Goal: Task Accomplishment & Management: Manage account settings

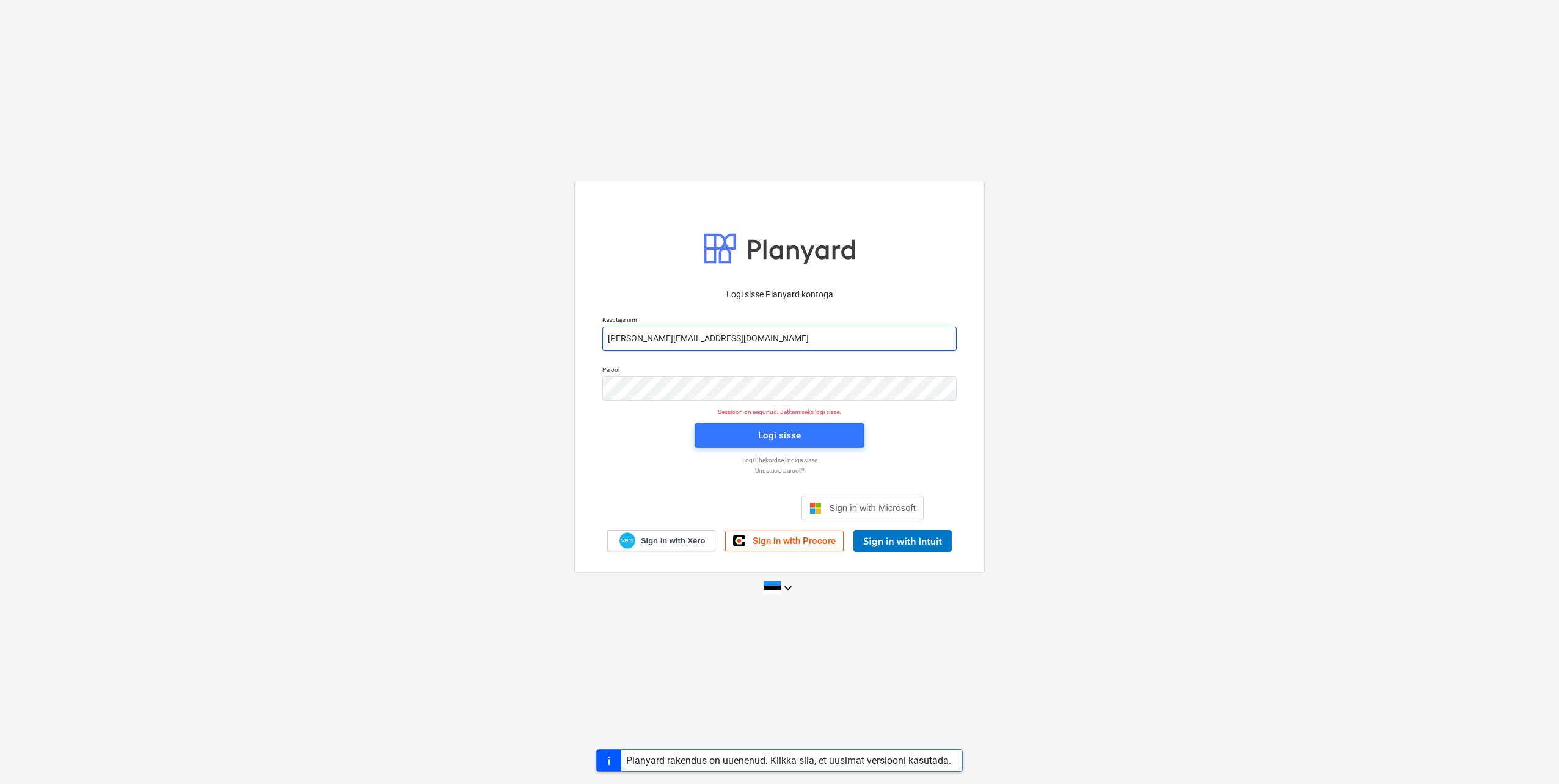
click at [656, 341] on input "[PERSON_NAME][EMAIL_ADDRESS][DOMAIN_NAME]" at bounding box center [780, 338] width 354 height 25
type input "[EMAIL_ADDRESS][DOMAIN_NAME]"
click at [595, 382] on div "Logi sisse Planyard kontoga Kasutajanimi [EMAIL_ADDRESS][DOMAIN_NAME] Parool Se…" at bounding box center [780, 377] width 411 height 392
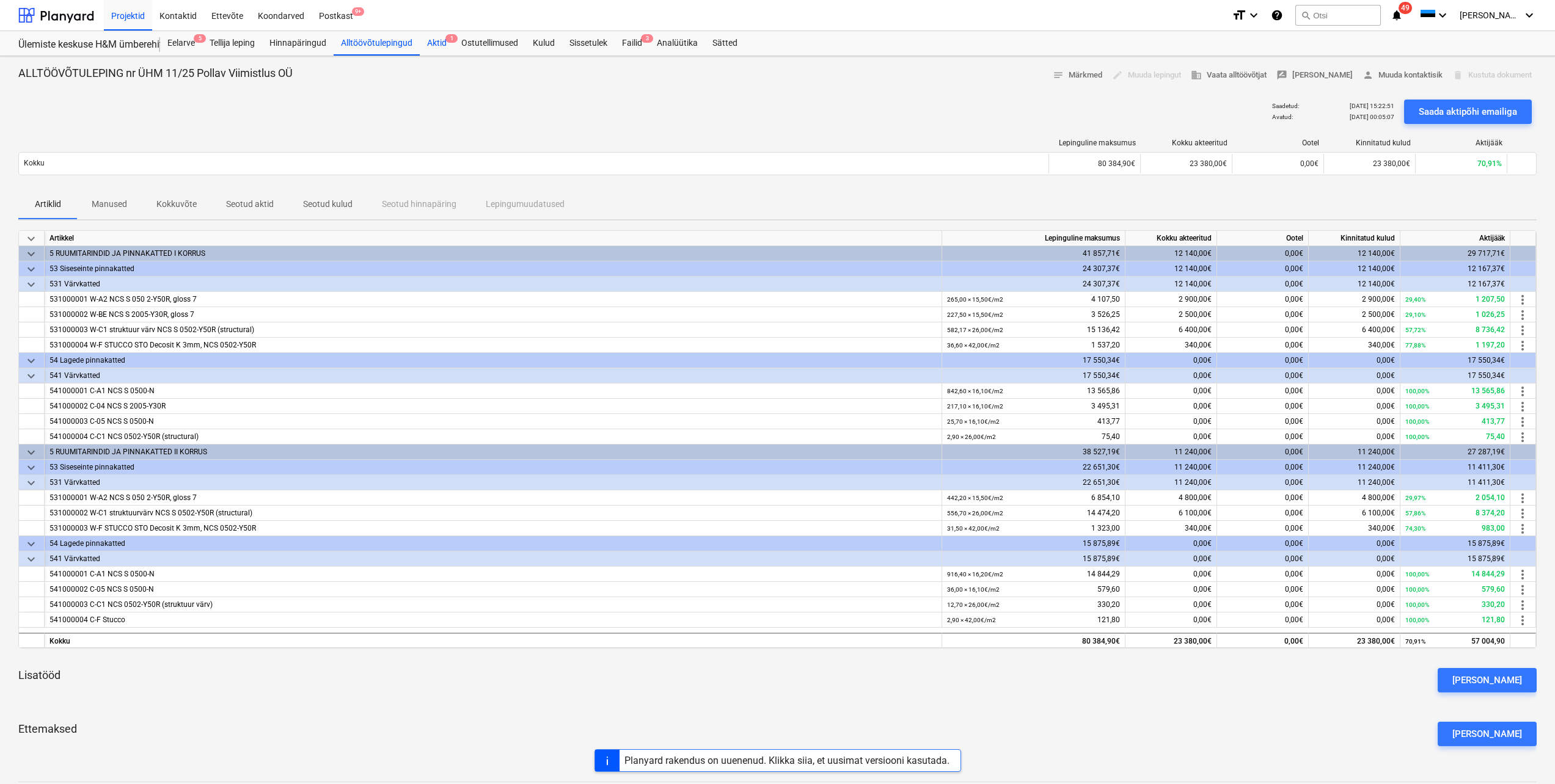
click at [445, 46] on div "Aktid 1" at bounding box center [436, 43] width 34 height 25
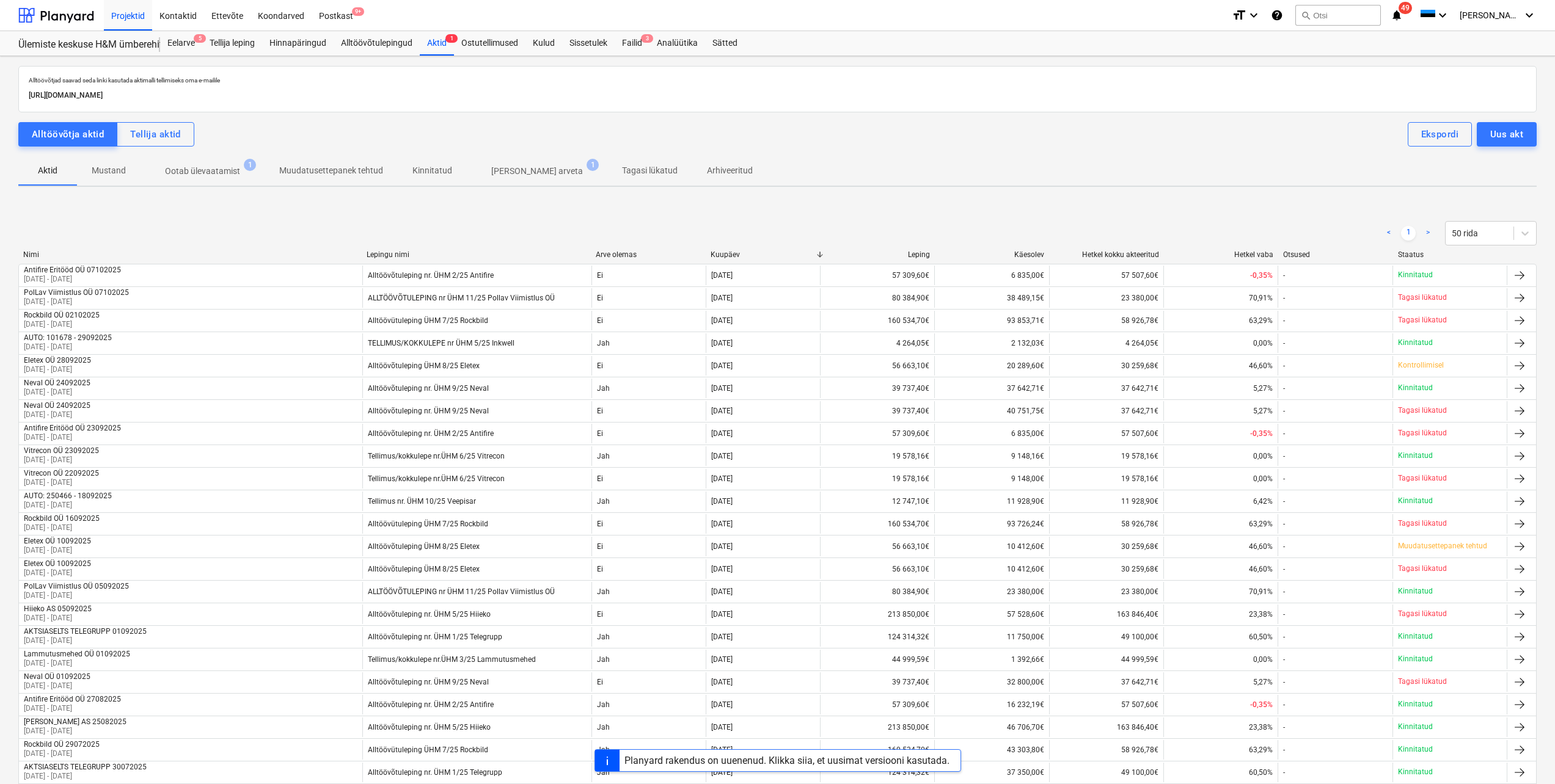
click at [217, 174] on p "Ootab ülevaatamist" at bounding box center [202, 171] width 75 height 13
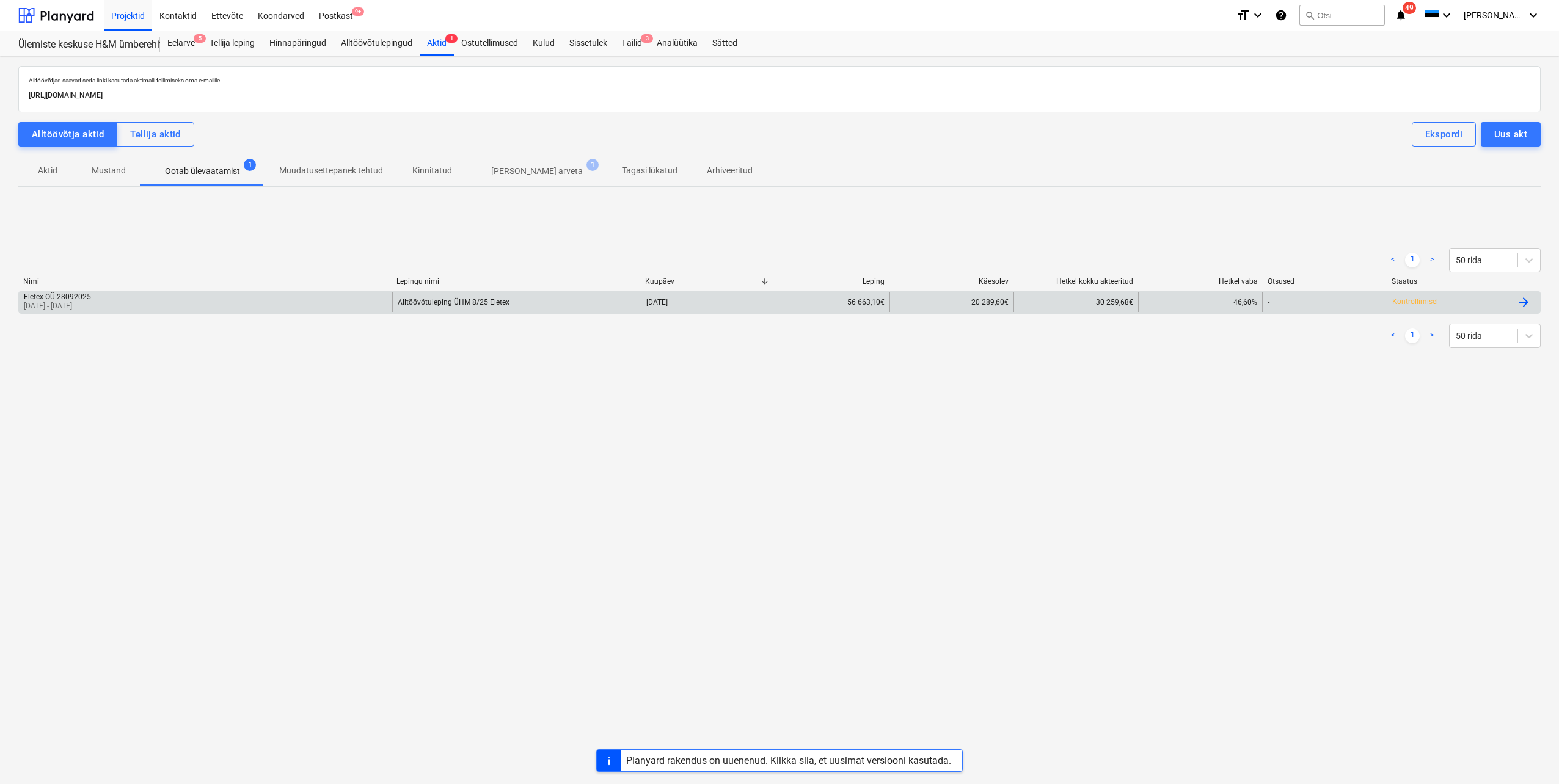
click at [124, 298] on div "Eletex OÜ 28092025 [DATE] - [DATE]" at bounding box center [205, 302] width 373 height 20
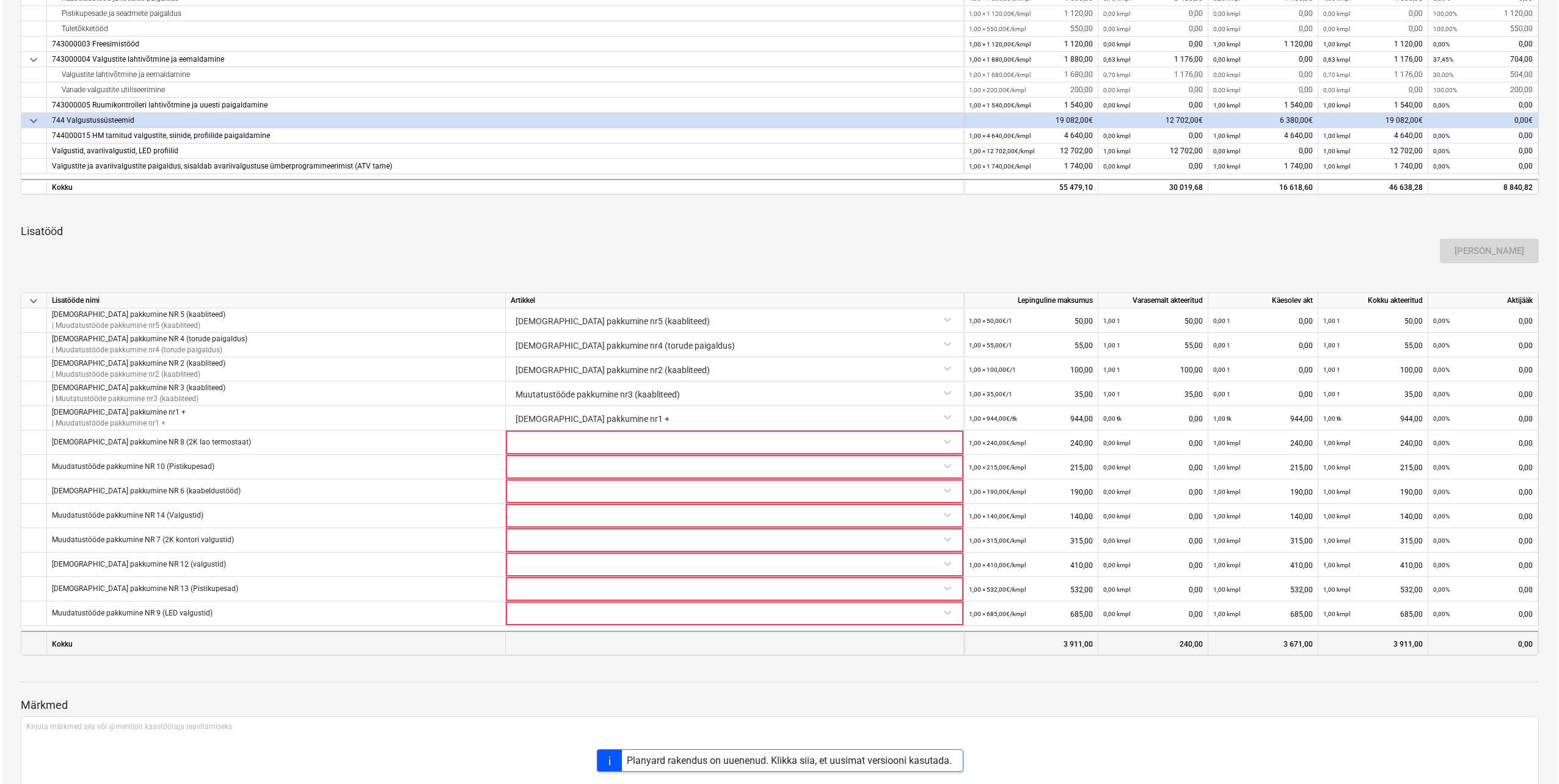
scroll to position [563, 0]
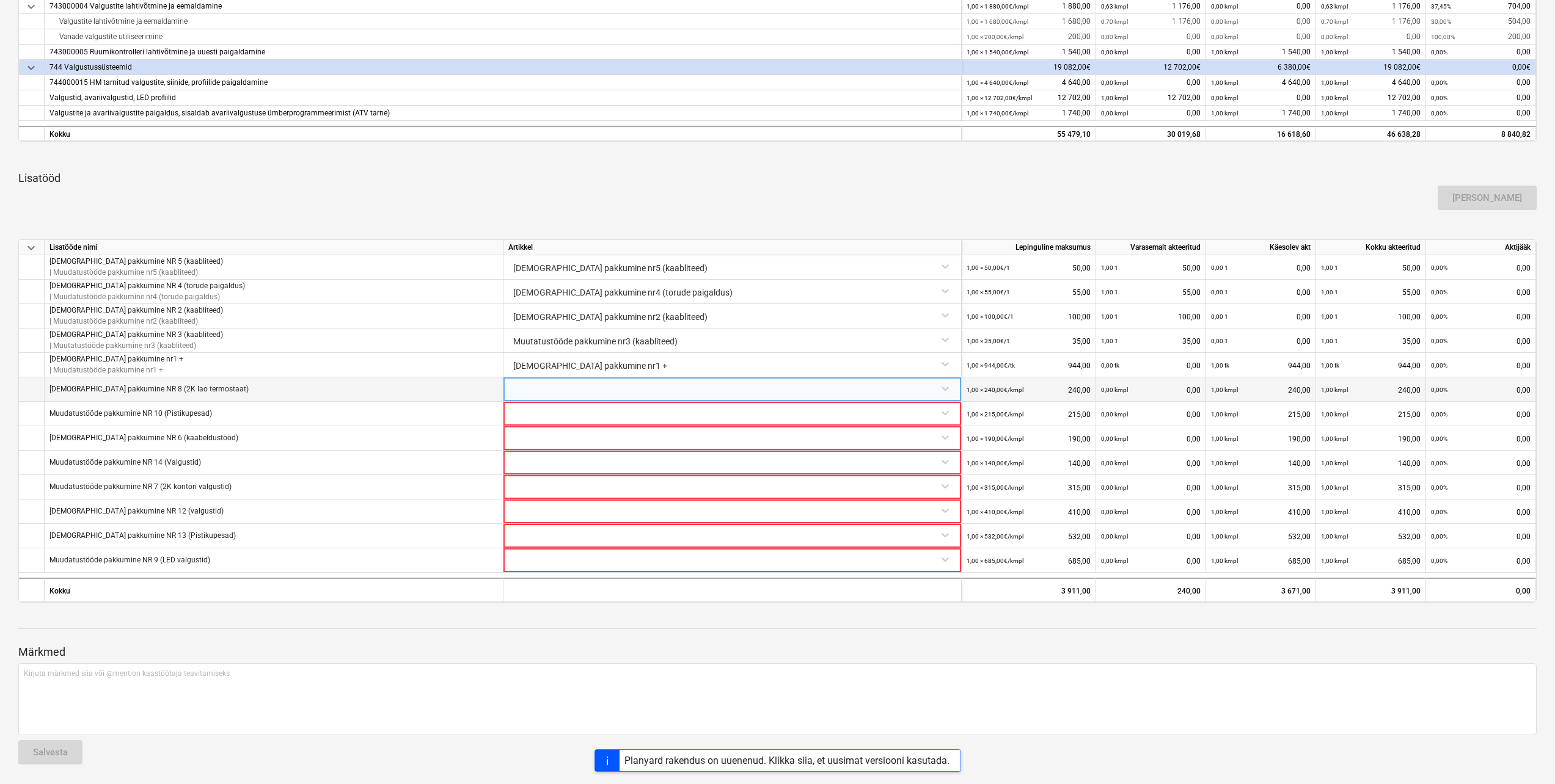
click at [944, 388] on div at bounding box center [732, 388] width 448 height 21
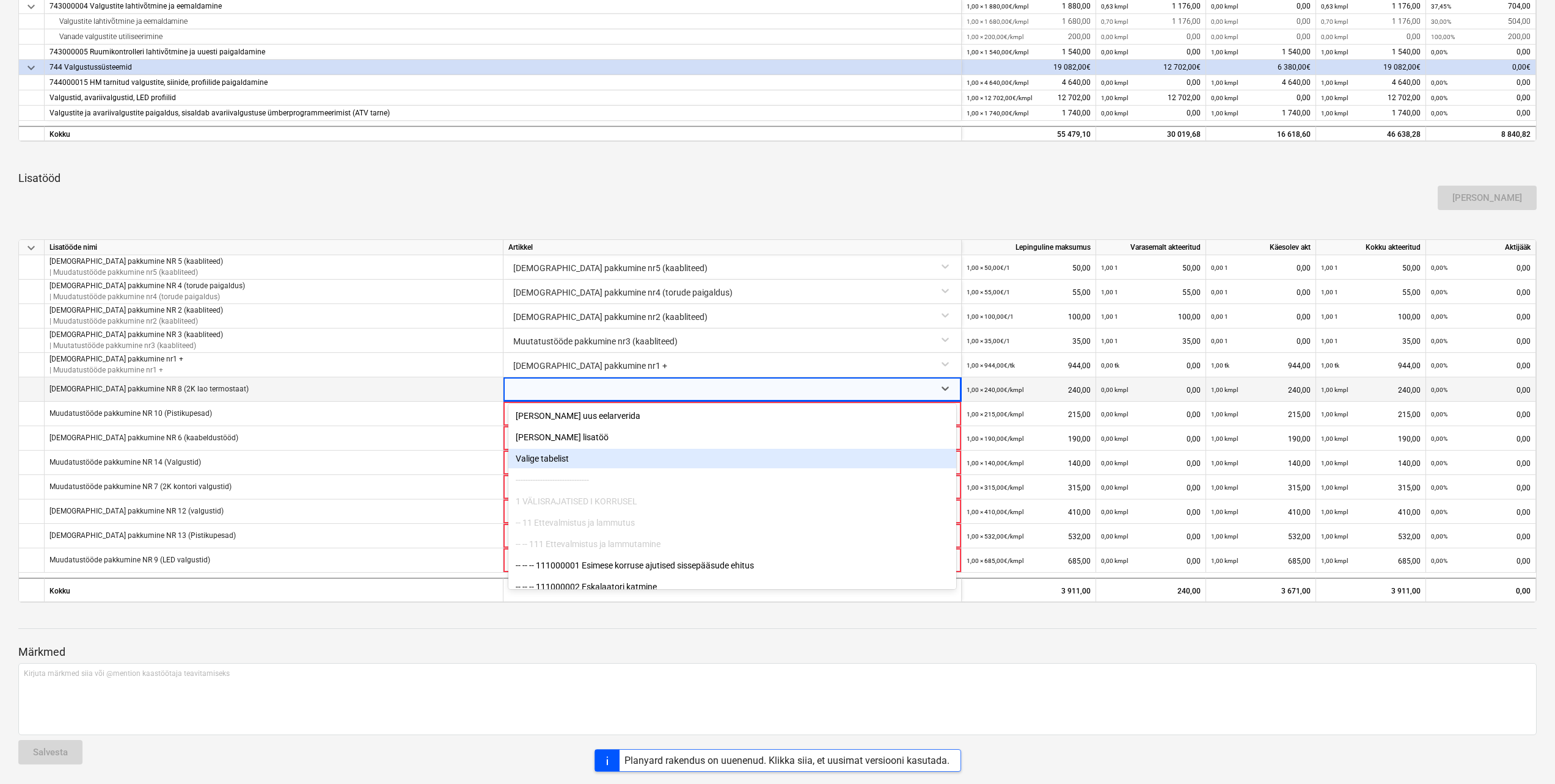
click at [603, 464] on div "Valige tabelist" at bounding box center [732, 458] width 448 height 20
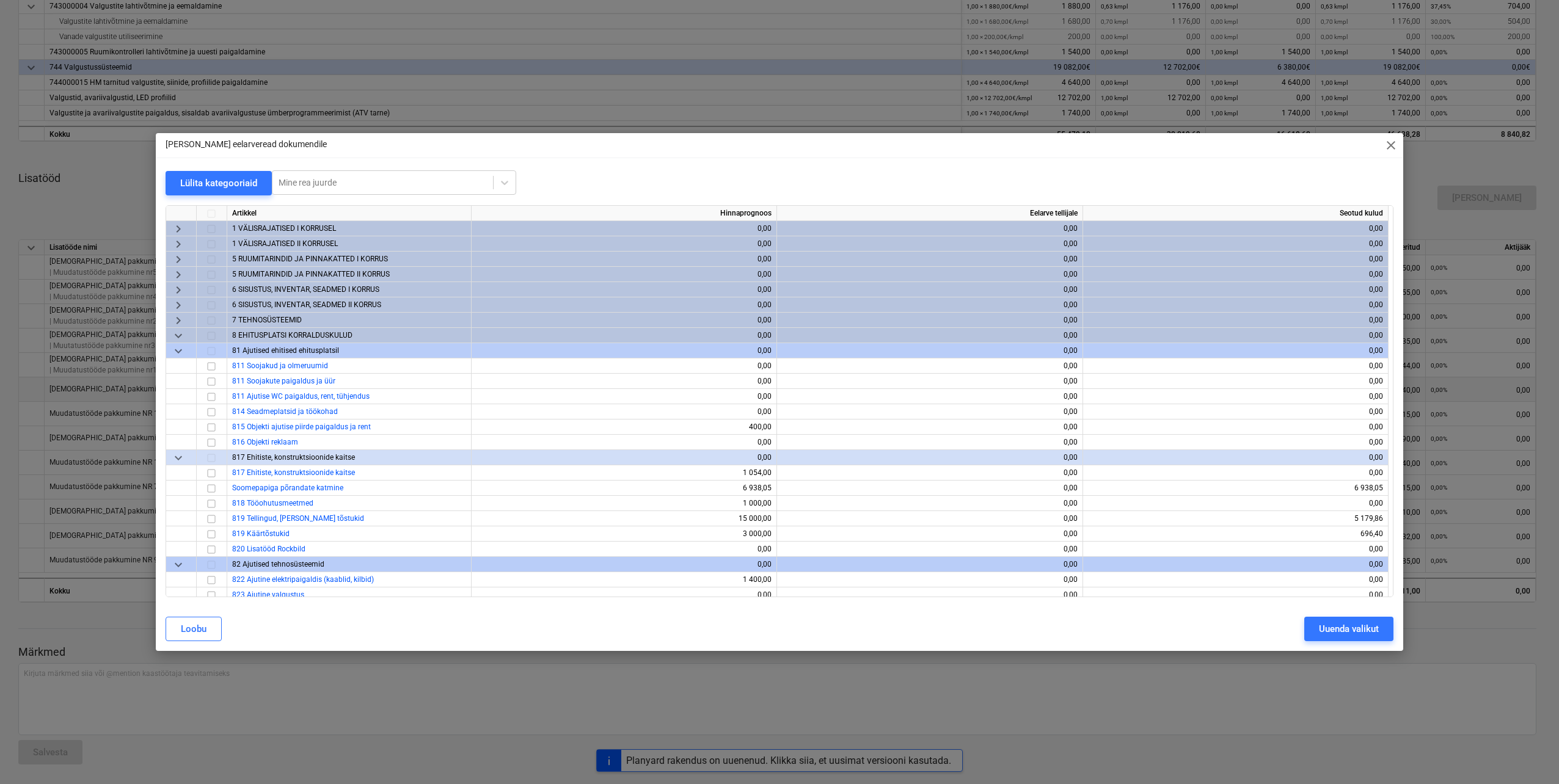
click at [174, 332] on span "keyboard_arrow_down" at bounding box center [178, 335] width 14 height 14
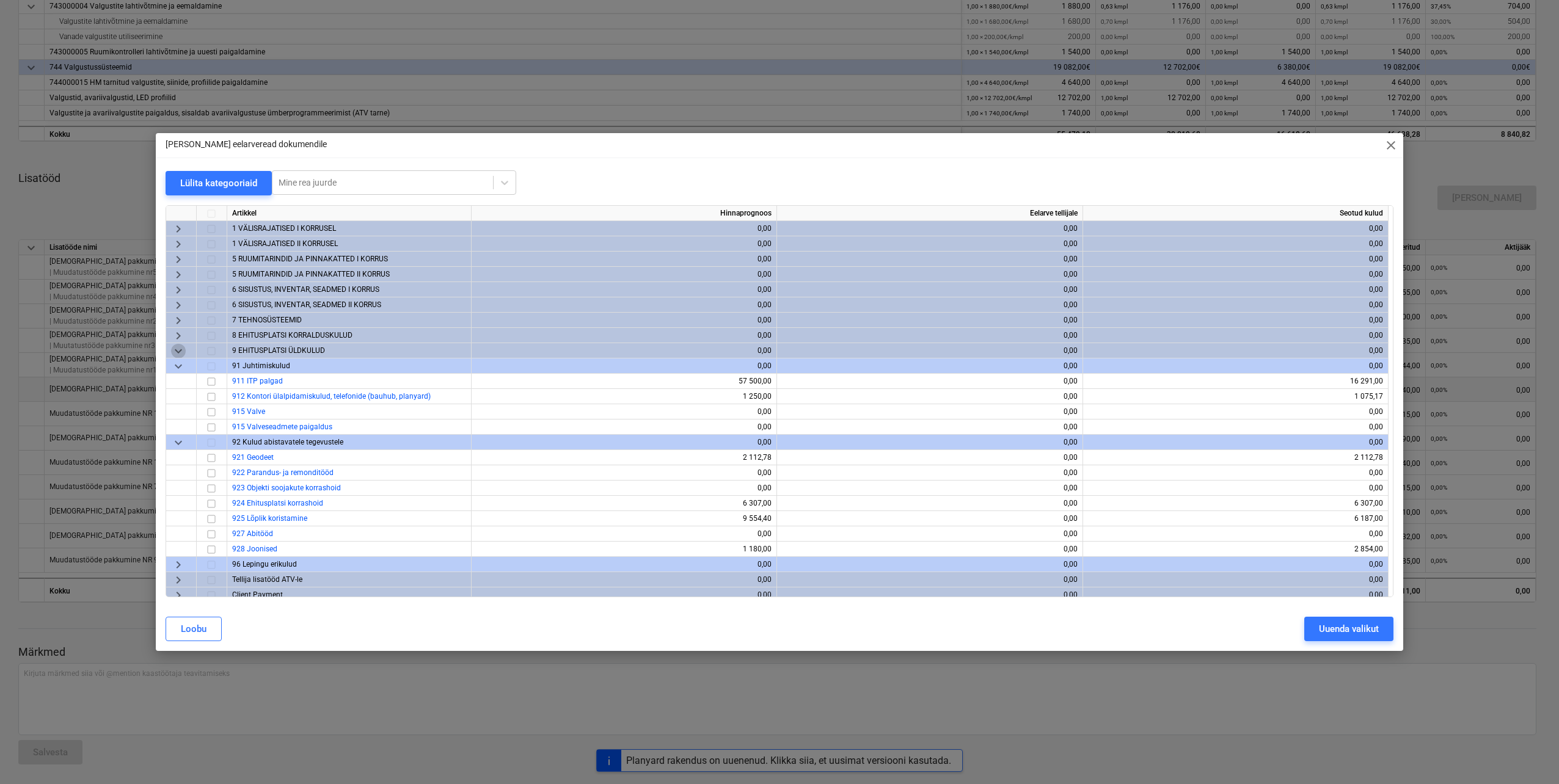
click at [177, 351] on span "keyboard_arrow_down" at bounding box center [178, 351] width 14 height 14
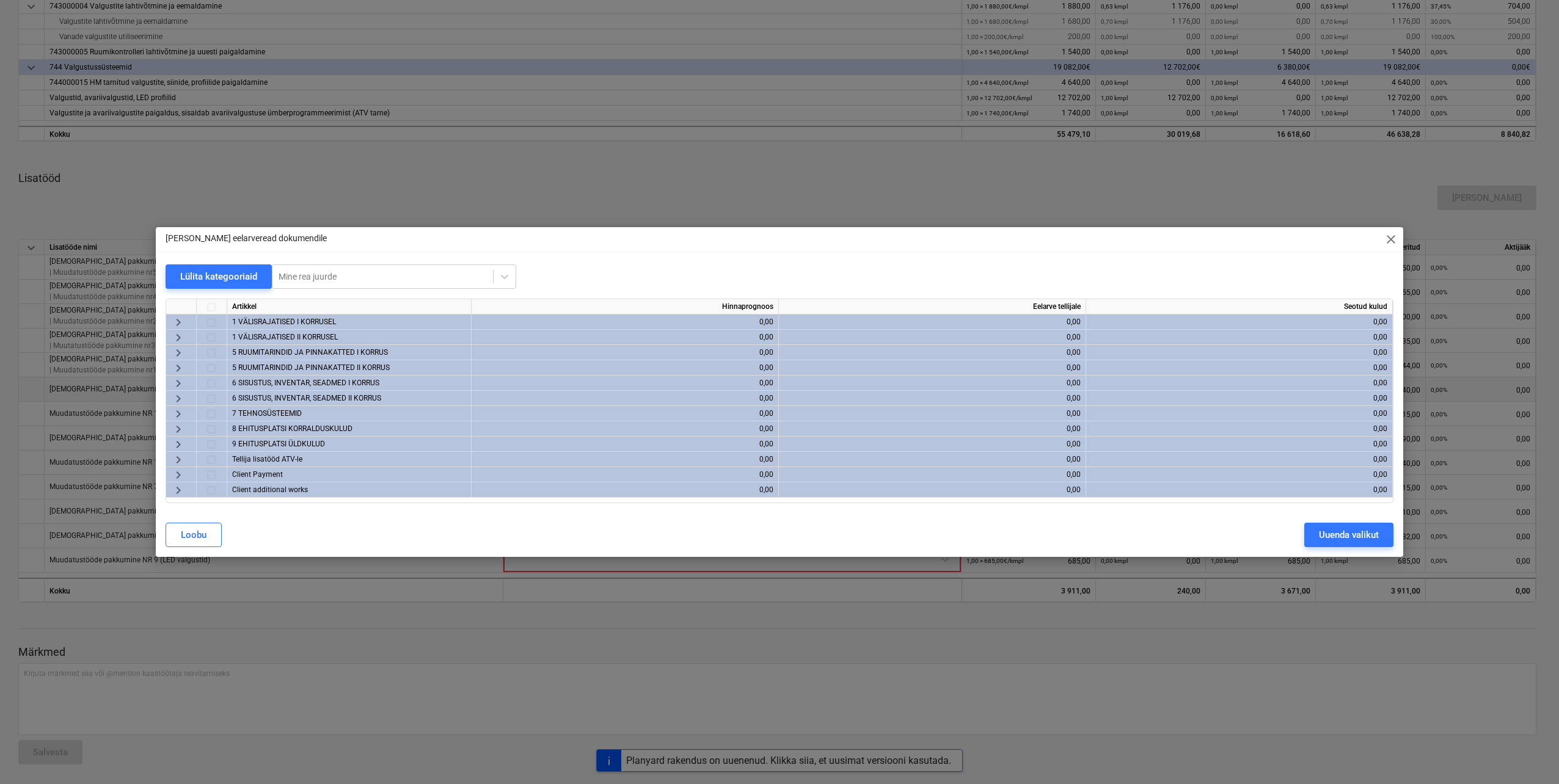
click at [178, 458] on span "keyboard_arrow_right" at bounding box center [178, 460] width 14 height 14
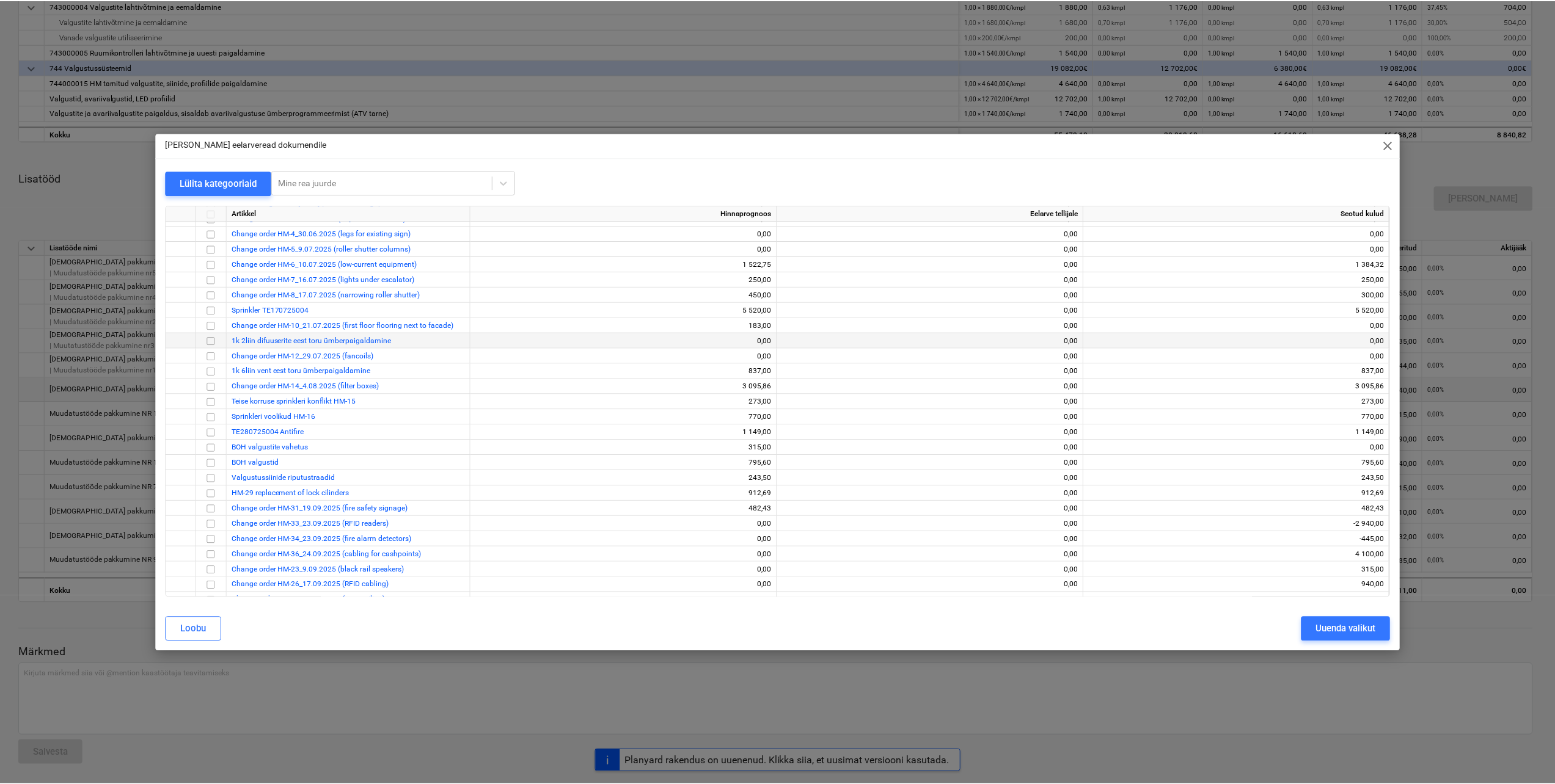
scroll to position [117, 0]
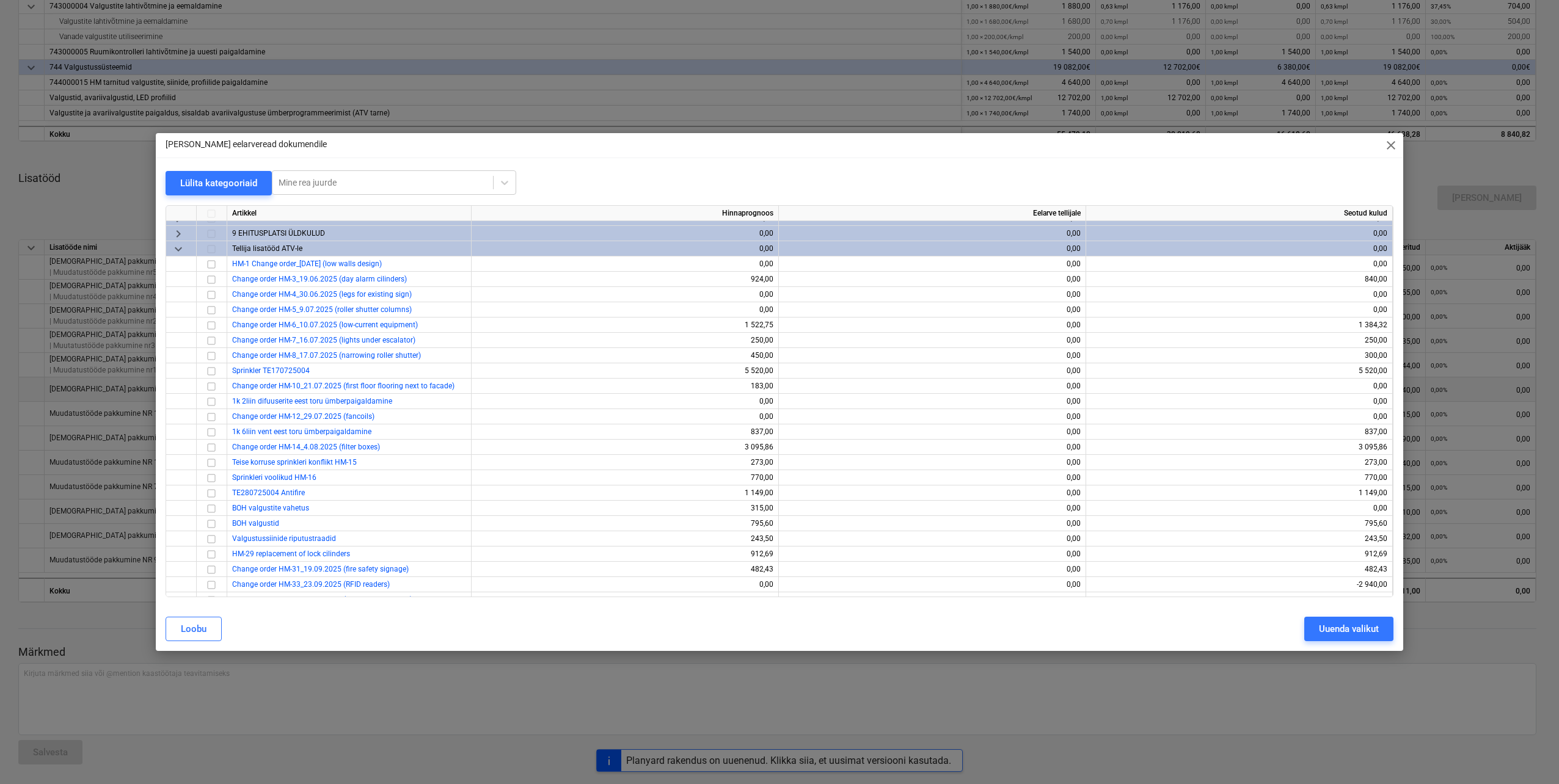
click at [1388, 147] on span "close" at bounding box center [1391, 145] width 14 height 14
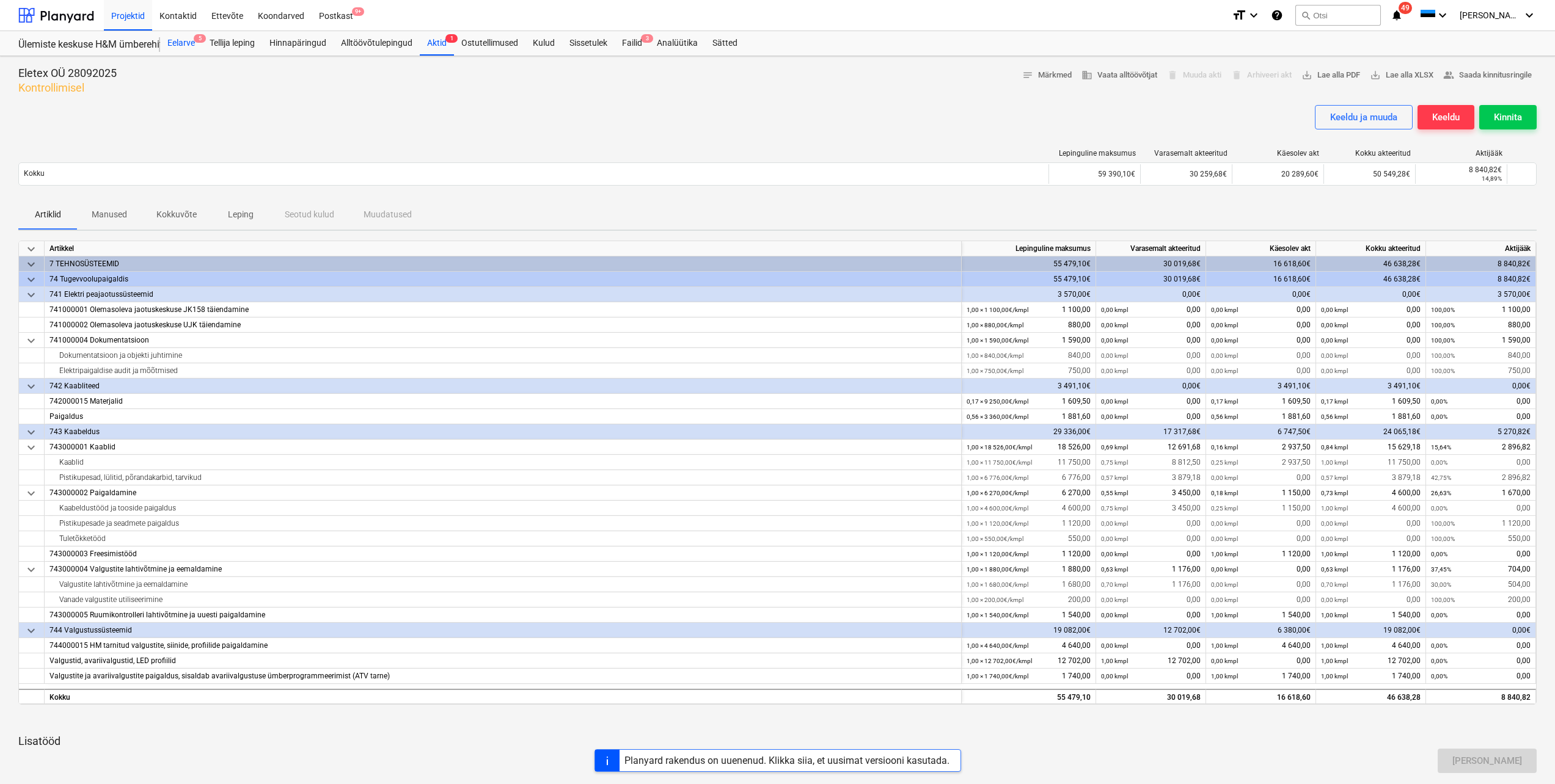
click at [180, 41] on div "Eelarve 5" at bounding box center [181, 43] width 42 height 25
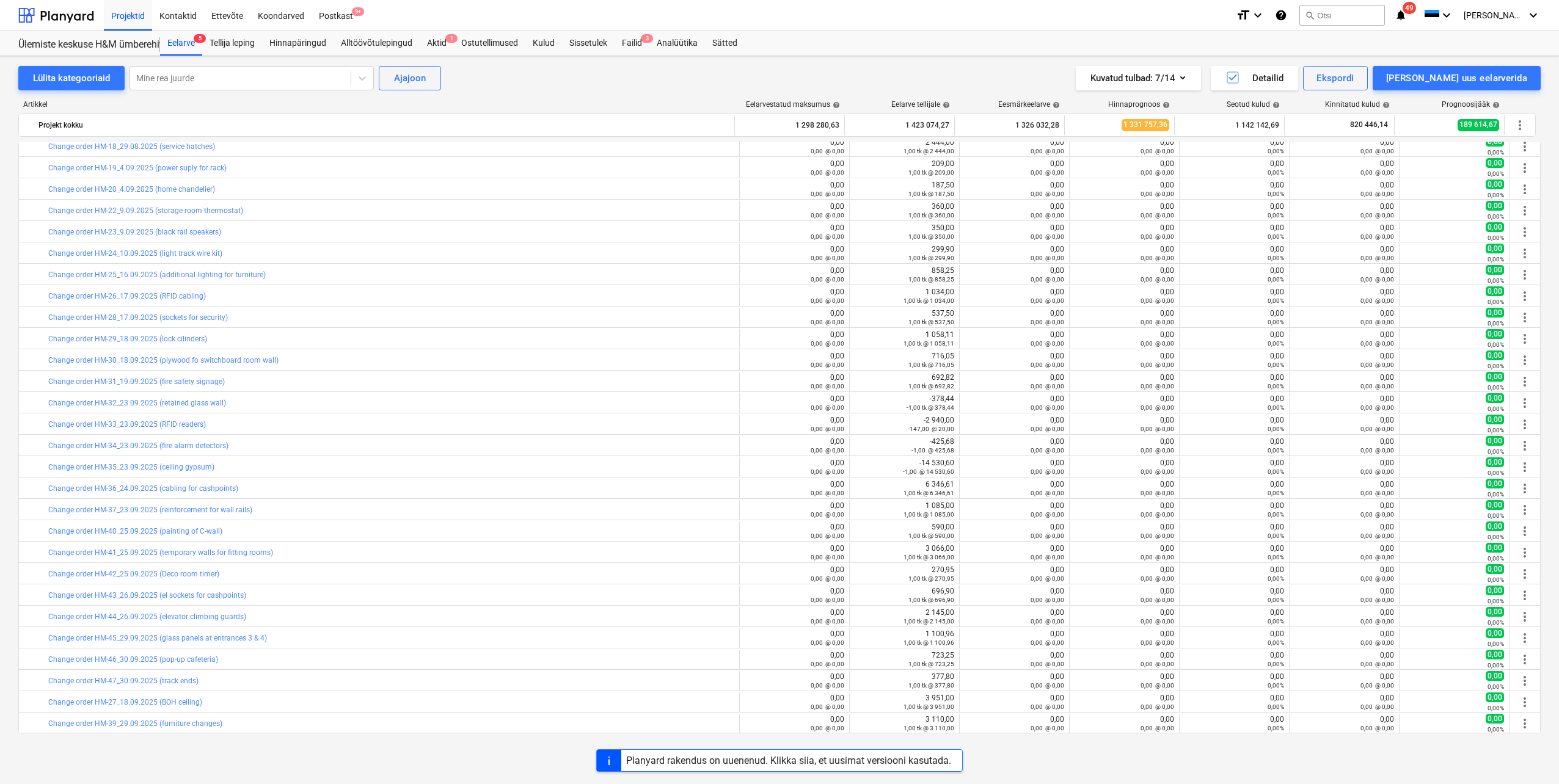
scroll to position [1271, 0]
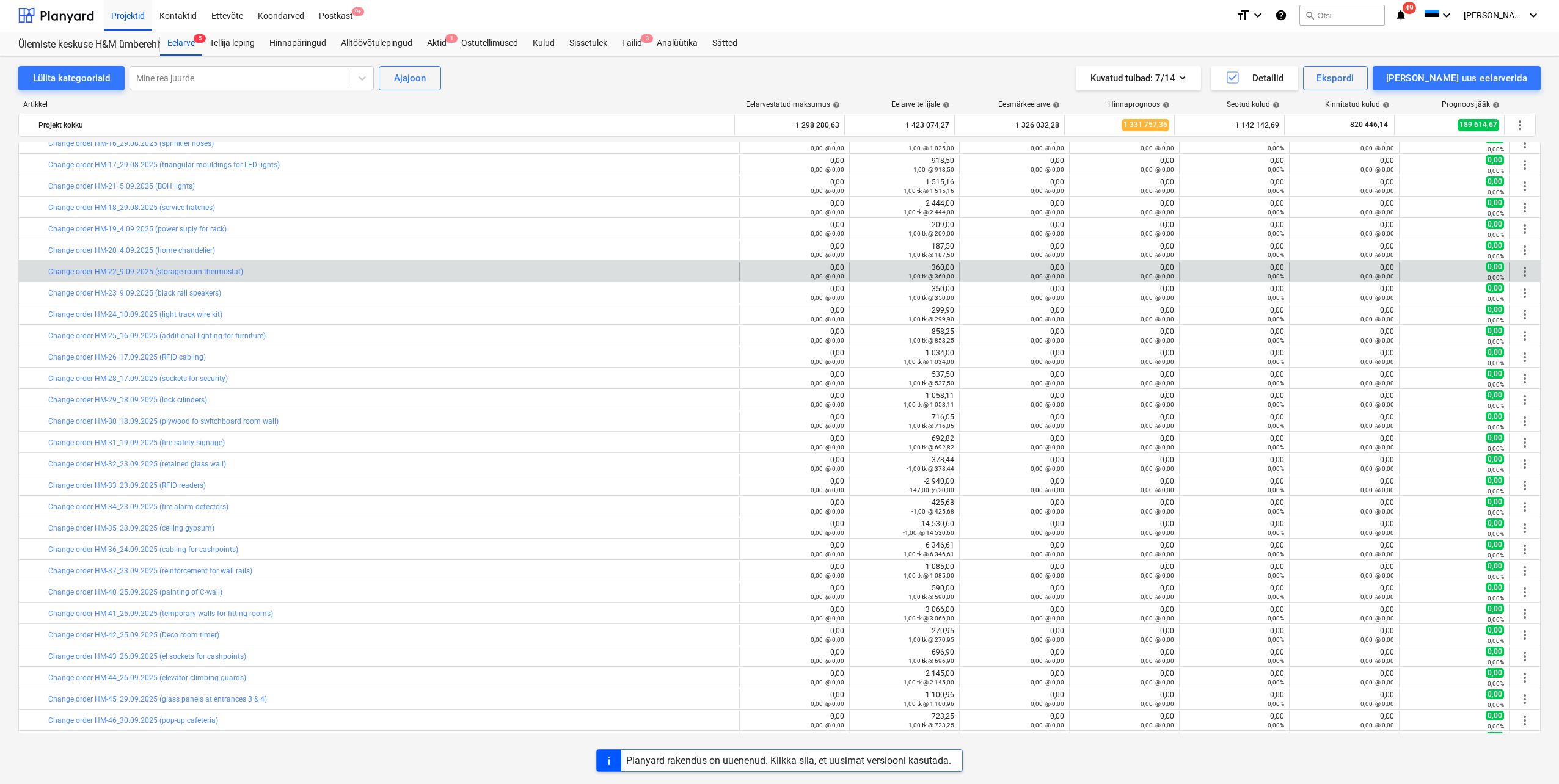
drag, startPoint x: 254, startPoint y: 273, endPoint x: 47, endPoint y: 277, distance: 207.0
click at [47, 277] on div "bar_chart Change order HM-22_9.09.2025 (storage room thermostat)" at bounding box center [379, 272] width 721 height 20
drag, startPoint x: 47, startPoint y: 277, endPoint x: 59, endPoint y: 272, distance: 13.0
copy div "bar_chart Change order HM-22_9.09.2025 (storage room thermostat)"
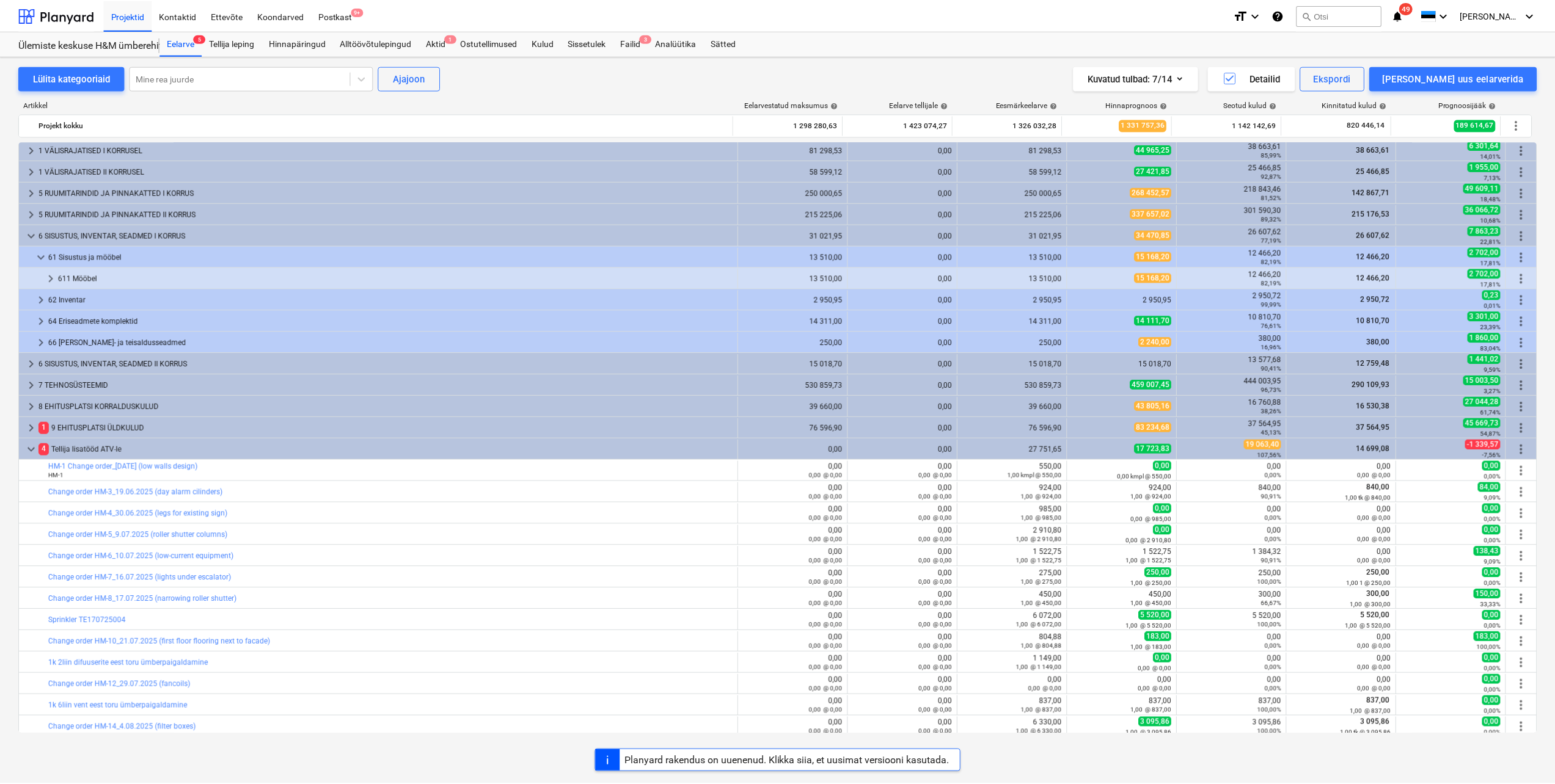
scroll to position [0, 0]
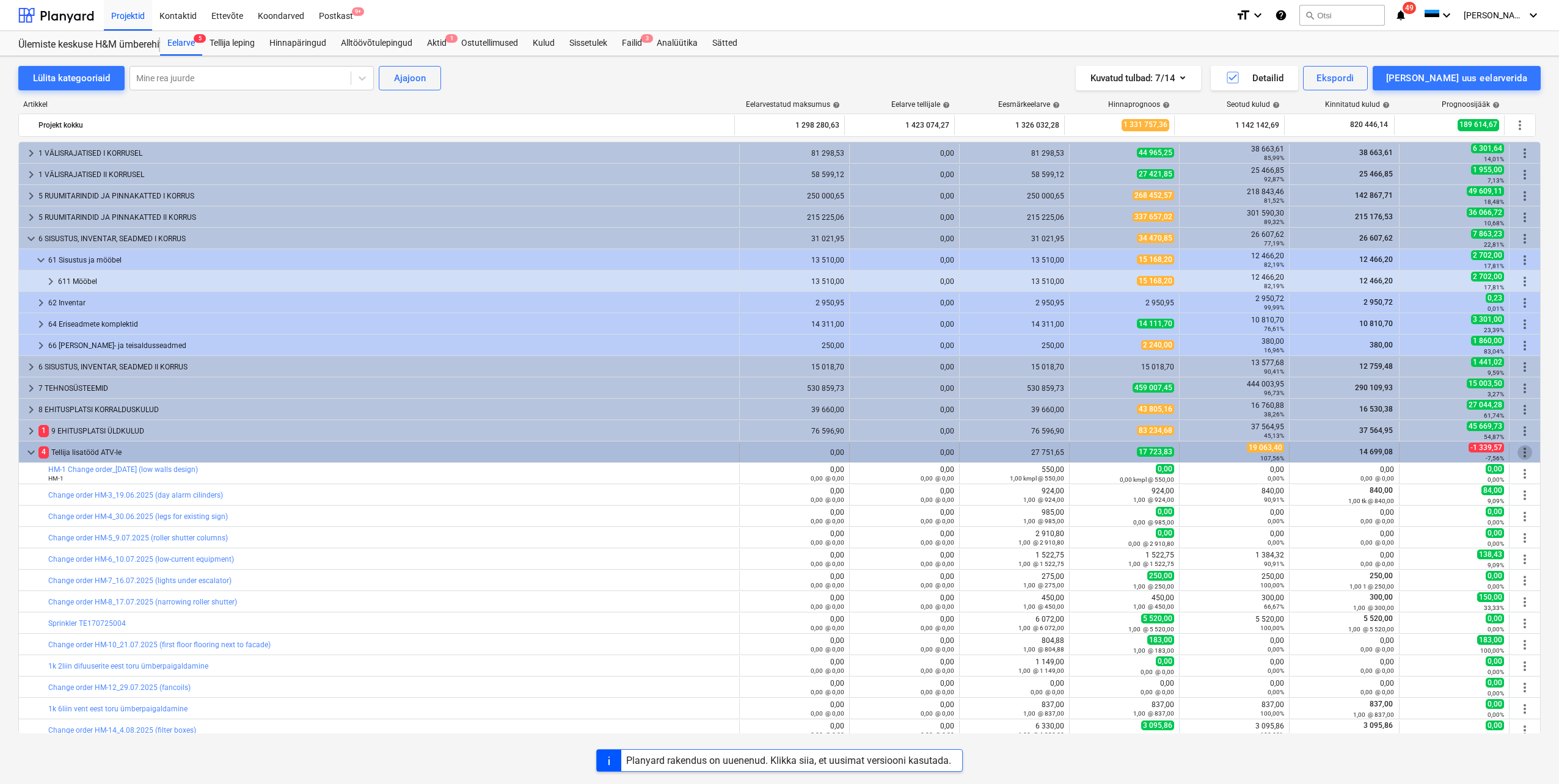
click at [1526, 451] on span "more_vert" at bounding box center [1525, 453] width 14 height 14
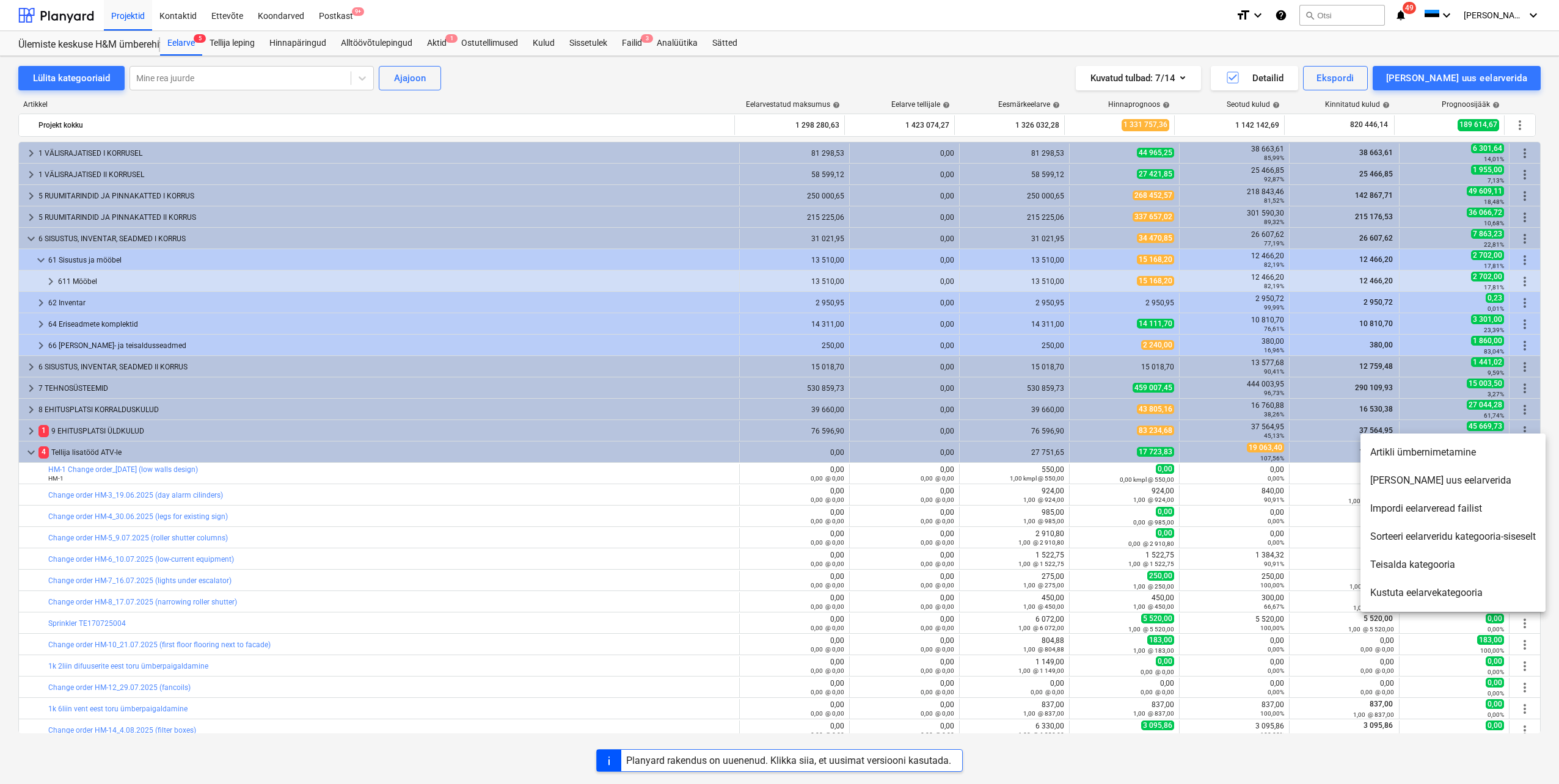
click at [1428, 483] on li "[PERSON_NAME] uus eelarverida" at bounding box center [1453, 480] width 185 height 28
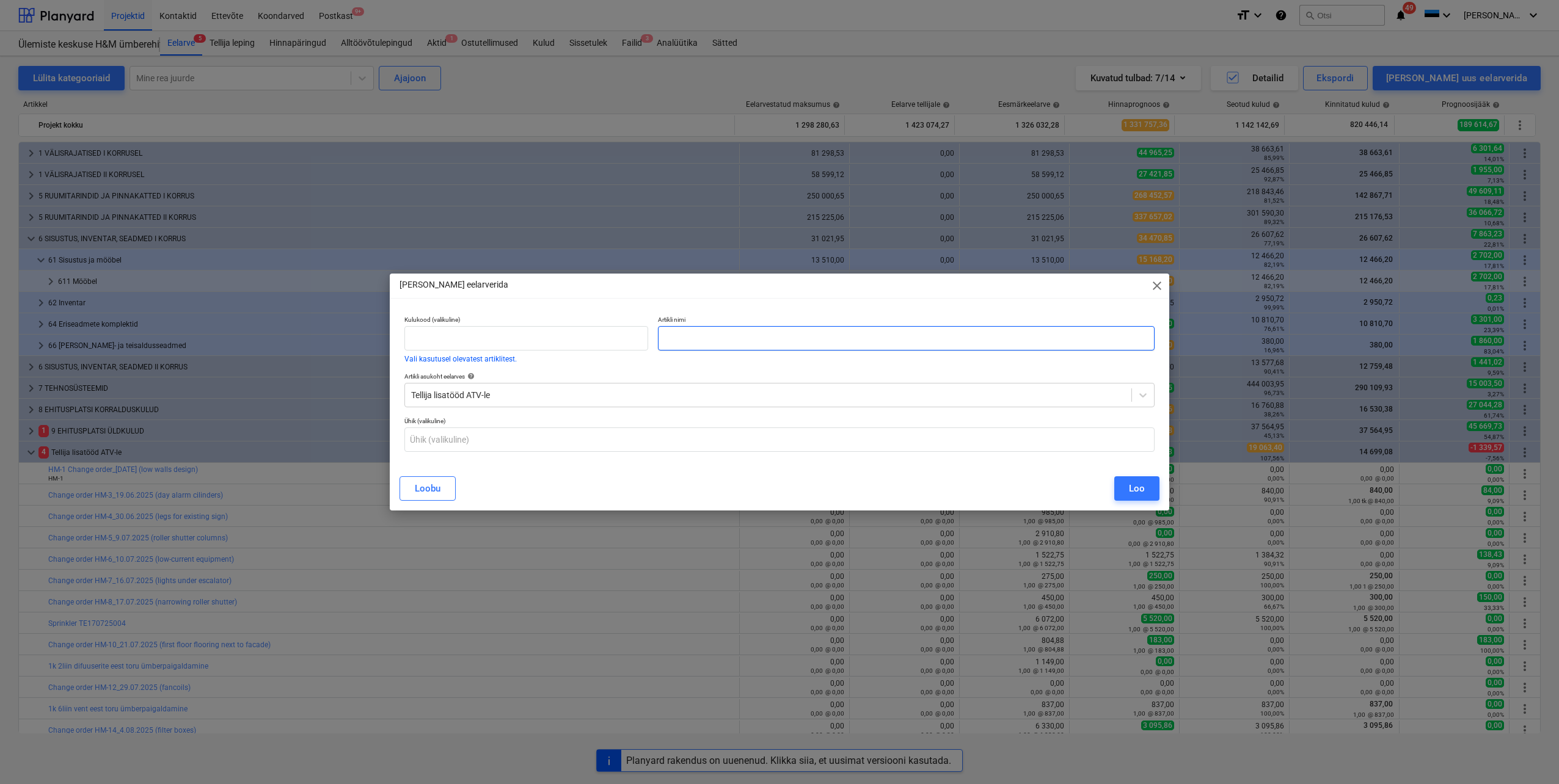
paste input "Change order HM-22_9.09.2025 (storage room thermostat)"
type input "Change order HM-22_9.09.2025 (storage room thermostat)"
click at [1122, 491] on button "Loo" at bounding box center [1136, 488] width 45 height 25
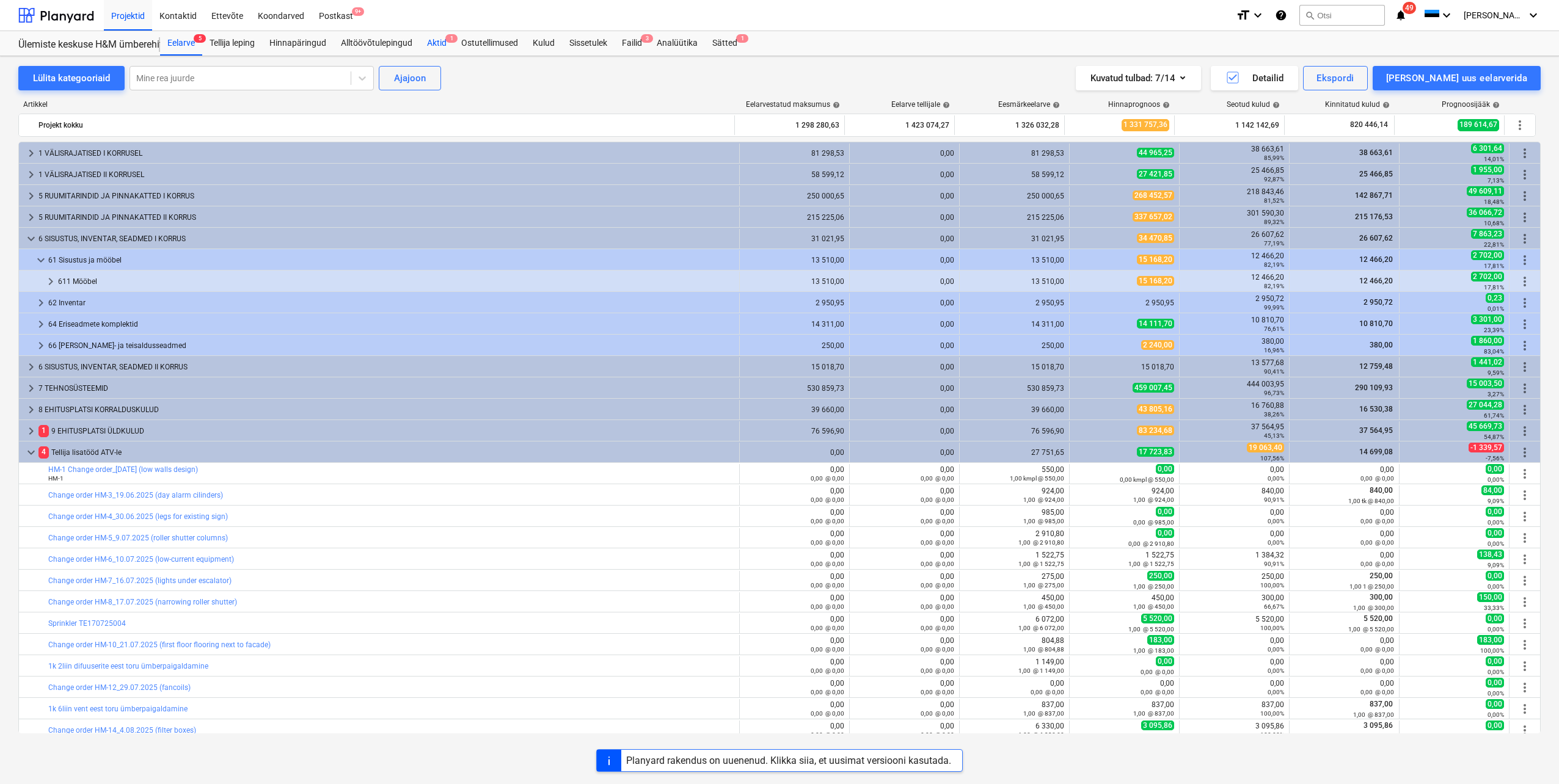
click at [440, 41] on div "Aktid 1" at bounding box center [436, 43] width 34 height 25
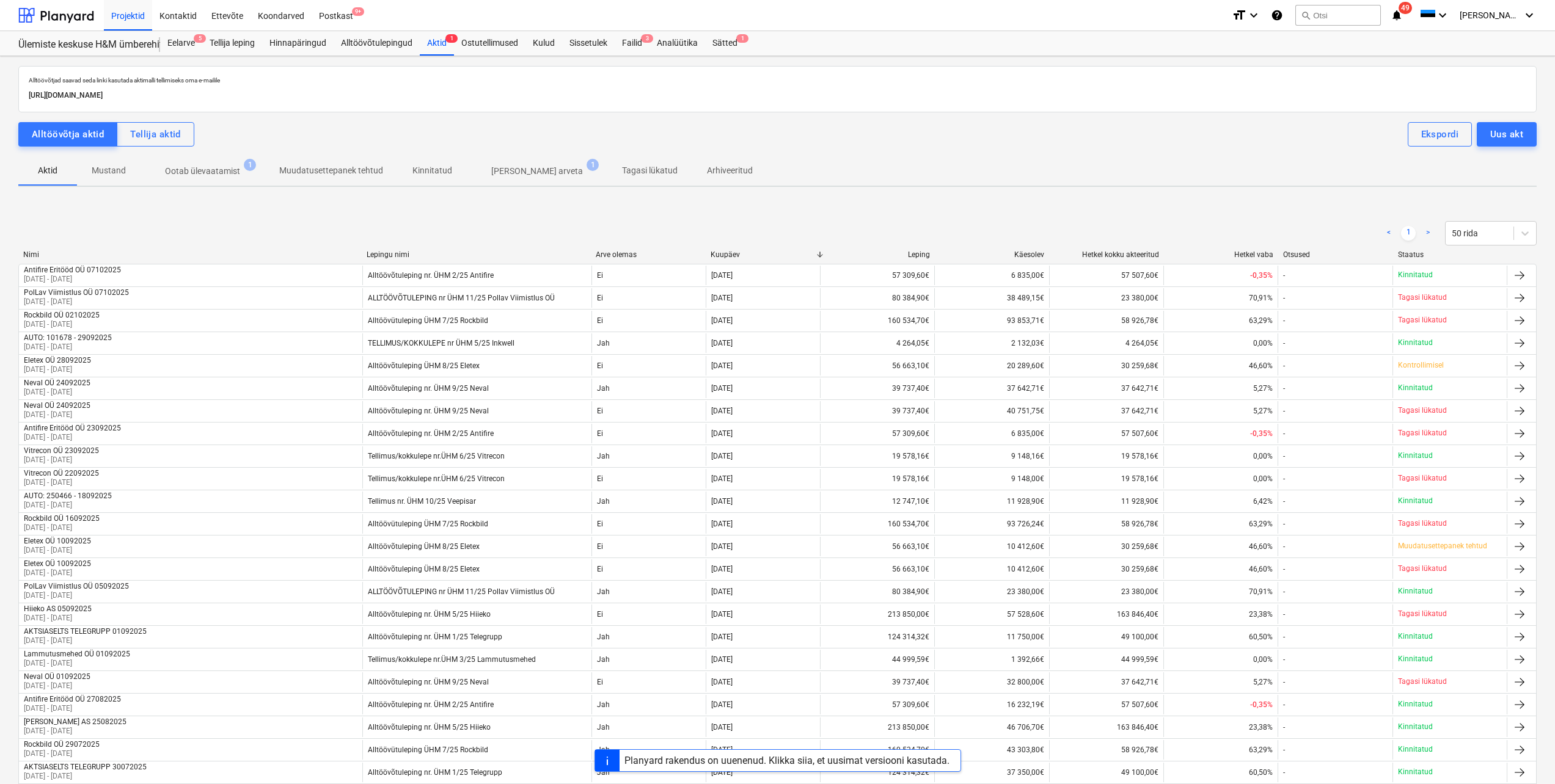
click at [208, 171] on p "Ootab ülevaatamist" at bounding box center [202, 171] width 75 height 13
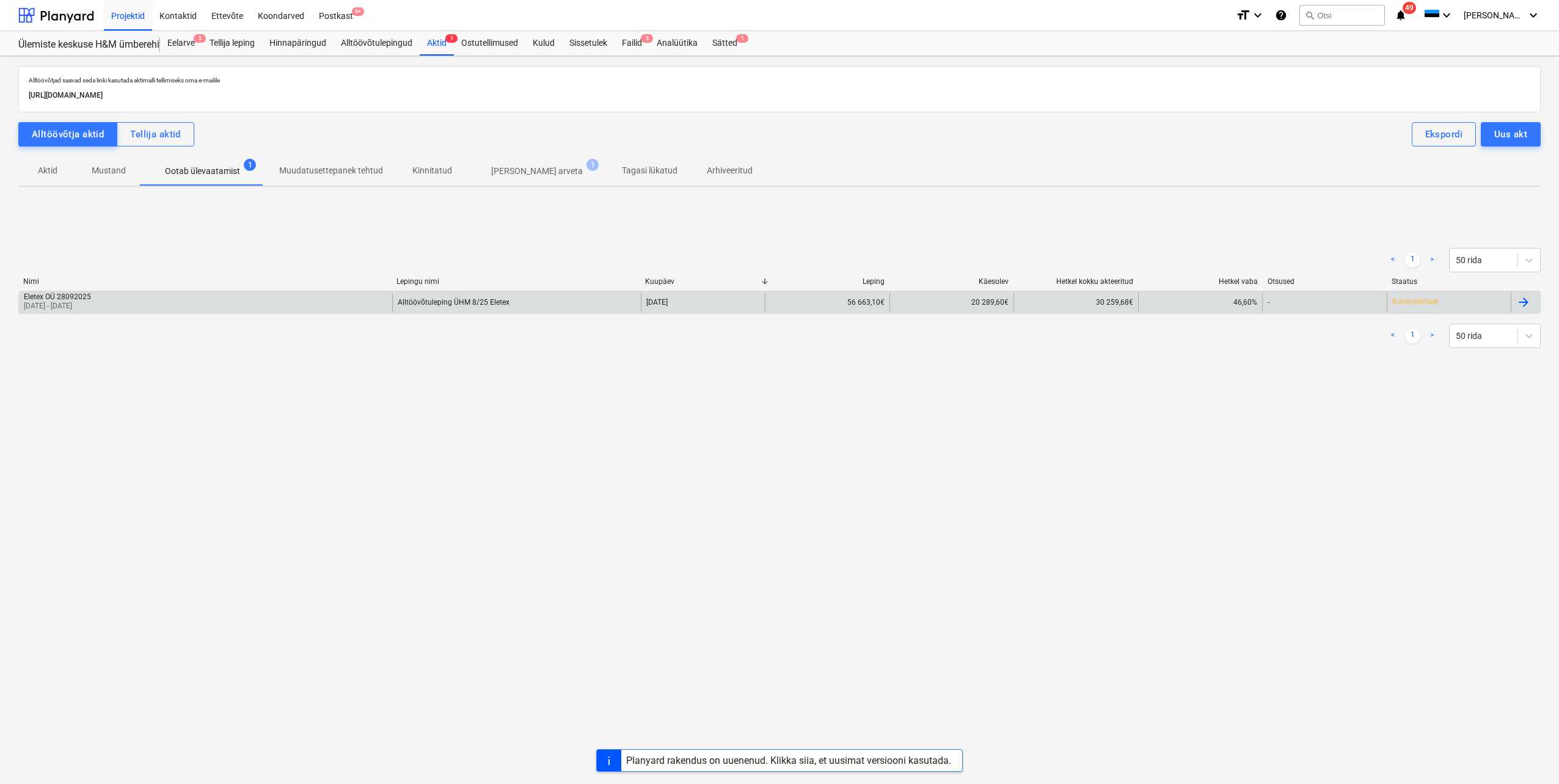
click at [64, 300] on div "Eletex OÜ 28092025" at bounding box center [57, 296] width 67 height 9
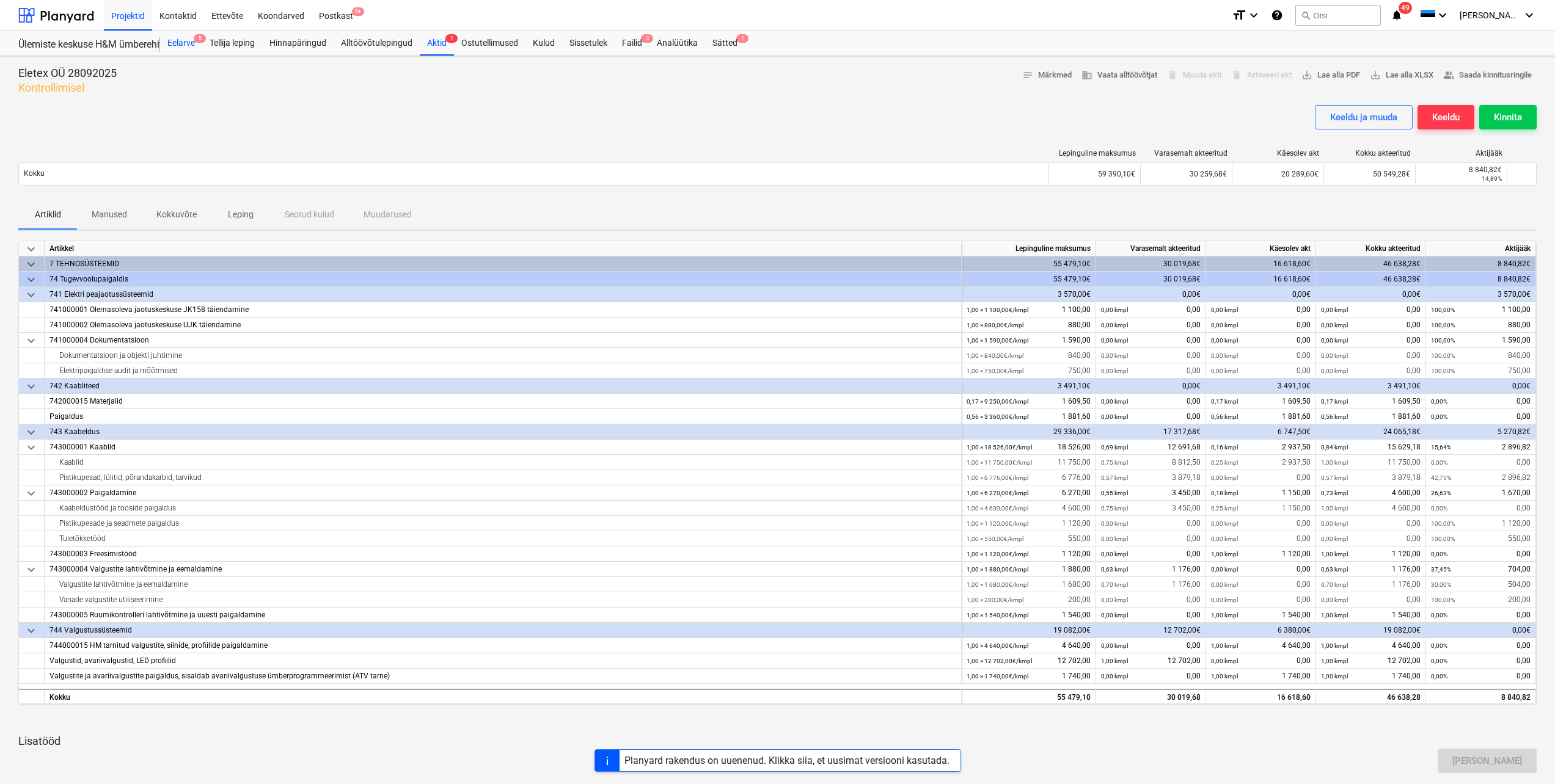
click at [186, 47] on div "Eelarve 5" at bounding box center [181, 43] width 42 height 25
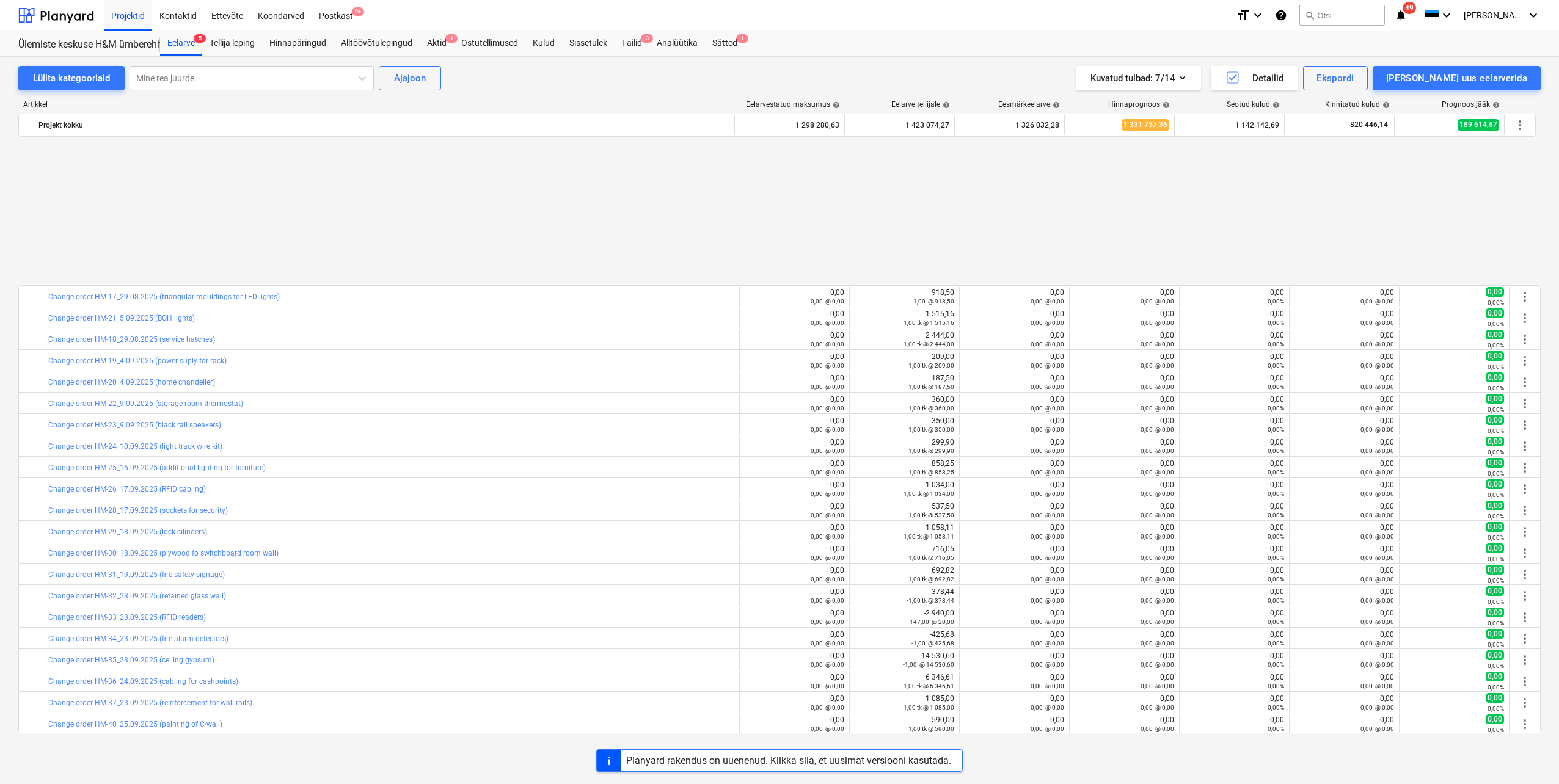
scroll to position [1353, 0]
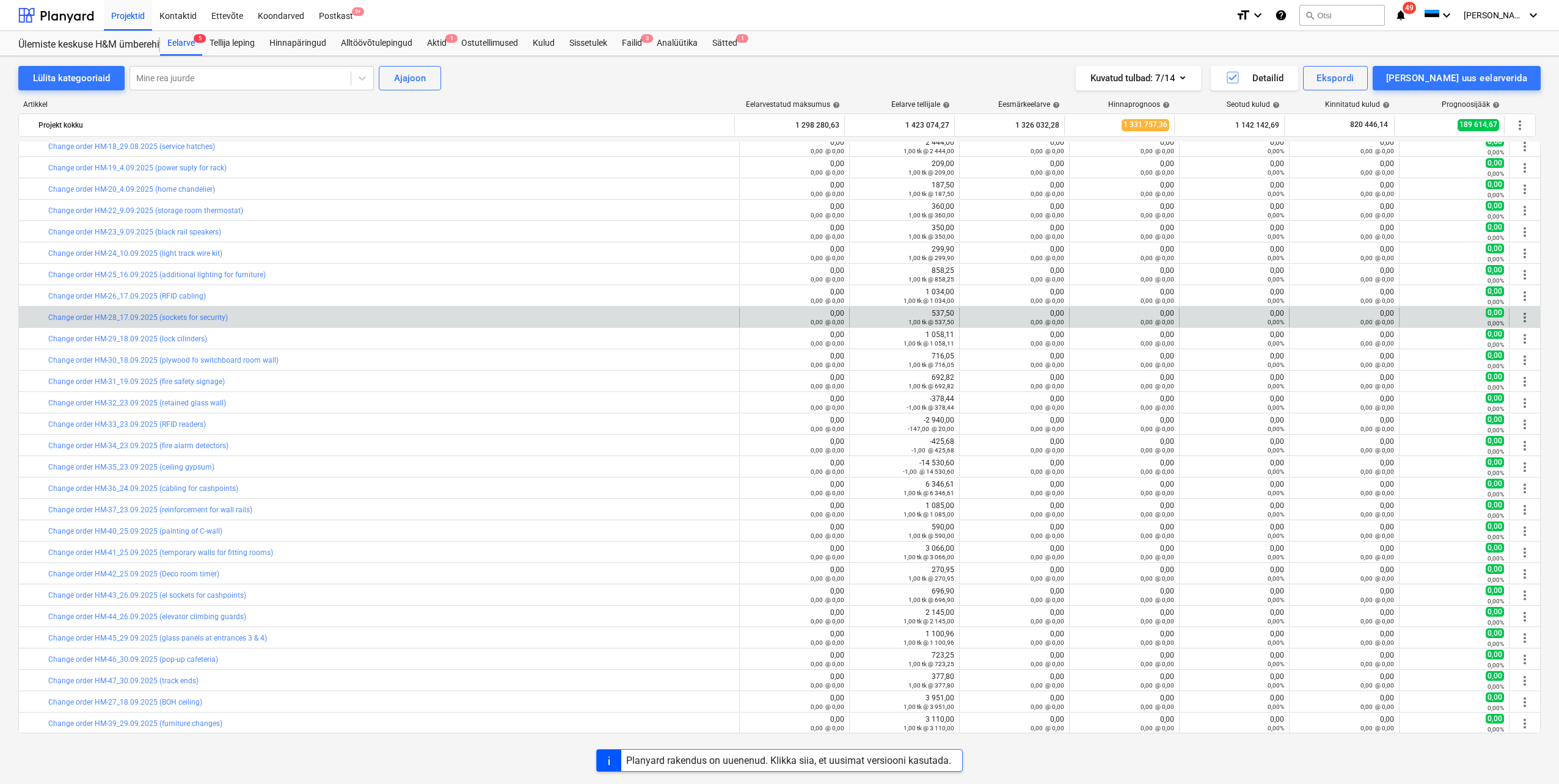
drag, startPoint x: 245, startPoint y: 319, endPoint x: 44, endPoint y: 319, distance: 201.0
click at [44, 319] on div "bar_chart Change order HM-28_17.09.2025 (sockets for security)" at bounding box center [379, 317] width 721 height 20
drag, startPoint x: 44, startPoint y: 319, endPoint x: 52, endPoint y: 317, distance: 8.2
copy div "bar_chart Change order HM-28_17.09.2025 (sockets for security)"
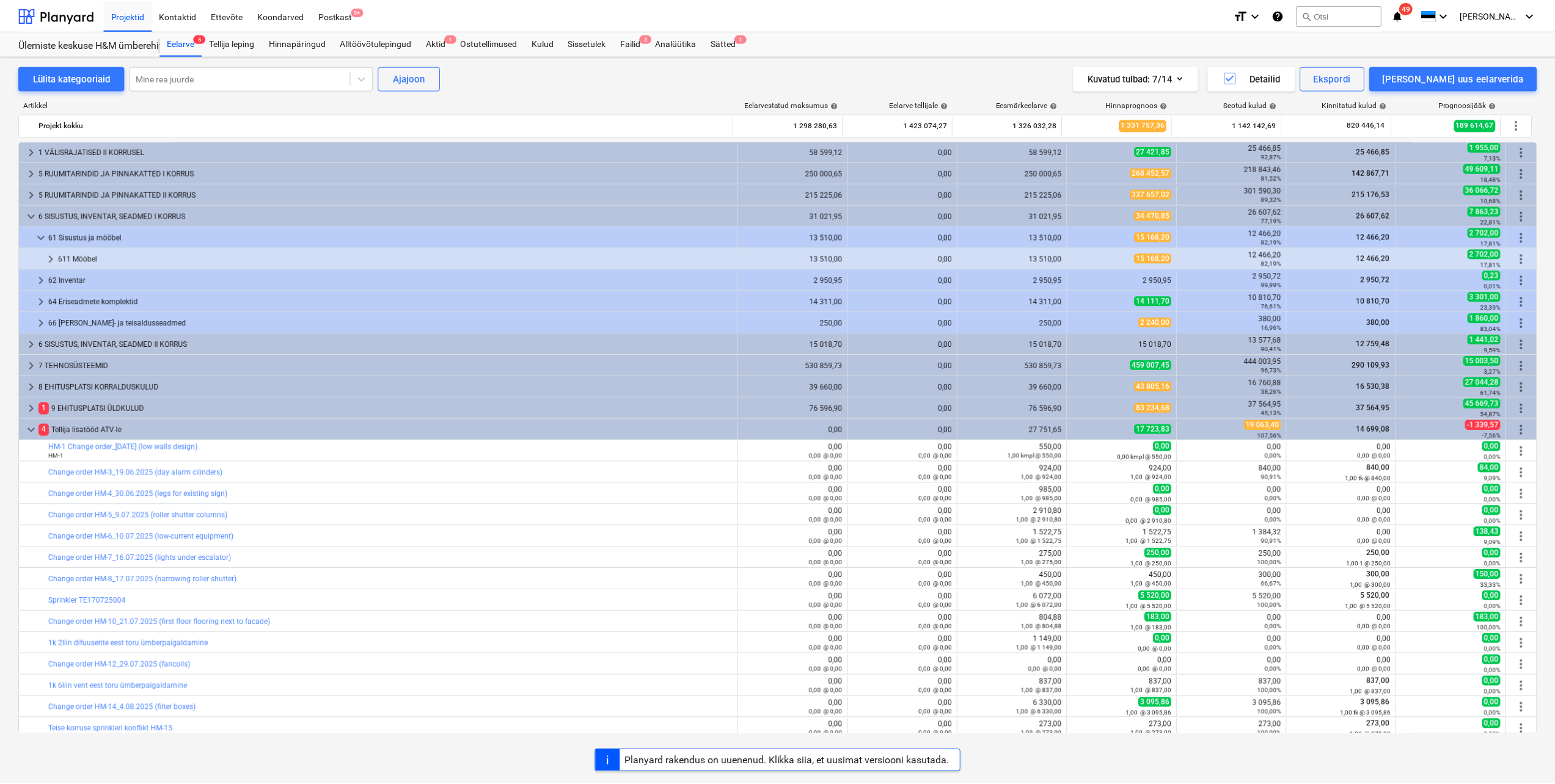
scroll to position [0, 0]
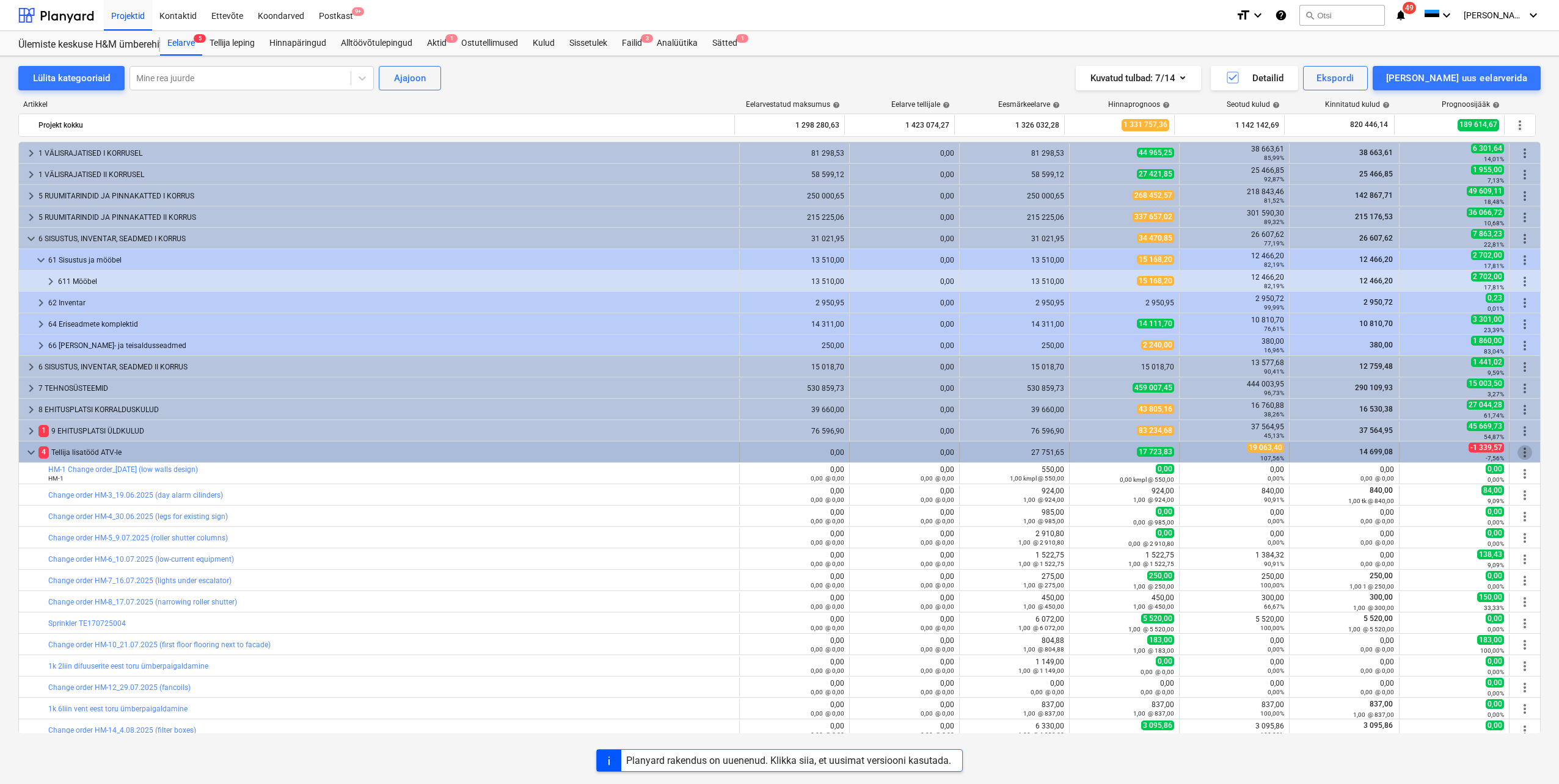
click at [1521, 453] on span "more_vert" at bounding box center [1525, 453] width 14 height 14
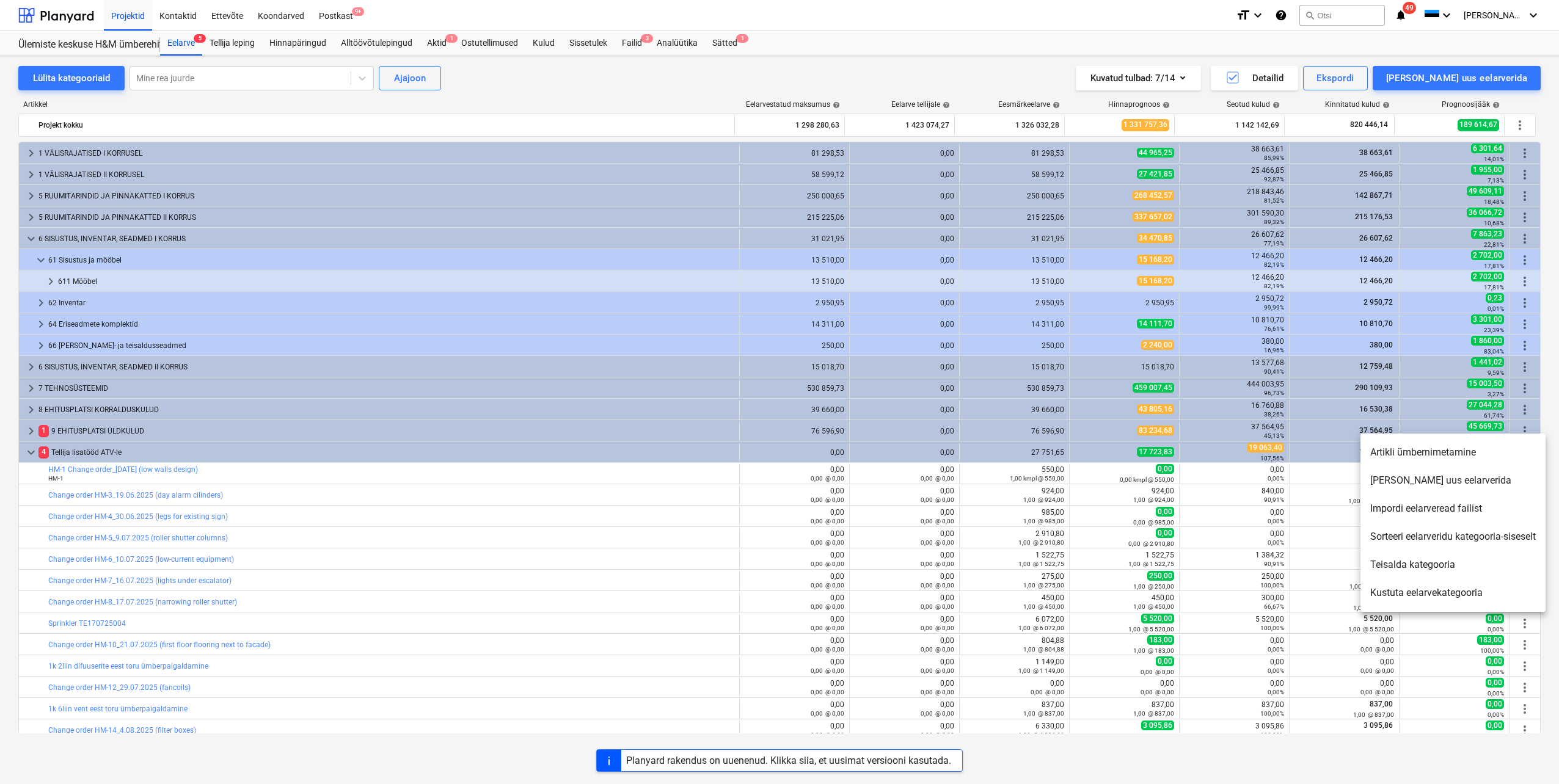
click at [1470, 480] on li "[PERSON_NAME] uus eelarverida" at bounding box center [1453, 480] width 185 height 28
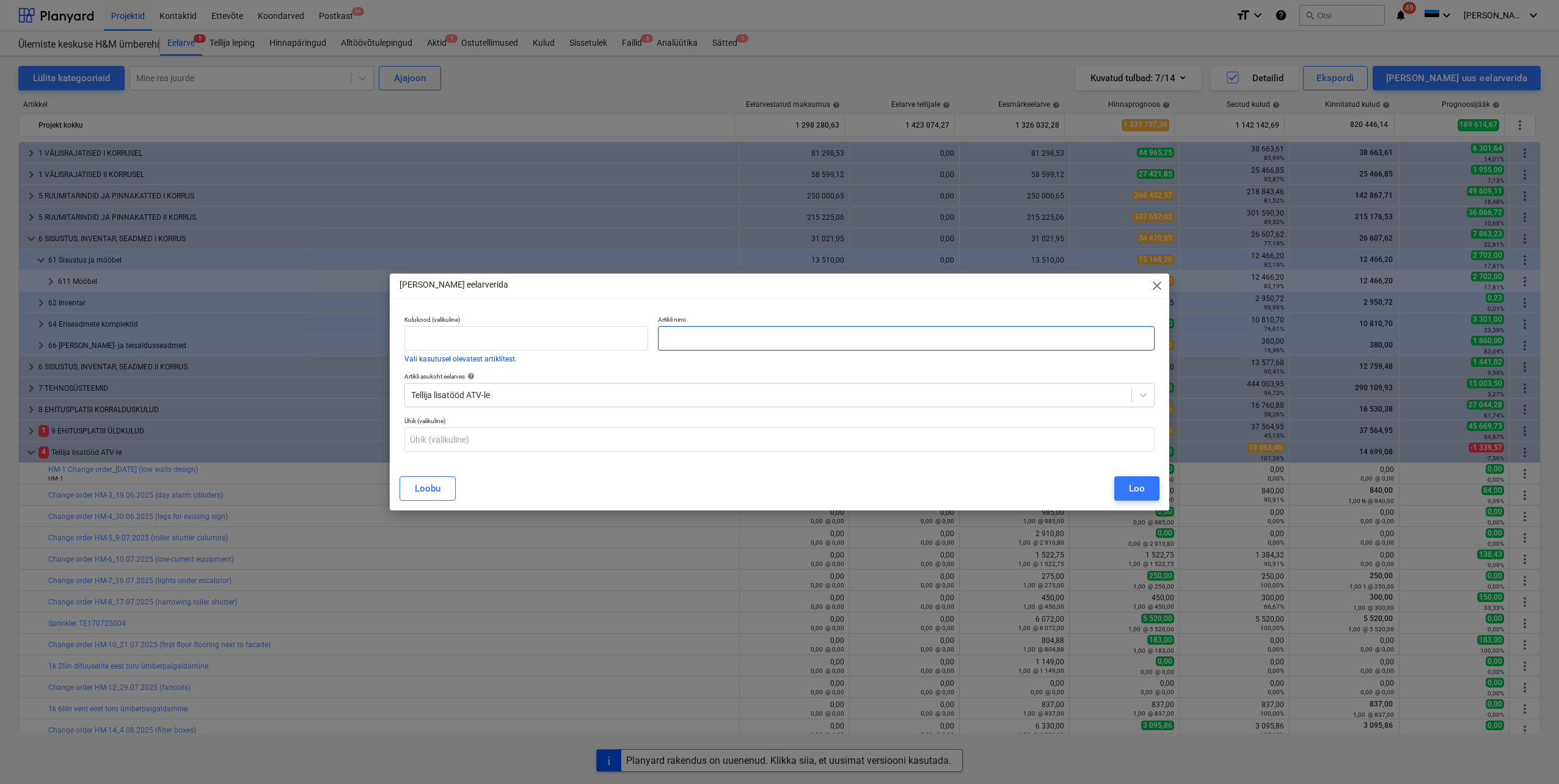
paste input "Change order HM-28_17.09.2025 (sockets for security)"
type input "Change order HM-28_17.09.2025 (sockets for security)"
click at [1140, 487] on div "Loo" at bounding box center [1137, 488] width 16 height 16
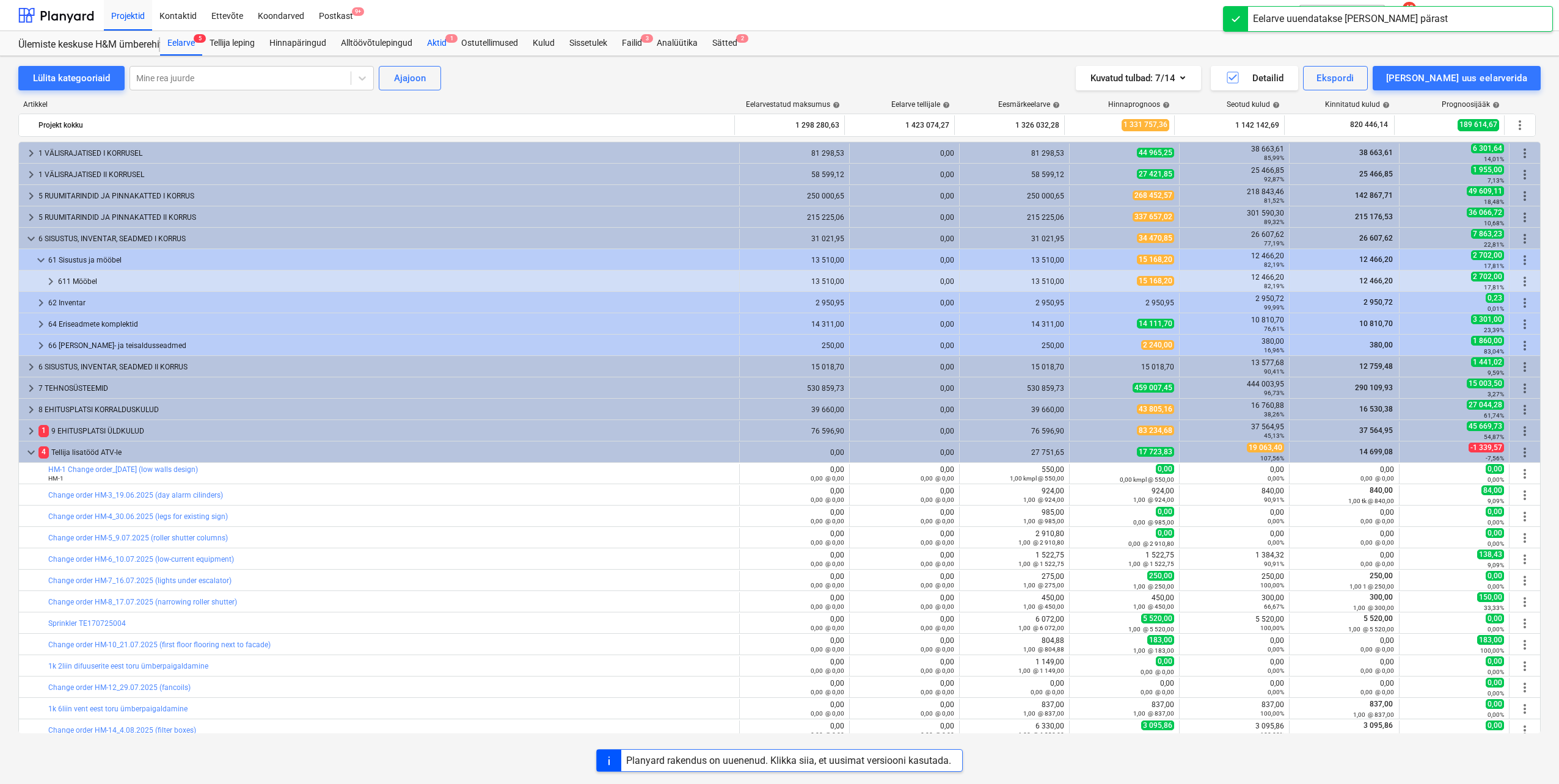
click at [430, 39] on div "Aktid 1" at bounding box center [436, 43] width 34 height 25
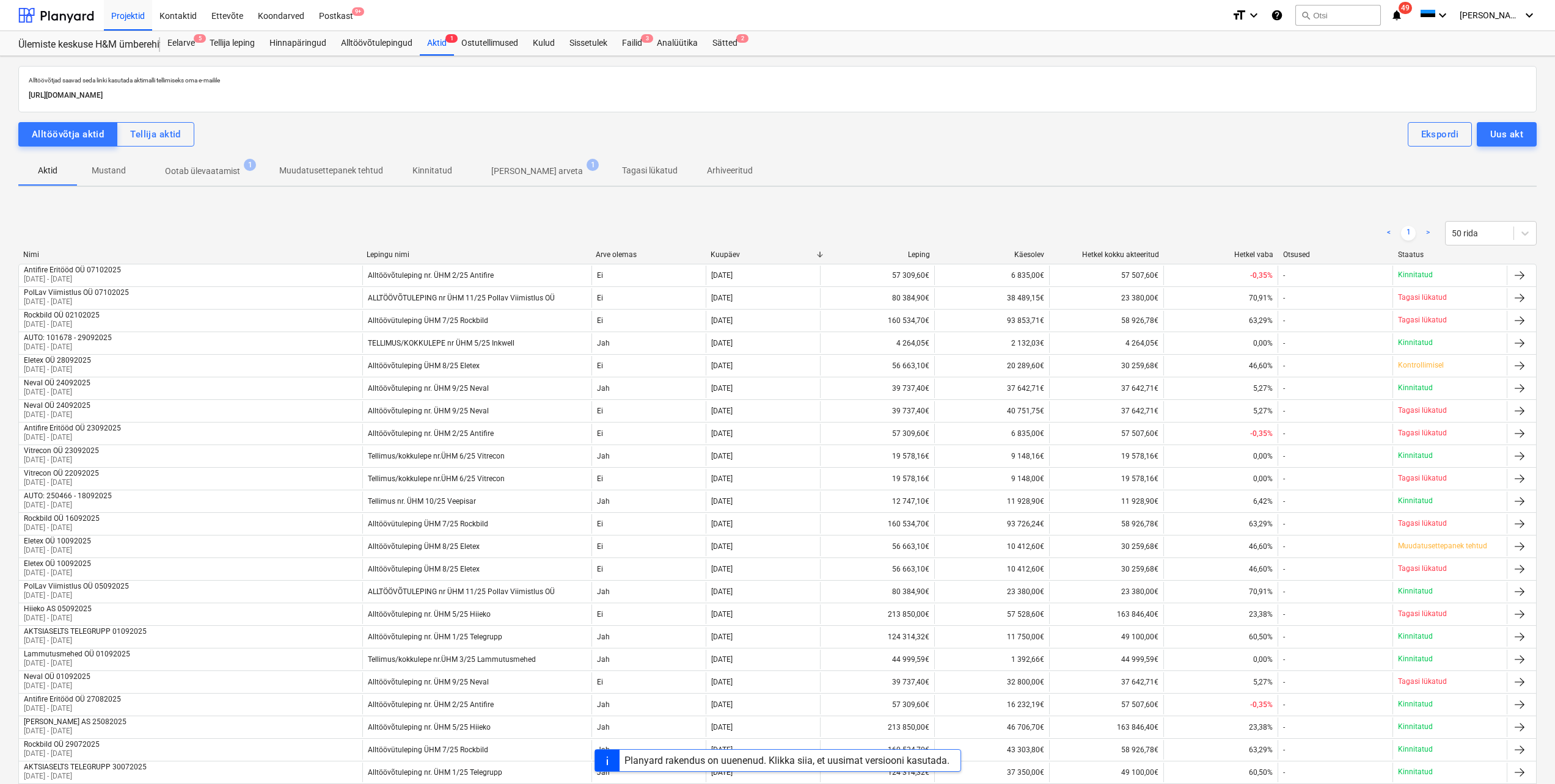
click at [186, 174] on p "Ootab ülevaatamist" at bounding box center [202, 171] width 75 height 13
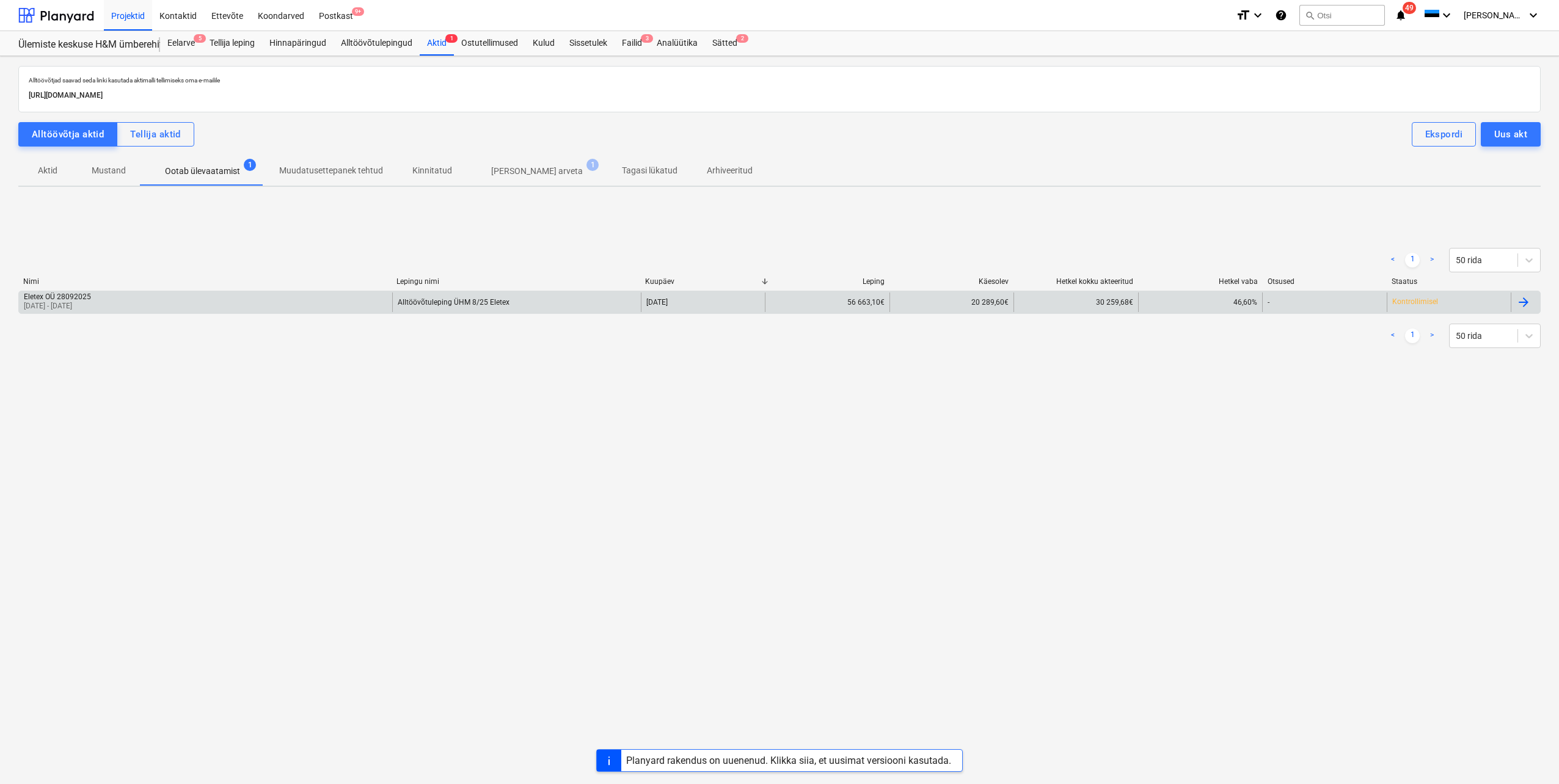
click at [63, 300] on div "Eletex OÜ 28092025" at bounding box center [57, 296] width 67 height 9
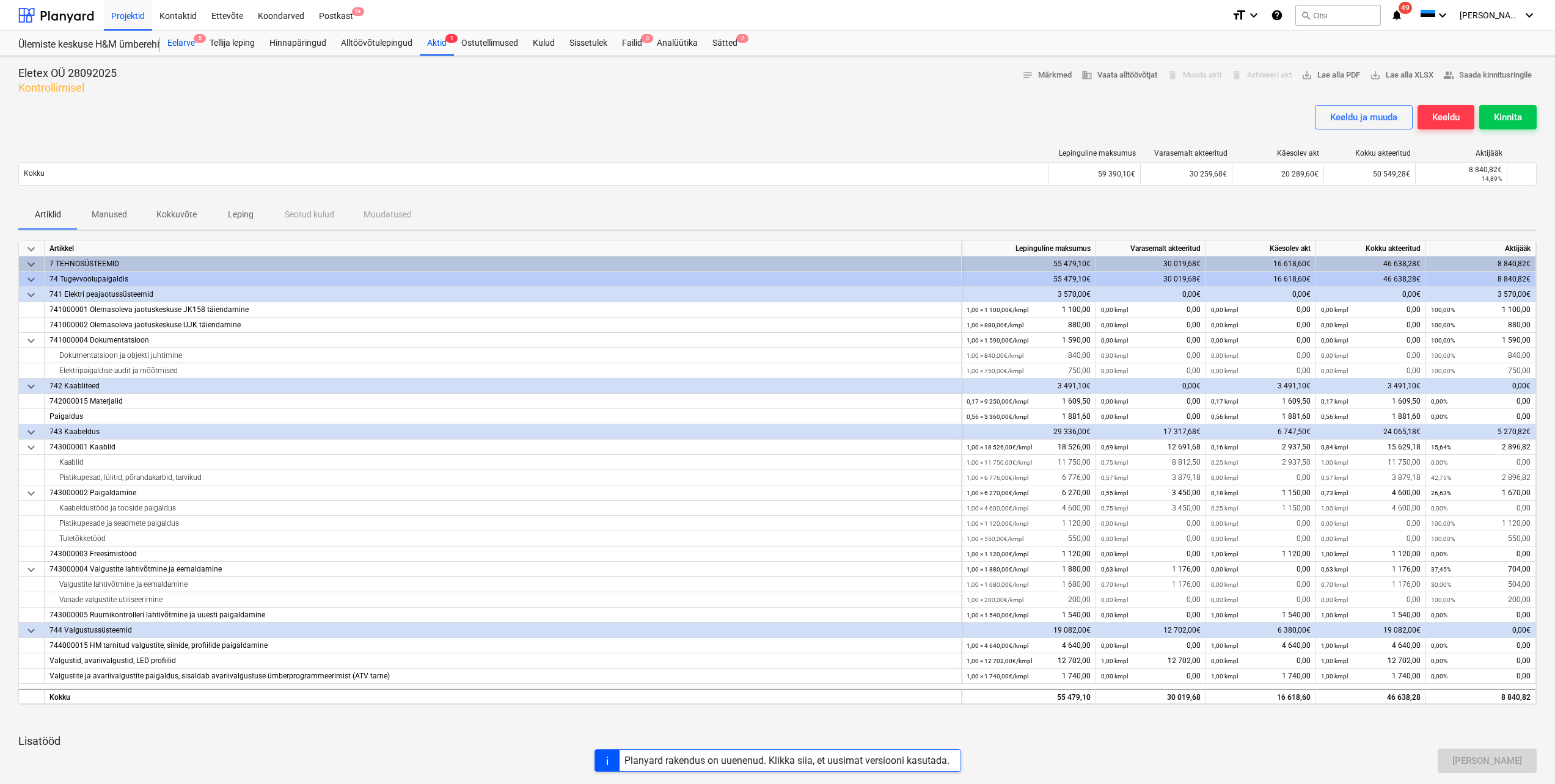
drag, startPoint x: 181, startPoint y: 47, endPoint x: 178, endPoint y: 55, distance: 8.5
click at [181, 47] on div "Eelarve 5" at bounding box center [181, 43] width 42 height 25
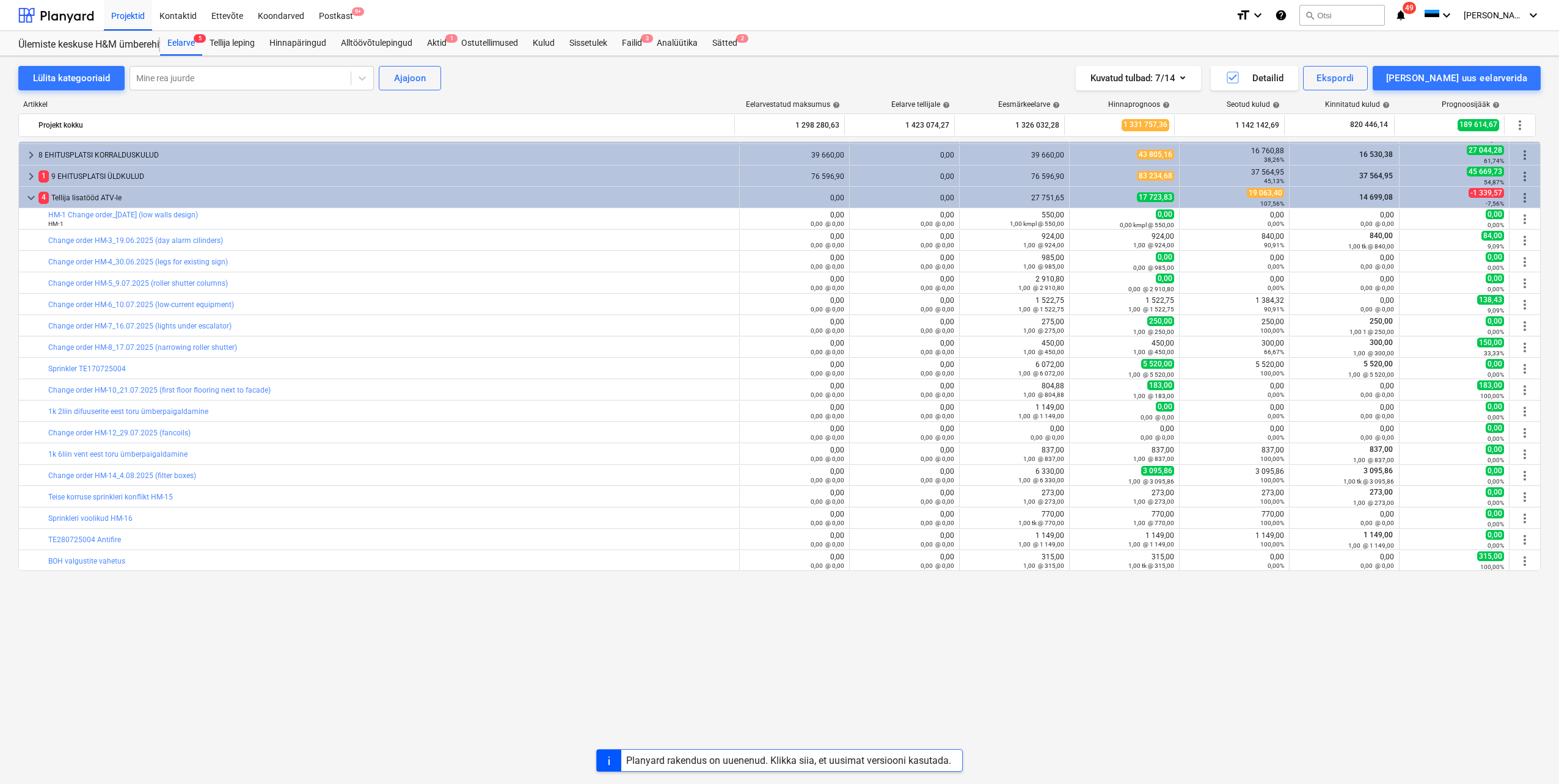
scroll to position [61, 0]
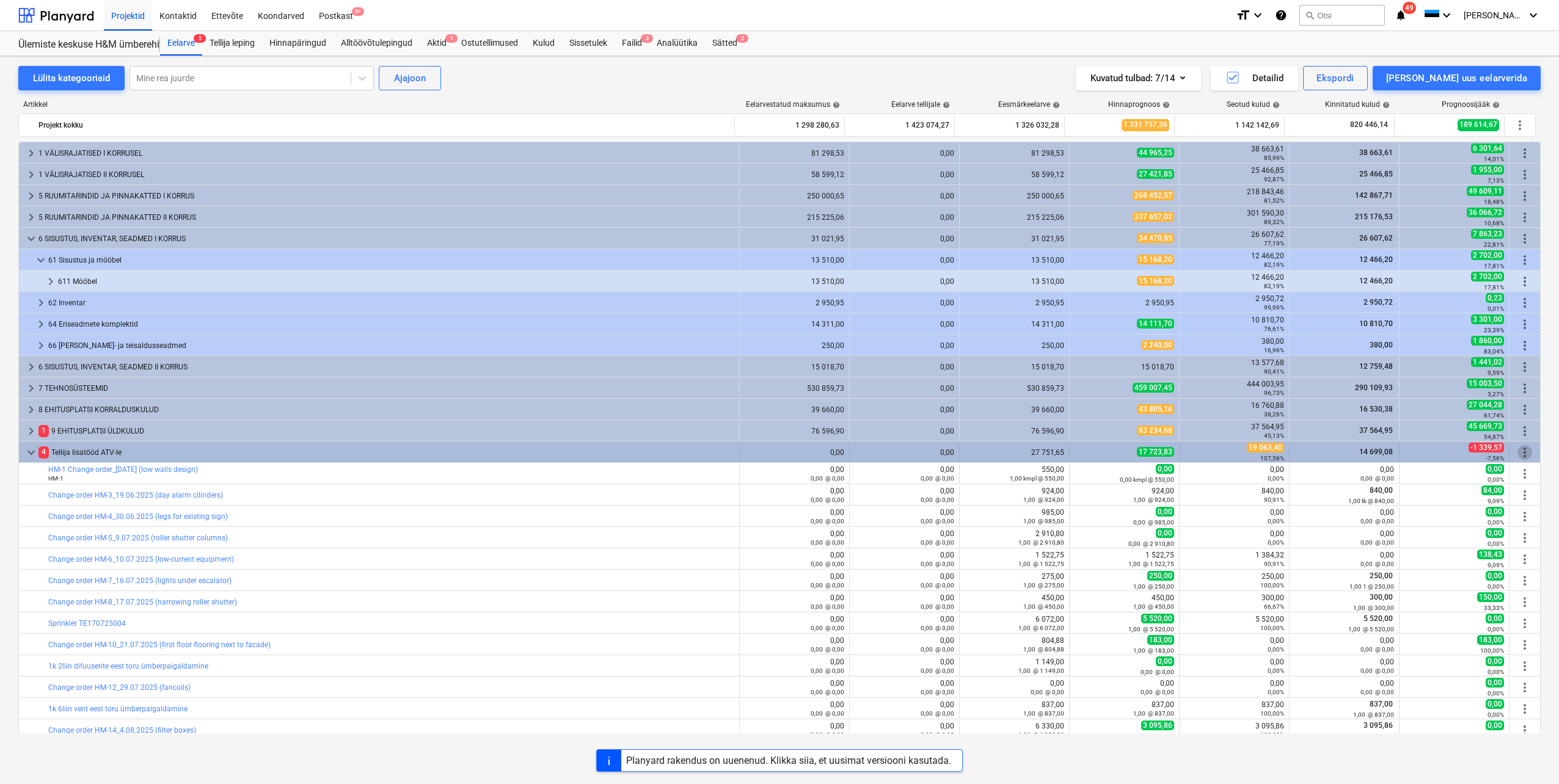
click at [1523, 453] on span "more_vert" at bounding box center [1525, 453] width 14 height 14
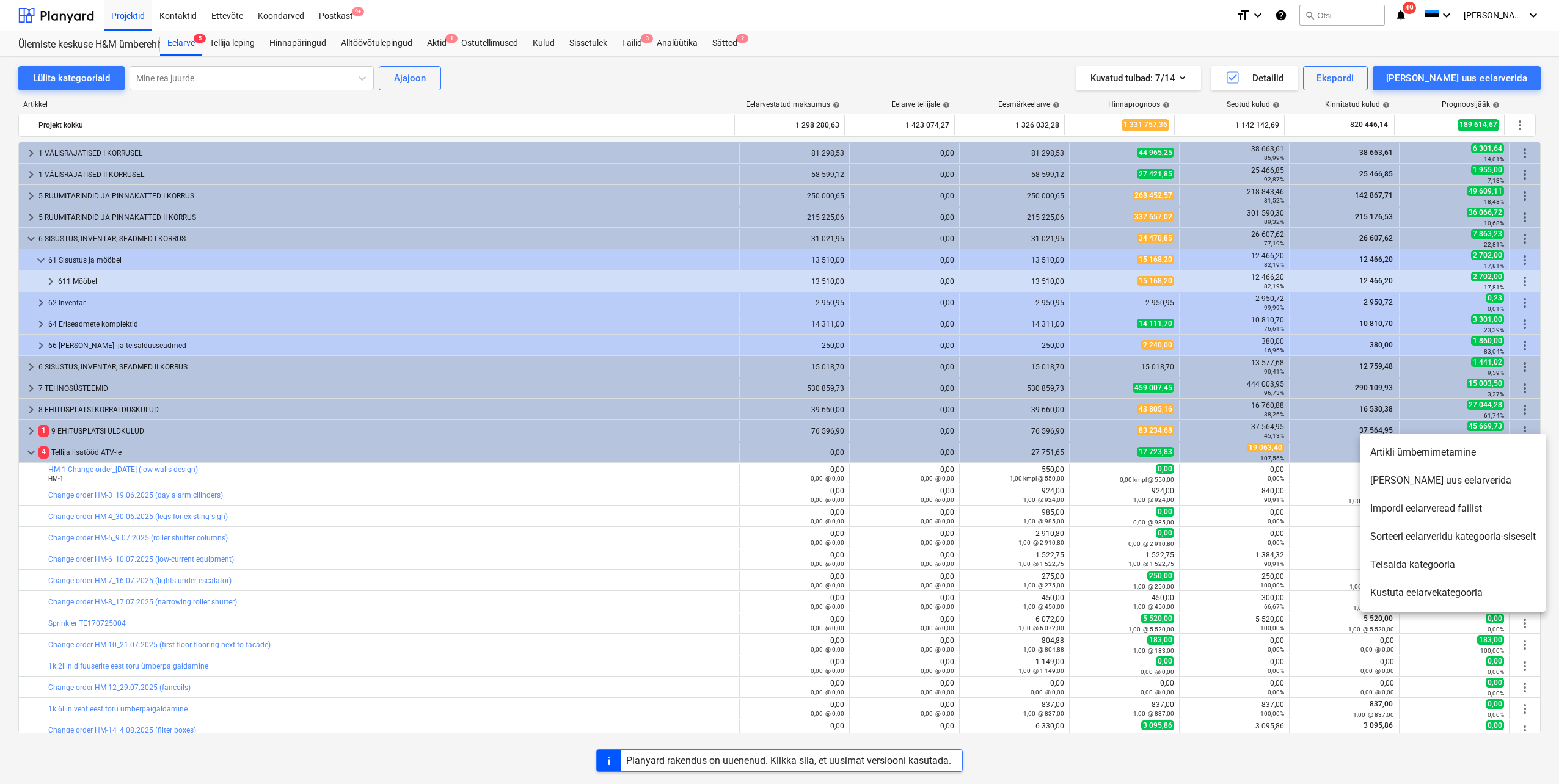
click at [1416, 484] on li "[PERSON_NAME] uus eelarverida" at bounding box center [1453, 480] width 185 height 28
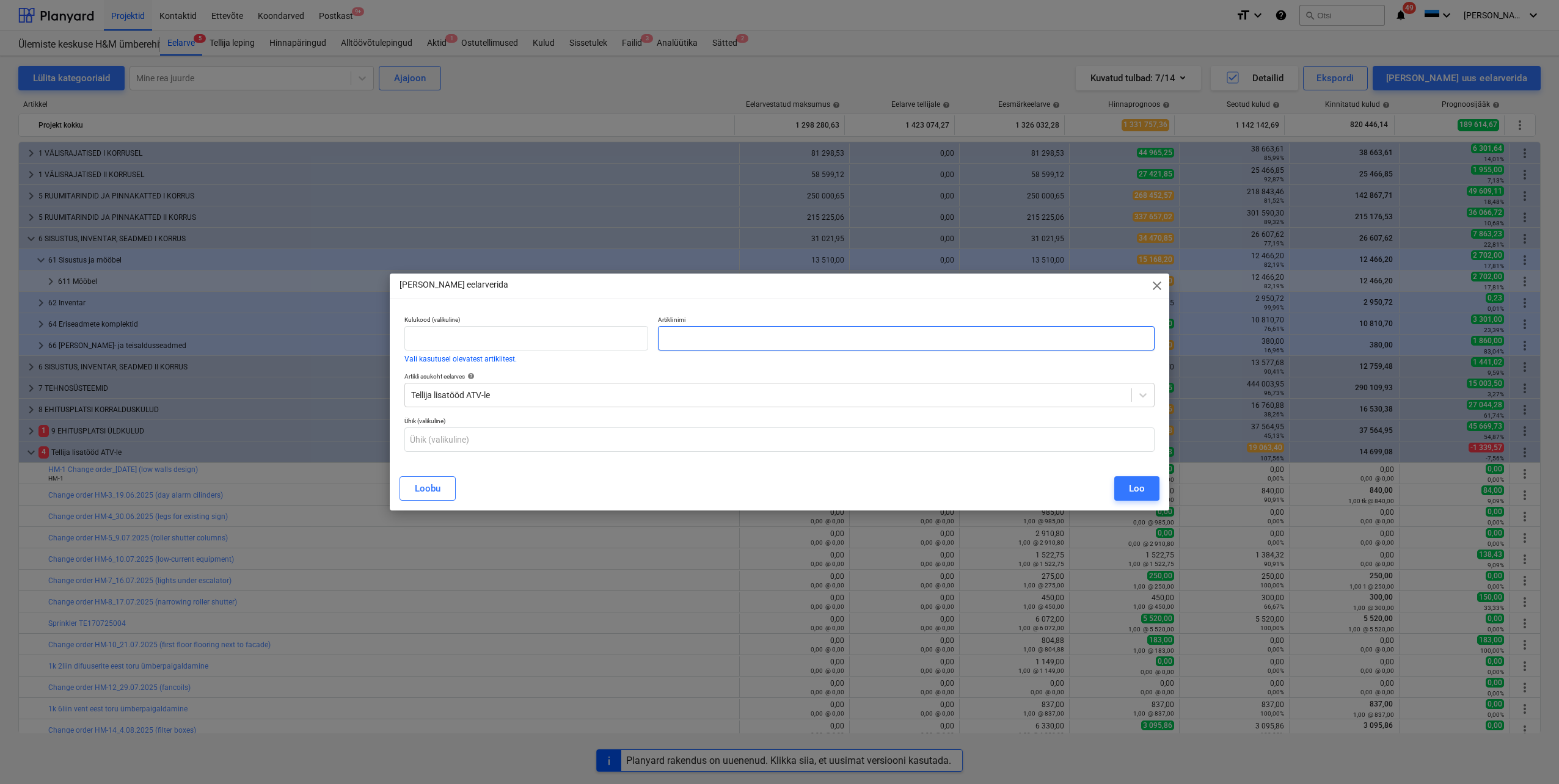
paste input "Change order HM-19_4.09.2025 (power suply for rack)"
type input "Change order HM-19_4.09.2025 (power suply for rack)"
click at [1140, 488] on div "Loo" at bounding box center [1137, 488] width 16 height 16
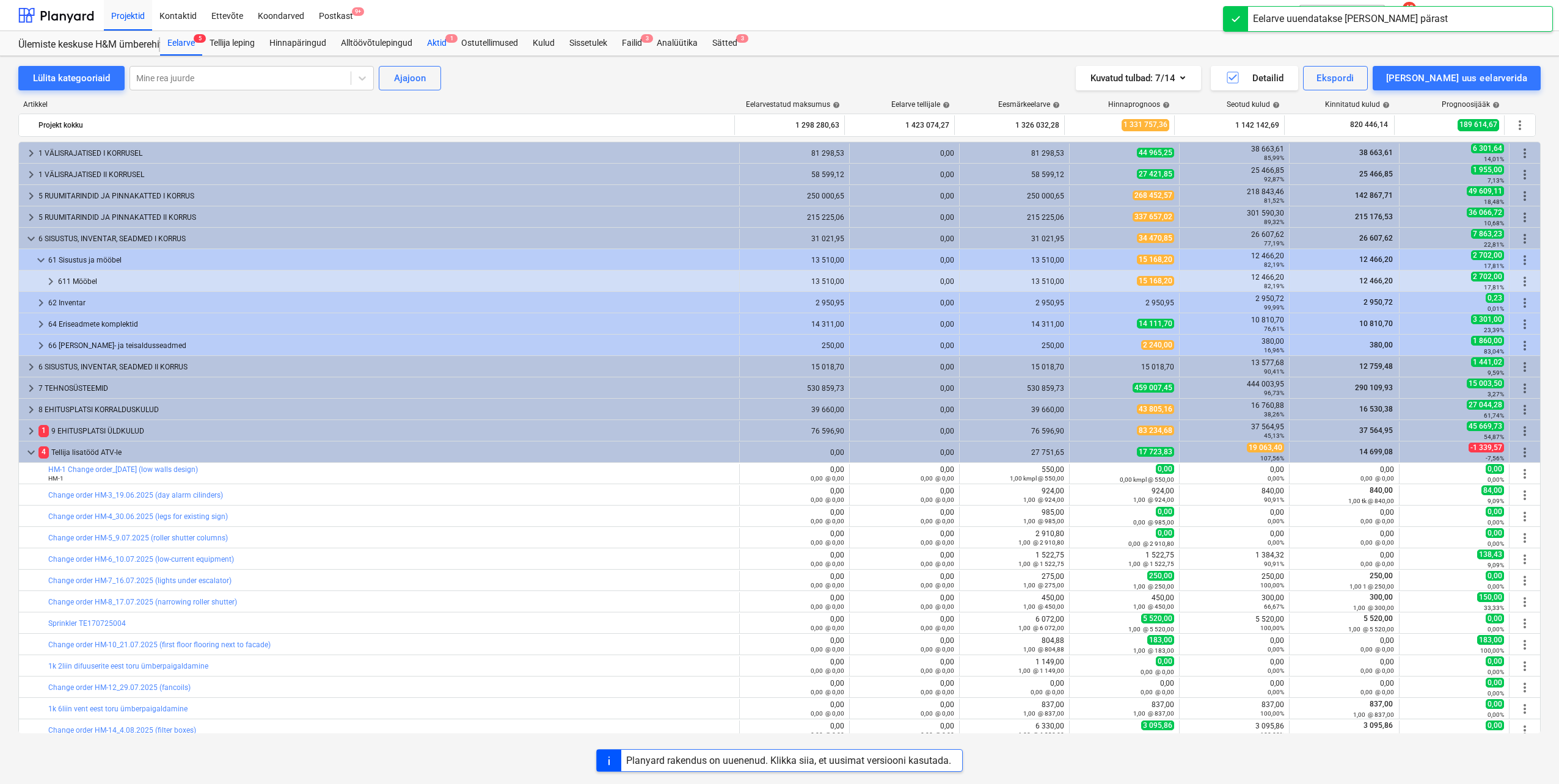
click at [432, 42] on div "Aktid 1" at bounding box center [436, 43] width 34 height 25
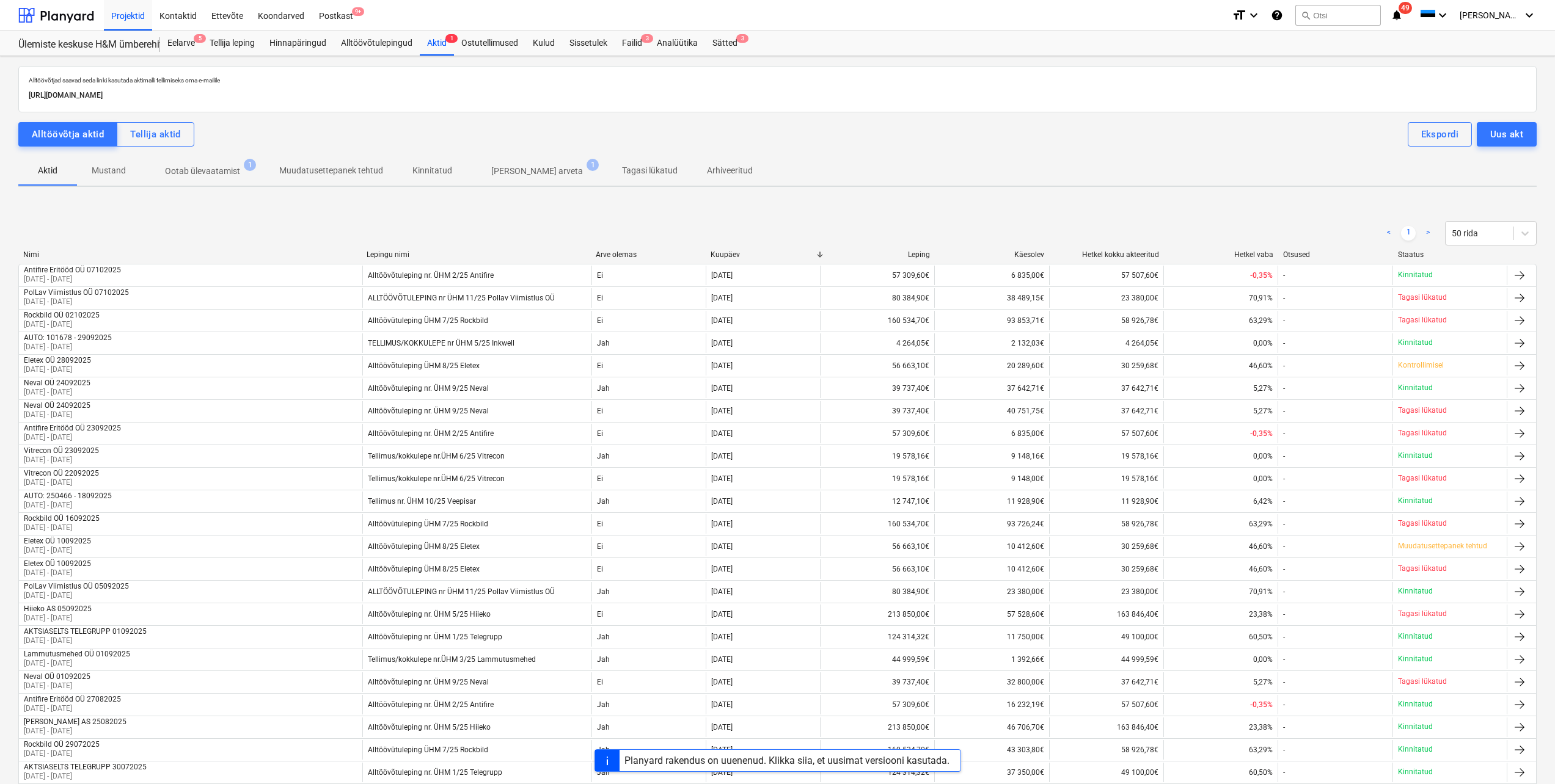
click at [205, 172] on p "Ootab ülevaatamist" at bounding box center [202, 171] width 75 height 13
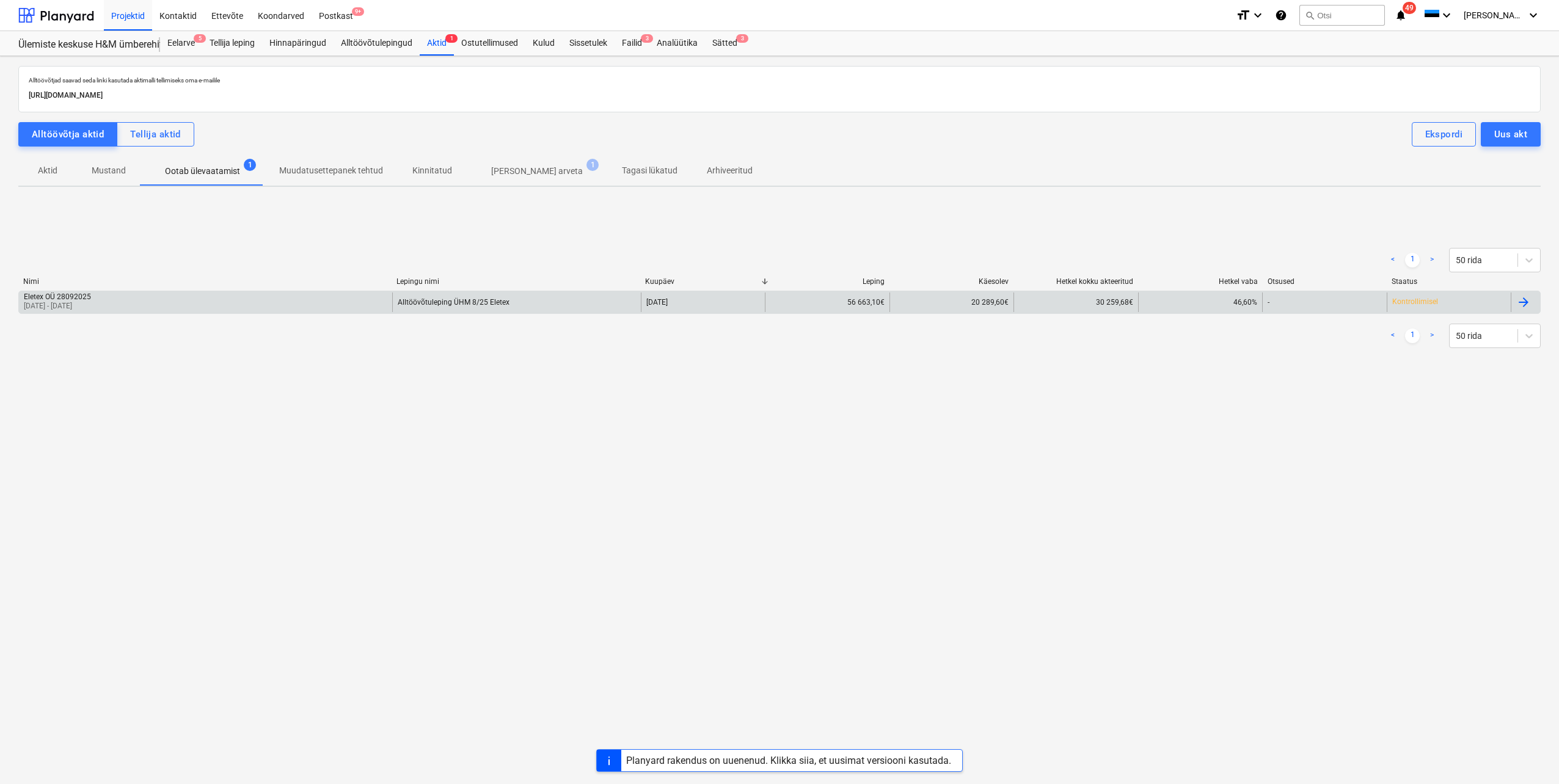
click at [82, 300] on div "Eletex OÜ 28092025" at bounding box center [57, 296] width 67 height 9
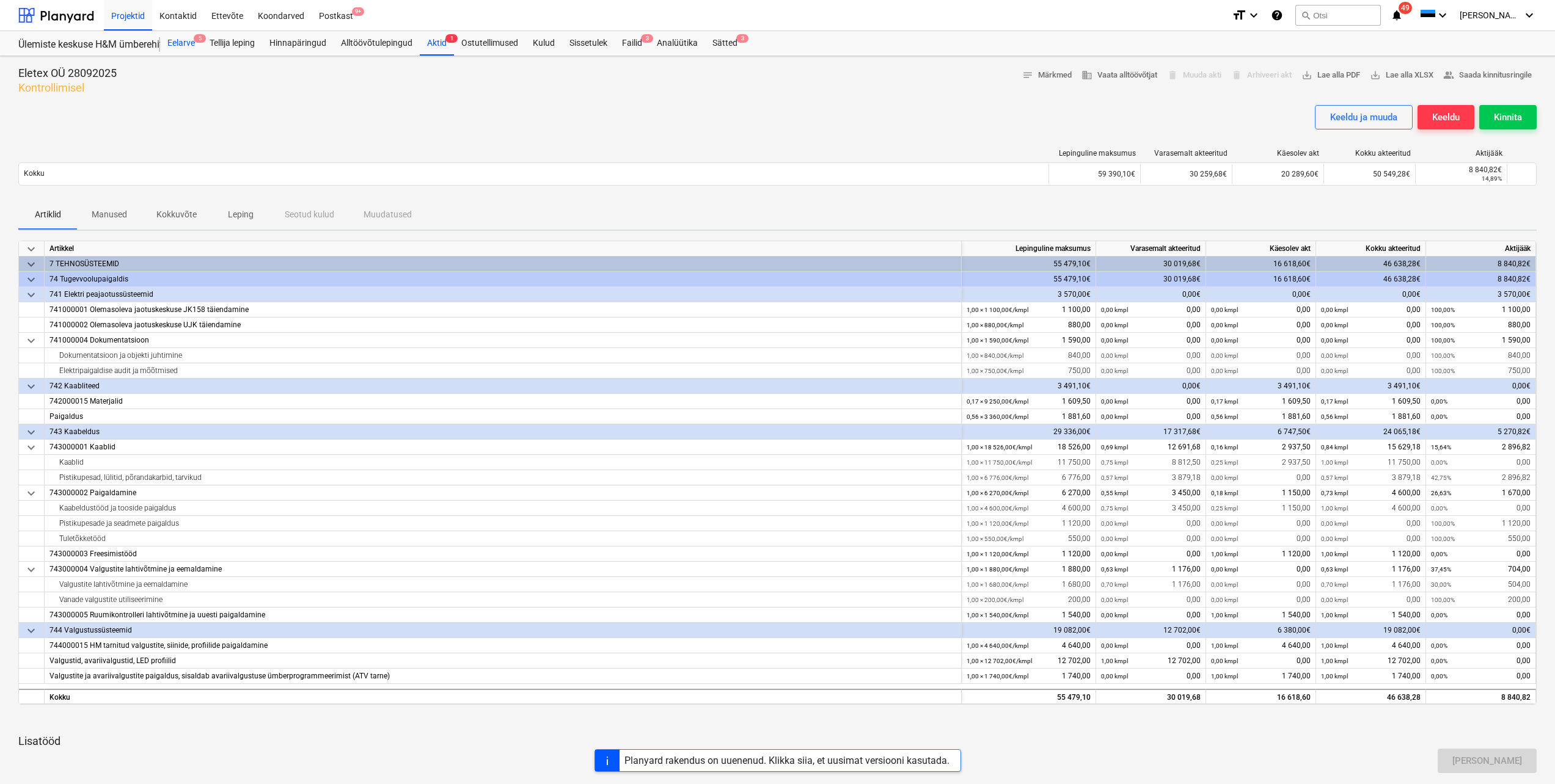
click at [185, 41] on div "Eelarve 5" at bounding box center [181, 43] width 42 height 25
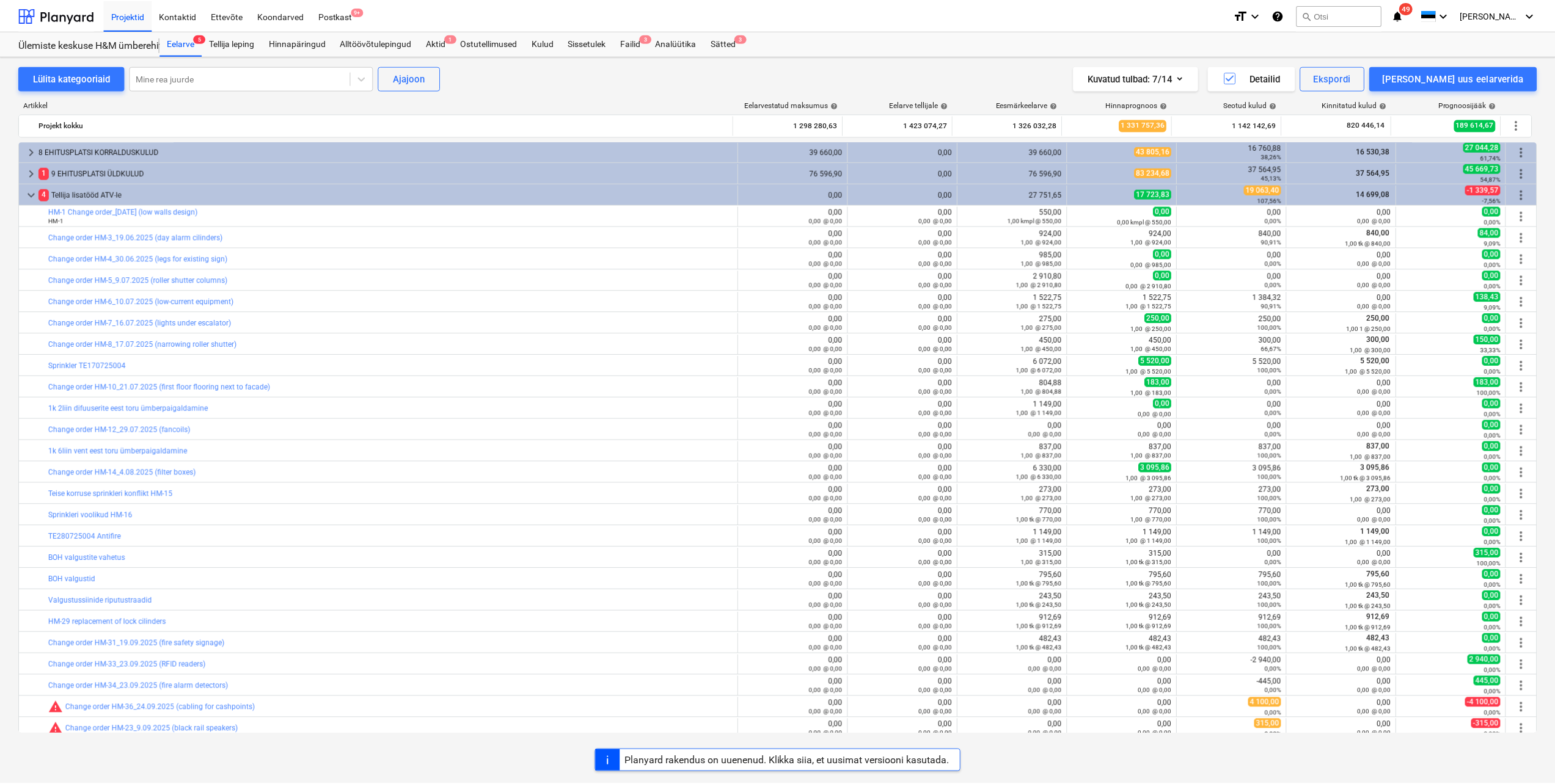
scroll to position [296, 0]
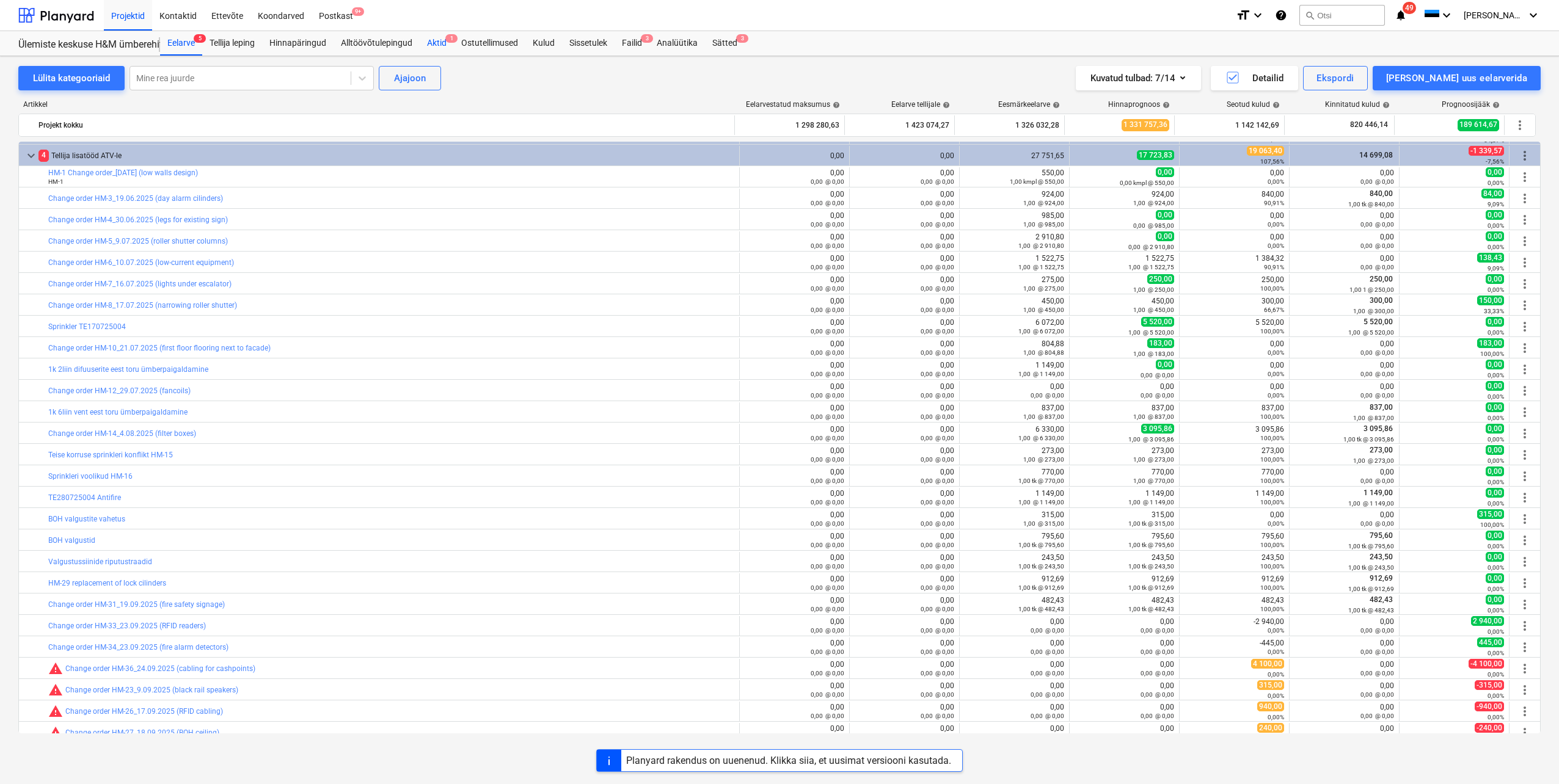
click at [440, 39] on div "Aktid 1" at bounding box center [436, 43] width 34 height 25
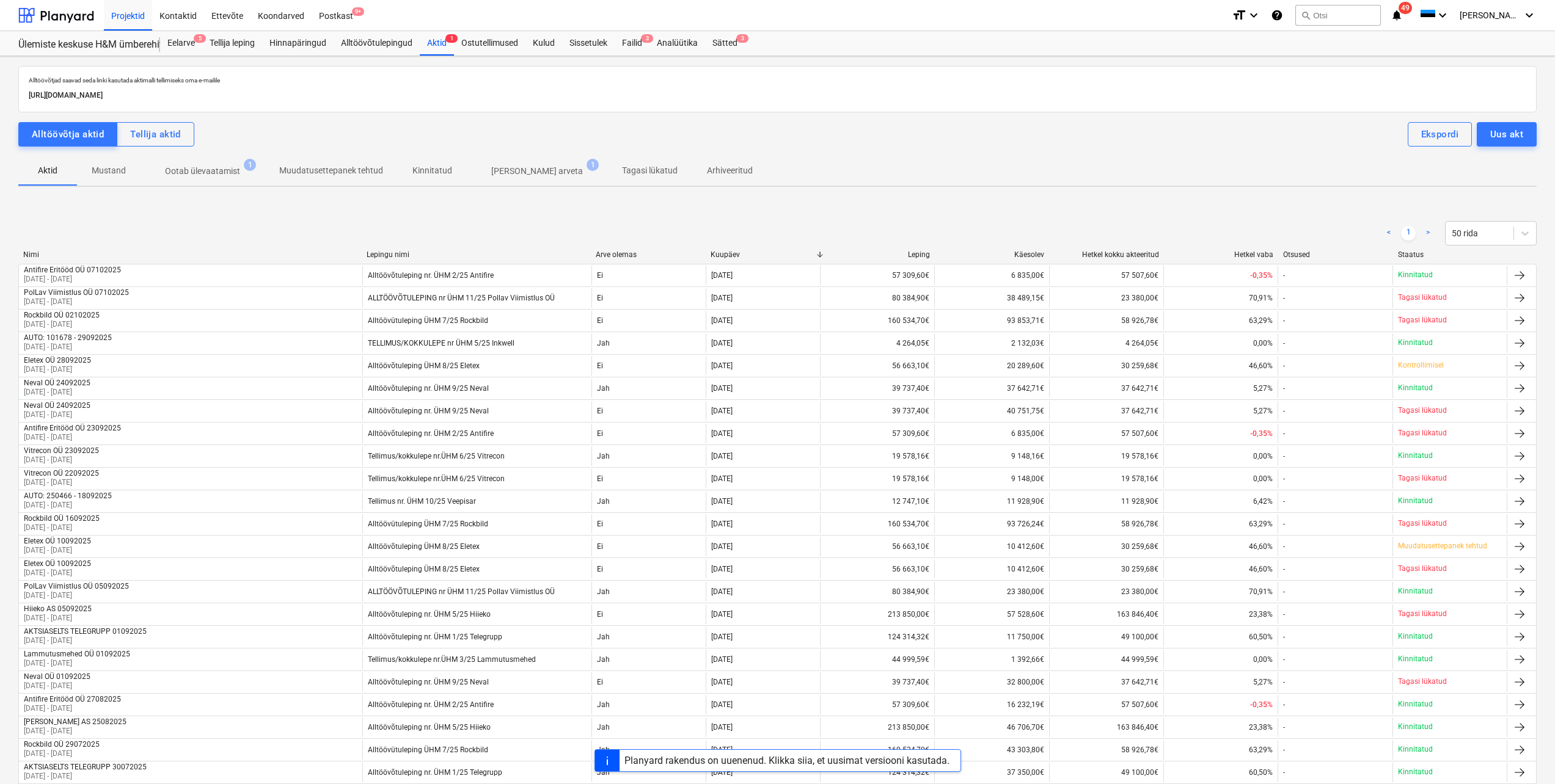
click at [201, 170] on p "Ootab ülevaatamist" at bounding box center [202, 171] width 75 height 13
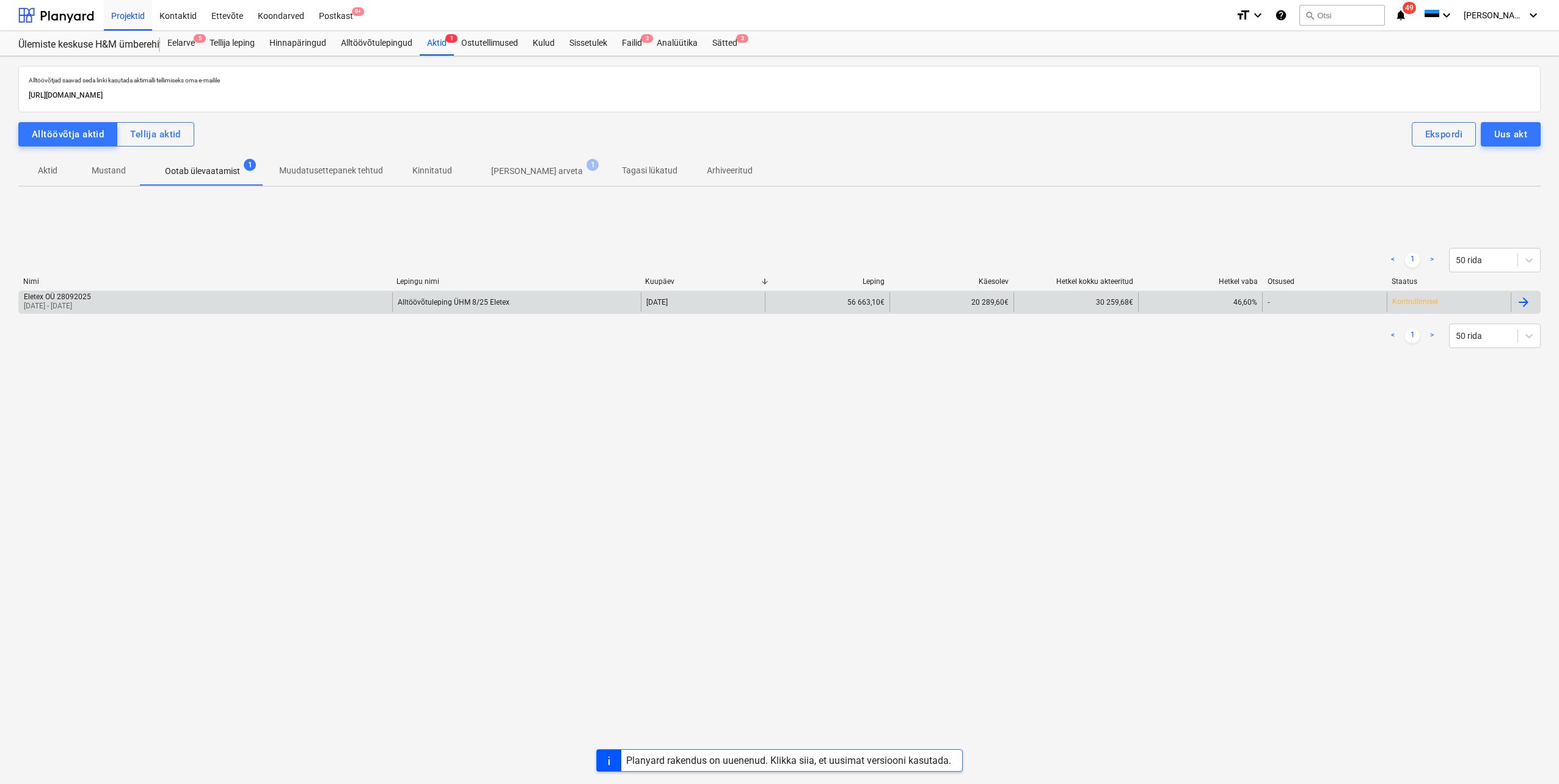
click at [67, 306] on p "[DATE] - [DATE]" at bounding box center [57, 306] width 67 height 10
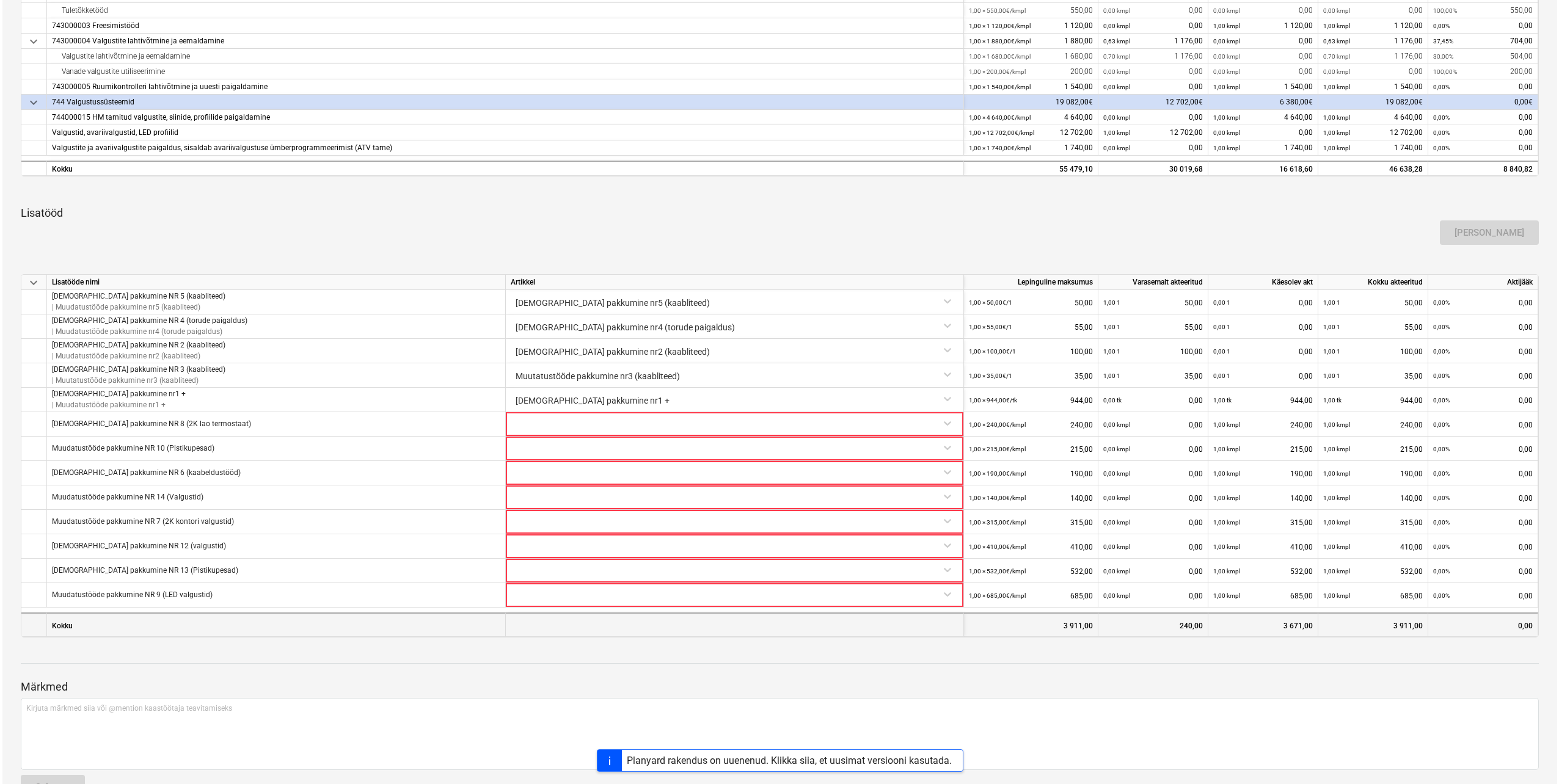
scroll to position [549, 0]
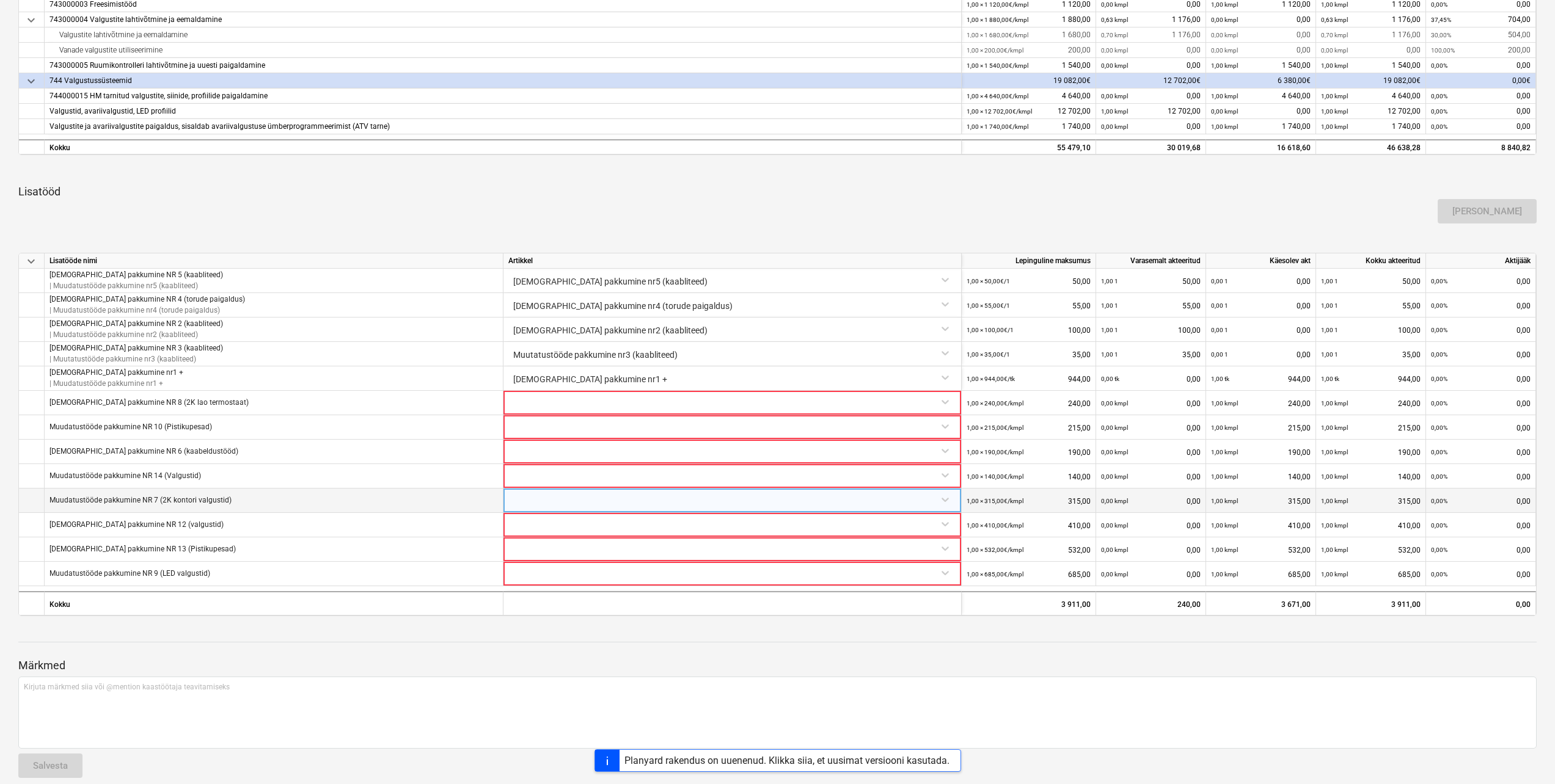
click at [946, 501] on div at bounding box center [732, 499] width 448 height 21
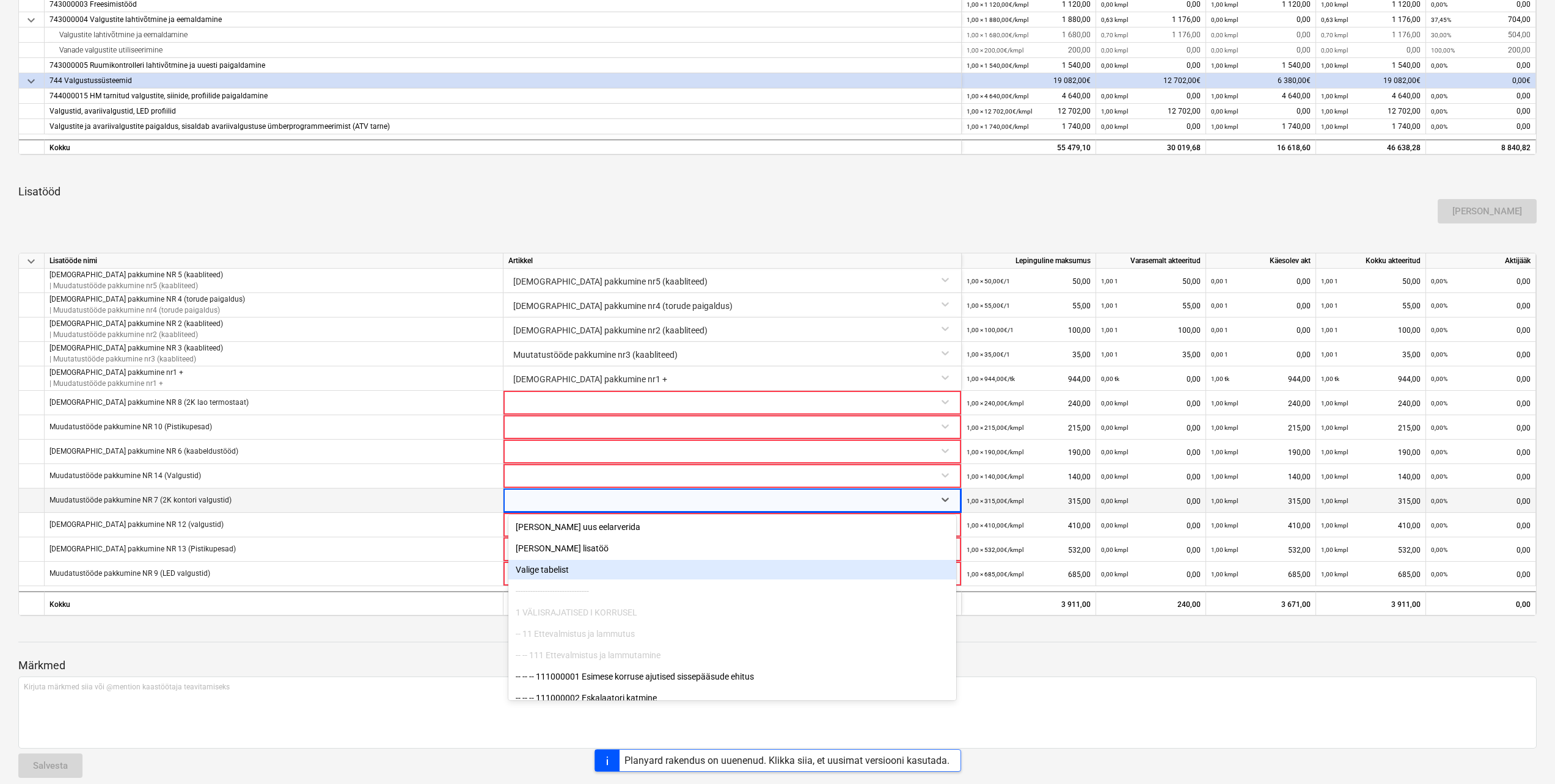
click at [561, 571] on div "Valige tabelist" at bounding box center [732, 569] width 448 height 20
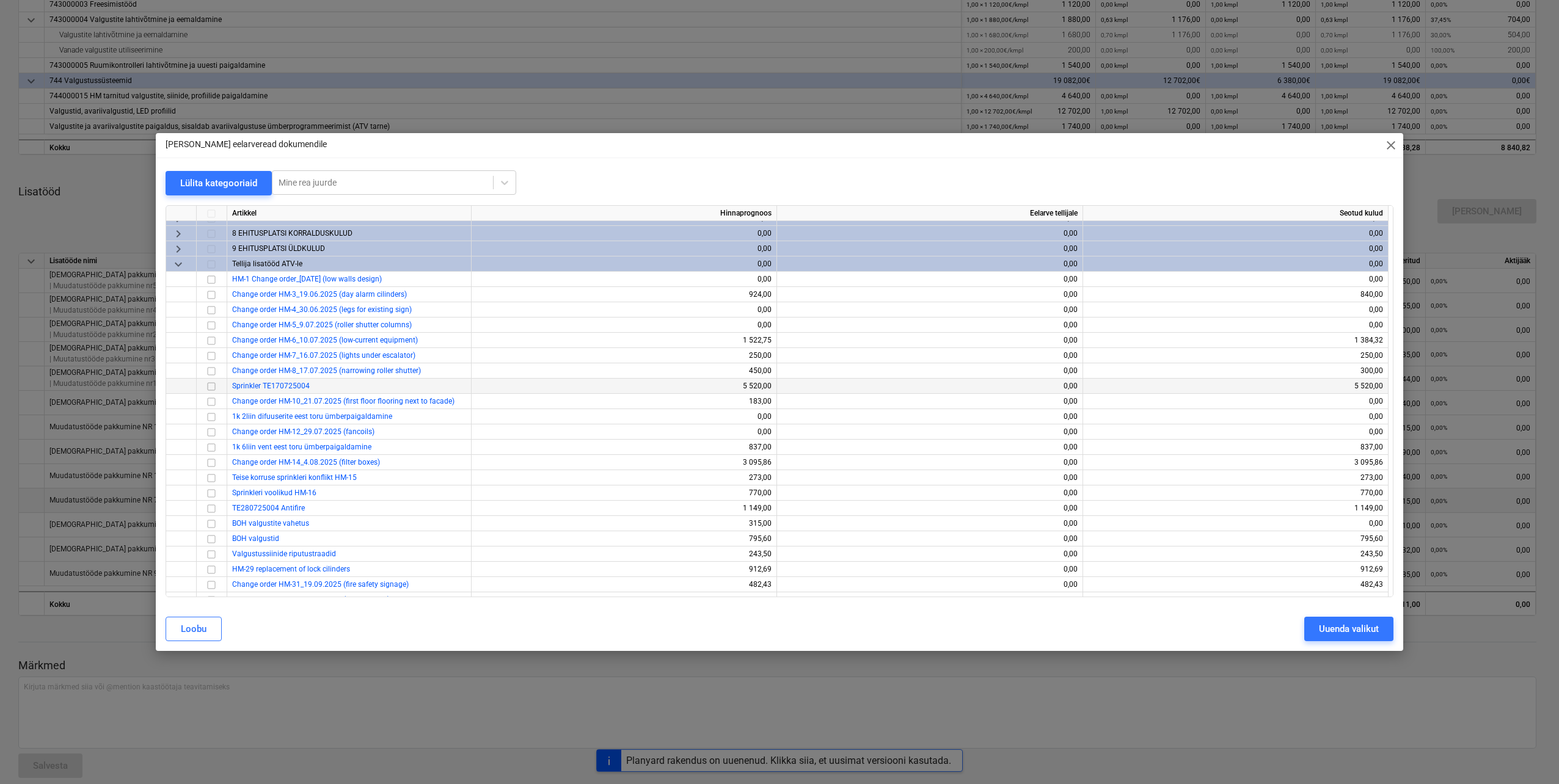
scroll to position [122, 0]
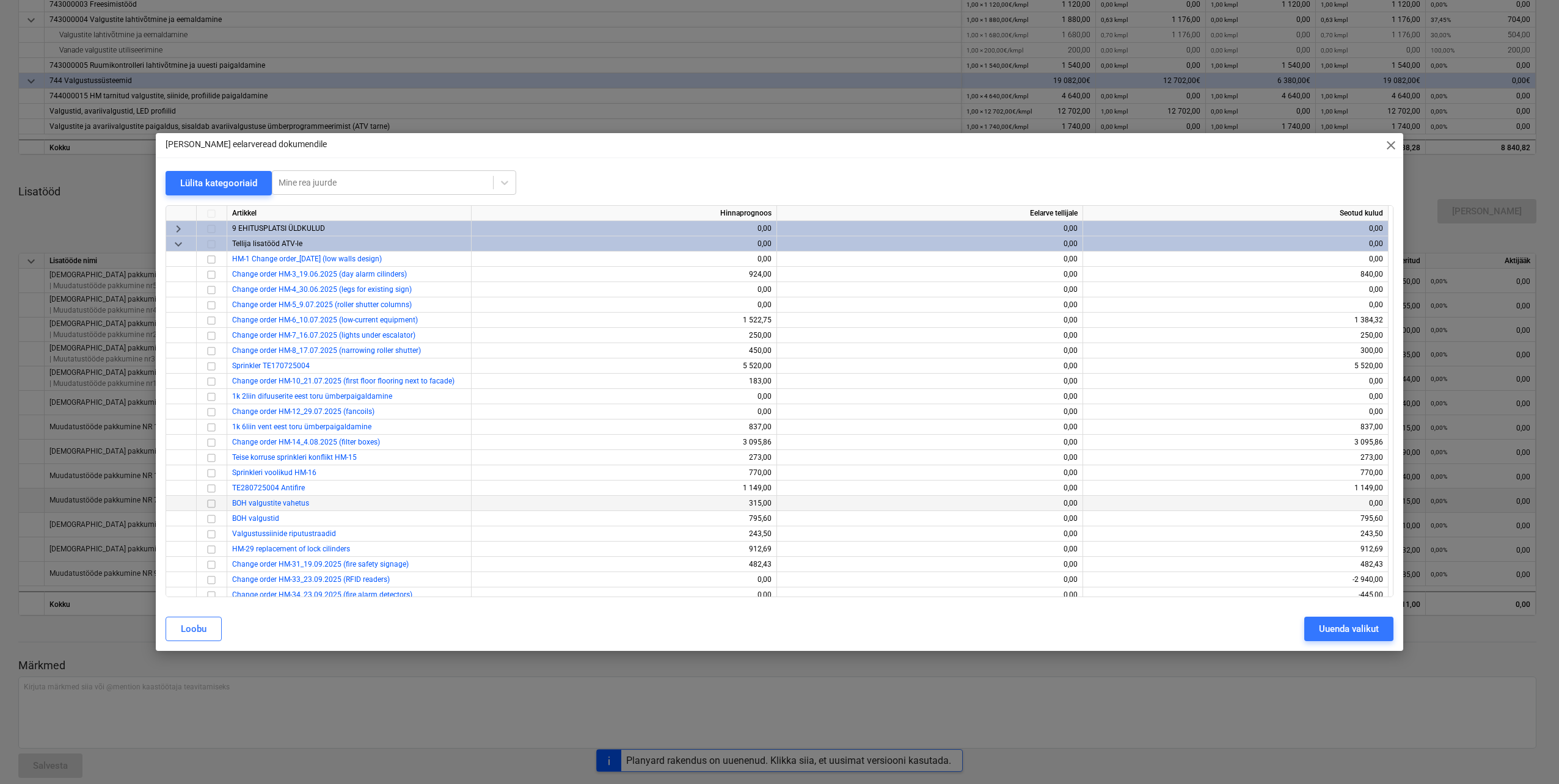
click at [215, 503] on input "checkbox" at bounding box center [211, 503] width 14 height 14
click at [1366, 633] on div "Uuenda valikut" at bounding box center [1349, 629] width 60 height 16
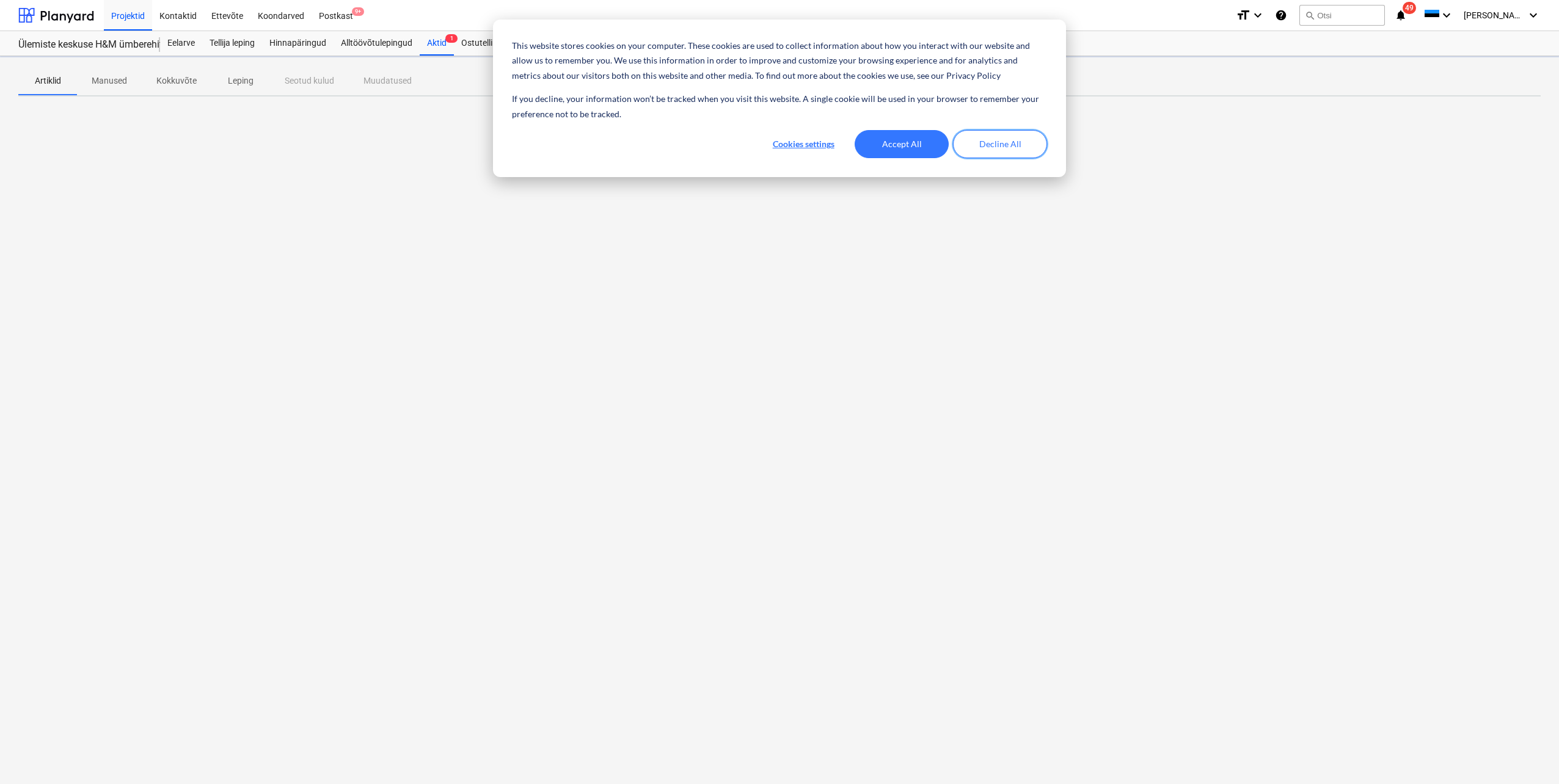
click at [1004, 147] on button "Decline All" at bounding box center [1000, 143] width 94 height 28
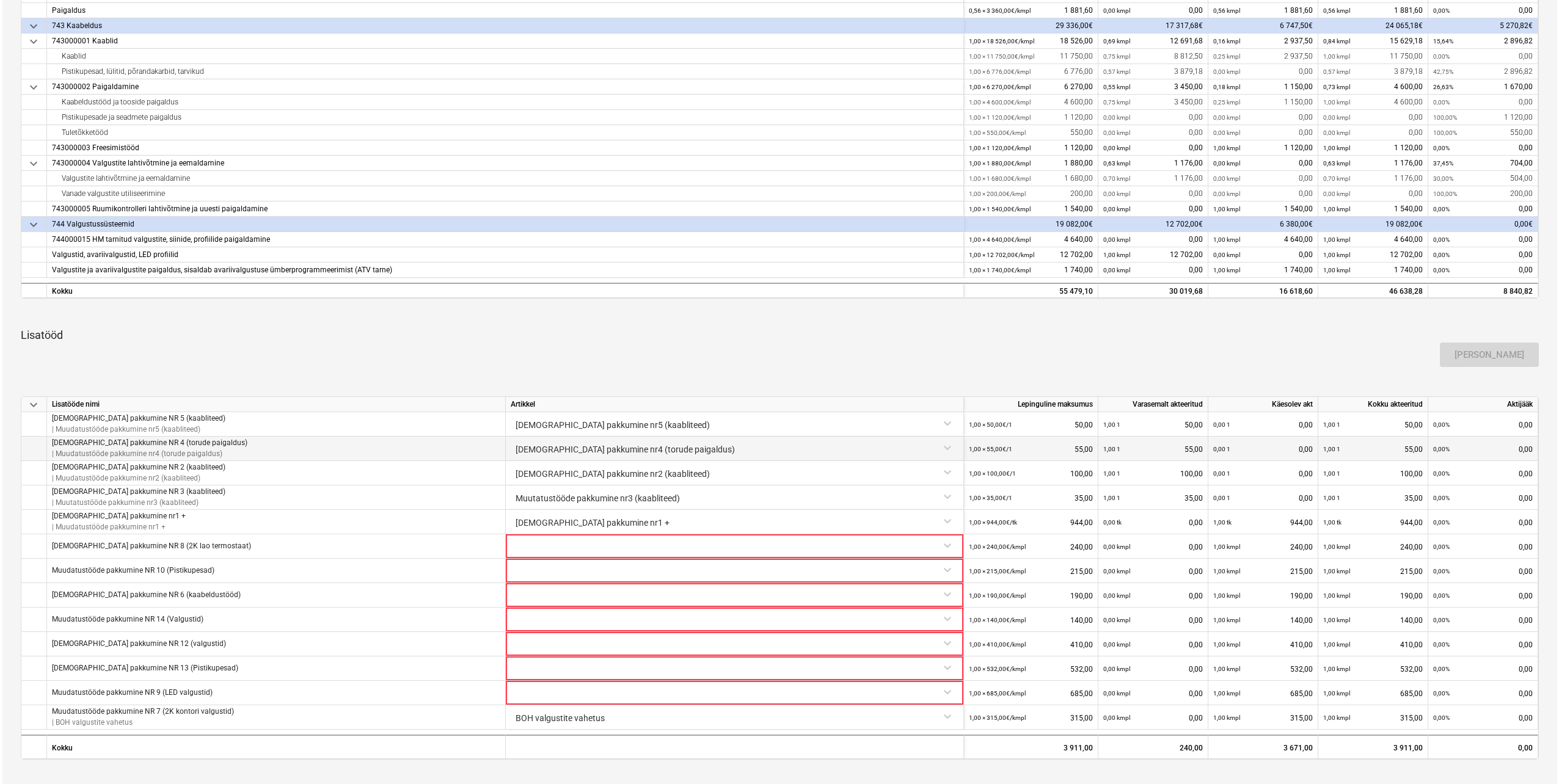
scroll to position [427, 0]
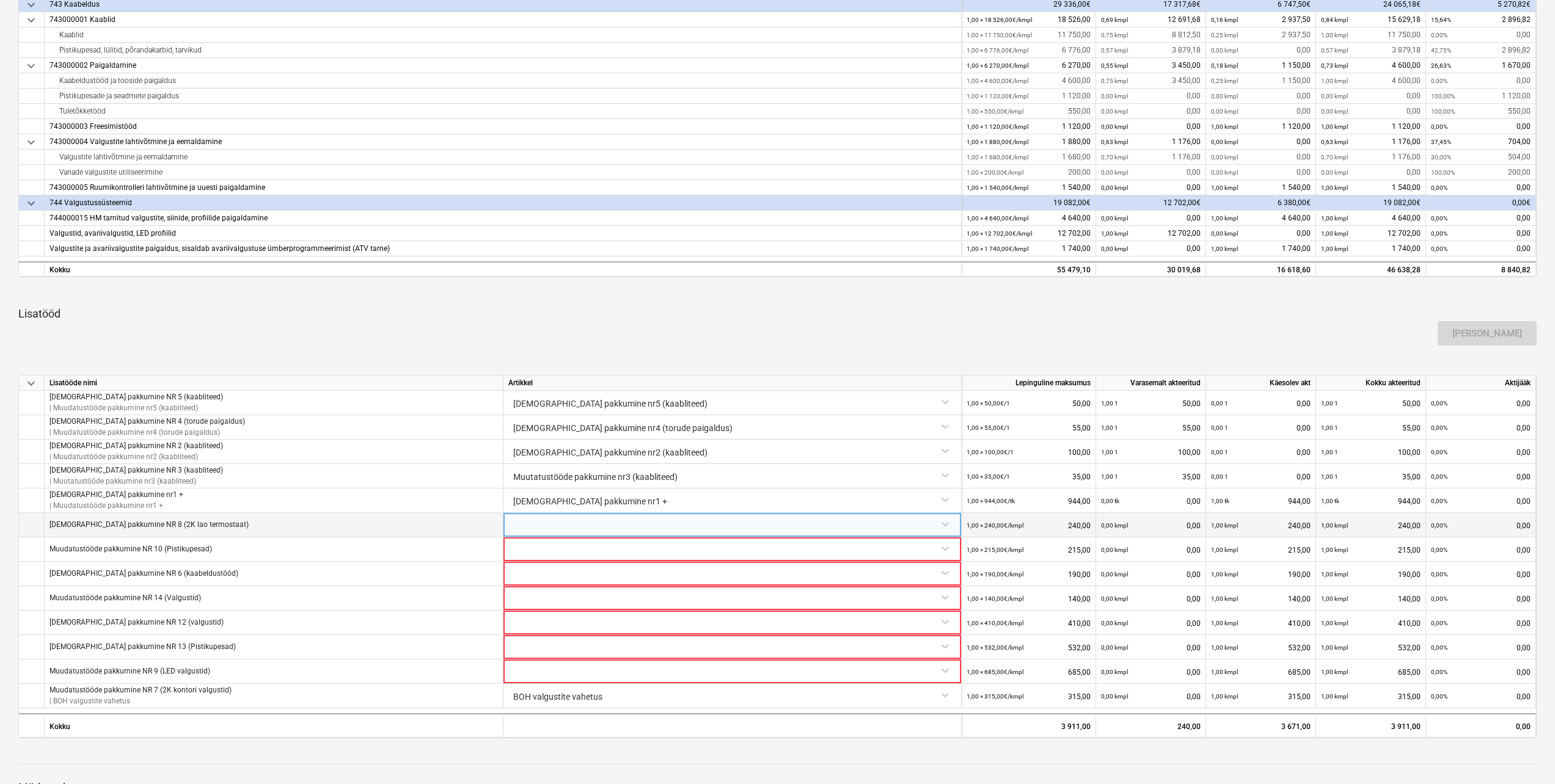
click at [947, 526] on div at bounding box center [732, 523] width 448 height 21
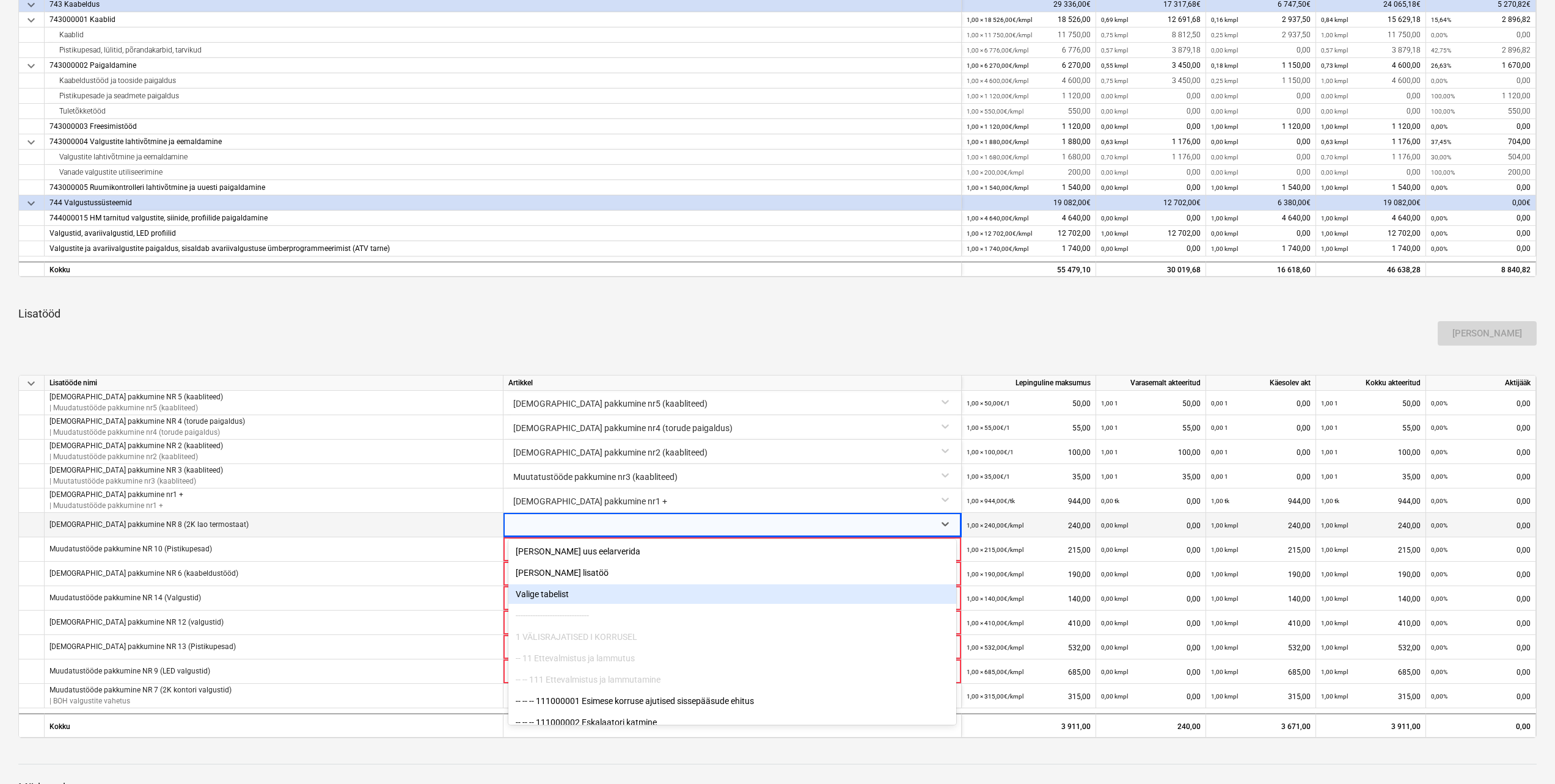
click at [531, 594] on div "Valige tabelist" at bounding box center [732, 594] width 448 height 20
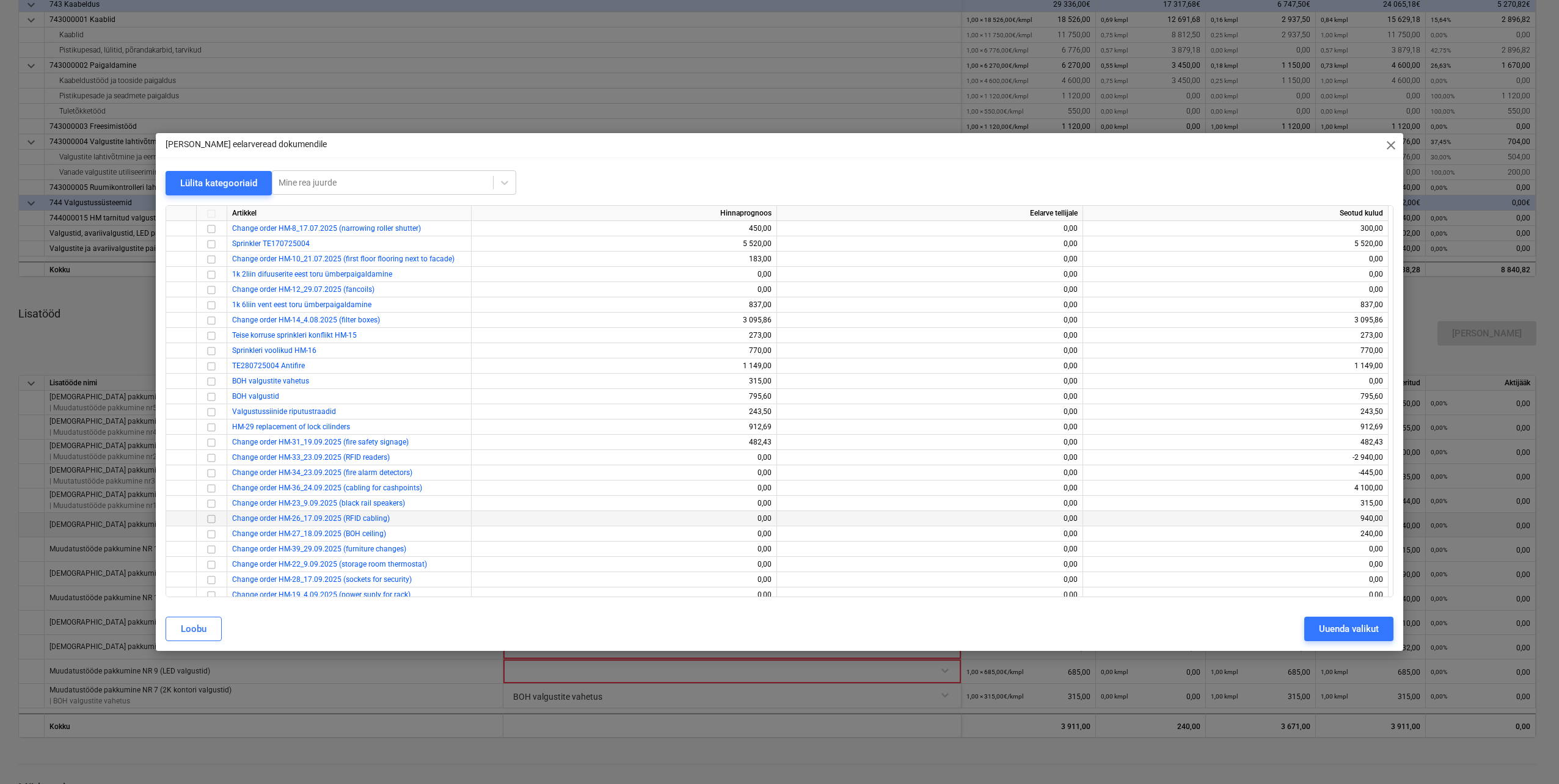
scroll to position [281, 0]
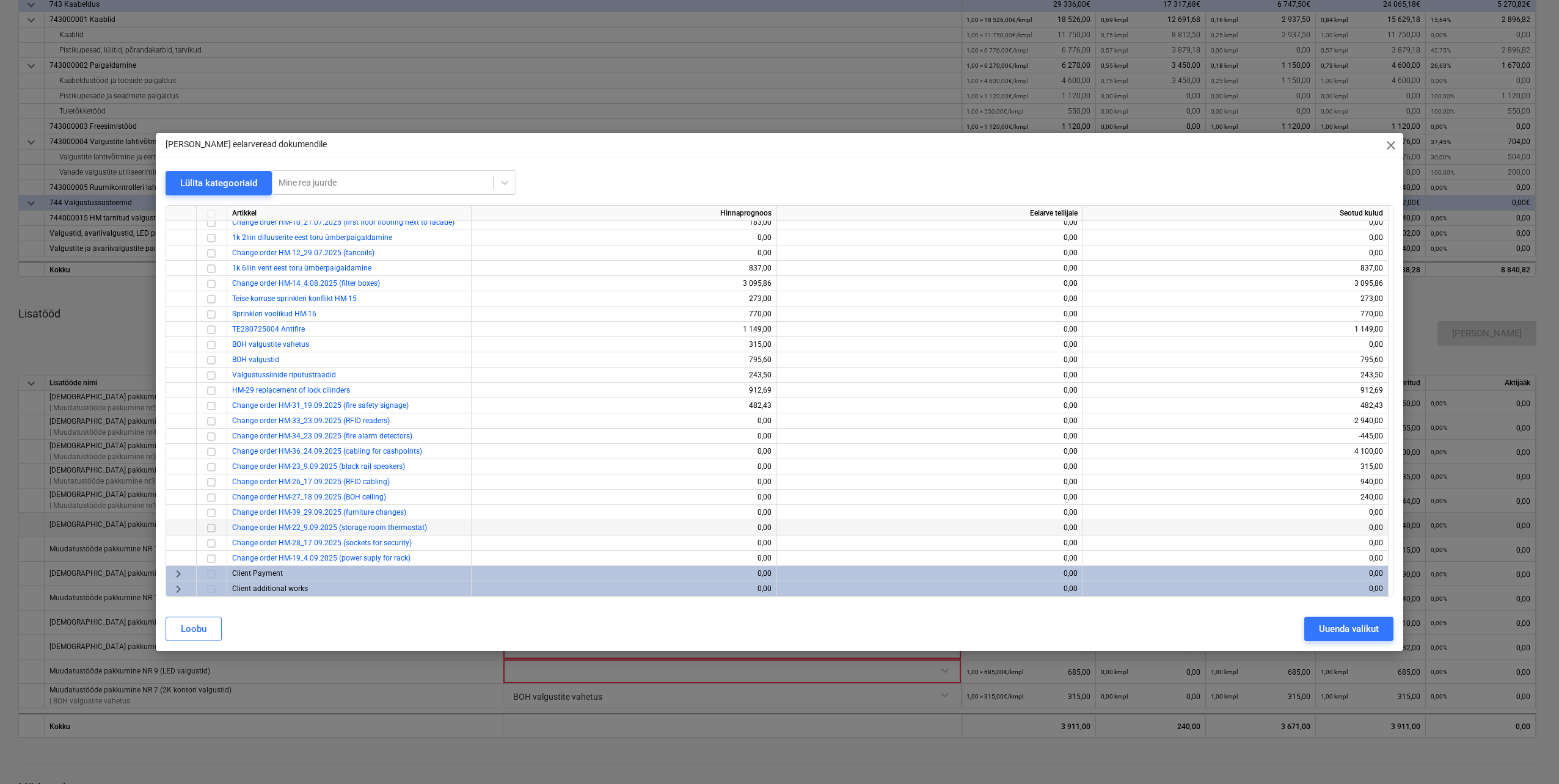
click at [206, 528] on input "checkbox" at bounding box center [211, 528] width 14 height 14
click at [1313, 633] on button "Uuenda valikut" at bounding box center [1349, 629] width 89 height 25
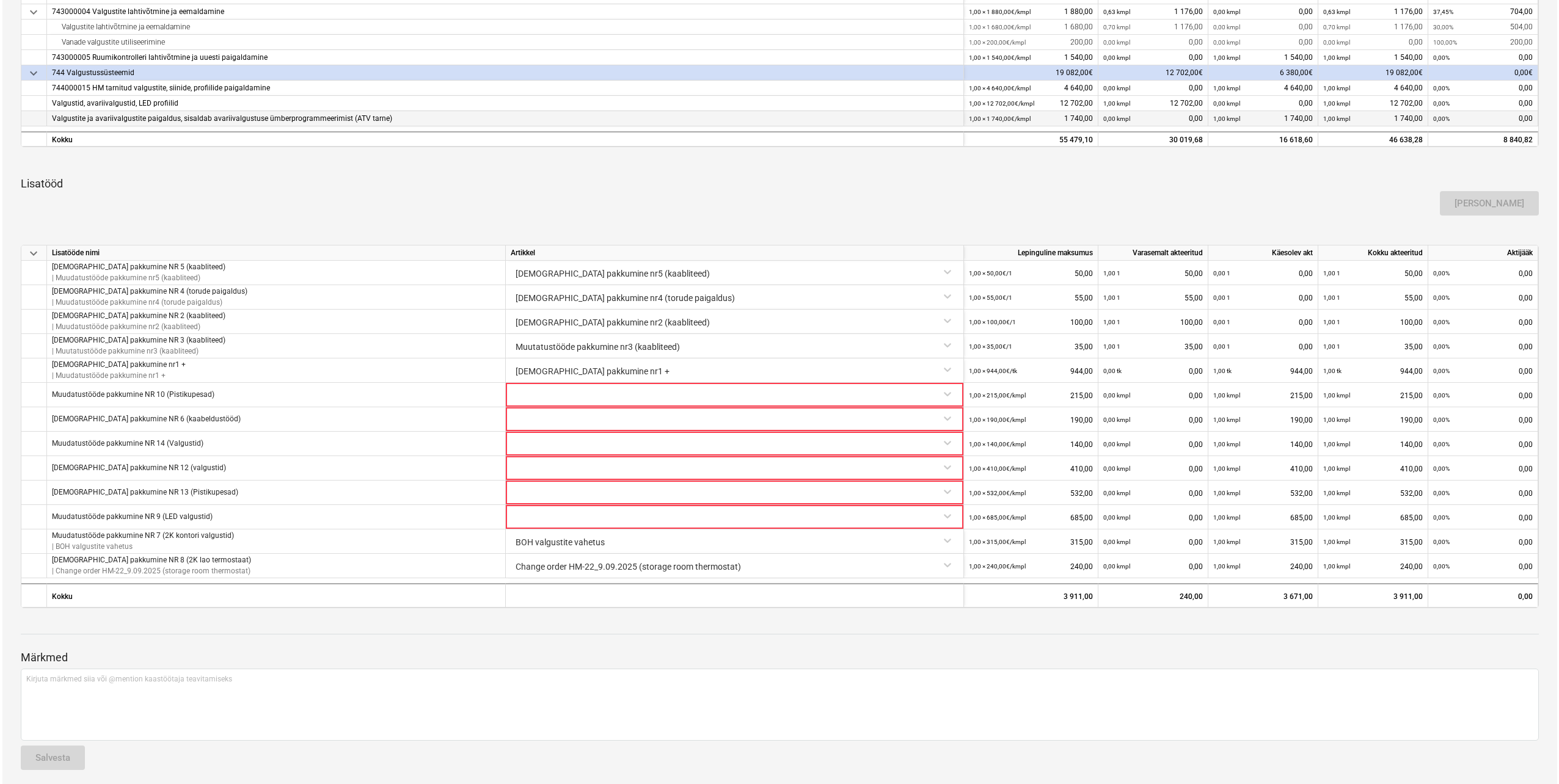
scroll to position [563, 0]
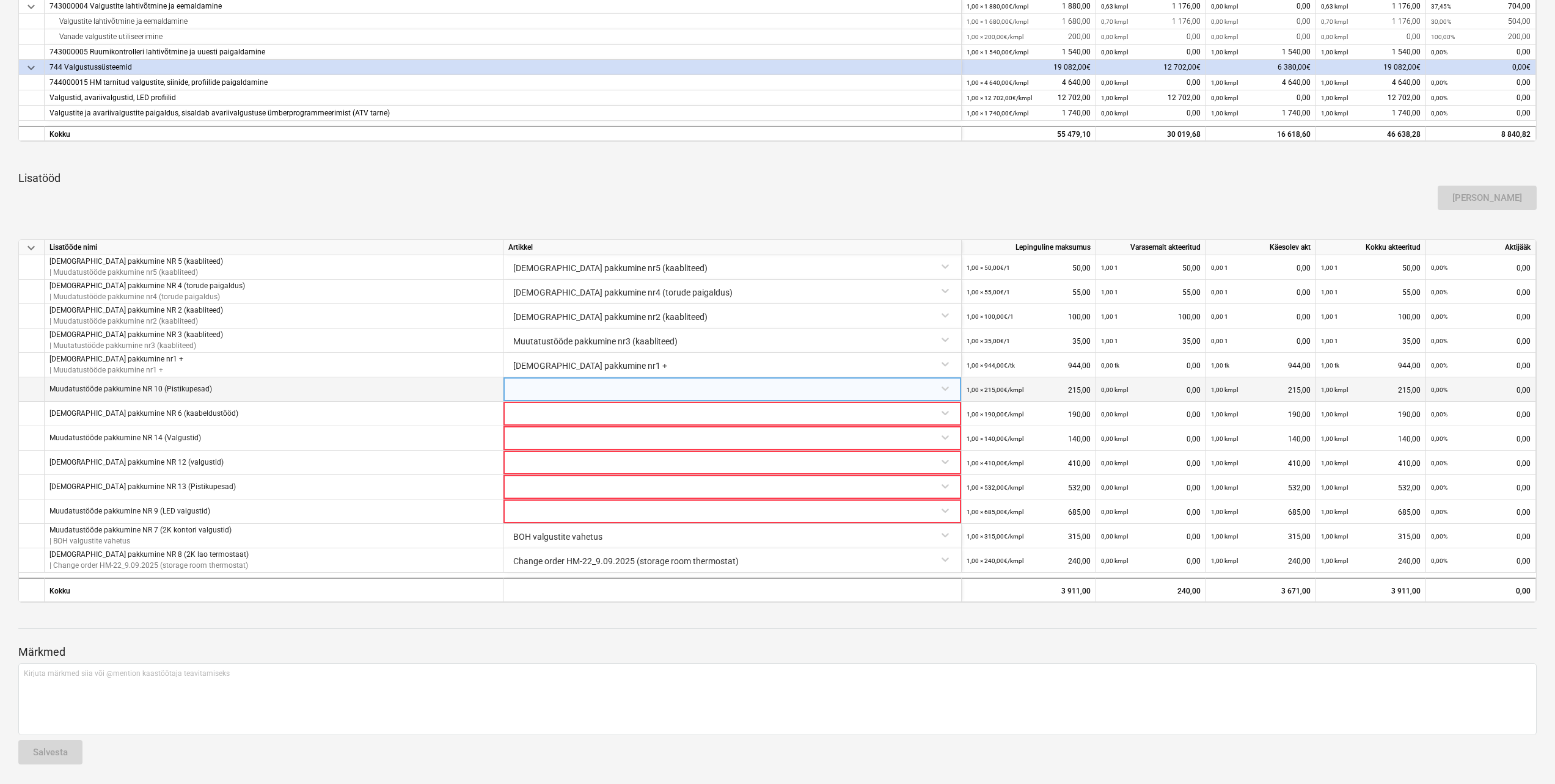
click at [946, 388] on div at bounding box center [732, 388] width 448 height 21
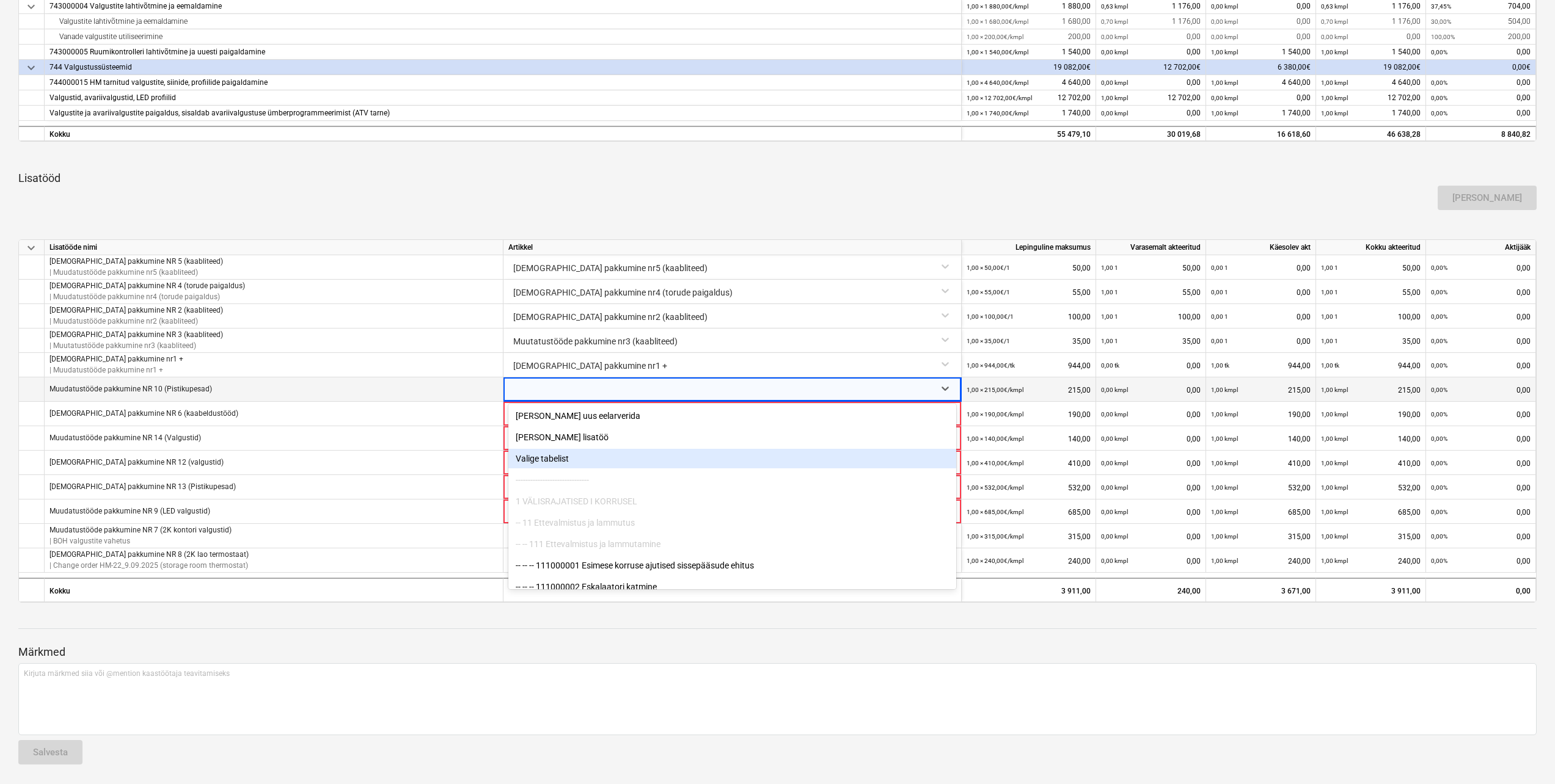
click at [561, 461] on div "Valige tabelist" at bounding box center [732, 458] width 448 height 20
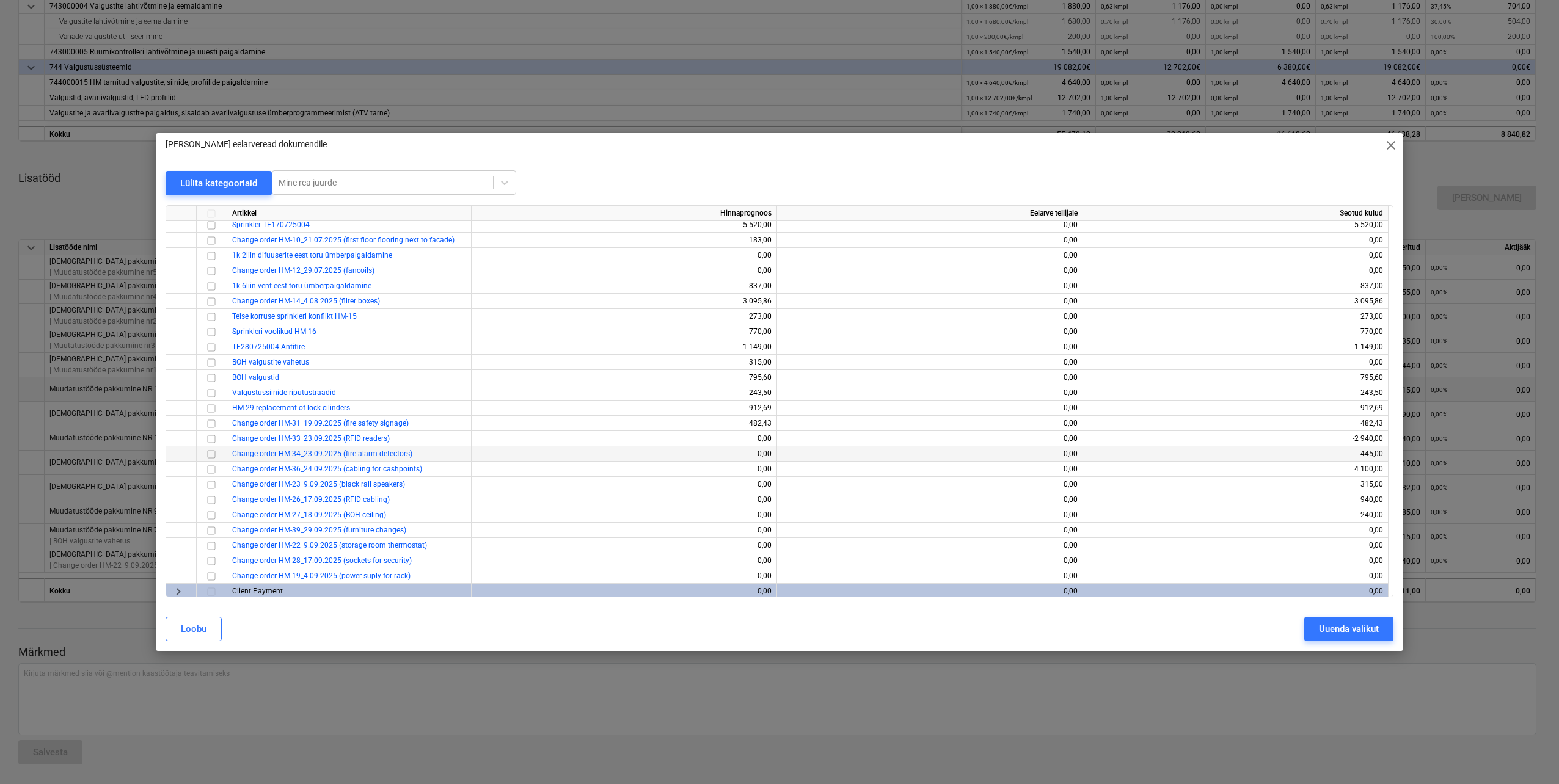
scroll to position [281, 0]
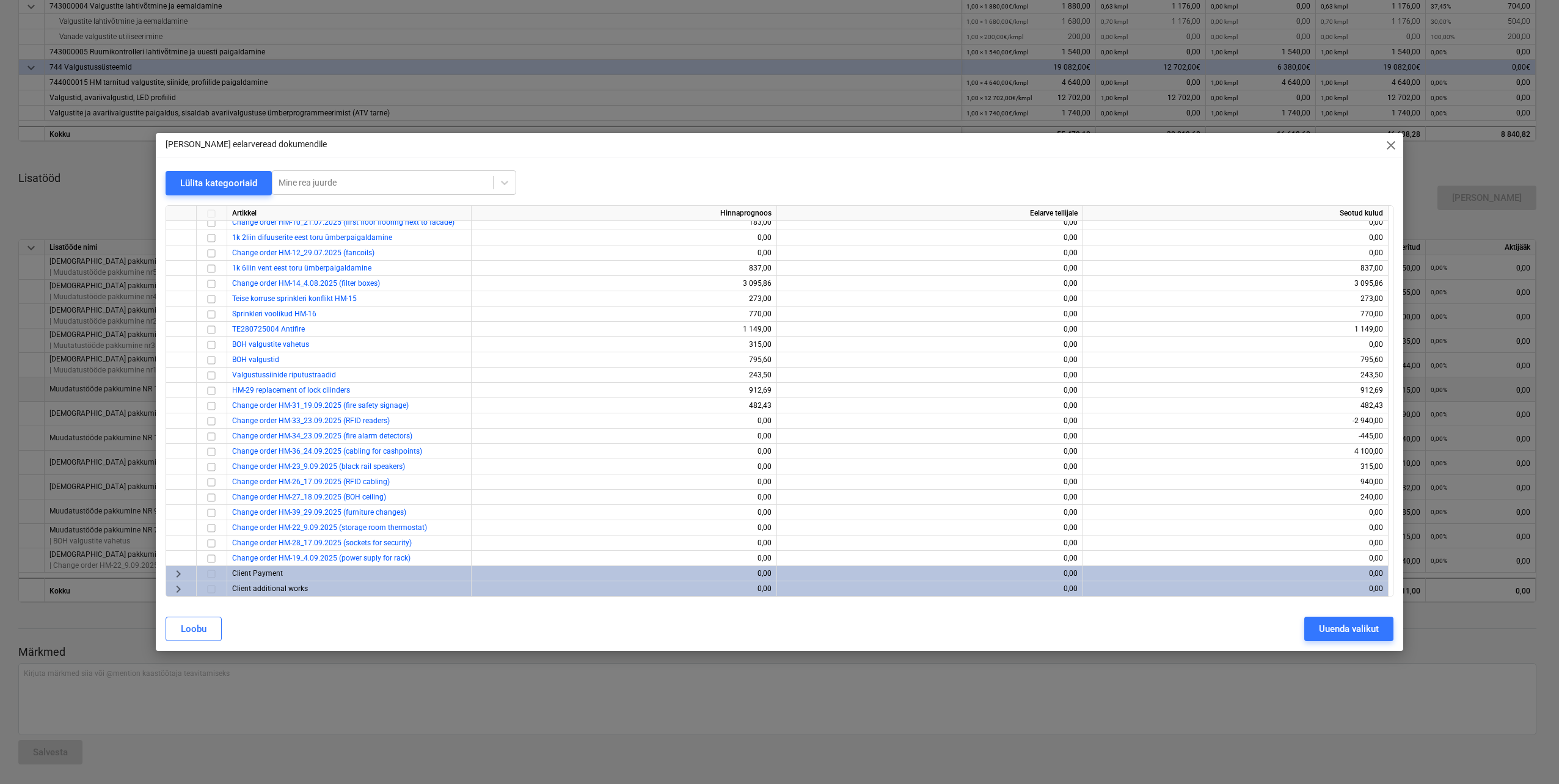
click at [1390, 143] on span "close" at bounding box center [1391, 145] width 14 height 14
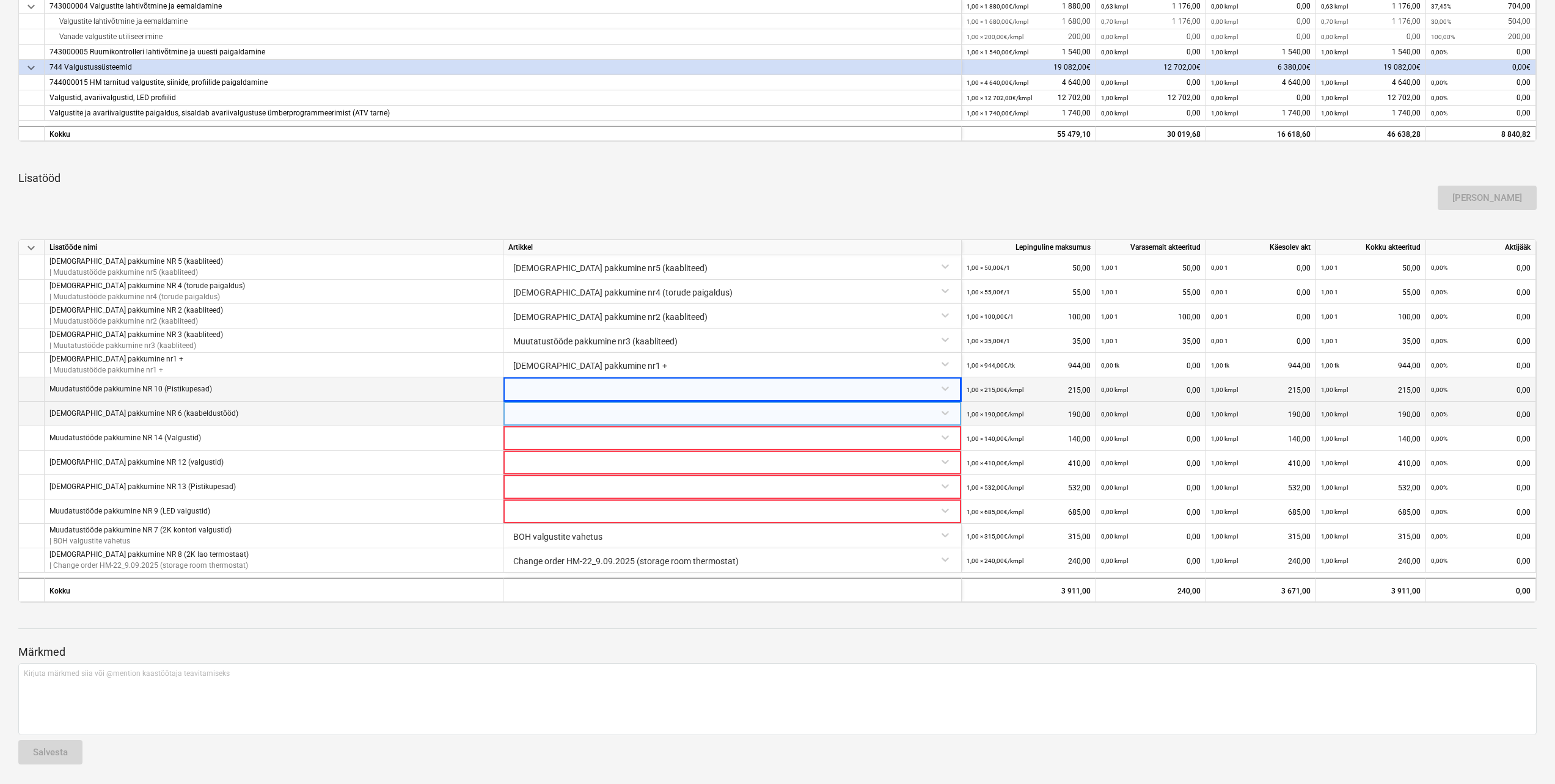
click at [946, 414] on div at bounding box center [732, 412] width 448 height 21
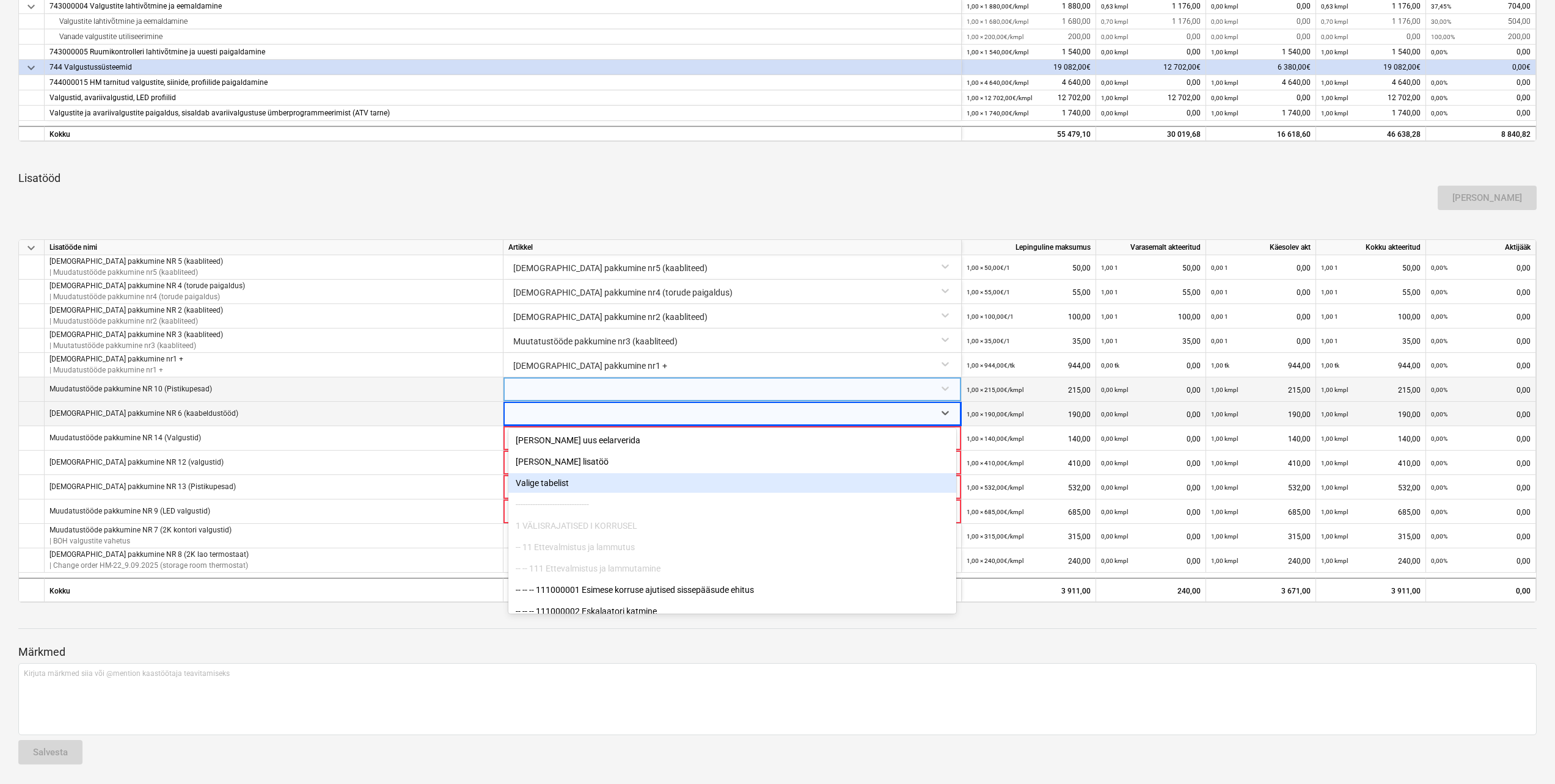
click at [561, 483] on div "Valige tabelist" at bounding box center [732, 483] width 448 height 20
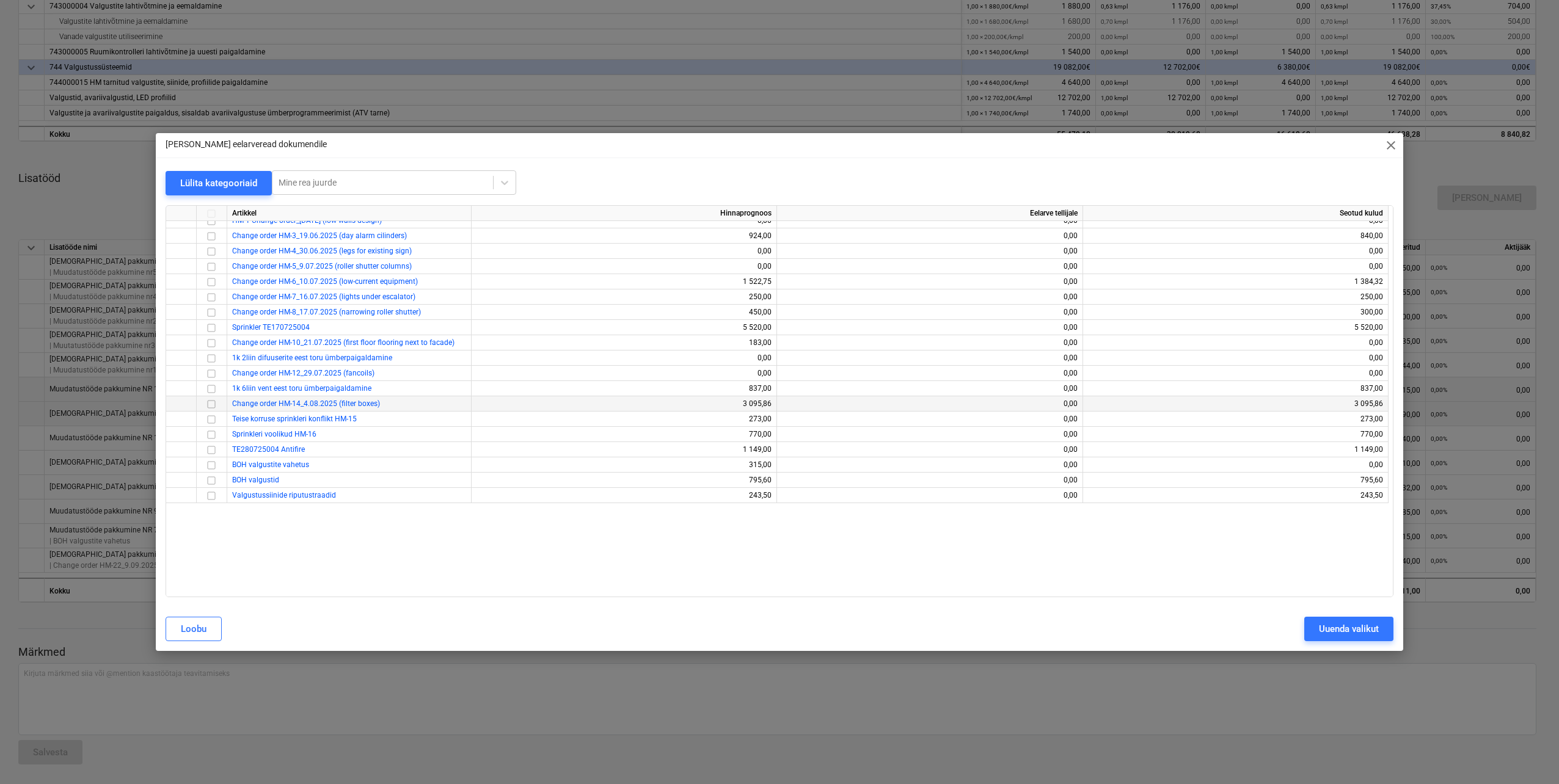
scroll to position [281, 0]
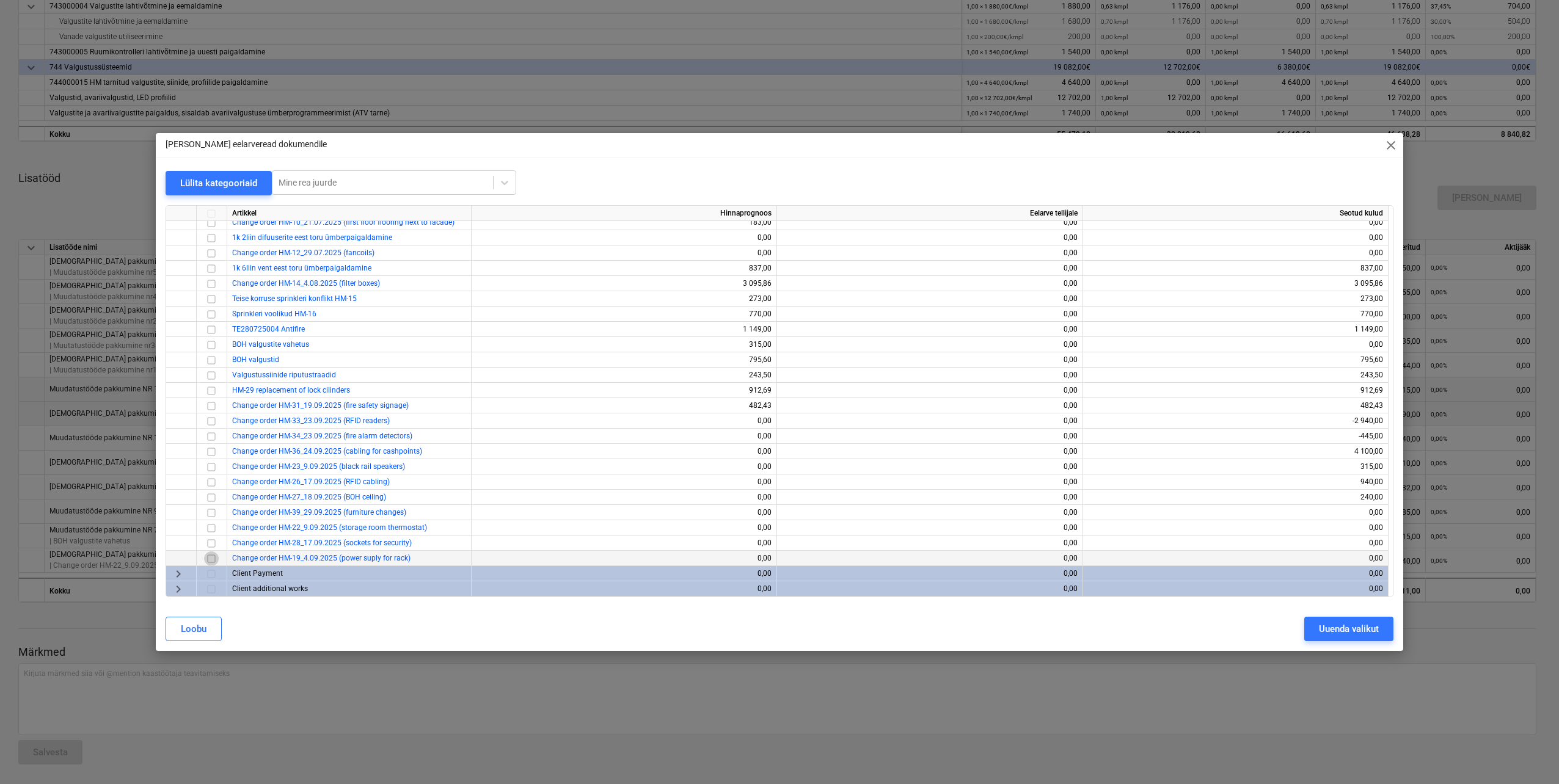
click at [209, 557] on input "checkbox" at bounding box center [211, 559] width 14 height 14
click at [1323, 622] on div "Uuenda valikut" at bounding box center [1349, 629] width 60 height 16
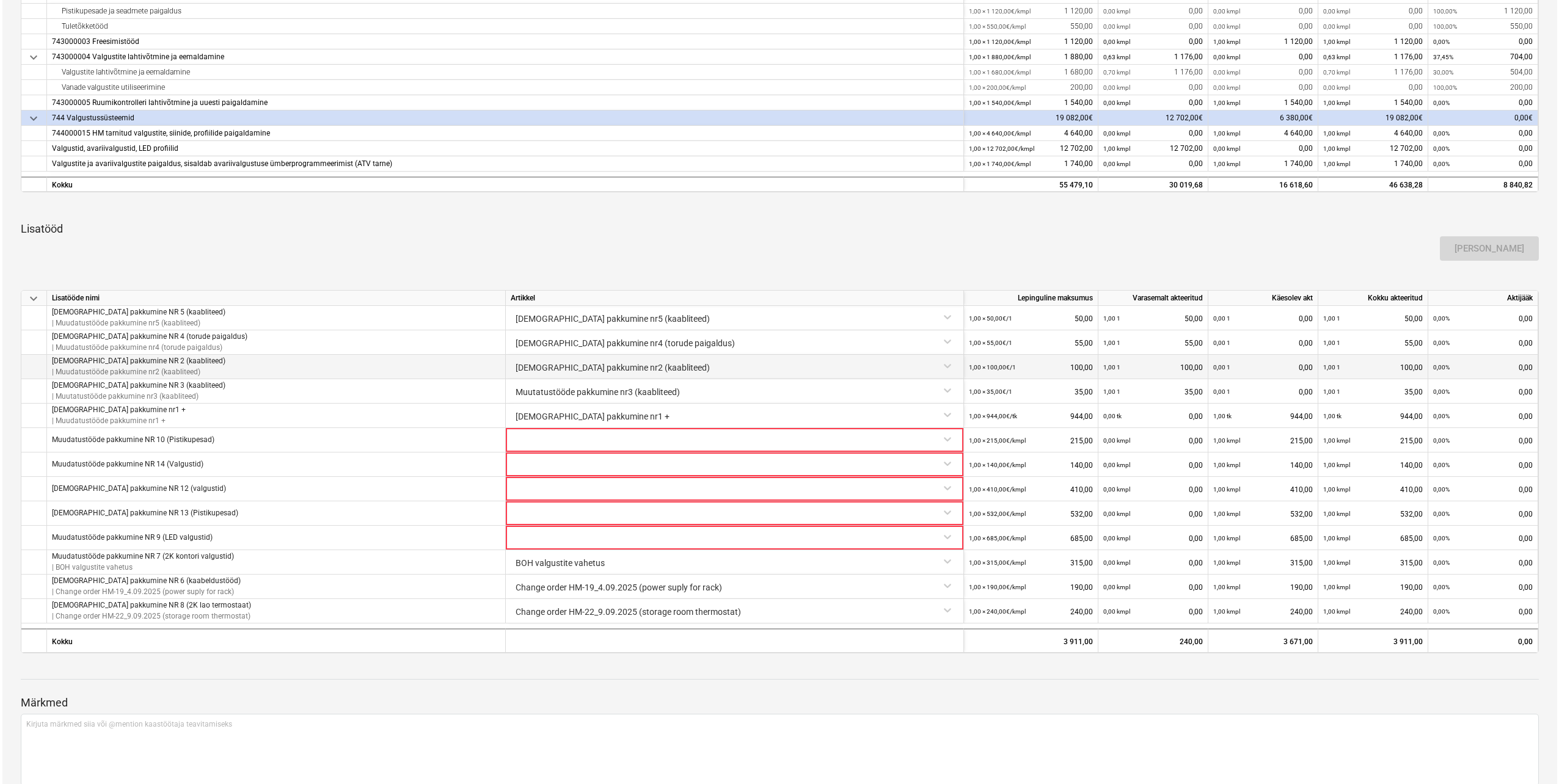
scroll to position [563, 0]
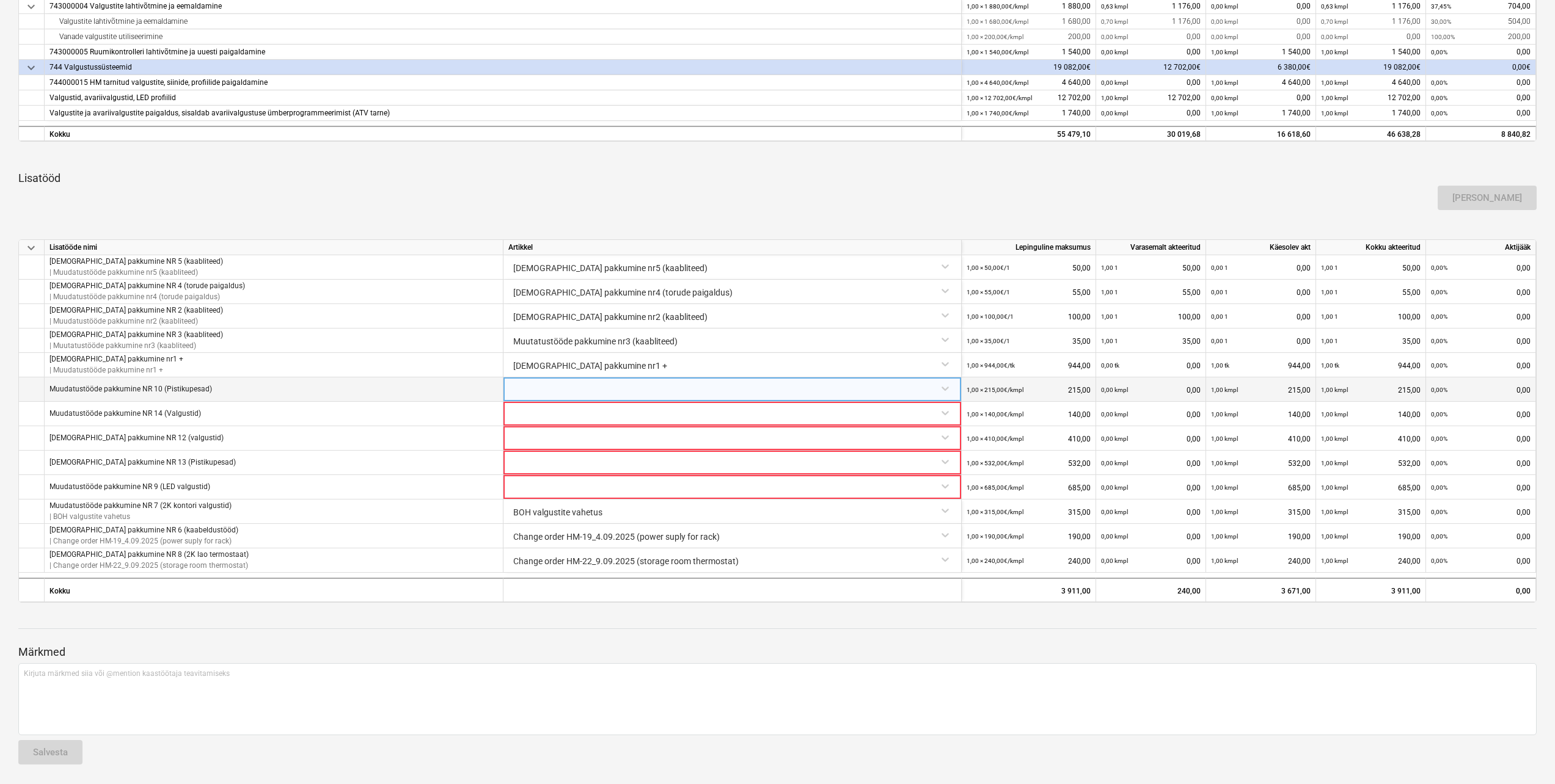
click at [946, 390] on div at bounding box center [732, 388] width 448 height 21
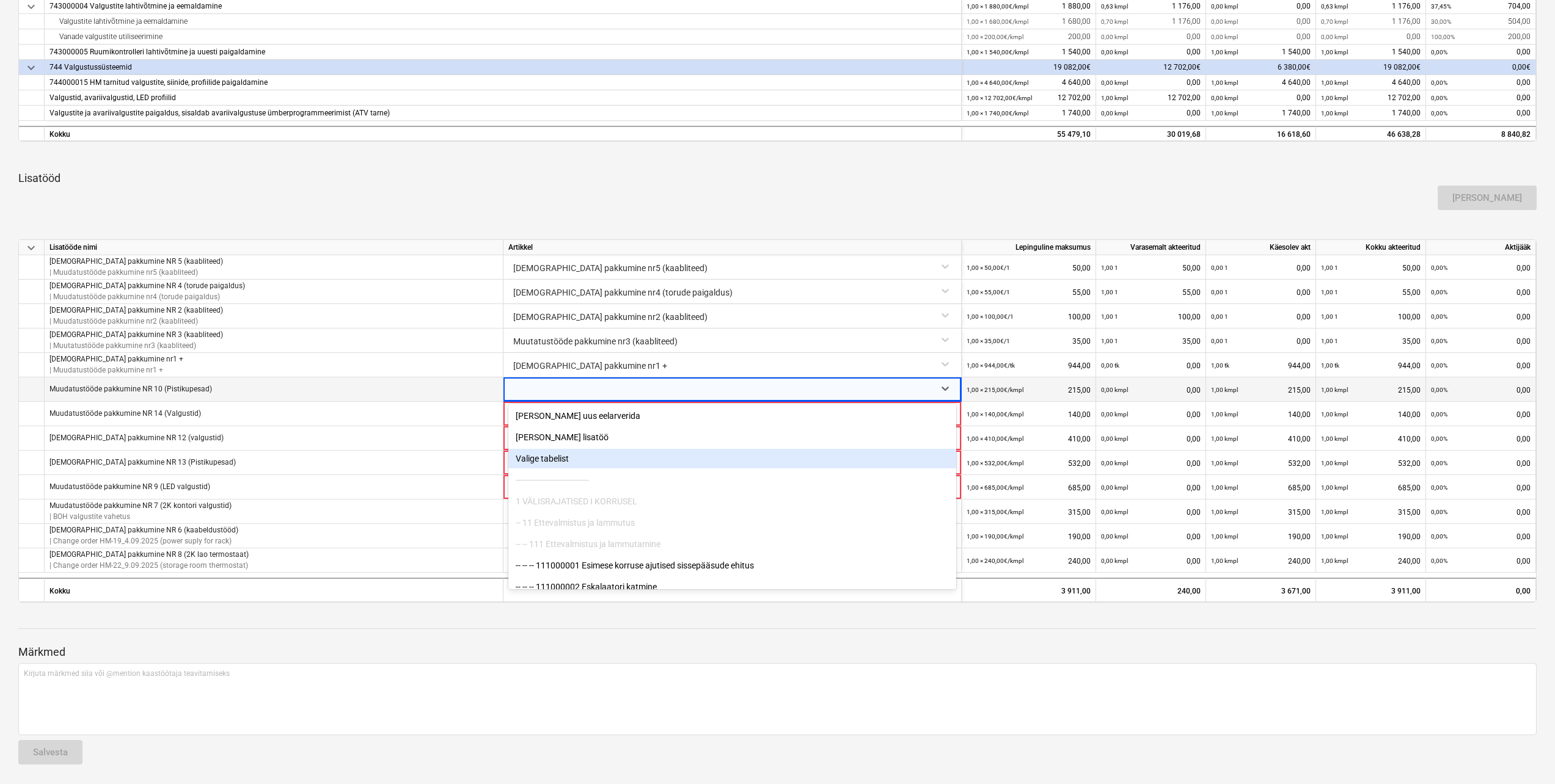
click at [555, 458] on div "Valige tabelist" at bounding box center [732, 458] width 448 height 20
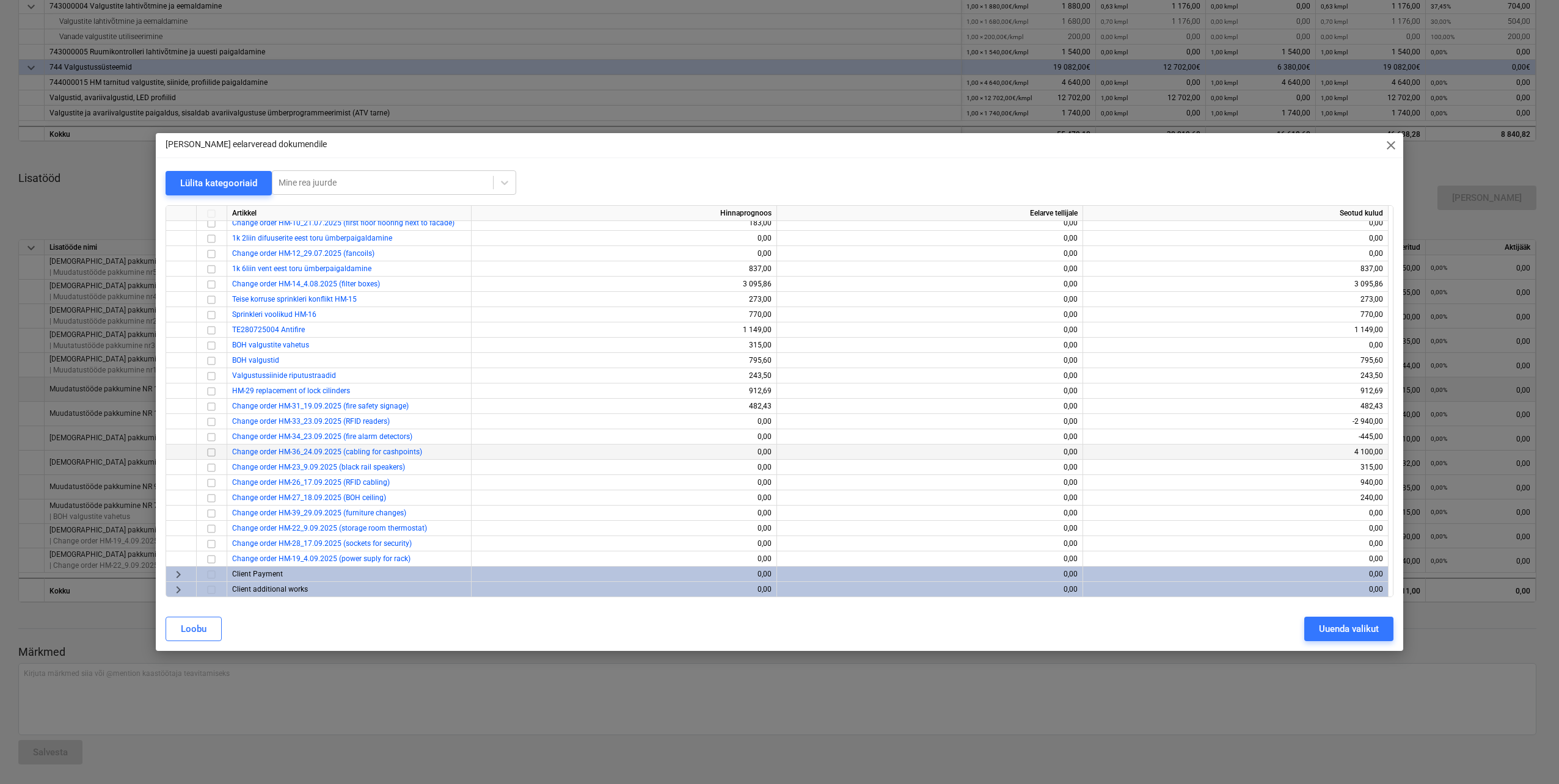
scroll to position [281, 0]
click at [211, 541] on input "checkbox" at bounding box center [211, 543] width 14 height 14
click at [1331, 629] on div "Uuenda valikut" at bounding box center [1349, 629] width 60 height 16
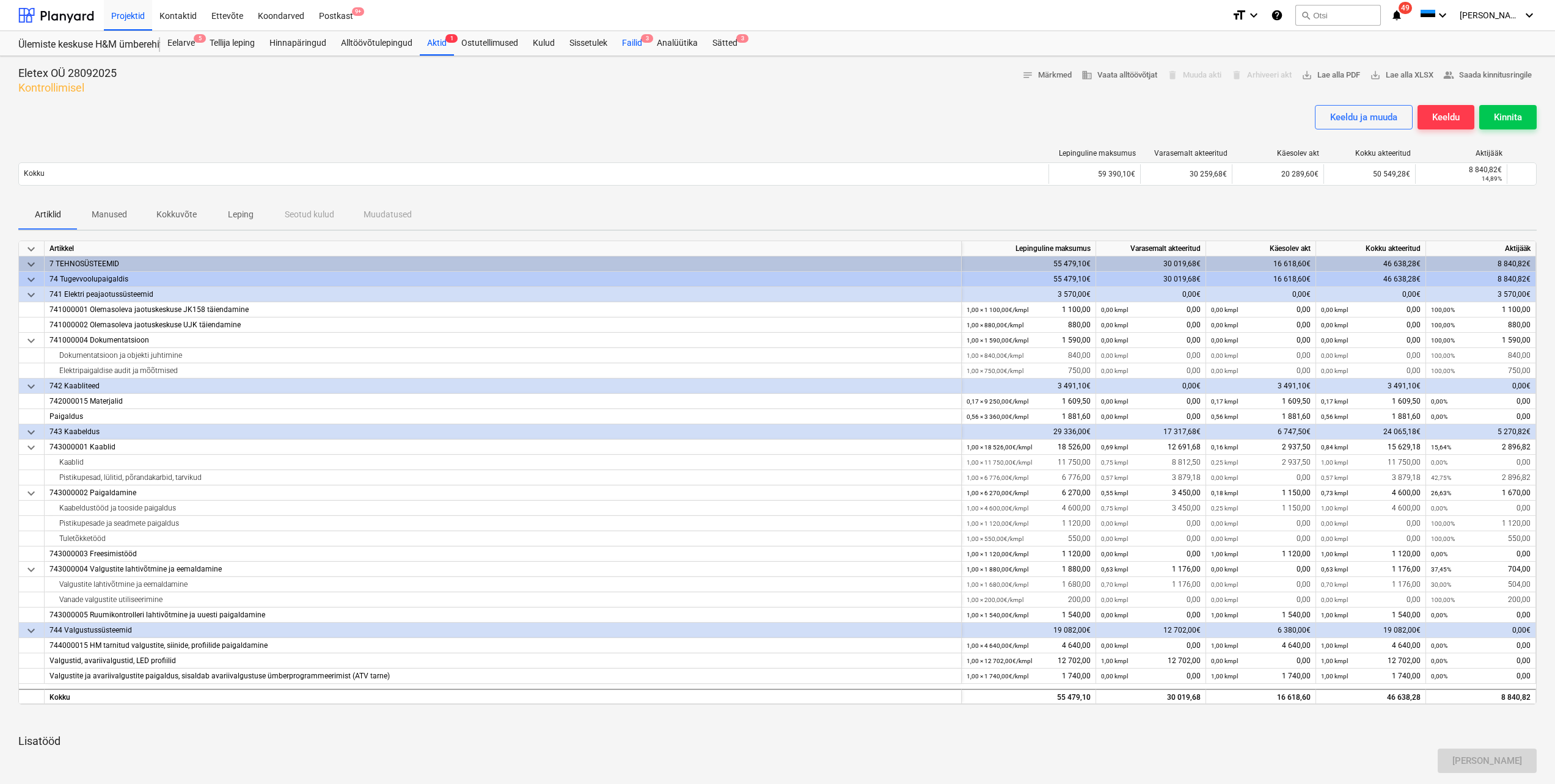
click at [638, 44] on div "Failid 3" at bounding box center [632, 43] width 35 height 25
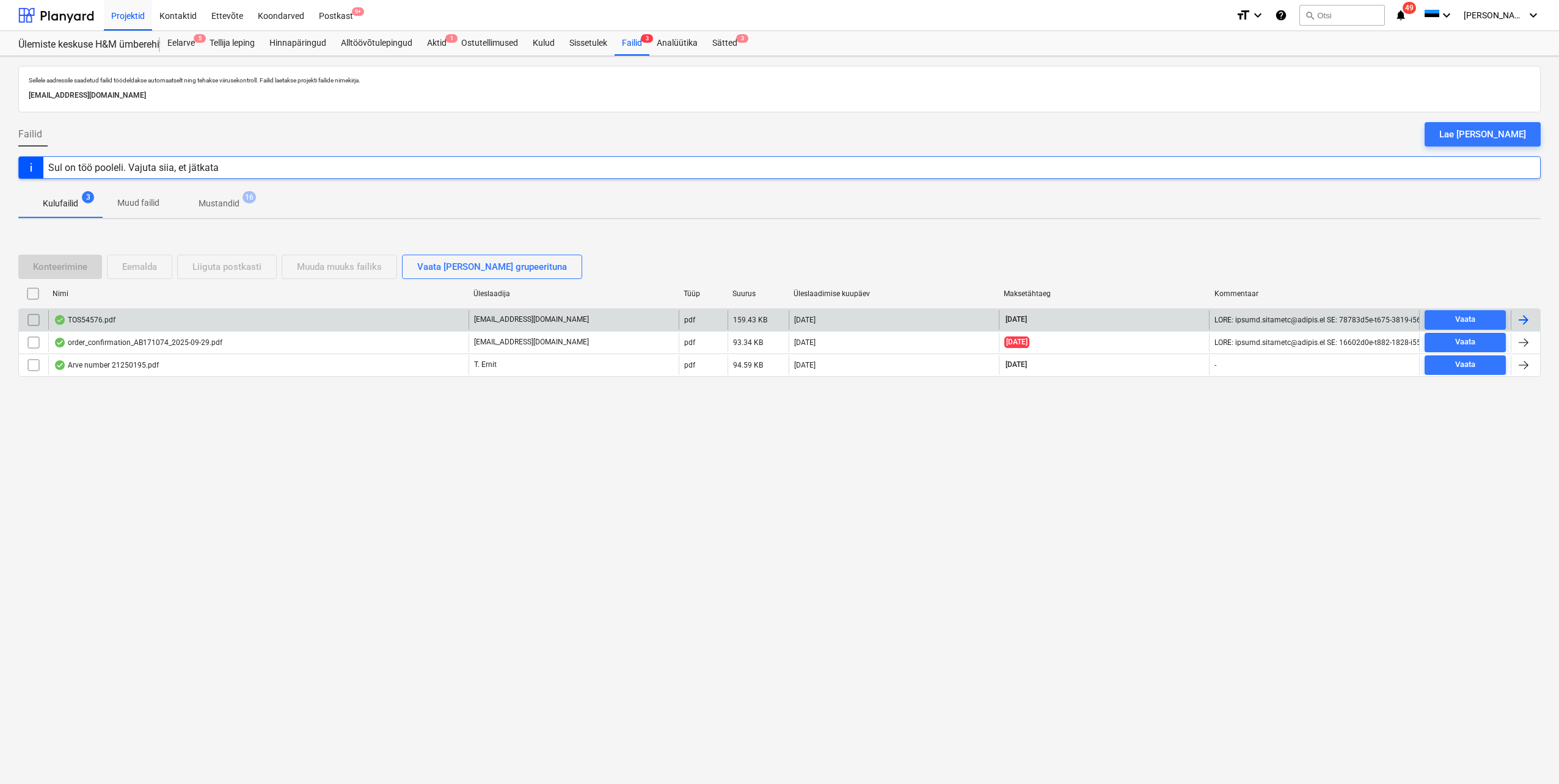
click at [117, 323] on div "TOS54576.pdf" at bounding box center [259, 319] width 420 height 20
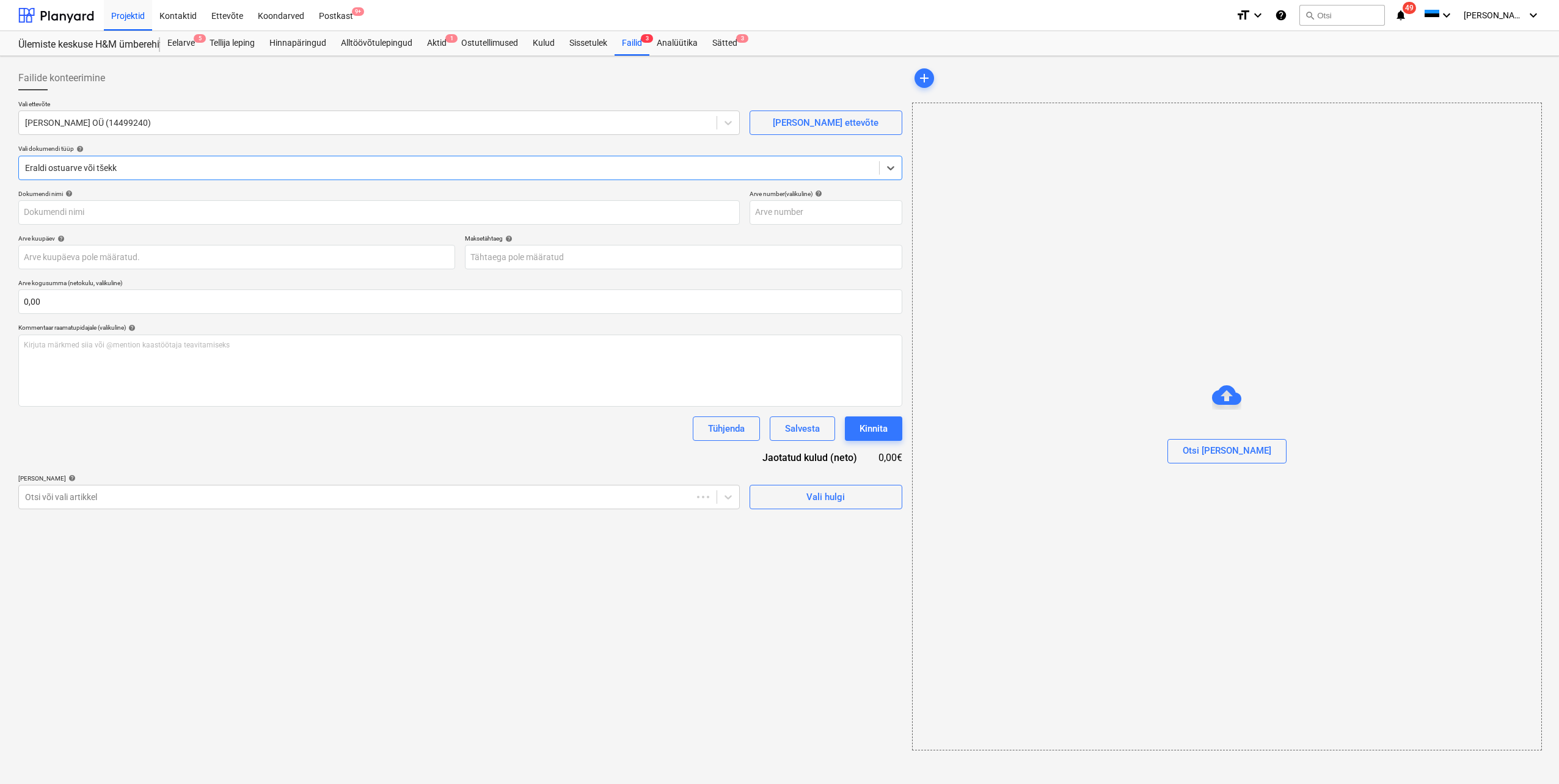
type input "TOS54576"
type input "[DATE]"
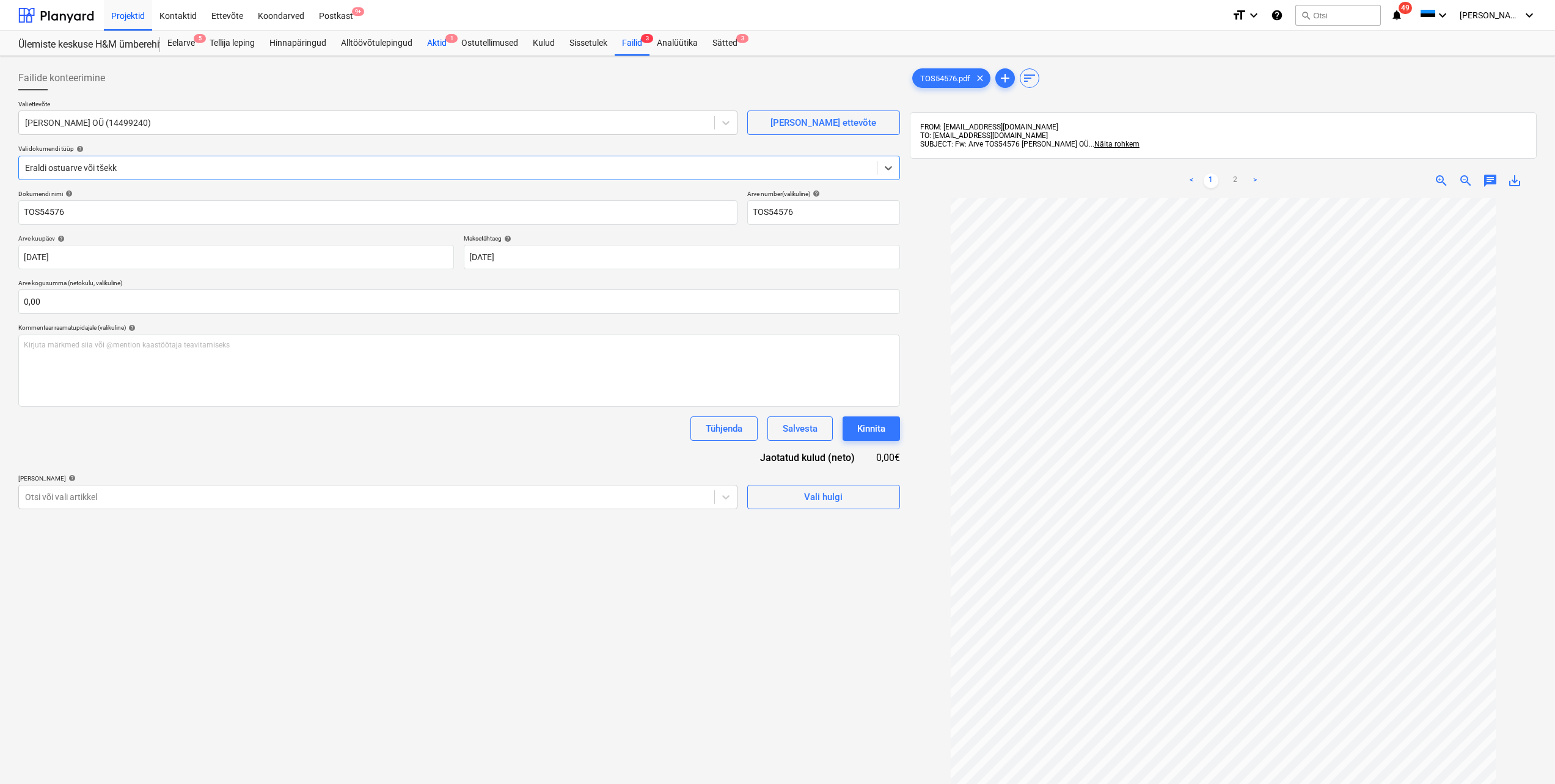
click at [435, 43] on div "Aktid 1" at bounding box center [436, 43] width 34 height 25
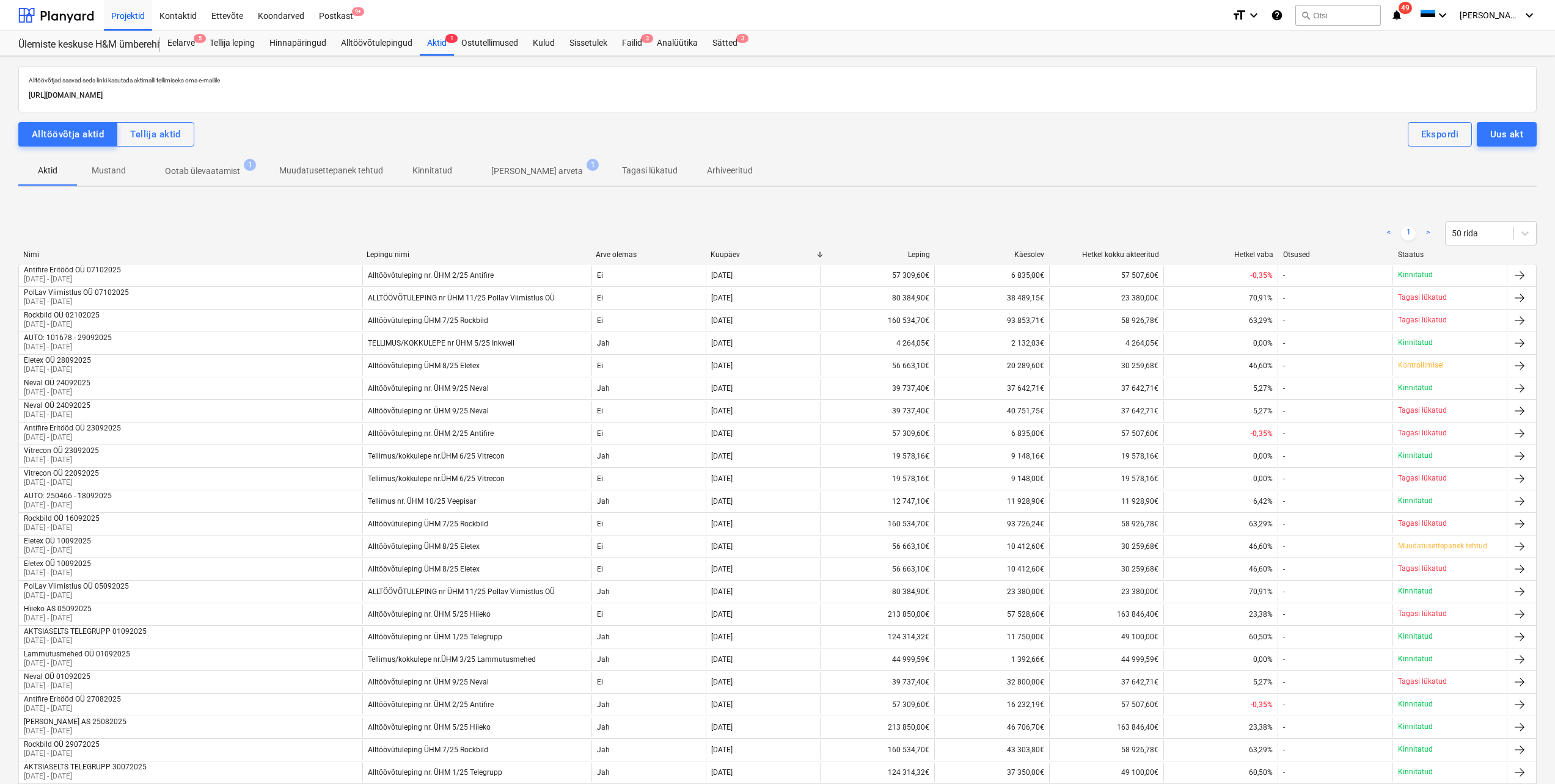
click at [188, 172] on p "Ootab ülevaatamist" at bounding box center [202, 171] width 75 height 13
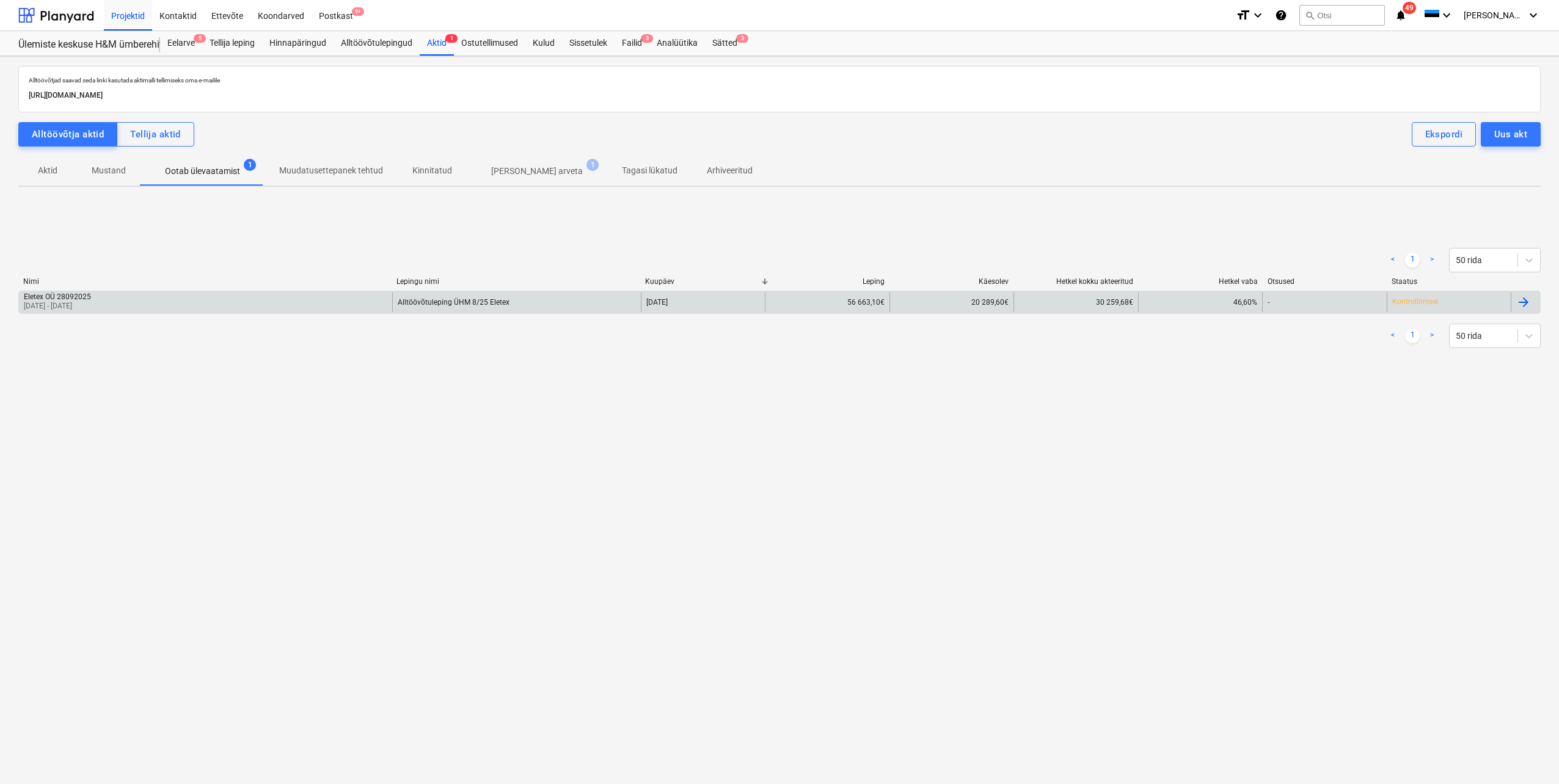
click at [73, 312] on p "[DATE] - [DATE]" at bounding box center [57, 306] width 67 height 10
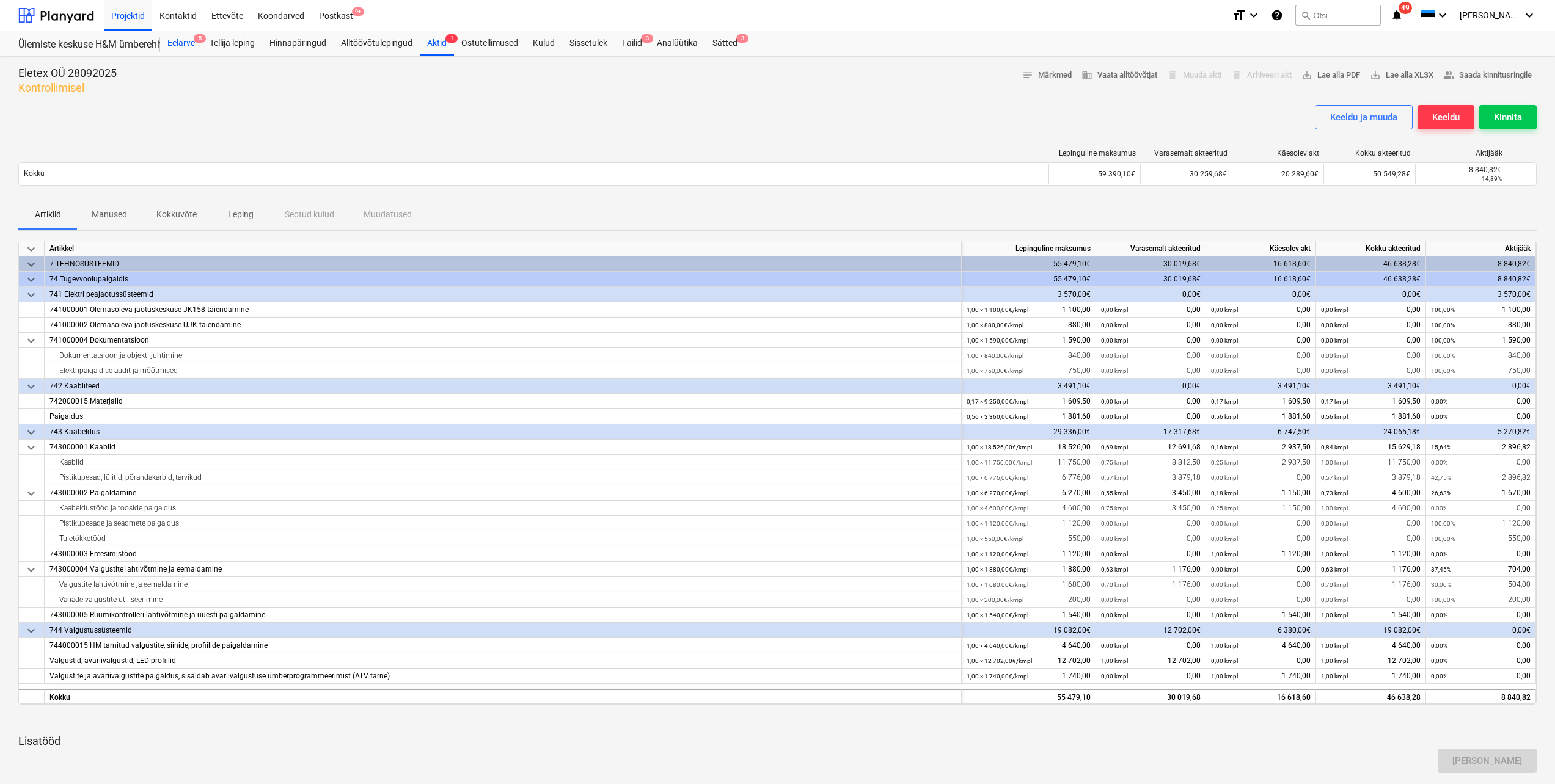
click at [180, 44] on div "Eelarve 5" at bounding box center [181, 43] width 42 height 25
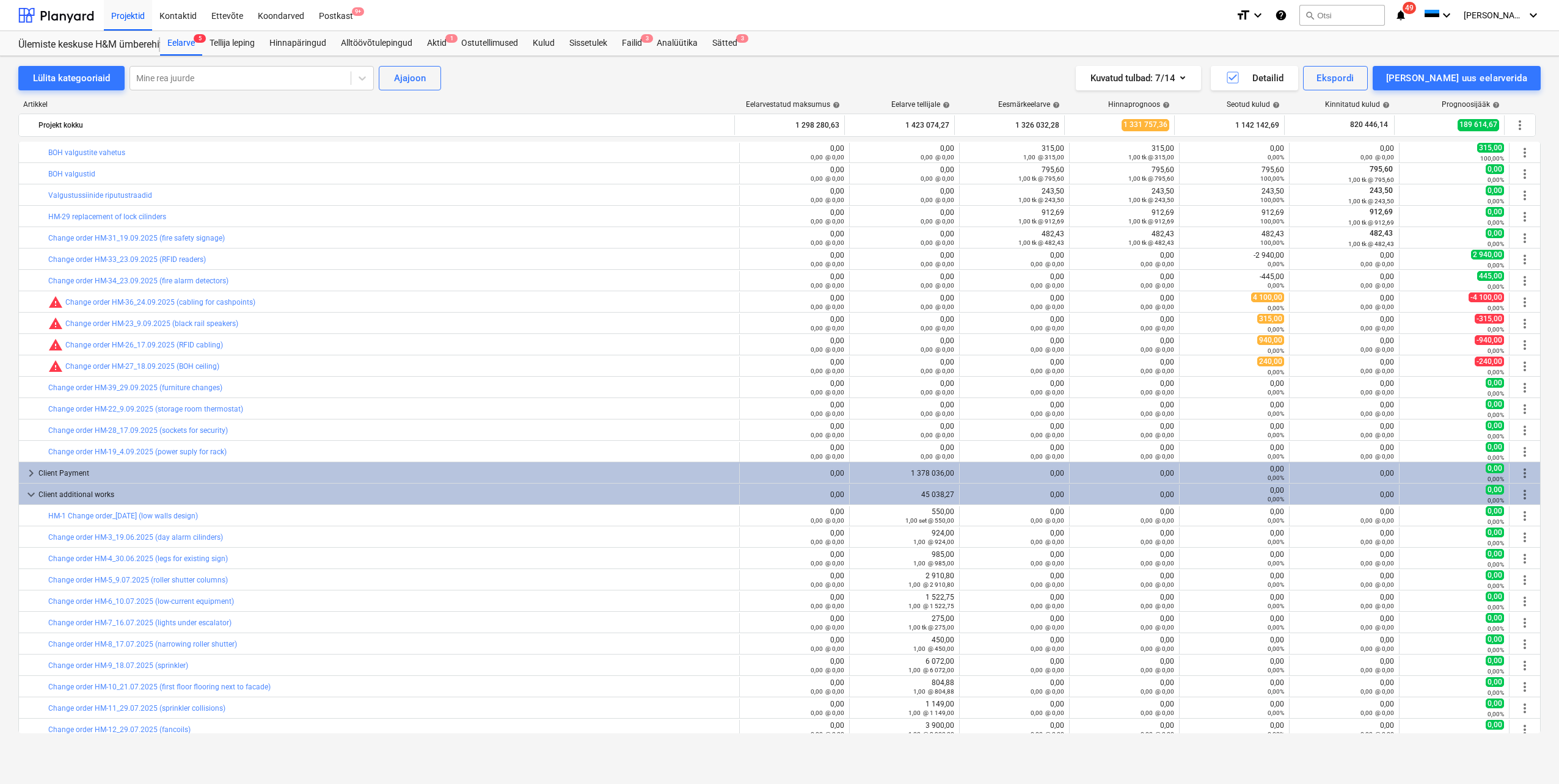
scroll to position [1213, 0]
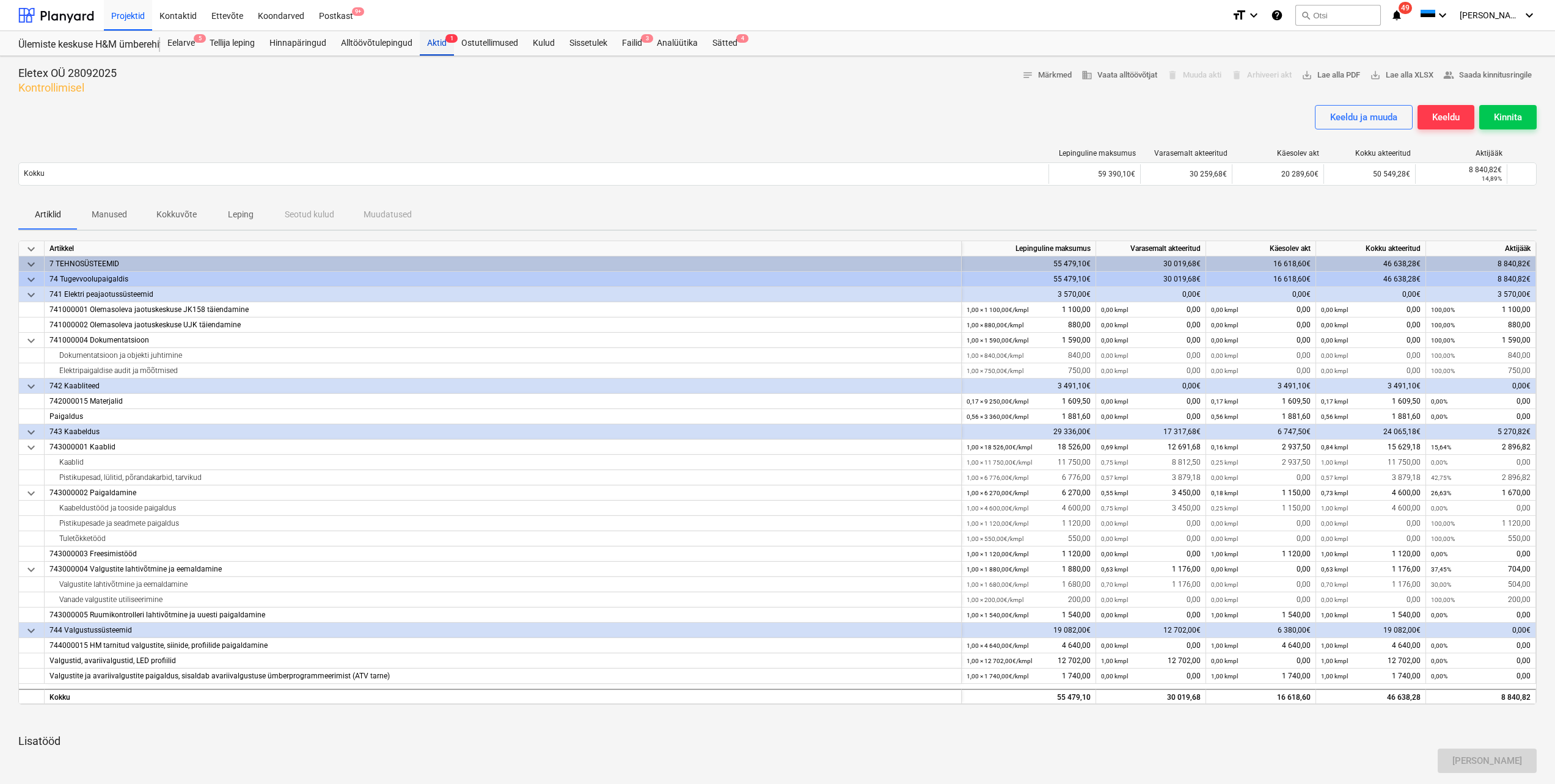
click at [444, 43] on div "Aktid 1" at bounding box center [436, 43] width 34 height 25
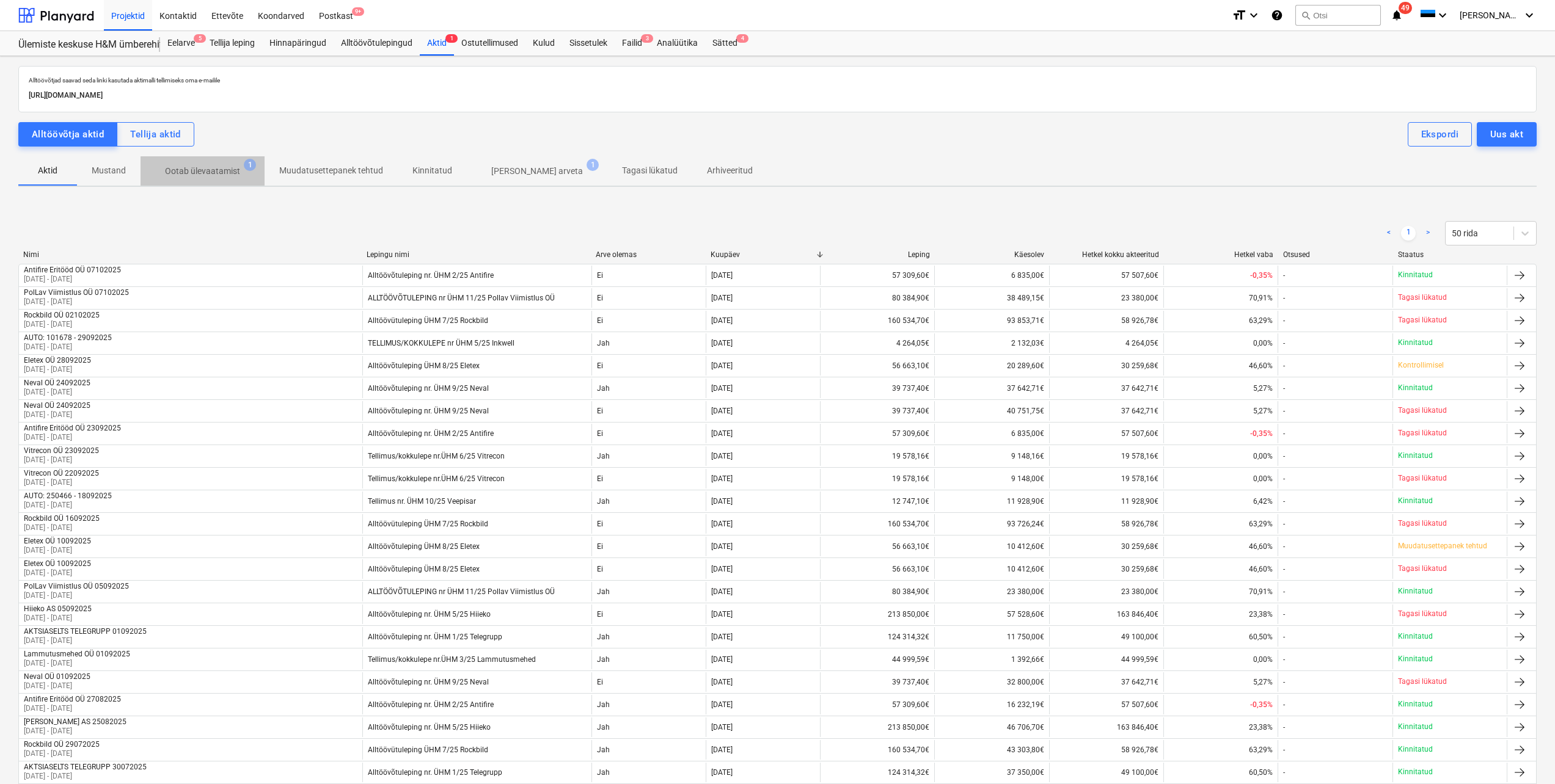
click at [222, 176] on p "Ootab ülevaatamist" at bounding box center [202, 171] width 75 height 13
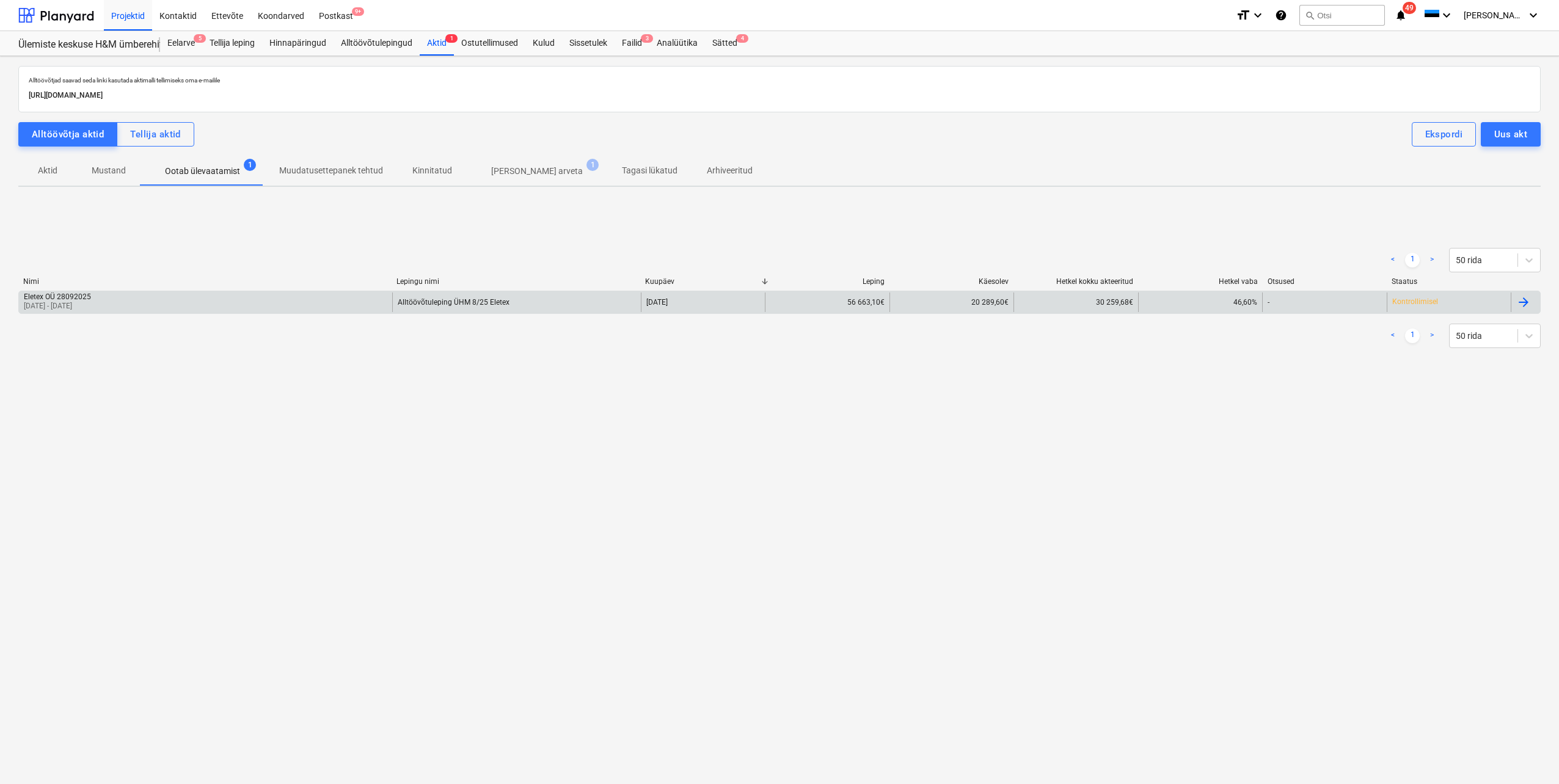
click at [91, 298] on div "Eletex OÜ 28092025" at bounding box center [57, 296] width 67 height 9
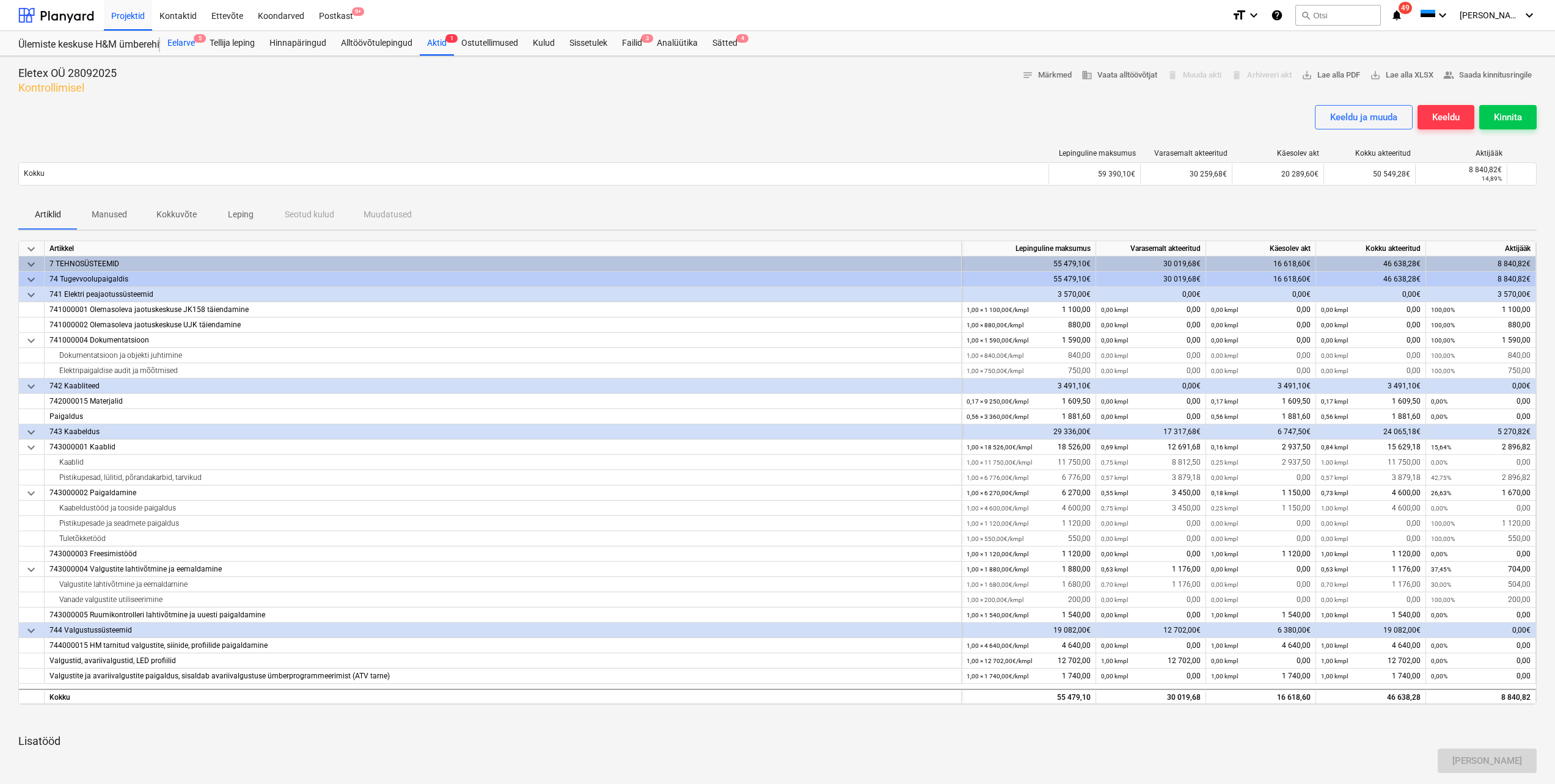
click at [186, 41] on div "Eelarve 5" at bounding box center [181, 43] width 42 height 25
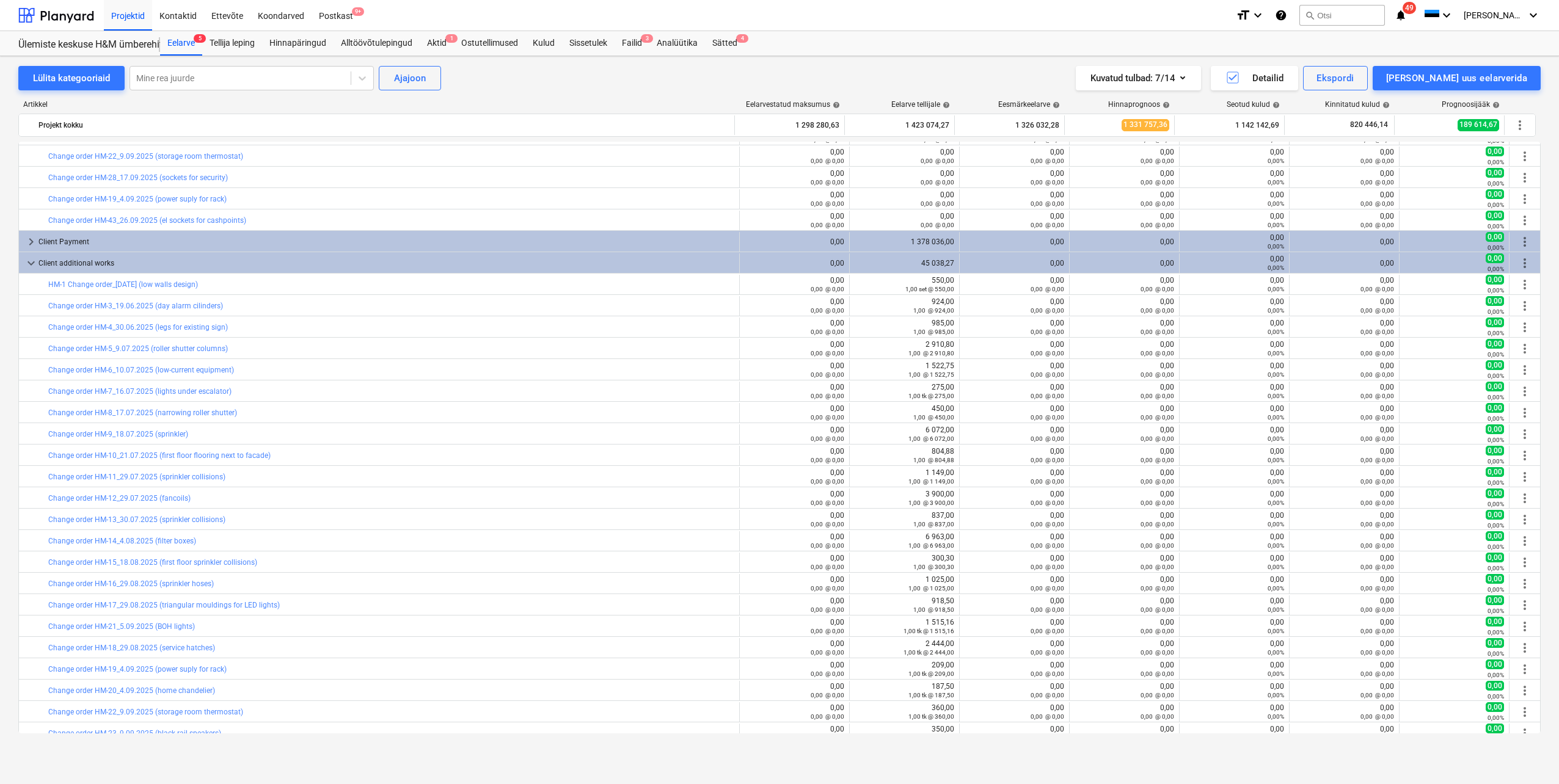
scroll to position [1038, 0]
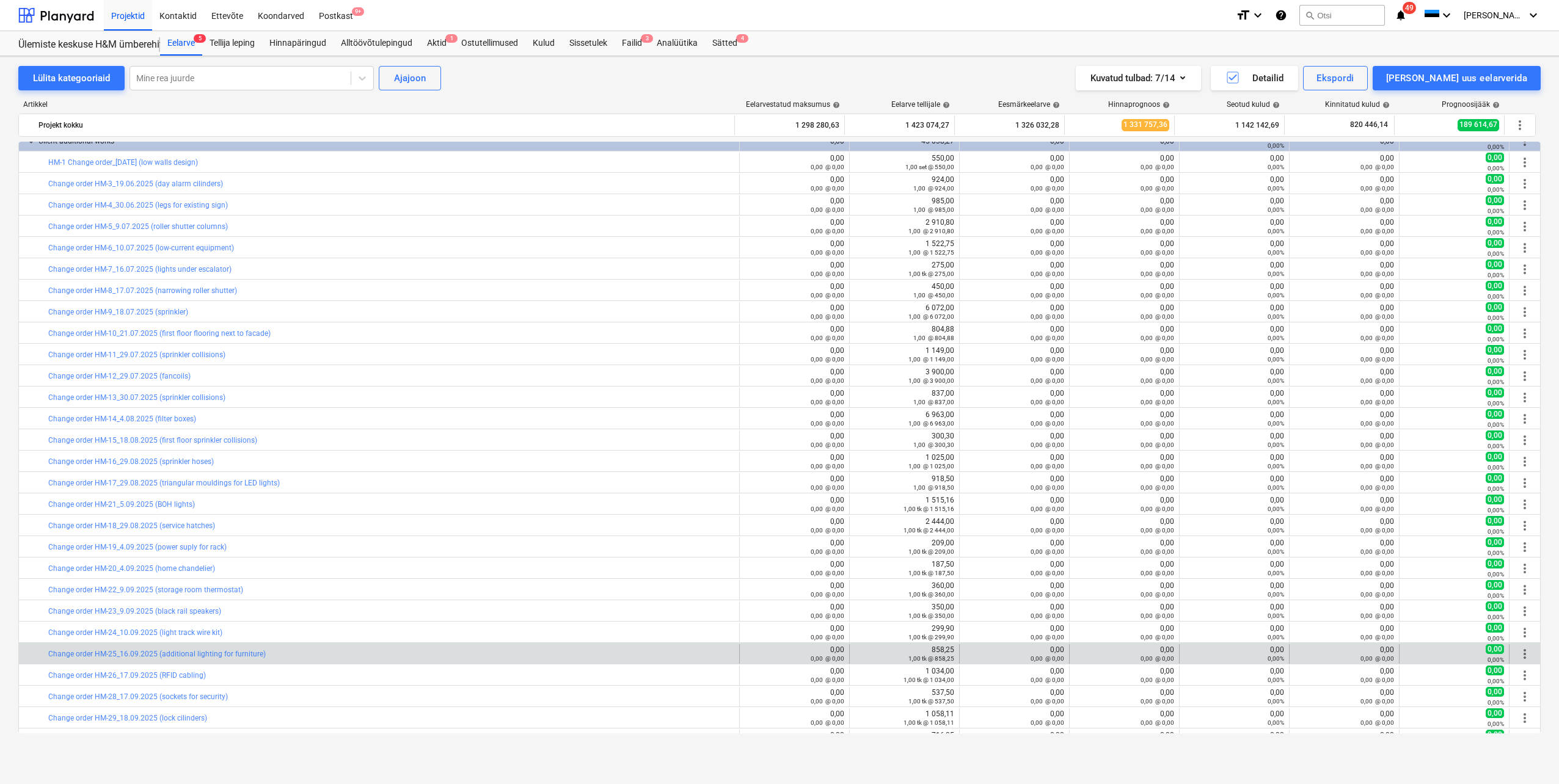
drag, startPoint x: 290, startPoint y: 659, endPoint x: 40, endPoint y: 663, distance: 250.0
click at [40, 663] on div "bar_chart Change order HM-25_16.09.2025 (additional lighting for furniture)" at bounding box center [379, 654] width 721 height 20
drag, startPoint x: 40, startPoint y: 663, endPoint x: 91, endPoint y: 656, distance: 51.5
copy div "bar_chart Change order HM-25_16.09.2025 (additional lighting for furniture)"
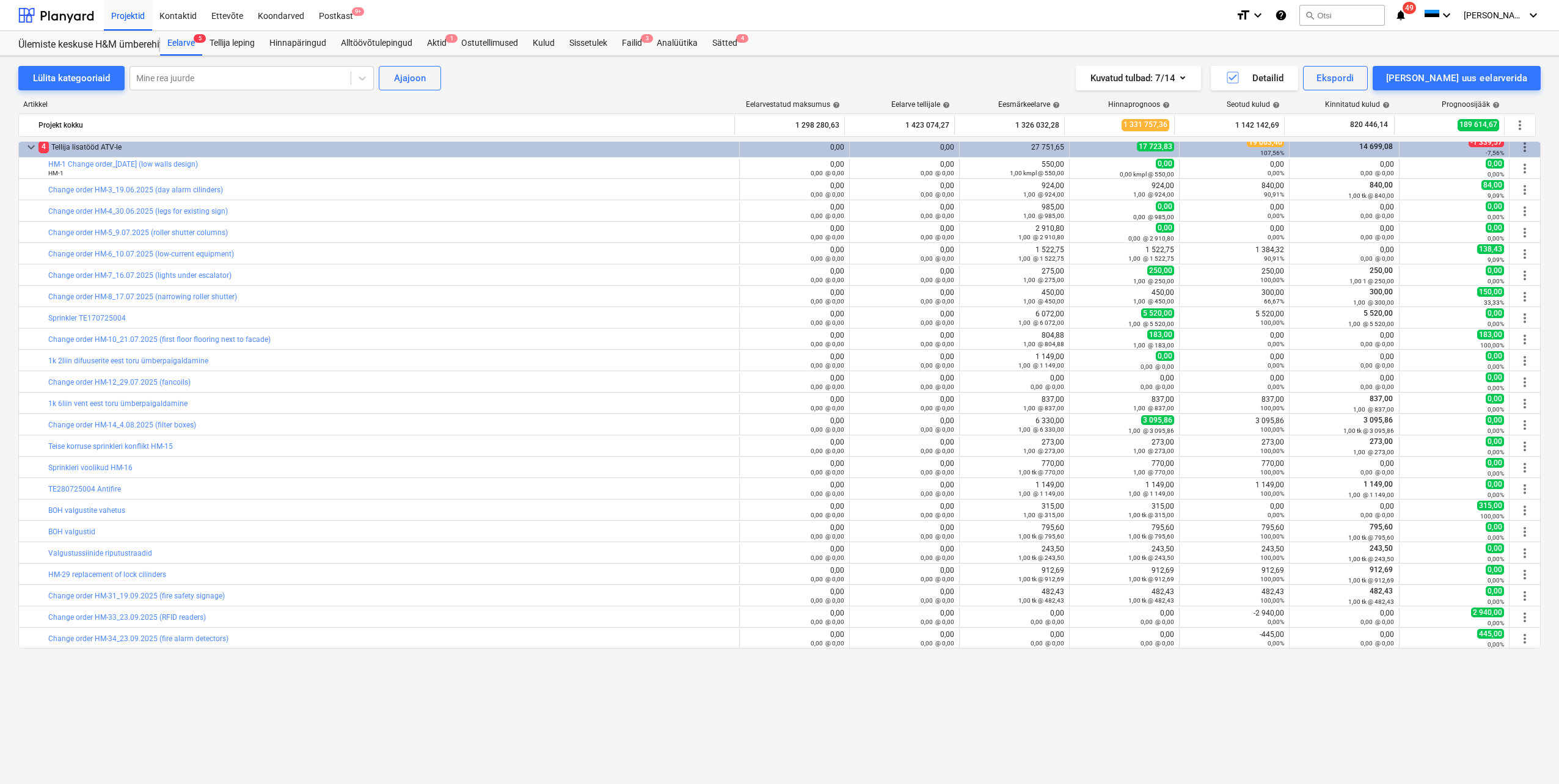
scroll to position [183, 0]
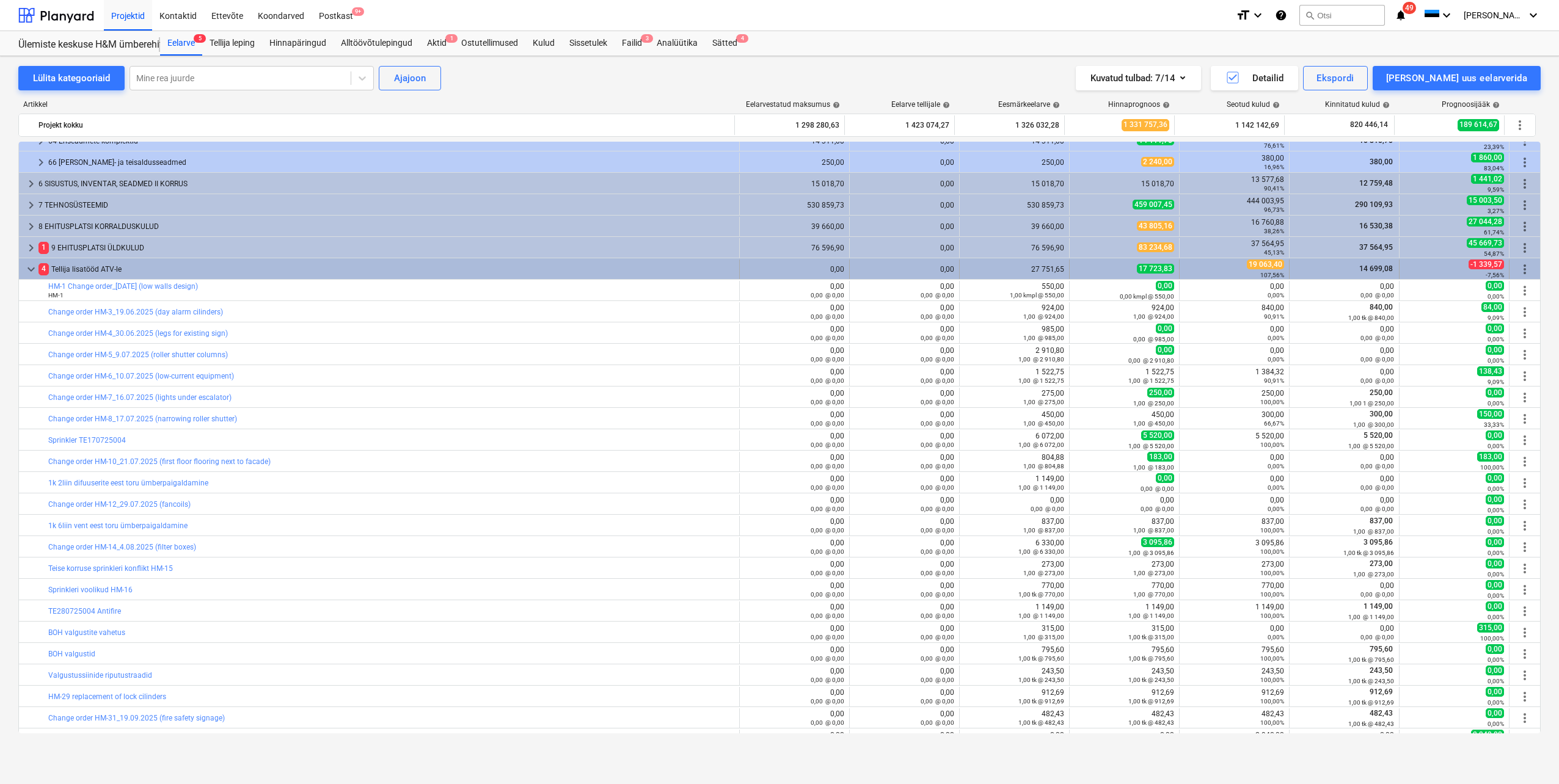
click at [1522, 268] on span "more_vert" at bounding box center [1525, 270] width 14 height 14
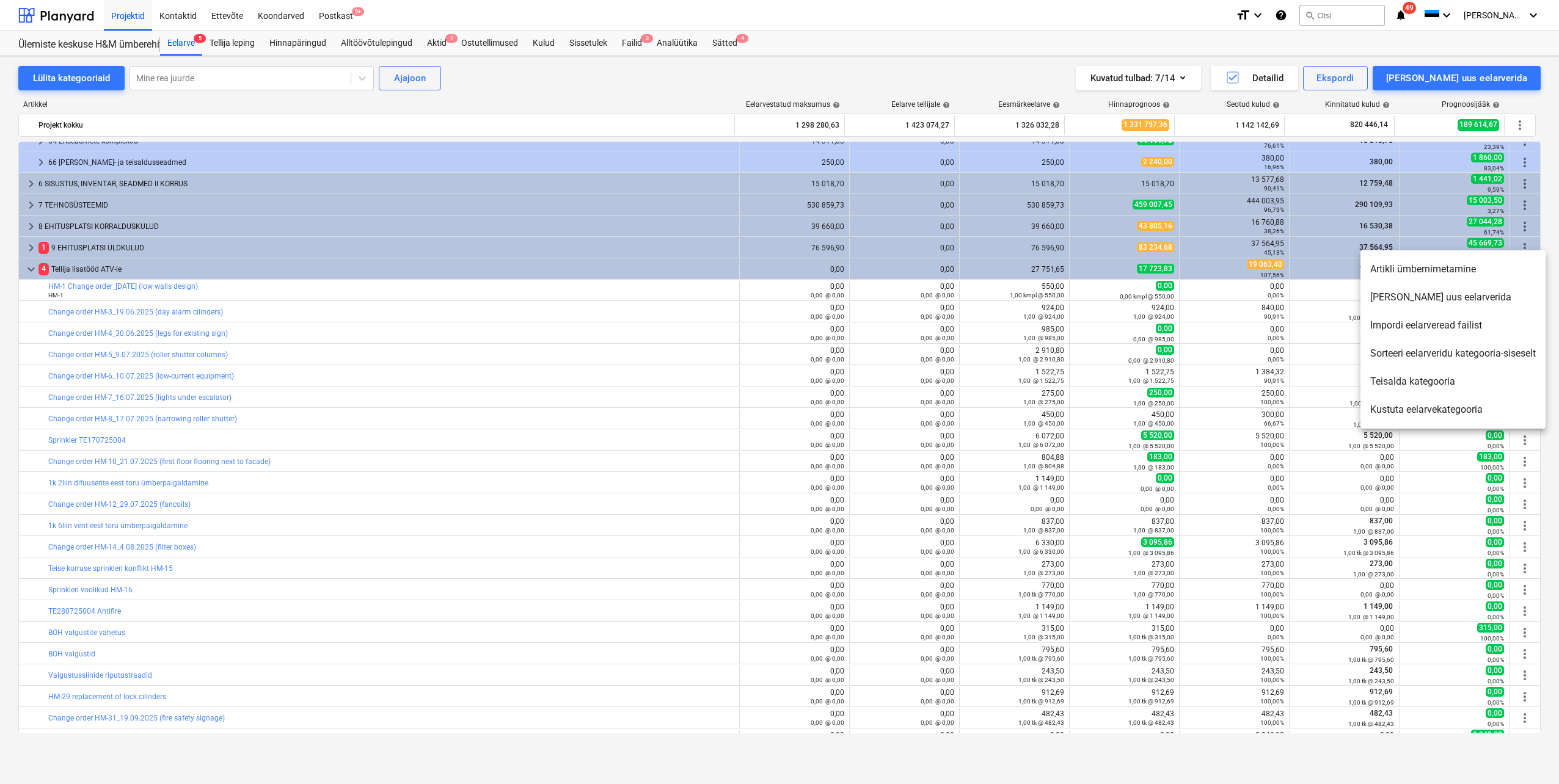
click at [1462, 304] on li "[PERSON_NAME] uus eelarverida" at bounding box center [1453, 296] width 185 height 28
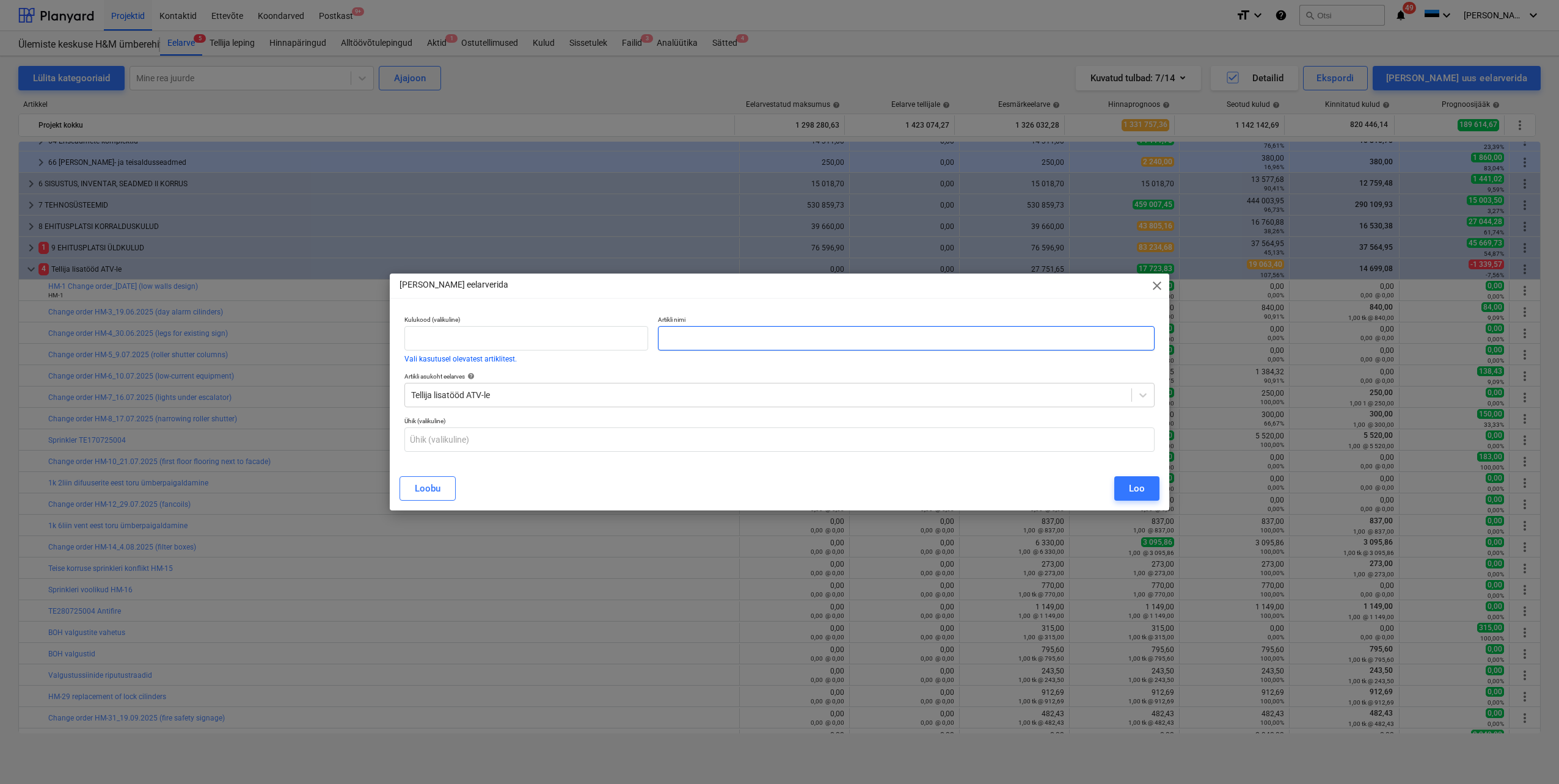
paste input "Change order HM-25_16.09.2025 (additional lighting for furniture)"
type input "Change order HM-25_16.09.2025 (additional lighting for furniture)"
click at [1130, 487] on div "Loo" at bounding box center [1137, 488] width 16 height 16
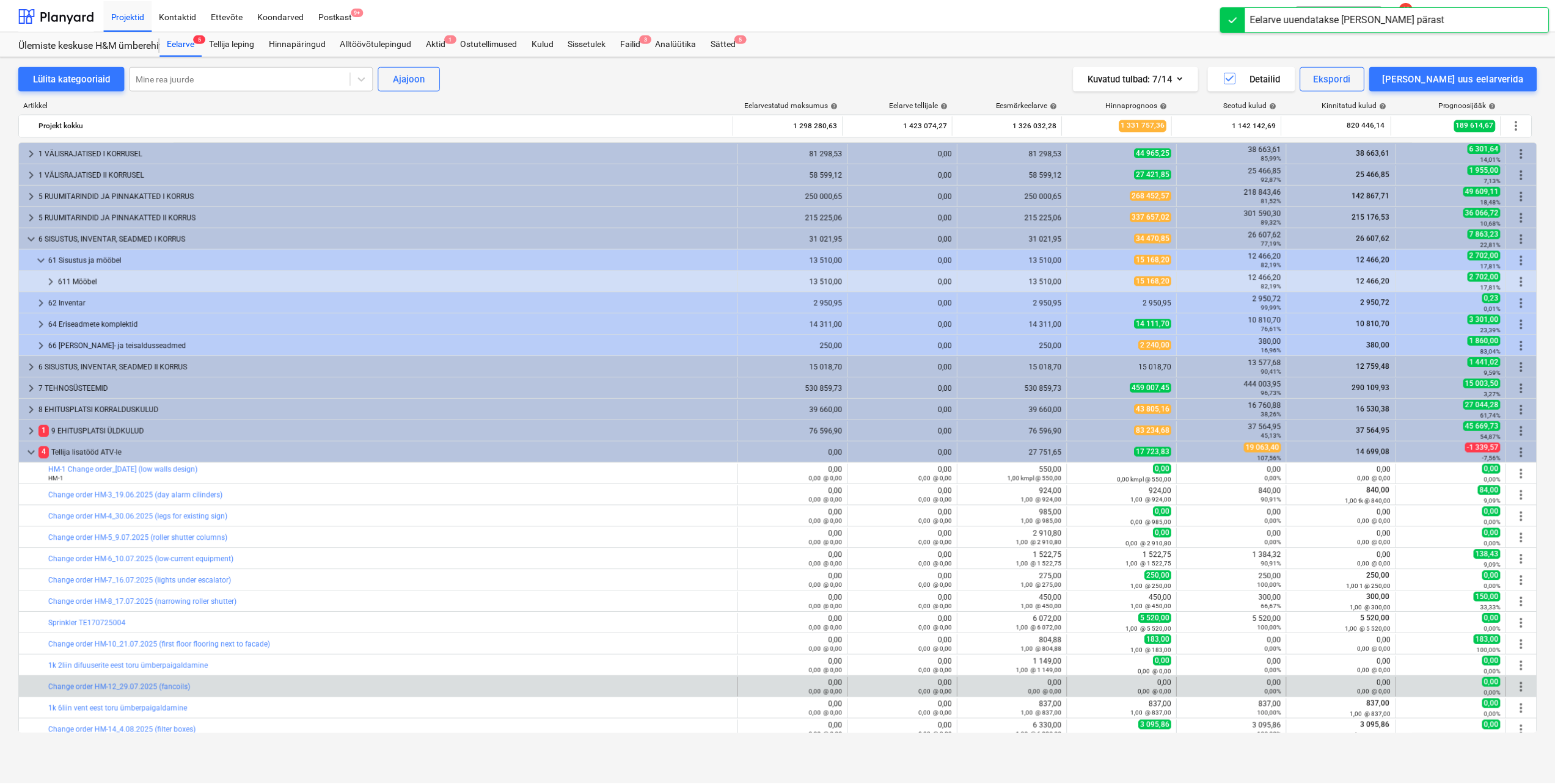
scroll to position [183, 0]
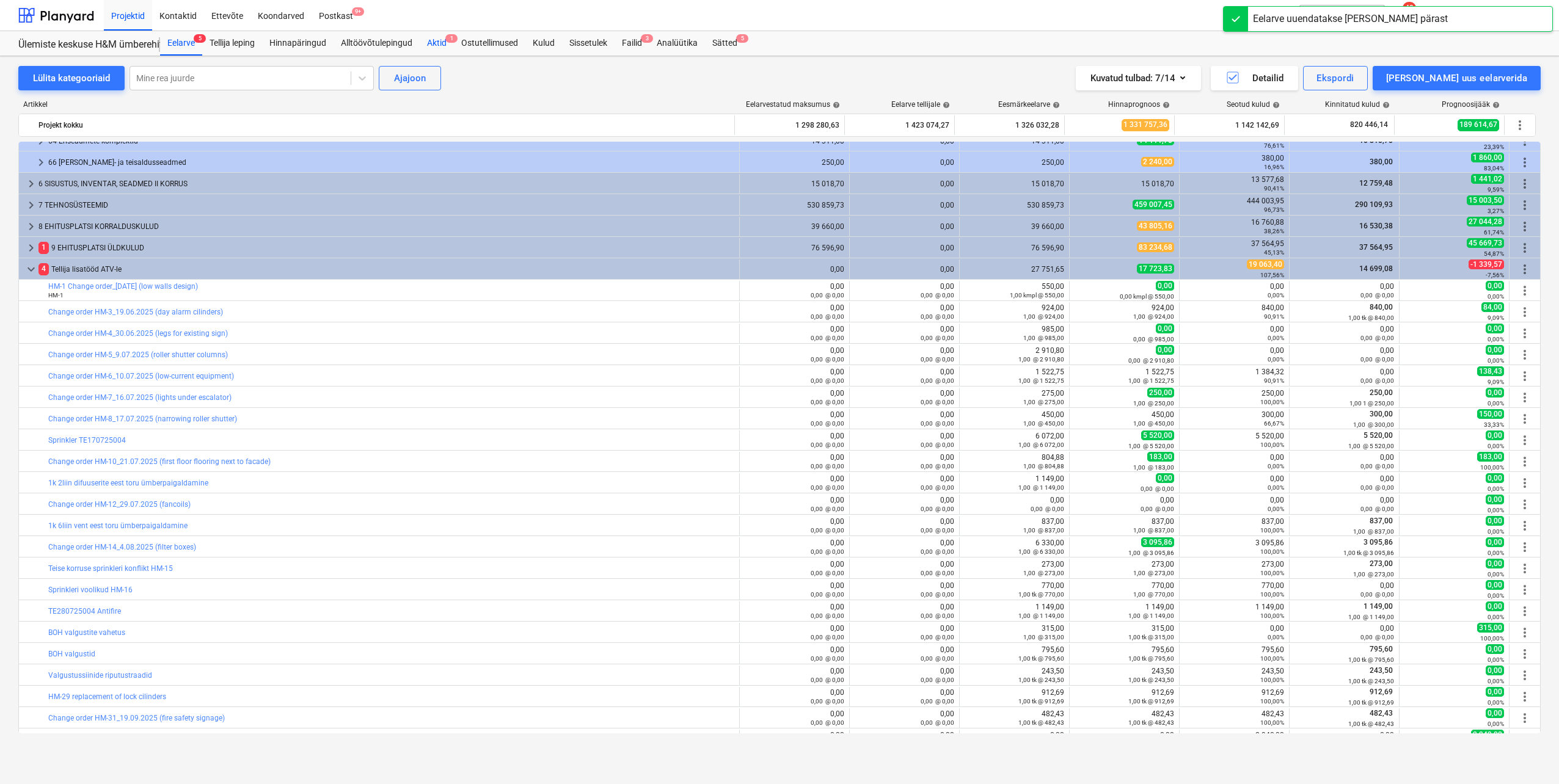
click at [444, 41] on div "Aktid 1" at bounding box center [436, 43] width 34 height 25
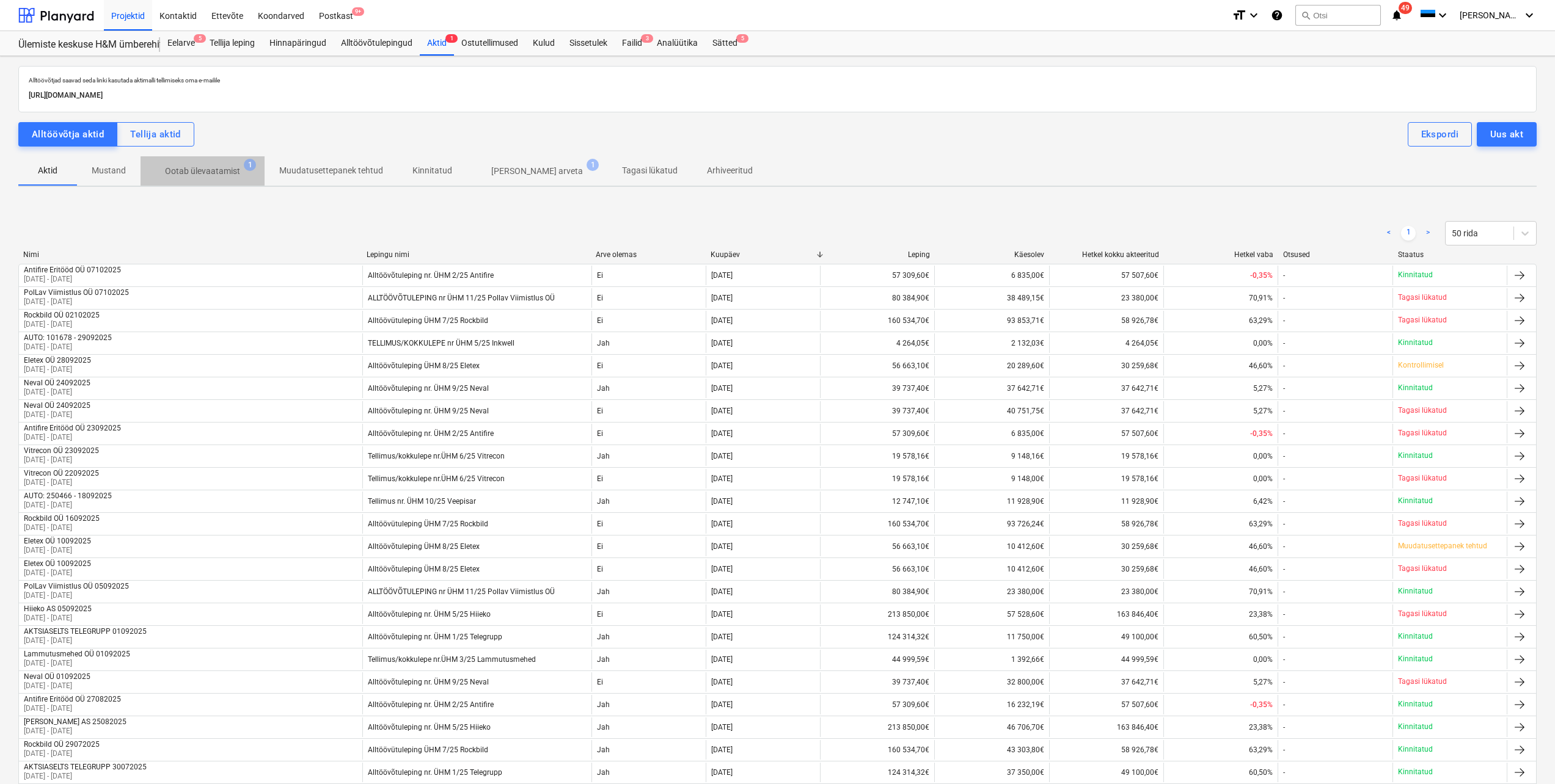
click at [214, 170] on p "Ootab ülevaatamist" at bounding box center [202, 171] width 75 height 13
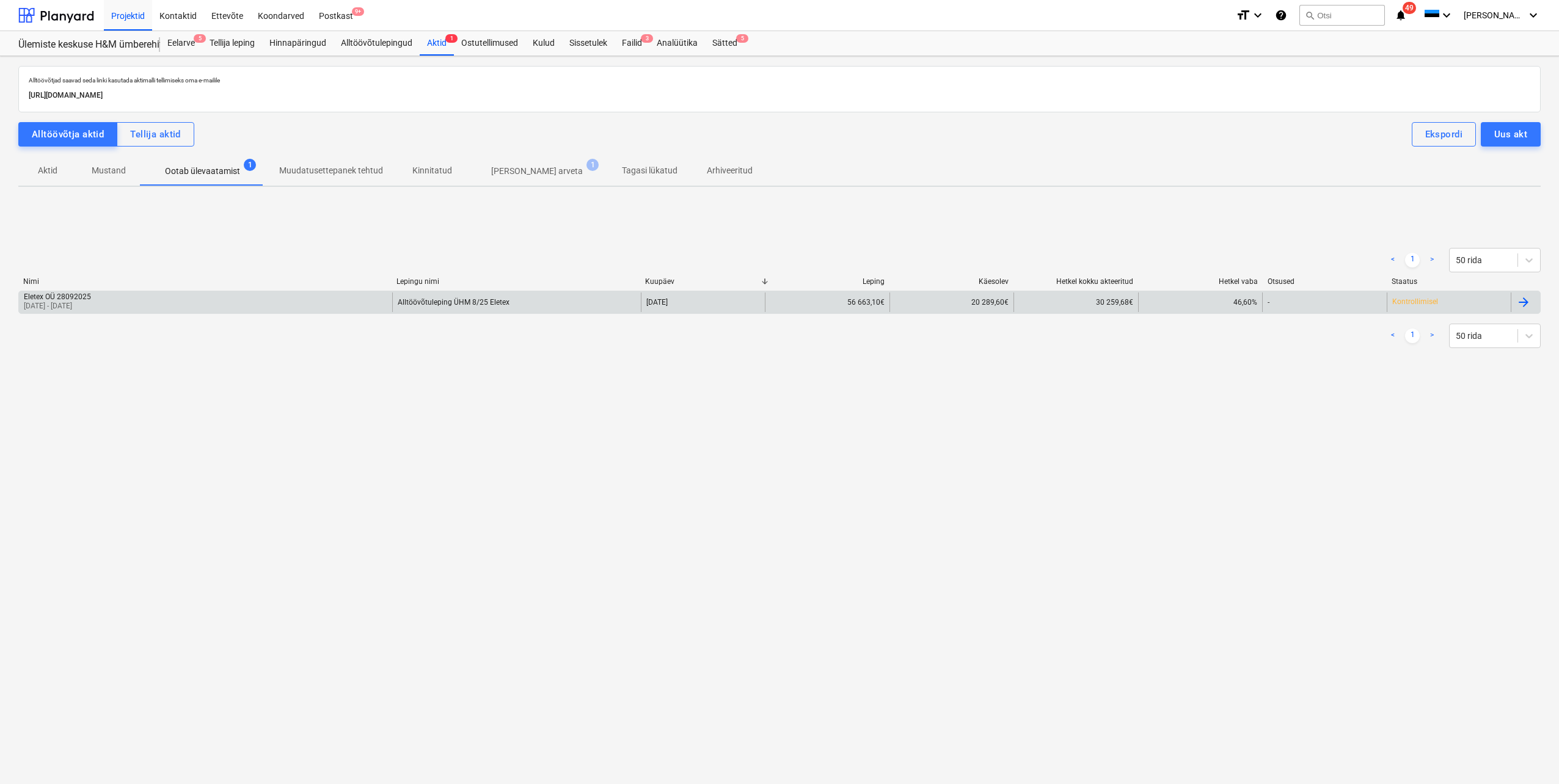
click at [91, 301] on p "[DATE] - [DATE]" at bounding box center [57, 306] width 67 height 10
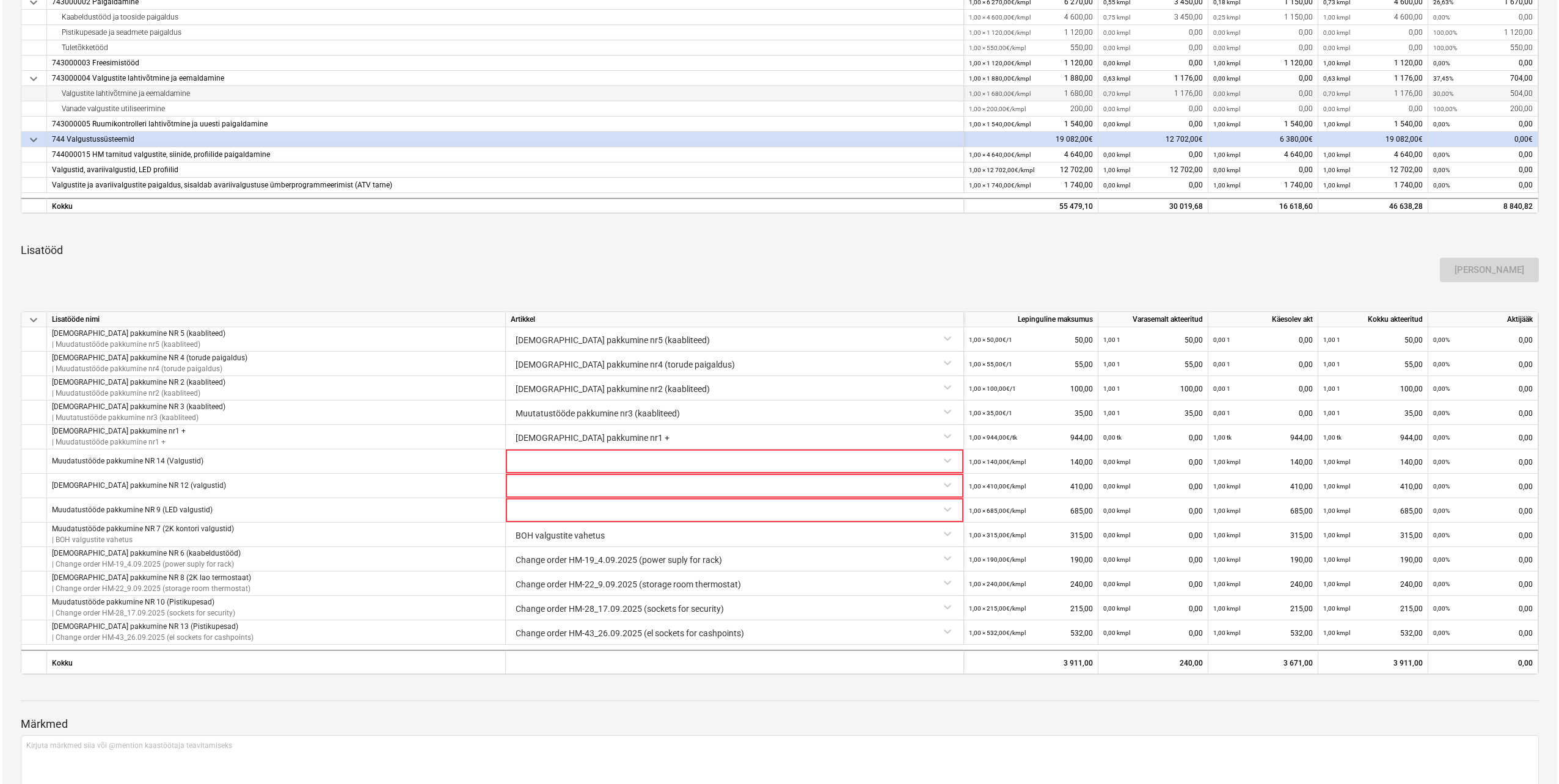
scroll to position [549, 0]
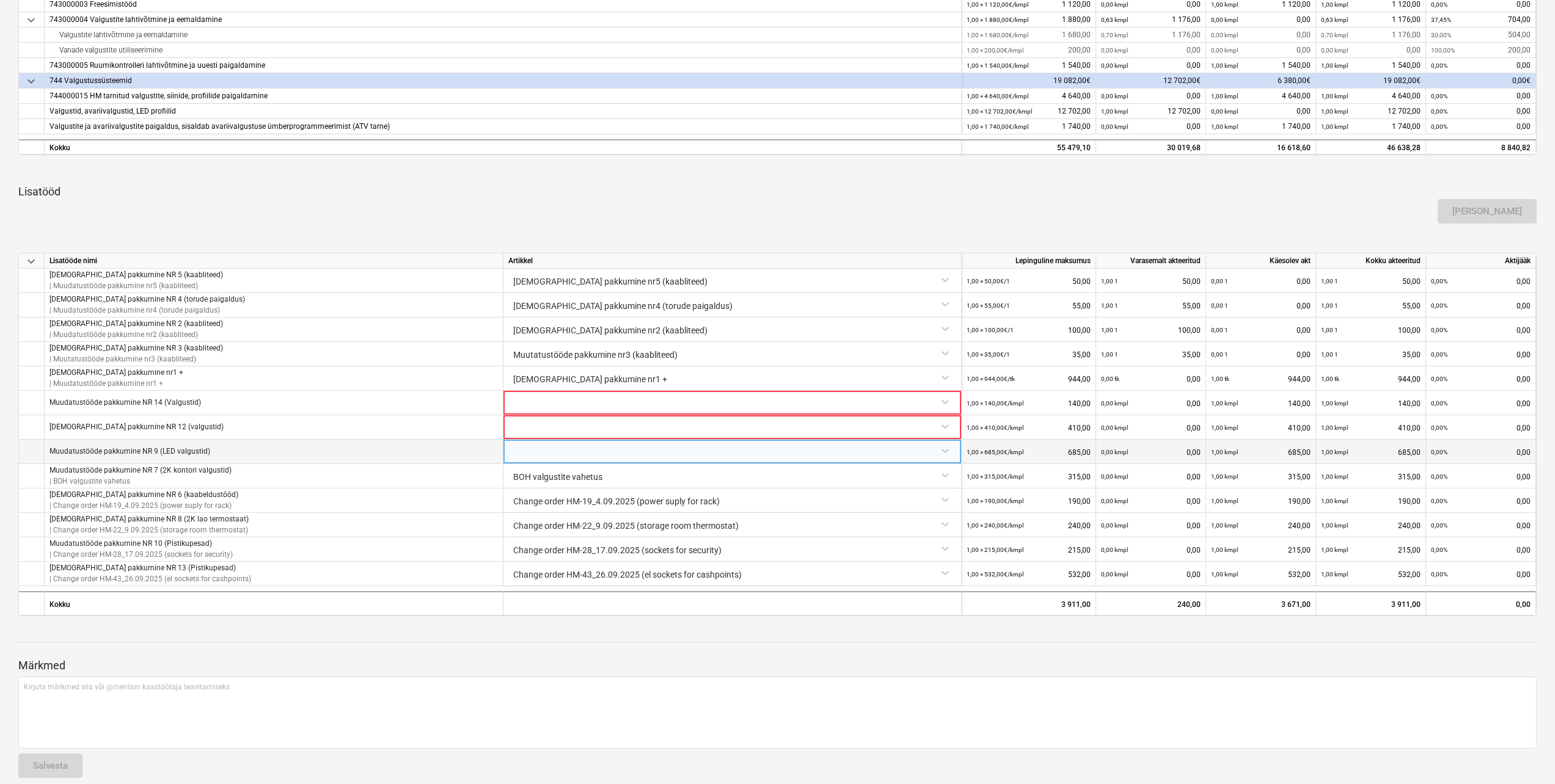
click at [944, 453] on div at bounding box center [732, 450] width 448 height 21
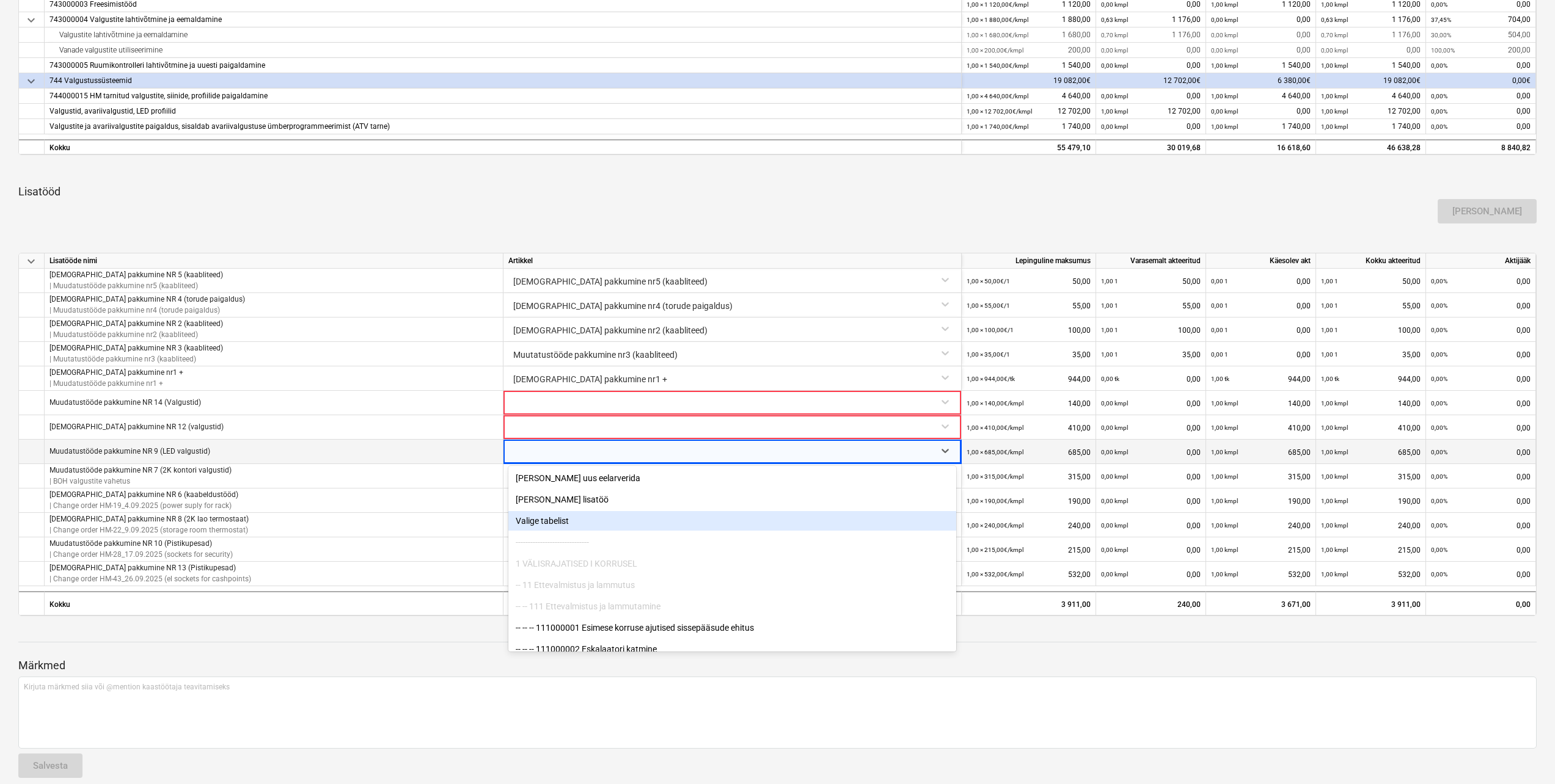
click at [552, 524] on div "Valige tabelist" at bounding box center [732, 521] width 448 height 20
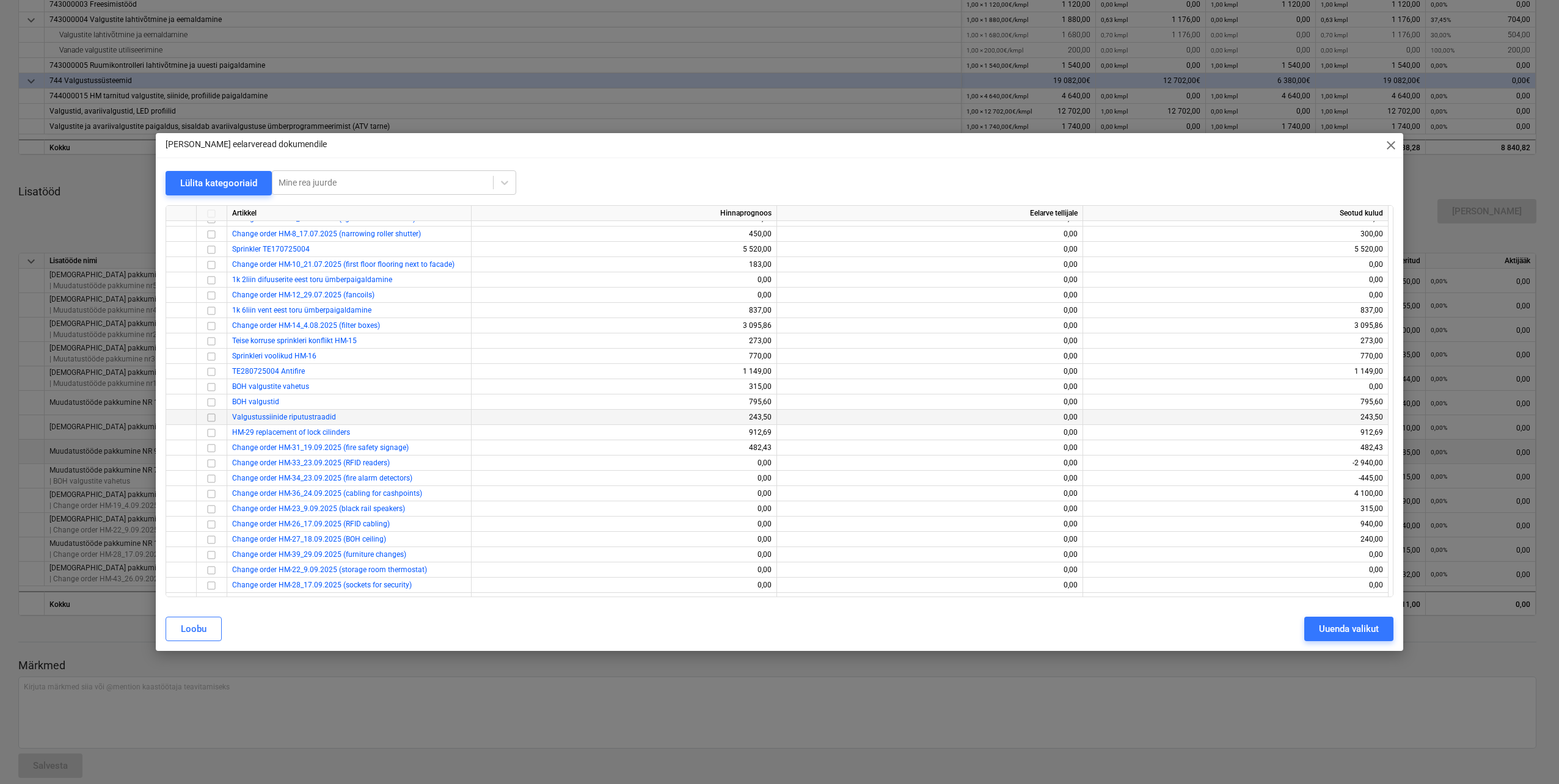
scroll to position [312, 0]
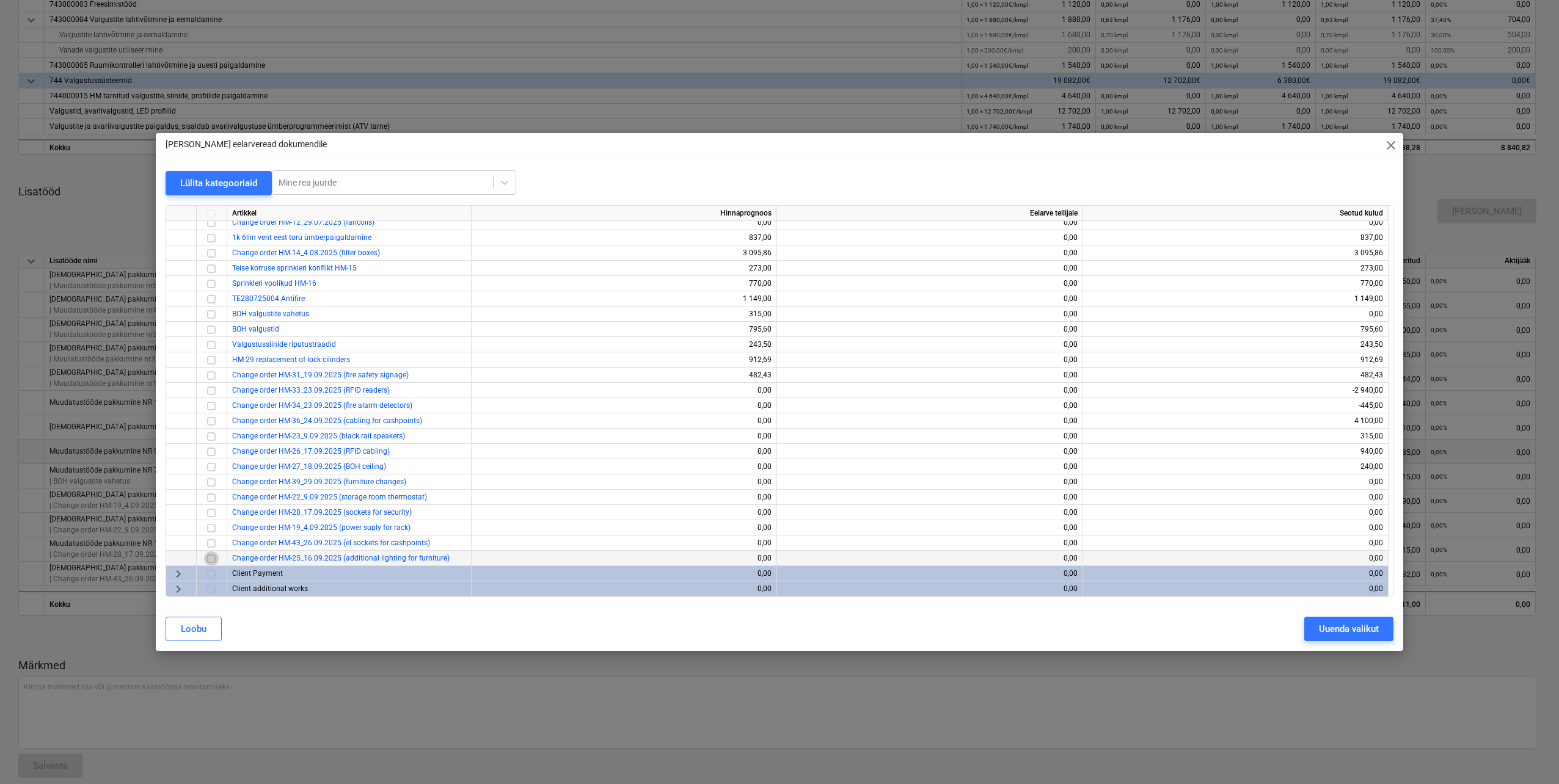
click at [210, 559] on input "checkbox" at bounding box center [211, 559] width 14 height 14
click at [1346, 631] on div "Uuenda valikut" at bounding box center [1349, 629] width 60 height 16
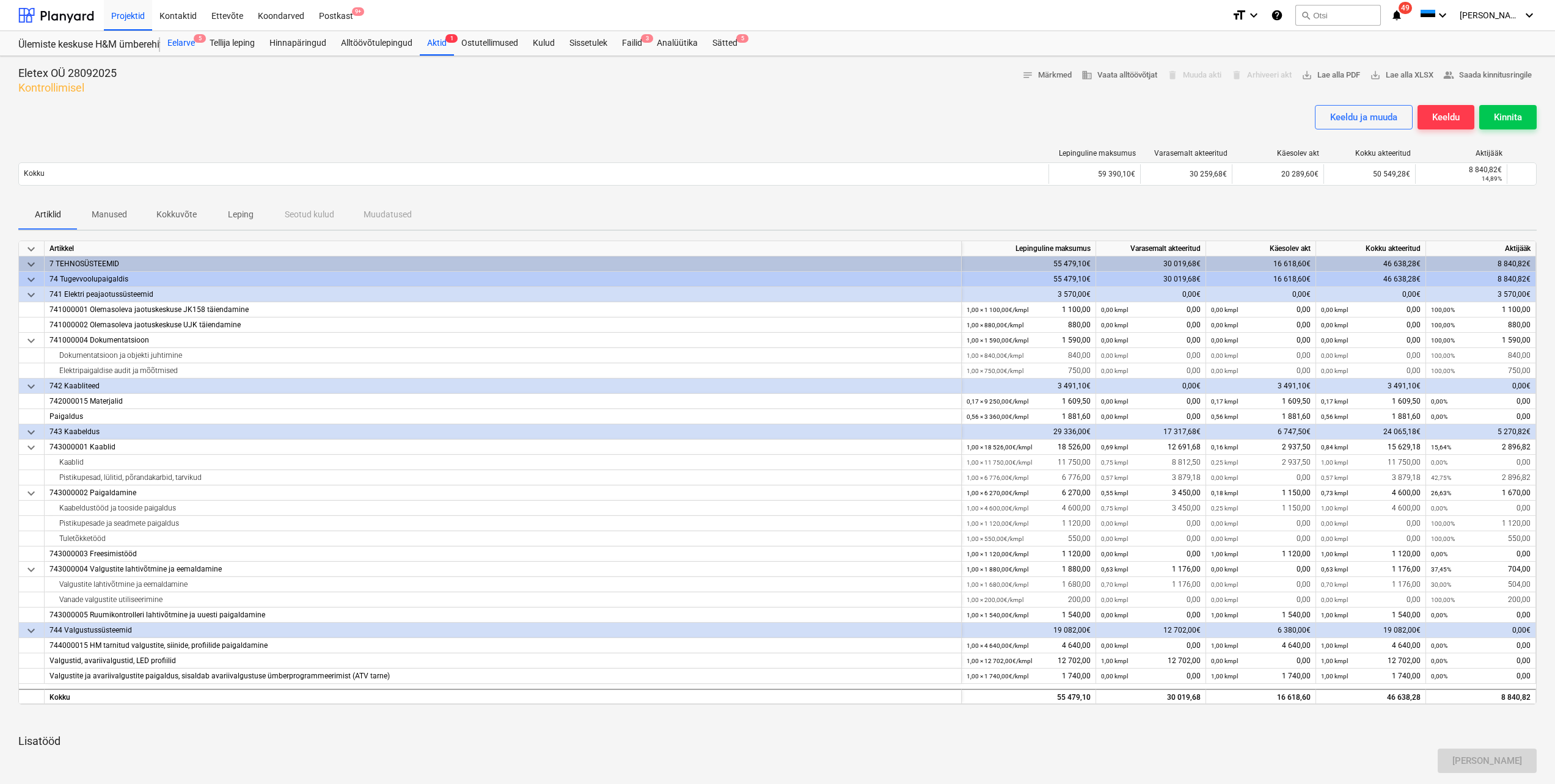
click at [189, 41] on div "Eelarve 5" at bounding box center [181, 43] width 42 height 25
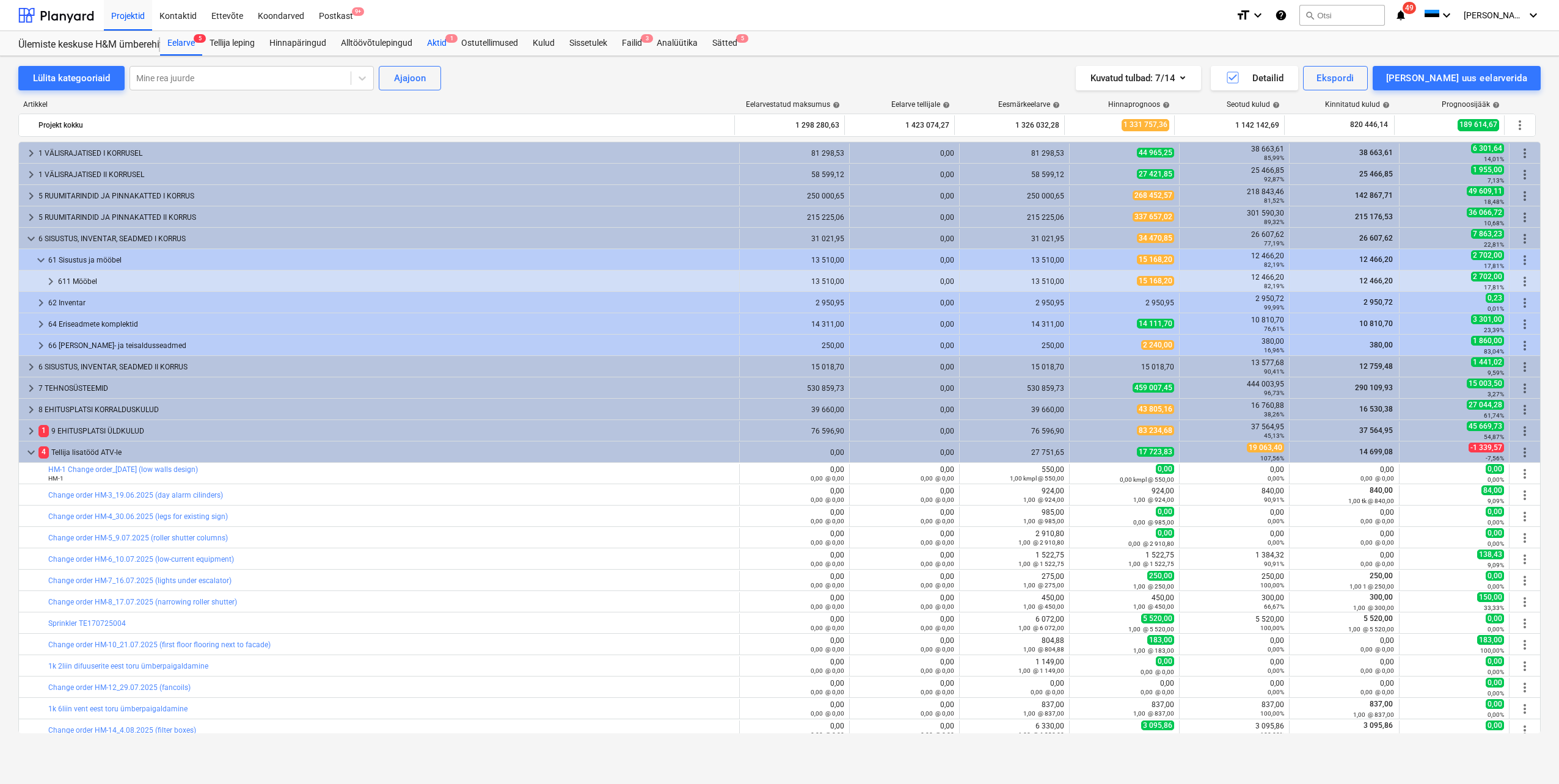
click at [440, 44] on div "Aktid 1" at bounding box center [436, 43] width 34 height 25
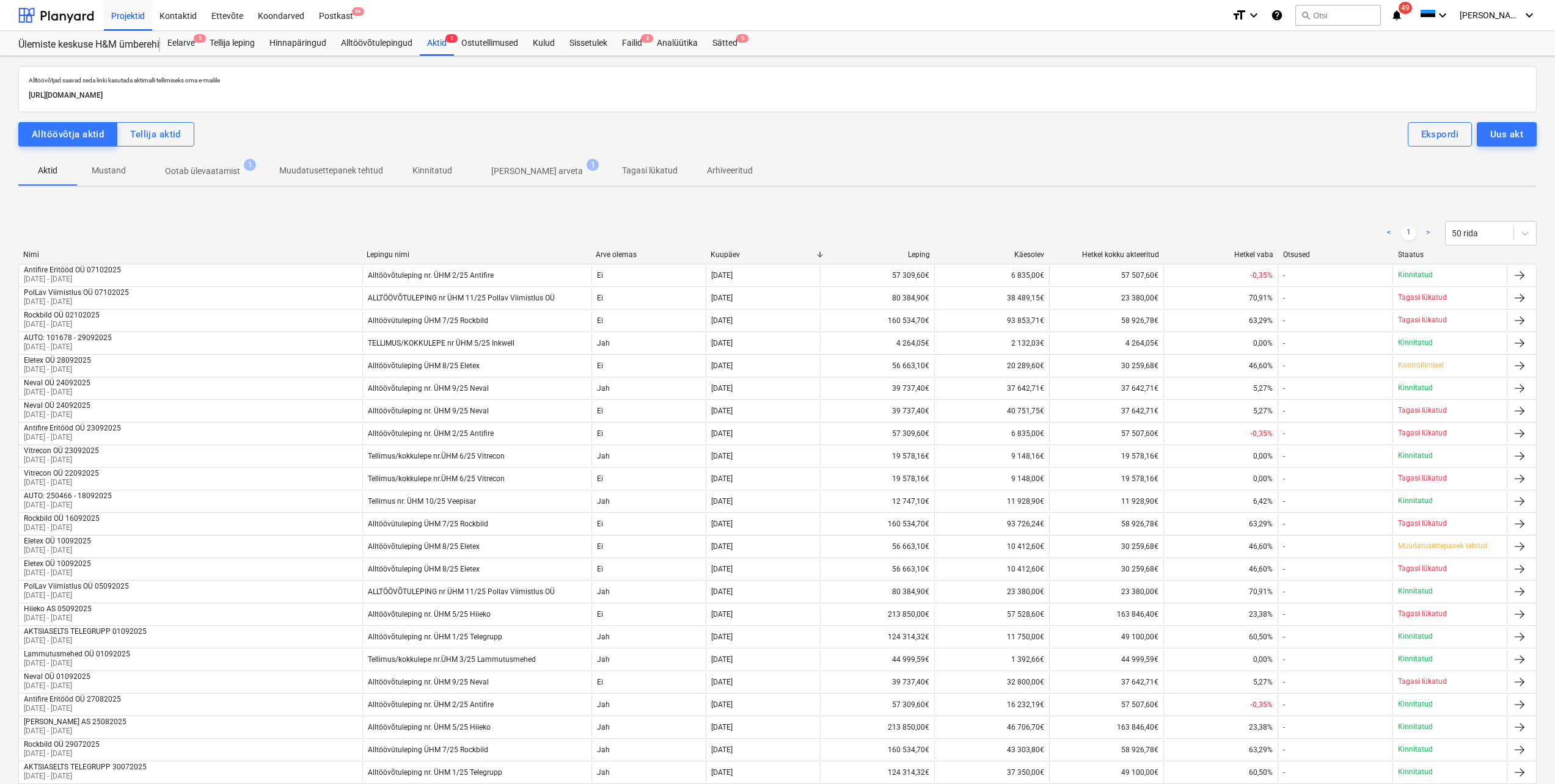
click at [199, 170] on p "Ootab ülevaatamist" at bounding box center [202, 171] width 75 height 13
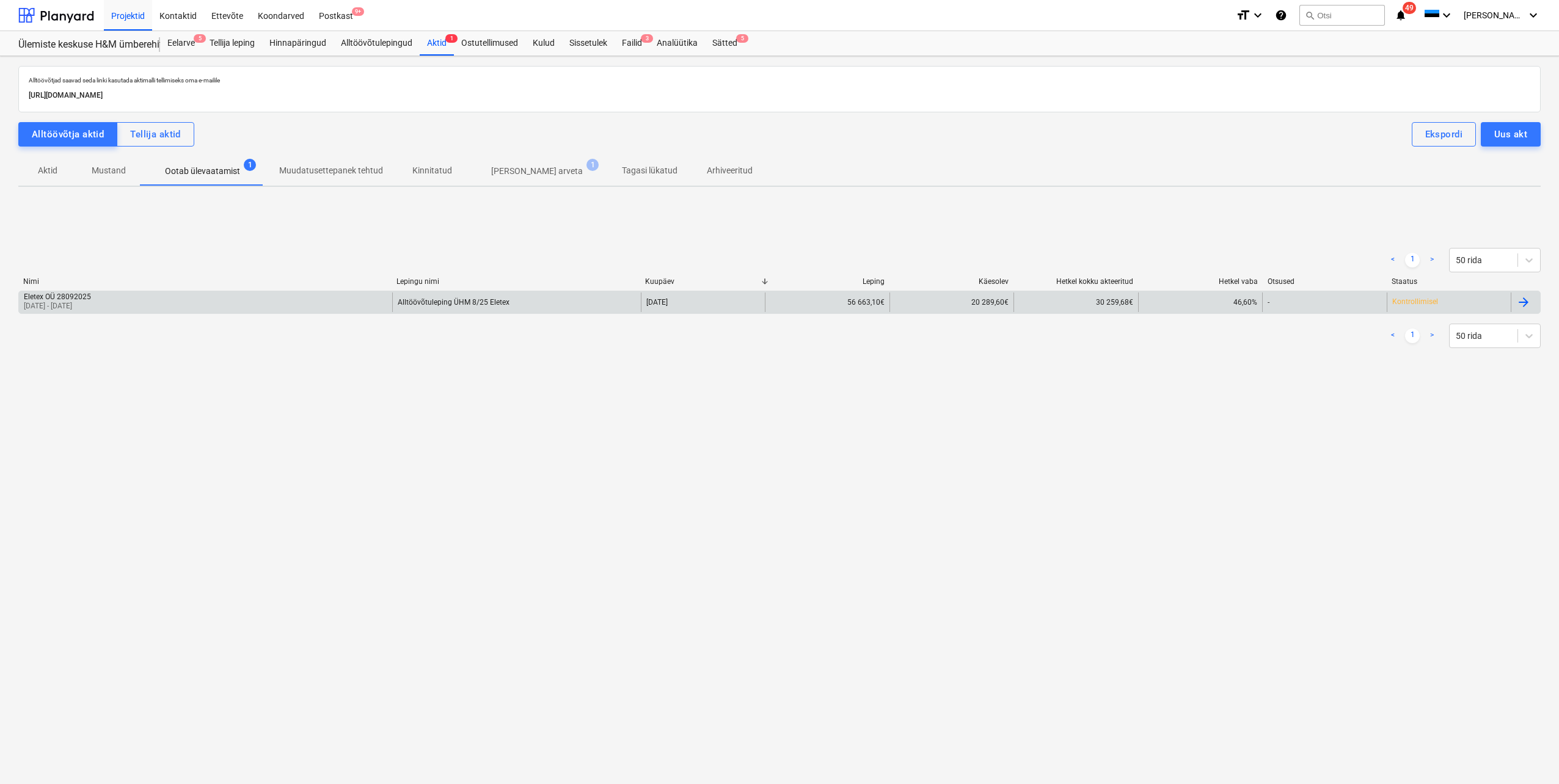
click at [91, 296] on div "Eletex OÜ 28092025" at bounding box center [57, 296] width 67 height 9
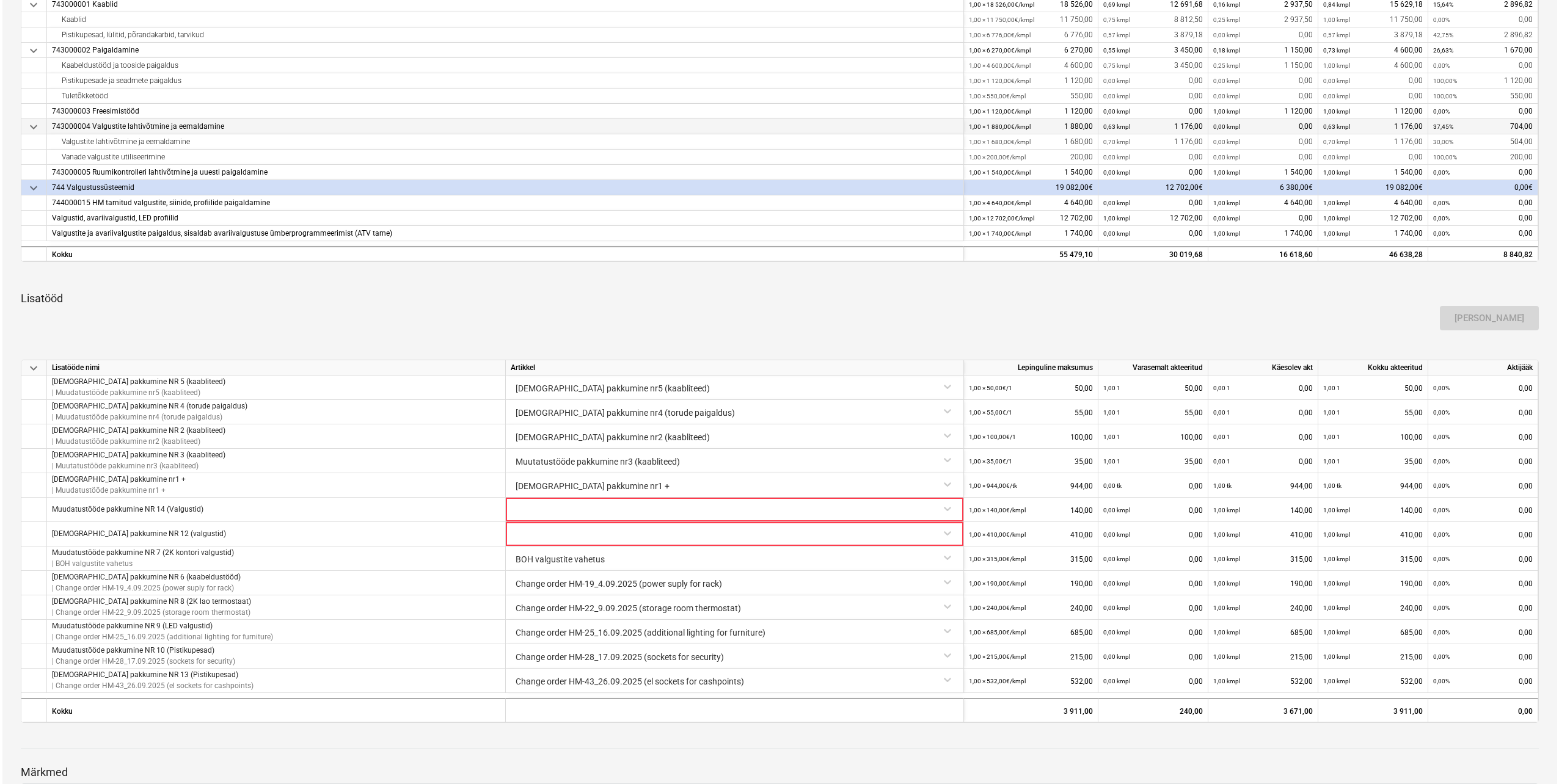
scroll to position [549, 0]
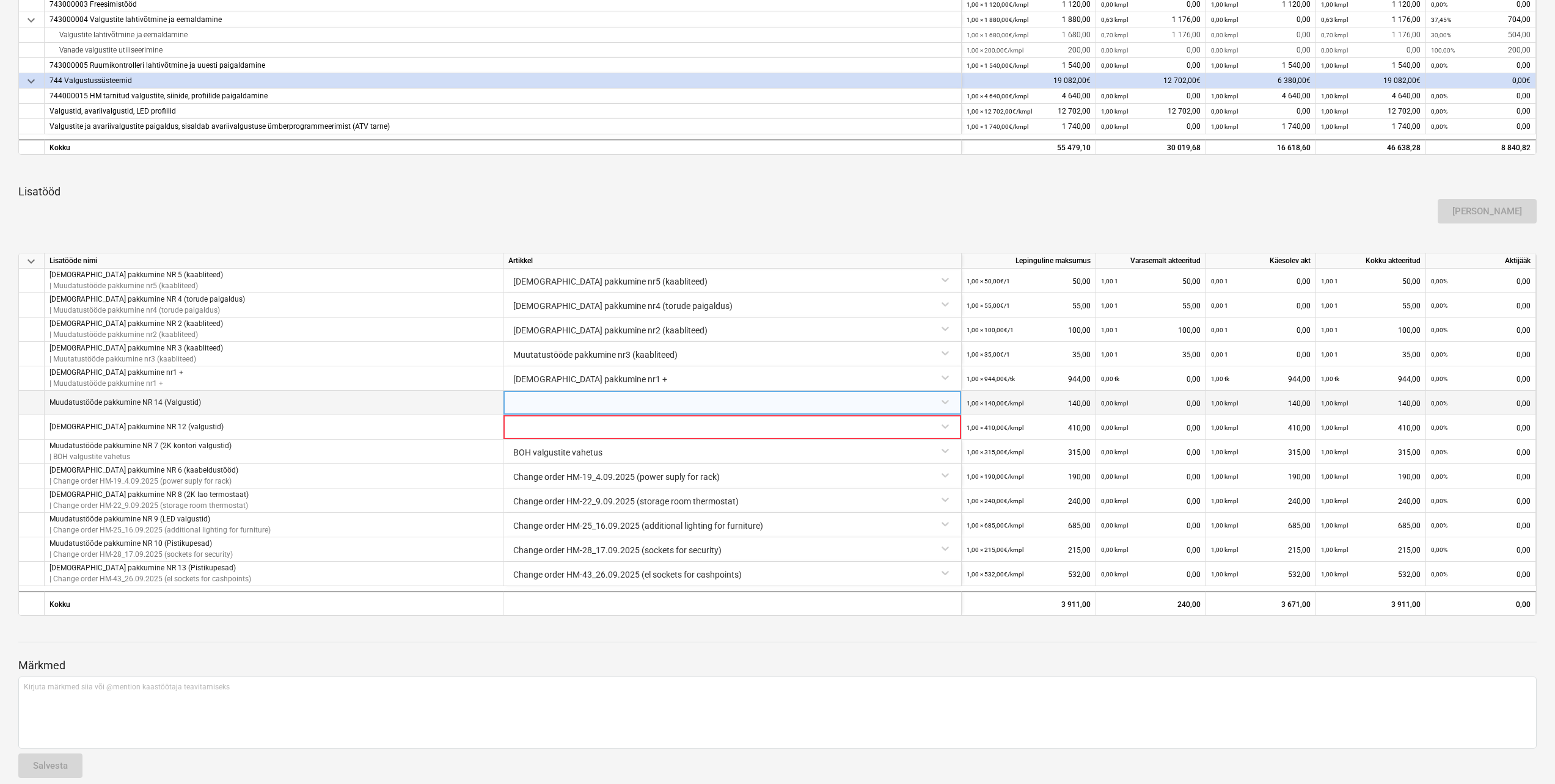
click at [942, 400] on div at bounding box center [732, 401] width 448 height 21
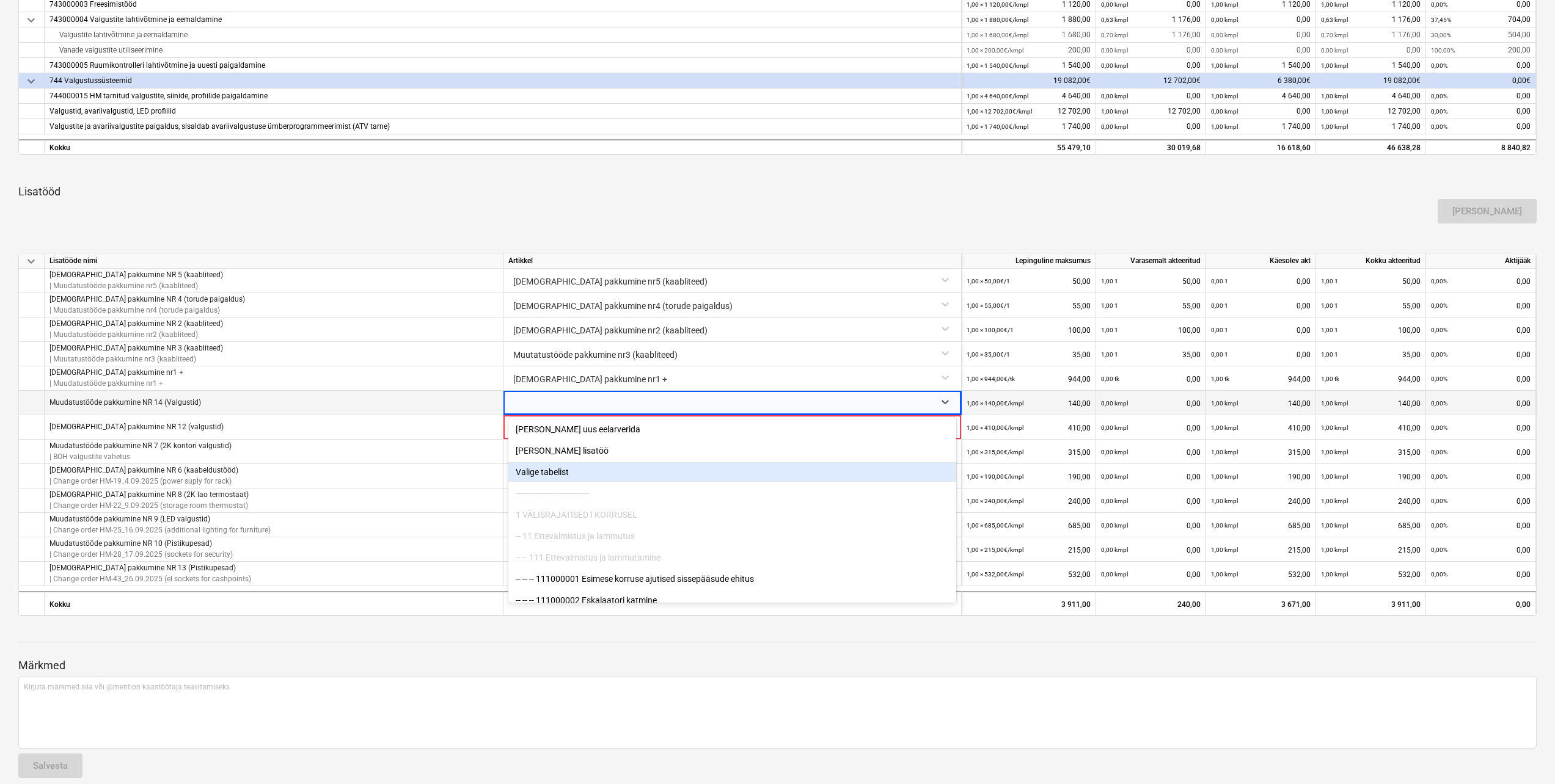
click at [558, 472] on div "Valige tabelist" at bounding box center [732, 472] width 448 height 20
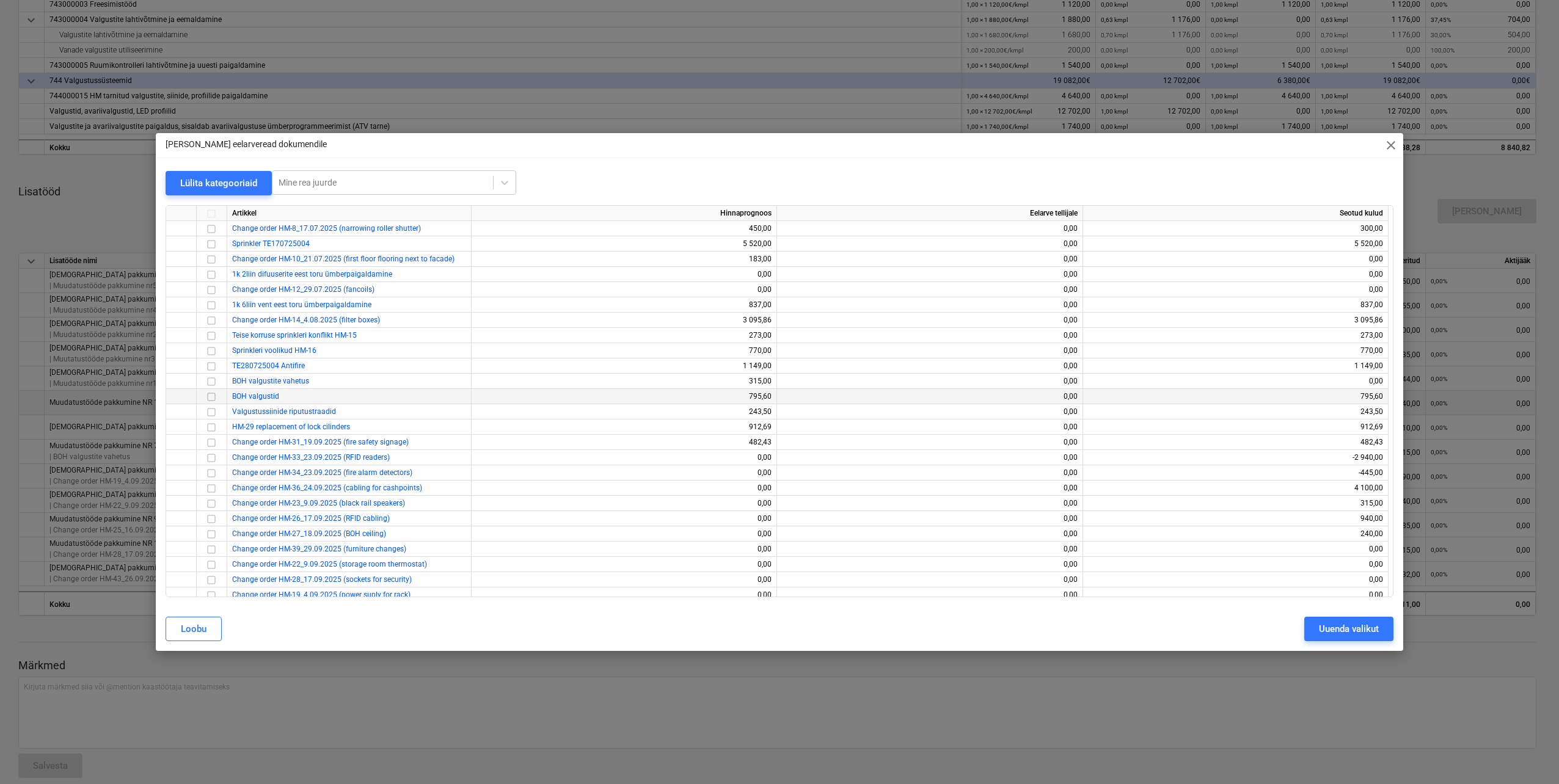
scroll to position [305, 0]
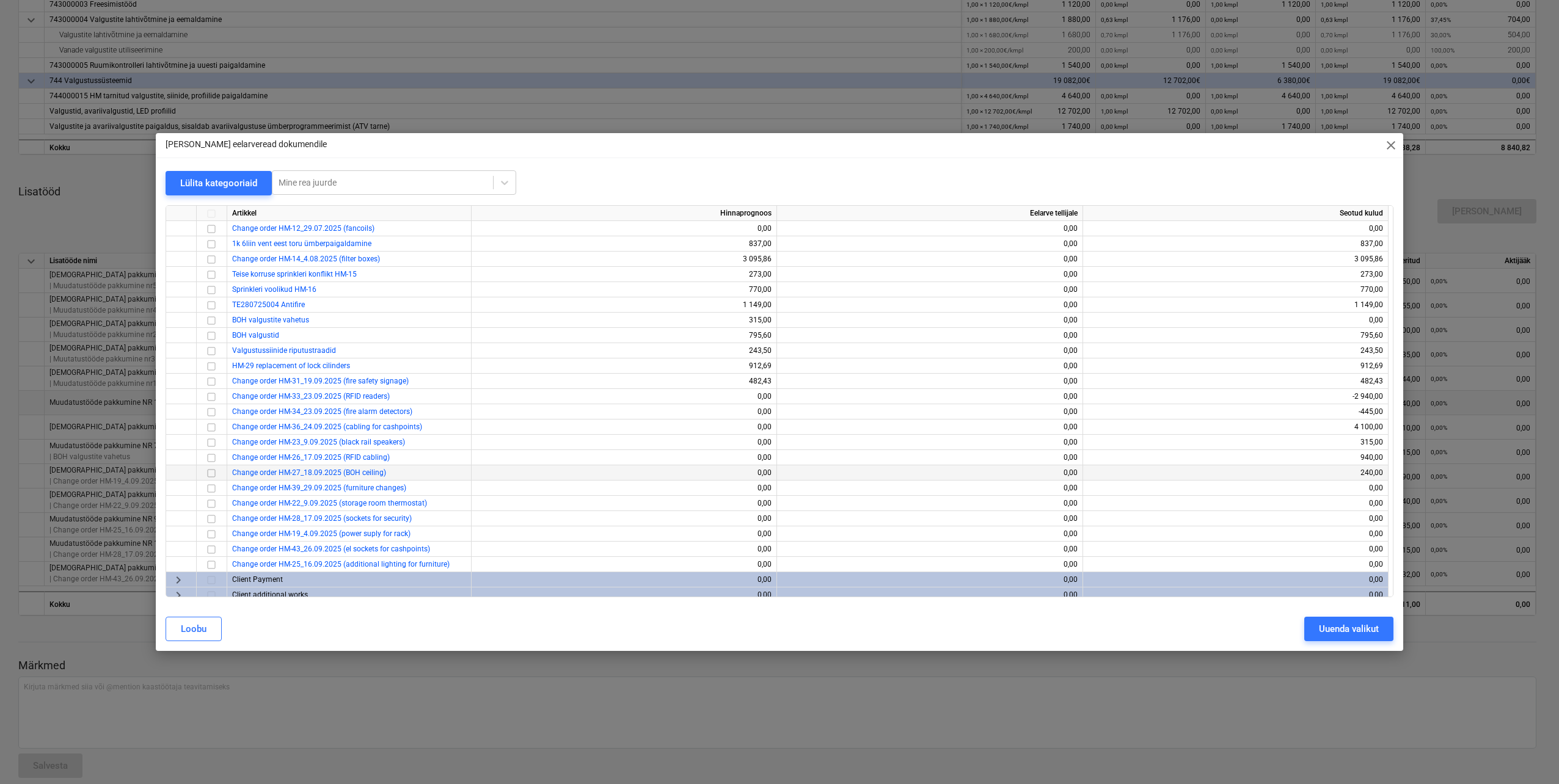
click at [212, 473] on input "checkbox" at bounding box center [211, 473] width 14 height 14
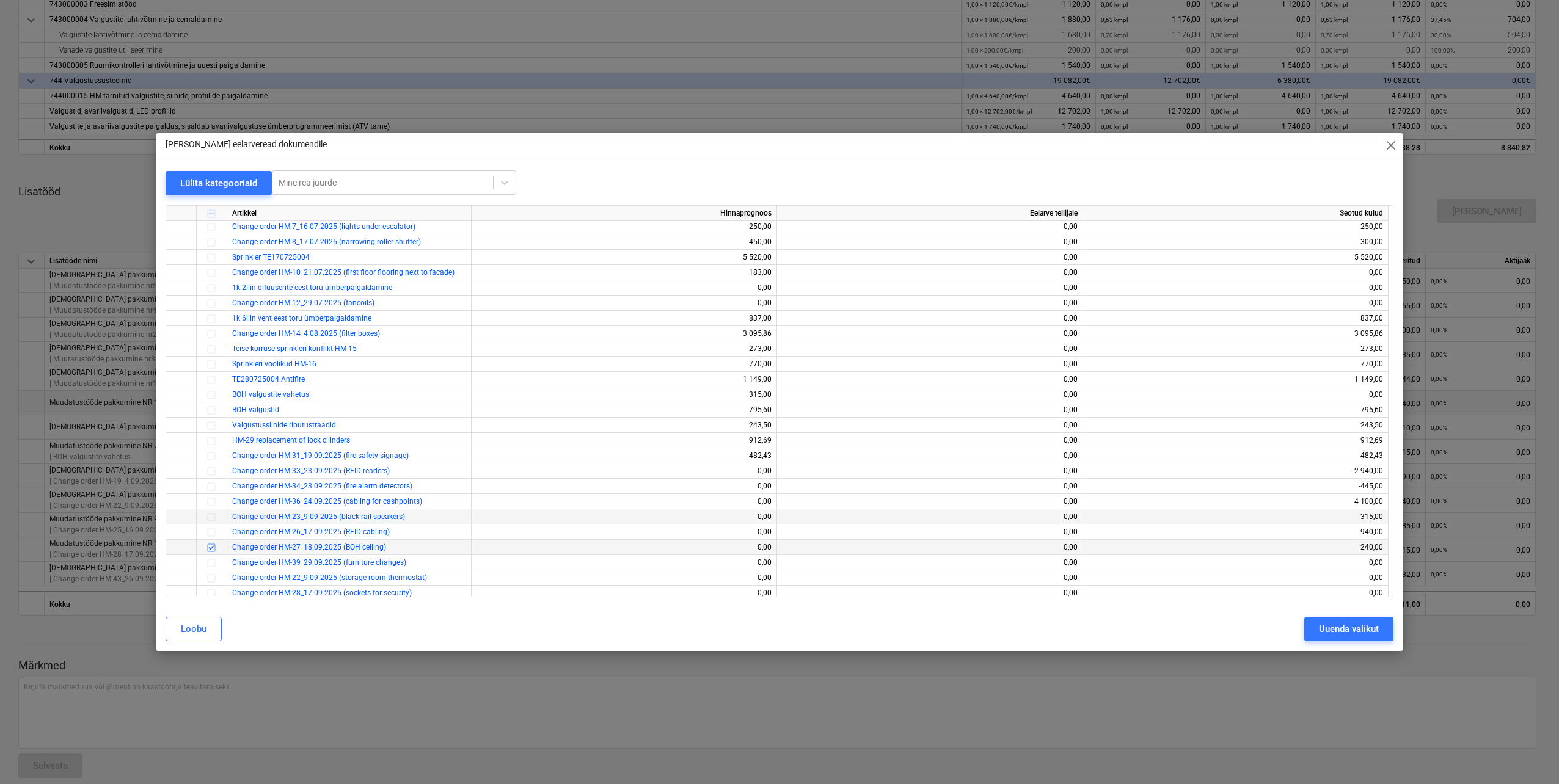
scroll to position [244, 0]
click at [1321, 627] on div "Uuenda valikut" at bounding box center [1349, 629] width 60 height 16
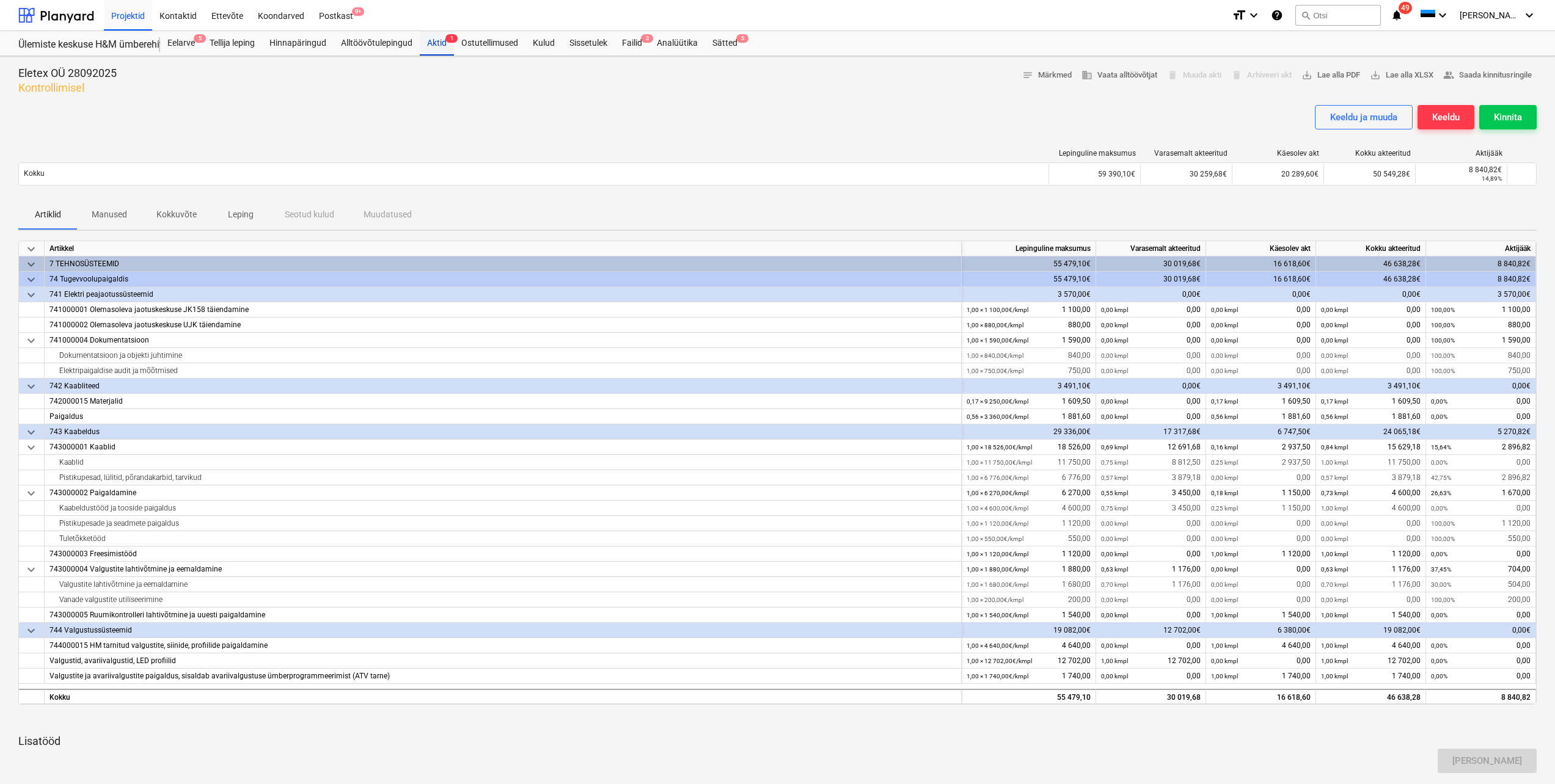
click at [445, 44] on div "Aktid 1" at bounding box center [436, 43] width 34 height 25
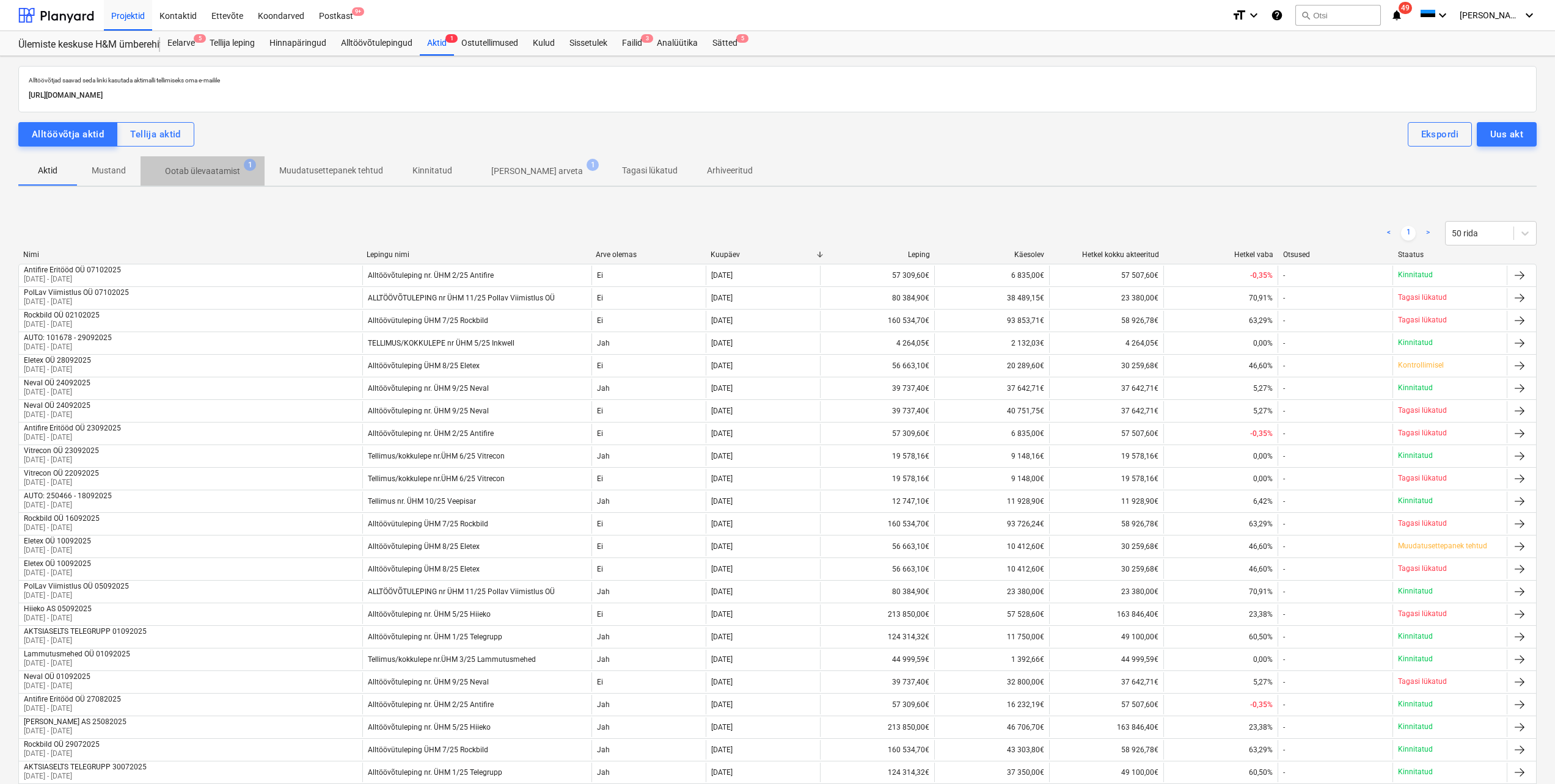
click at [203, 170] on p "Ootab ülevaatamist" at bounding box center [202, 171] width 75 height 13
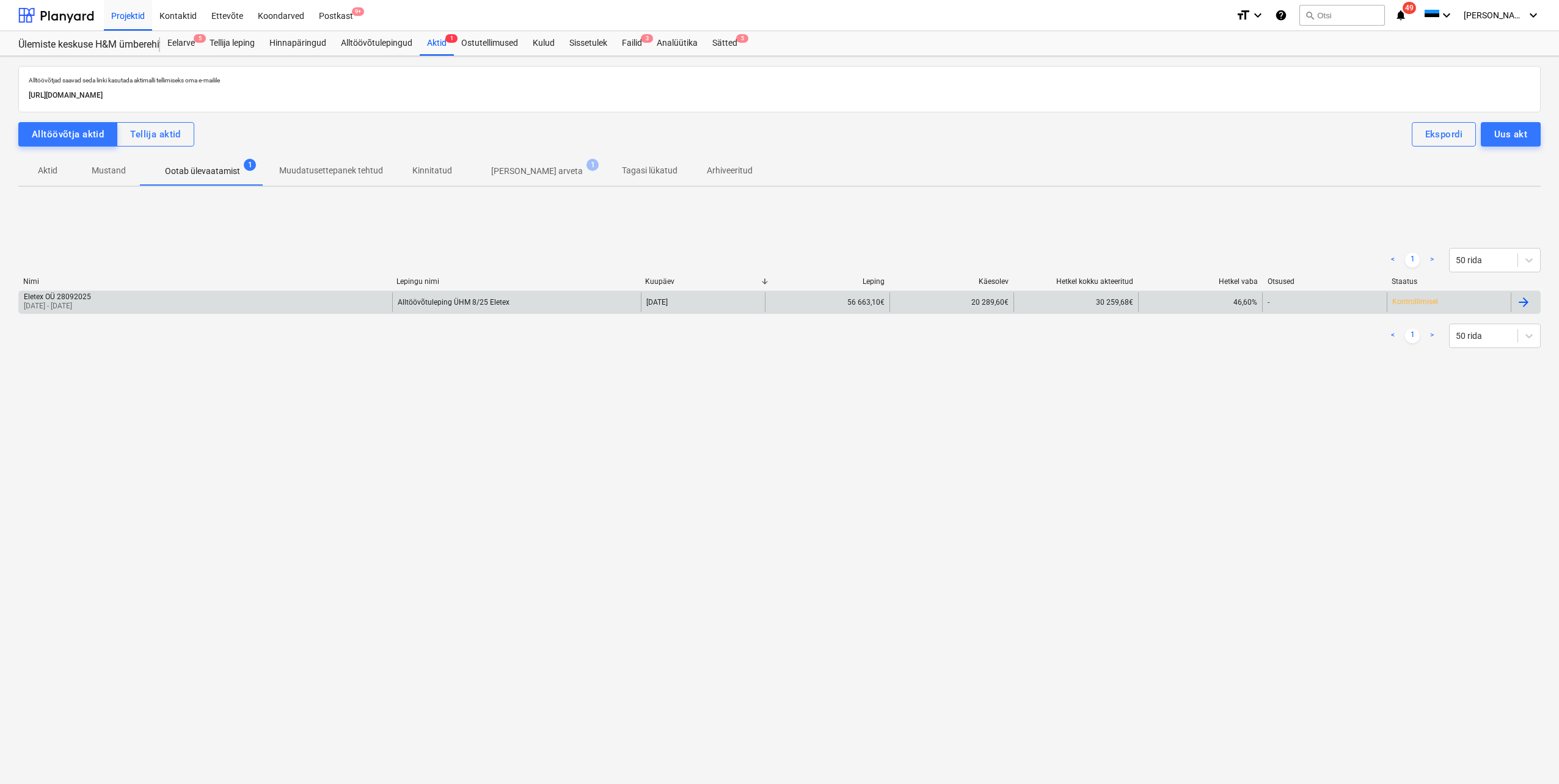
click at [81, 305] on p "[DATE] - [DATE]" at bounding box center [57, 306] width 67 height 10
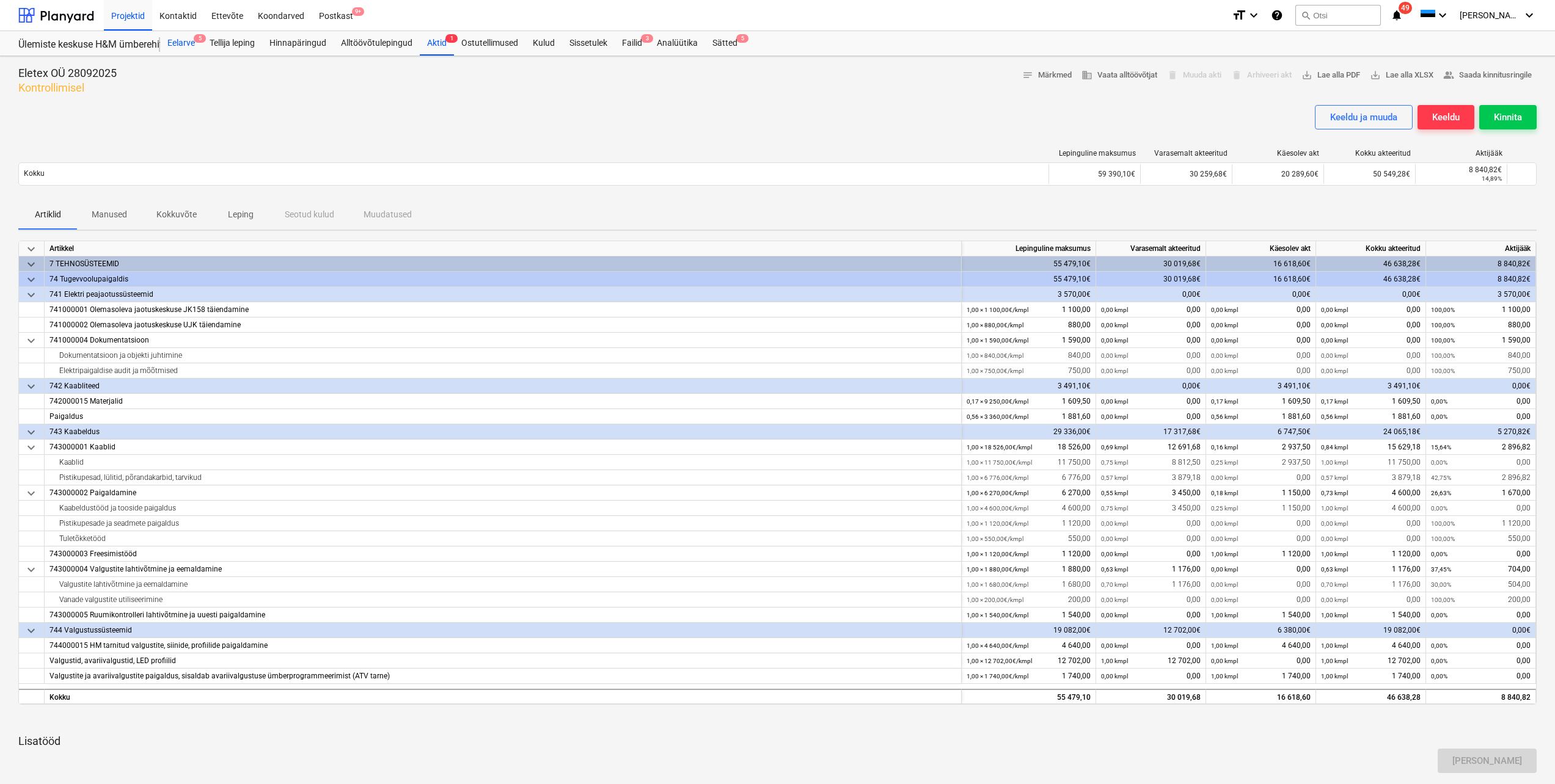
click at [178, 43] on div "Eelarve 5" at bounding box center [181, 43] width 42 height 25
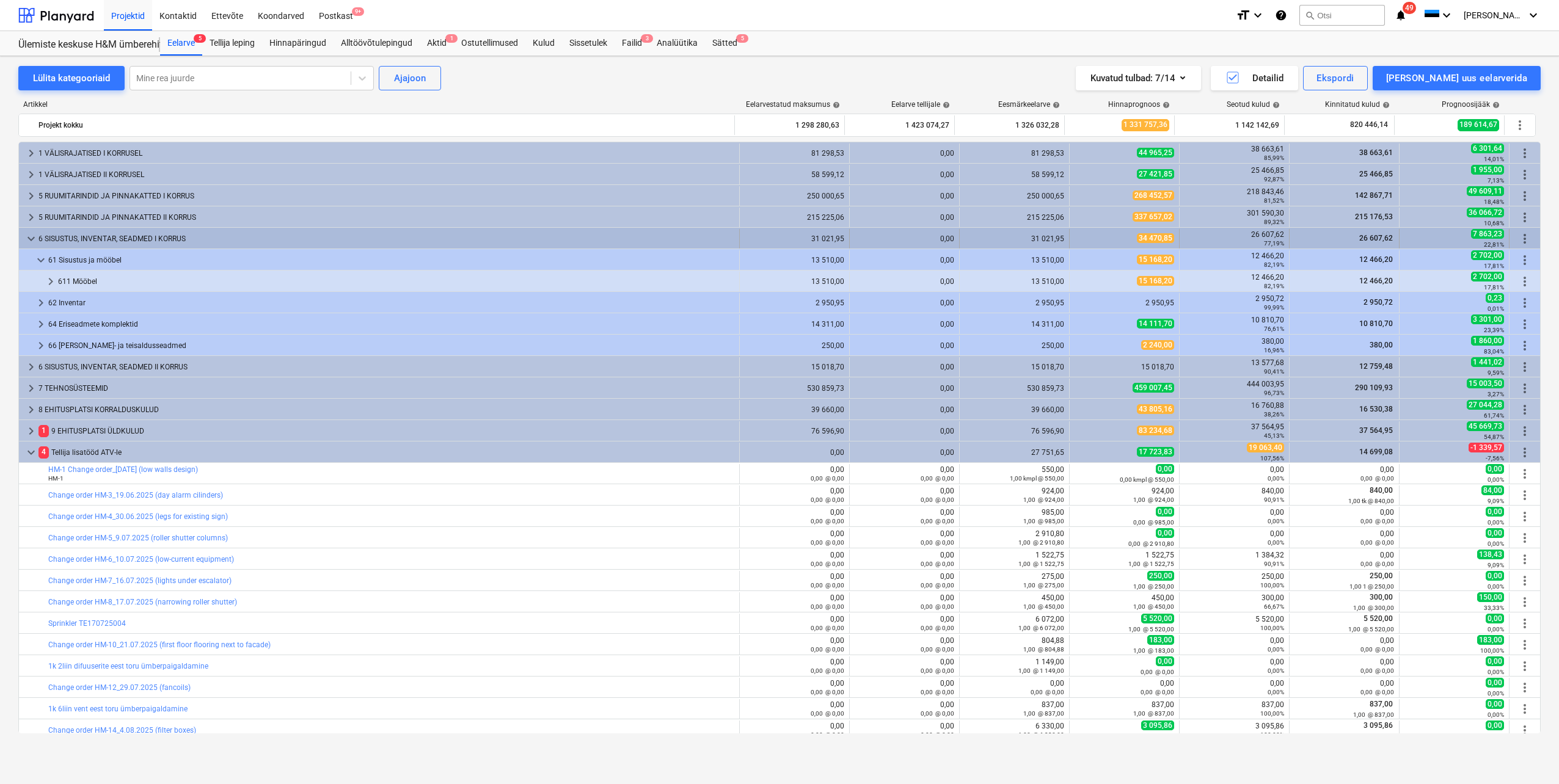
click at [31, 239] on span "keyboard_arrow_down" at bounding box center [31, 239] width 14 height 14
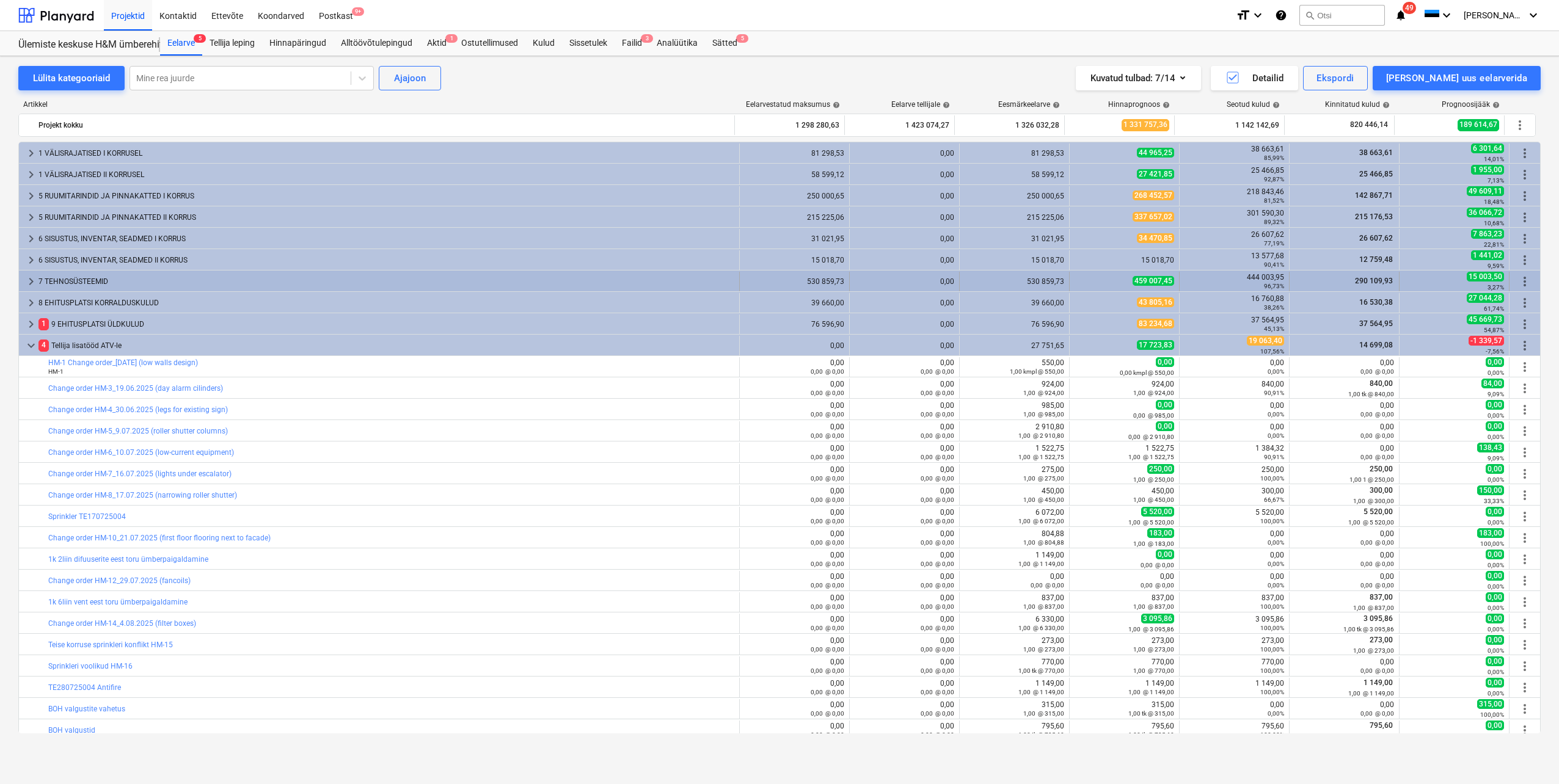
click at [30, 282] on span "keyboard_arrow_right" at bounding box center [31, 281] width 14 height 14
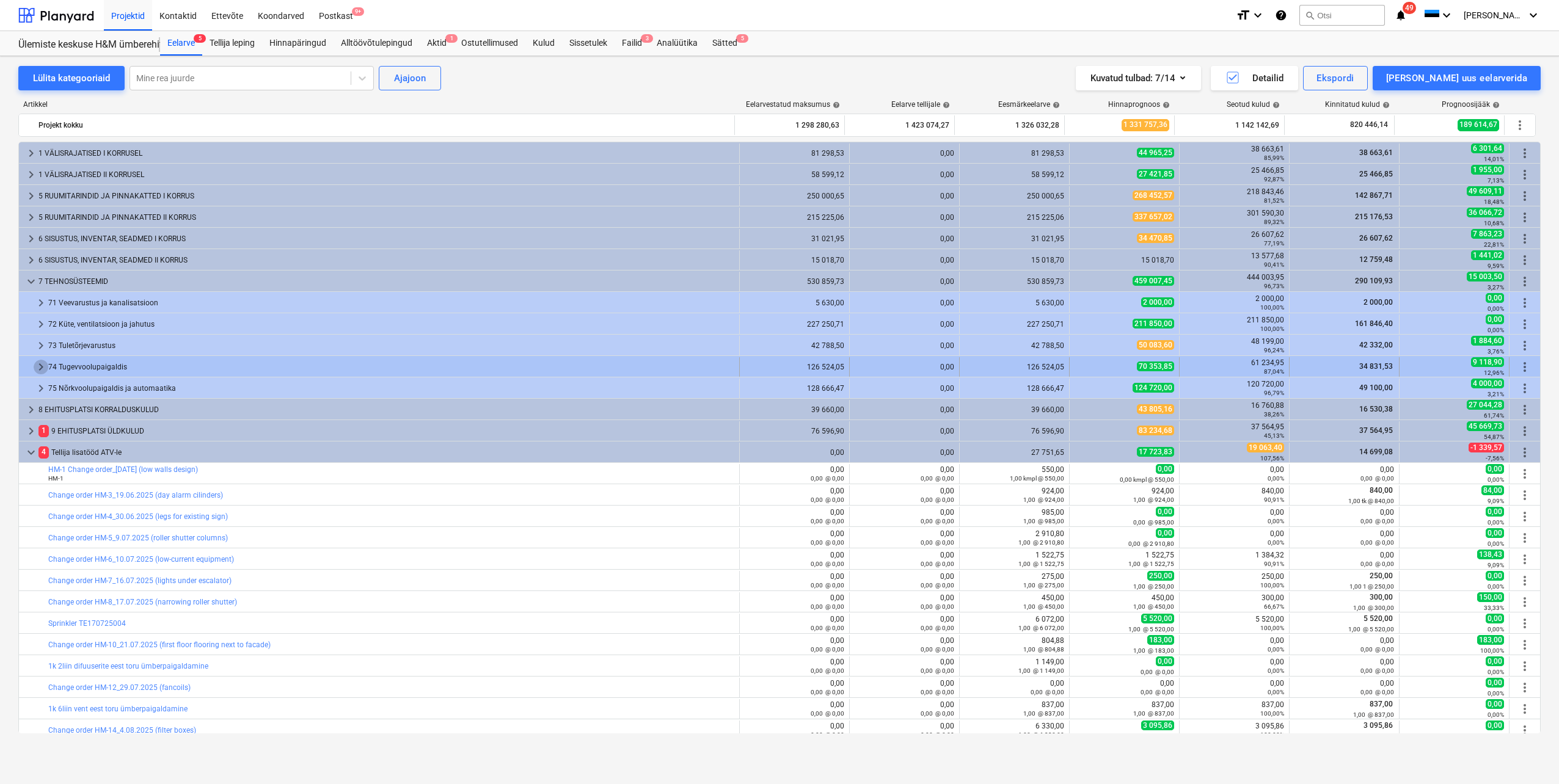
click at [42, 365] on span "keyboard_arrow_right" at bounding box center [40, 367] width 14 height 14
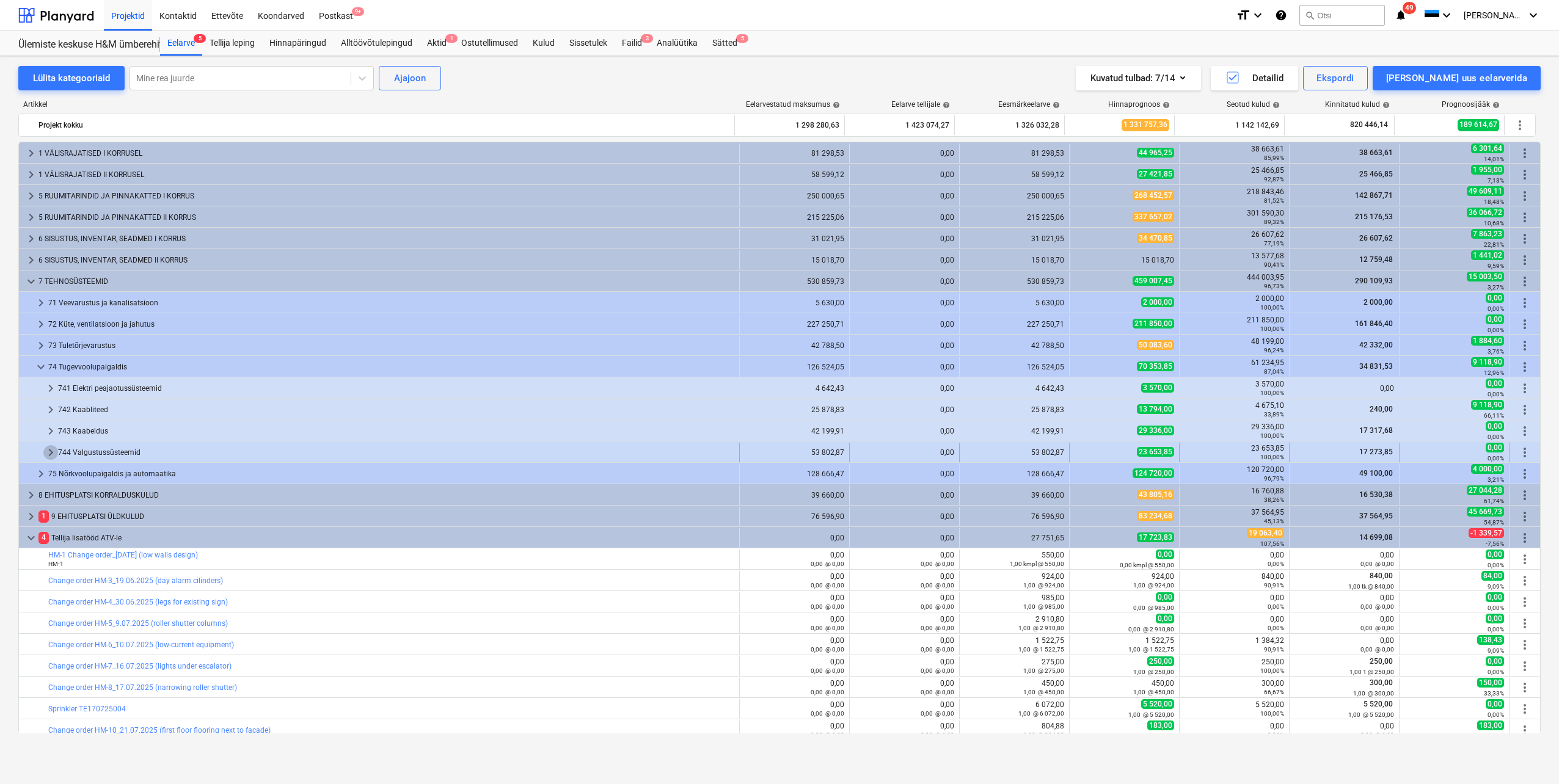
click at [49, 451] on span "keyboard_arrow_right" at bounding box center [51, 453] width 14 height 14
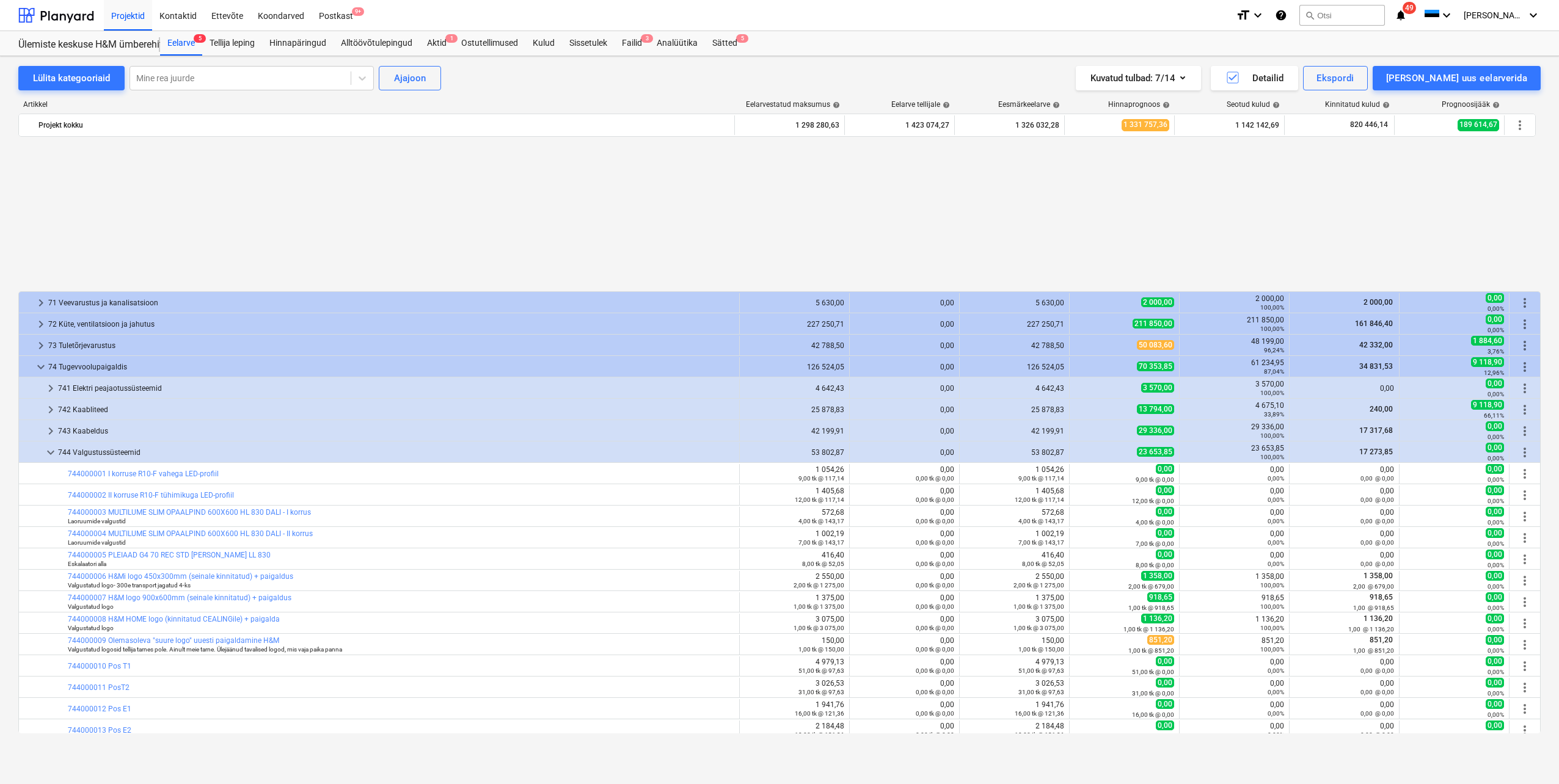
scroll to position [183, 0]
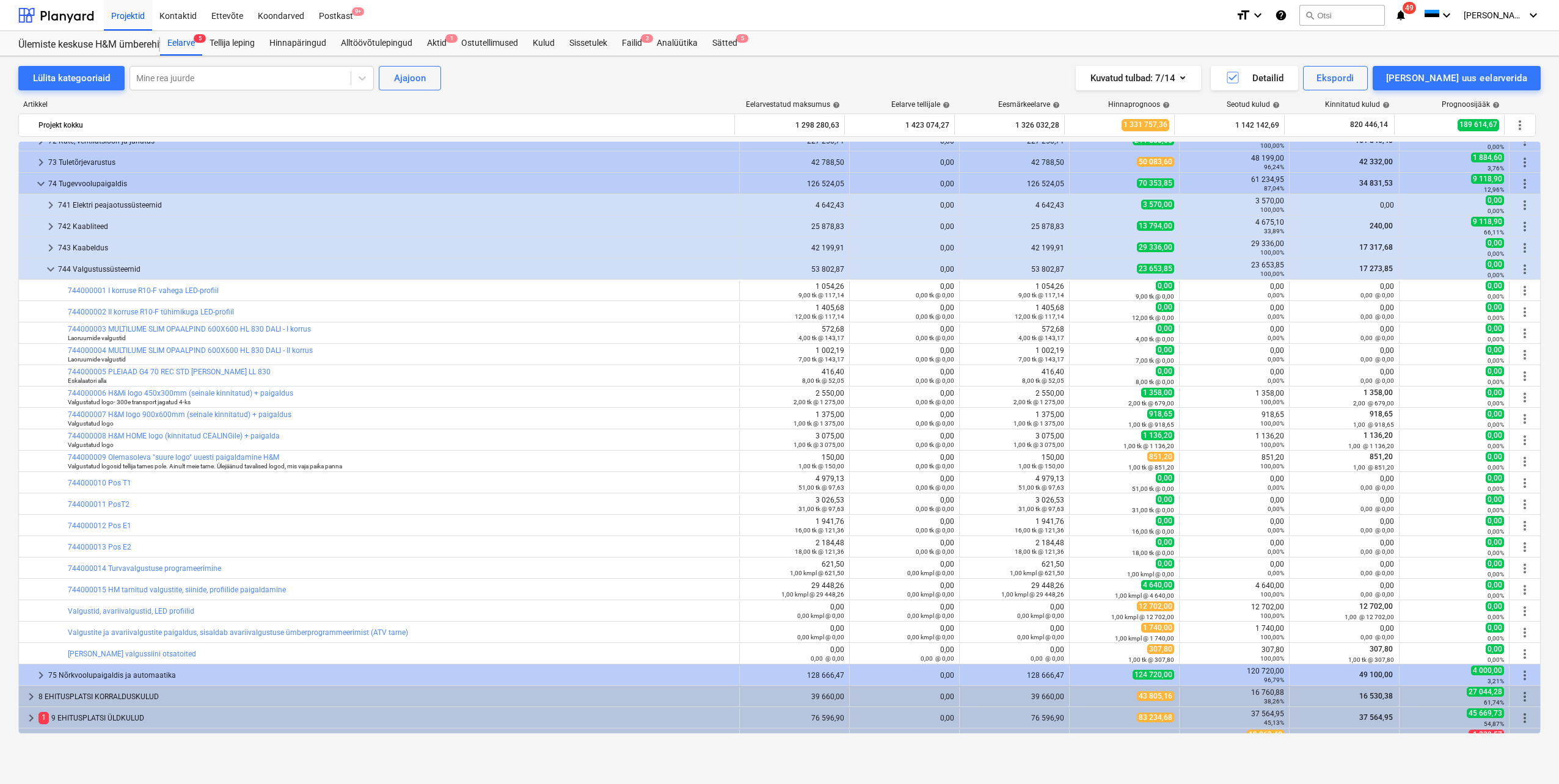
click at [1413, 295] on div "0,00%" at bounding box center [1454, 296] width 100 height 9
click at [1520, 266] on span "more_vert" at bounding box center [1525, 270] width 14 height 14
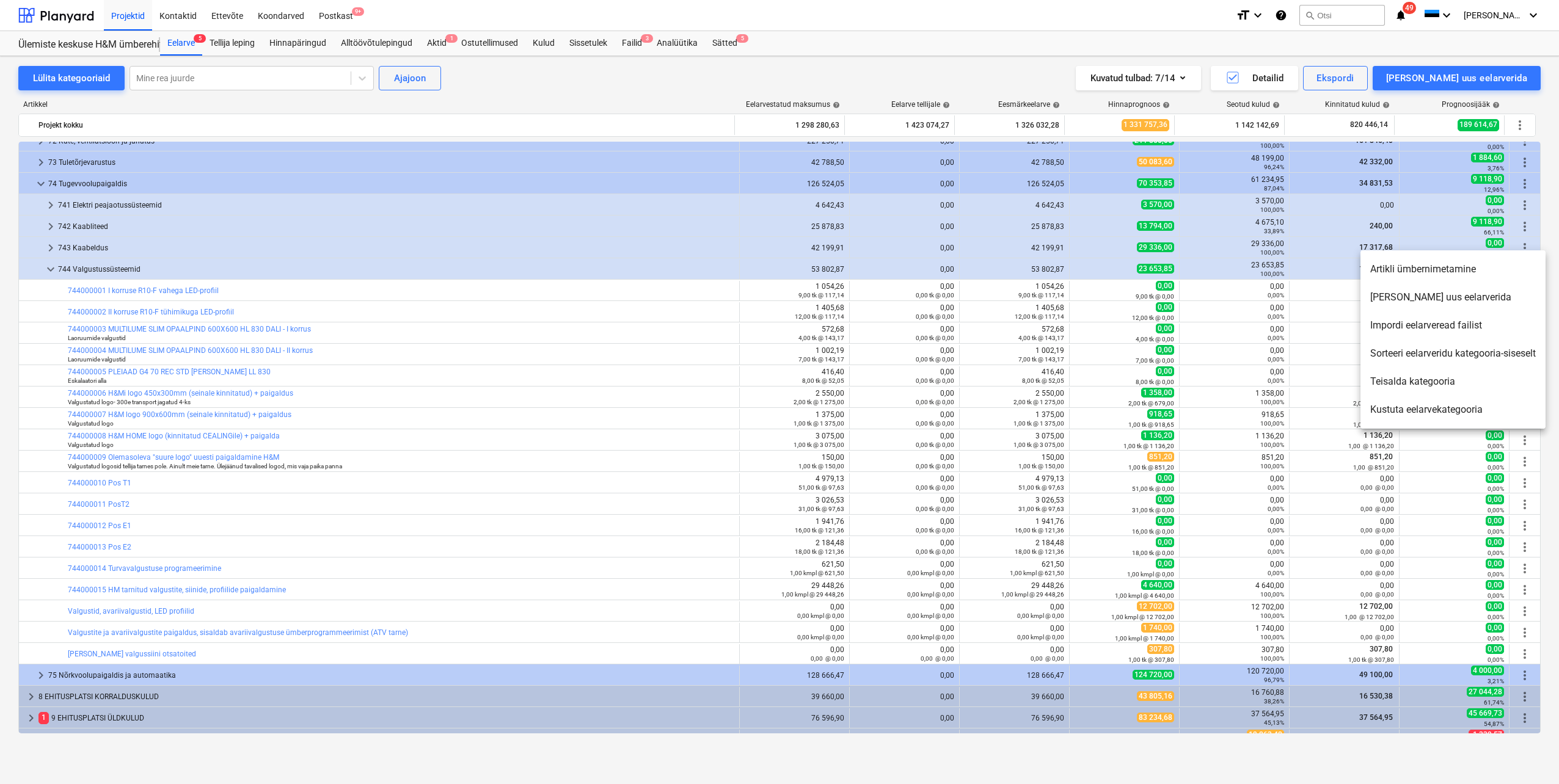
click at [1468, 297] on li "[PERSON_NAME] uus eelarverida" at bounding box center [1453, 296] width 185 height 28
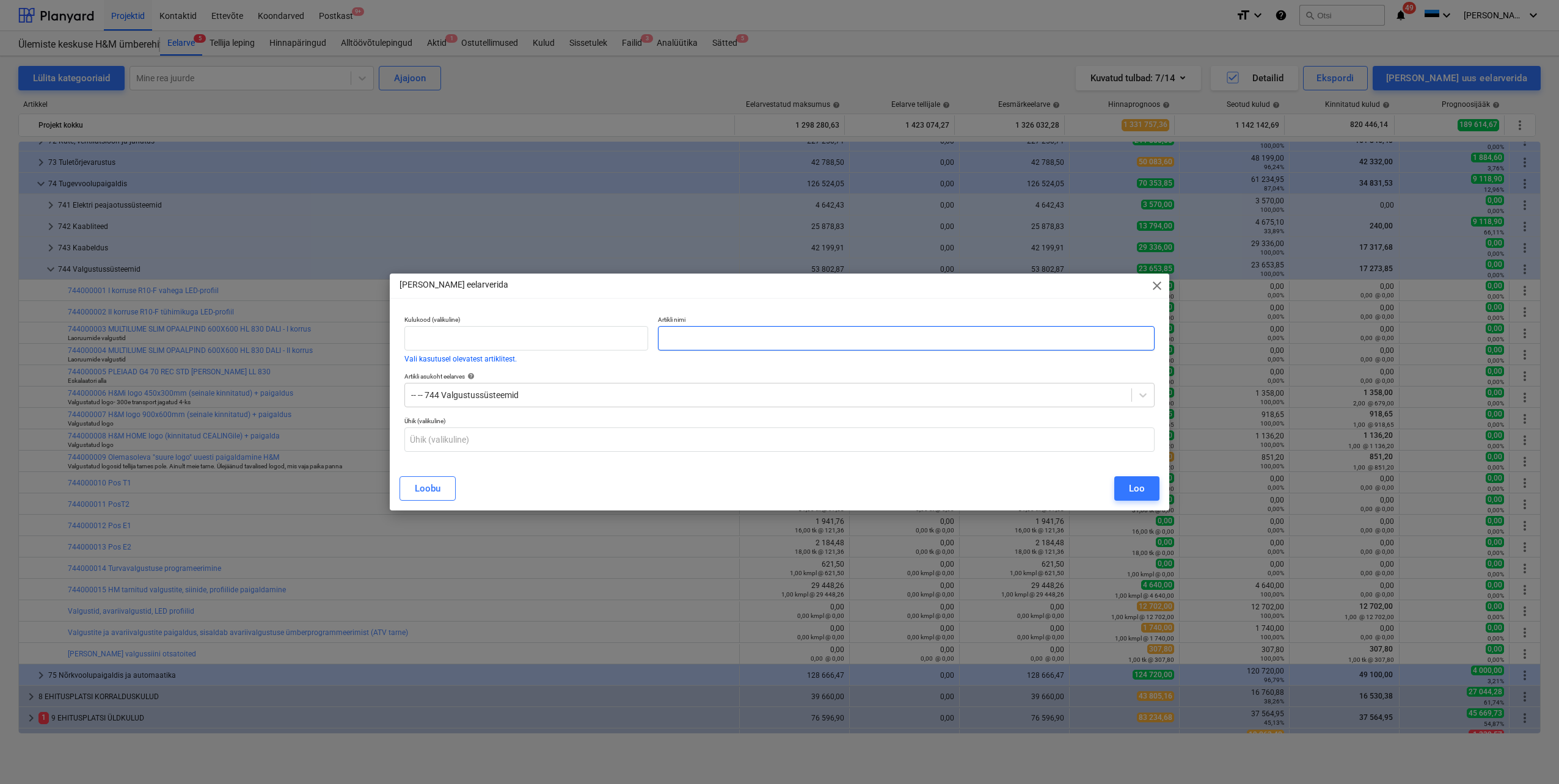
click at [704, 338] on input "text" at bounding box center [906, 338] width 496 height 25
click at [754, 337] on input "Lisatööde pakkumine rn 12" at bounding box center [906, 338] width 496 height 25
type input "Lisatööde pakkumine nr 12"
click at [1151, 491] on button "Loo" at bounding box center [1136, 488] width 45 height 25
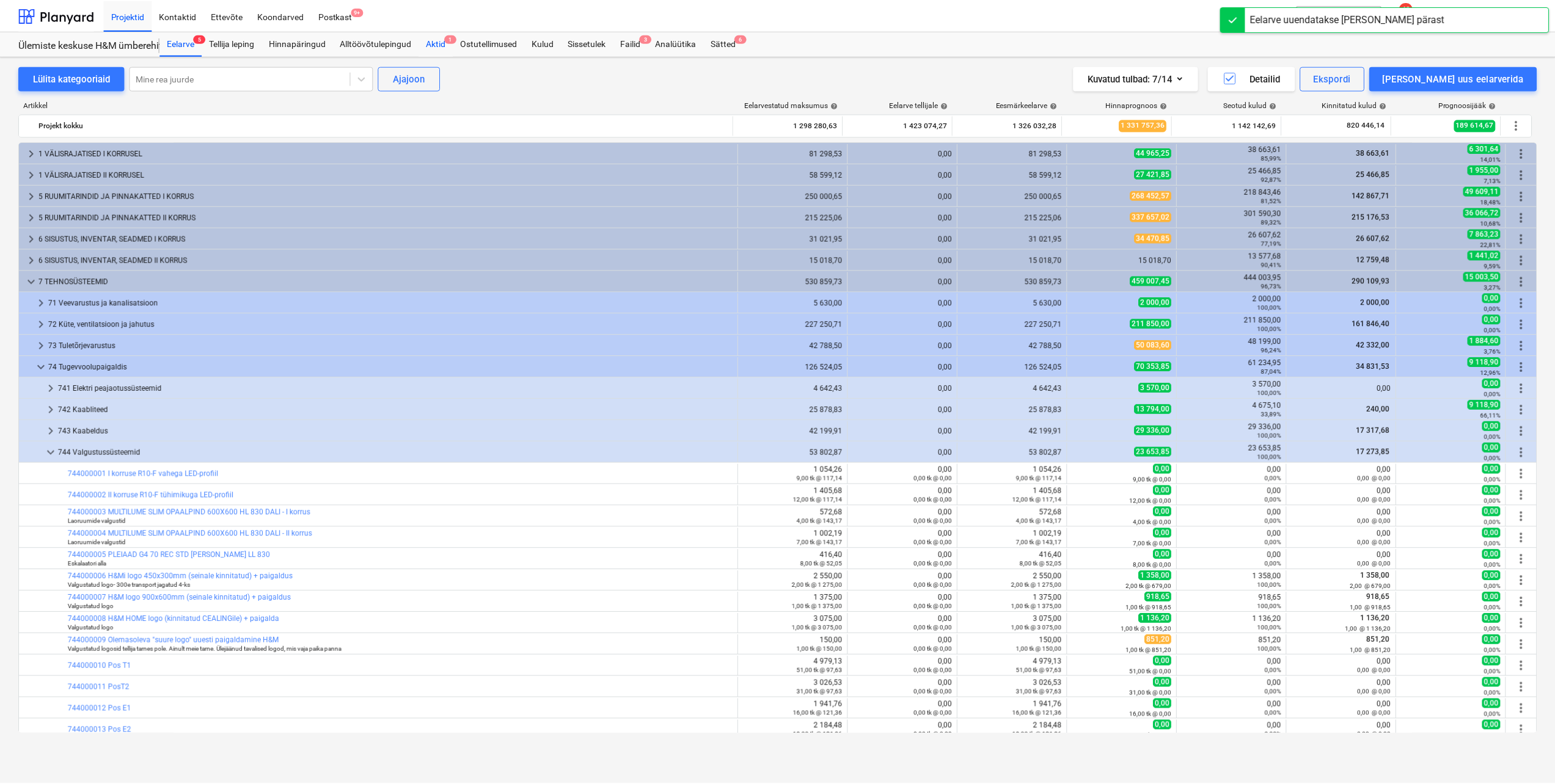
scroll to position [183, 0]
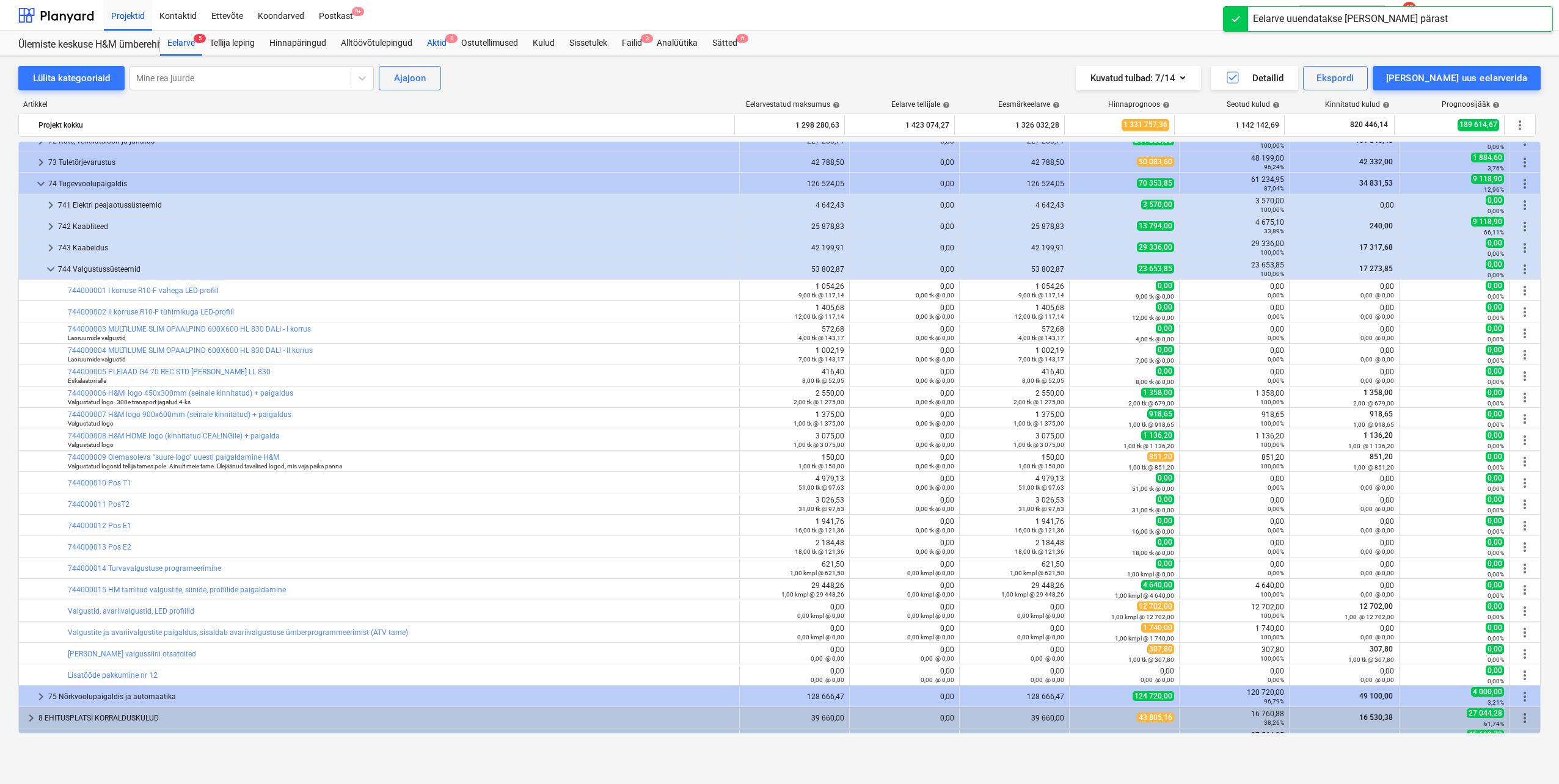
click at [445, 47] on div "Aktid 1" at bounding box center [436, 43] width 34 height 25
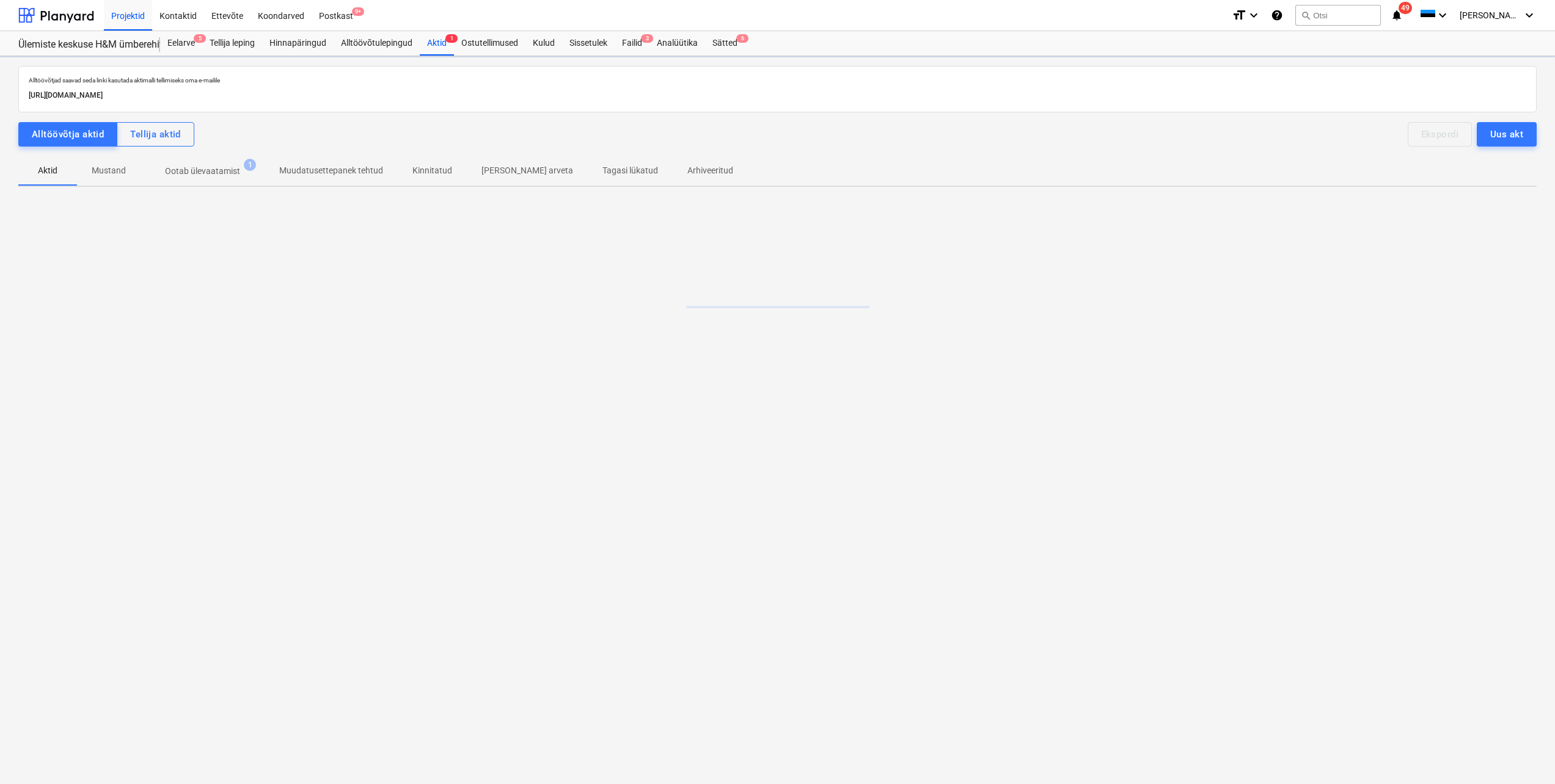
click at [209, 174] on p "Ootab ülevaatamist" at bounding box center [202, 171] width 75 height 13
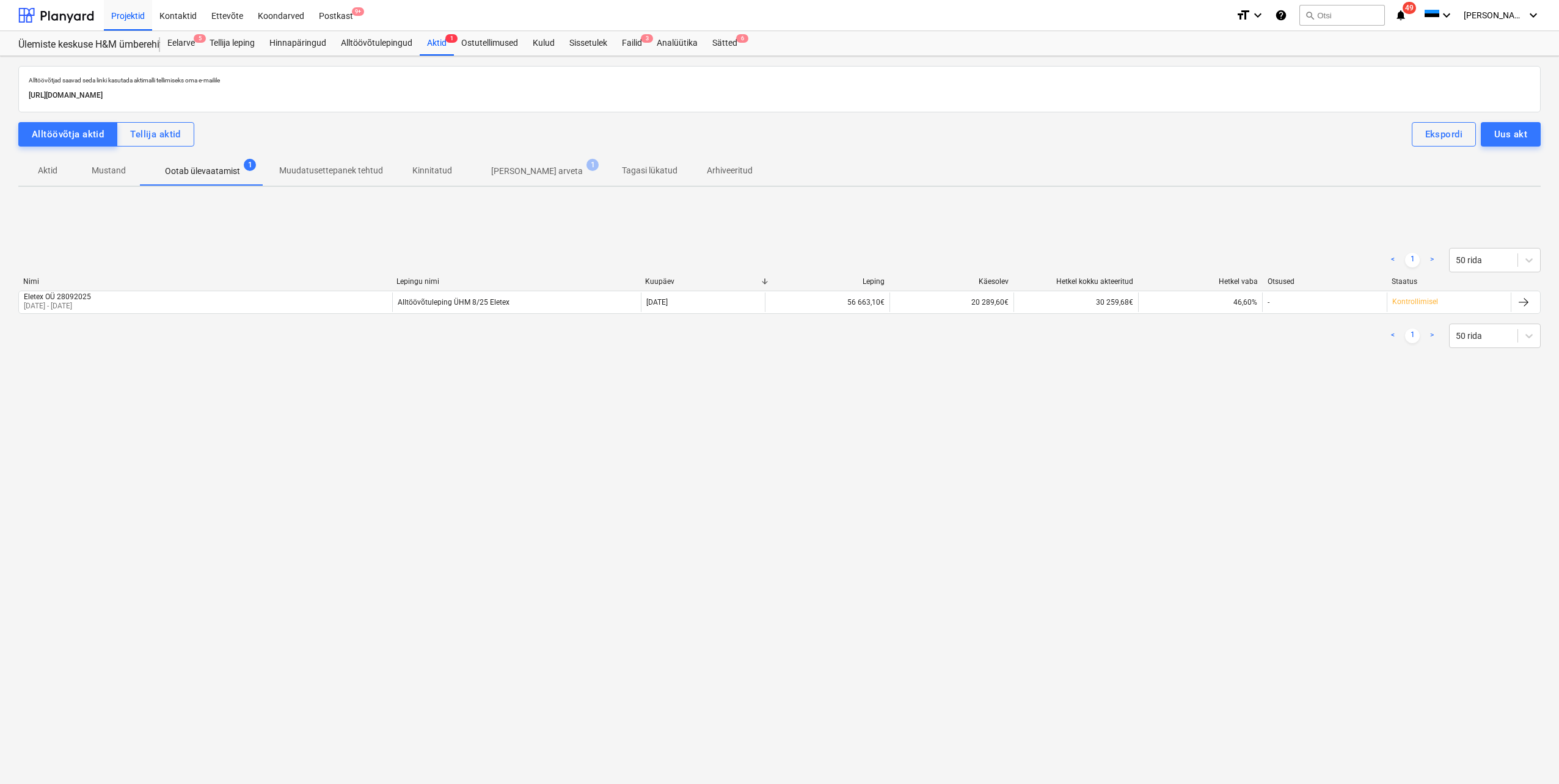
click at [143, 314] on div "Nimi Lepingu nimi Kuupäev Leping Käesolev Hetkel kokku akteeritud Hetkel vaba O…" at bounding box center [780, 298] width 1523 height 41
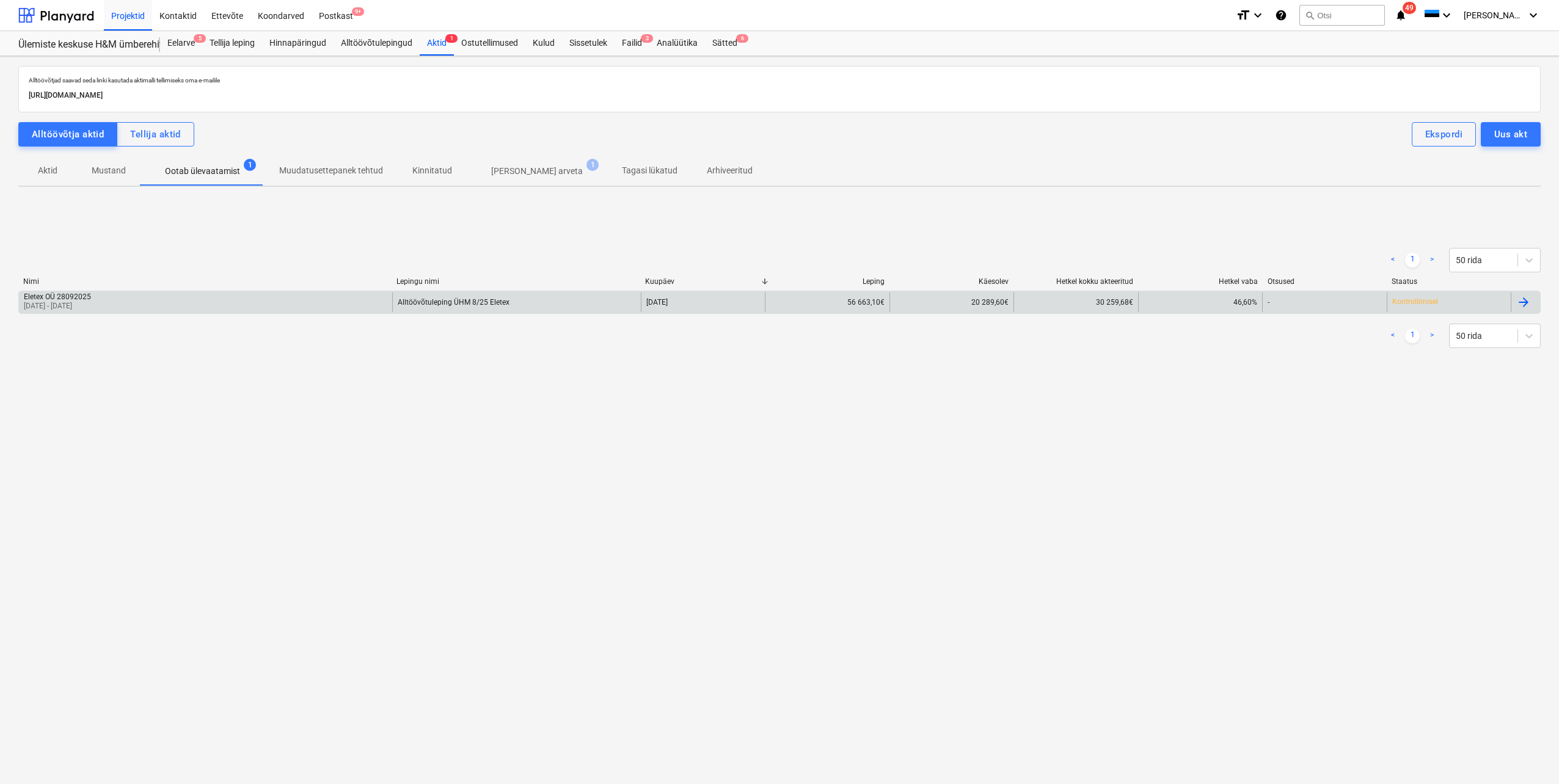
click at [143, 310] on div "Eletex OÜ 28092025 01 Aug 2025 - 07 Oct 2025" at bounding box center [205, 302] width 373 height 20
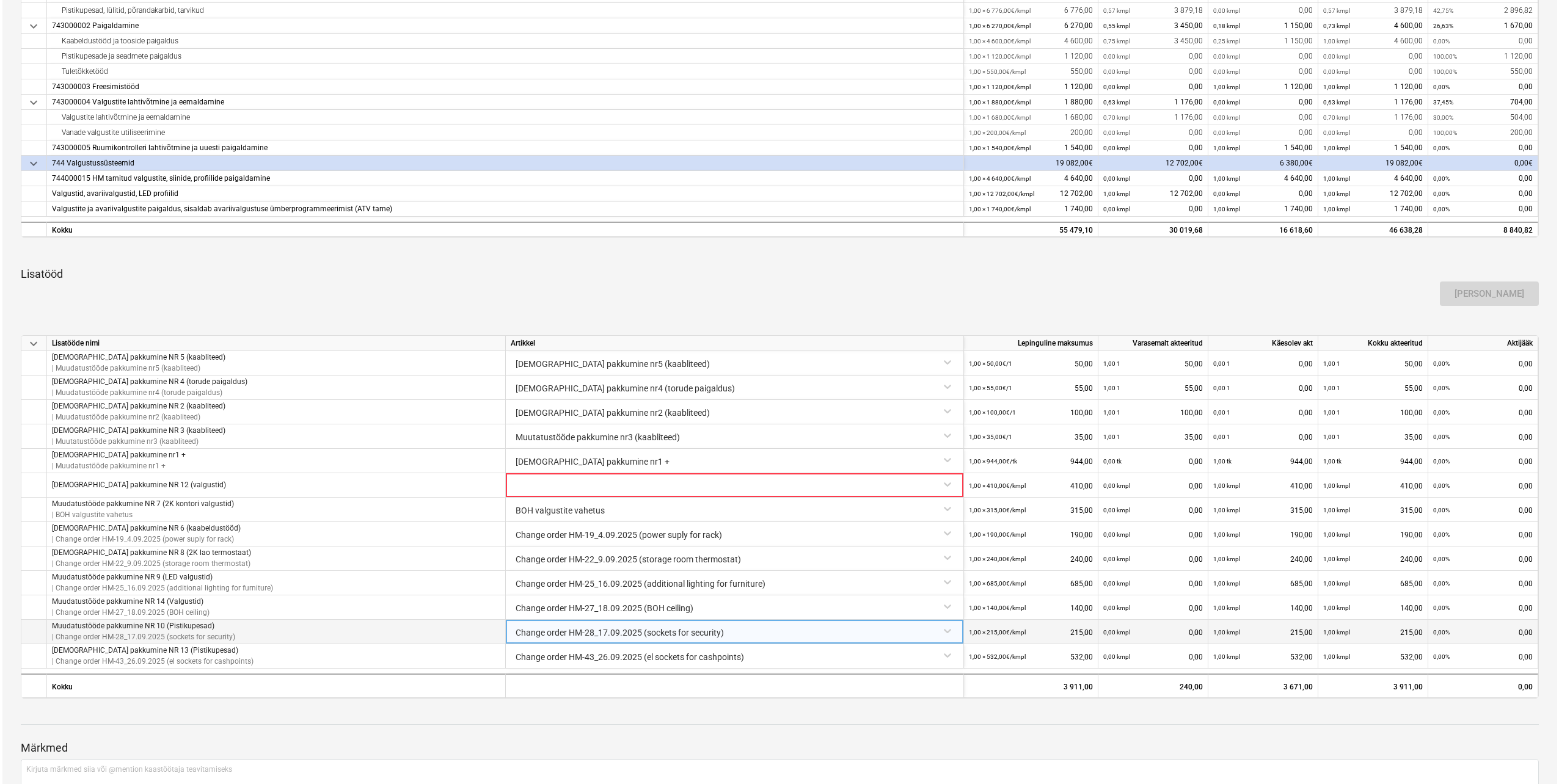
scroll to position [563, 0]
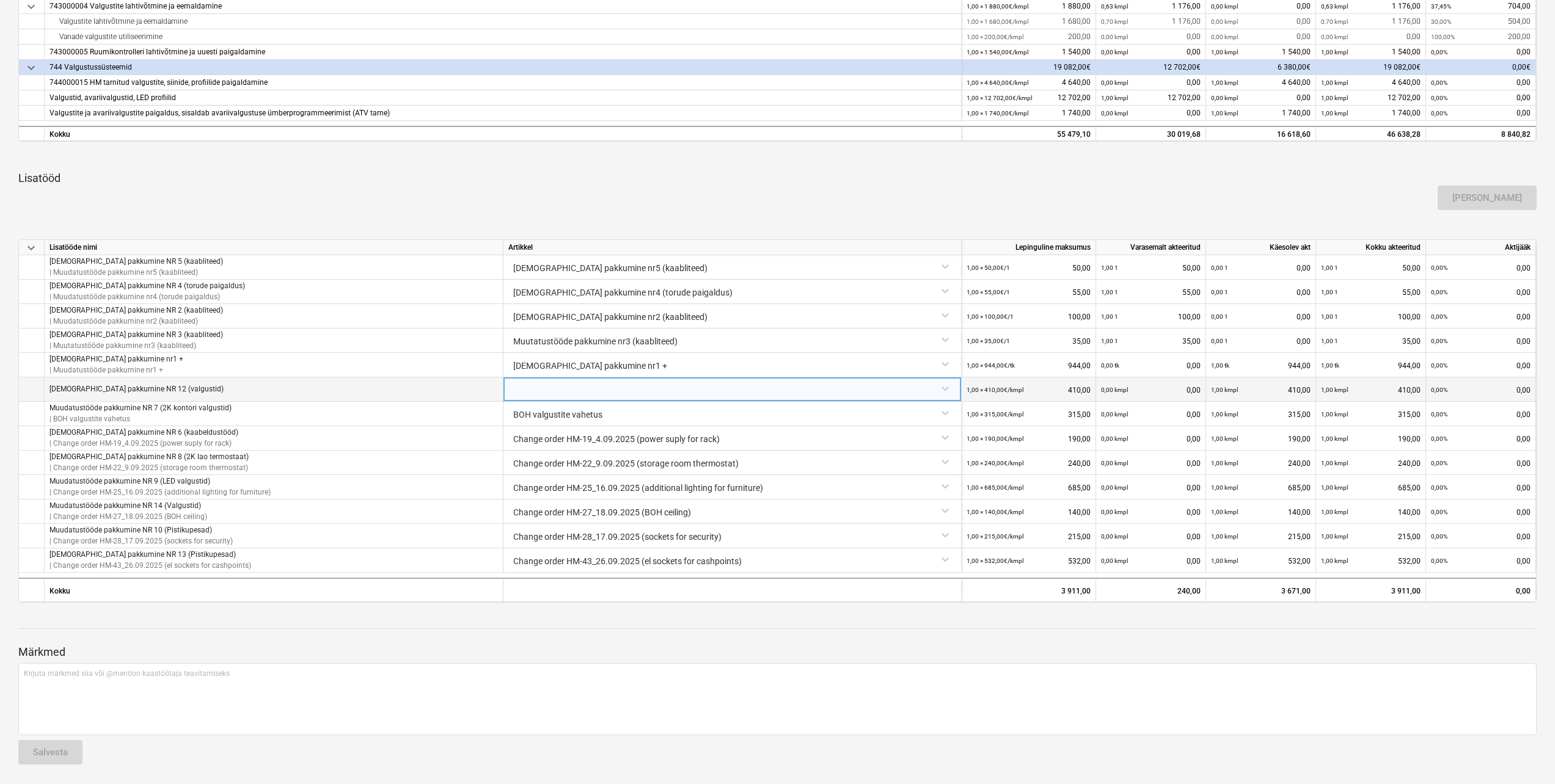
click at [894, 395] on div at bounding box center [732, 388] width 448 height 21
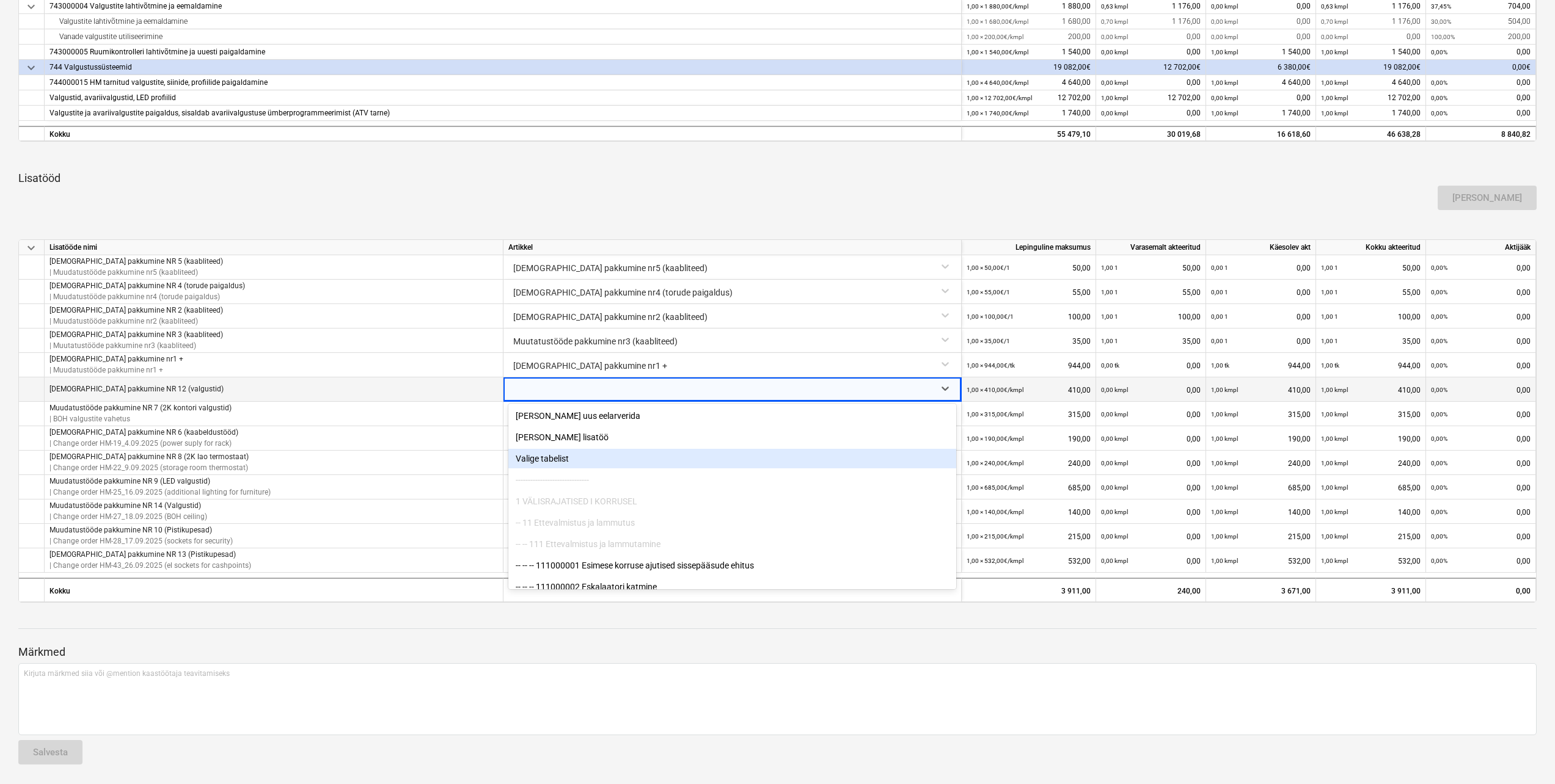
click at [569, 457] on div "Valige tabelist" at bounding box center [732, 458] width 448 height 20
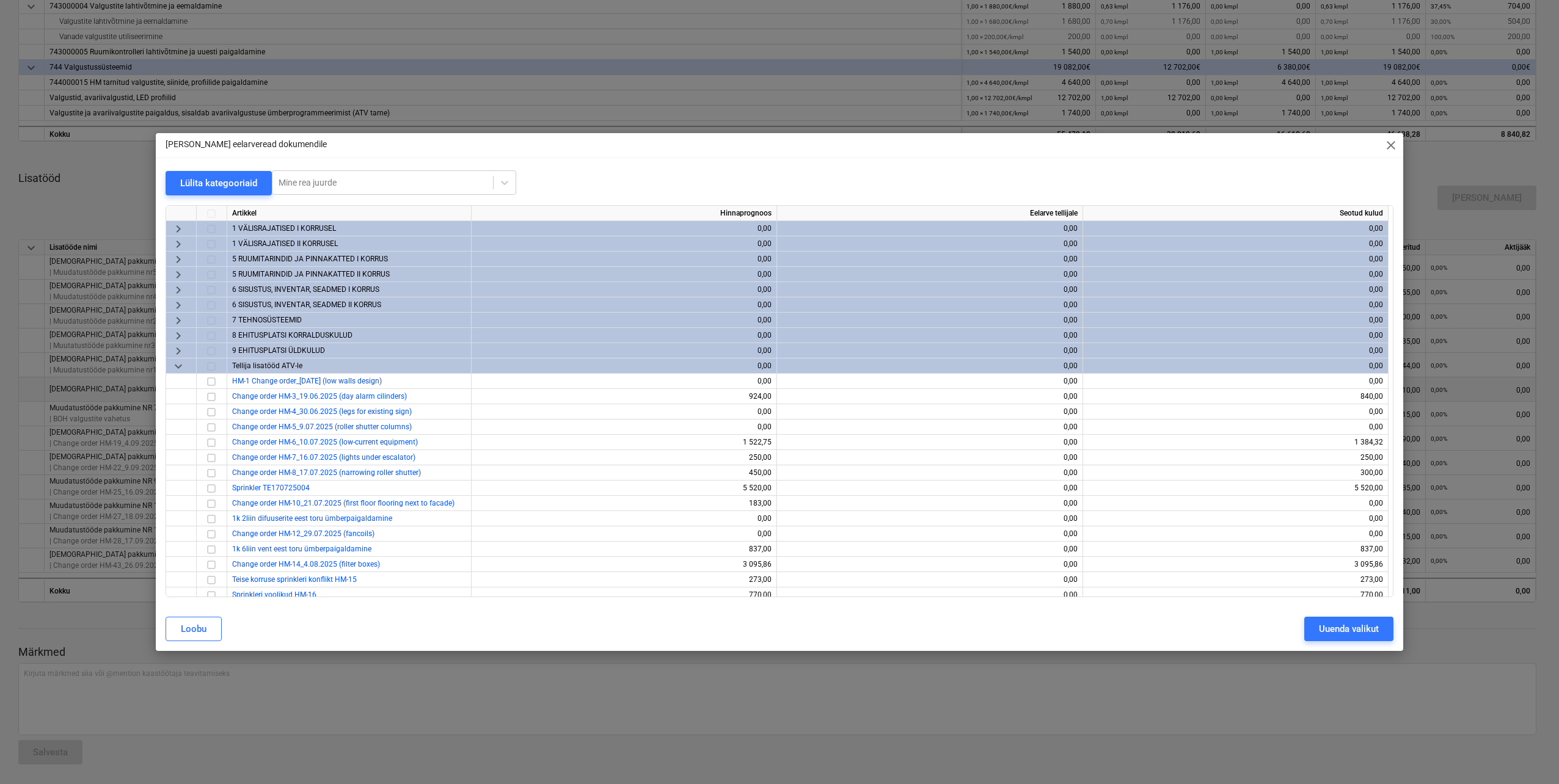
click at [177, 365] on span "keyboard_arrow_down" at bounding box center [178, 366] width 14 height 14
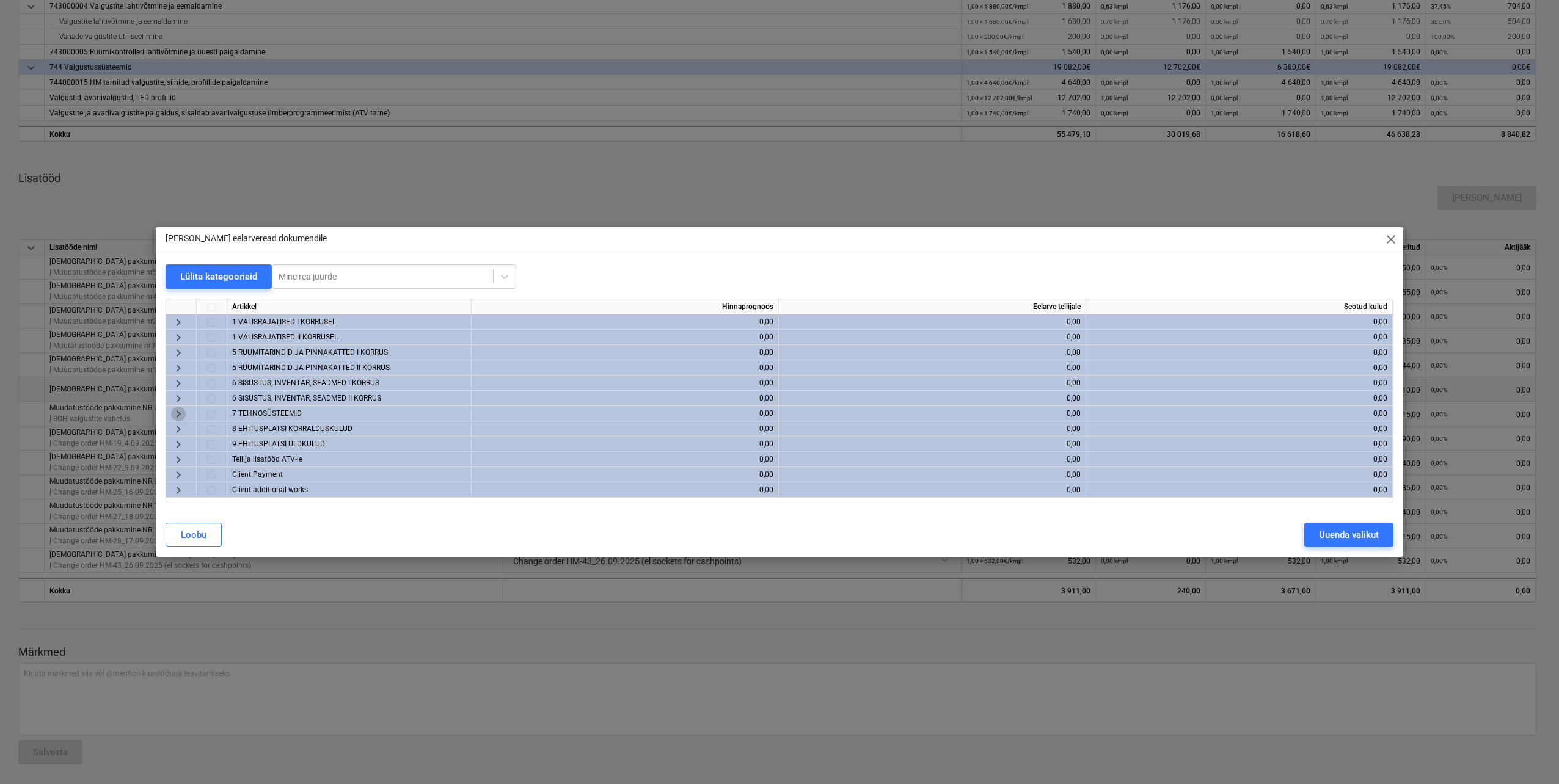
click at [179, 411] on span "keyboard_arrow_right" at bounding box center [178, 414] width 14 height 14
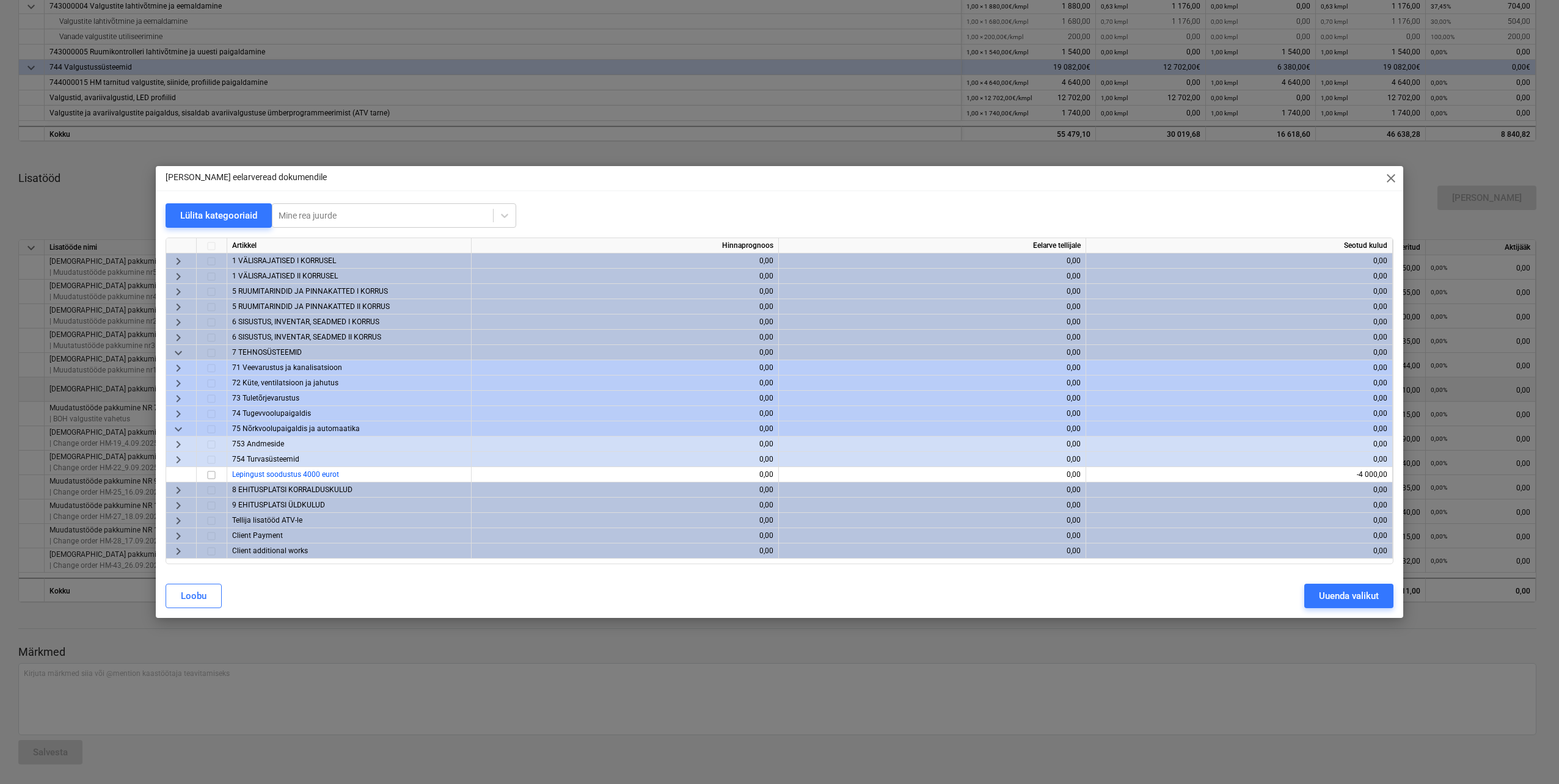
click at [174, 413] on span "keyboard_arrow_right" at bounding box center [178, 414] width 14 height 14
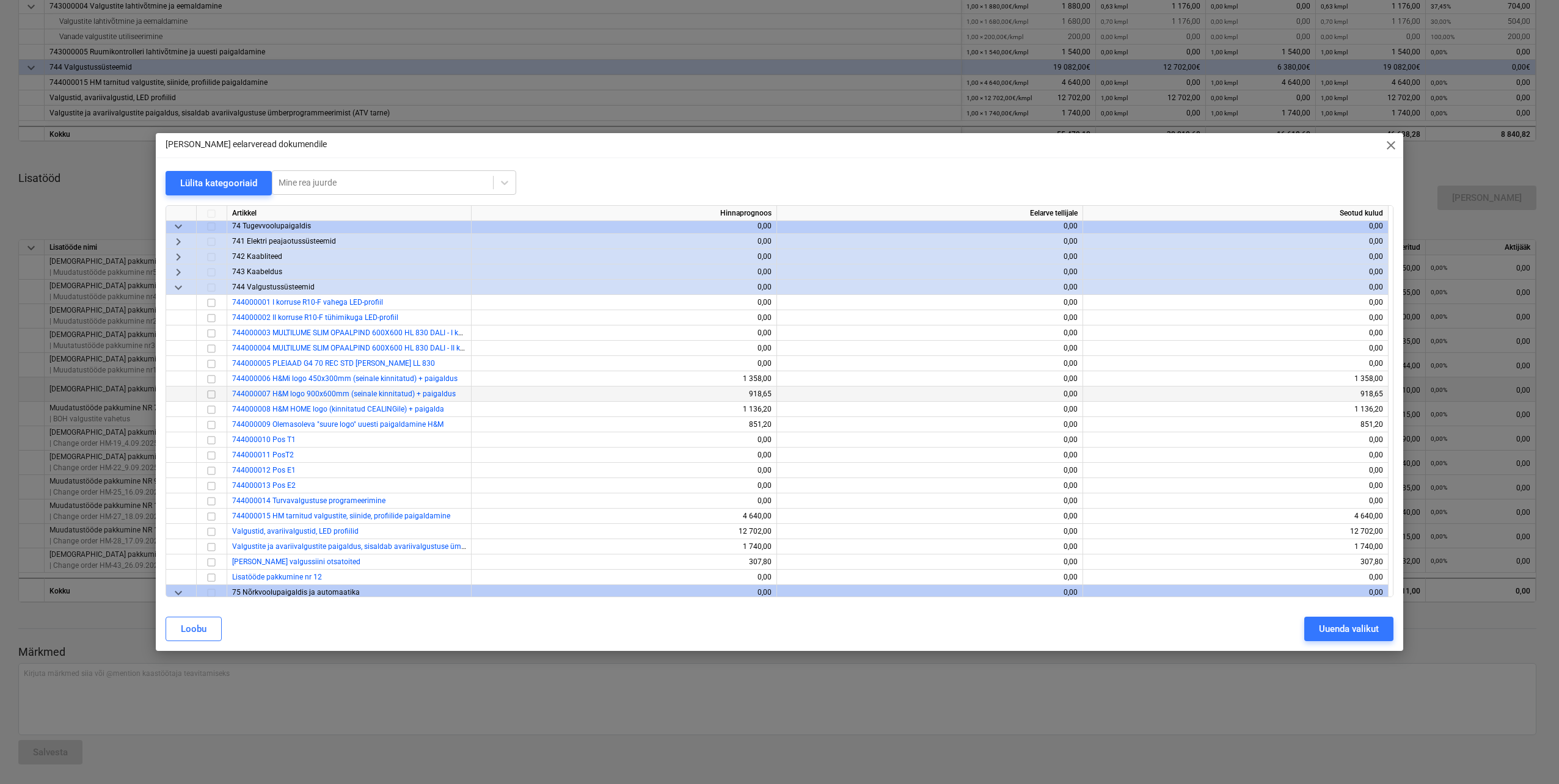
scroll to position [183, 0]
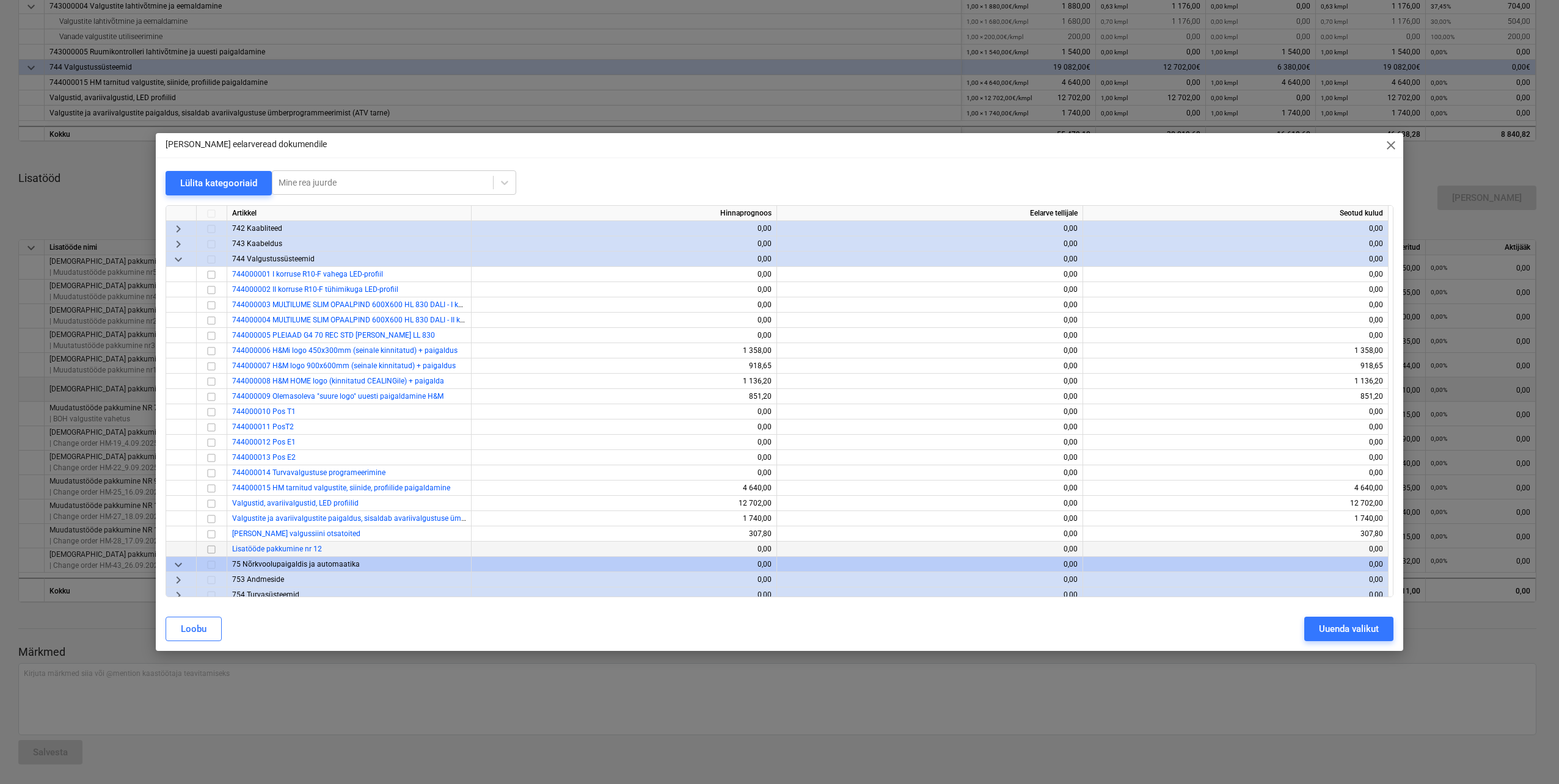
click at [212, 550] on input "checkbox" at bounding box center [211, 549] width 14 height 14
click at [1327, 628] on div "Uuenda valikut" at bounding box center [1349, 629] width 60 height 16
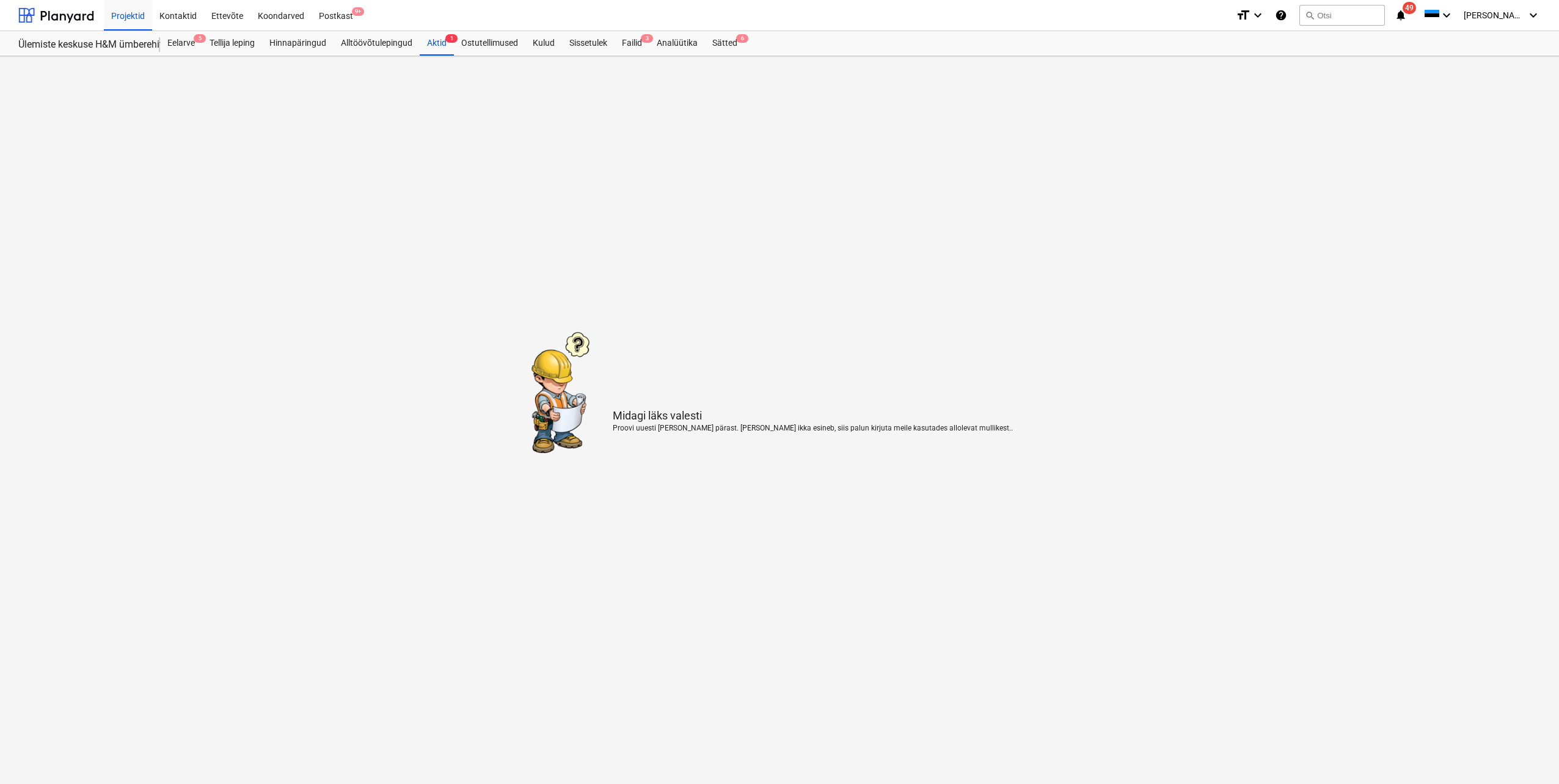
click at [699, 286] on main "Midagi läks valesti Proovi uuesti mõne hetke pärast. Kui viga ikka esineb, siis…" at bounding box center [780, 420] width 1559 height 728
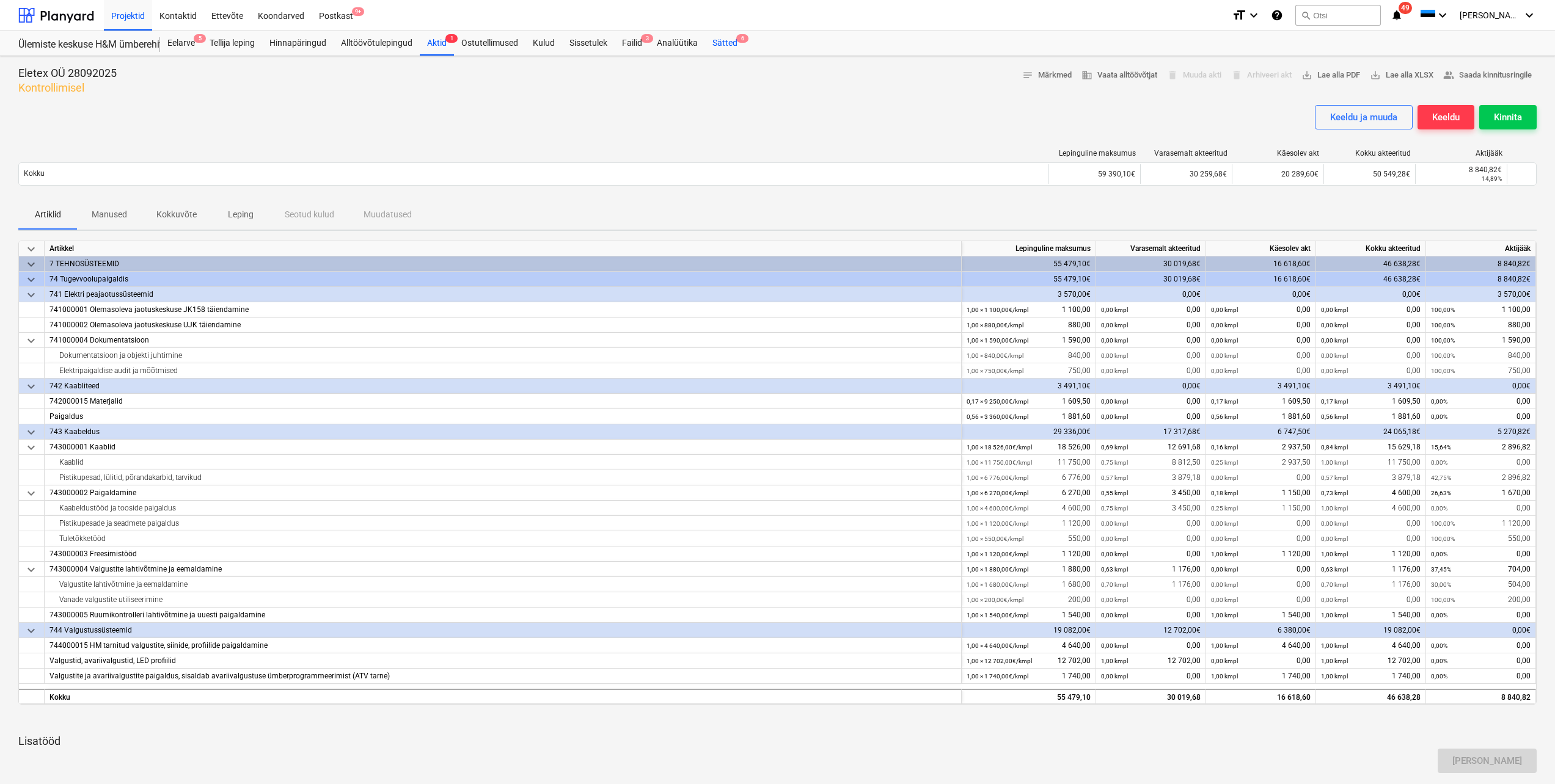
click at [736, 41] on div "Sätted 6" at bounding box center [725, 43] width 40 height 25
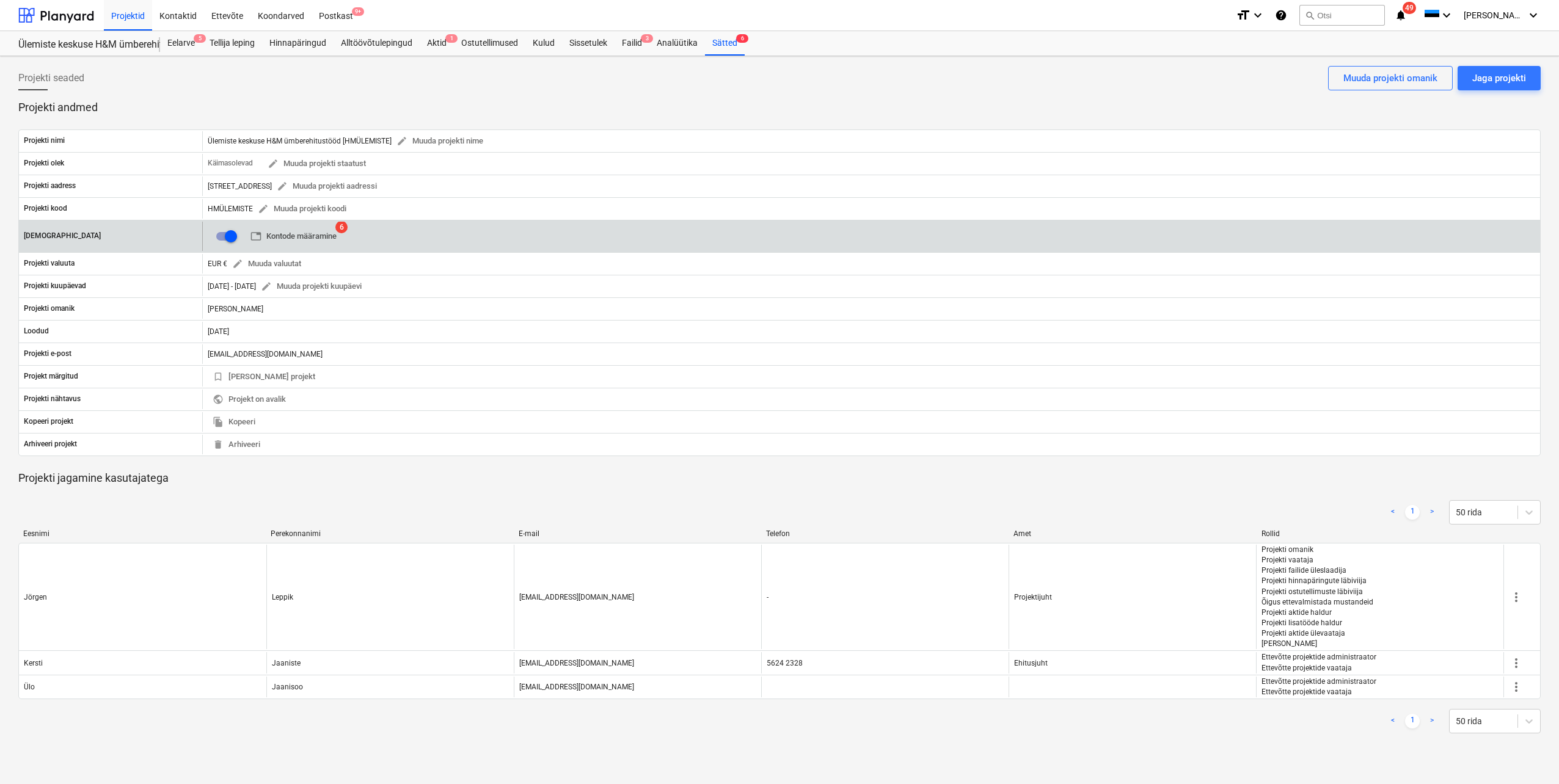
click at [297, 236] on span "table Kontode määramine" at bounding box center [293, 237] width 86 height 14
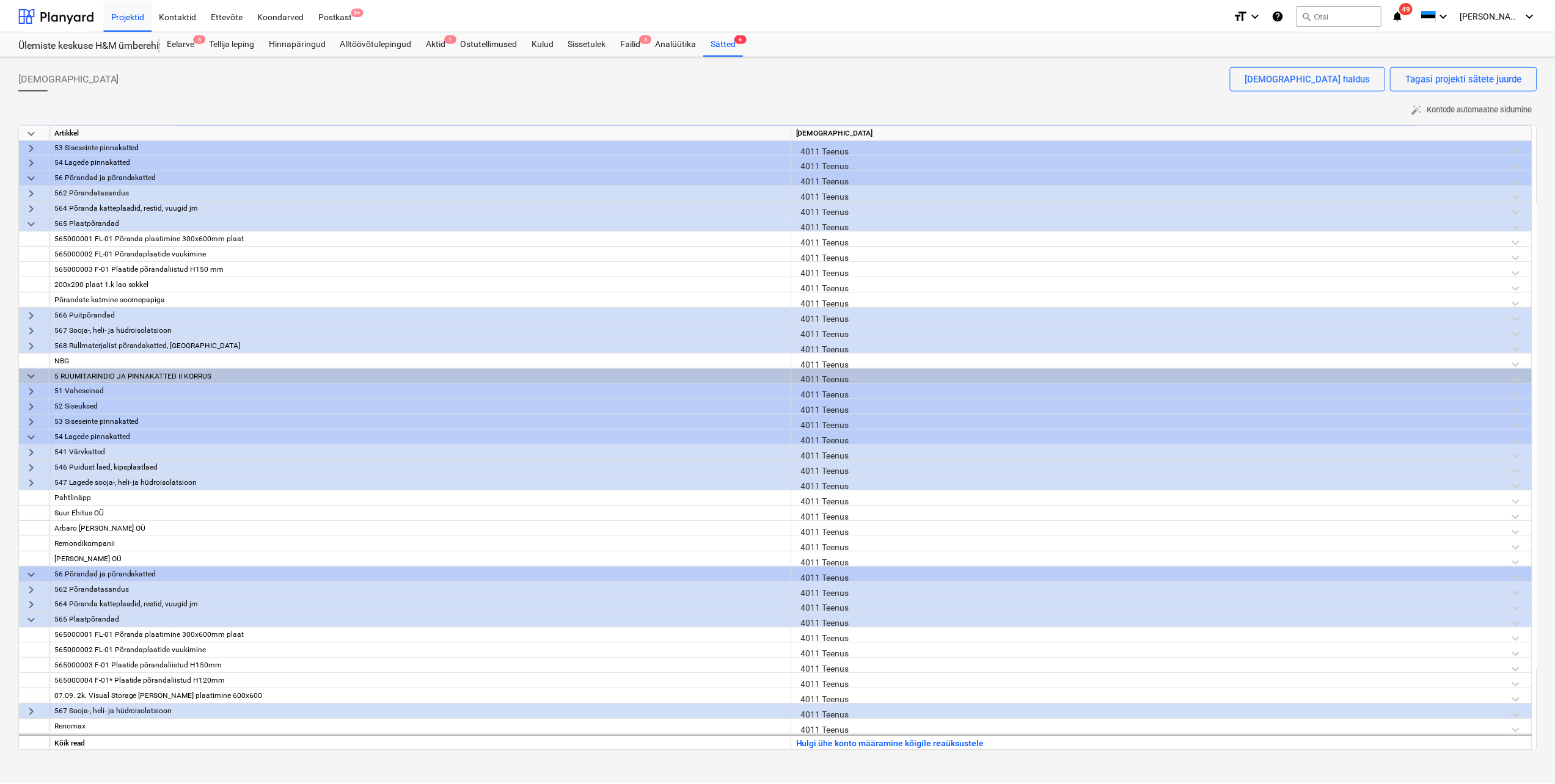
scroll to position [305, 0]
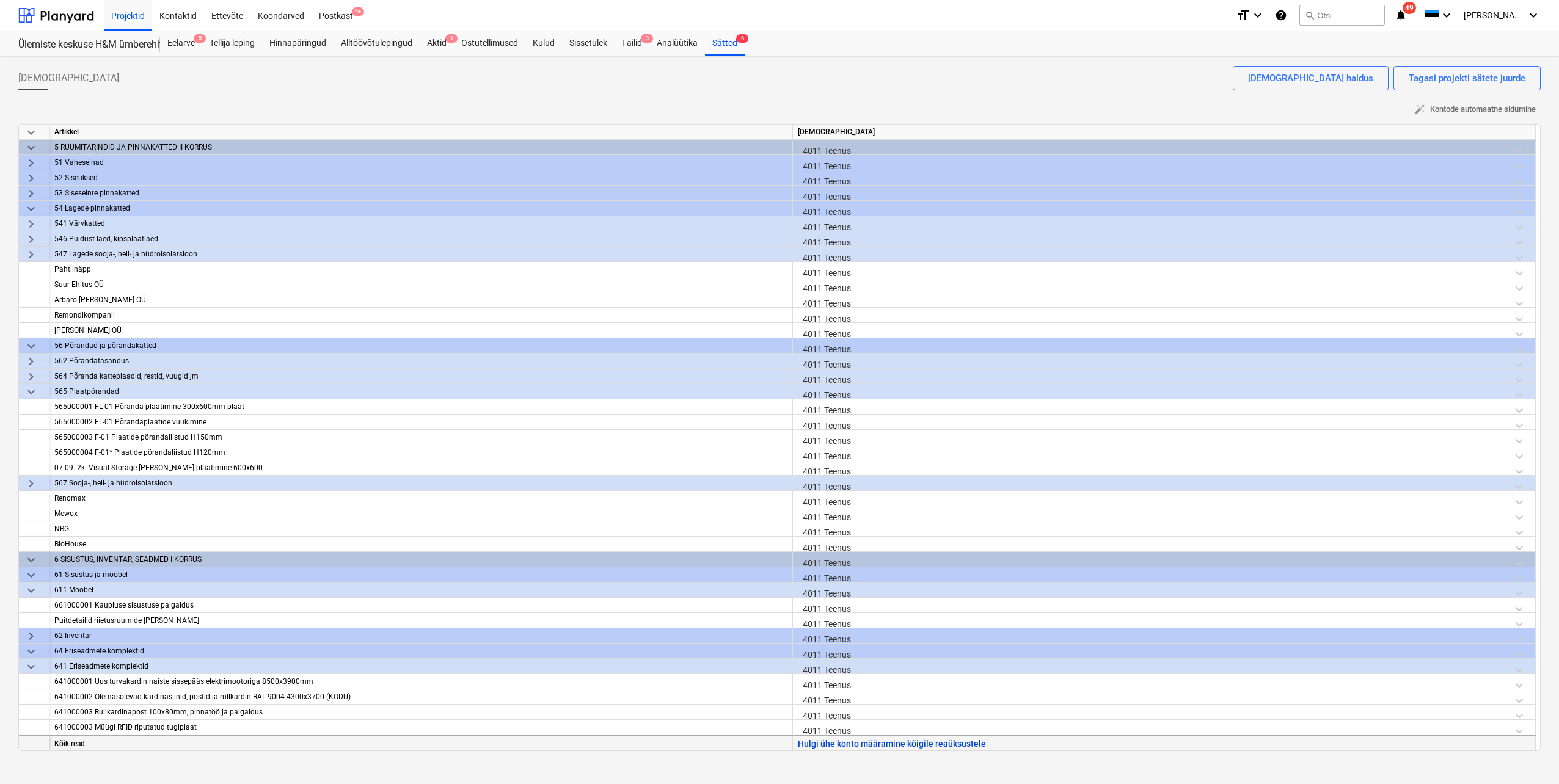
click at [852, 741] on button "Hulgi ühe konto määramine kõigile reaüksustele" at bounding box center [891, 744] width 188 height 15
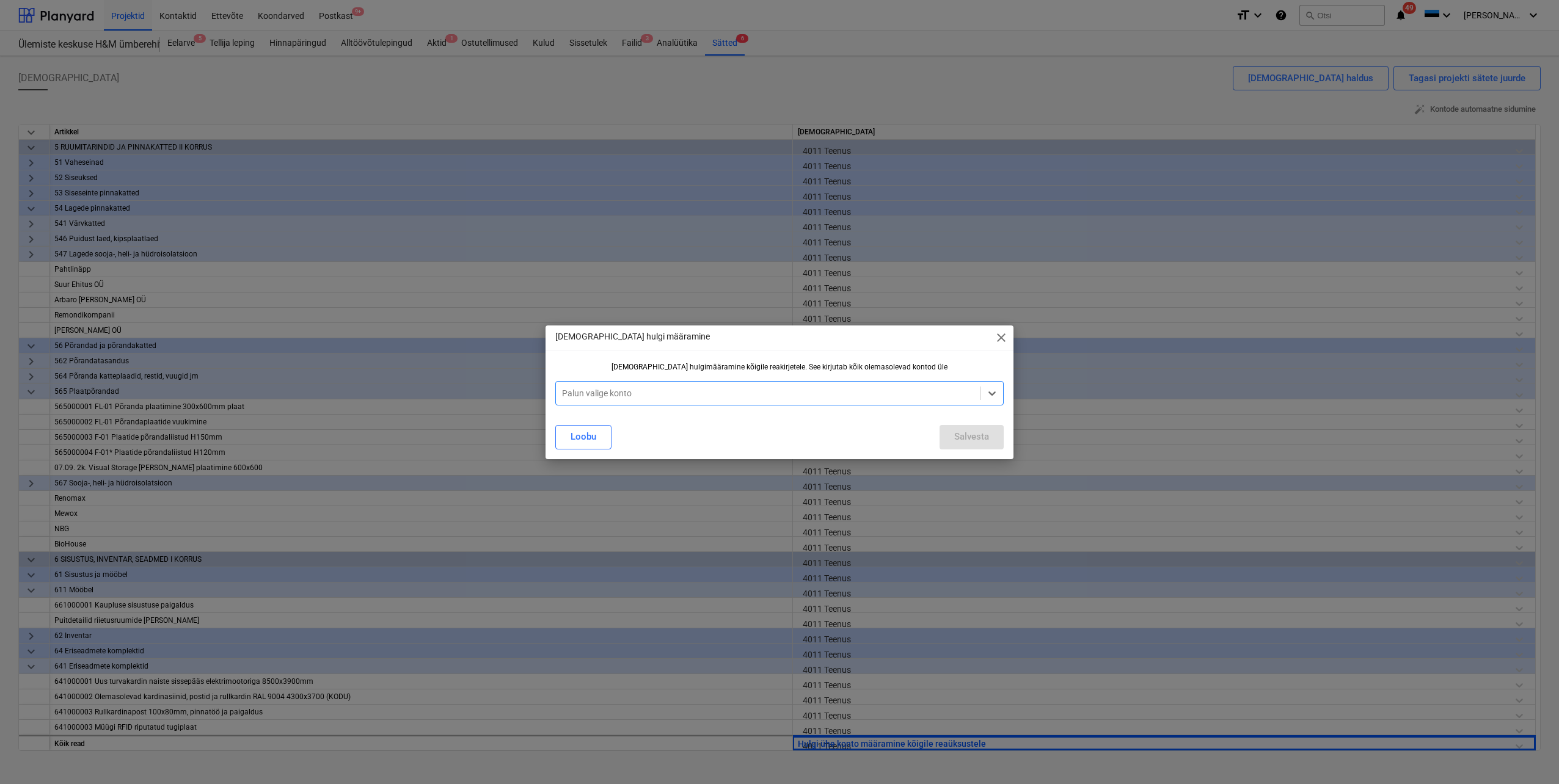
click at [691, 394] on div at bounding box center [768, 392] width 412 height 12
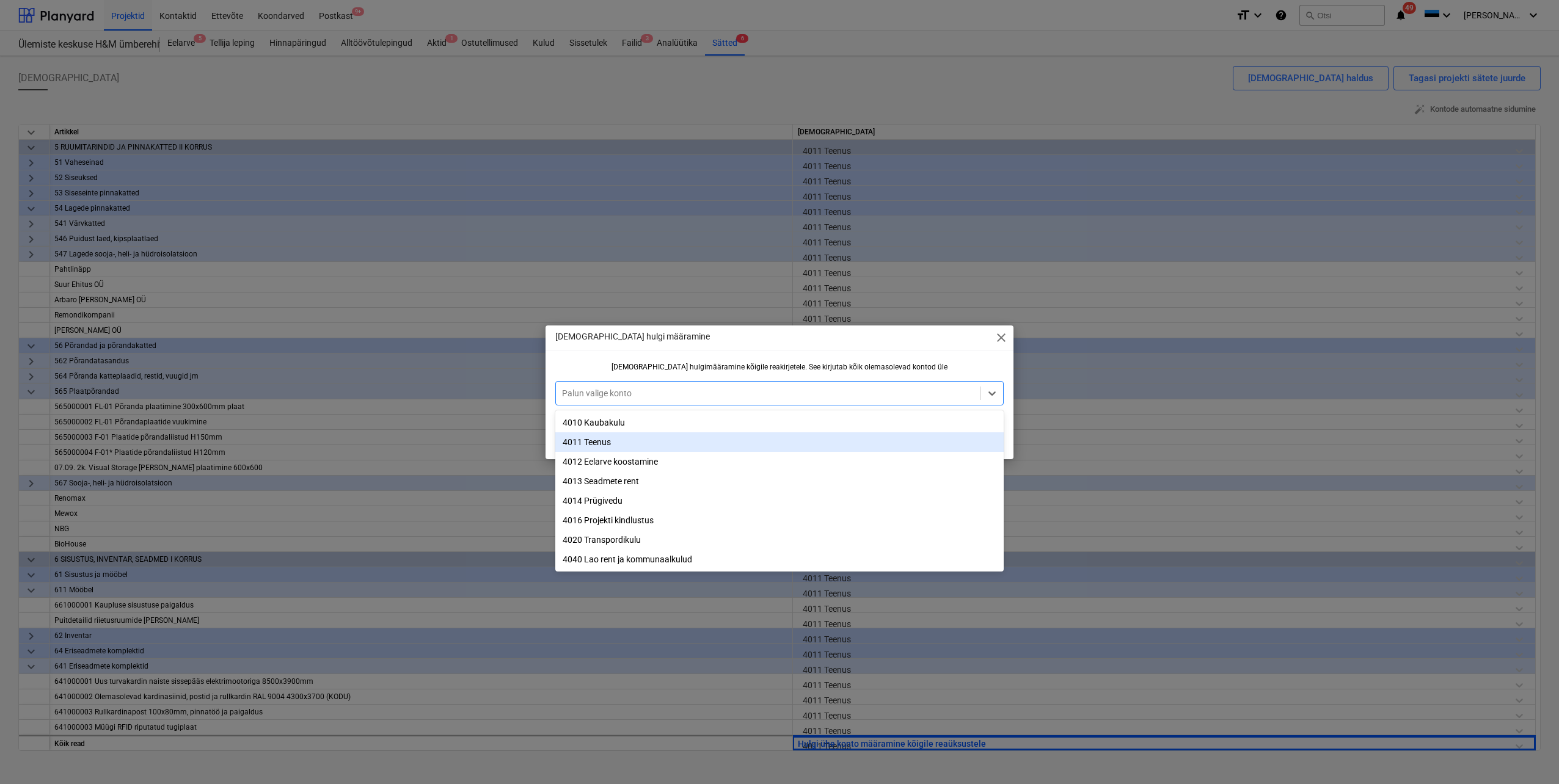
click at [632, 446] on div "4011 Teenus" at bounding box center [780, 442] width 449 height 20
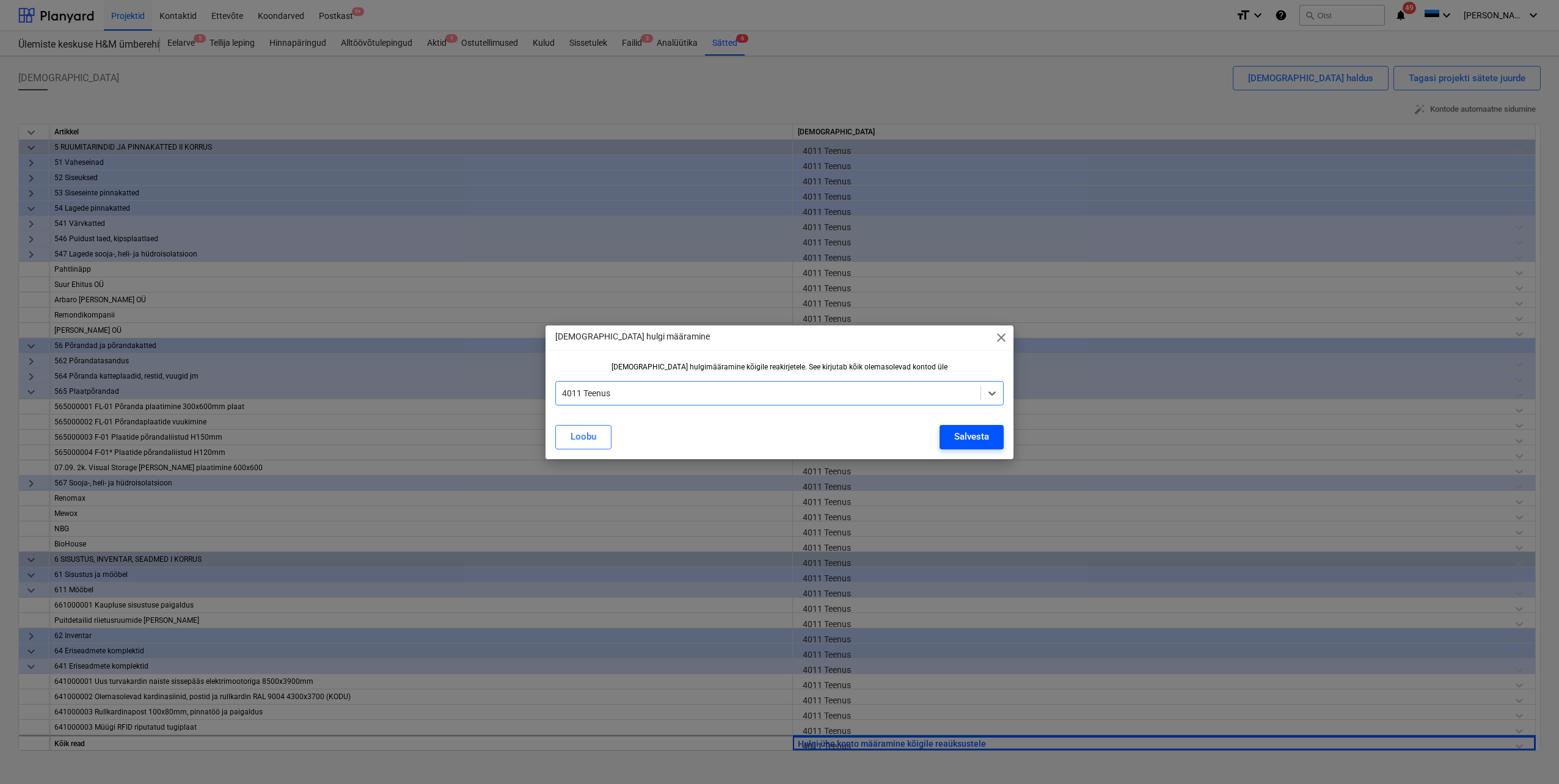
click at [964, 438] on div "Salvesta" at bounding box center [971, 437] width 35 height 16
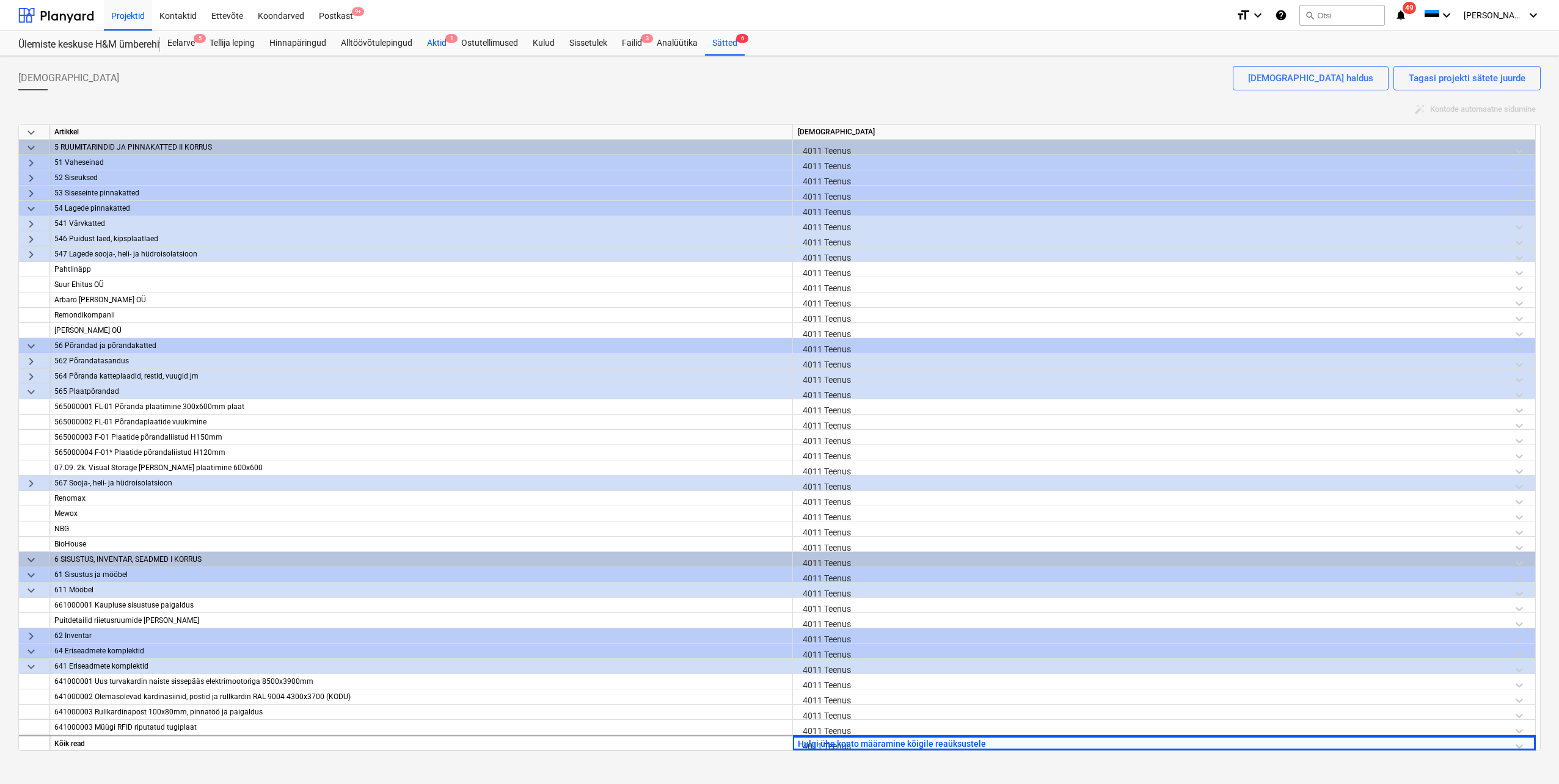
click at [438, 43] on div "Aktid 1" at bounding box center [436, 43] width 34 height 25
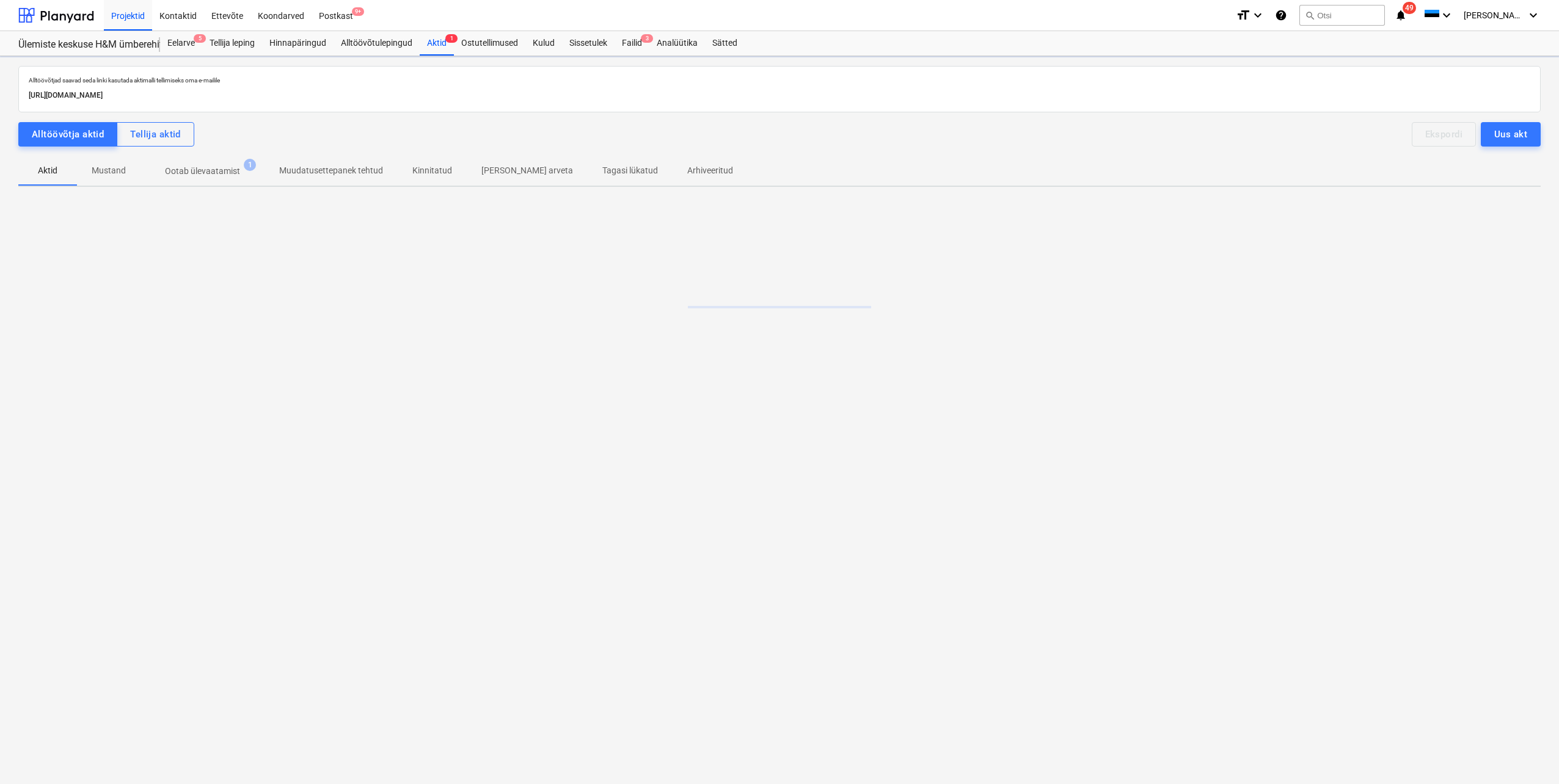
click at [203, 166] on p "Ootab ülevaatamist" at bounding box center [202, 171] width 75 height 13
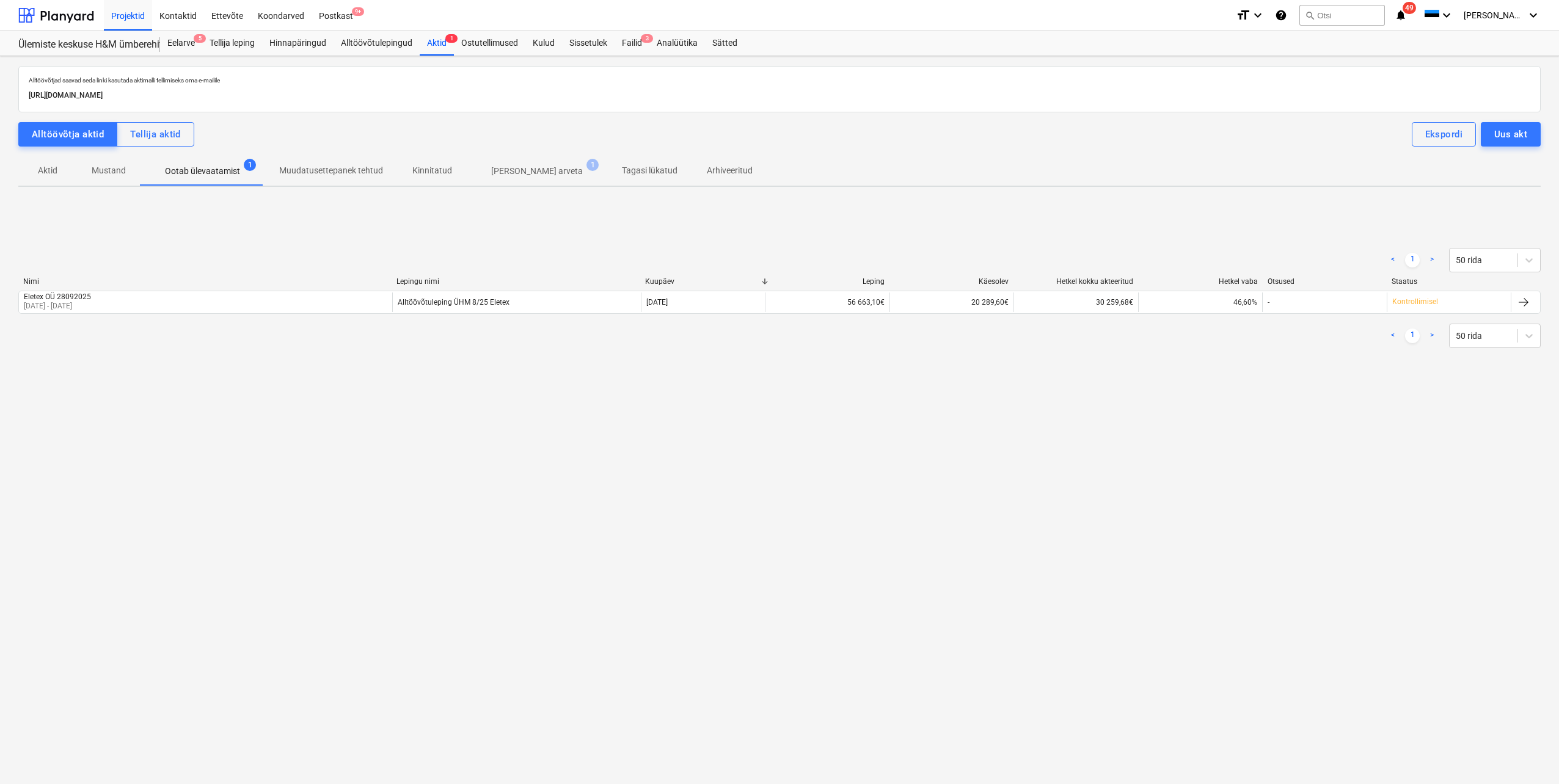
click at [102, 289] on div "[PERSON_NAME] nimi Kuupäev Leping Käesolev Hetkel kokku akteeritud Hetkel vaba …" at bounding box center [780, 284] width 1523 height 13
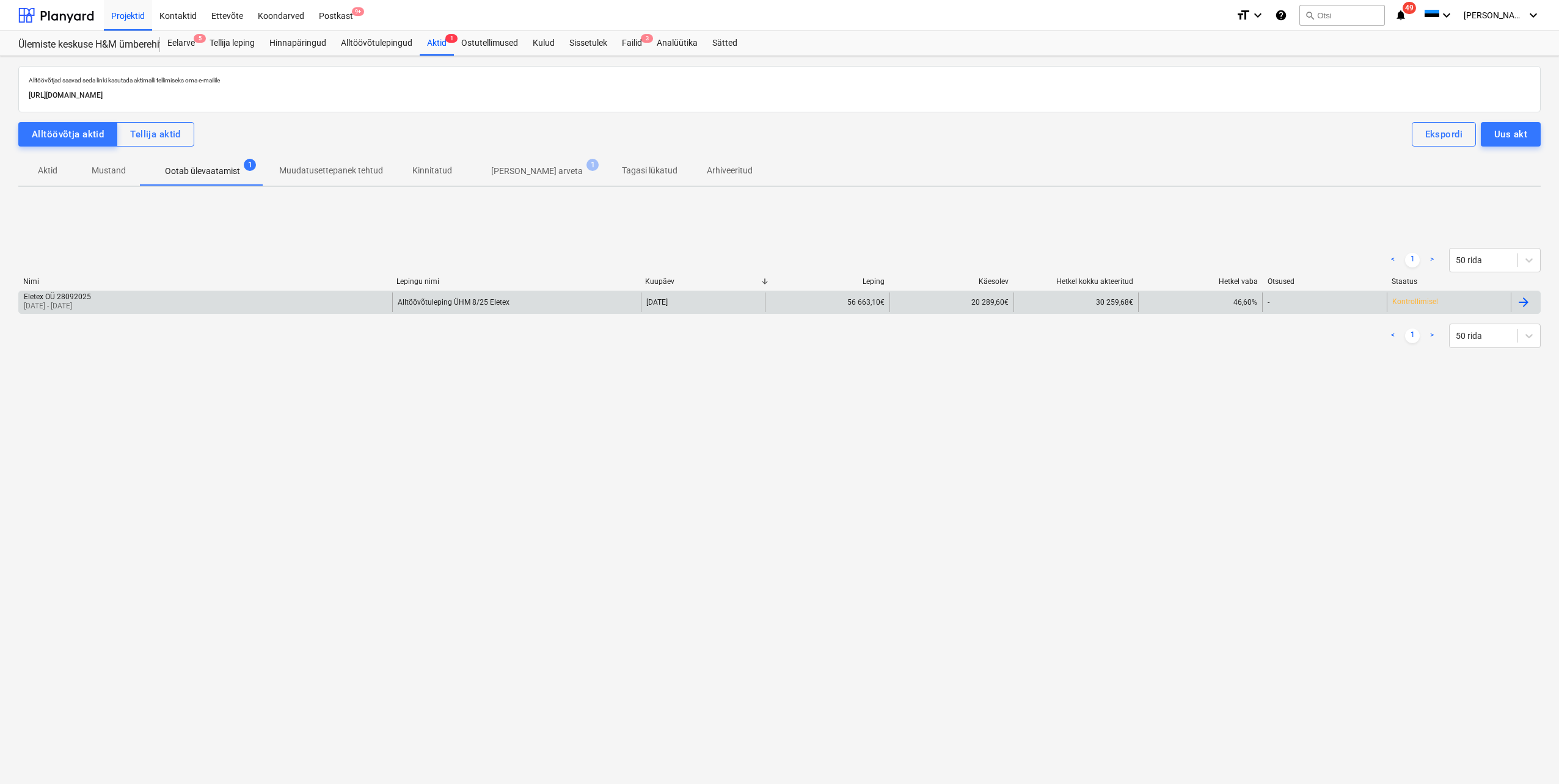
click at [91, 297] on div "Eletex OÜ 28092025" at bounding box center [57, 296] width 67 height 9
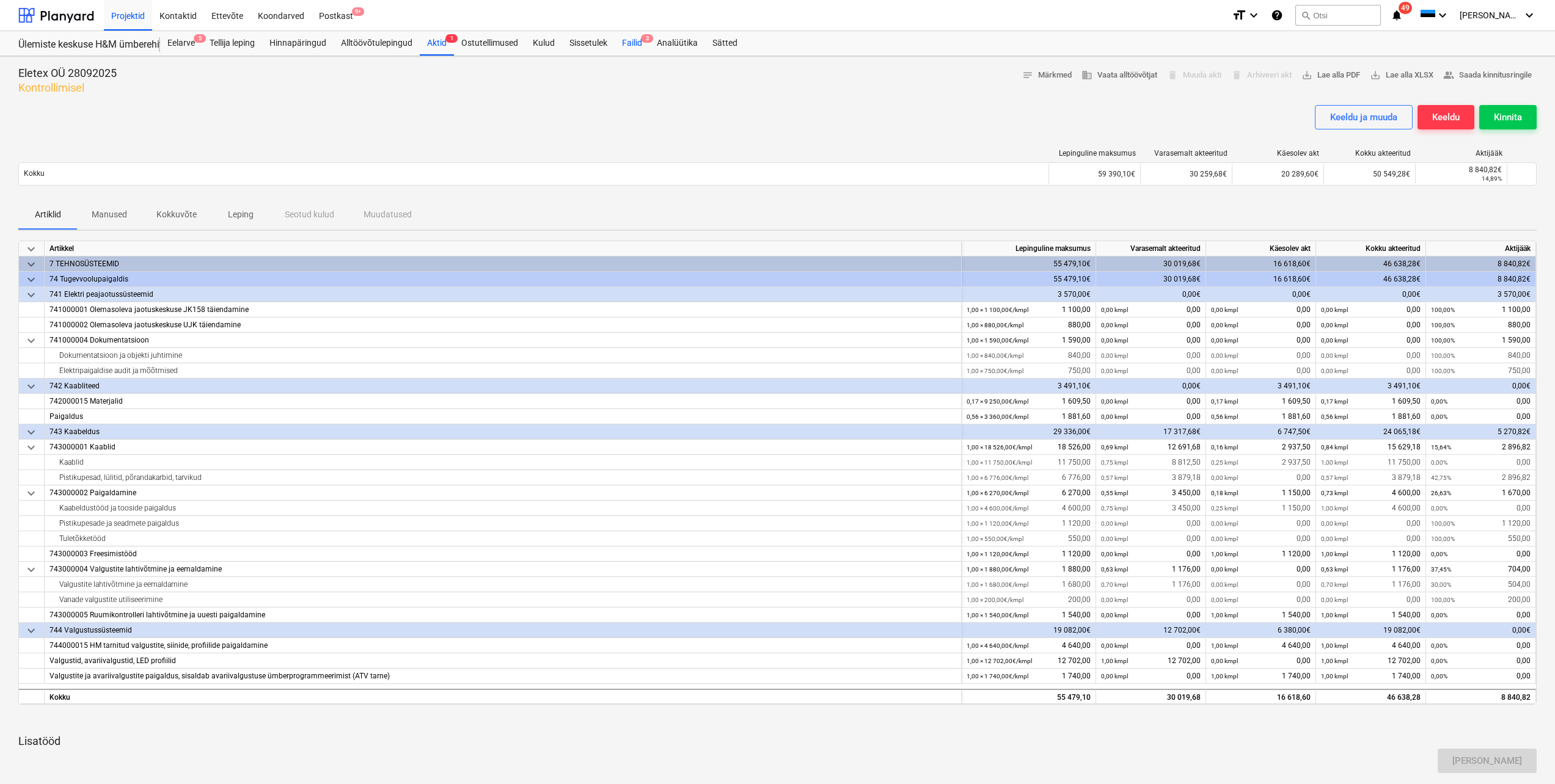
click at [638, 44] on div "Failid 3" at bounding box center [632, 43] width 35 height 25
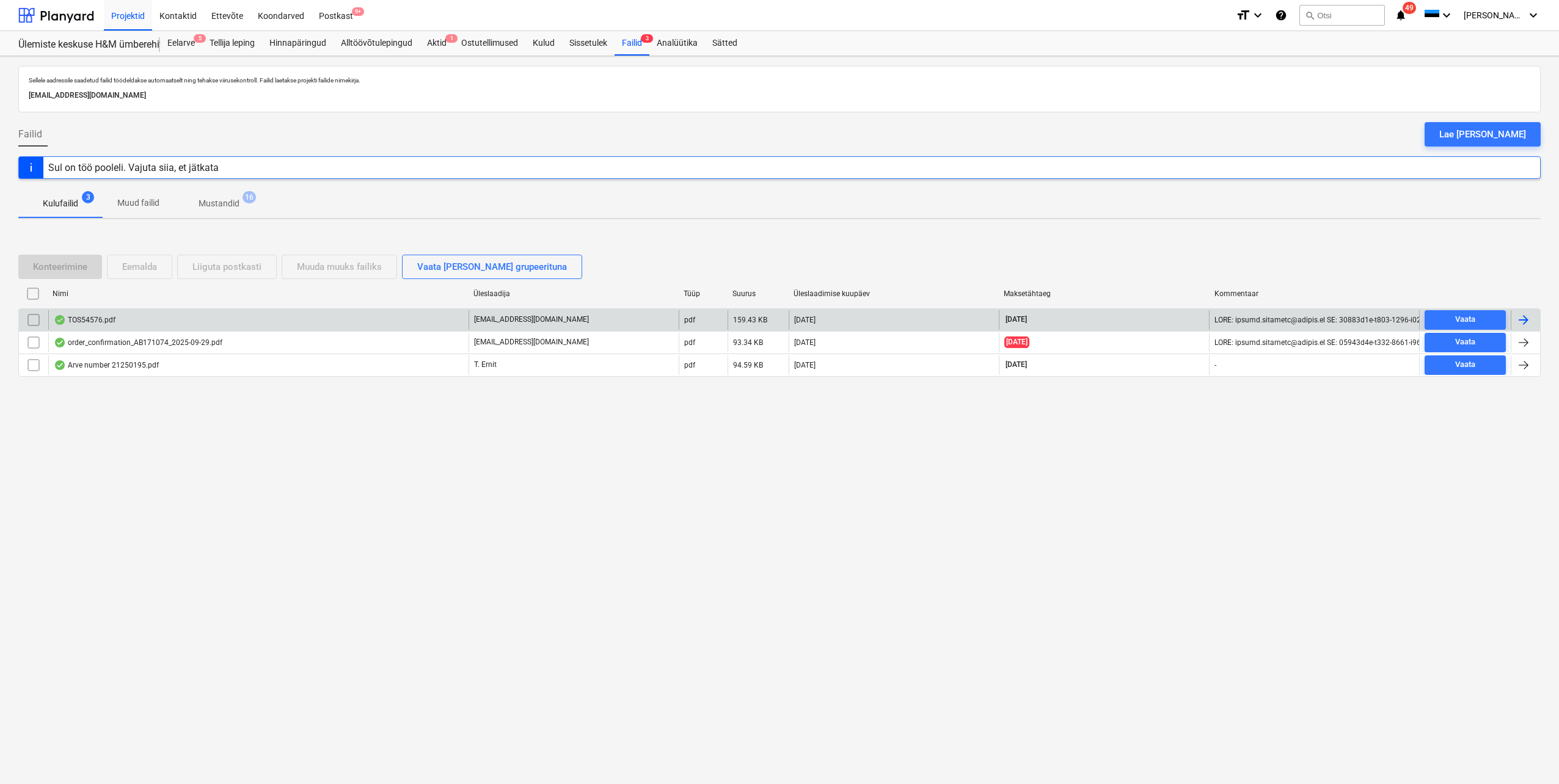
click at [1523, 318] on div at bounding box center [1523, 319] width 14 height 14
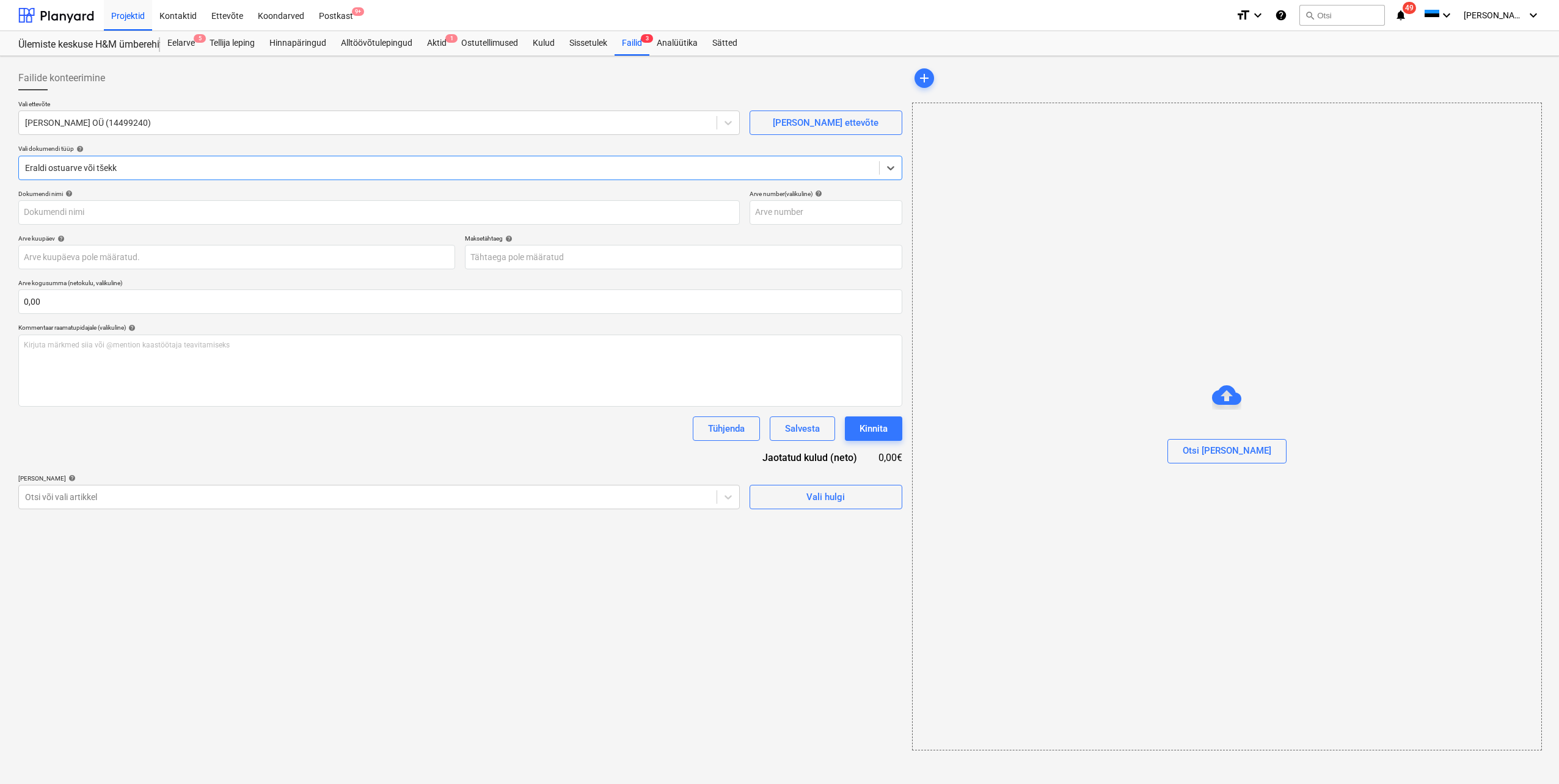
type input "TOS54576"
type input "[DATE]"
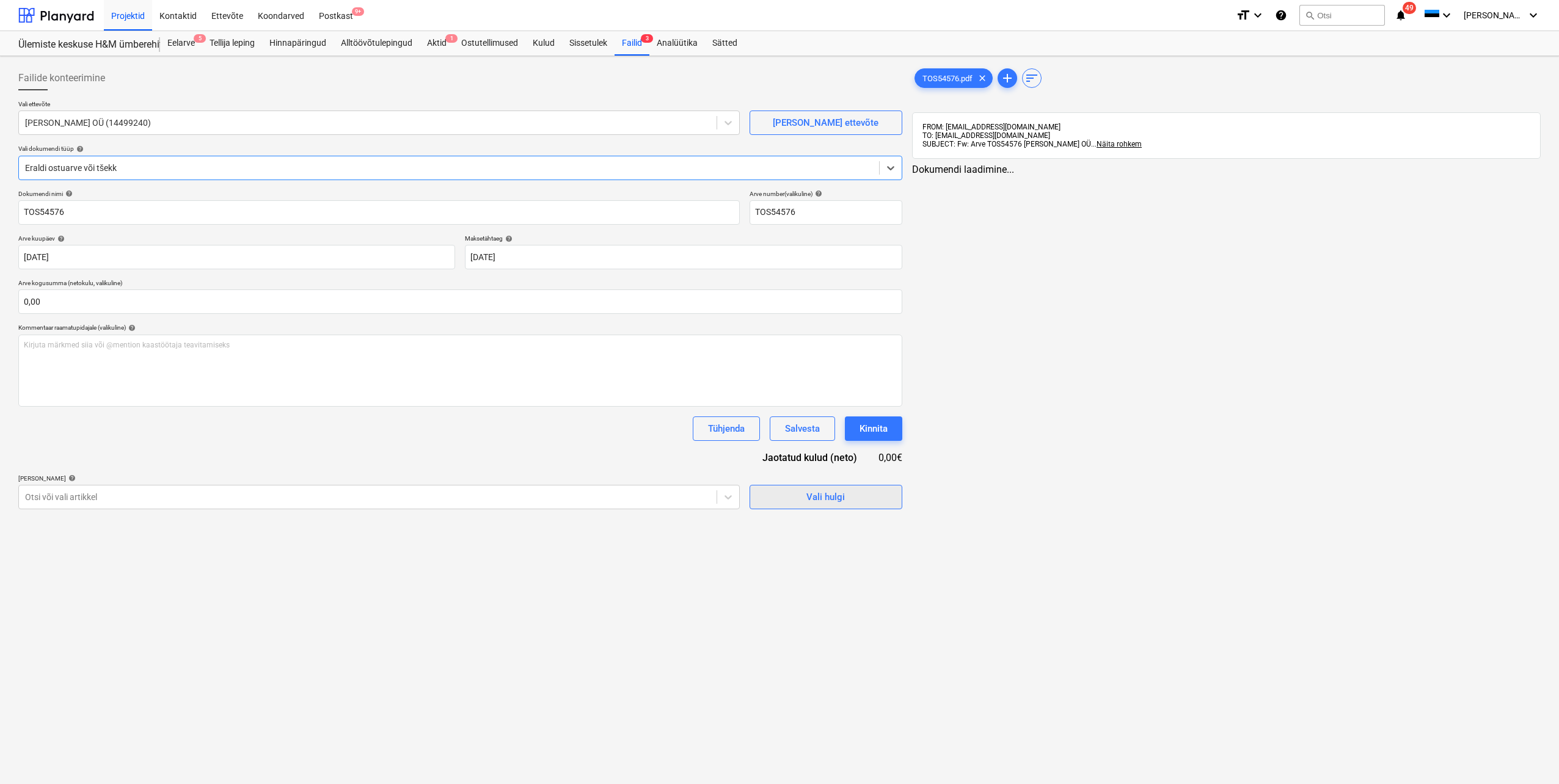
click at [829, 493] on div "Vali hulgi" at bounding box center [825, 497] width 39 height 16
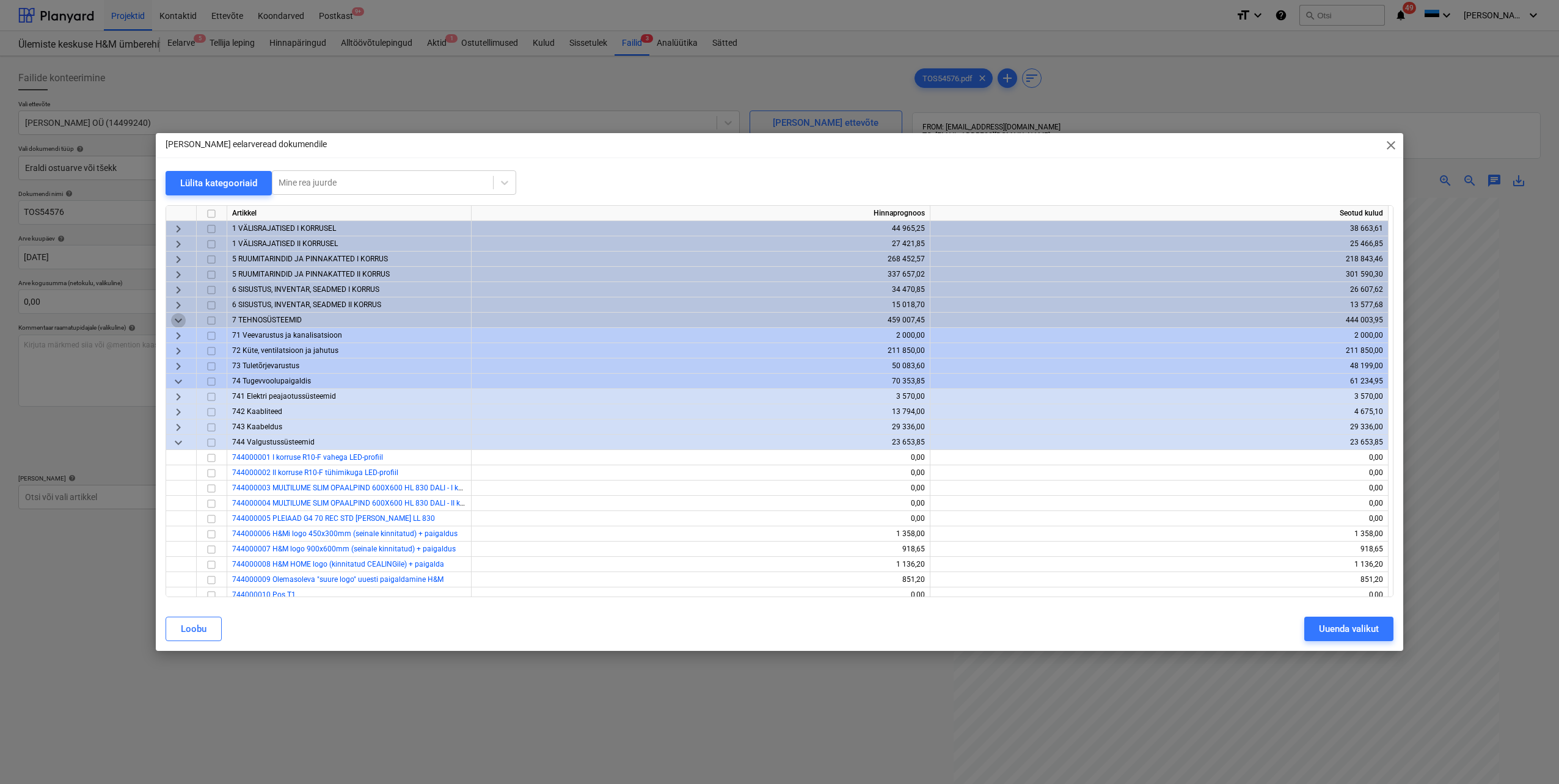
click at [180, 319] on span "keyboard_arrow_down" at bounding box center [178, 320] width 14 height 14
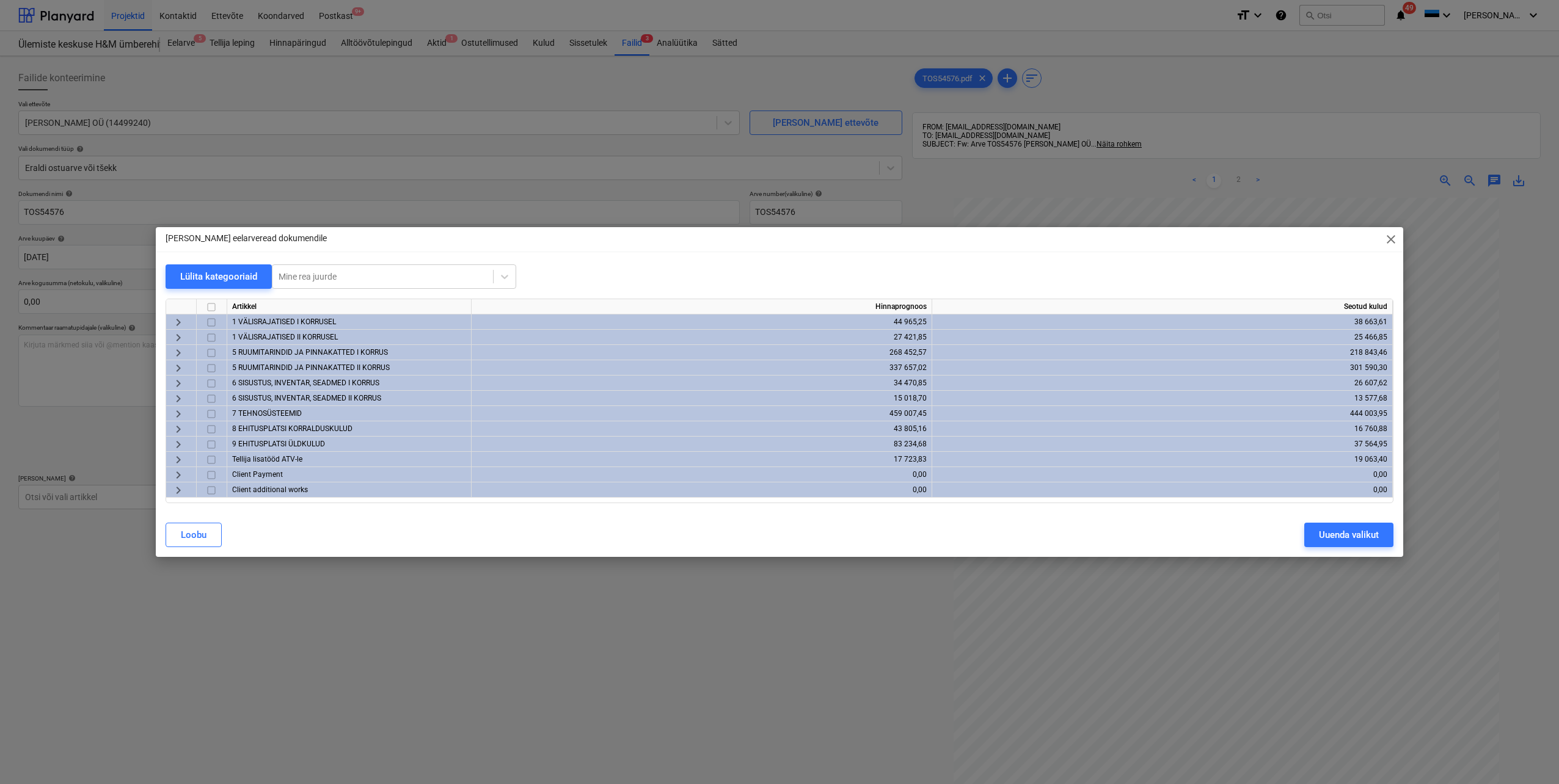
click at [181, 443] on span "keyboard_arrow_right" at bounding box center [178, 445] width 14 height 14
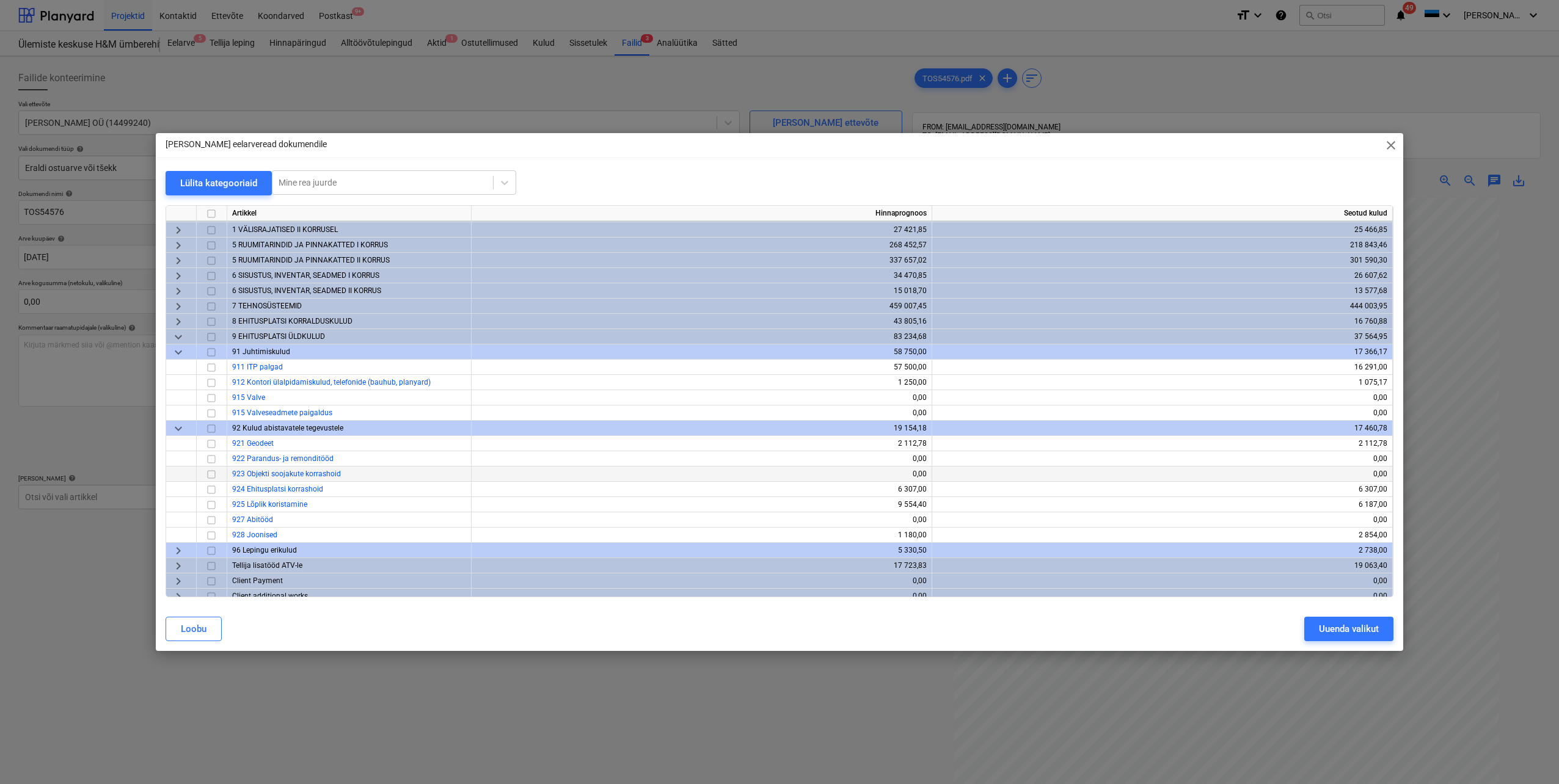
scroll to position [25, 0]
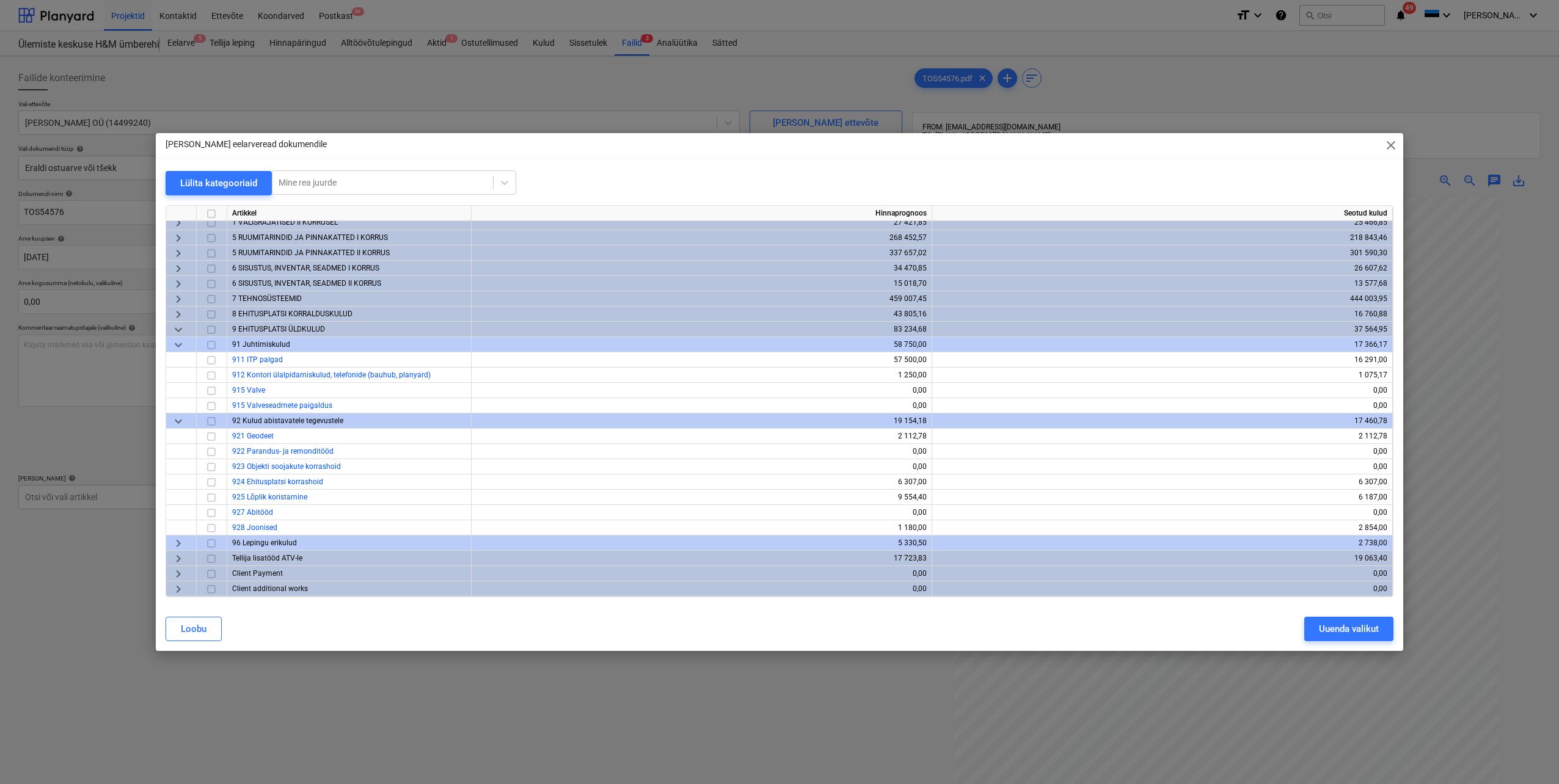
click at [178, 326] on span "keyboard_arrow_down" at bounding box center [178, 330] width 14 height 14
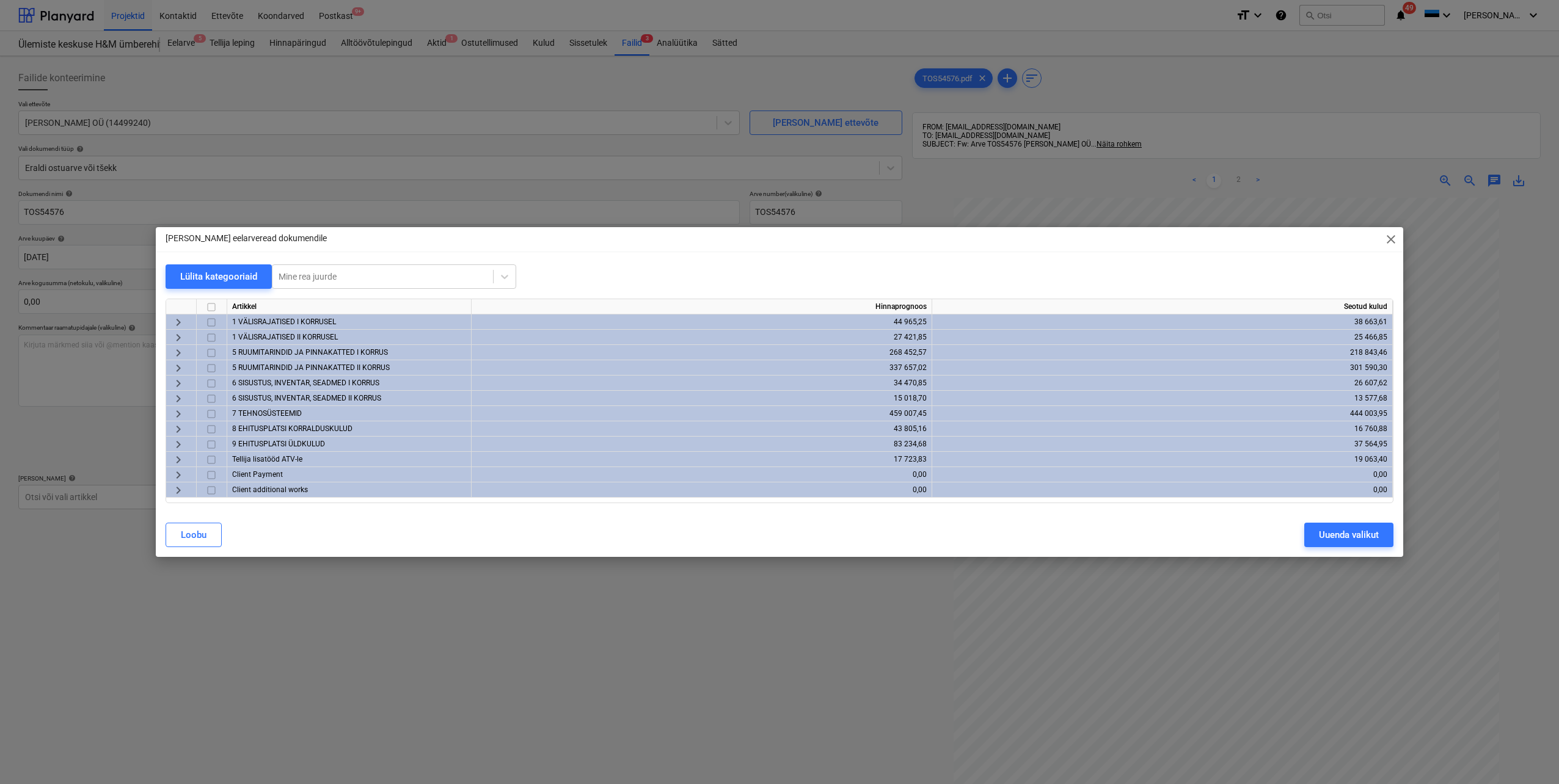
scroll to position [0, 0]
click at [177, 430] on span "keyboard_arrow_right" at bounding box center [178, 429] width 14 height 14
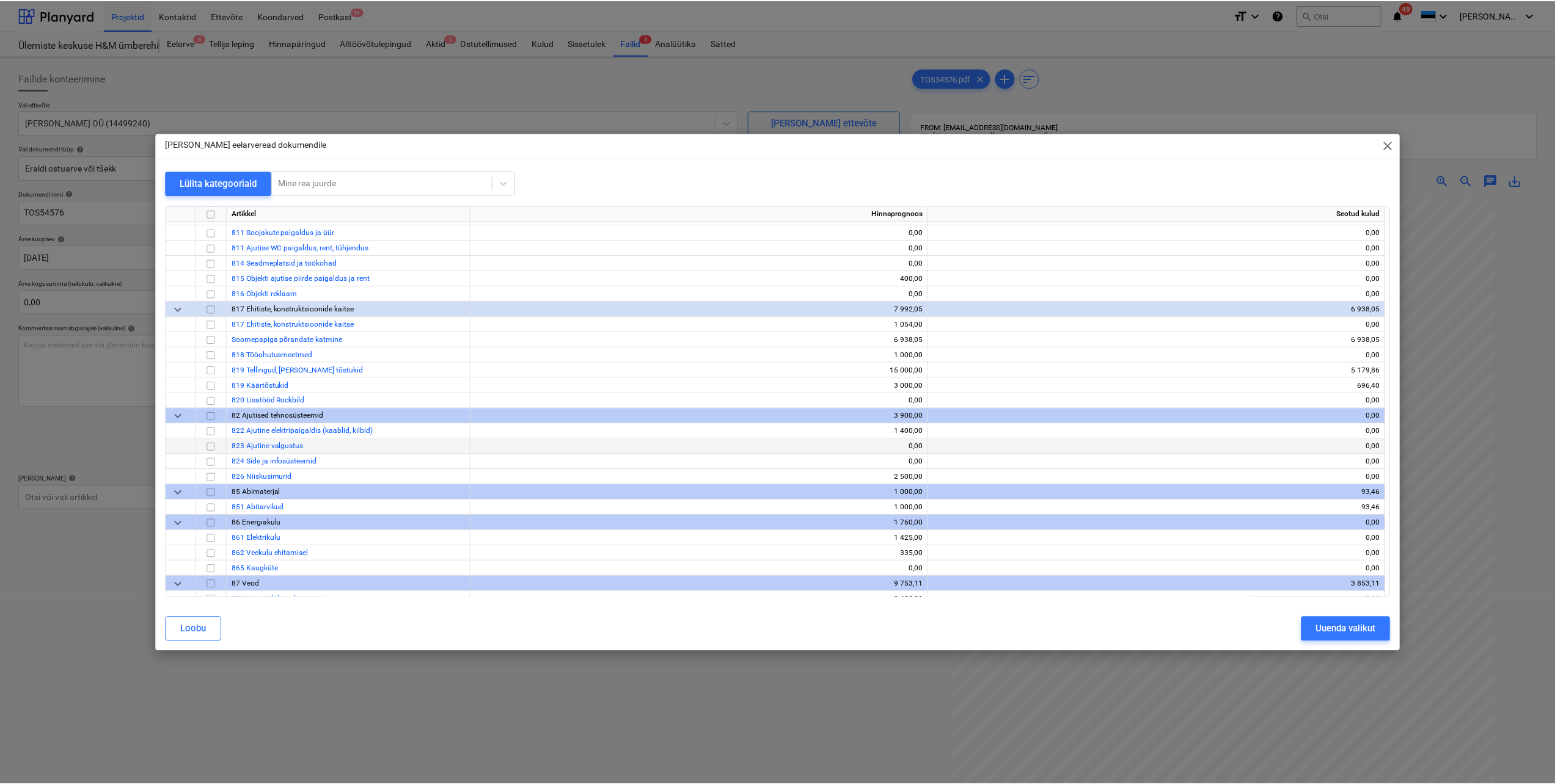
scroll to position [122, 0]
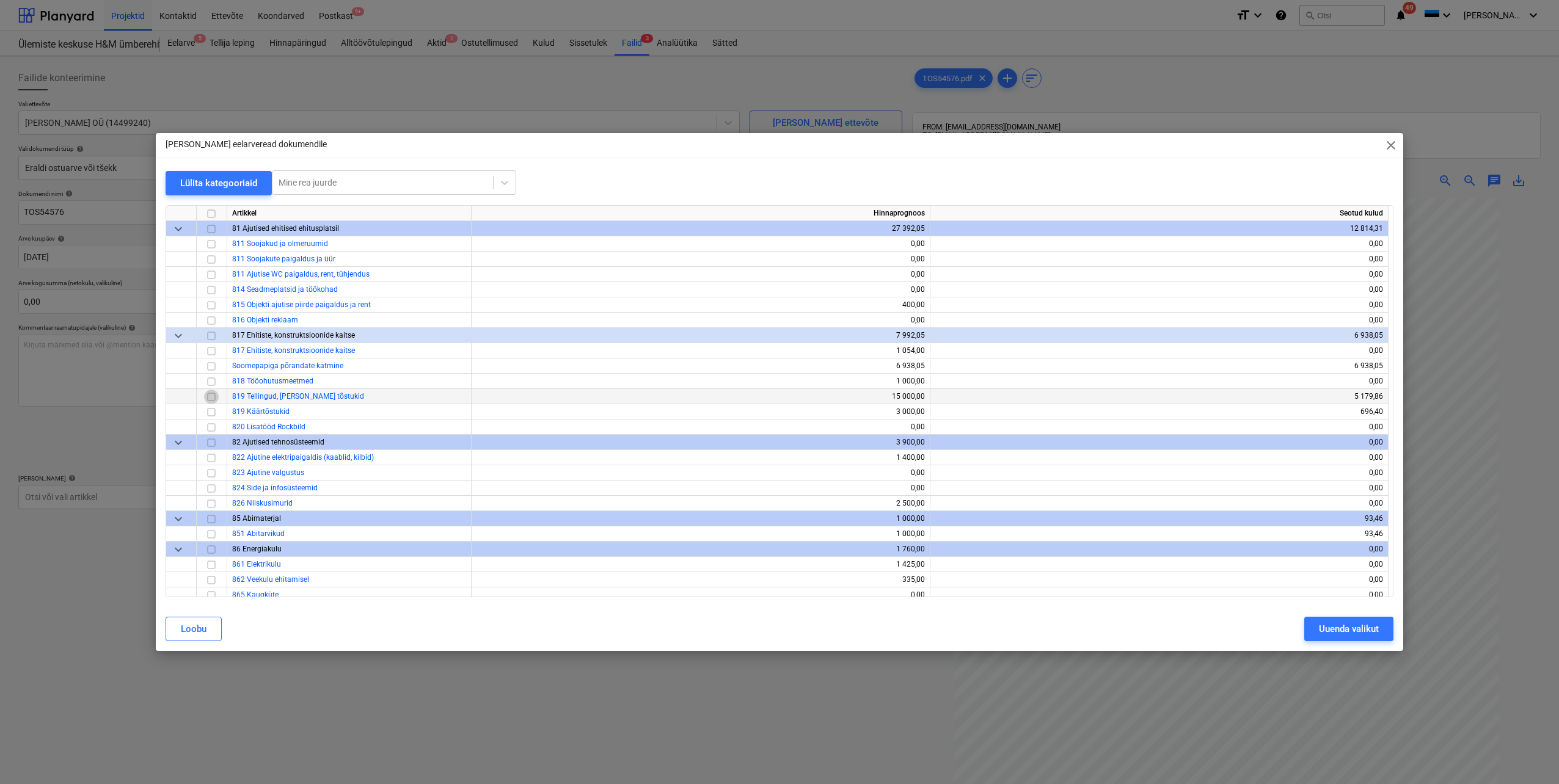
click at [212, 395] on input "checkbox" at bounding box center [211, 397] width 14 height 14
click at [1330, 633] on div "Uuenda valikut" at bounding box center [1349, 629] width 60 height 16
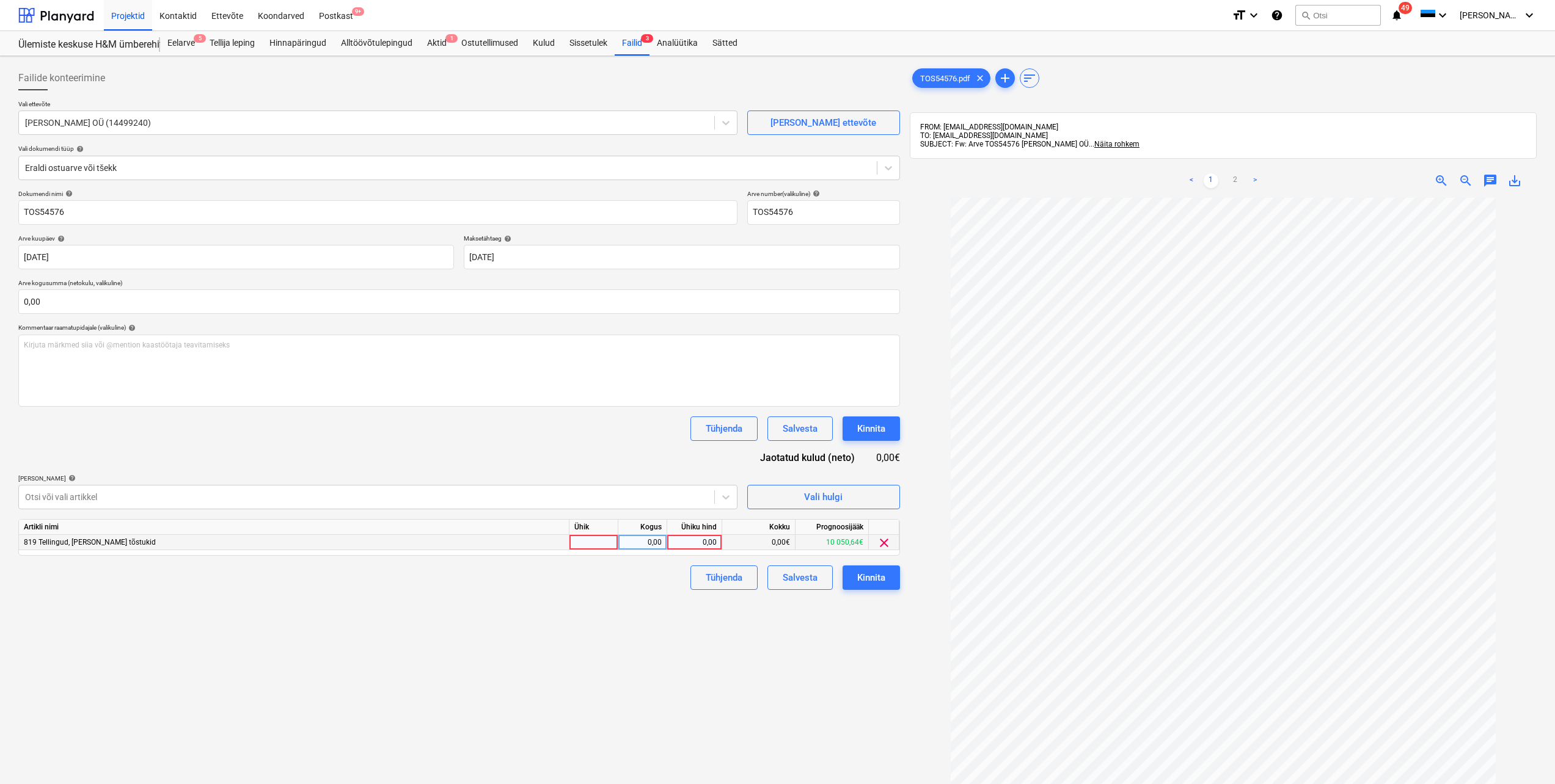
click at [596, 548] on div at bounding box center [594, 542] width 49 height 15
type input "tk"
click at [645, 537] on div "0,00" at bounding box center [642, 542] width 39 height 15
type input "1"
click at [688, 542] on div "0,00" at bounding box center [694, 542] width 44 height 15
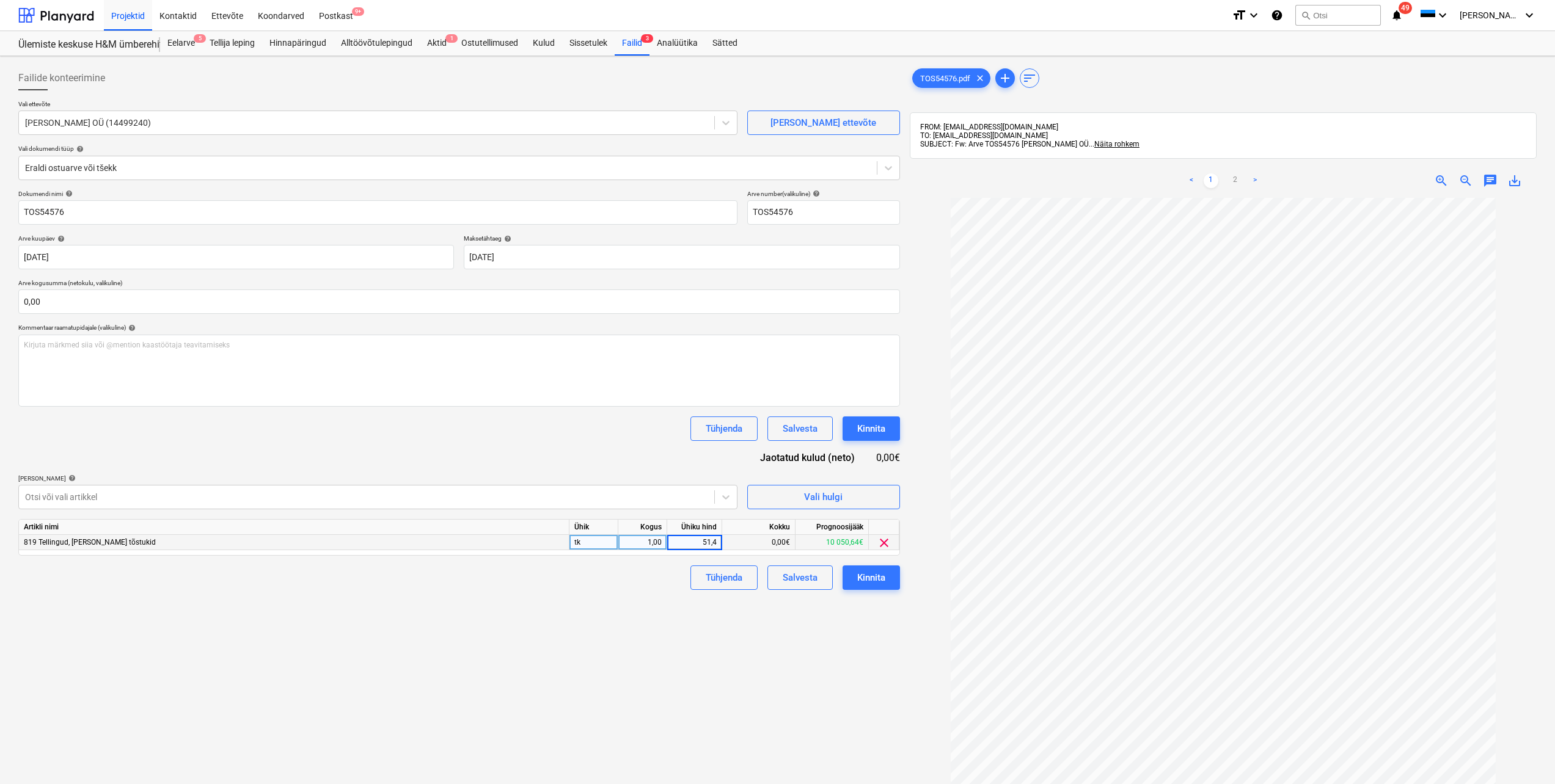
type input "51,46"
click at [638, 615] on div "Failide konteerimine Vali ettevõte [PERSON_NAME] OÜ (14499240) [PERSON_NAME] et…" at bounding box center [459, 507] width 891 height 892
click at [91, 304] on input "text" at bounding box center [459, 301] width 882 height 25
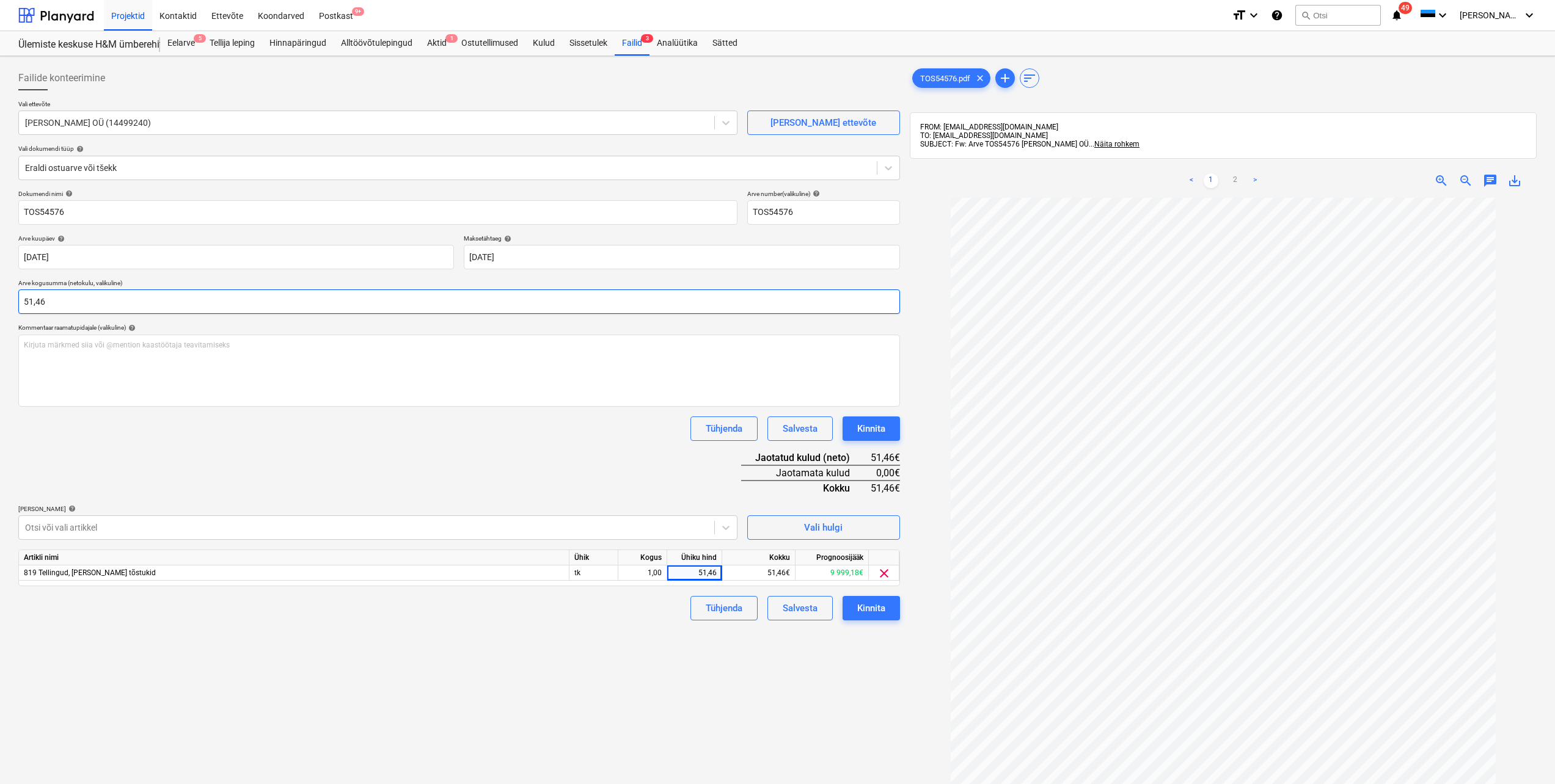
type input "51,46"
click at [581, 677] on div "Failide konteerimine Vali ettevõte [PERSON_NAME] OÜ (14499240) [PERSON_NAME] et…" at bounding box center [459, 507] width 891 height 892
click at [876, 610] on div "Kinnita" at bounding box center [871, 608] width 28 height 16
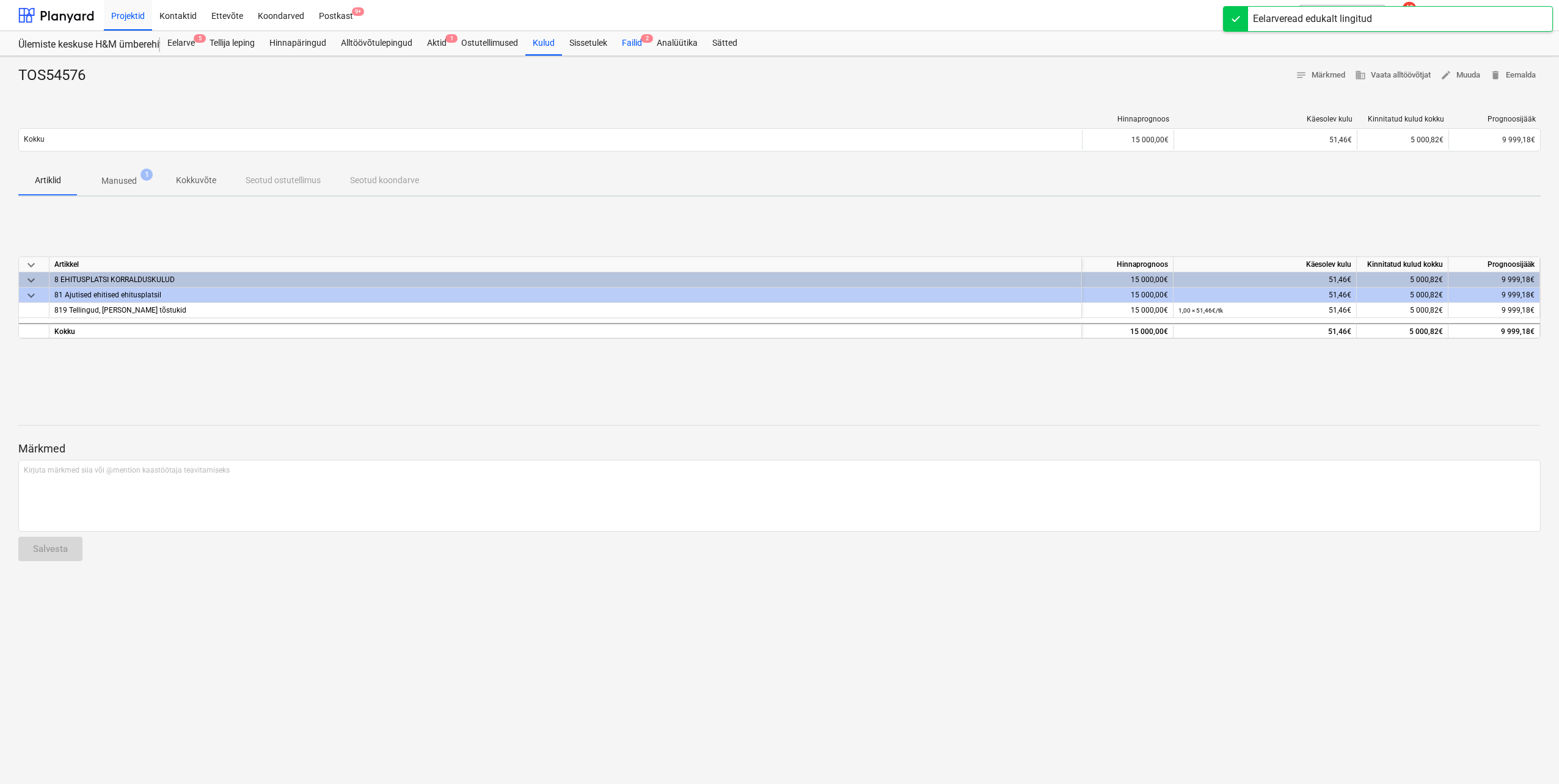
click at [632, 47] on div "Failid 2" at bounding box center [632, 43] width 35 height 25
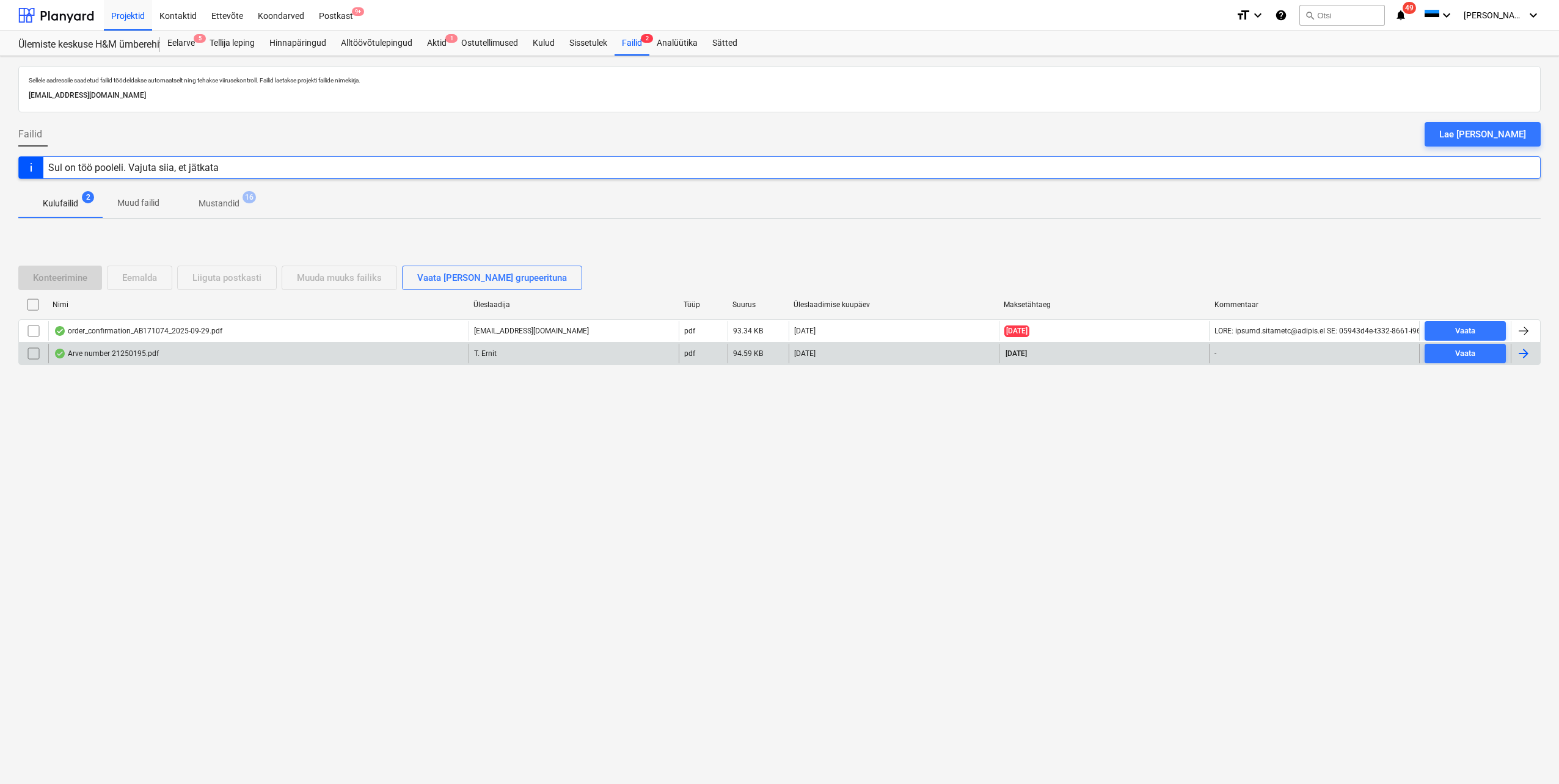
click at [216, 357] on div "Arve number 21250195.pdf" at bounding box center [259, 354] width 420 height 20
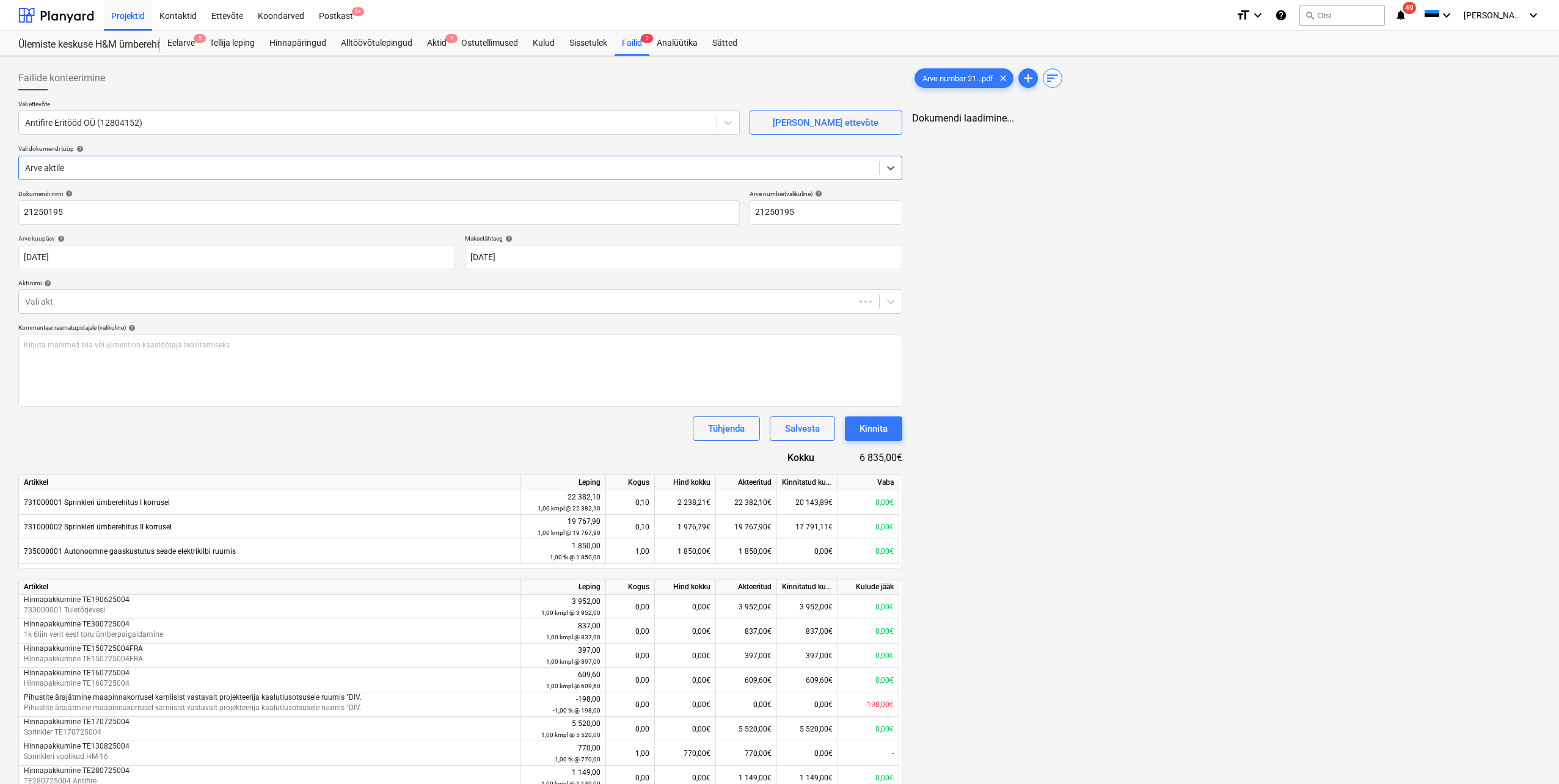
type input "21250195"
type input "[DATE]"
click at [177, 41] on div "Eelarve 5" at bounding box center [181, 43] width 42 height 25
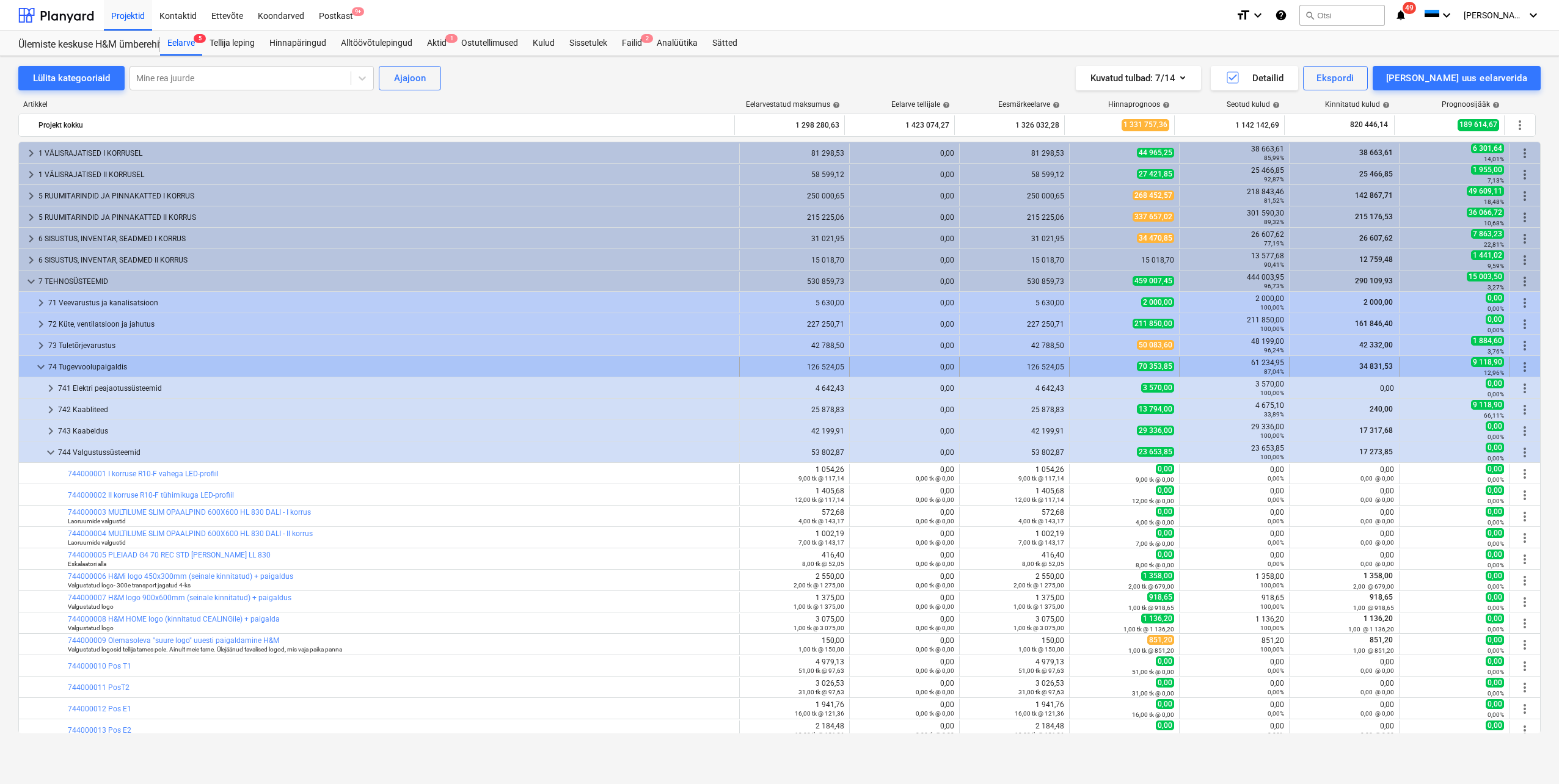
scroll to position [183, 0]
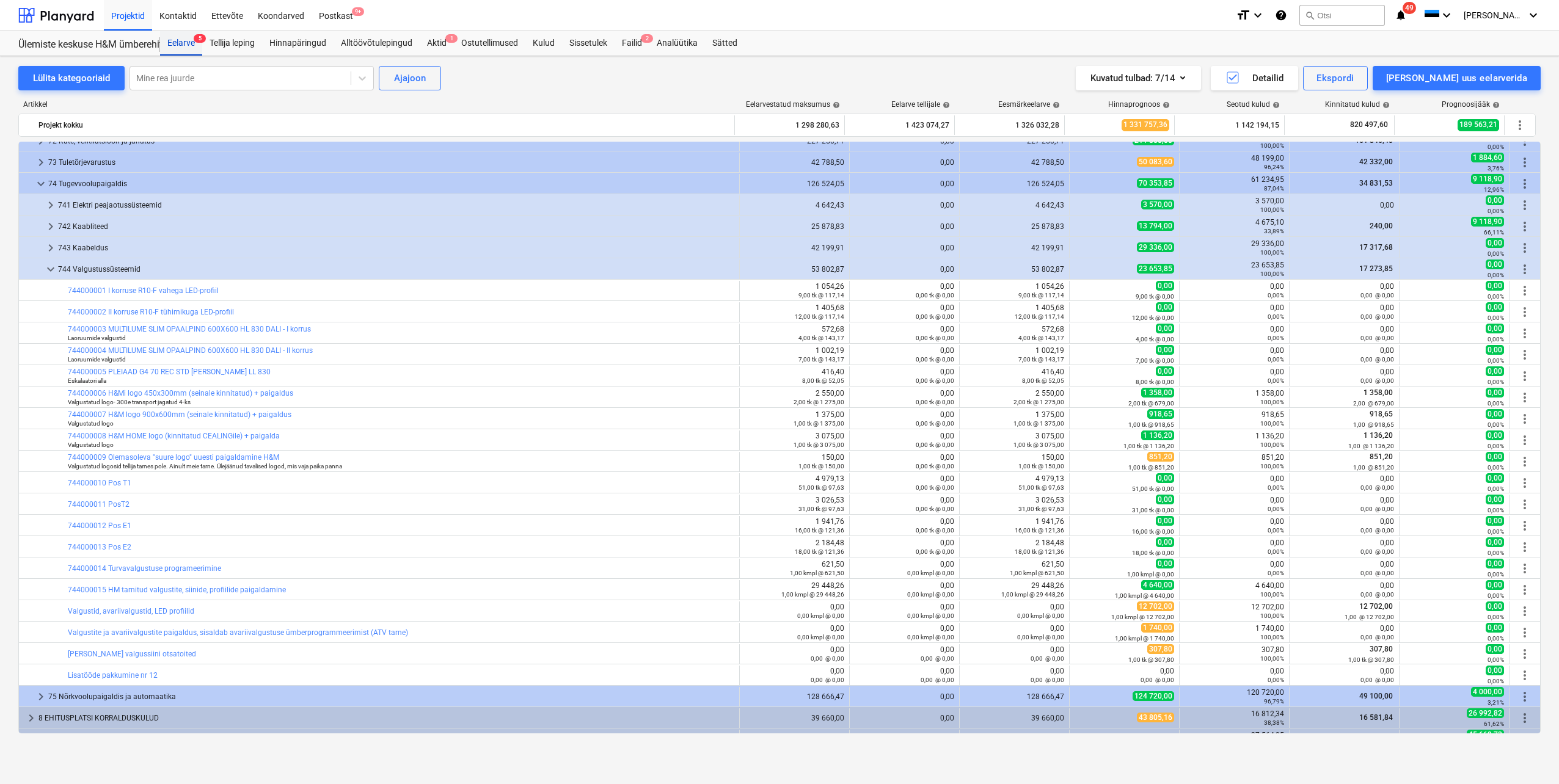
click at [181, 44] on div "Eelarve 5" at bounding box center [181, 43] width 42 height 25
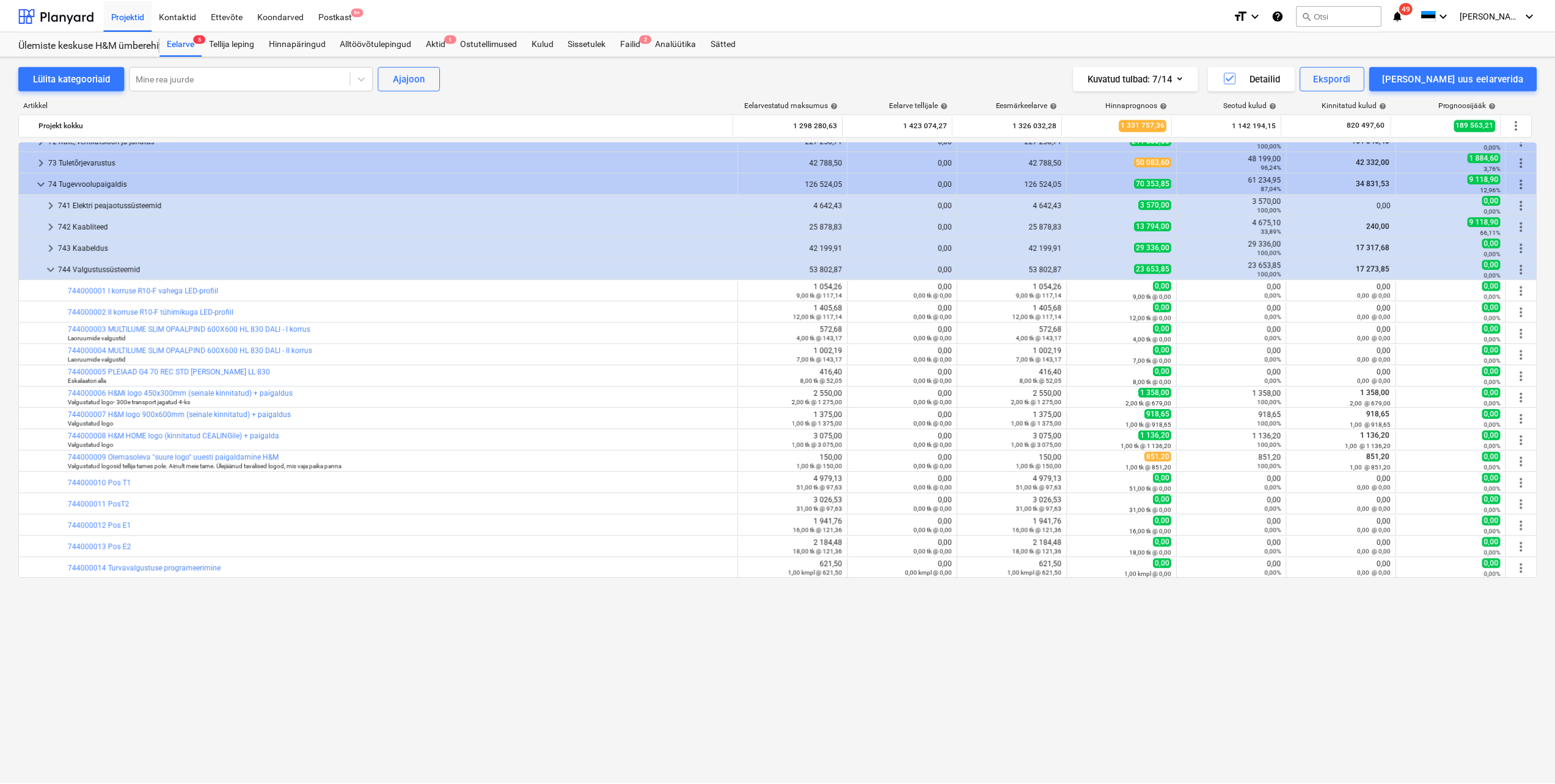
scroll to position [0, 0]
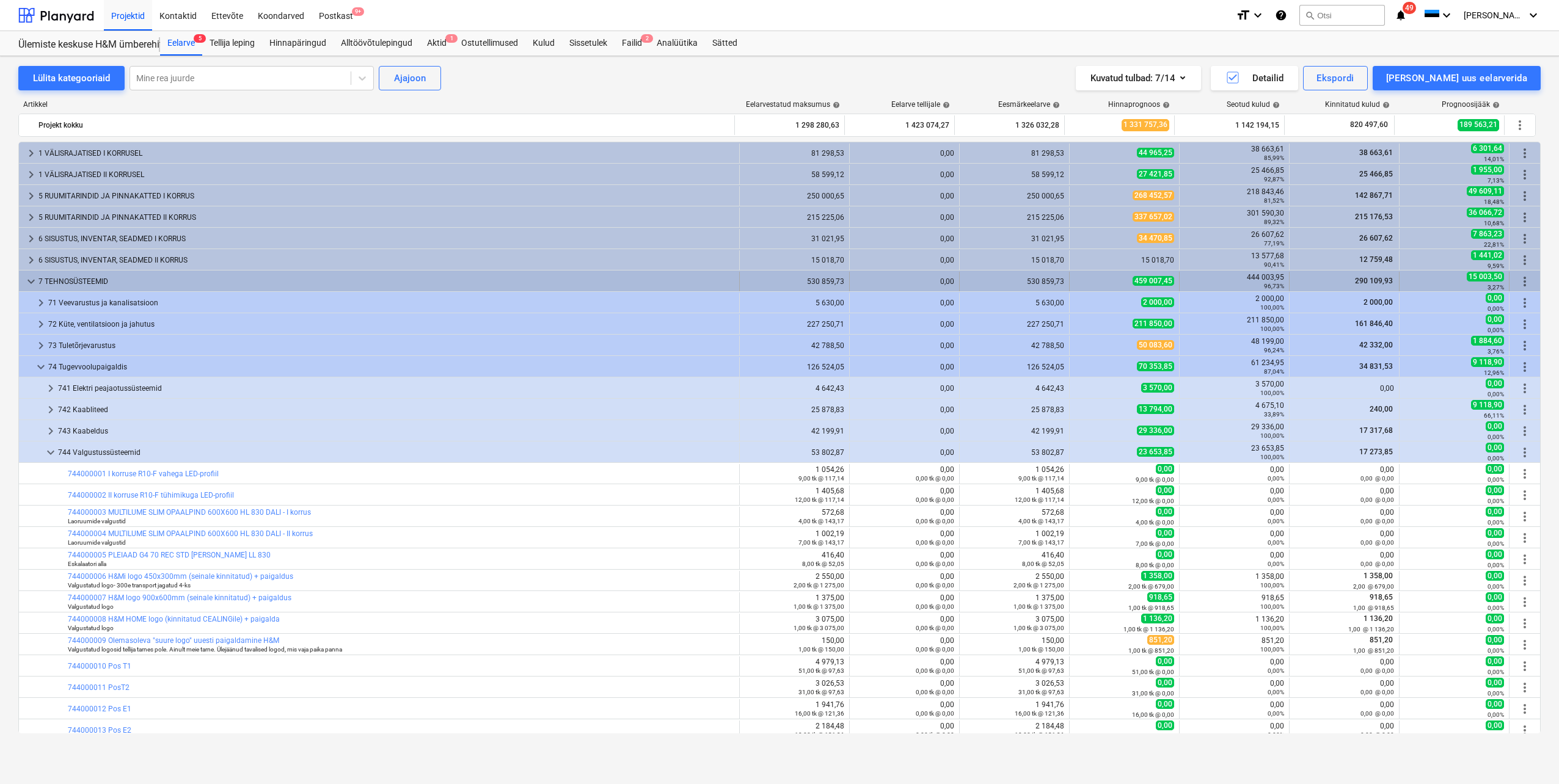
click at [31, 276] on span "keyboard_arrow_down" at bounding box center [31, 281] width 14 height 14
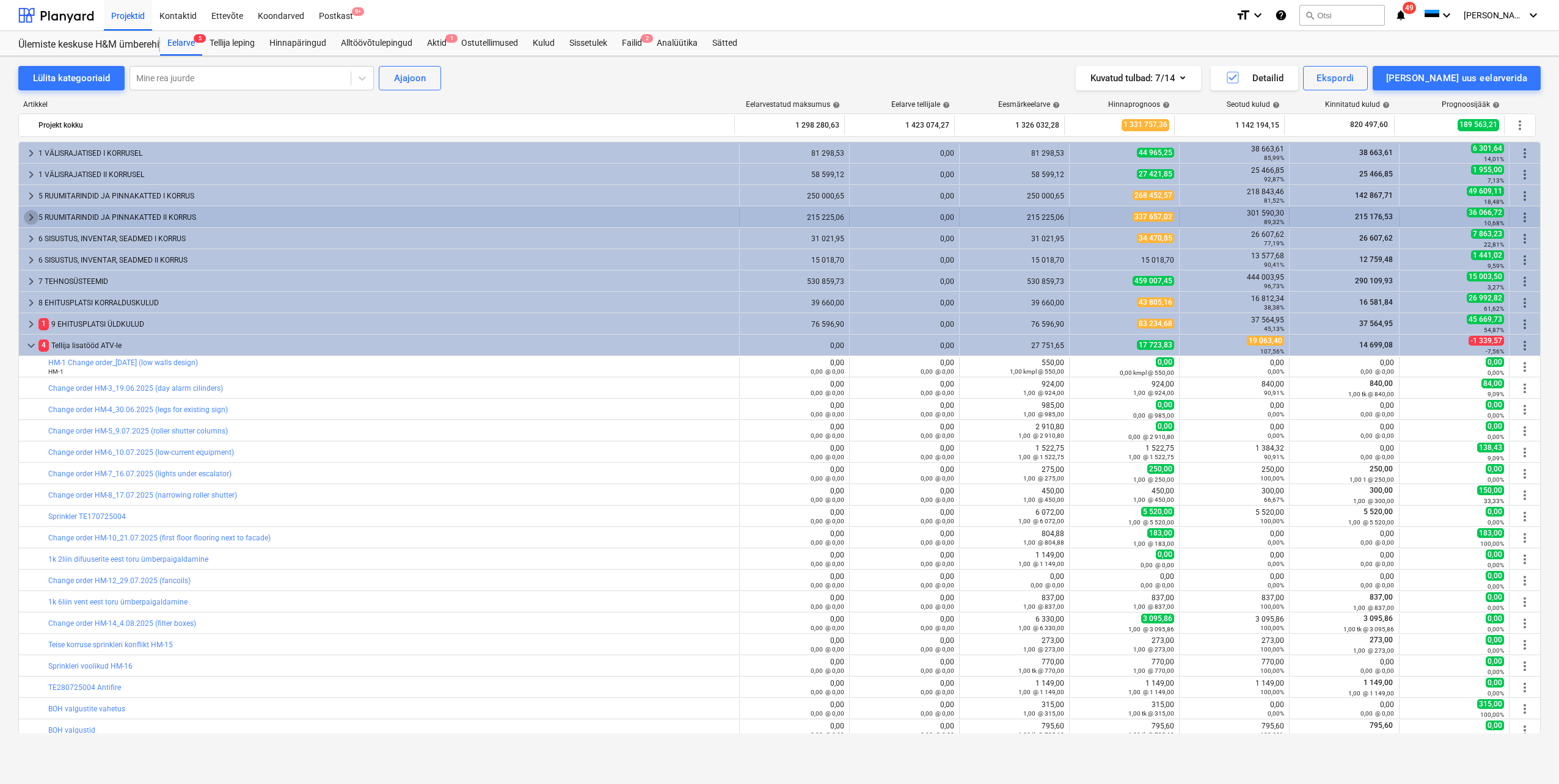
click at [28, 217] on span "keyboard_arrow_right" at bounding box center [31, 217] width 14 height 14
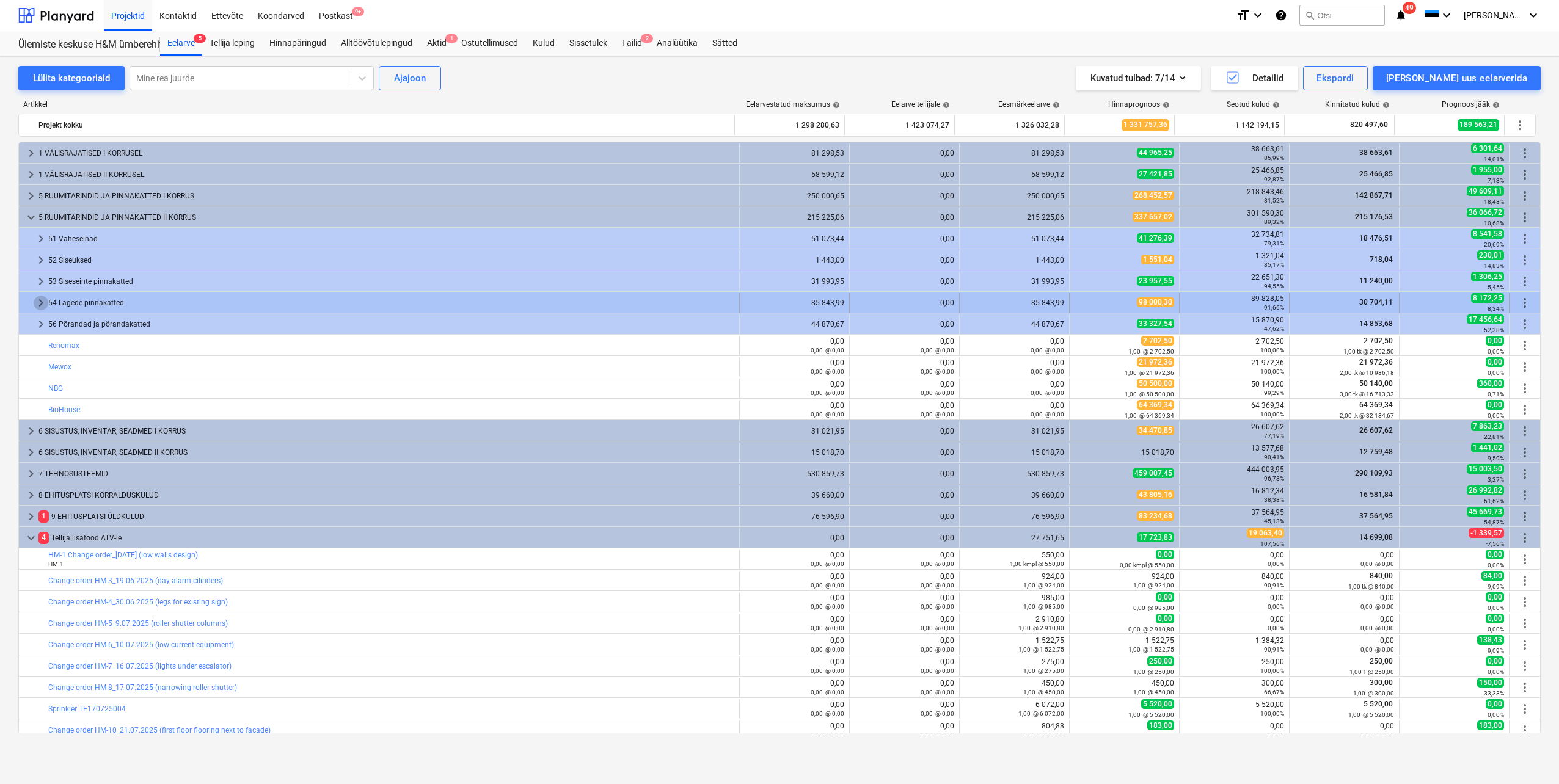
click at [36, 305] on span "keyboard_arrow_right" at bounding box center [40, 303] width 14 height 14
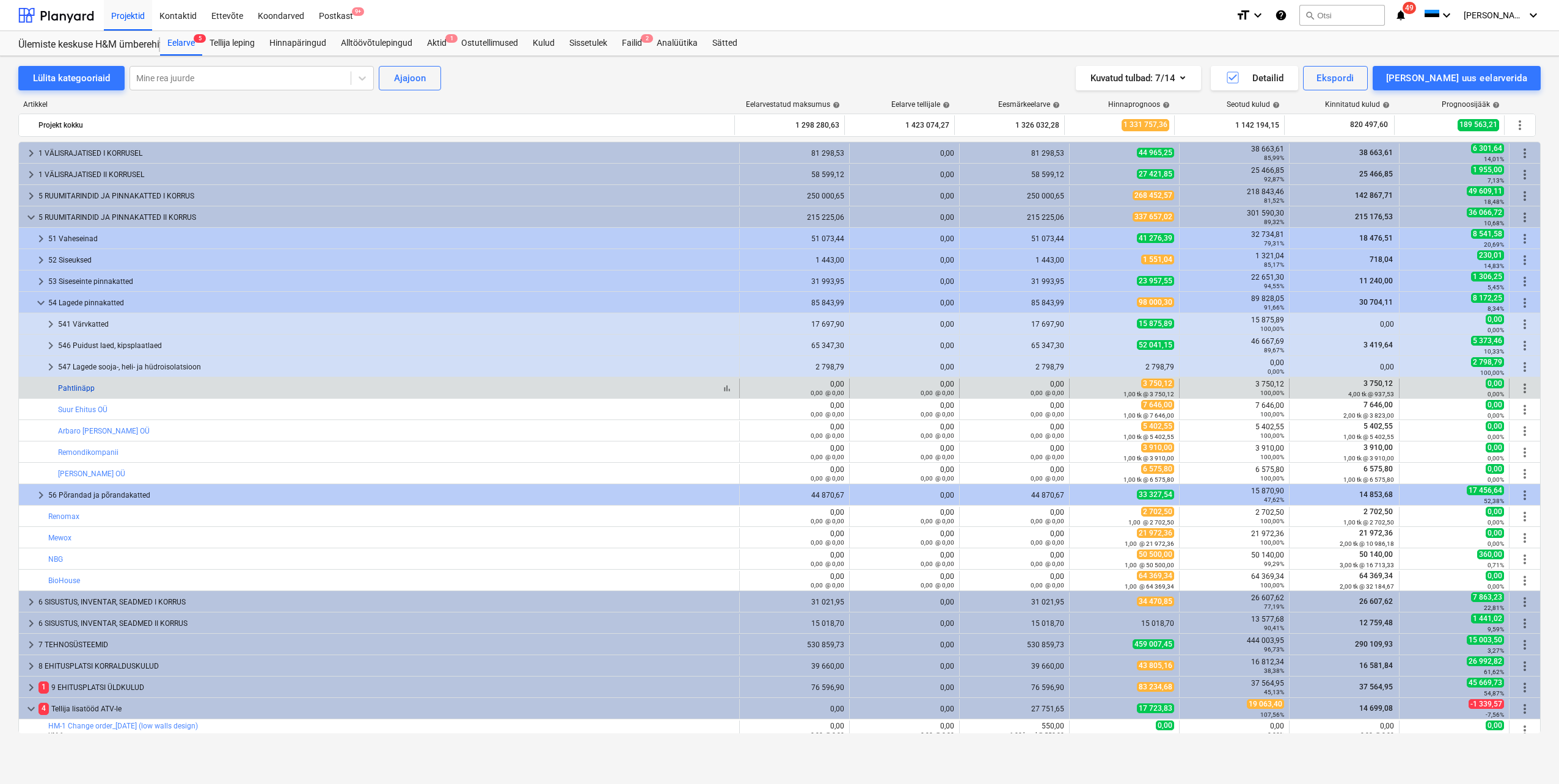
click at [89, 390] on link "Pahtlinäpp" at bounding box center [76, 388] width 36 height 9
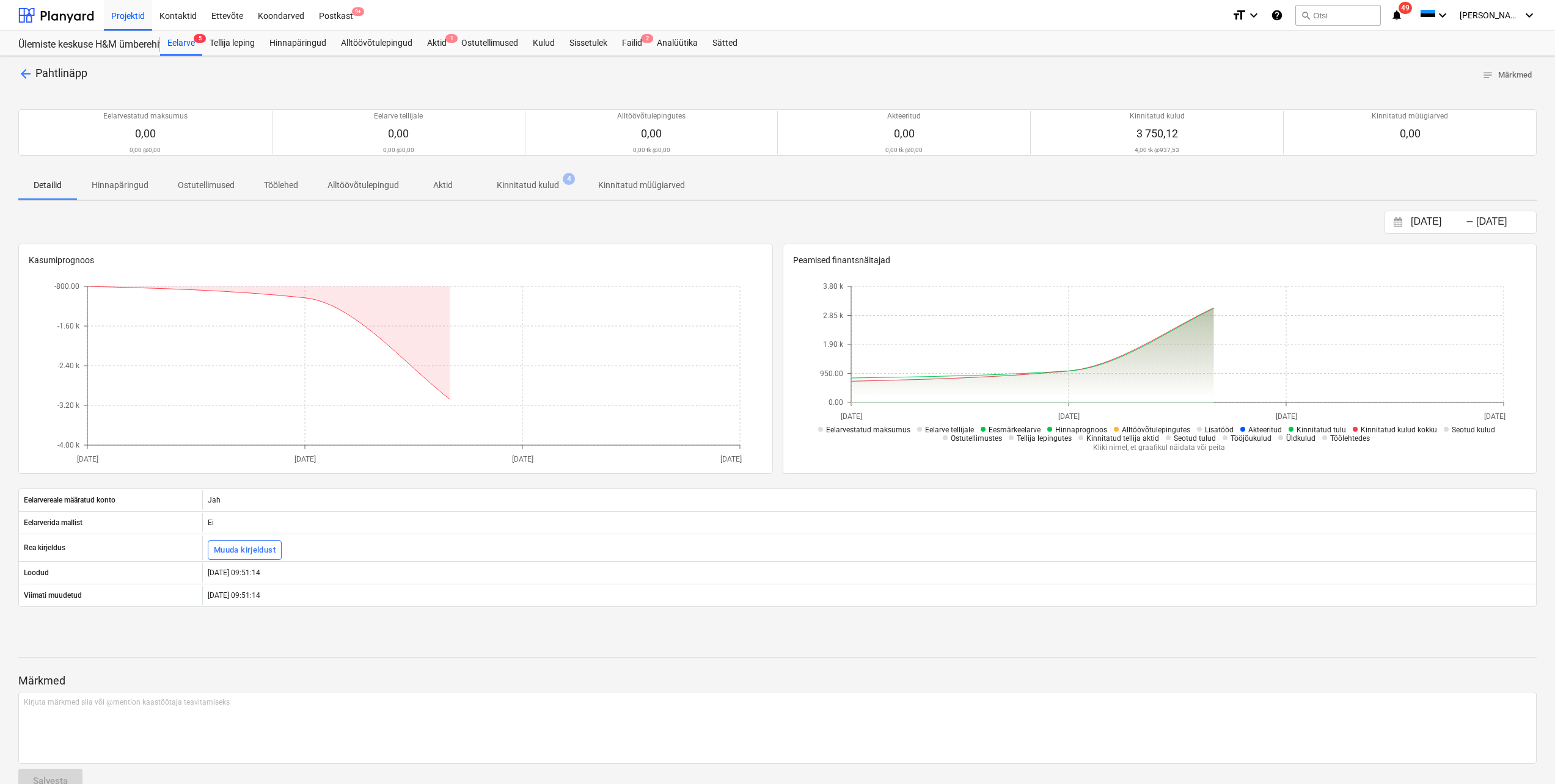
click at [545, 180] on p "Kinnitatud kulud" at bounding box center [527, 185] width 63 height 13
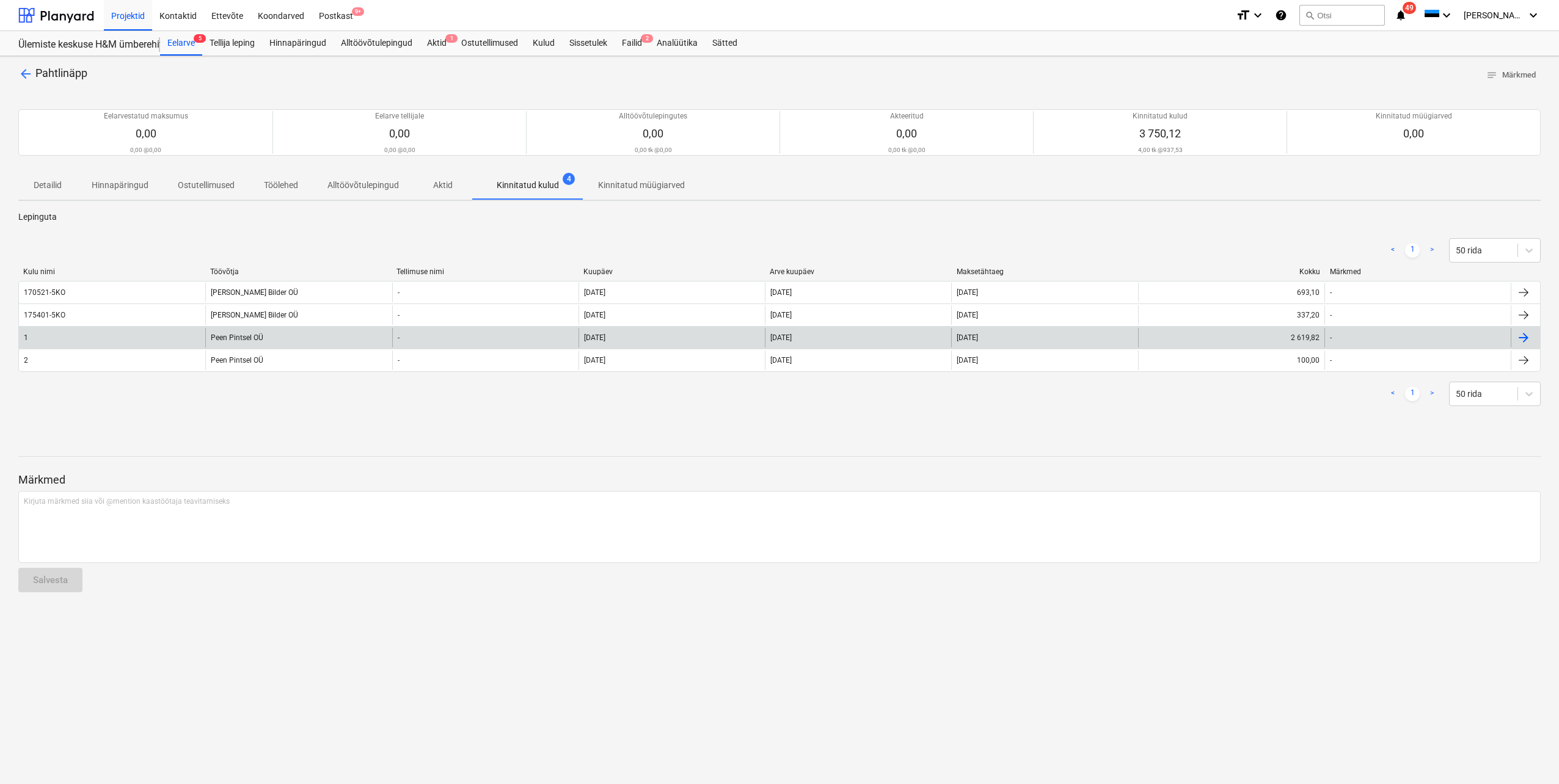
click at [245, 337] on div "Peen Pintsel OÜ" at bounding box center [298, 338] width 186 height 20
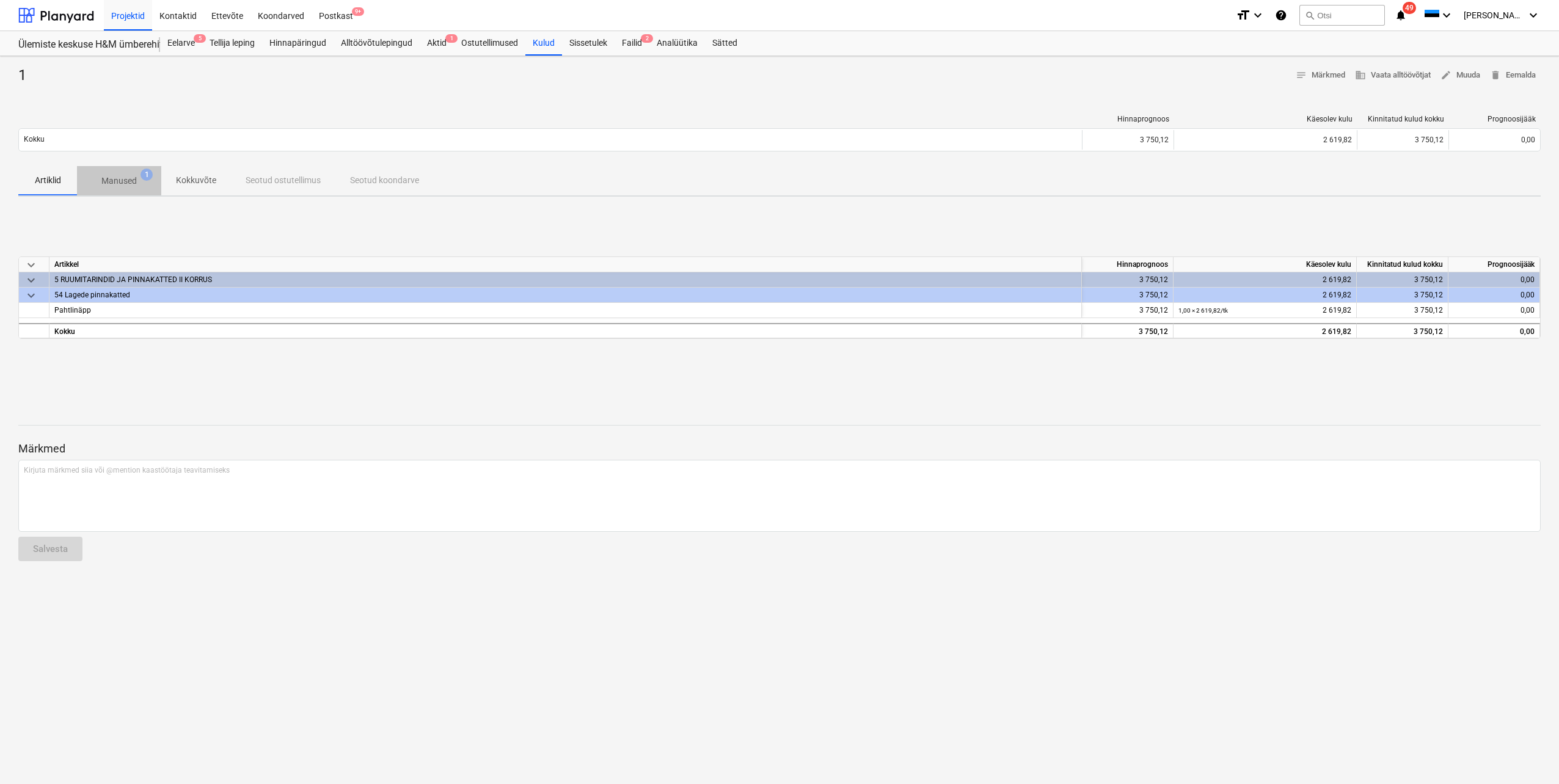
click at [113, 179] on p "Manused" at bounding box center [119, 181] width 36 height 13
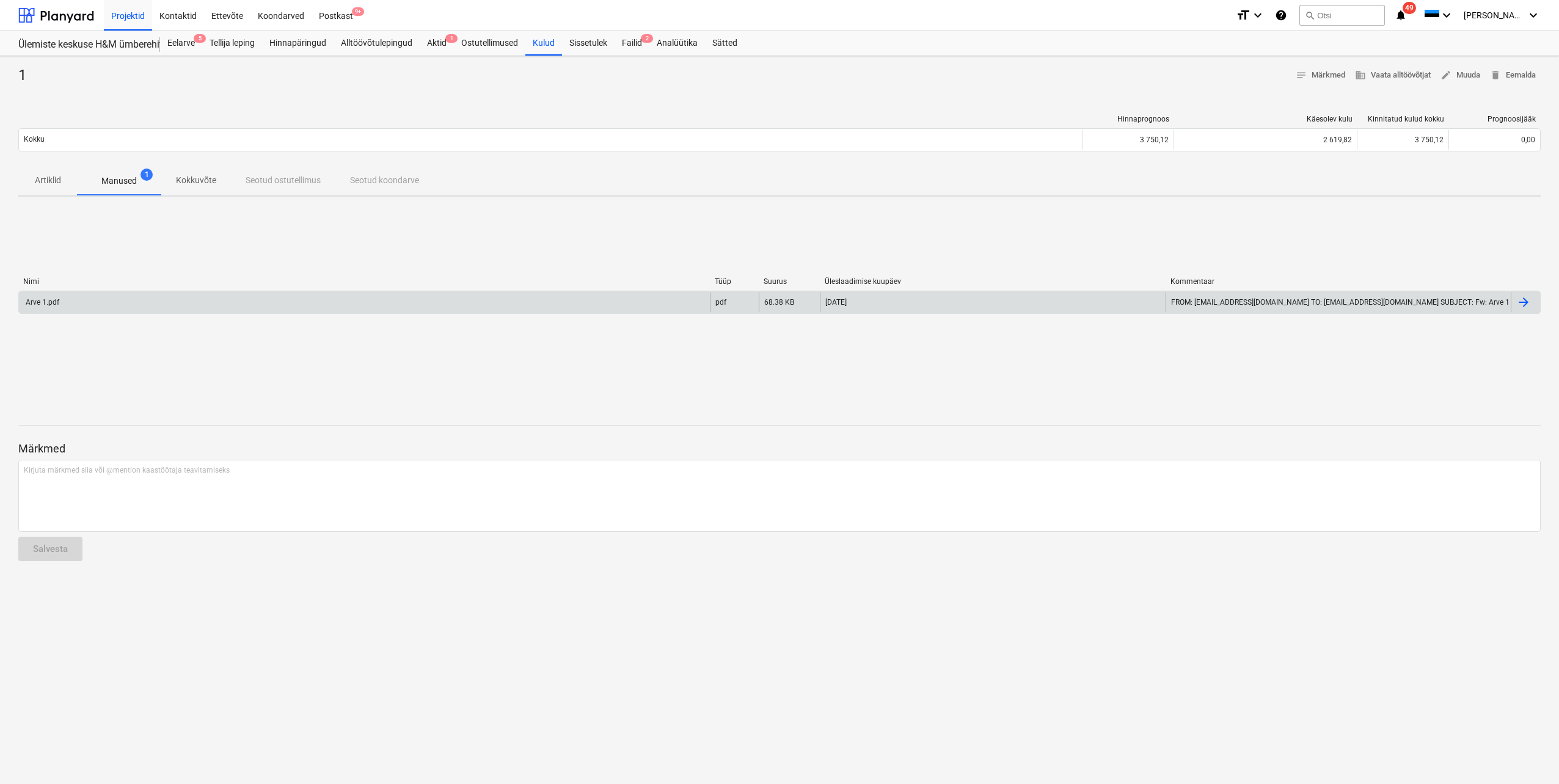
click at [49, 307] on div "Arve 1.pdf" at bounding box center [364, 302] width 691 height 20
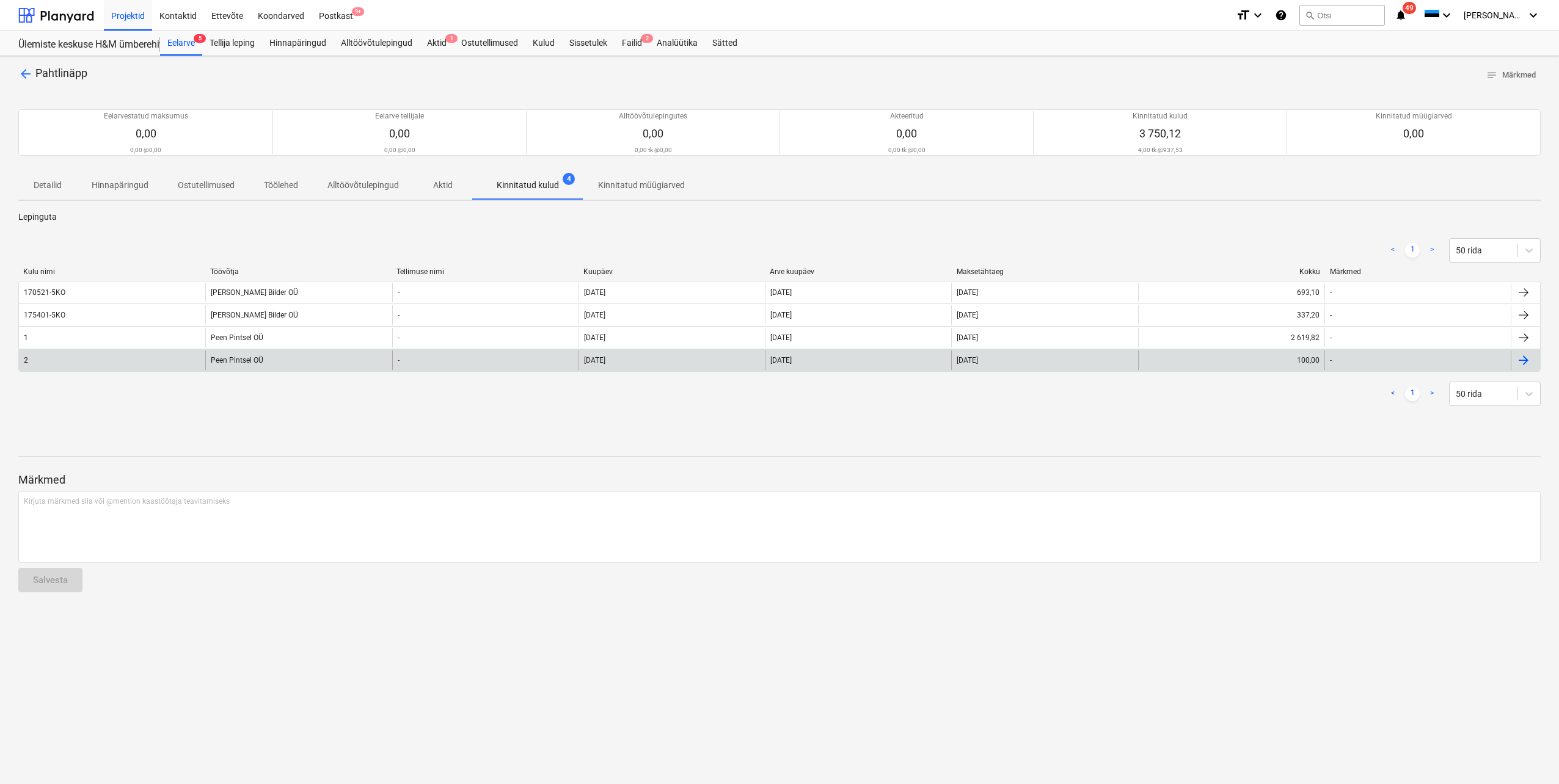
click at [227, 365] on div "Peen Pintsel OÜ" at bounding box center [298, 360] width 186 height 20
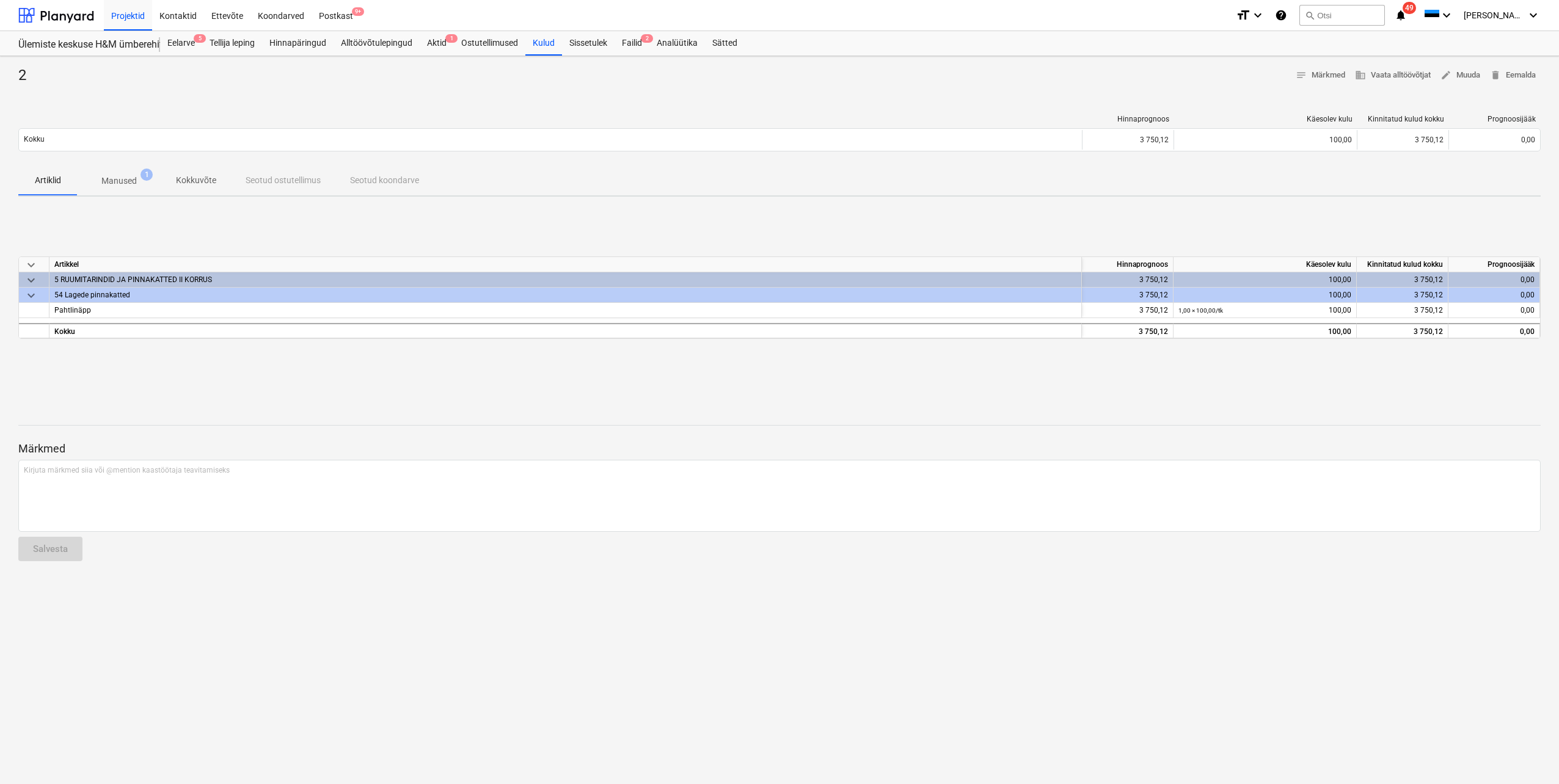
click at [118, 181] on p "Manused" at bounding box center [119, 181] width 36 height 13
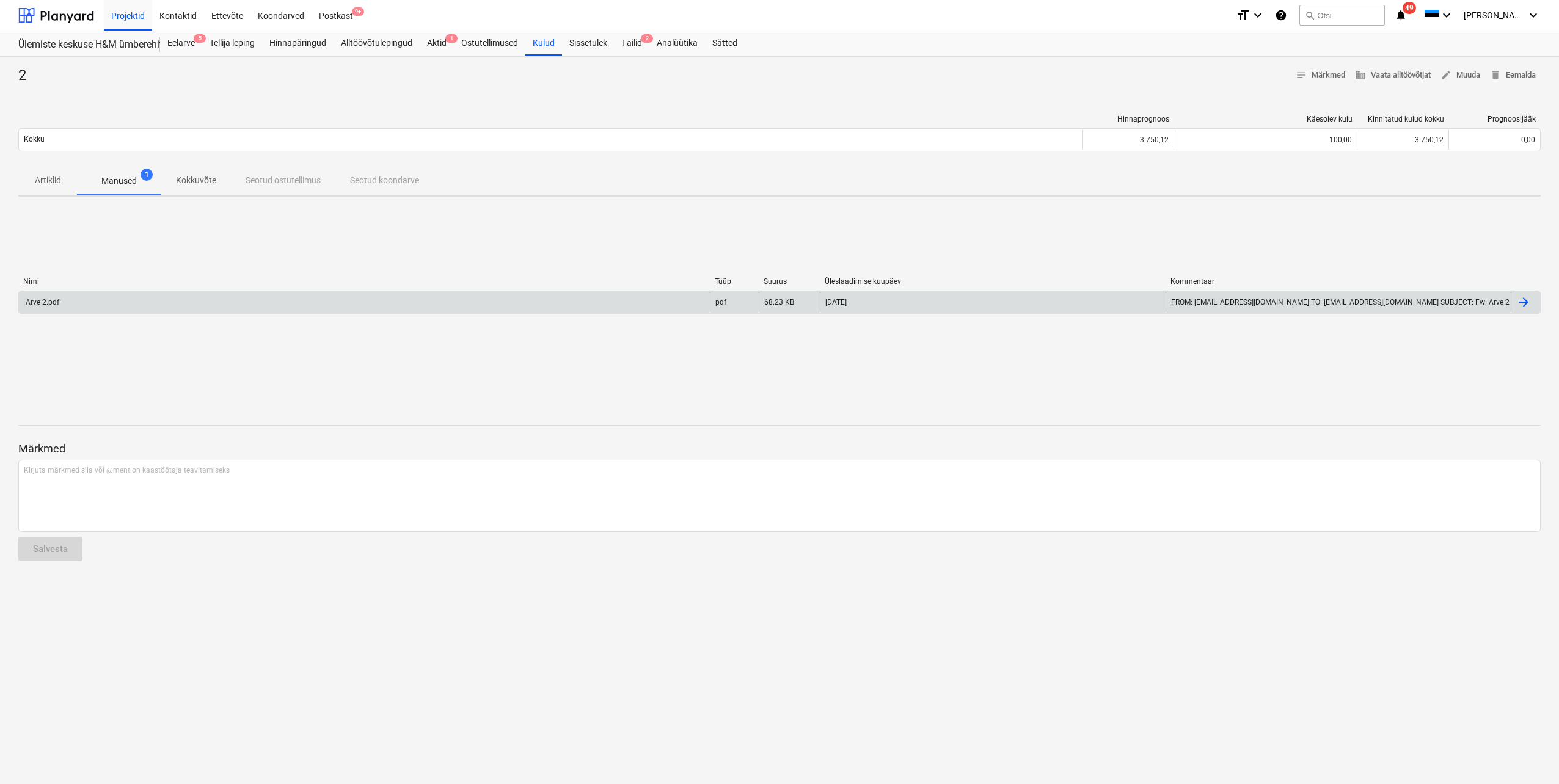
click at [49, 303] on div "Arve 2.pdf" at bounding box center [41, 302] width 36 height 9
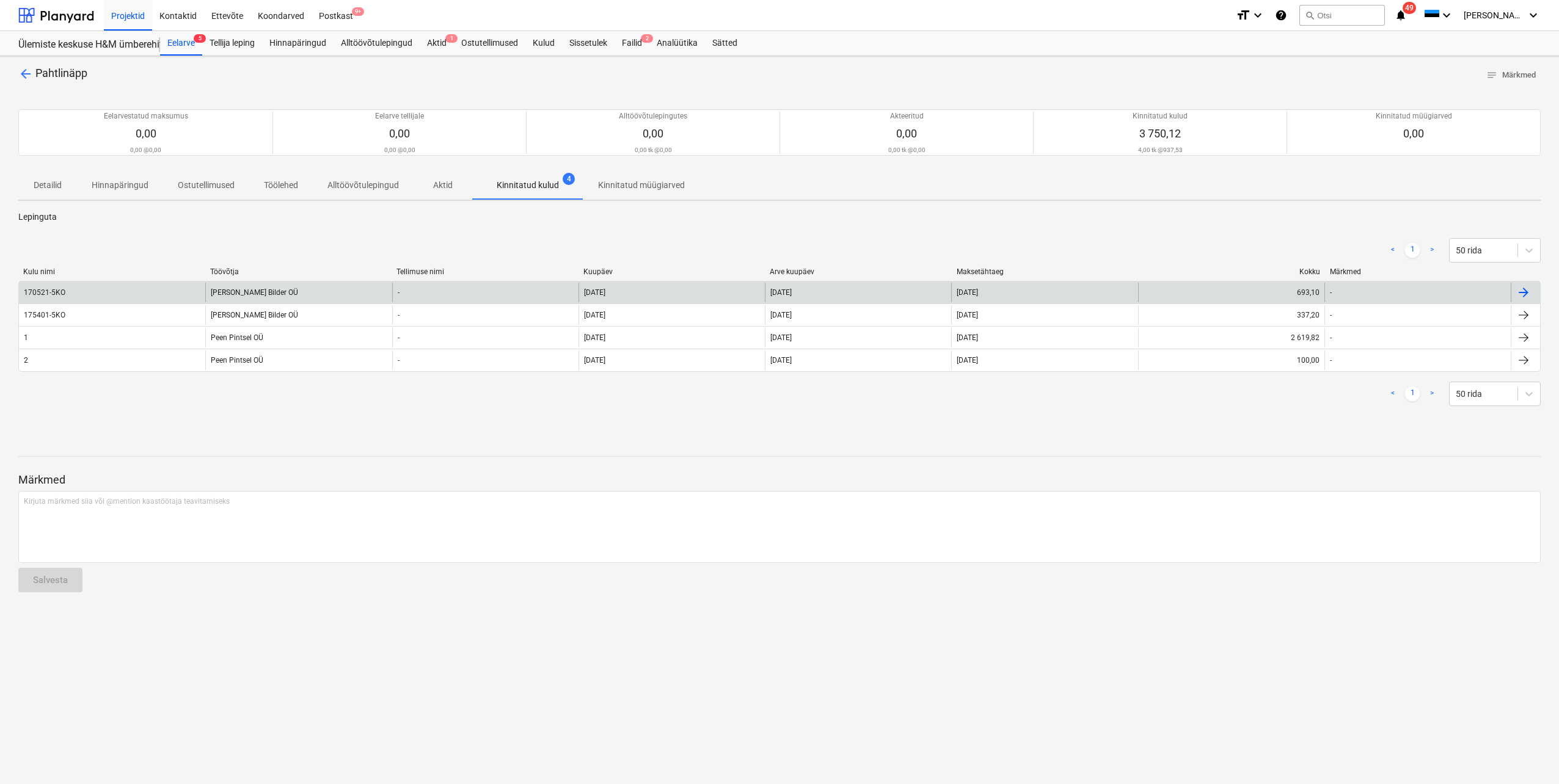
click at [232, 296] on div "[PERSON_NAME] Bilder OÜ" at bounding box center [298, 293] width 186 height 20
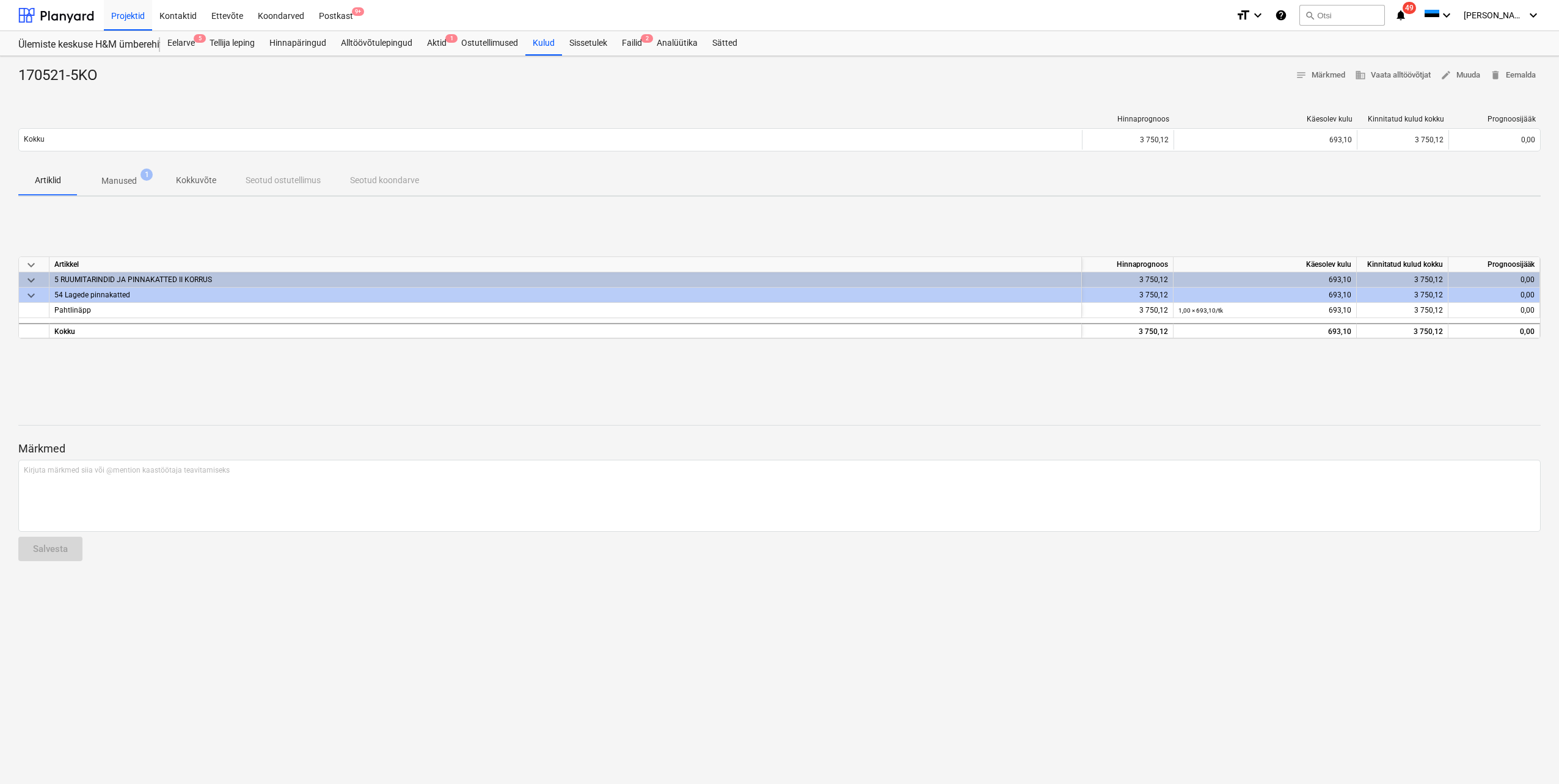
click at [124, 180] on p "Manused" at bounding box center [119, 181] width 36 height 13
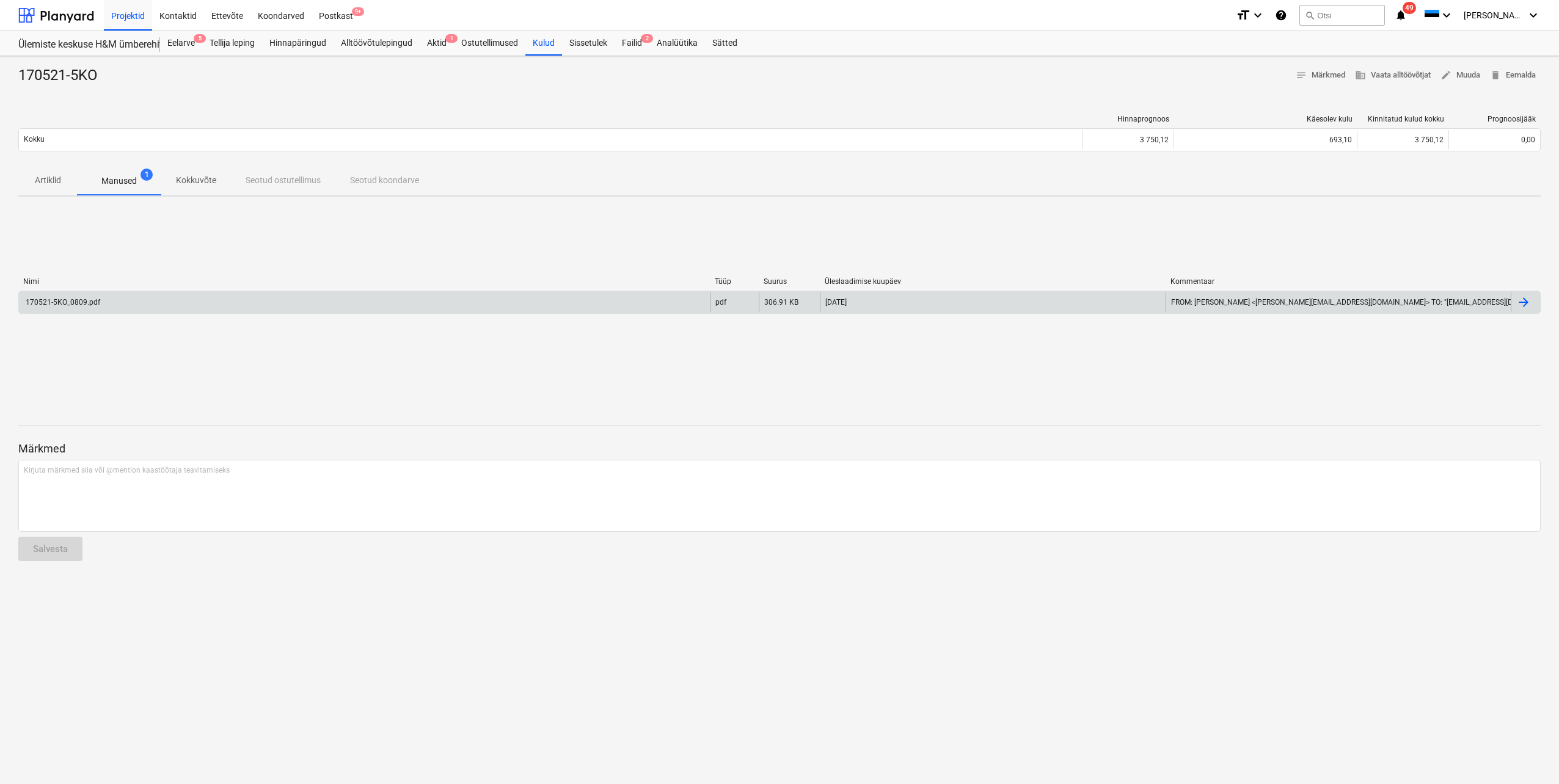
click at [79, 302] on div "170521-5KO_0809.pdf" at bounding box center [62, 302] width 76 height 9
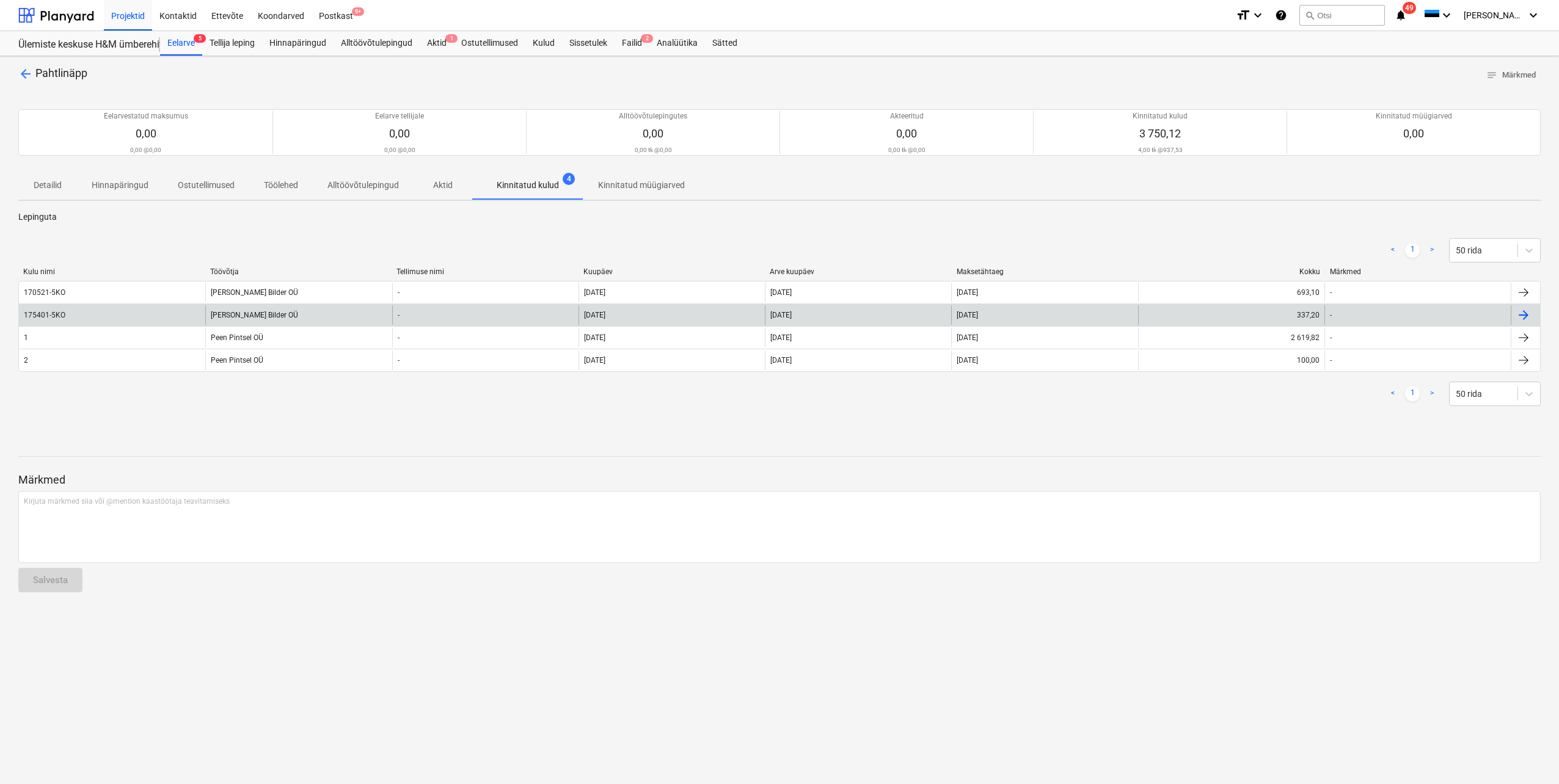
click at [159, 314] on div "175401-5KO" at bounding box center [112, 315] width 186 height 20
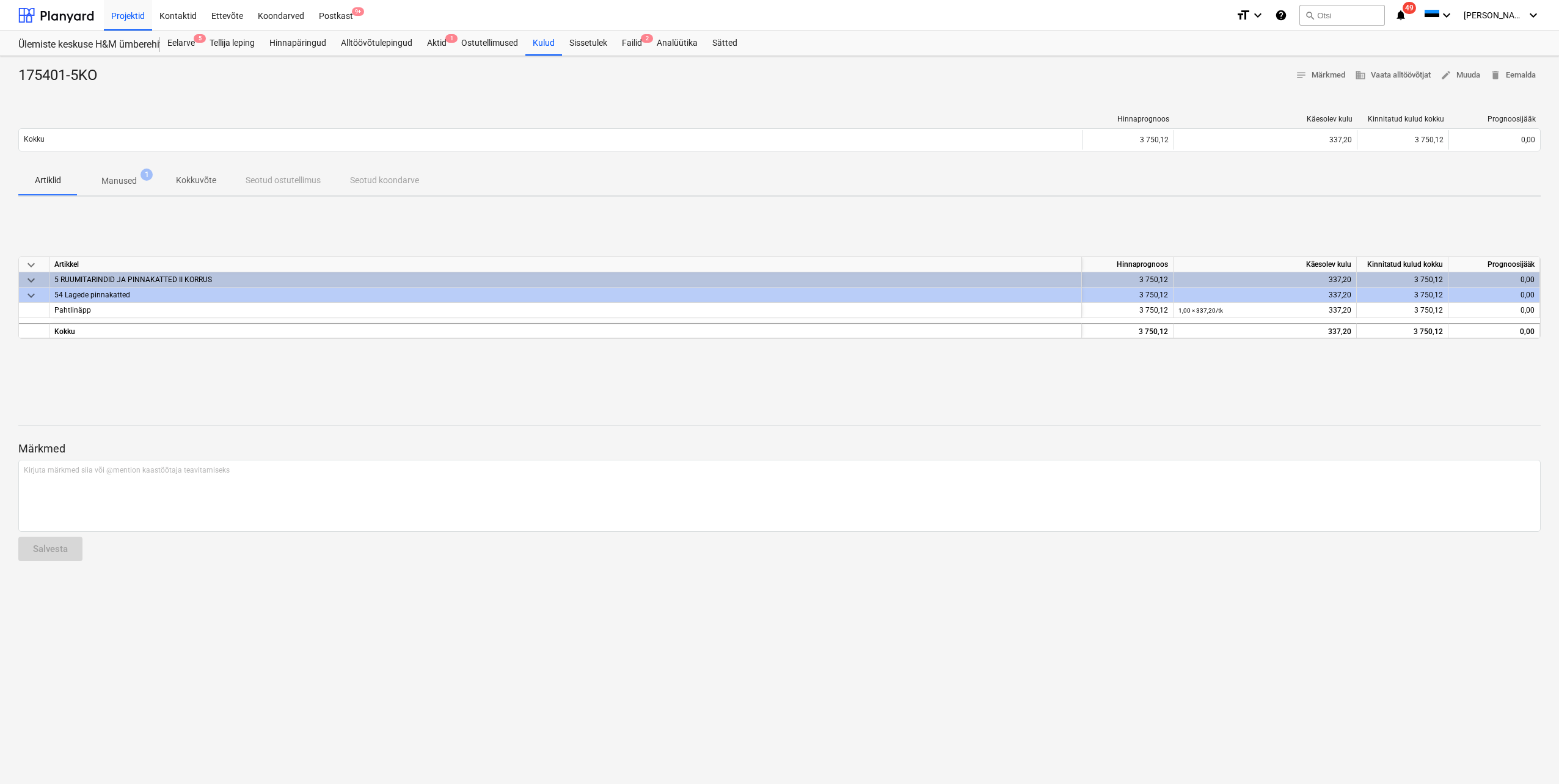
click at [113, 174] on span "Manused 1" at bounding box center [119, 181] width 84 height 22
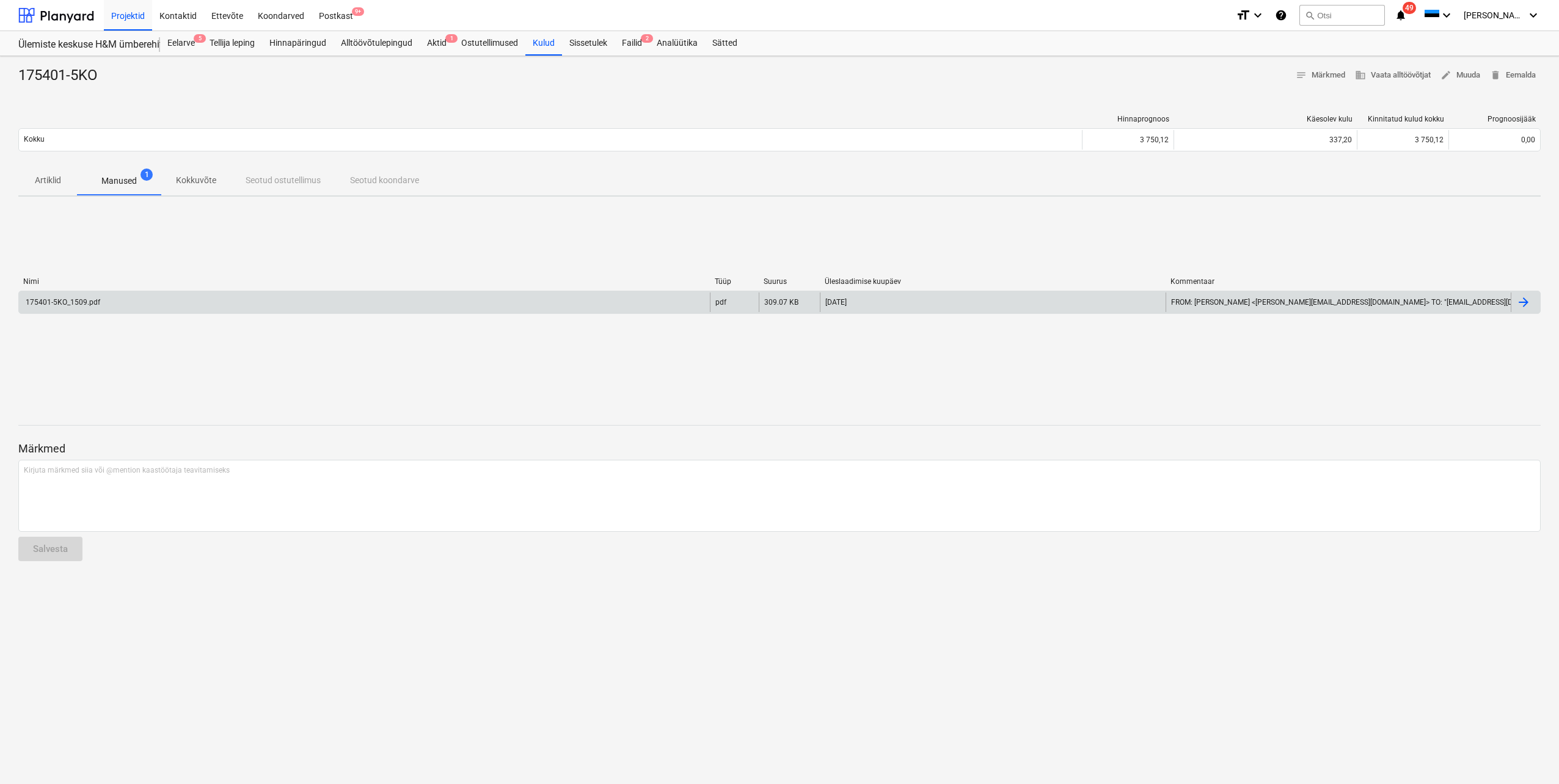
click at [204, 310] on div "175401-5KO_1509.pdf" at bounding box center [364, 302] width 691 height 20
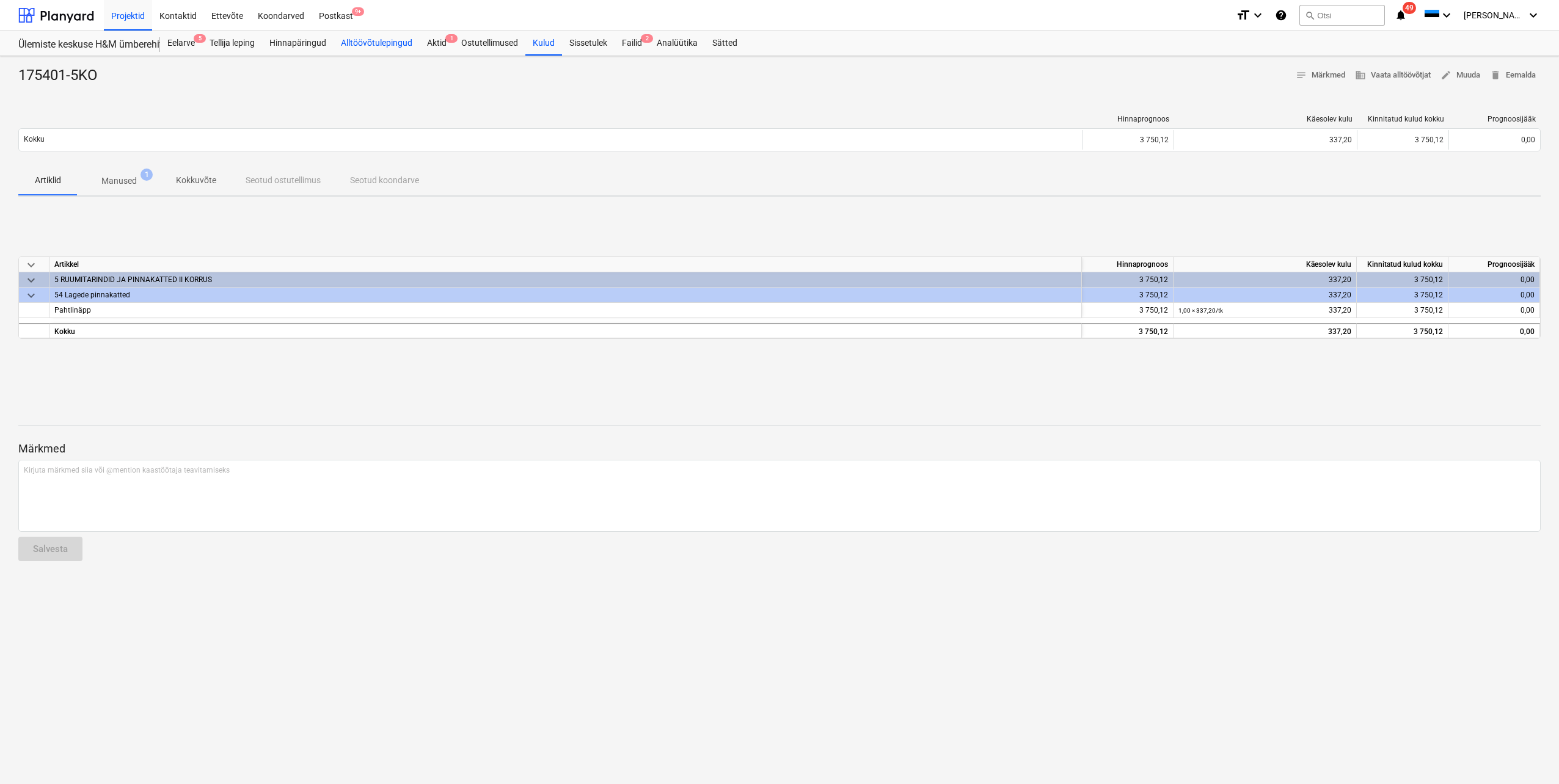
drag, startPoint x: 398, startPoint y: 40, endPoint x: 390, endPoint y: 39, distance: 8.1
click at [396, 40] on div "Alltöövõtulepingud" at bounding box center [377, 43] width 86 height 25
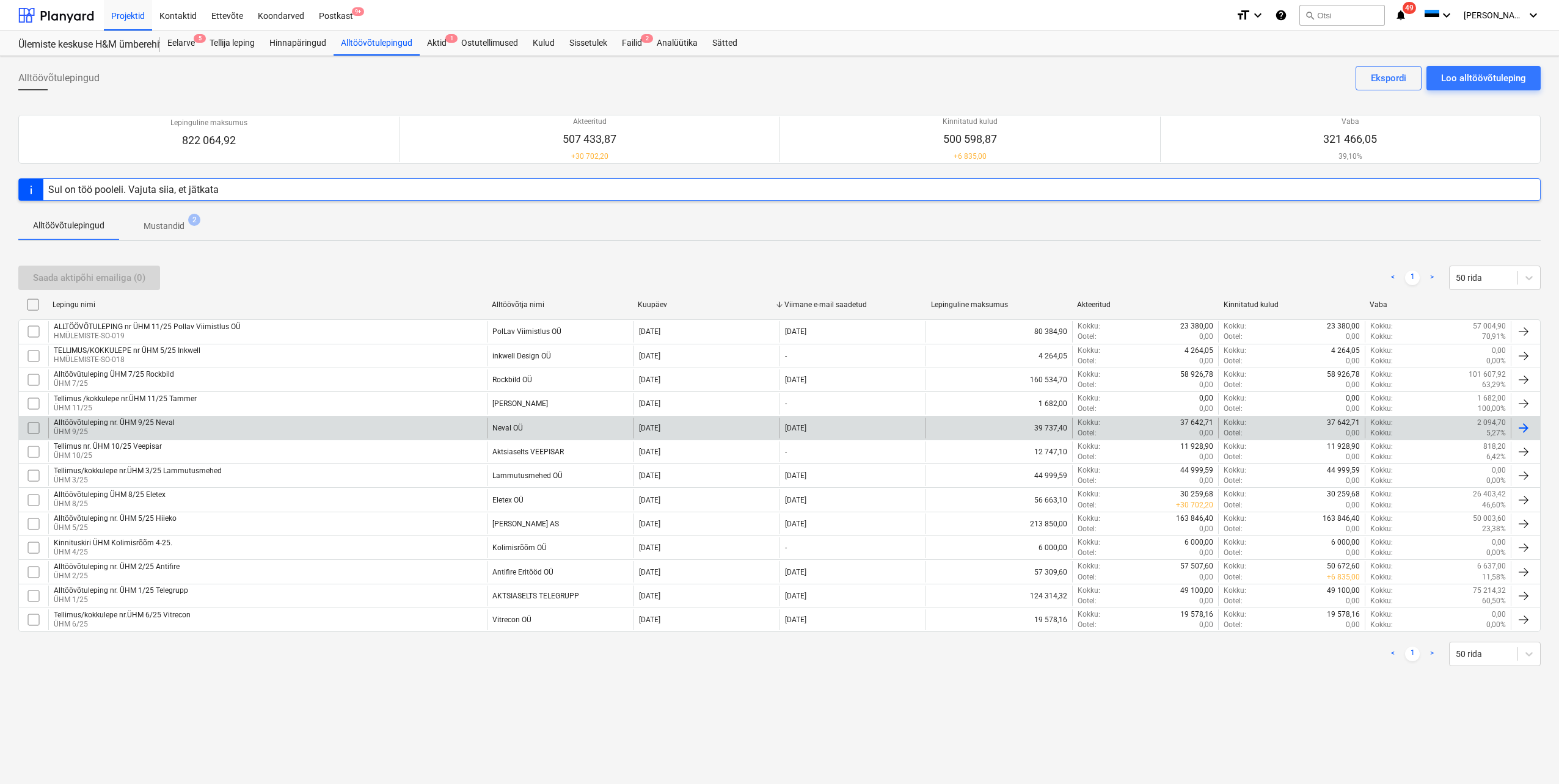
click at [132, 423] on div "Alltöövõtuleping nr. ÜHM 9/25 Neval" at bounding box center [114, 423] width 121 height 9
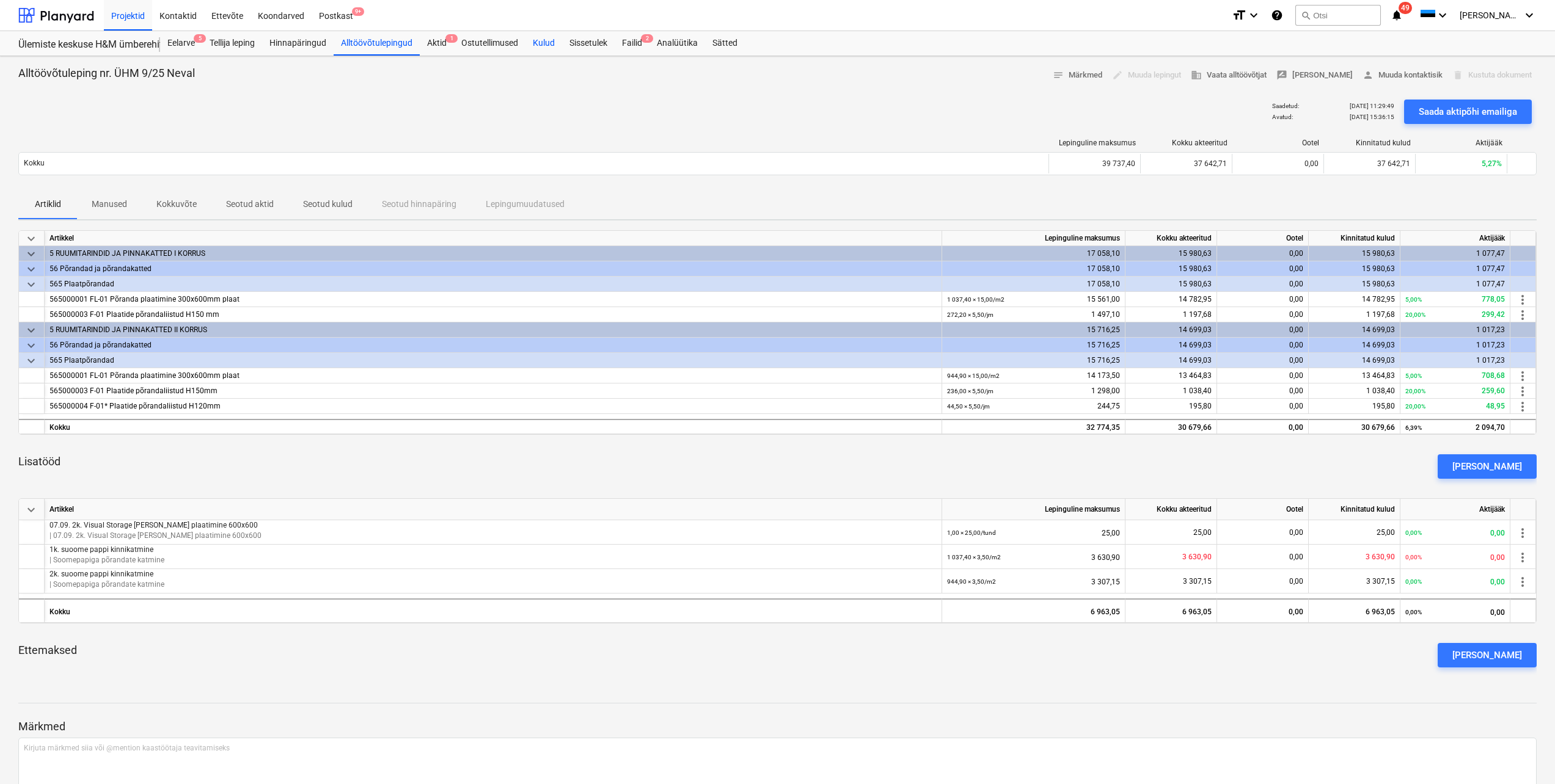
click at [550, 40] on div "Kulud" at bounding box center [544, 43] width 36 height 25
click at [324, 204] on p "Seotud kulud" at bounding box center [327, 205] width 49 height 13
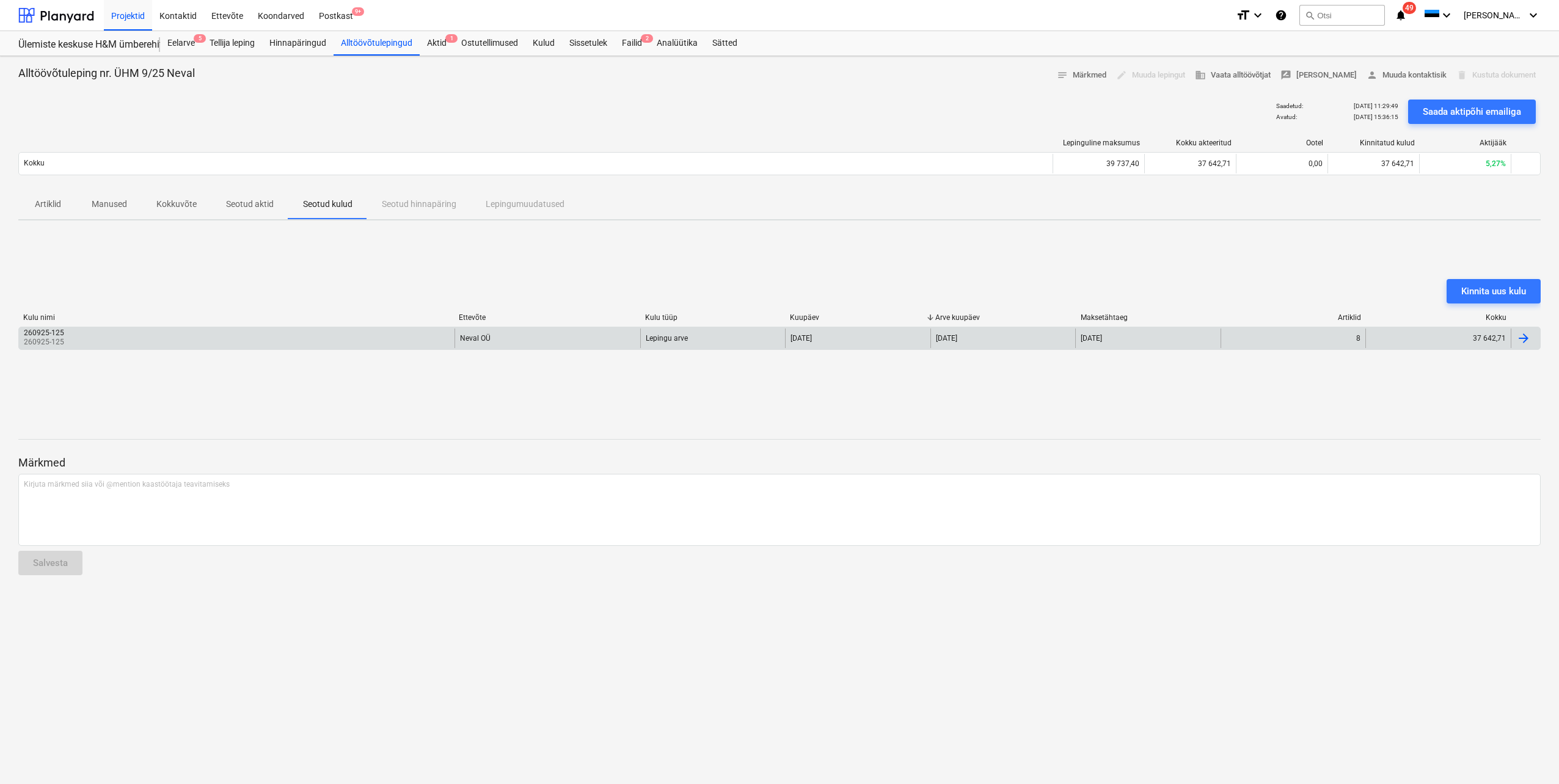
click at [257, 346] on div "260925-125 260925-125" at bounding box center [236, 338] width 435 height 20
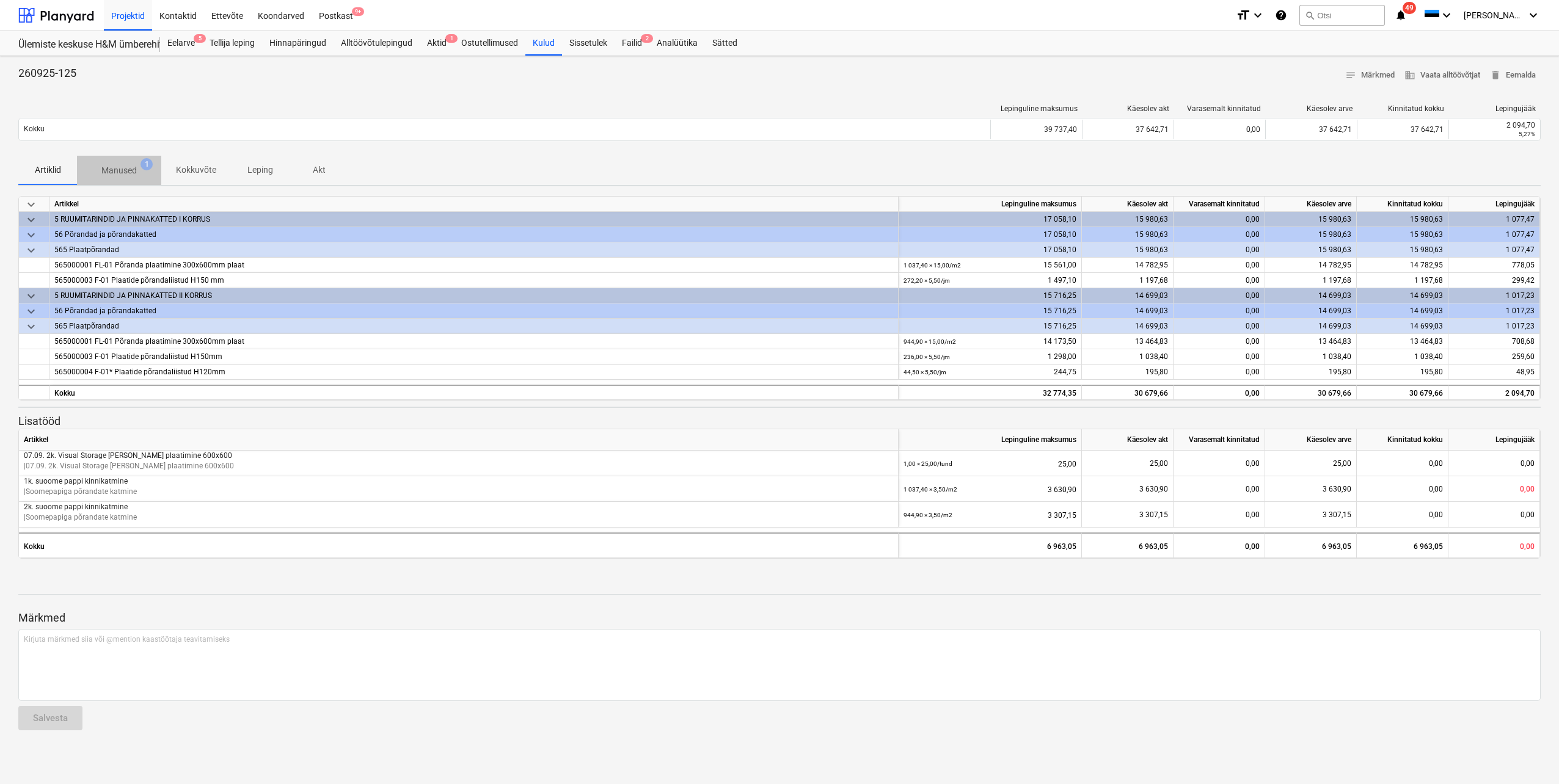
click at [121, 159] on span "Manused 1" at bounding box center [119, 170] width 84 height 22
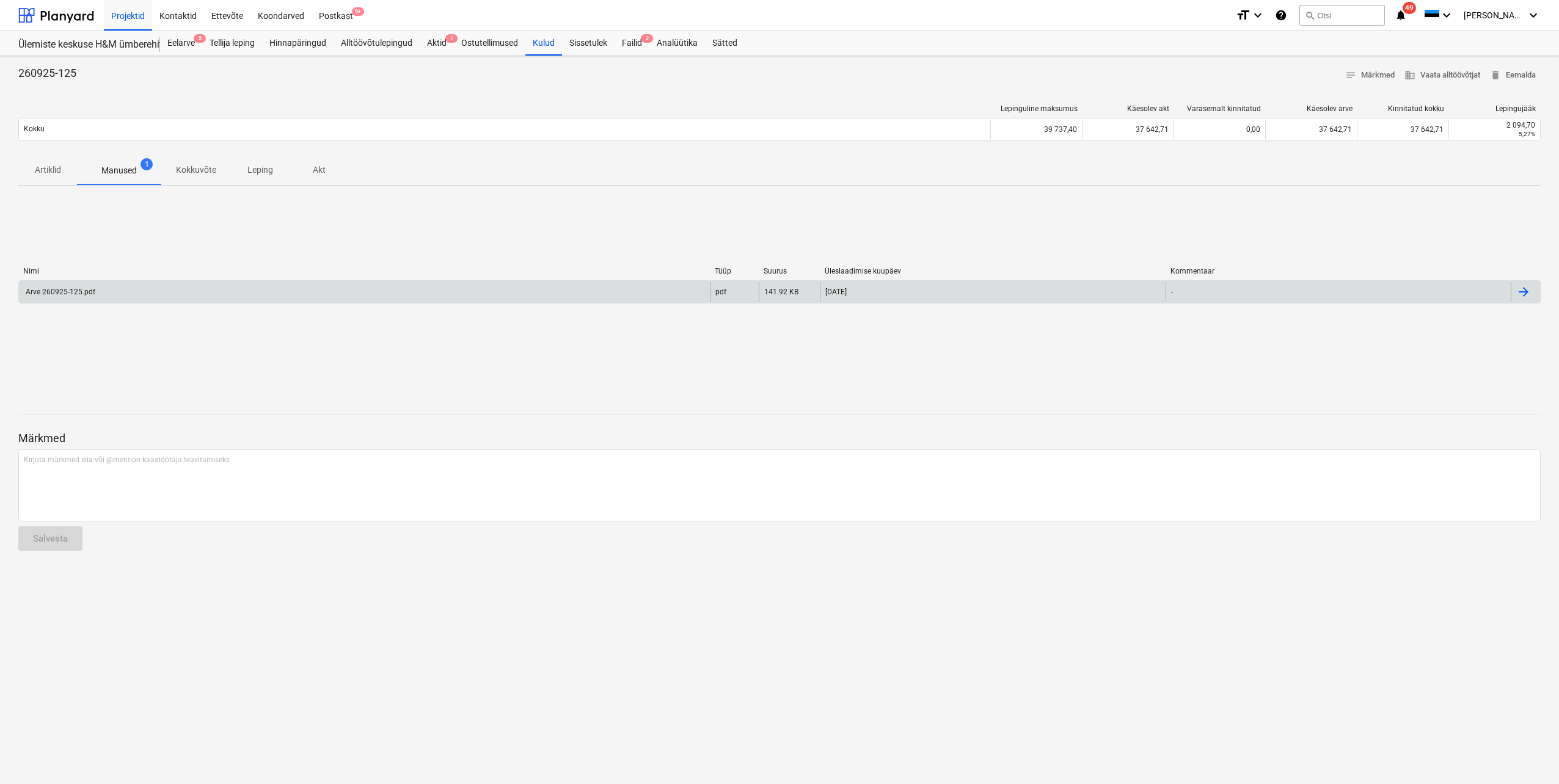
click at [92, 292] on div "Arve 260925-125.pdf" at bounding box center [59, 292] width 71 height 9
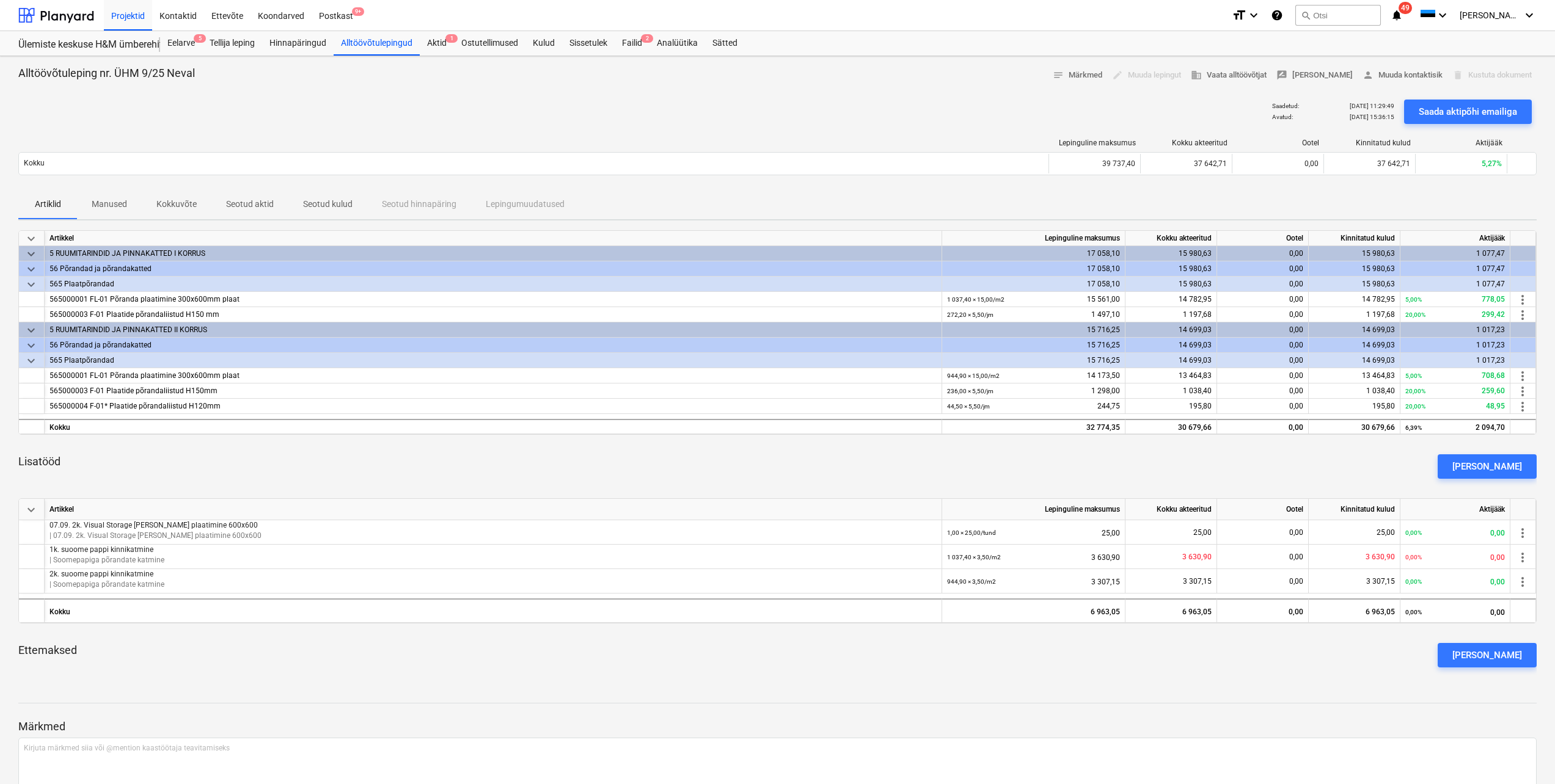
click at [261, 206] on p "Seotud aktid" at bounding box center [250, 205] width 48 height 13
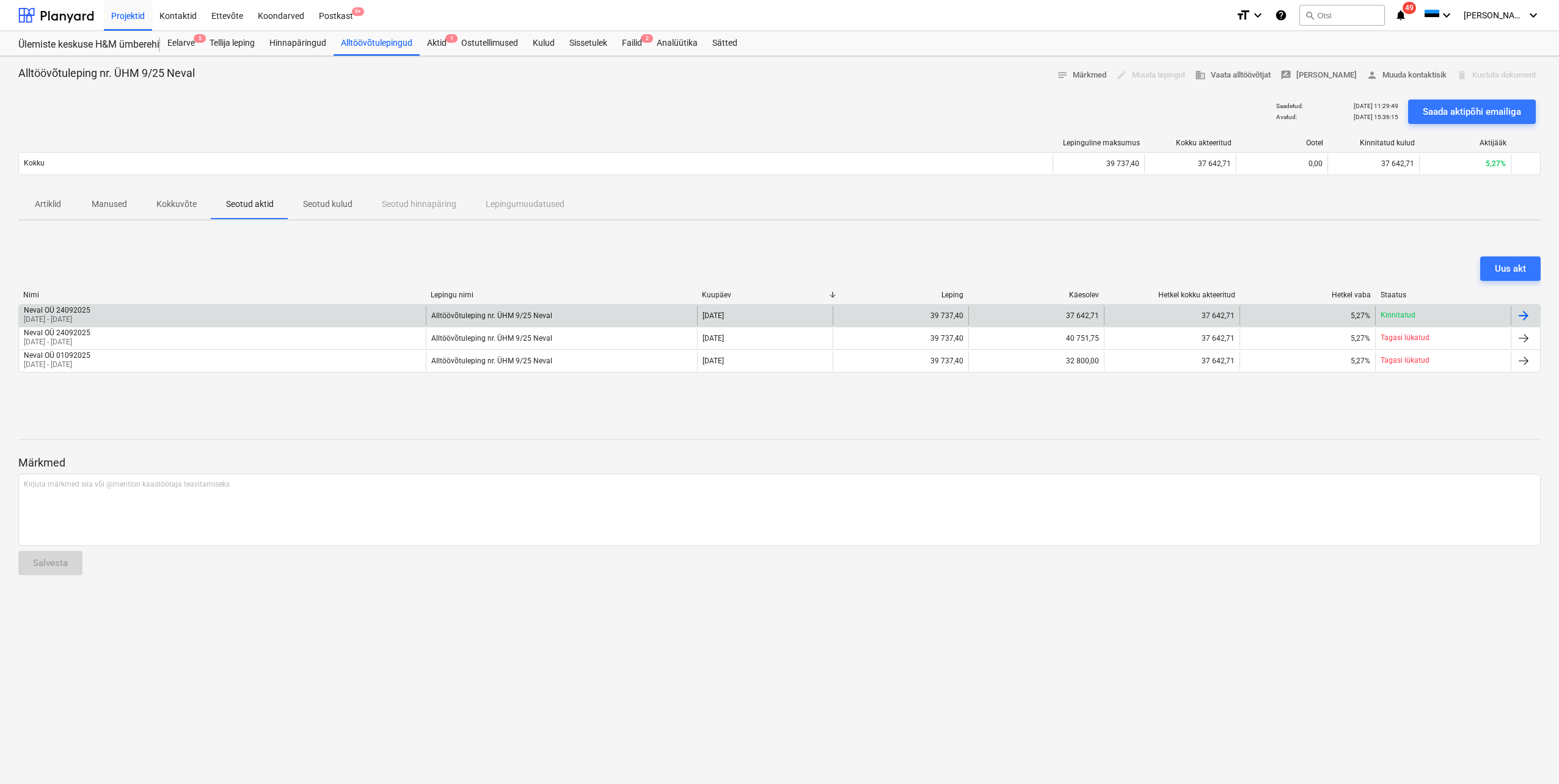
click at [90, 316] on p "[DATE] - [DATE]" at bounding box center [57, 319] width 67 height 10
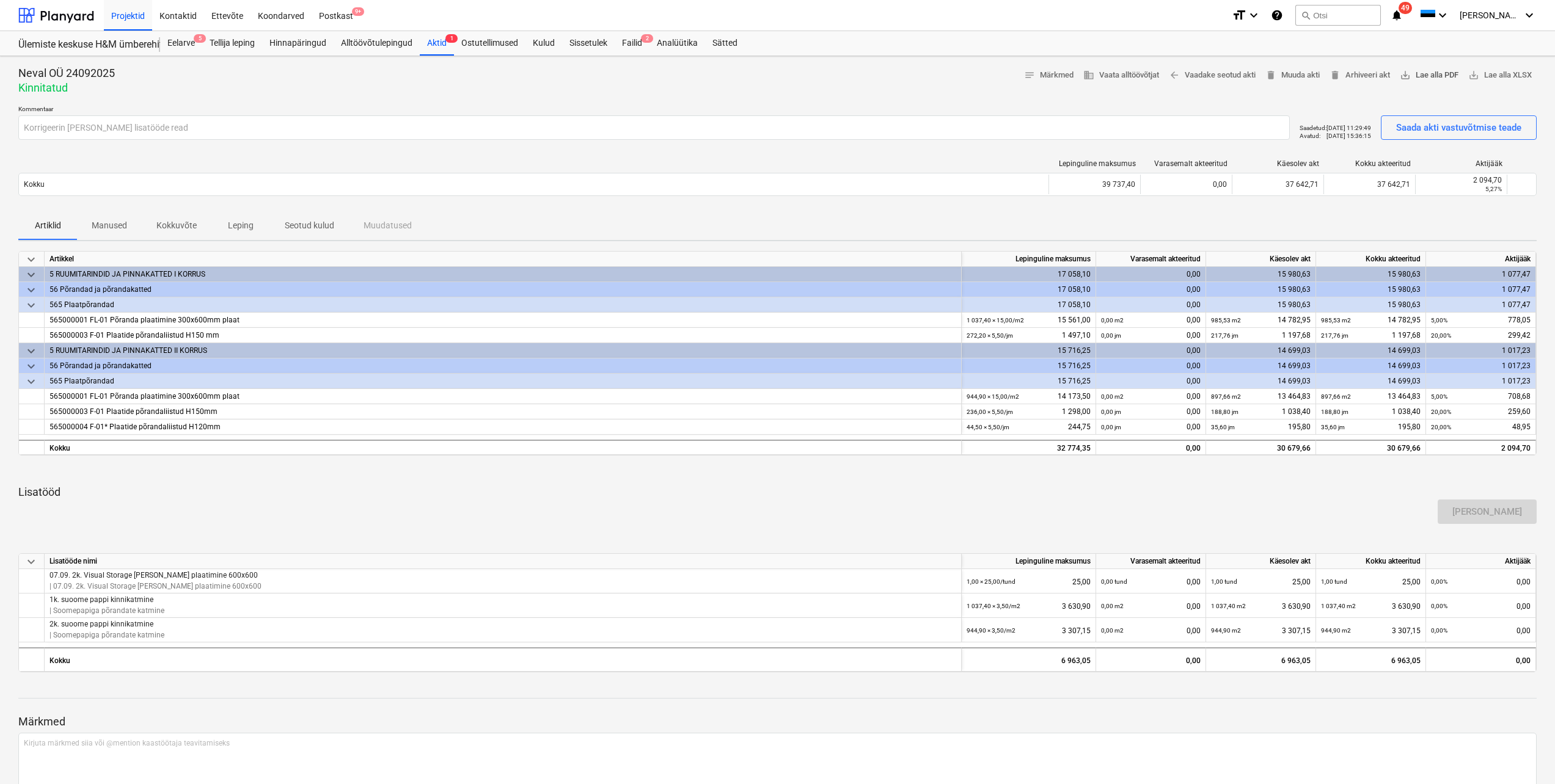
click at [1421, 75] on span "save_alt Lae alla PDF" at bounding box center [1429, 75] width 59 height 14
click at [185, 47] on div "Eelarve 5" at bounding box center [181, 43] width 42 height 25
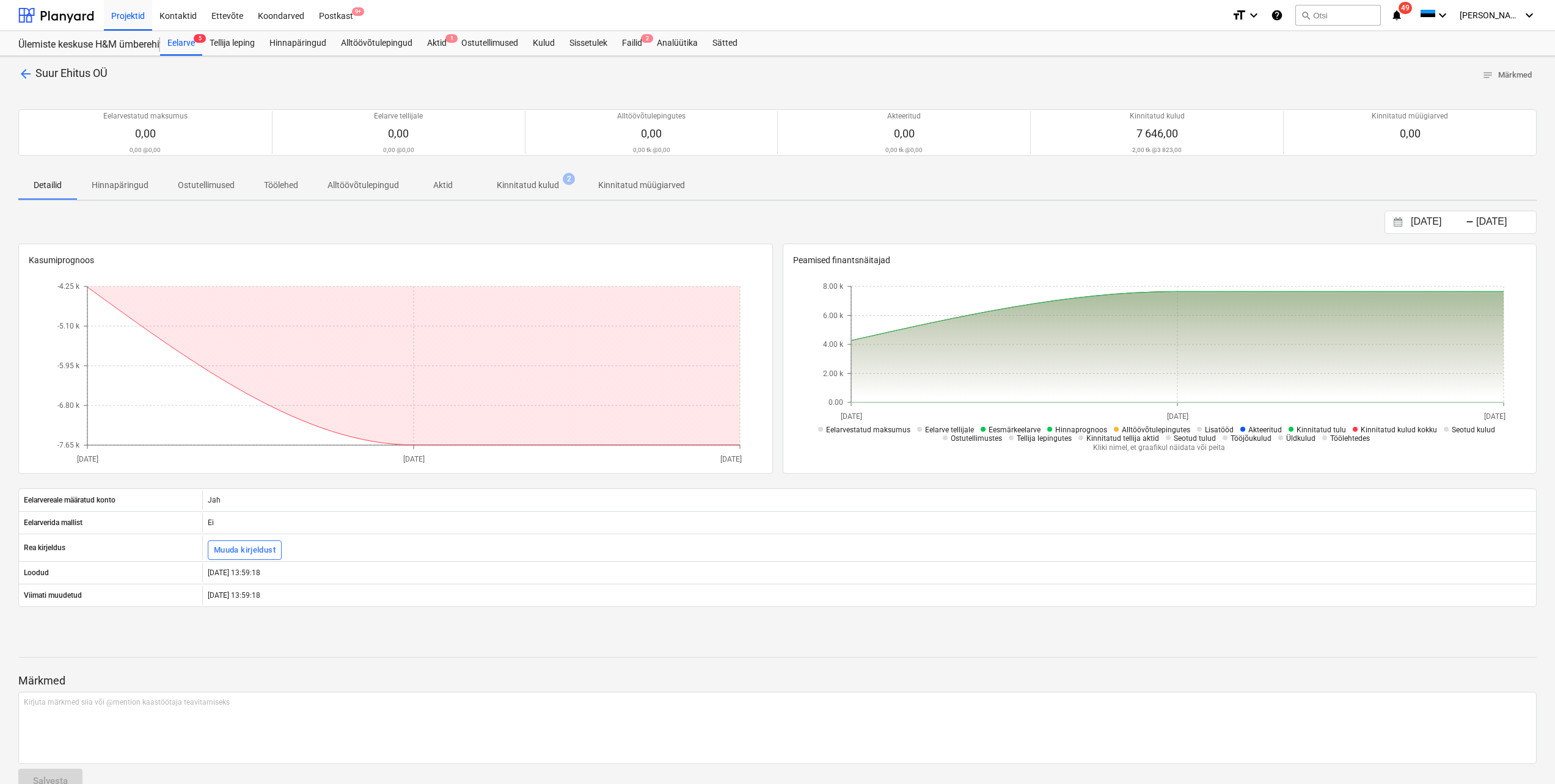
click at [511, 184] on p "Kinnitatud kulud" at bounding box center [527, 185] width 63 height 13
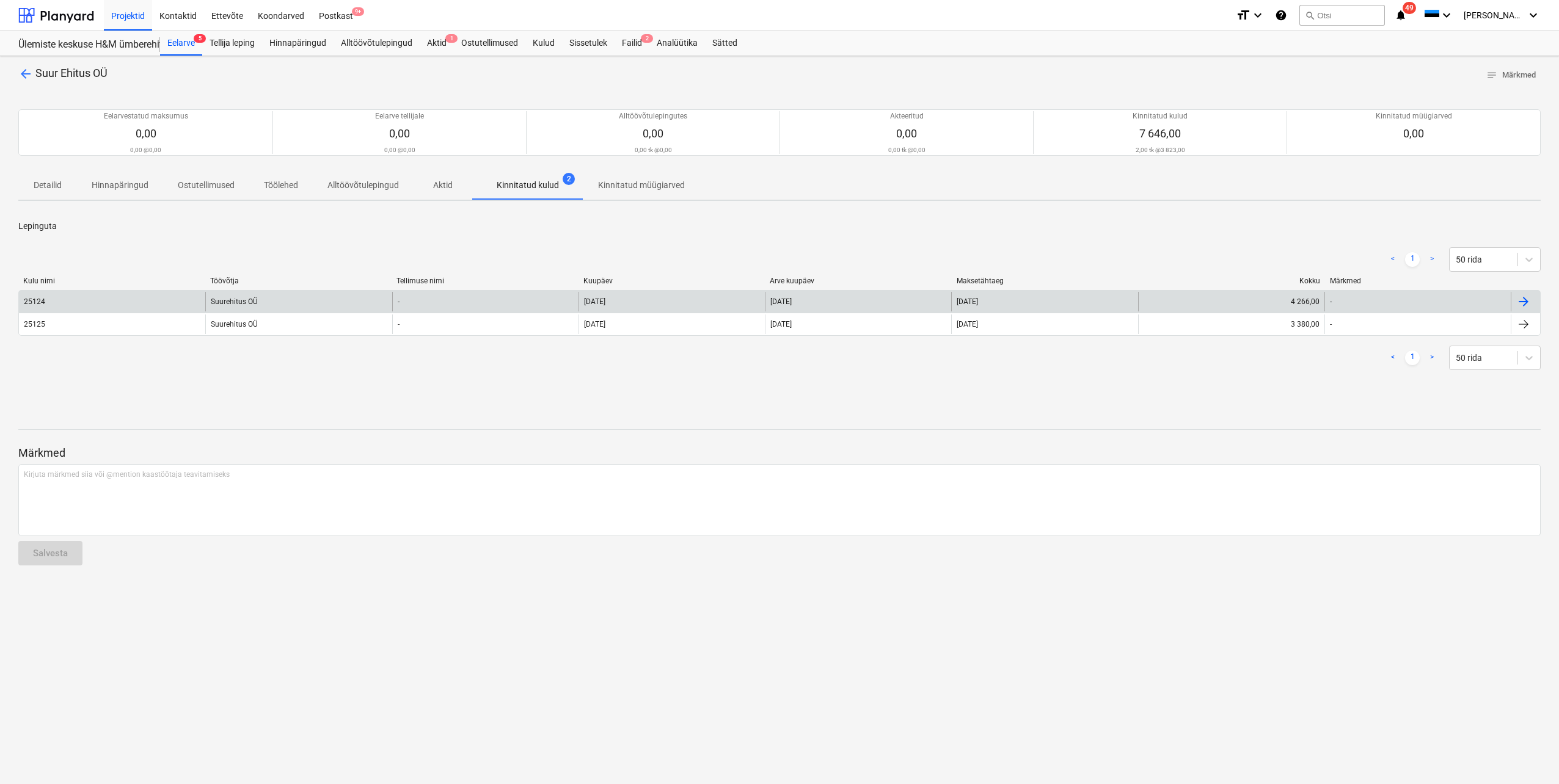
click at [232, 300] on div "Suurehitus OÜ" at bounding box center [298, 301] width 186 height 20
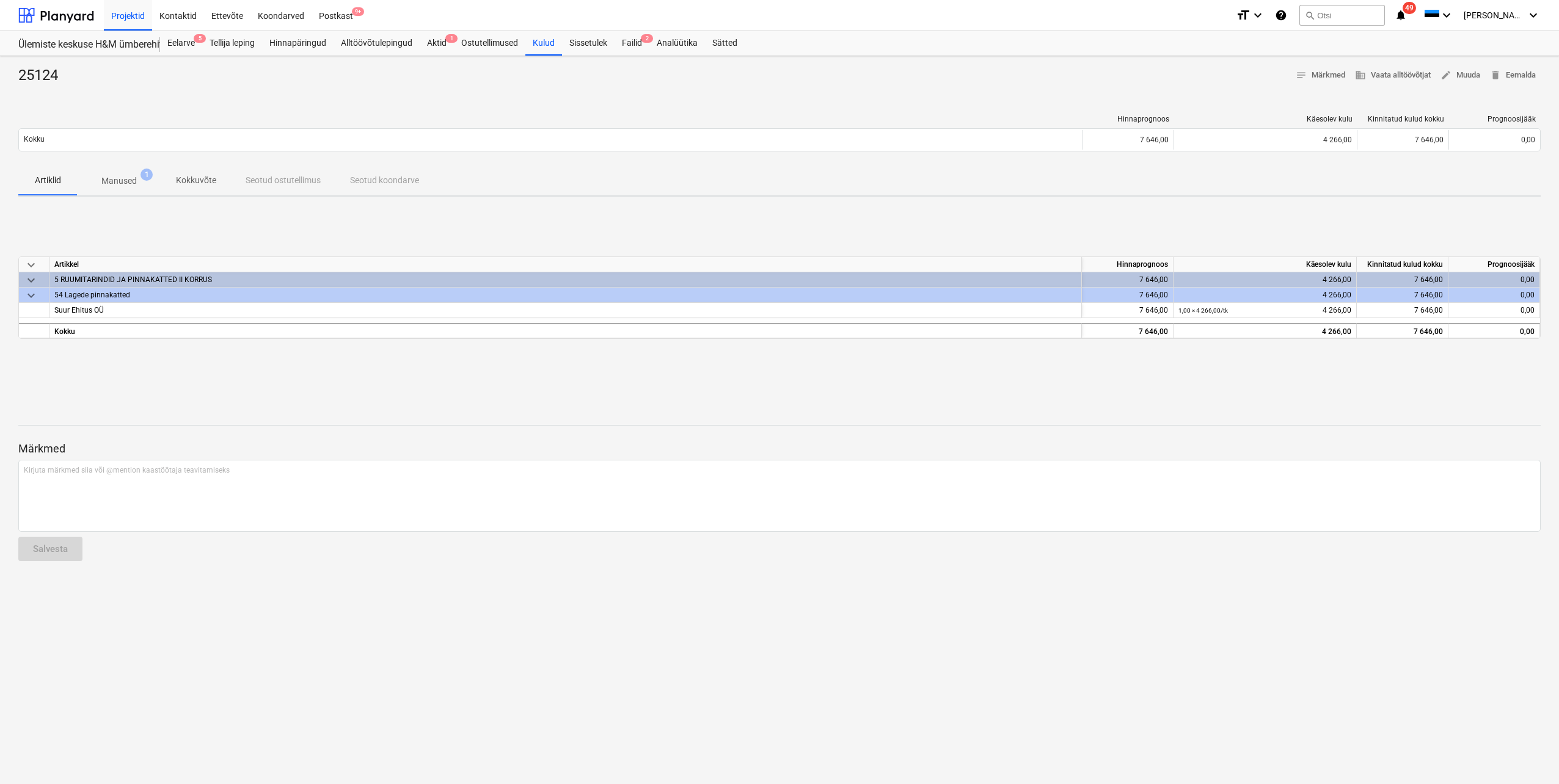
click at [134, 177] on p "Manused" at bounding box center [119, 181] width 36 height 13
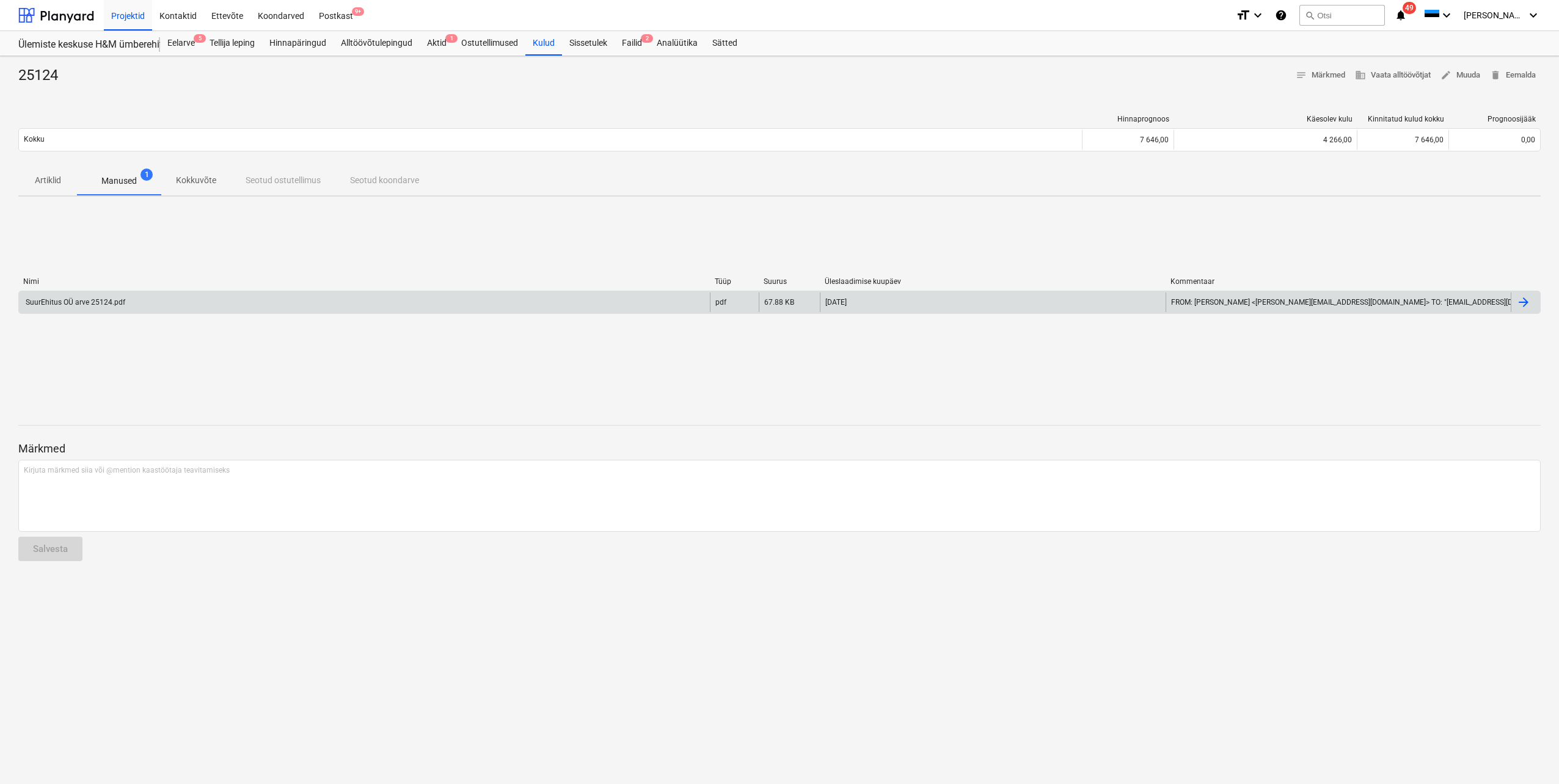
click at [92, 304] on div "SuurEhitus OÜ arve 25124.pdf" at bounding box center [75, 302] width 102 height 9
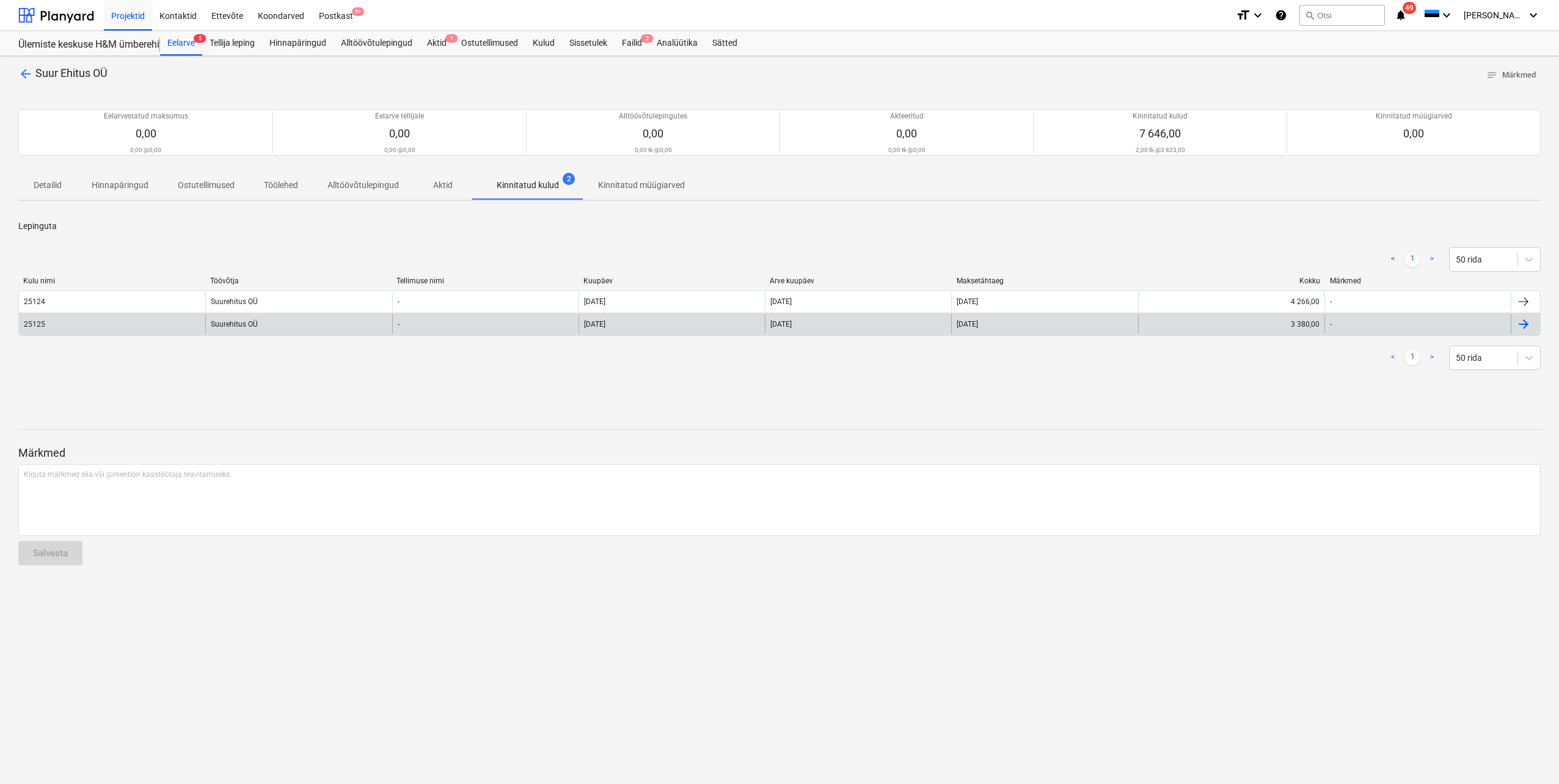
click at [42, 327] on div "25125" at bounding box center [34, 324] width 21 height 9
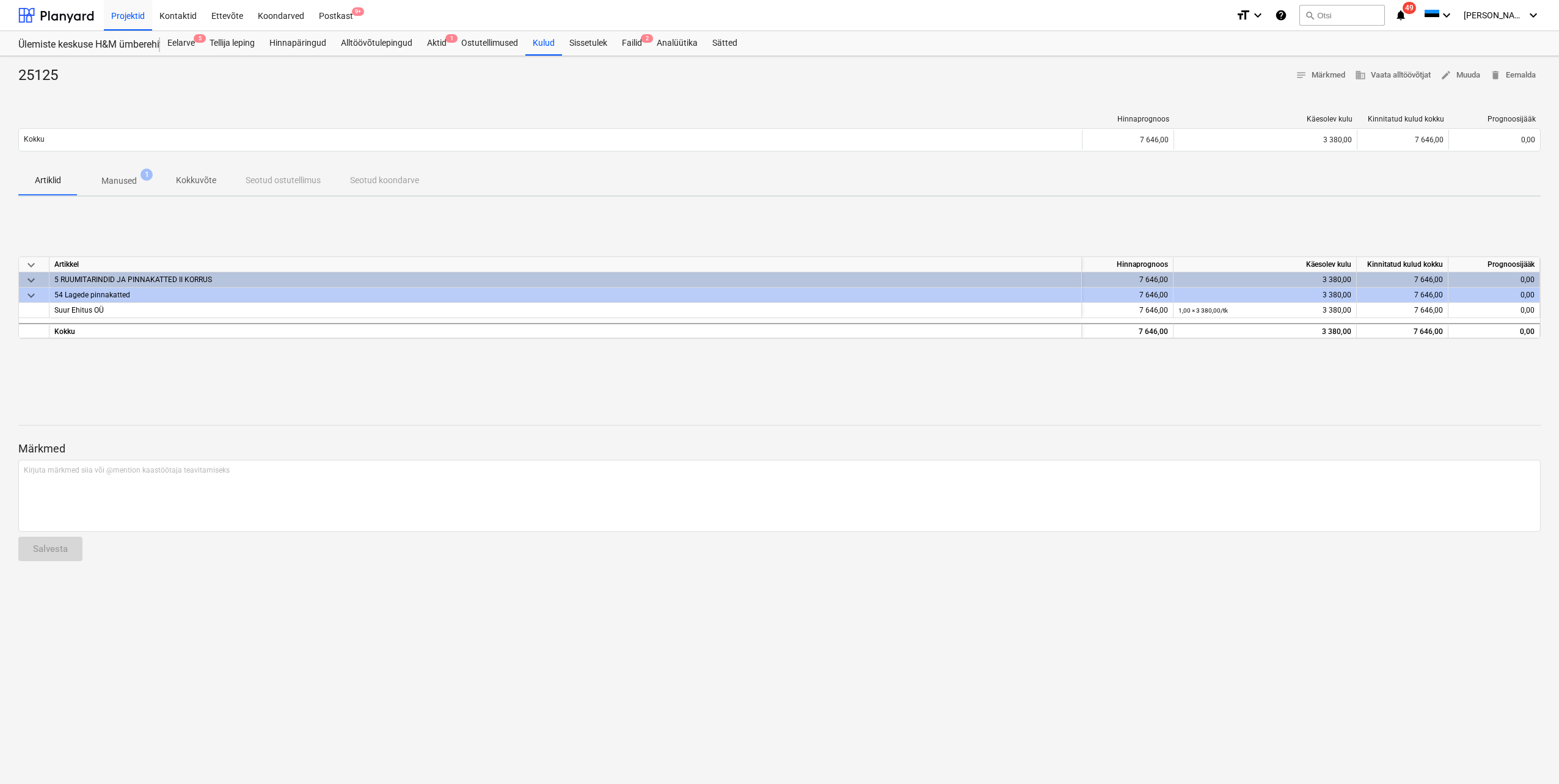
click at [128, 185] on p "Manused" at bounding box center [119, 181] width 36 height 13
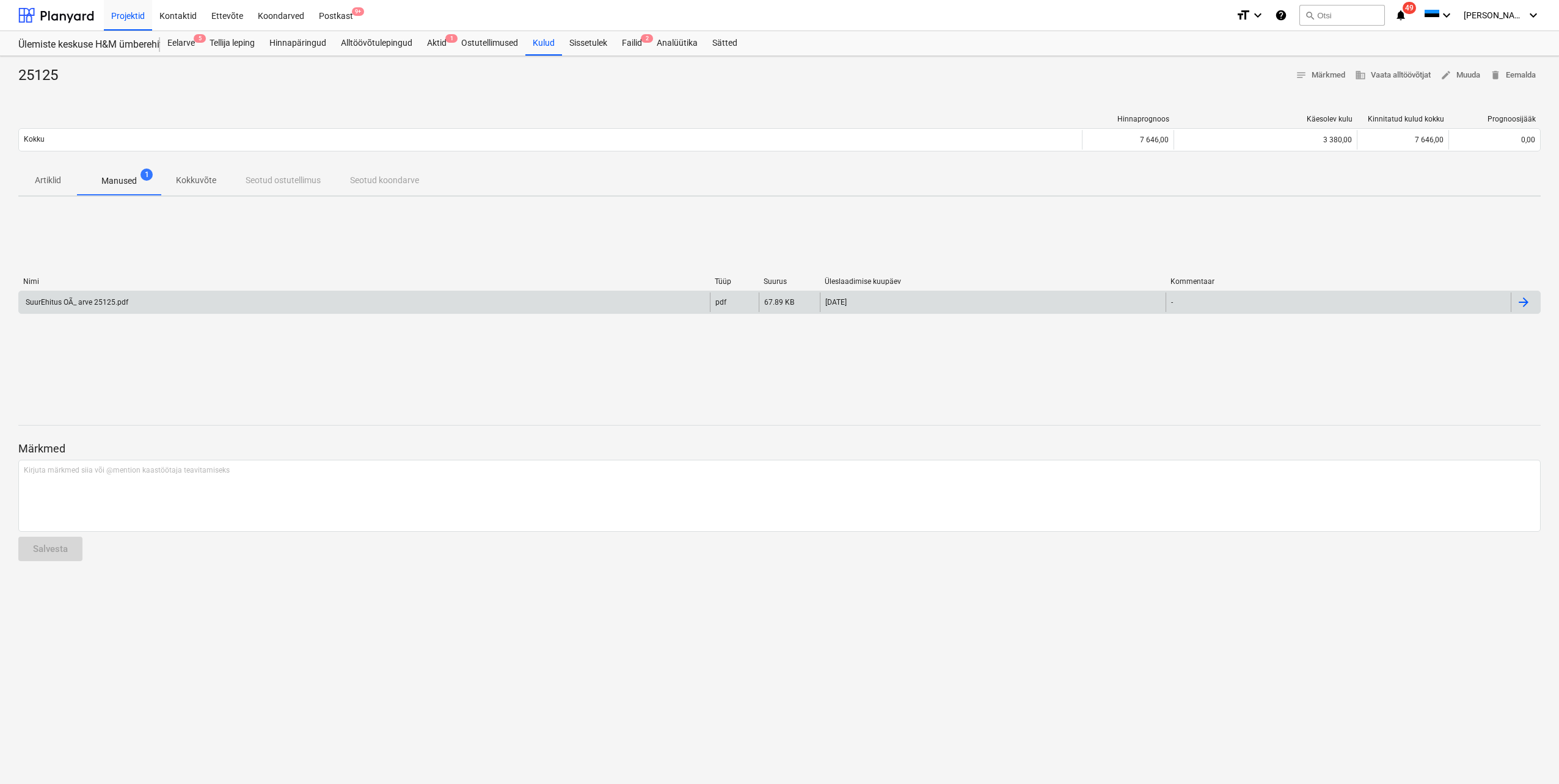
click at [96, 305] on div "SuurEhitus OÃ_ arve 25125.pdf" at bounding box center [76, 302] width 105 height 9
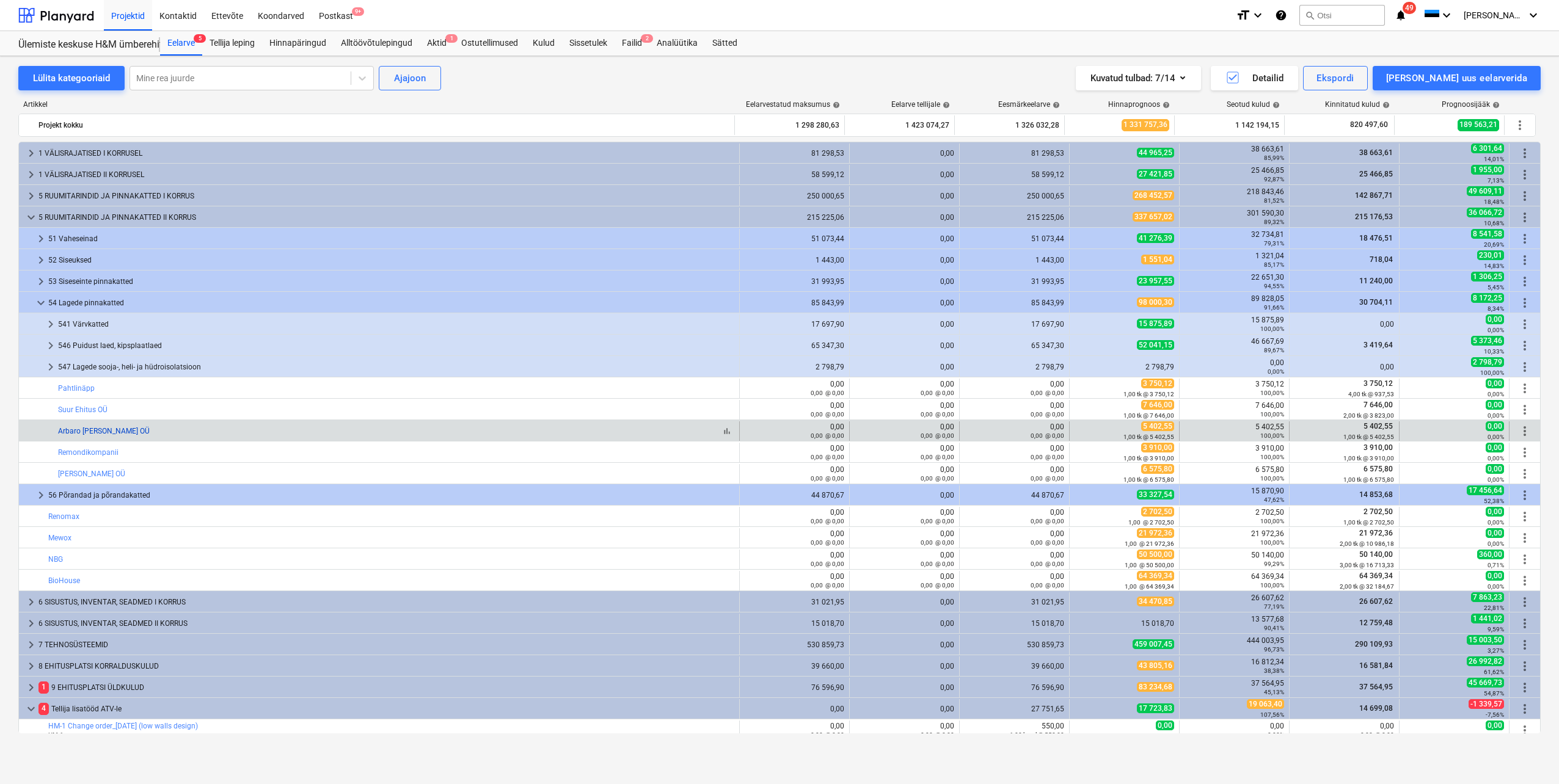
click at [85, 431] on link "Arbaro [PERSON_NAME] OÜ" at bounding box center [104, 431] width 92 height 9
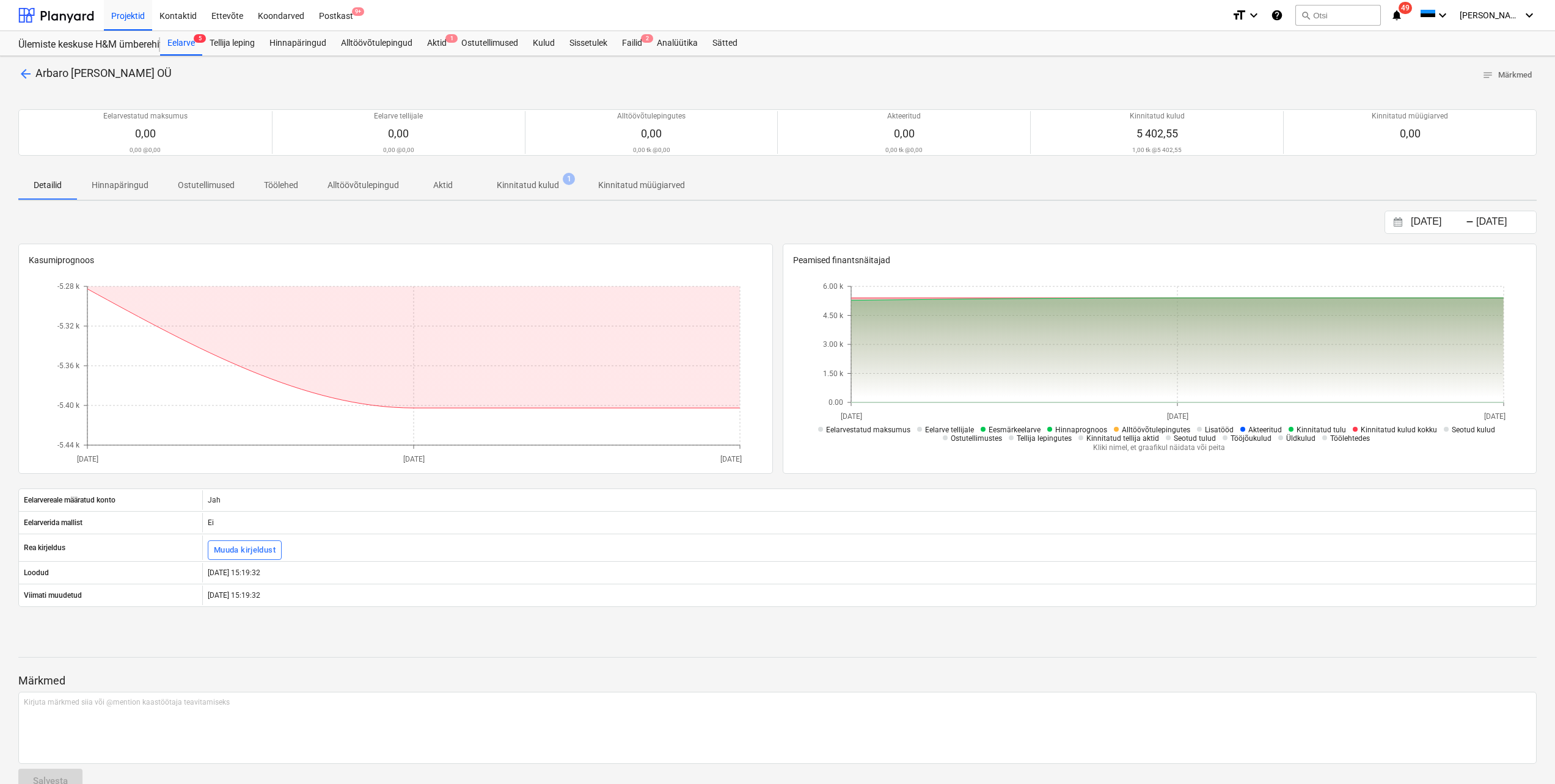
click at [518, 182] on p "Kinnitatud kulud" at bounding box center [527, 185] width 63 height 13
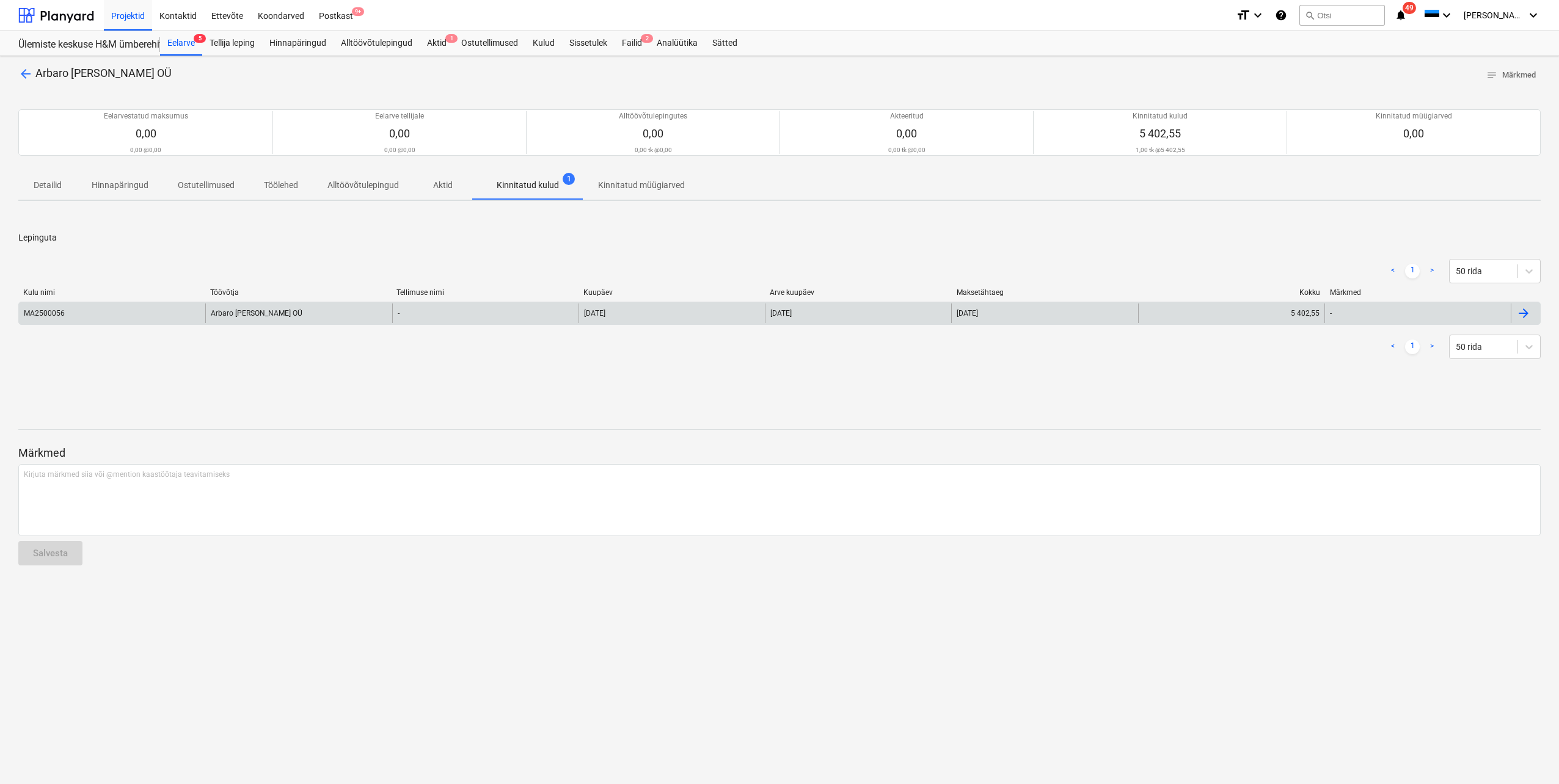
click at [69, 312] on div "MA2500056" at bounding box center [112, 313] width 186 height 20
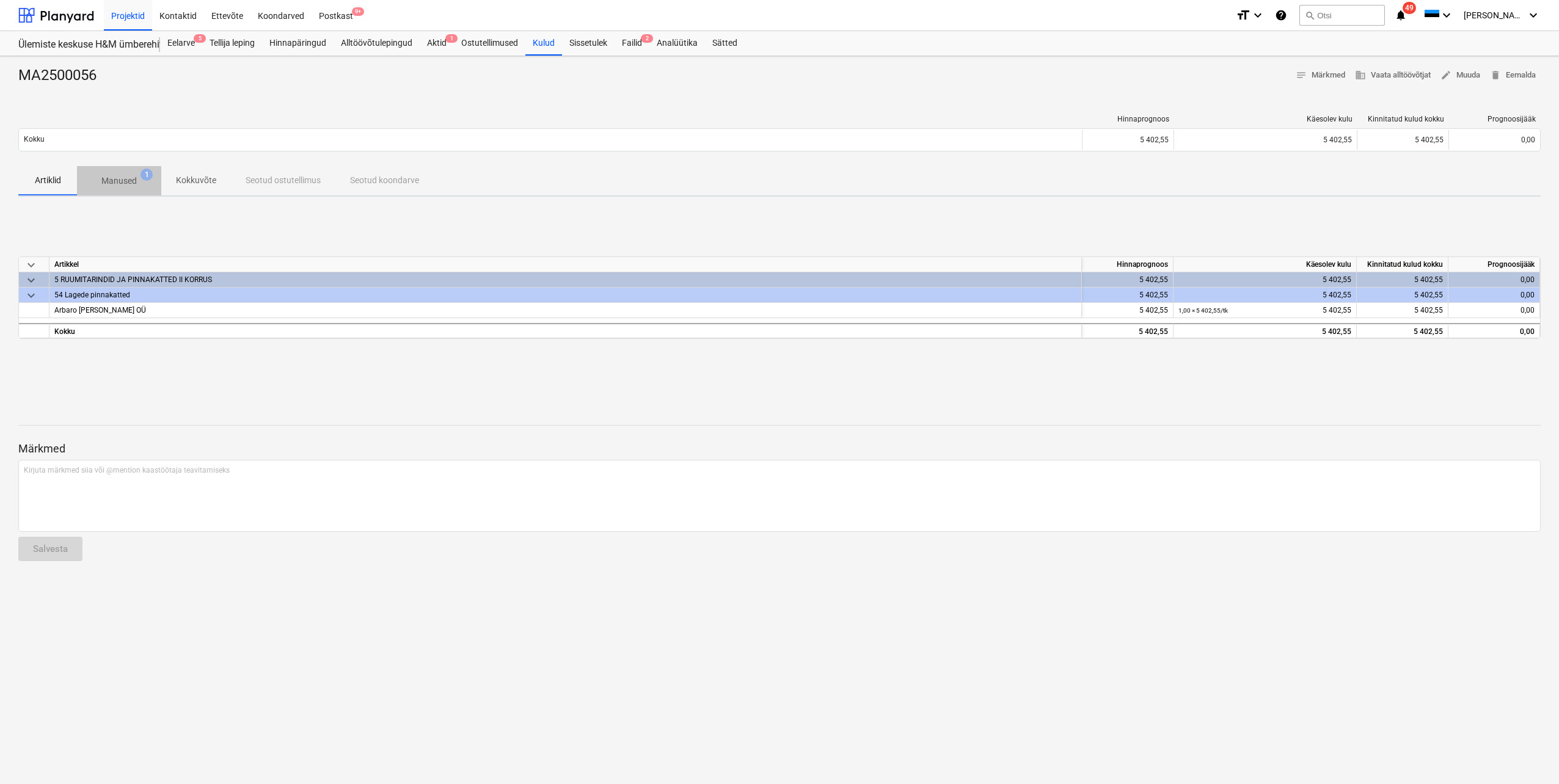
click at [121, 177] on p "Manused" at bounding box center [119, 181] width 36 height 13
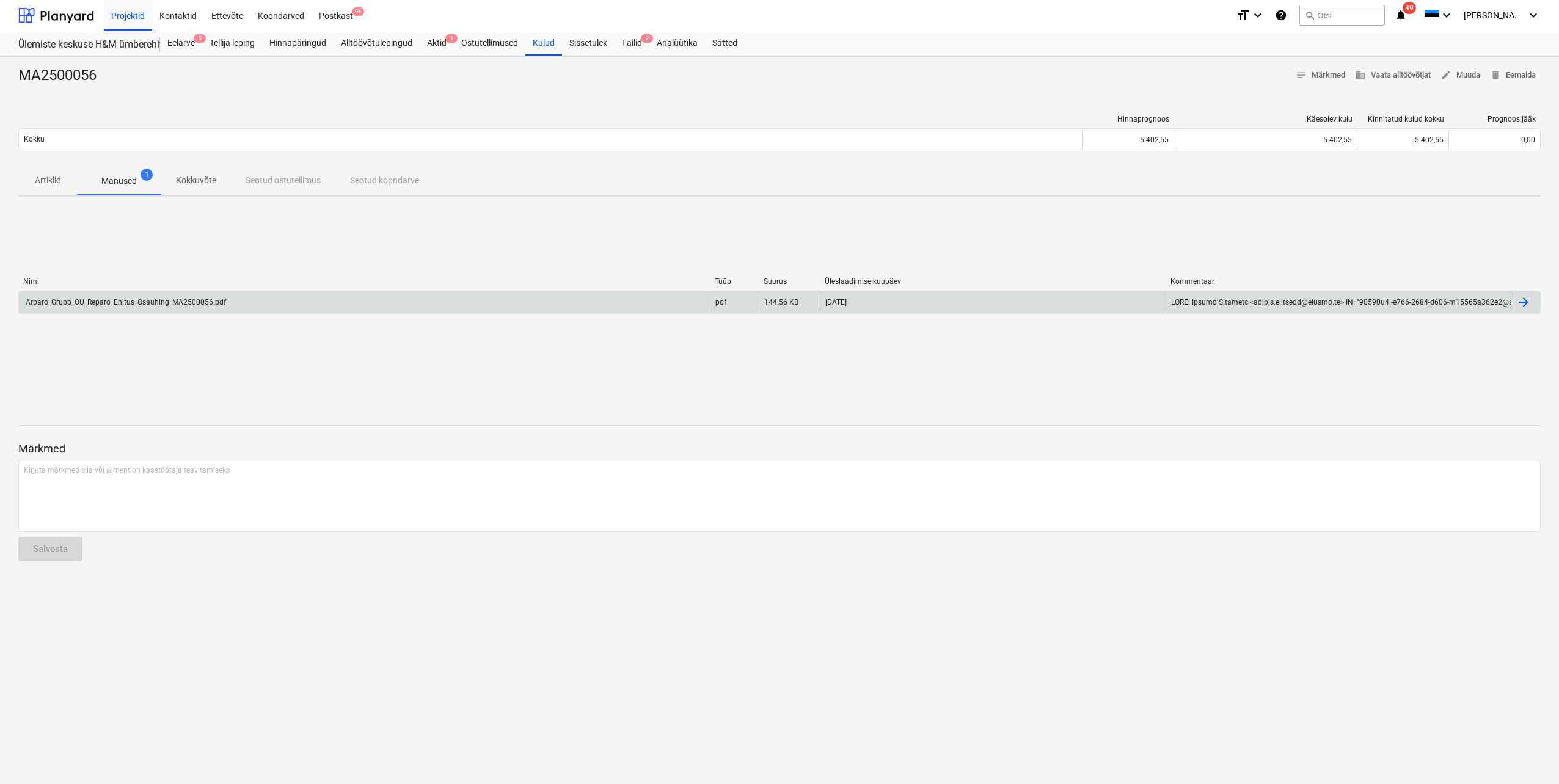
click at [167, 300] on div "Arbaro_Grupp_OU_Reparo_Ehitus_Osauhing_MA2500056.pdf" at bounding box center [124, 302] width 202 height 9
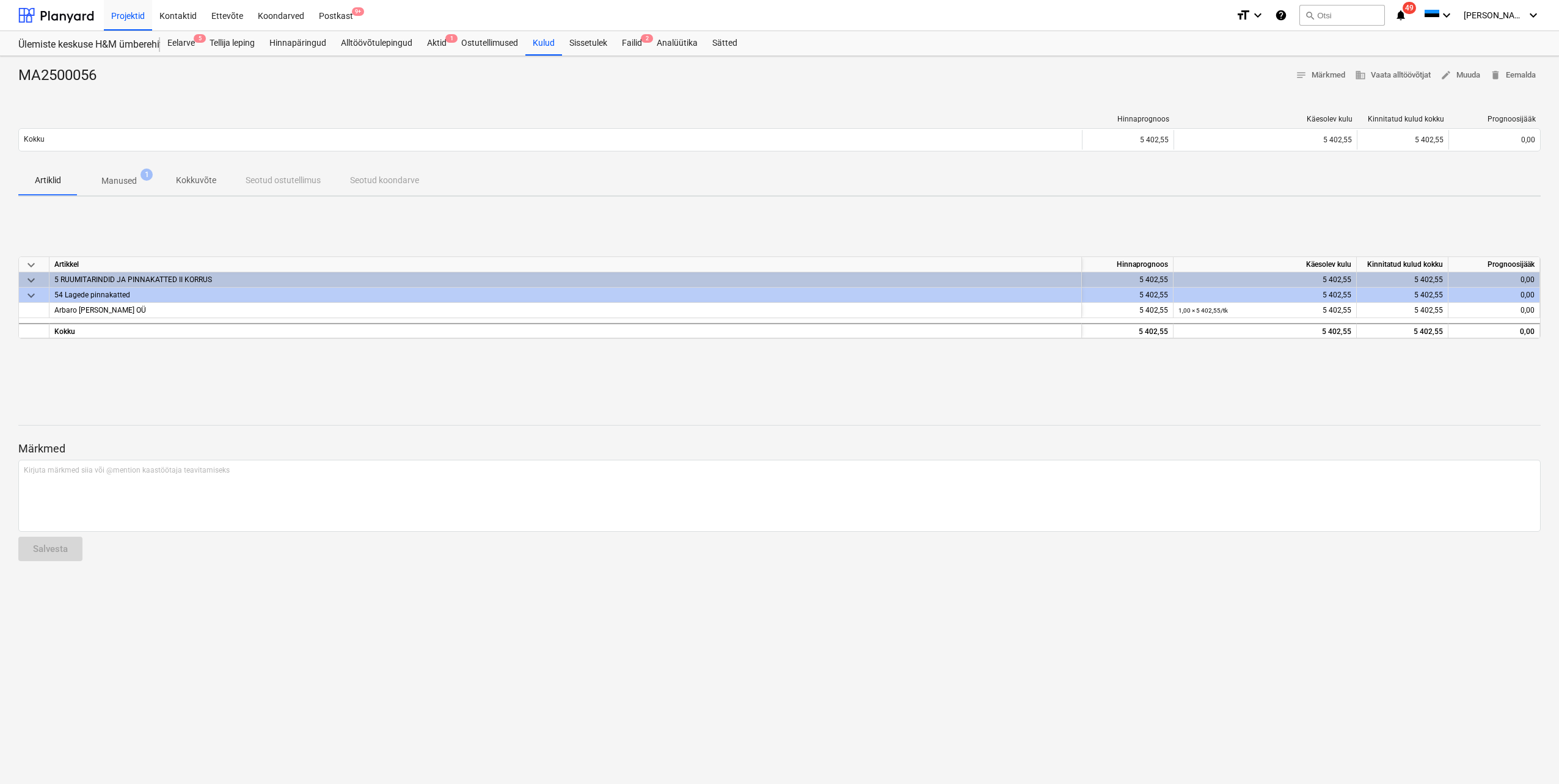
click at [118, 174] on span "Manused 1" at bounding box center [119, 181] width 84 height 22
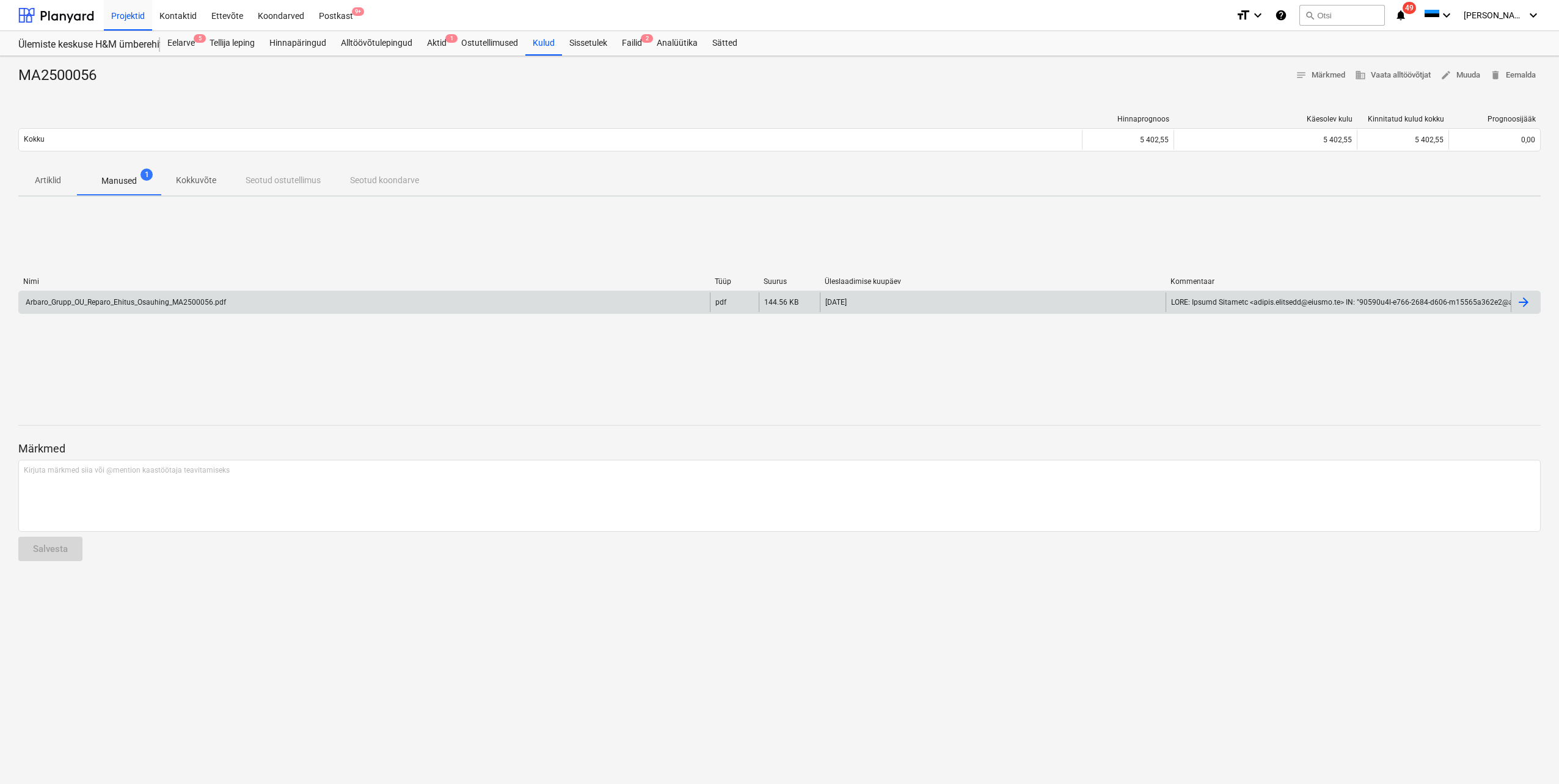
click at [254, 302] on div "Arbaro_Grupp_OU_Reparo_Ehitus_Osauhing_MA2500056.pdf" at bounding box center [364, 302] width 691 height 20
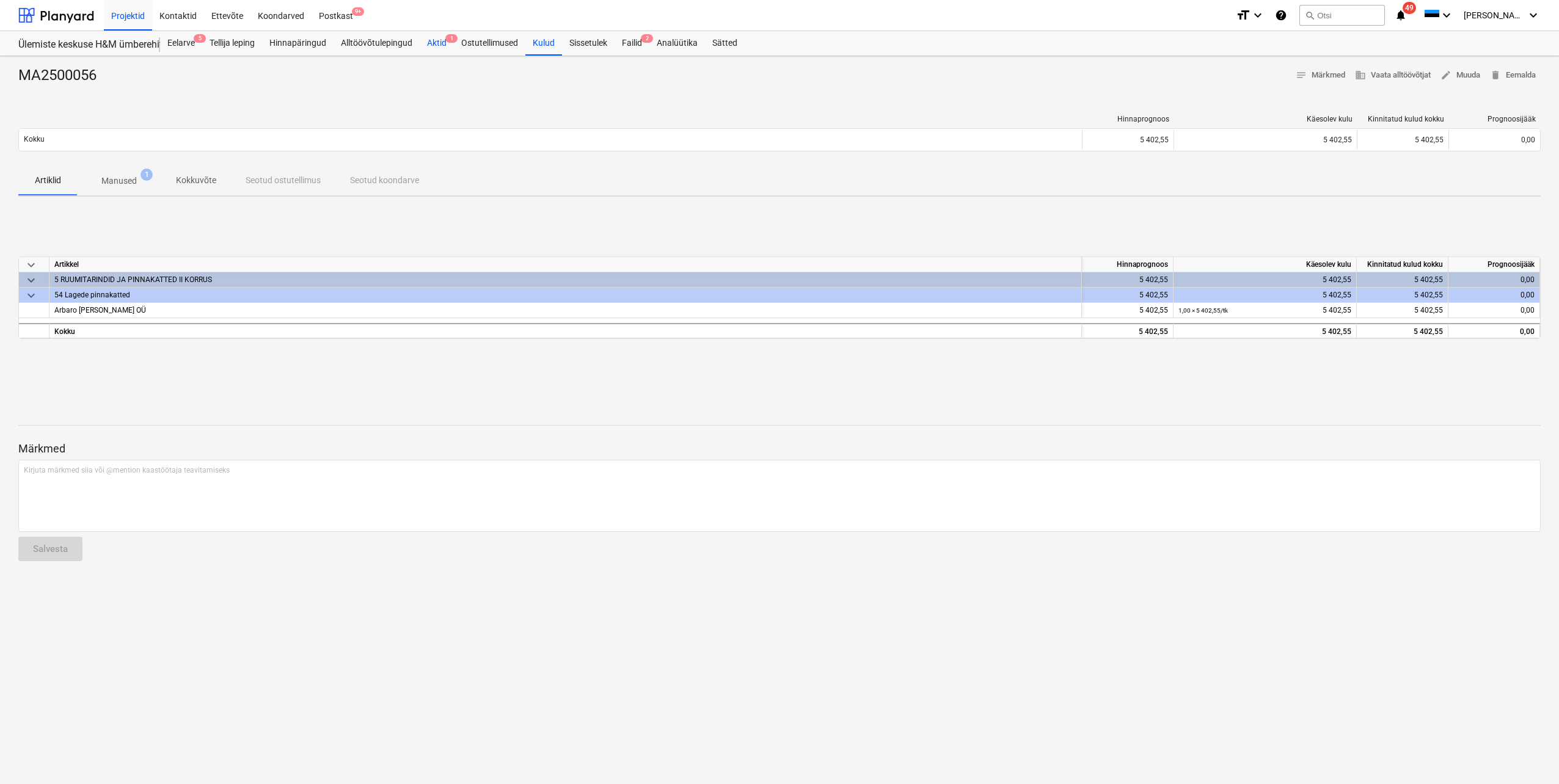
click at [441, 41] on div "Aktid 1" at bounding box center [436, 43] width 34 height 25
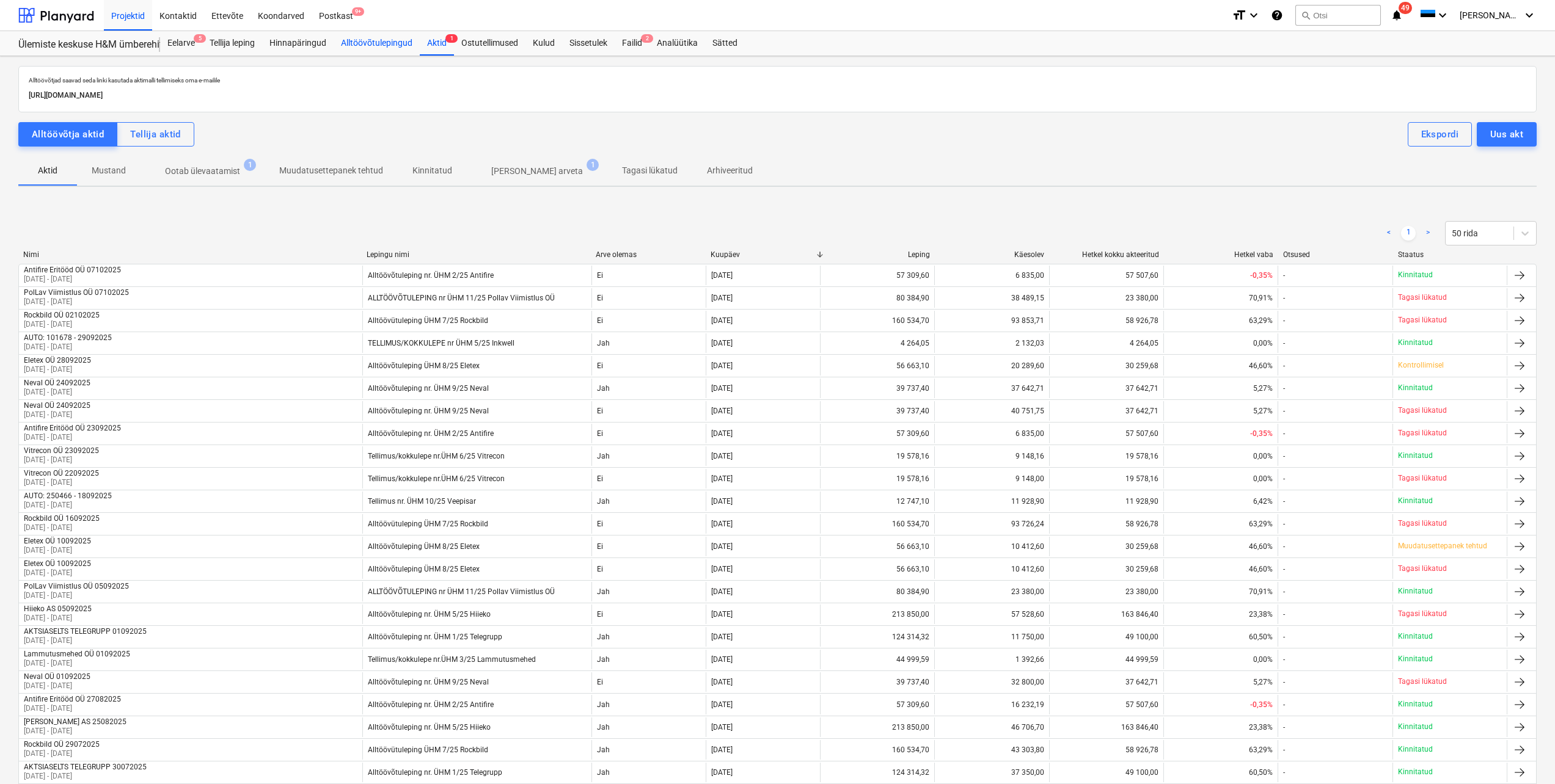
click at [381, 47] on div "Alltöövõtulepingud" at bounding box center [377, 43] width 86 height 25
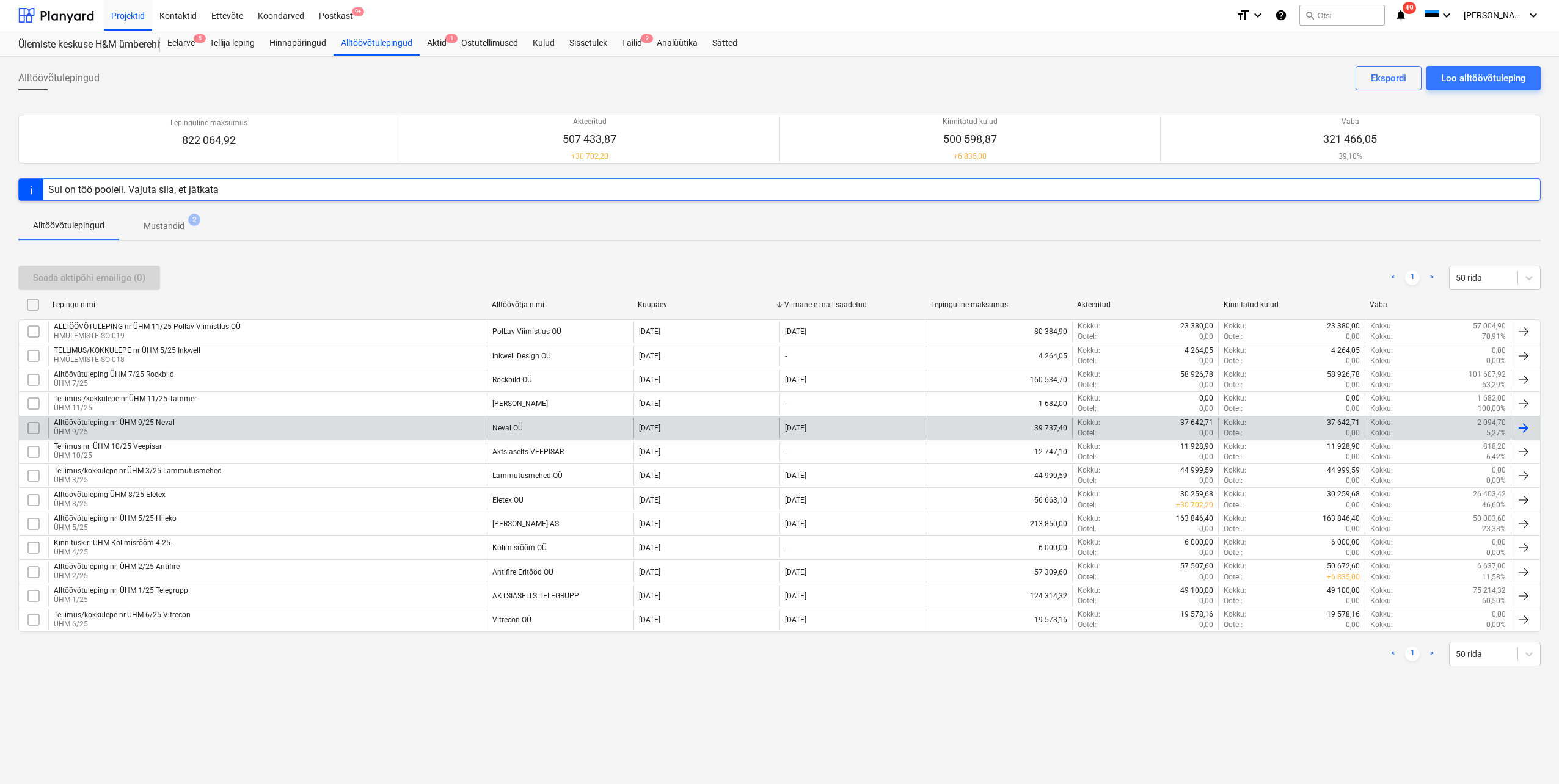
click at [151, 426] on div "Alltöövõtuleping nr. ÜHM 9/25 Neval" at bounding box center [114, 423] width 121 height 9
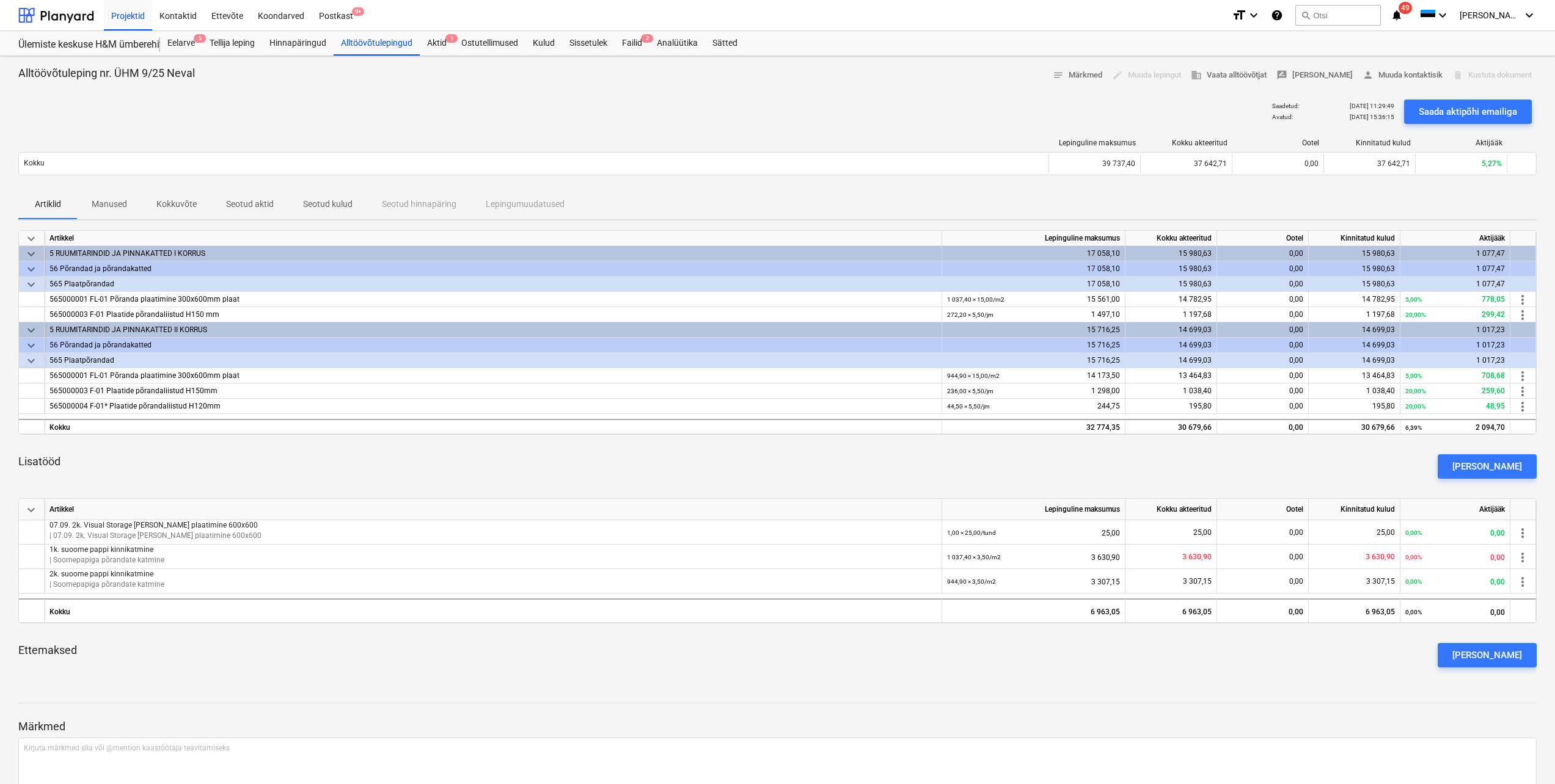
click at [310, 206] on p "Seotud kulud" at bounding box center [327, 205] width 49 height 13
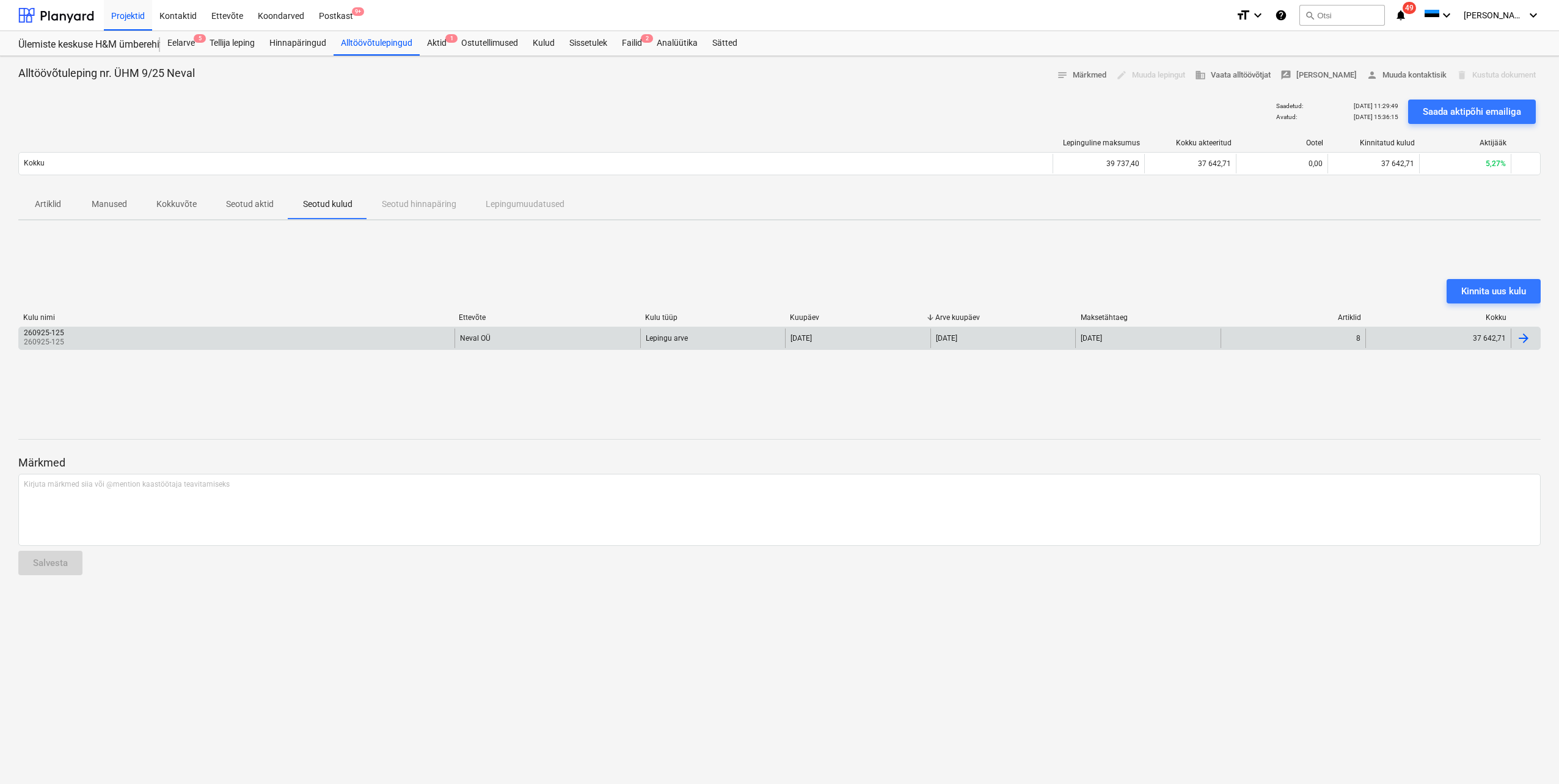
click at [59, 340] on p "260925-125" at bounding box center [45, 342] width 43 height 10
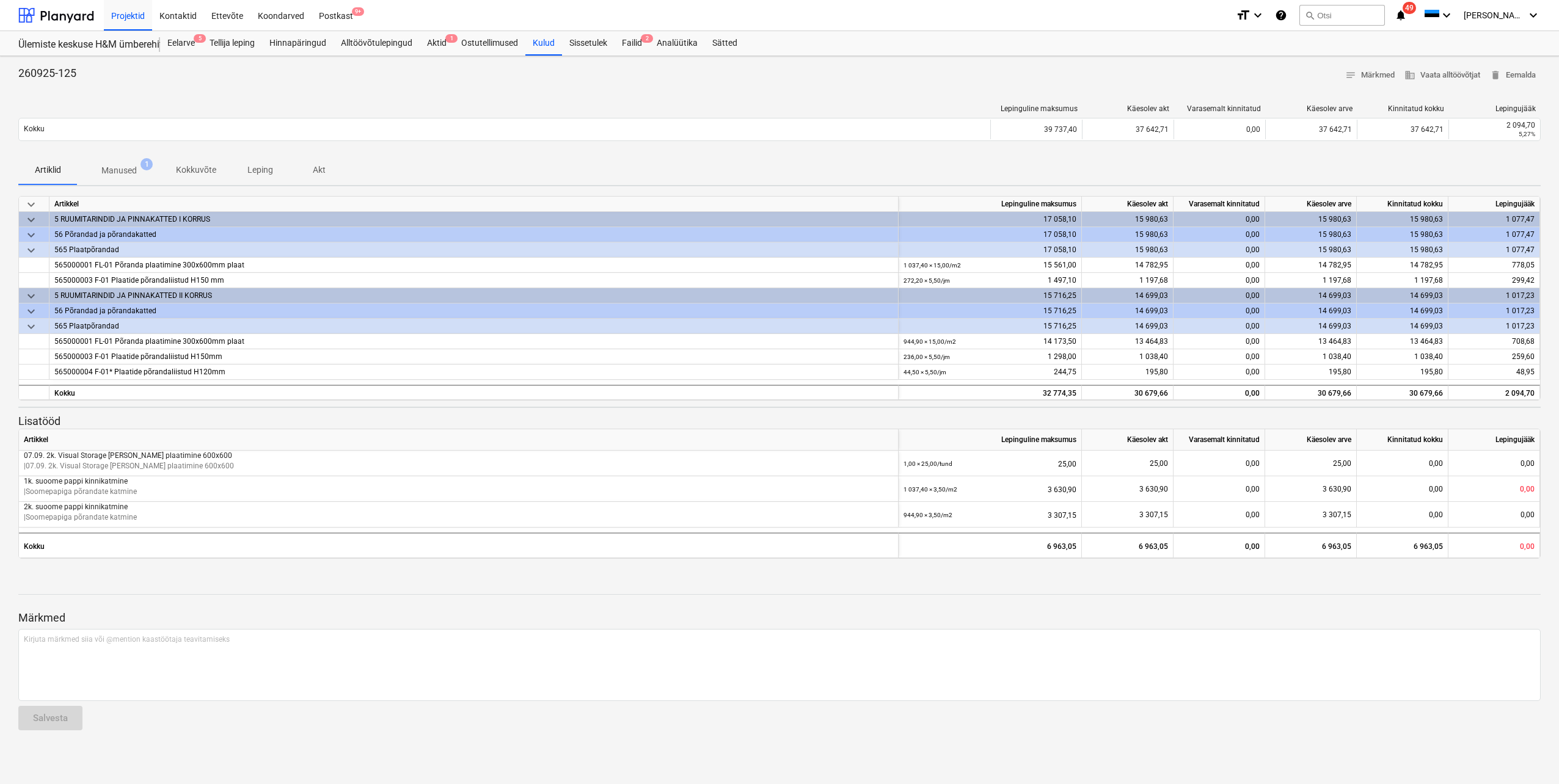
click at [112, 171] on p "Manused" at bounding box center [119, 170] width 36 height 13
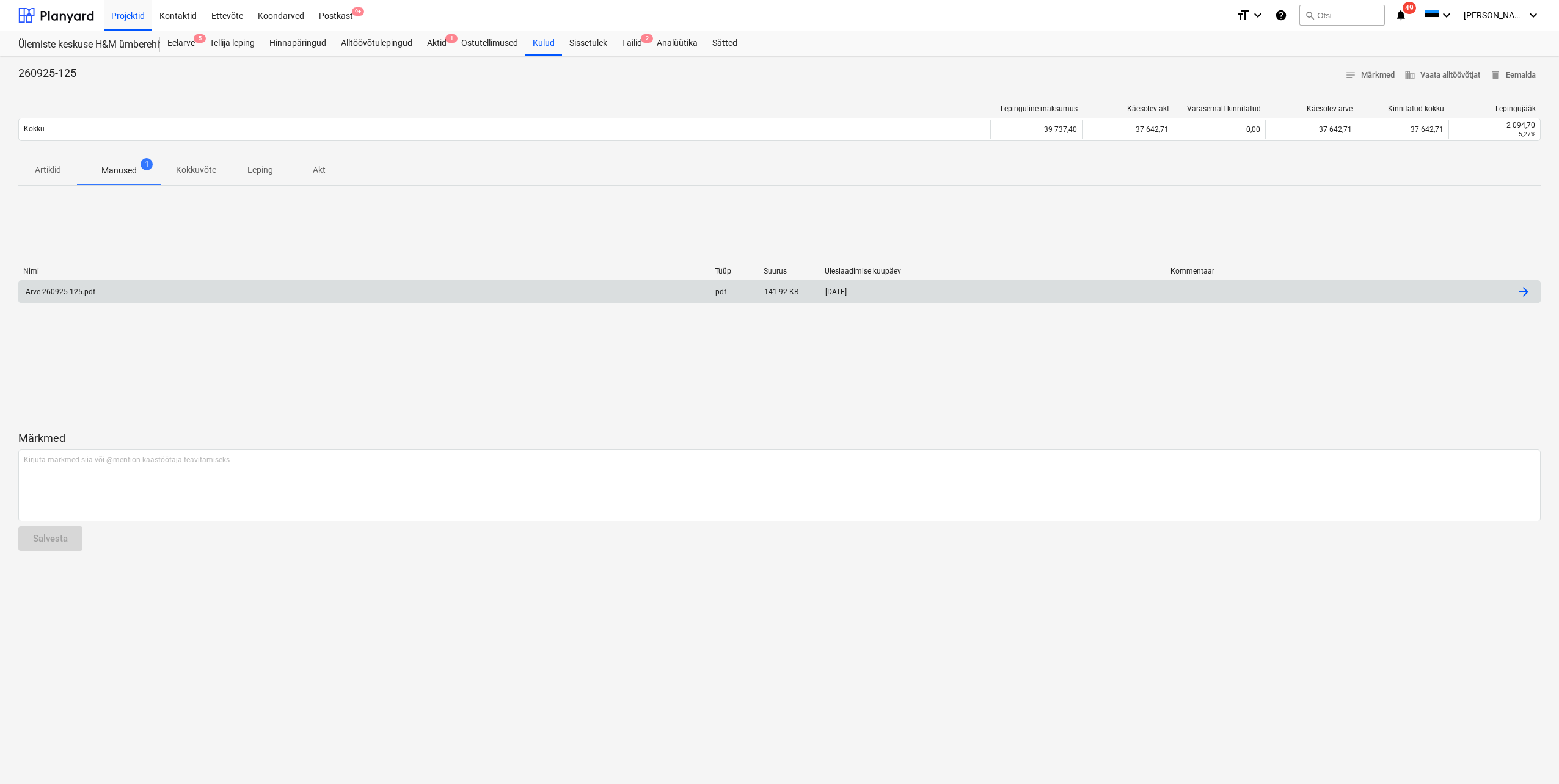
click at [268, 290] on div "Arve 260925-125.pdf" at bounding box center [364, 292] width 691 height 20
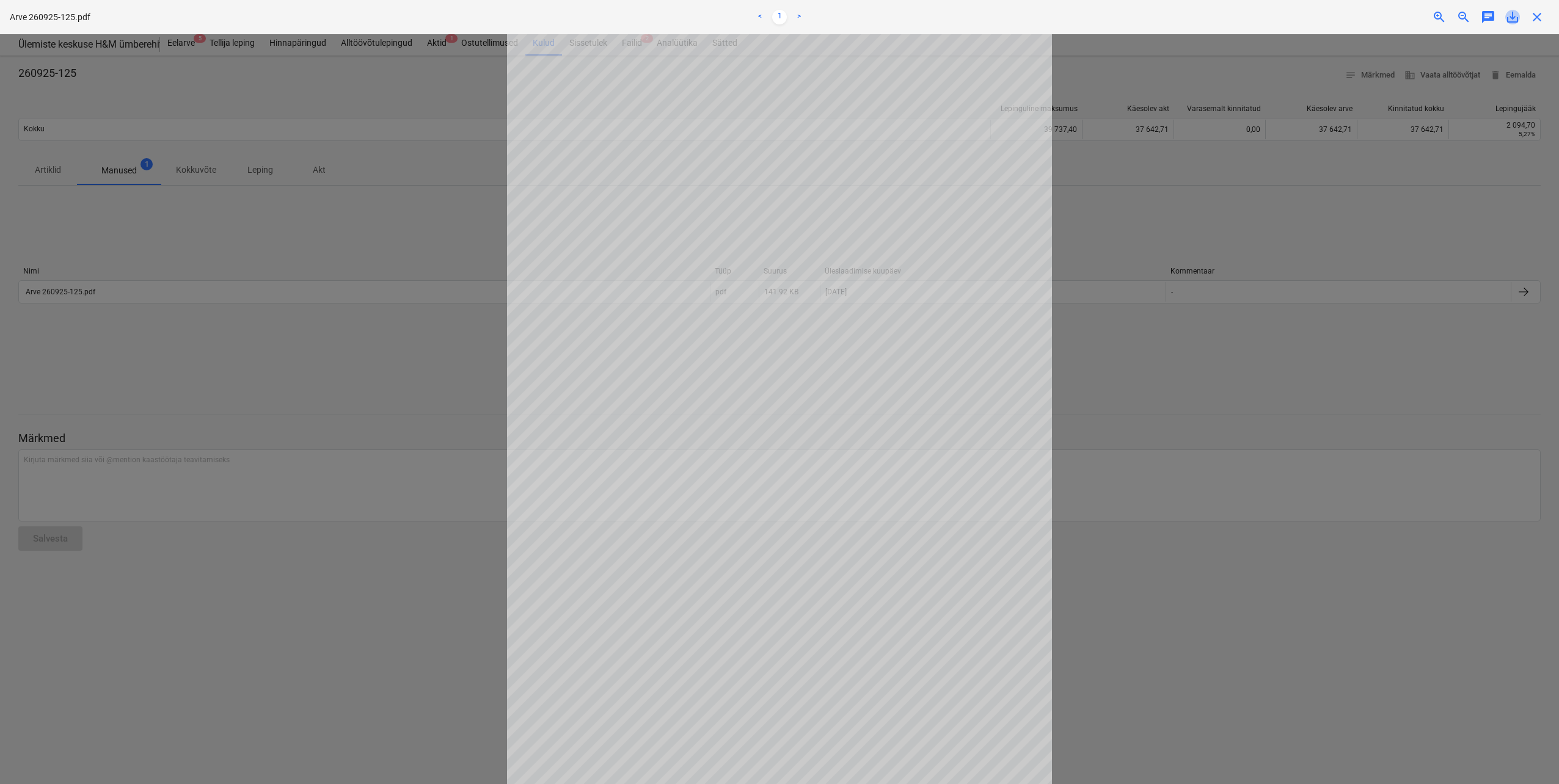
click at [1511, 18] on span "save_alt" at bounding box center [1512, 17] width 14 height 14
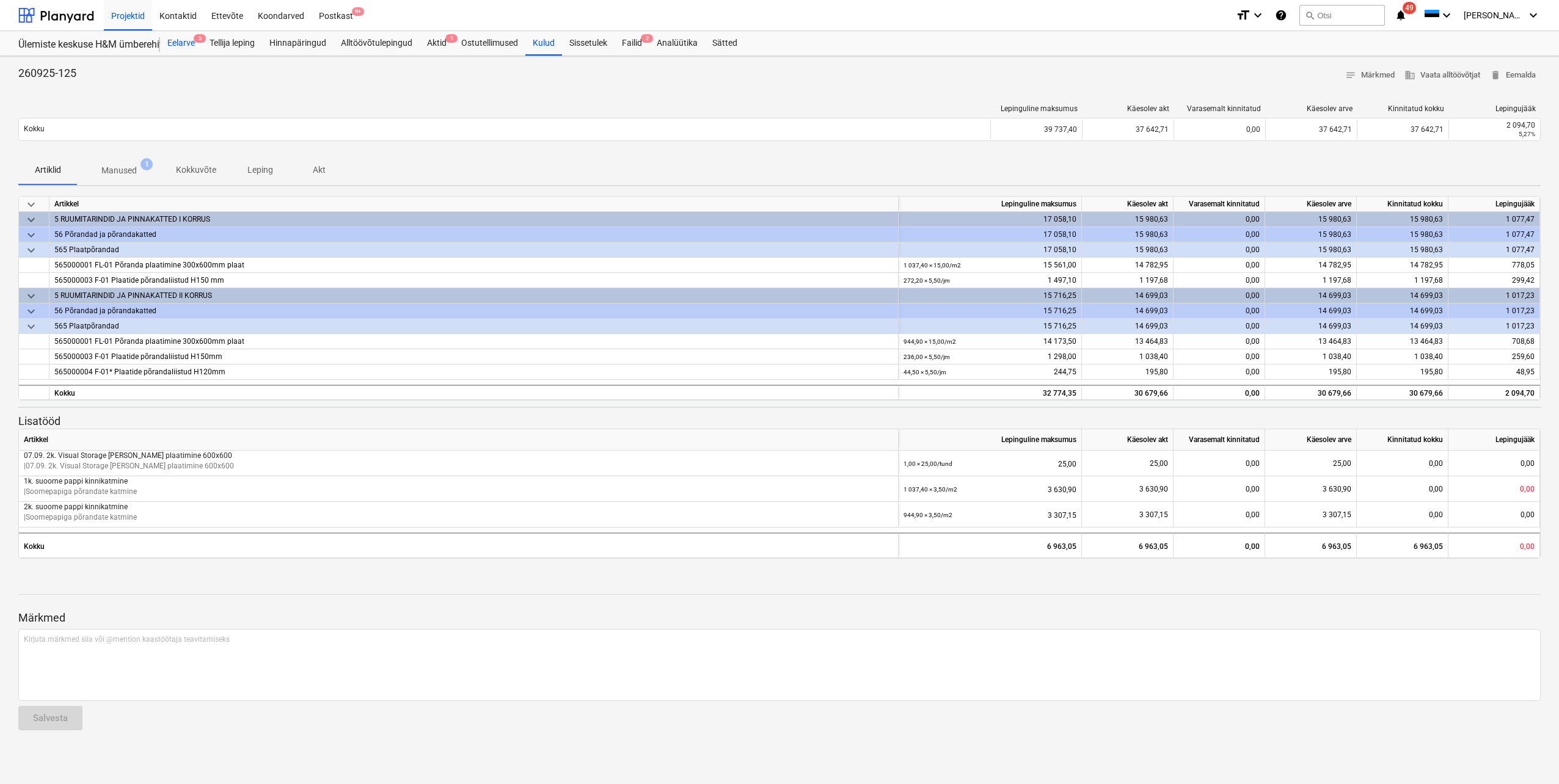
click at [193, 39] on span "5" at bounding box center [199, 38] width 12 height 9
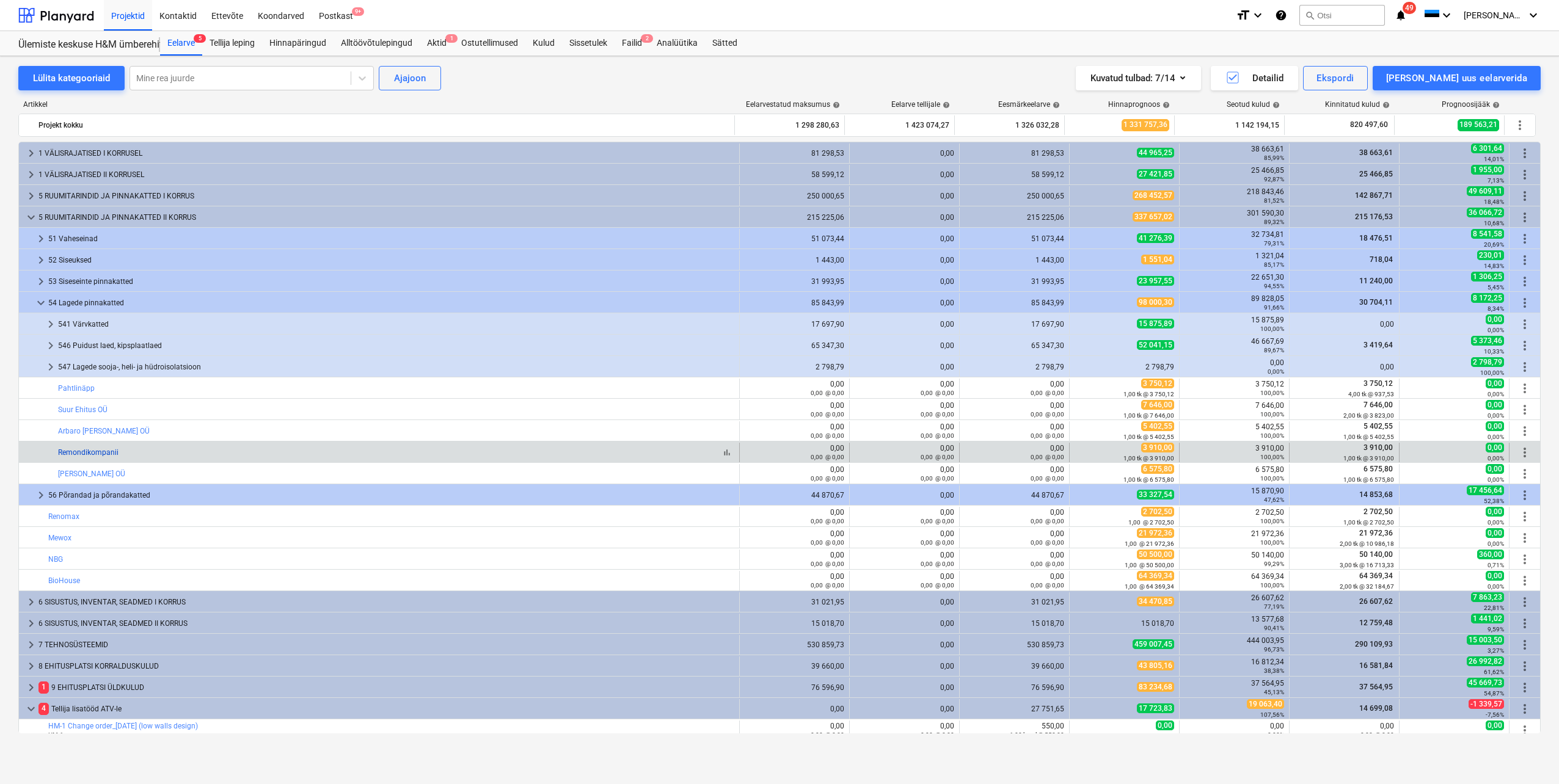
click at [107, 456] on link "Remondikompanii" at bounding box center [88, 453] width 60 height 9
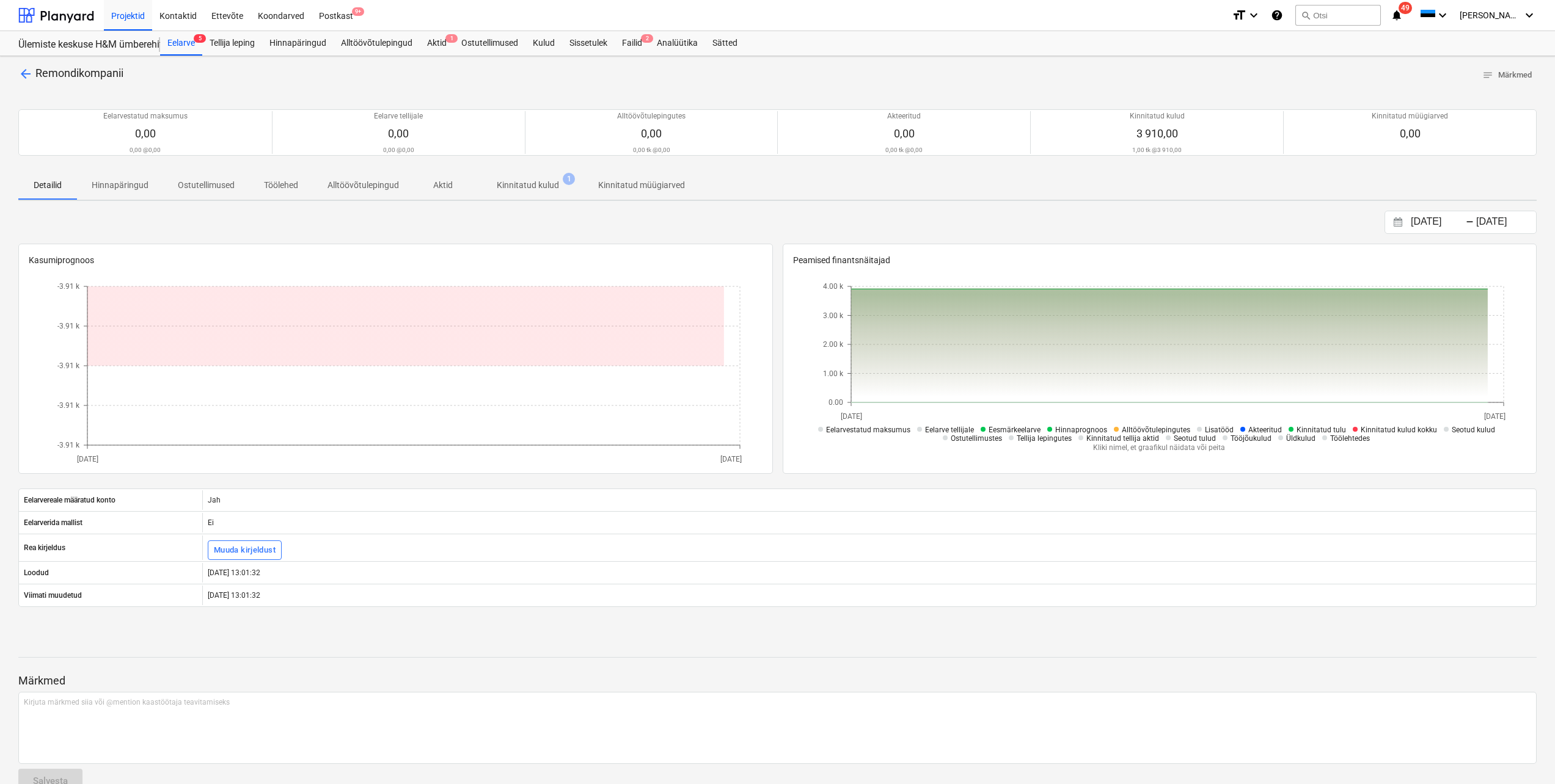
click at [517, 188] on p "Kinnitatud kulud" at bounding box center [527, 185] width 63 height 13
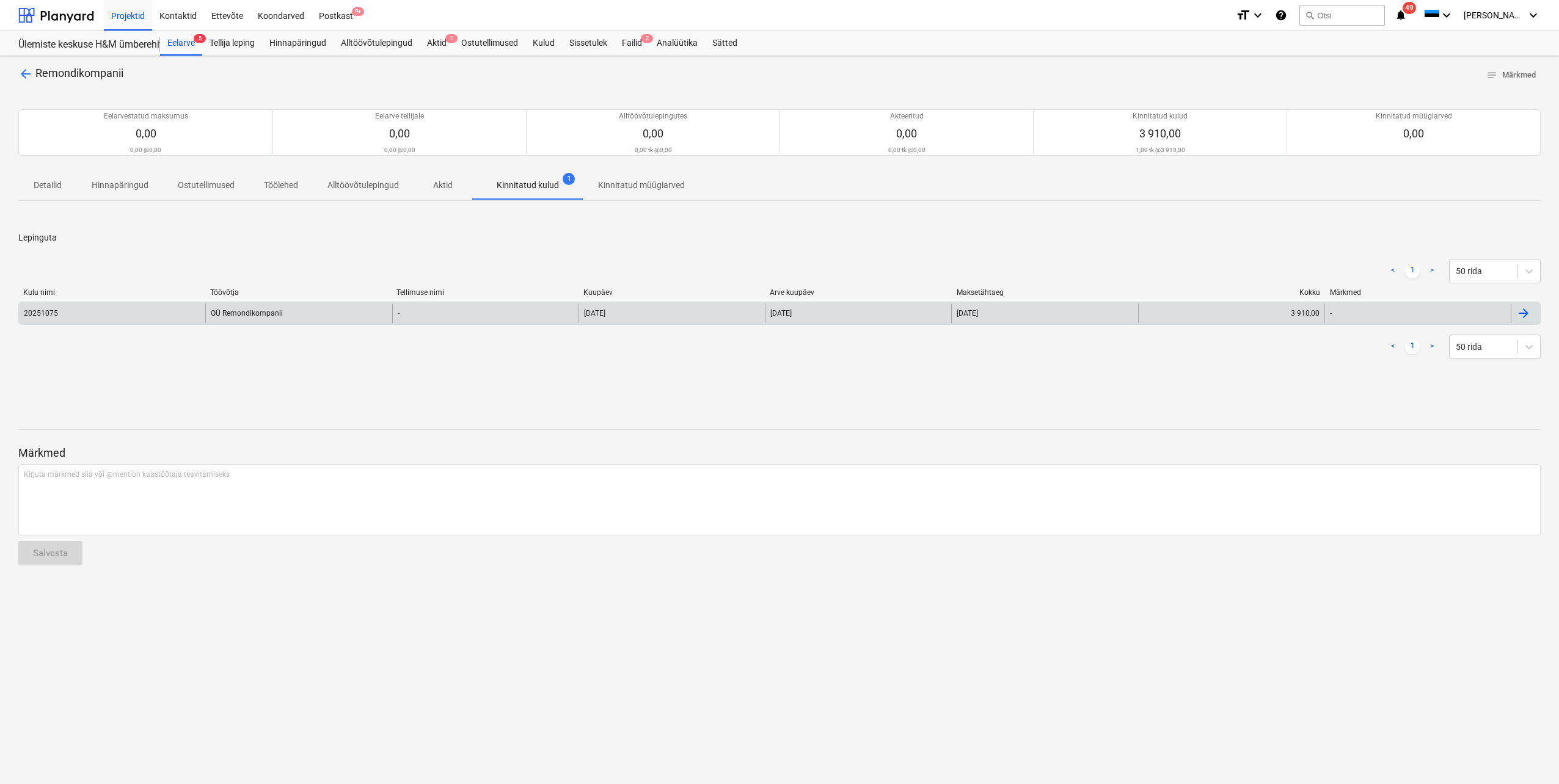
click at [69, 313] on div "20251075" at bounding box center [112, 313] width 186 height 20
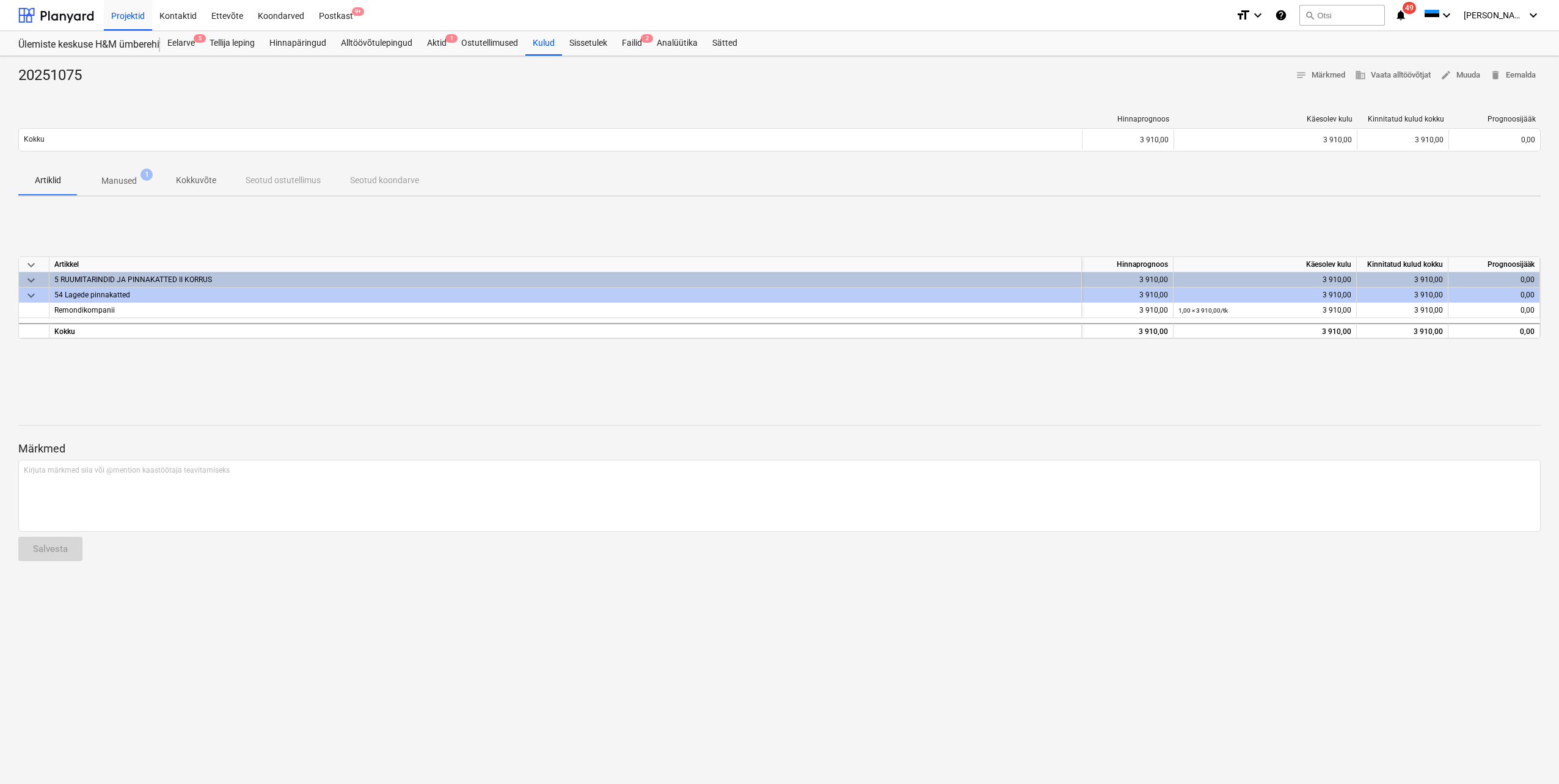
click at [121, 186] on p "Manused" at bounding box center [119, 181] width 36 height 13
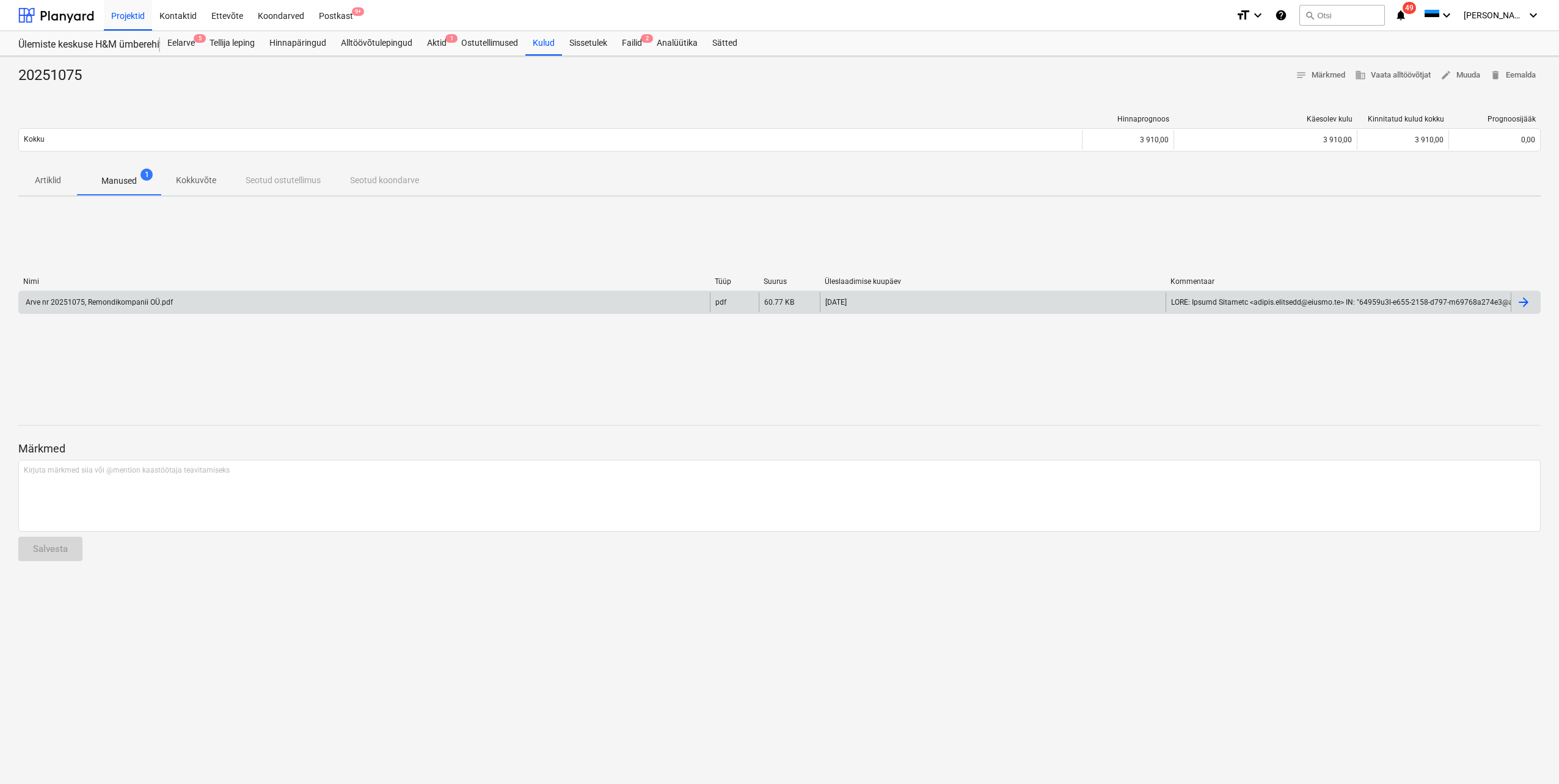
click at [139, 301] on div "Arve nr 20251075, Remondikompanii OÜ.pdf" at bounding box center [98, 302] width 149 height 9
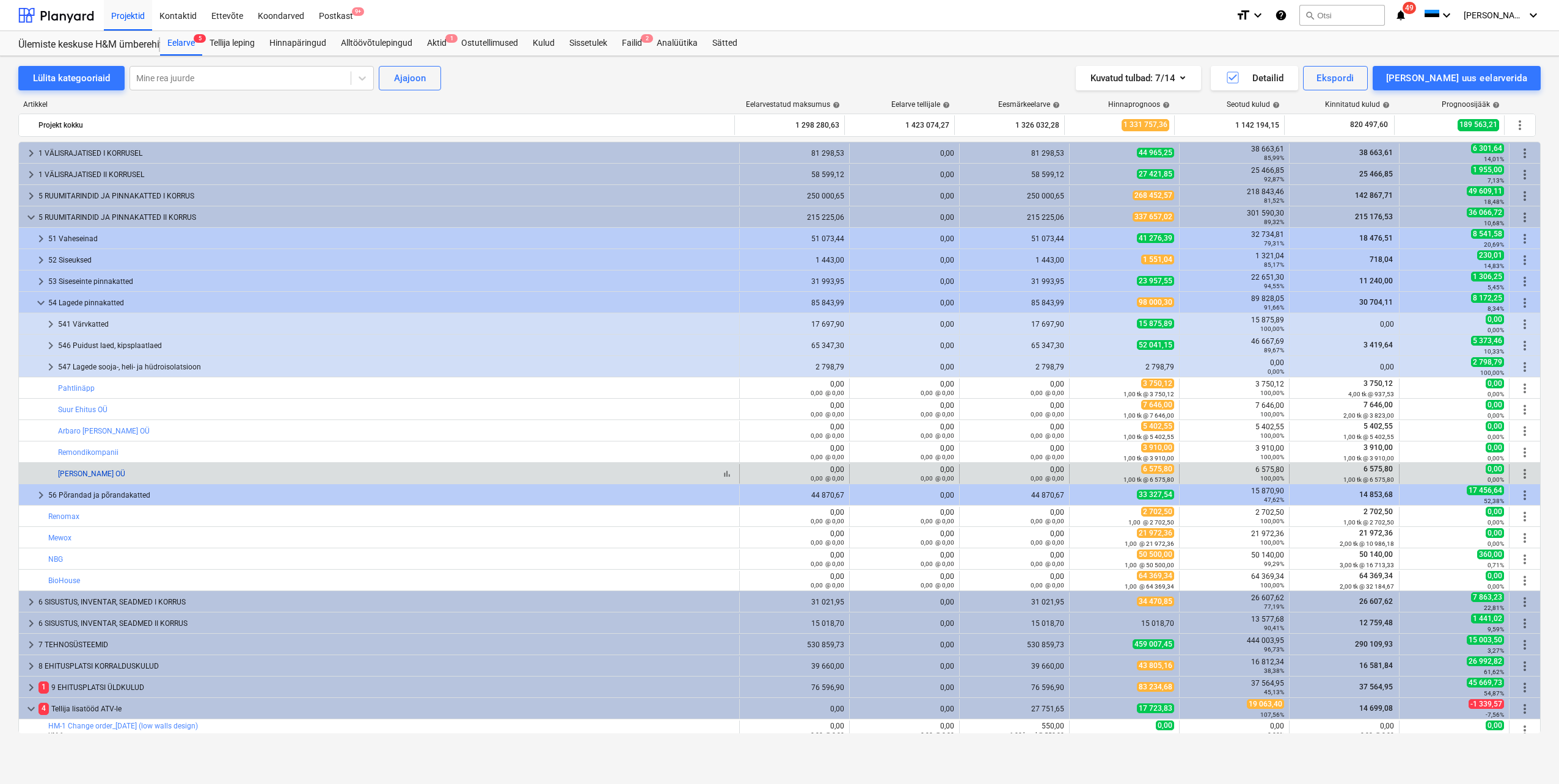
click at [87, 474] on link "[PERSON_NAME] OÜ" at bounding box center [91, 473] width 67 height 9
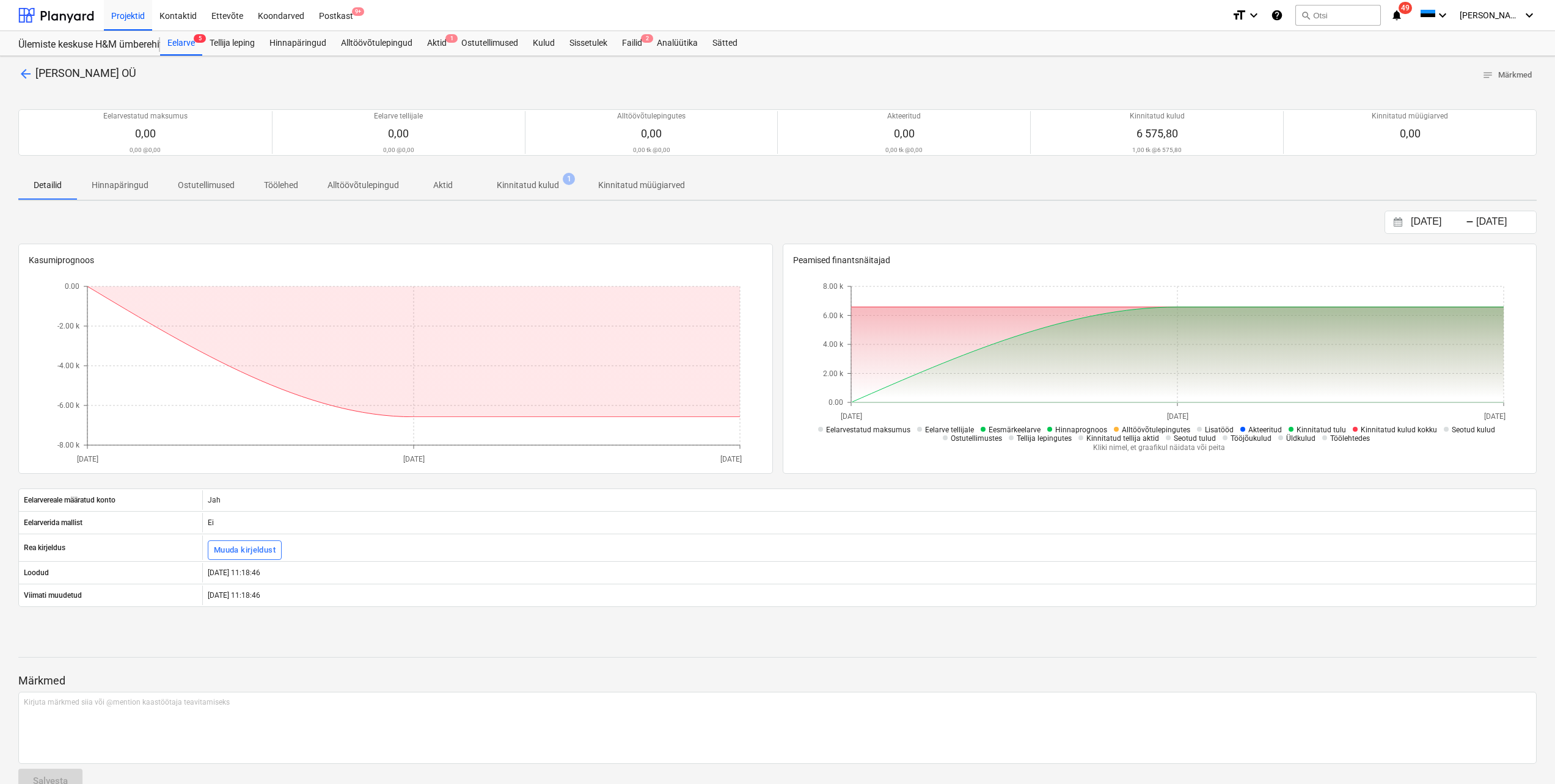
click at [519, 182] on p "Kinnitatud kulud" at bounding box center [527, 185] width 63 height 13
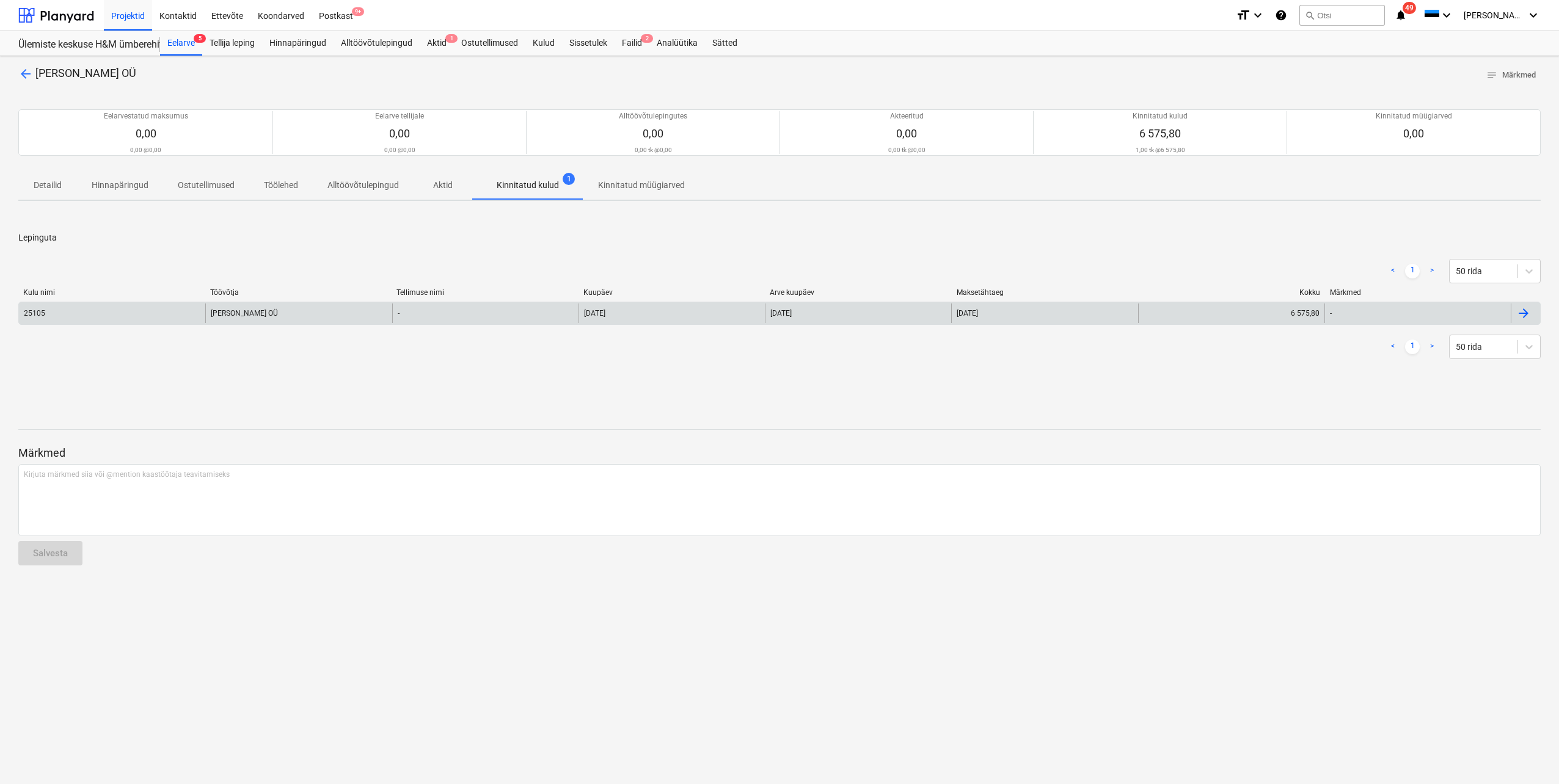
click at [63, 317] on div "25105" at bounding box center [112, 313] width 186 height 20
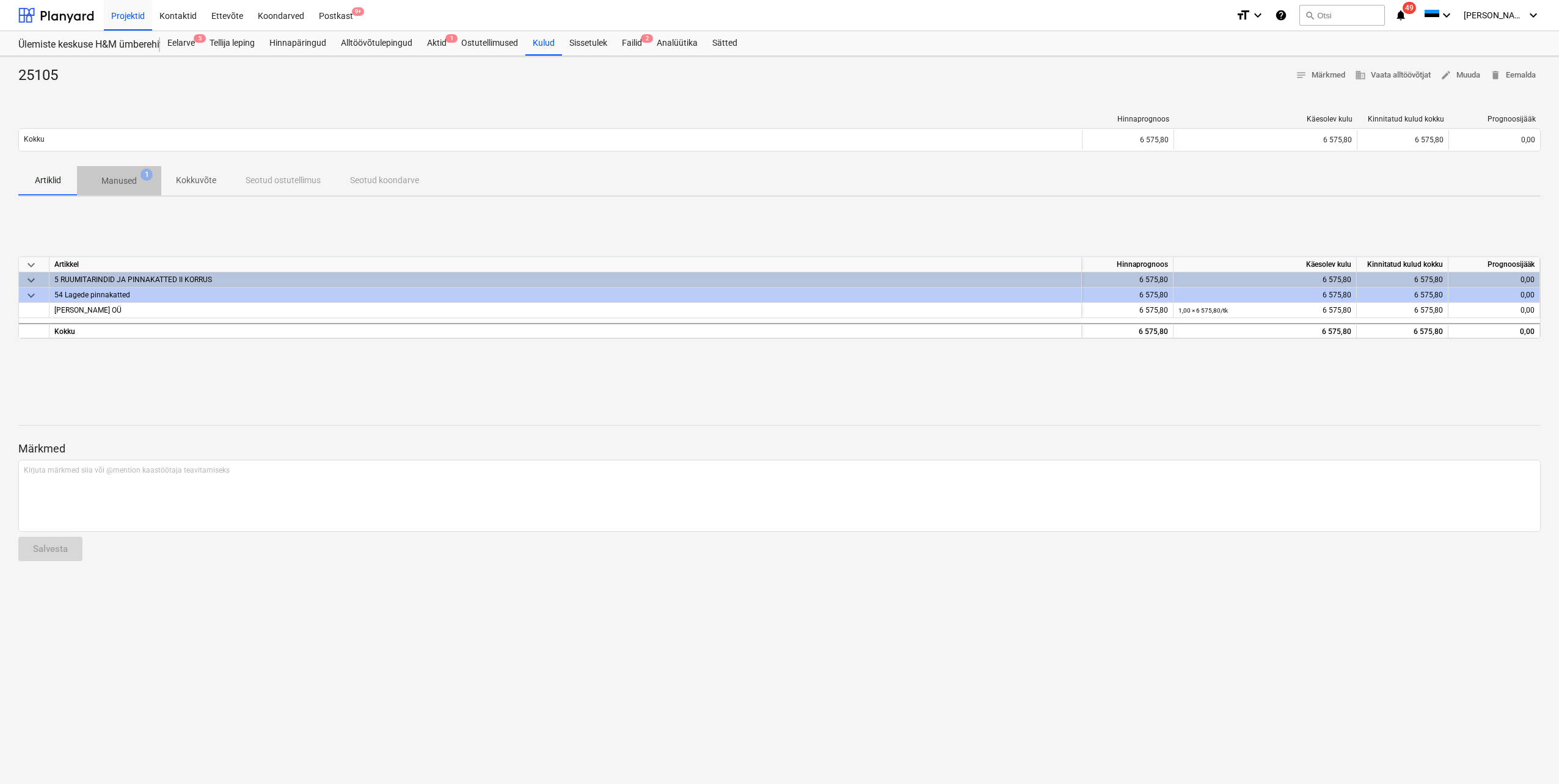
click at [121, 186] on p "Manused" at bounding box center [119, 181] width 36 height 13
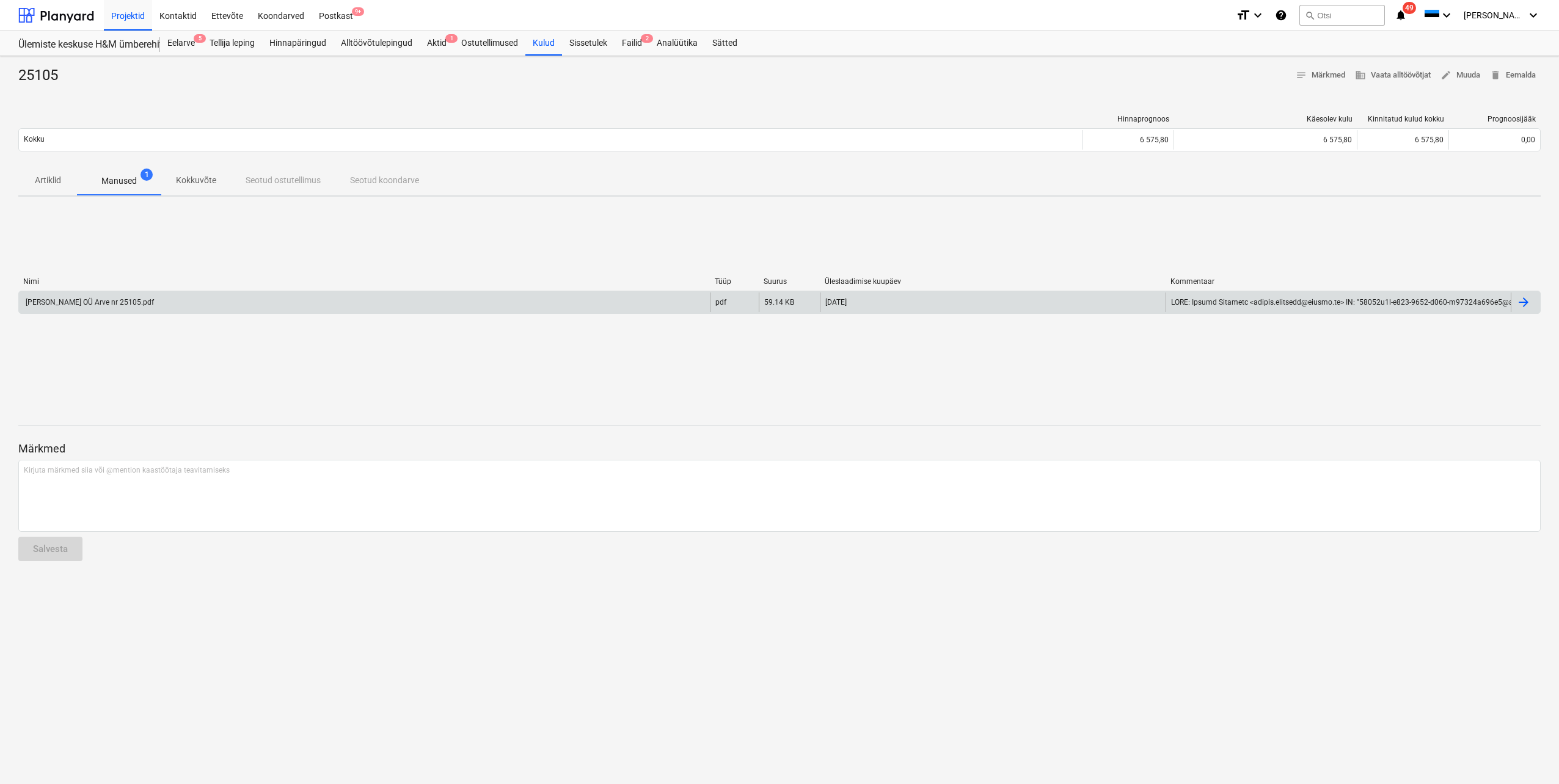
click at [105, 298] on div "[PERSON_NAME] OÜ Arve nr 25105.pdf" at bounding box center [89, 302] width 130 height 9
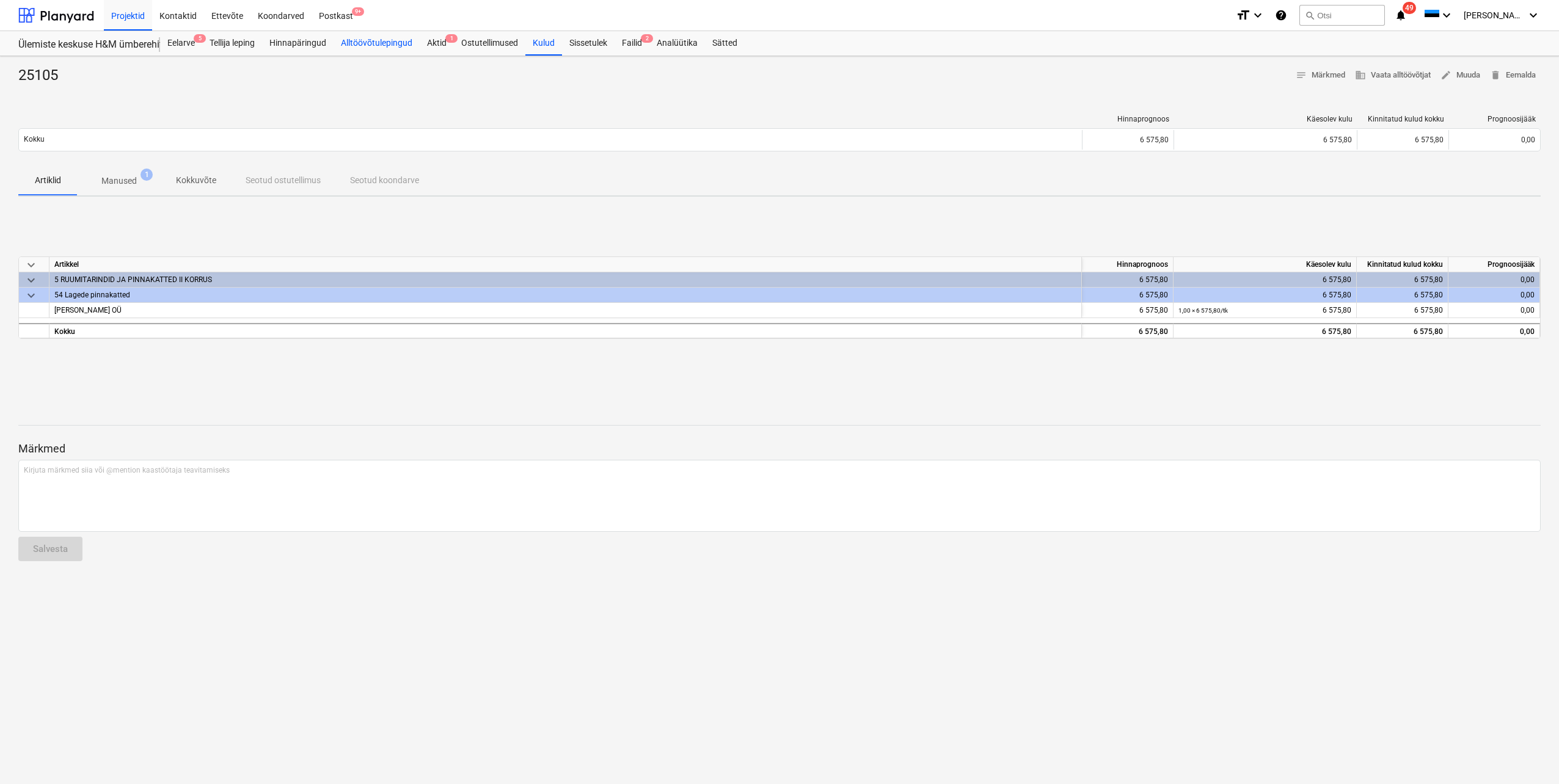
click at [370, 48] on div "Alltöövõtulepingud" at bounding box center [377, 43] width 86 height 25
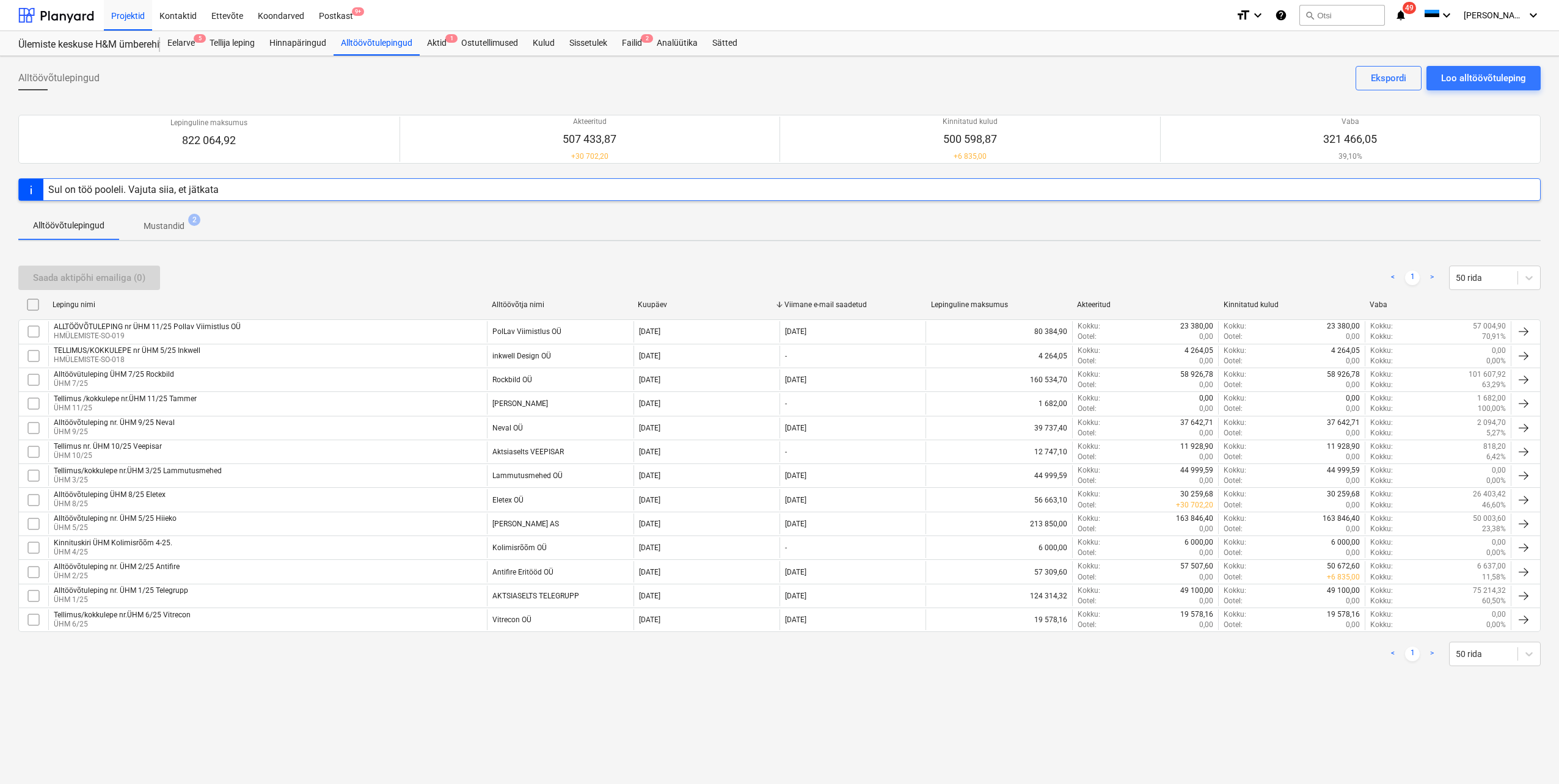
click at [145, 422] on div "Alltöövõtuleping nr. ÜHM 9/25 Neval" at bounding box center [114, 423] width 121 height 9
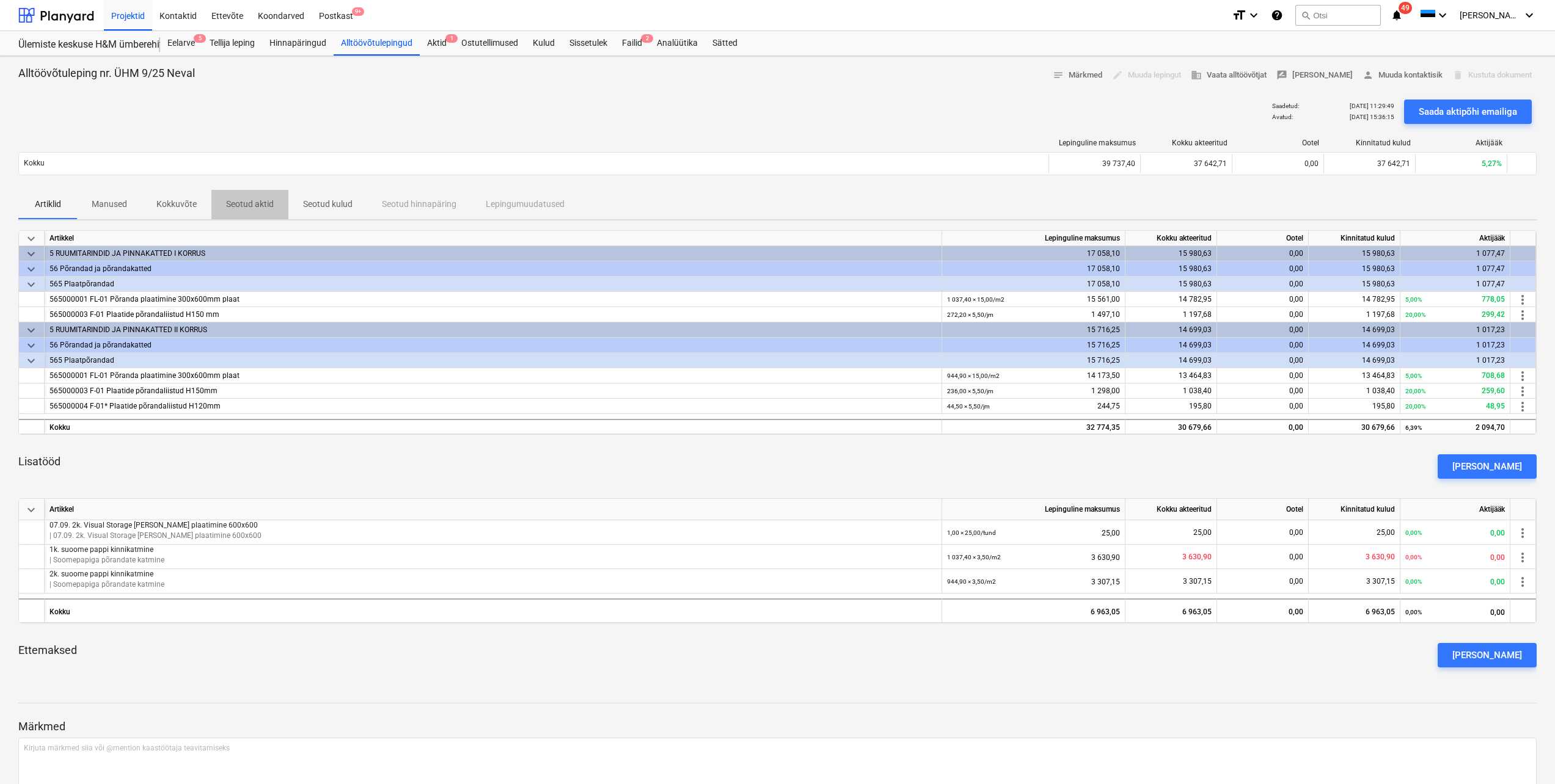
click at [266, 201] on p "Seotud aktid" at bounding box center [250, 205] width 48 height 13
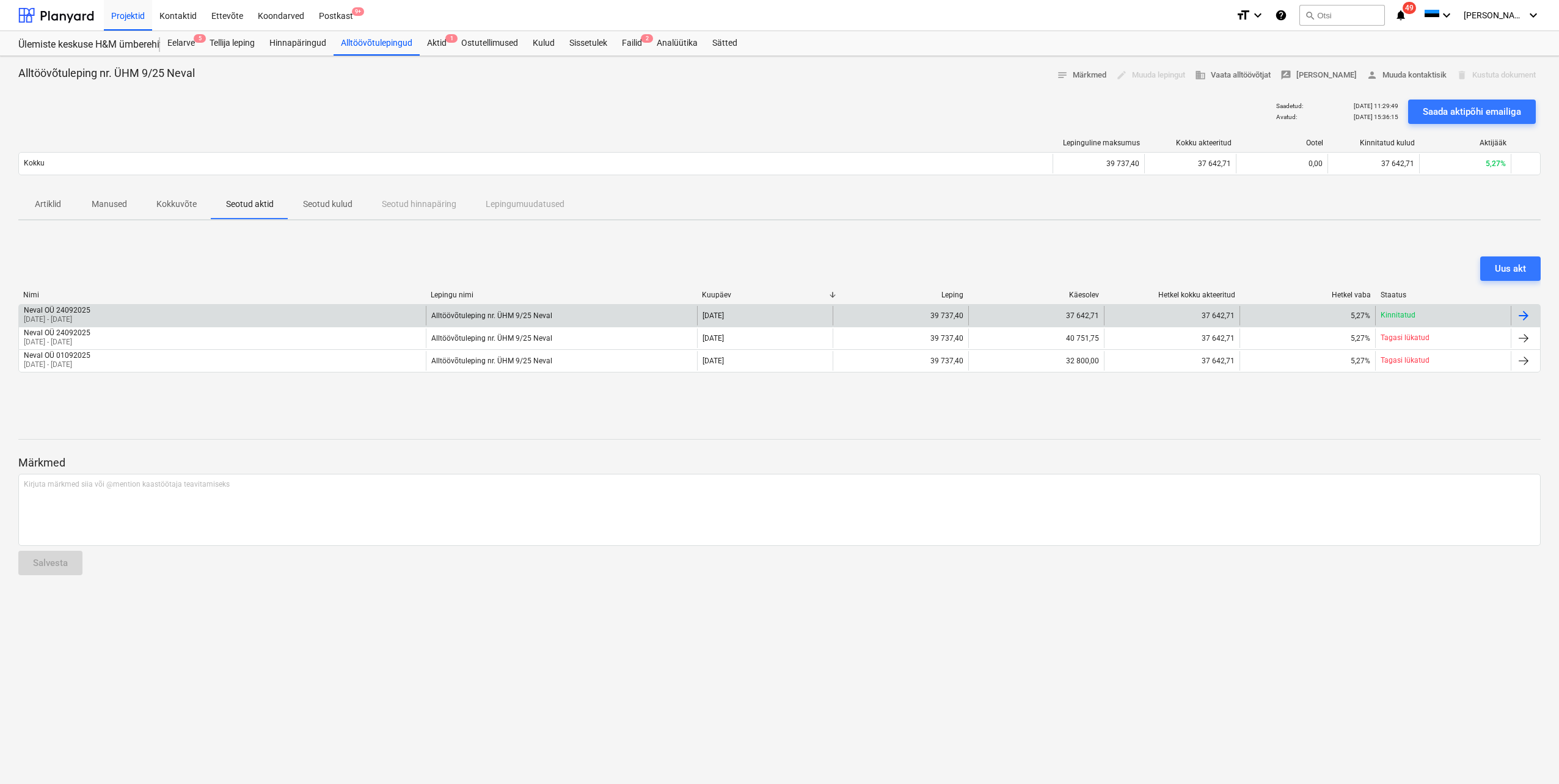
click at [331, 316] on div "Neval OÜ 24092025 [DATE] - [DATE]" at bounding box center [222, 316] width 407 height 20
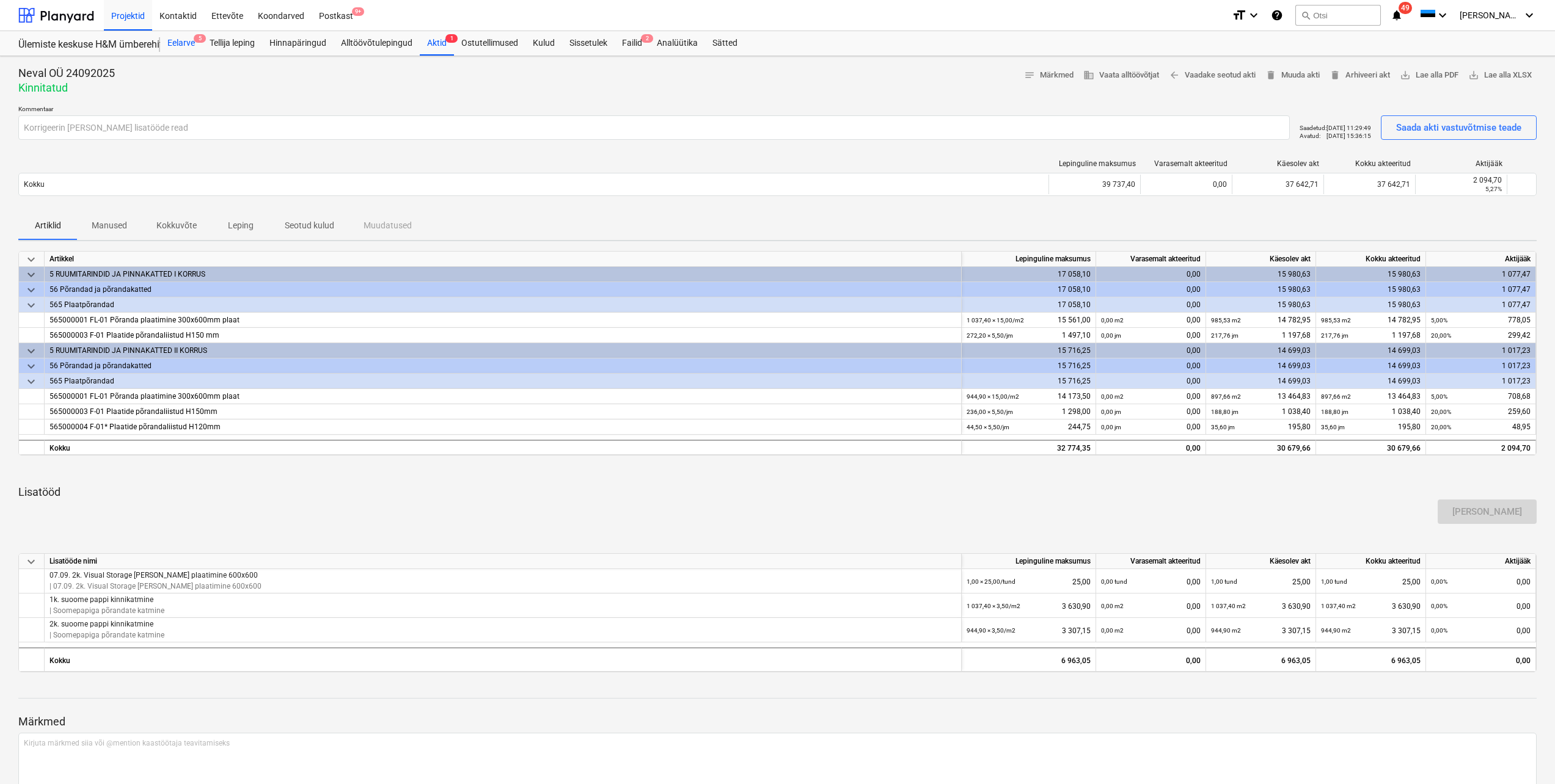
drag, startPoint x: 184, startPoint y: 36, endPoint x: 181, endPoint y: 52, distance: 16.3
click at [184, 36] on div "Eelarve 5" at bounding box center [181, 43] width 42 height 25
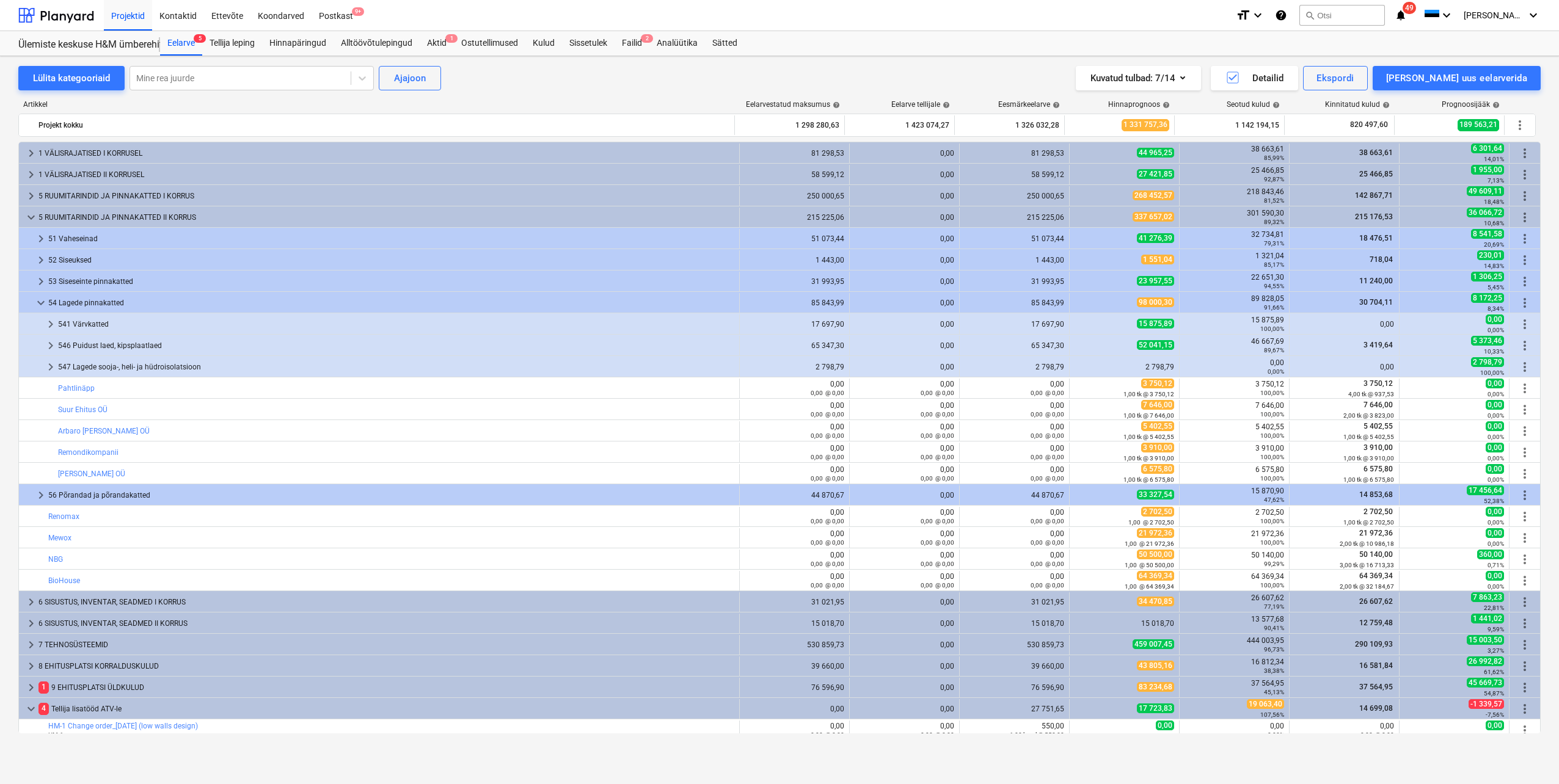
scroll to position [122, 0]
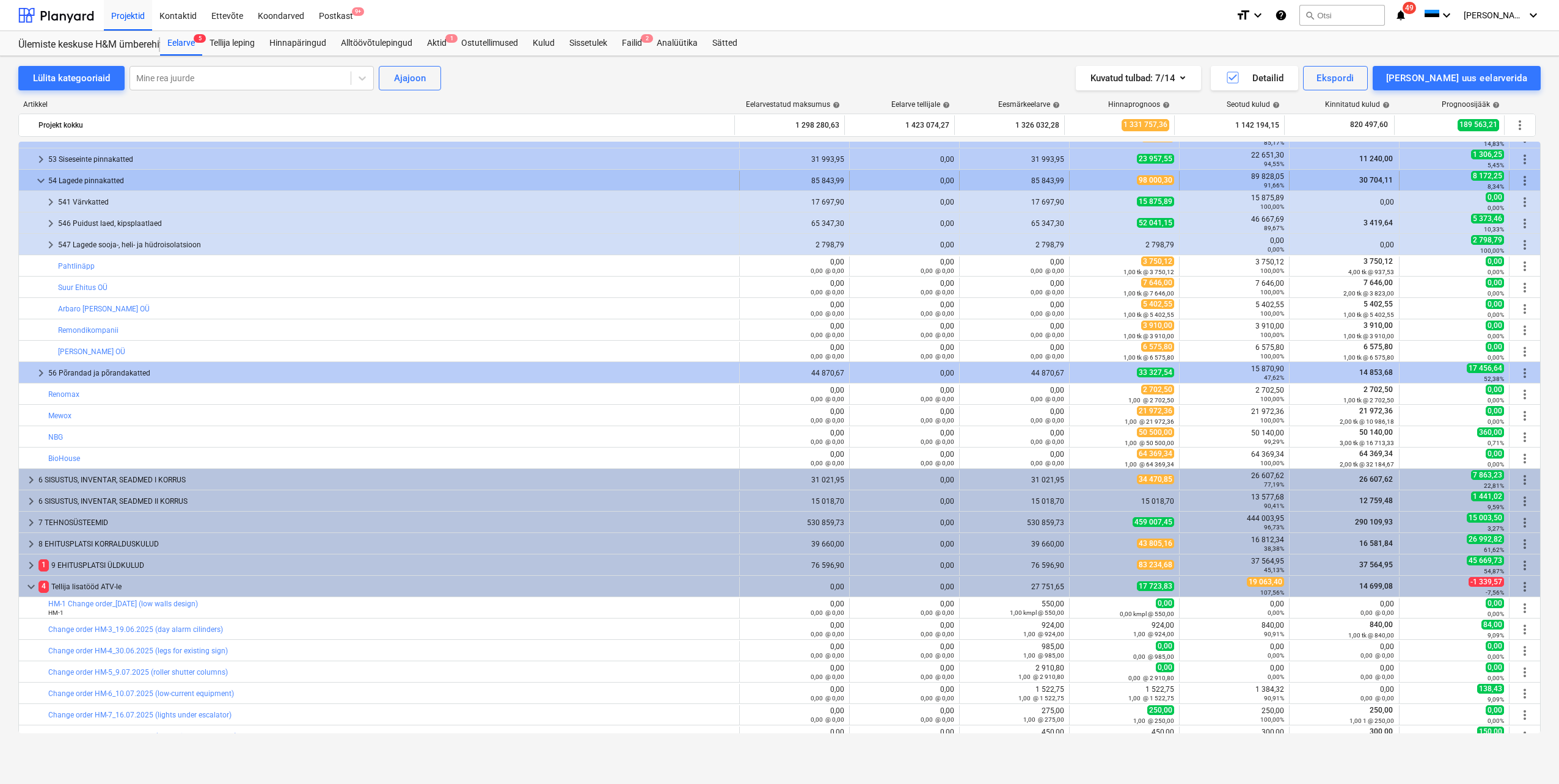
click at [38, 180] on span "keyboard_arrow_down" at bounding box center [40, 181] width 14 height 14
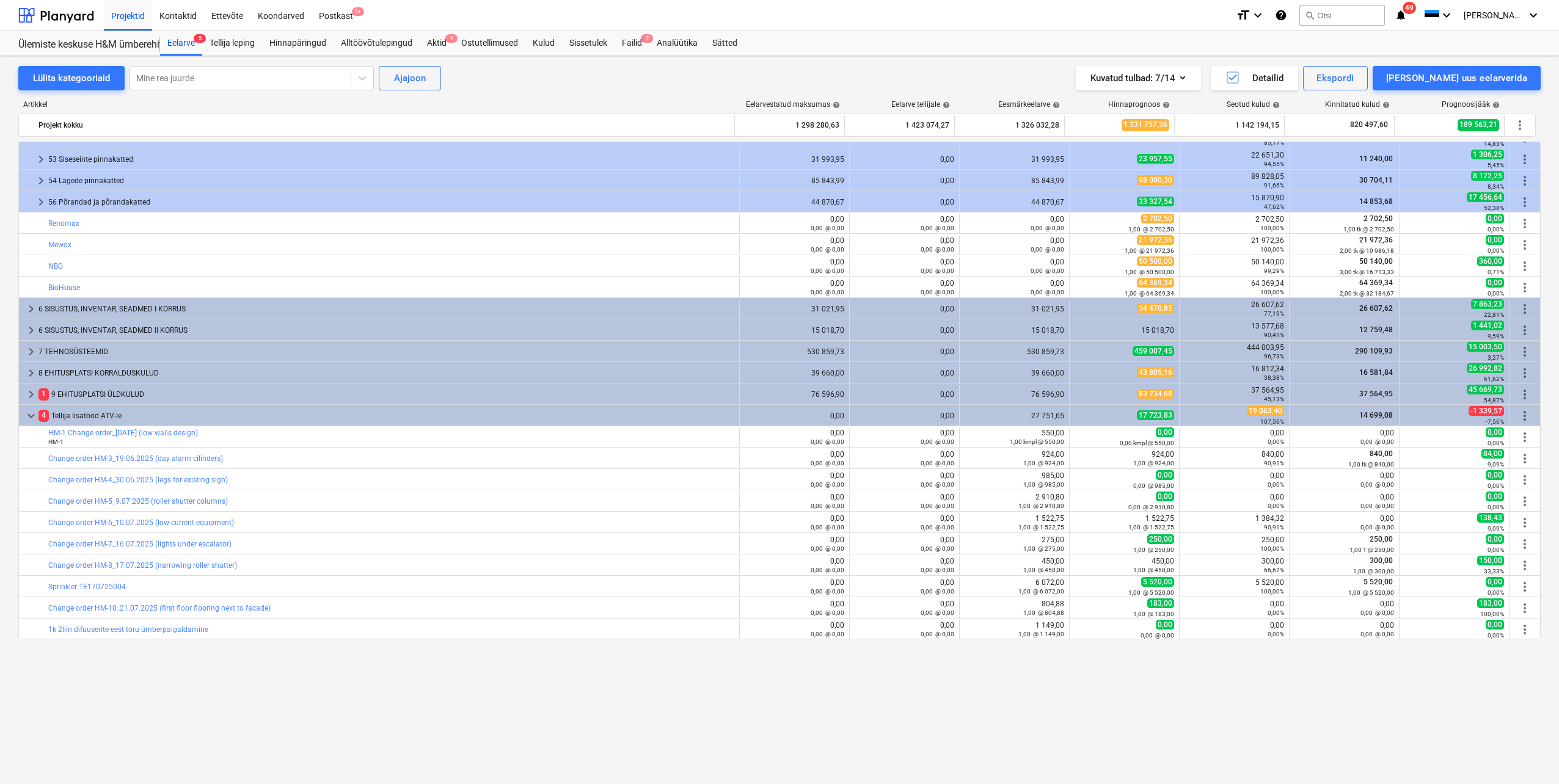
scroll to position [0, 0]
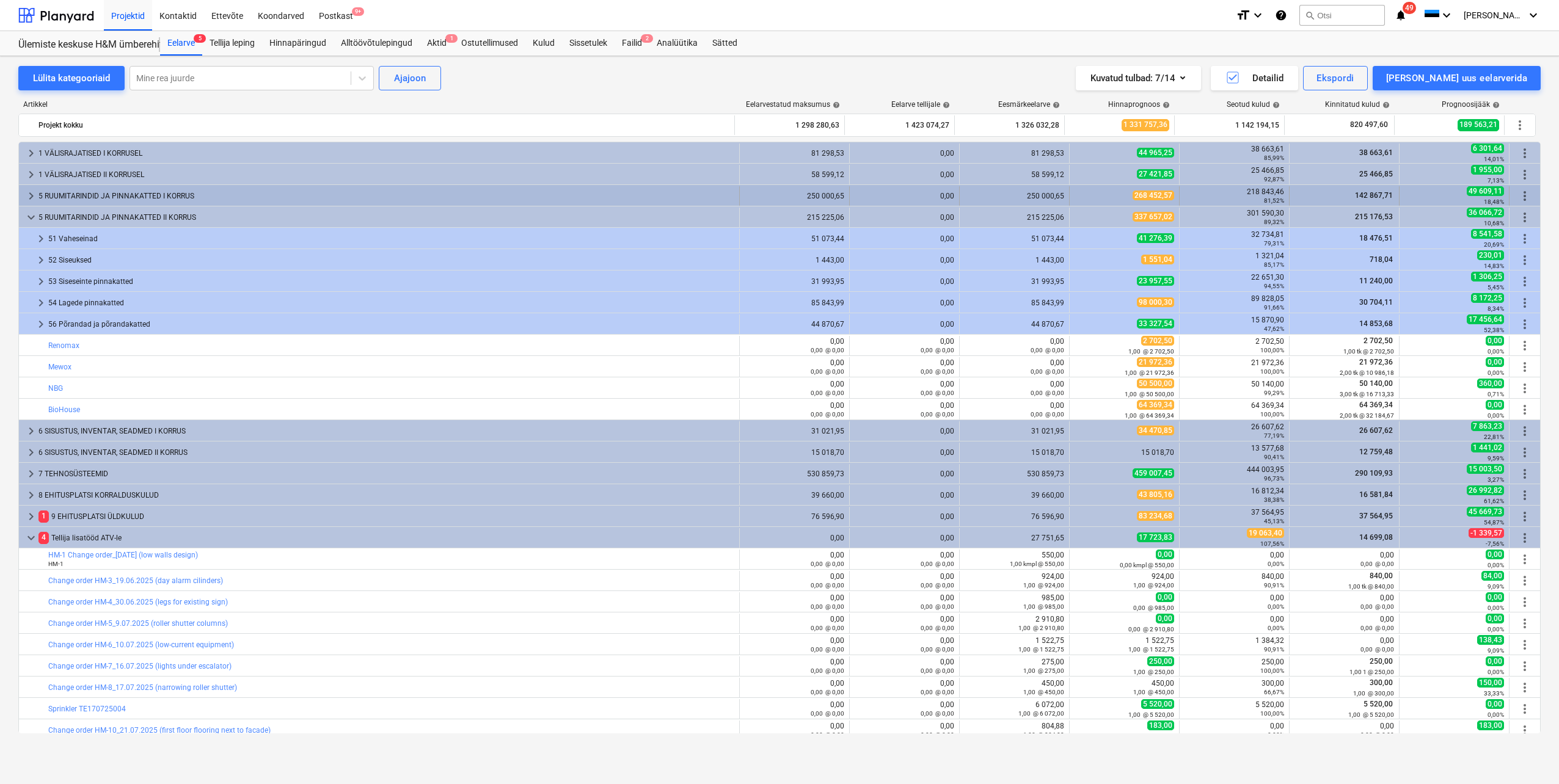
click at [28, 194] on span "keyboard_arrow_right" at bounding box center [31, 196] width 14 height 14
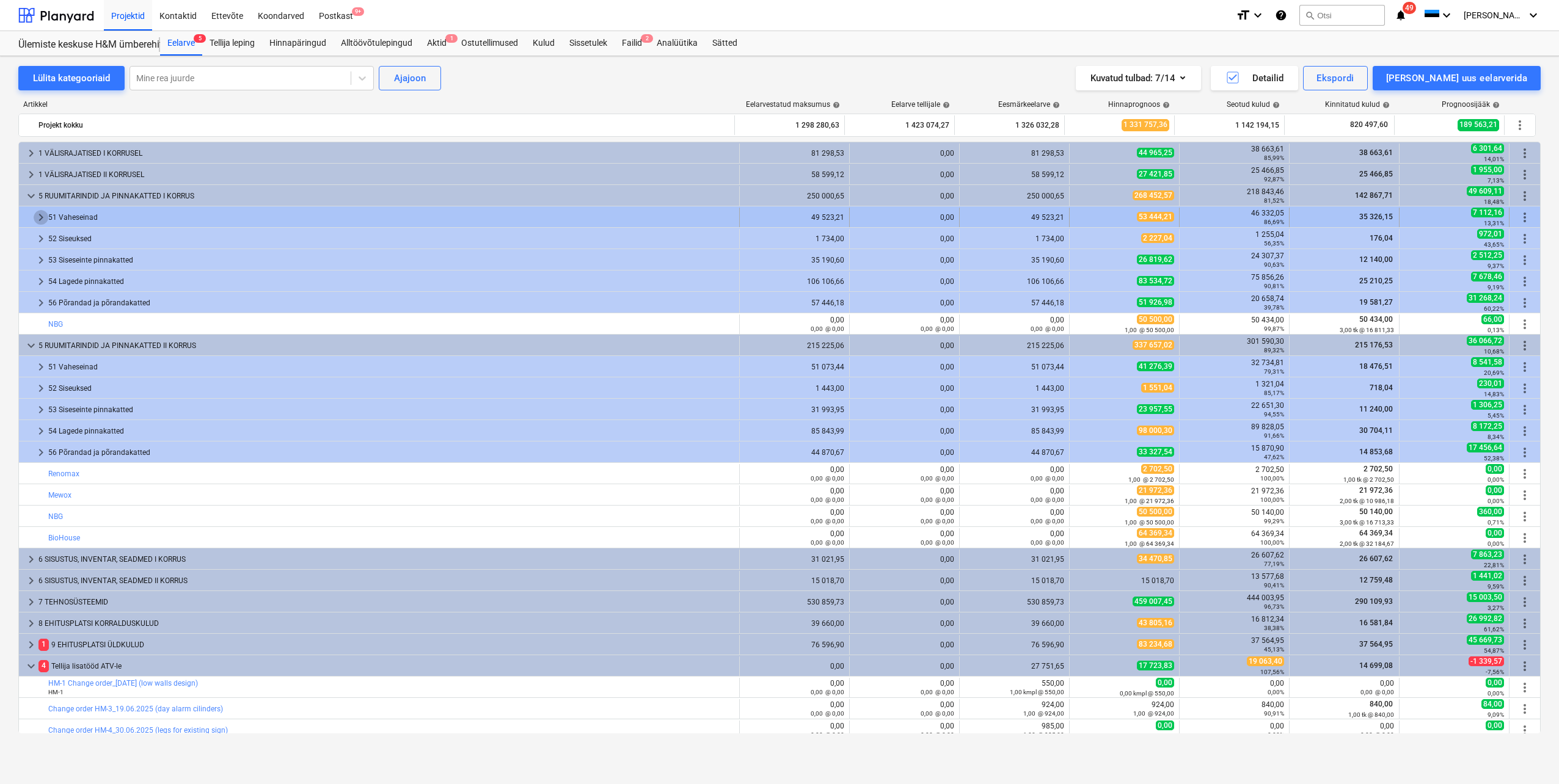
click at [40, 217] on span "keyboard_arrow_right" at bounding box center [40, 217] width 14 height 14
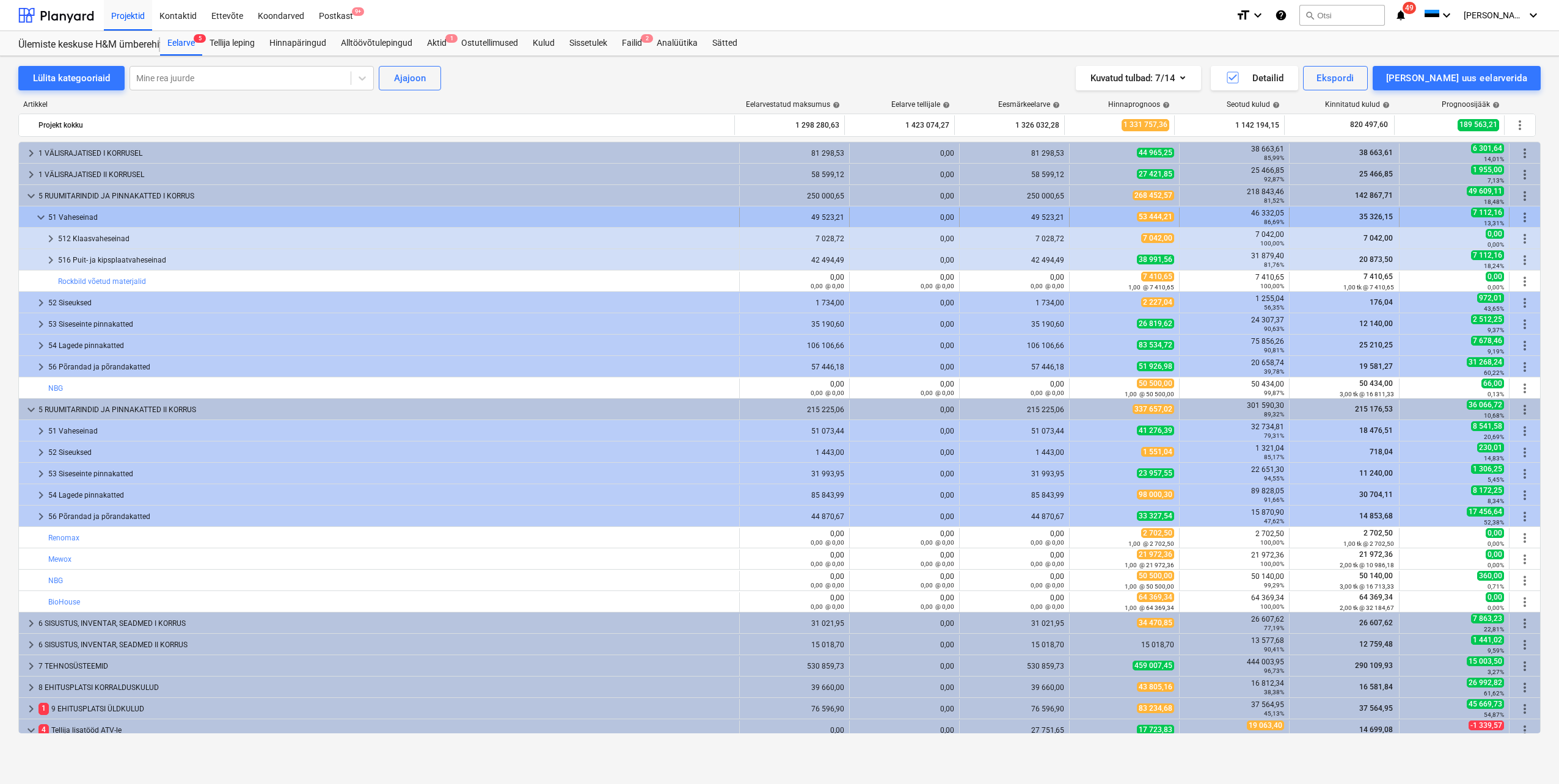
click at [38, 217] on span "keyboard_arrow_down" at bounding box center [40, 217] width 14 height 14
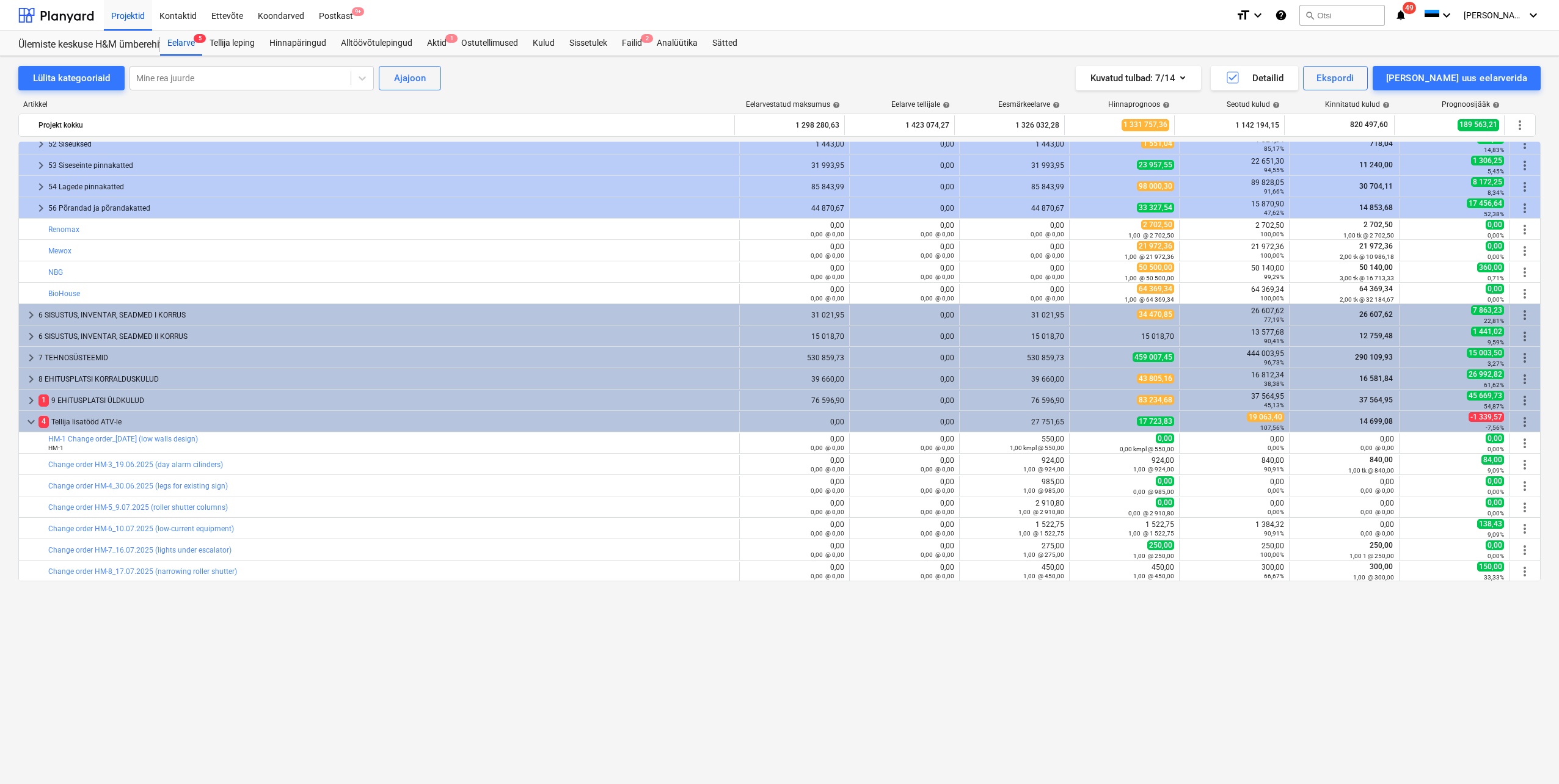
scroll to position [61, 0]
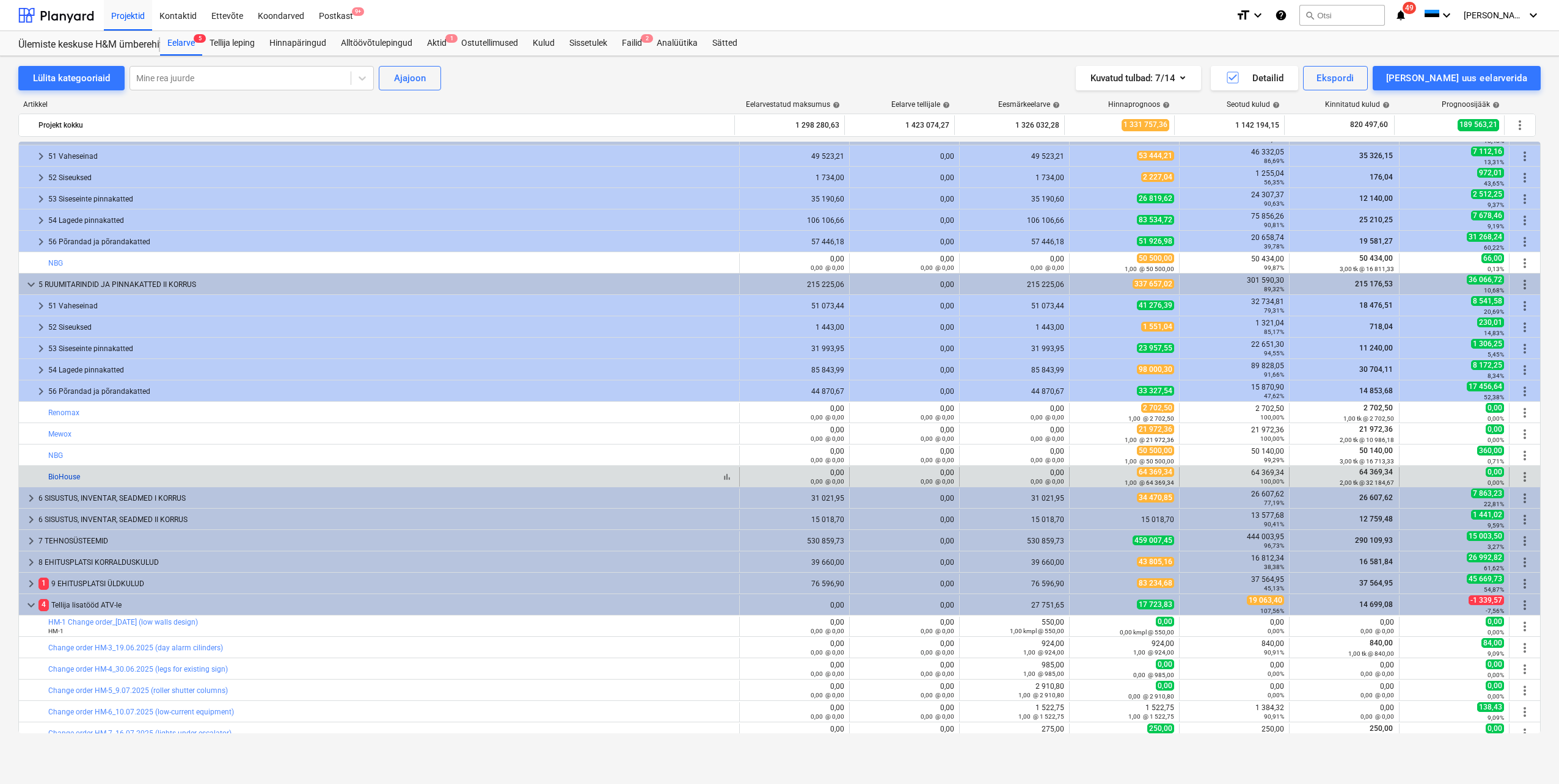
click at [63, 475] on link "BioHouse" at bounding box center [64, 476] width 32 height 9
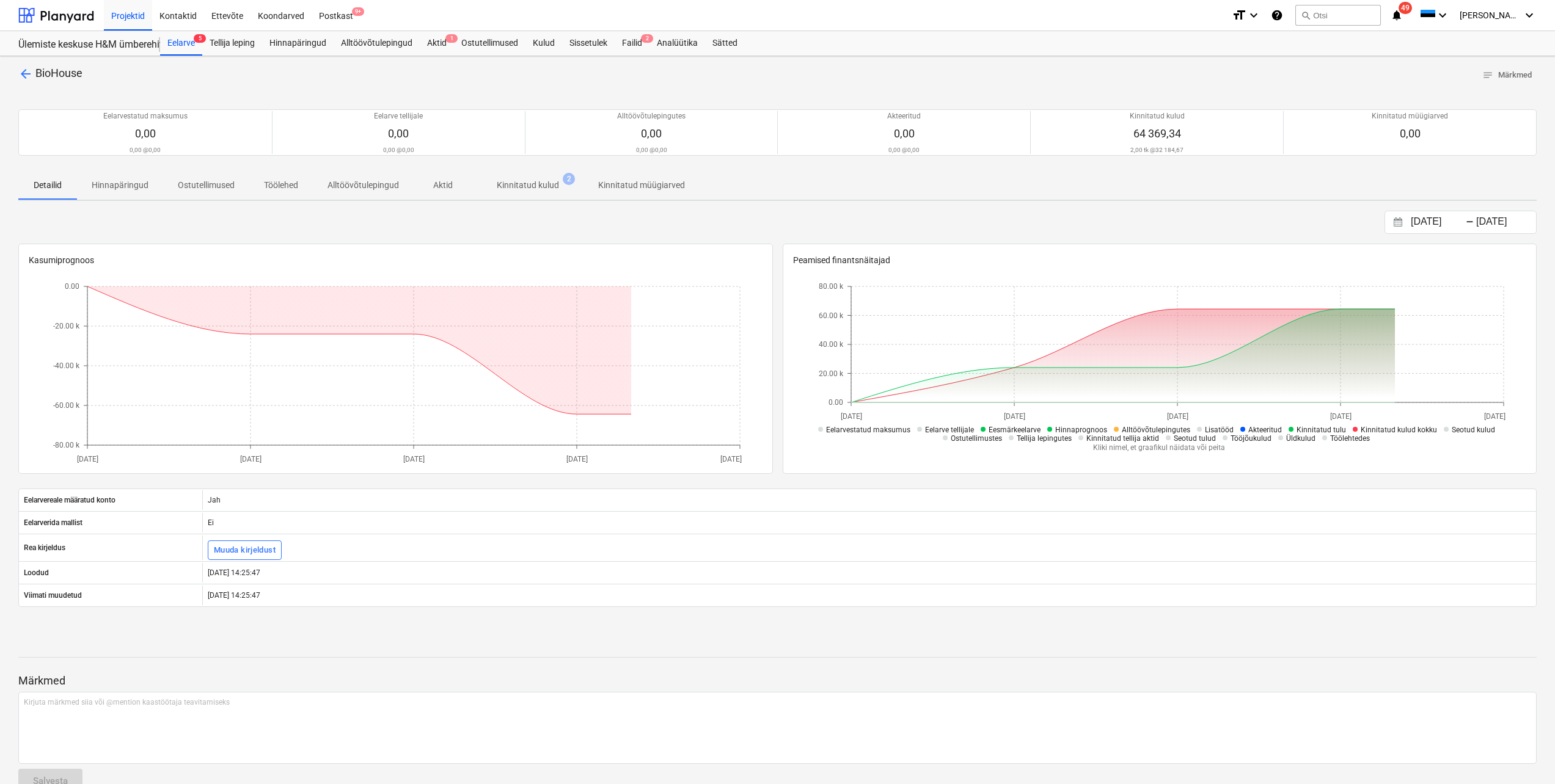
click at [539, 185] on p "Kinnitatud kulud" at bounding box center [527, 185] width 63 height 13
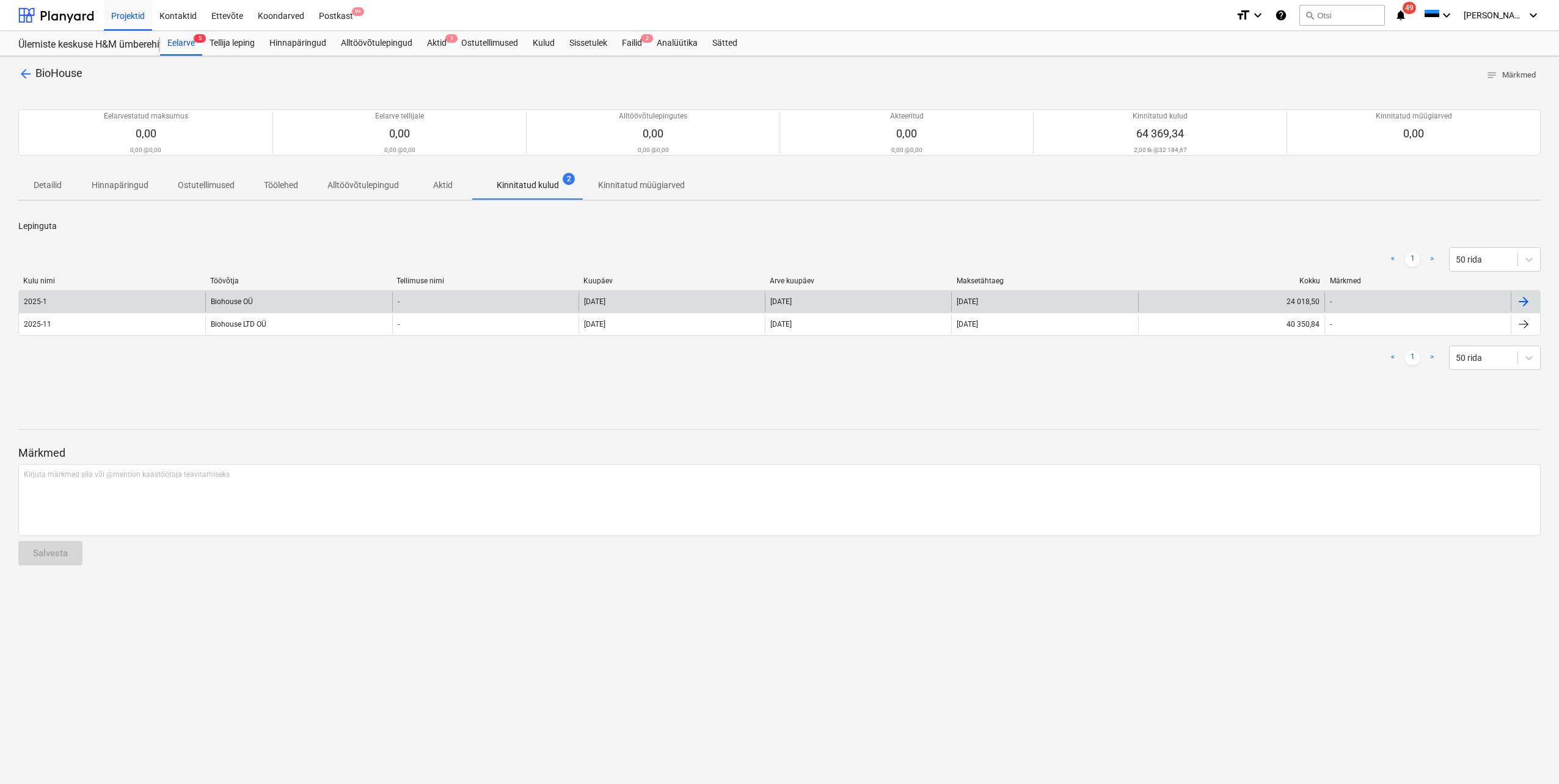
click at [43, 303] on div "2025-1" at bounding box center [35, 301] width 23 height 9
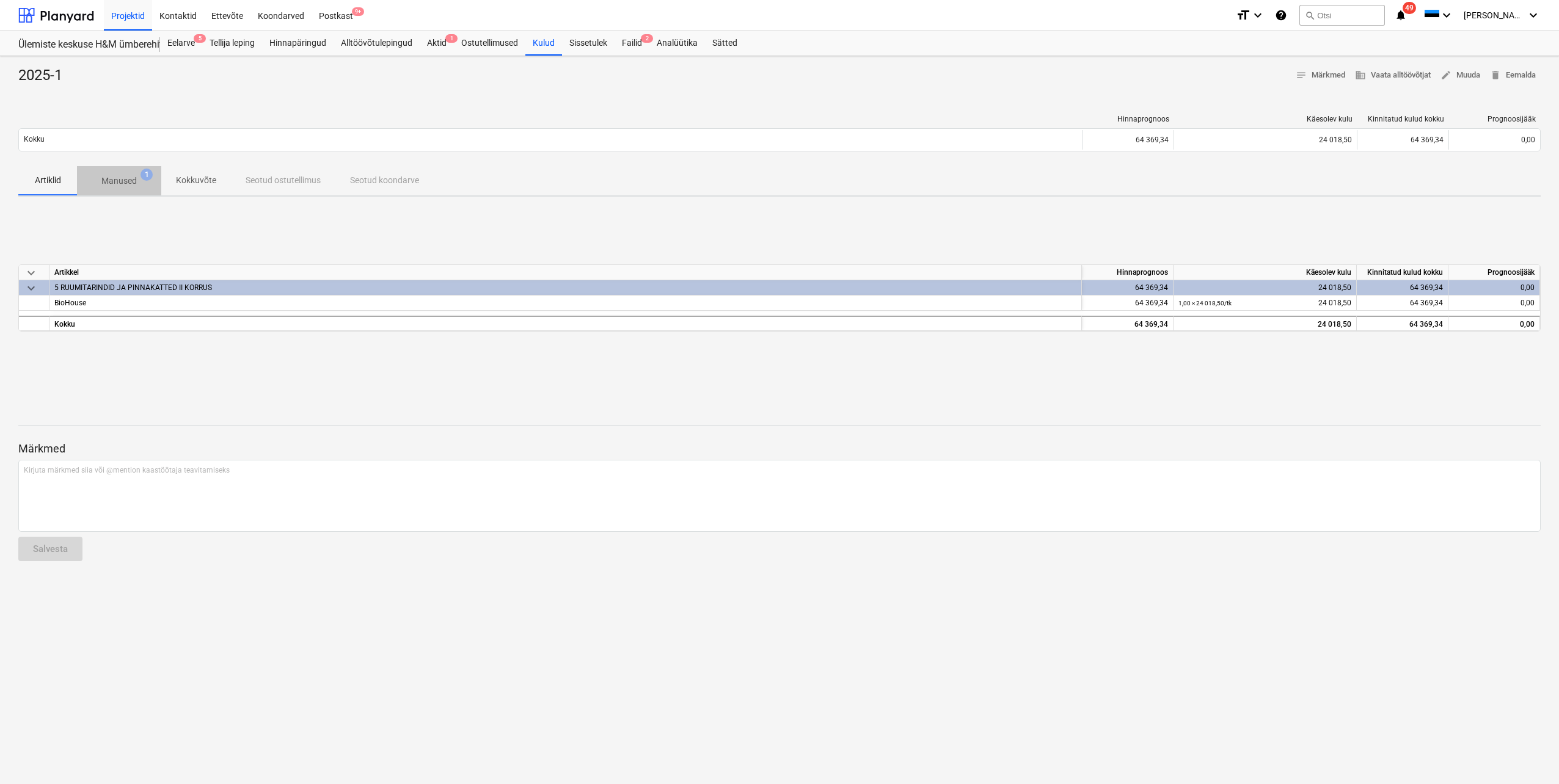
click at [129, 180] on p "Manused" at bounding box center [119, 181] width 36 height 13
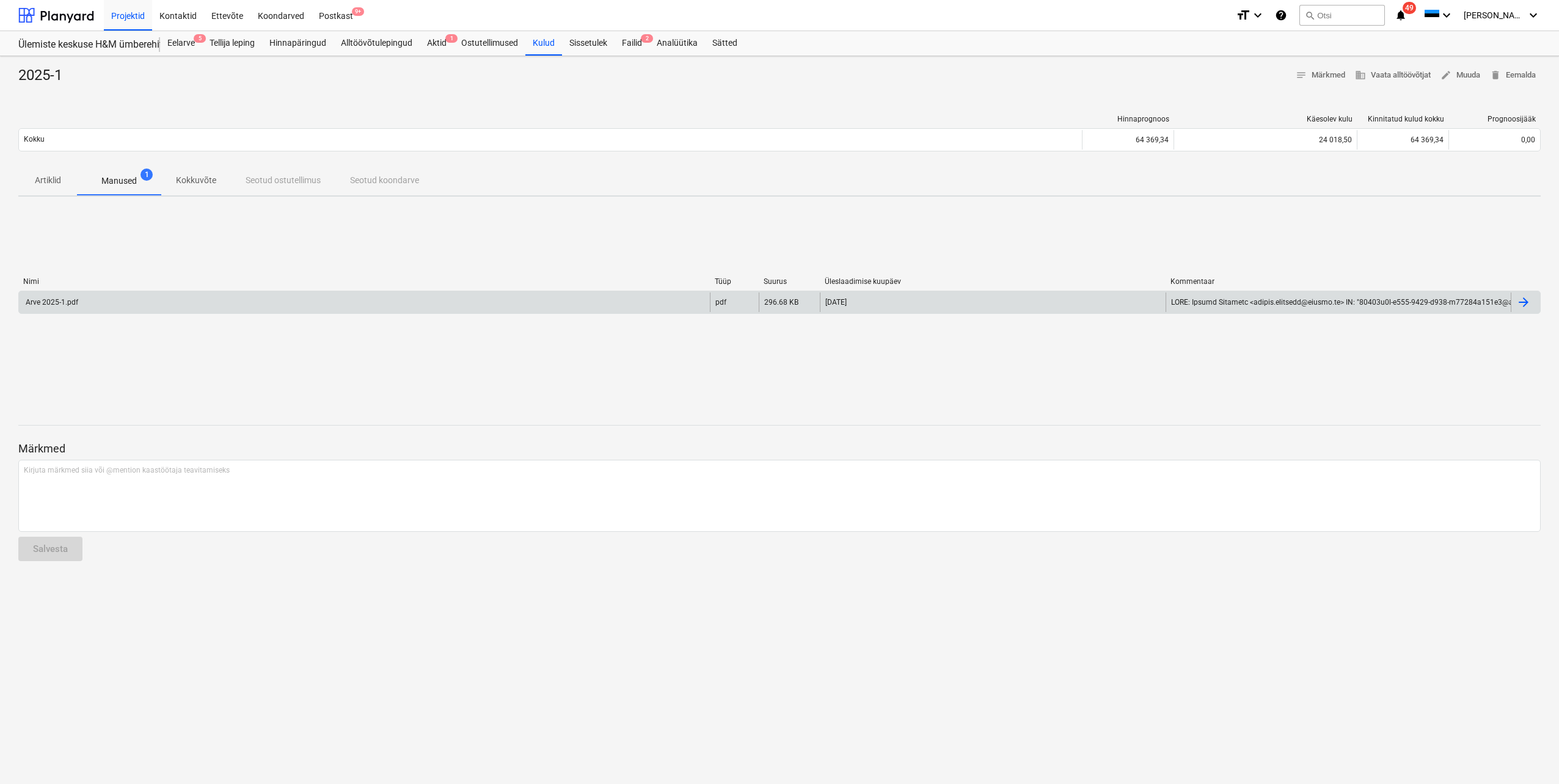
click at [124, 304] on div "Arve 2025-1.pdf" at bounding box center [364, 302] width 691 height 20
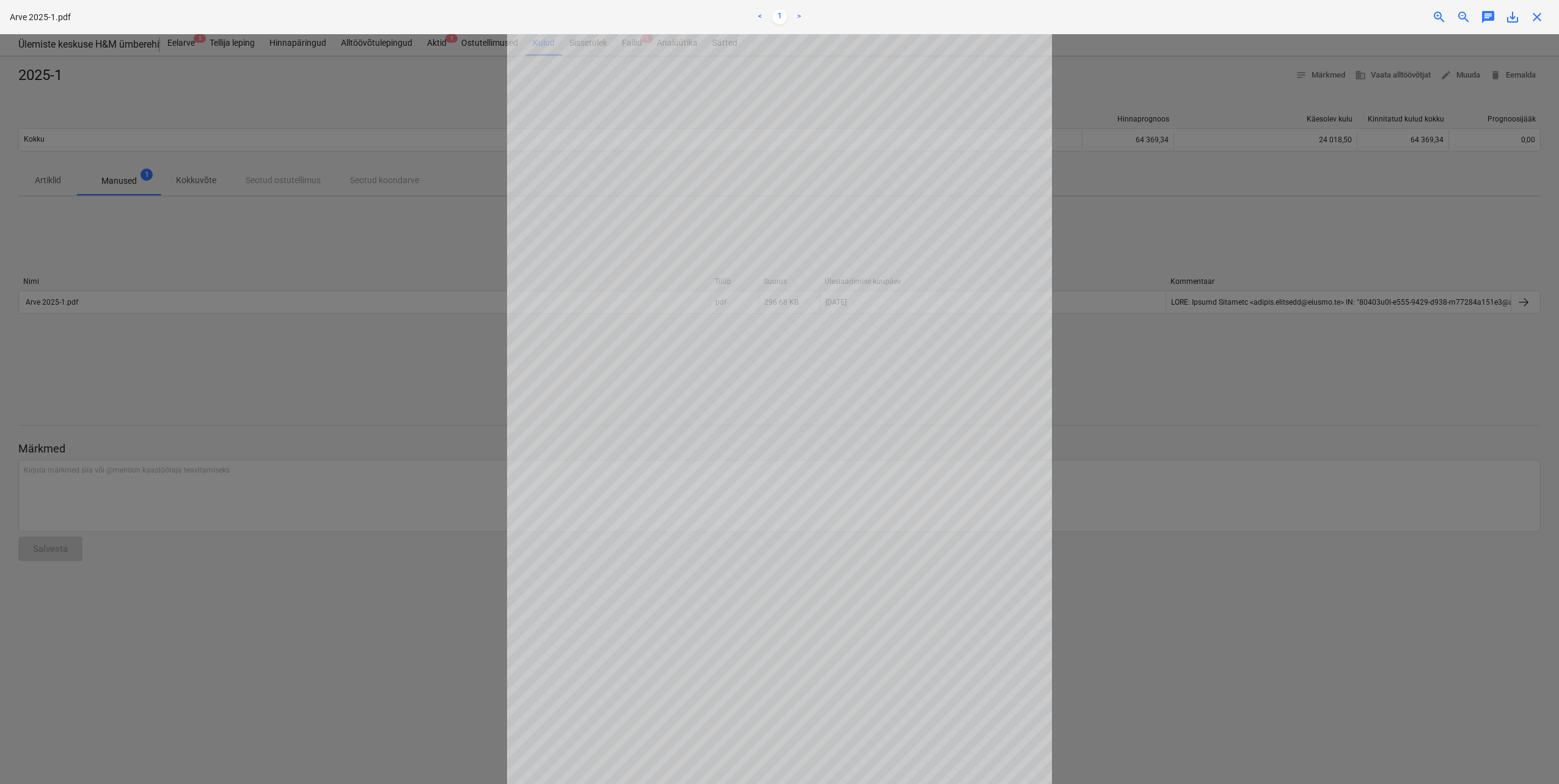
scroll to position [24, 0]
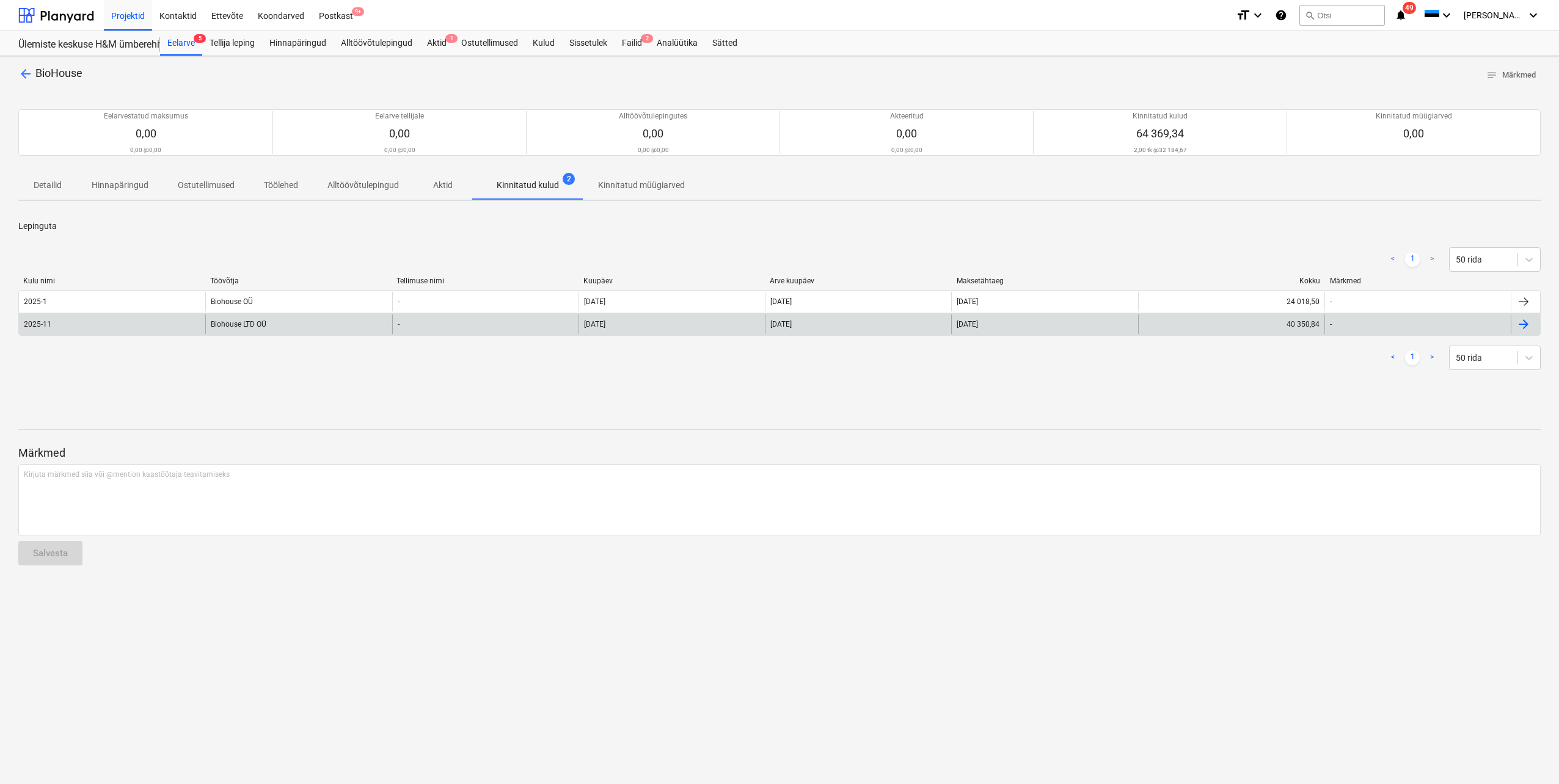
click at [82, 319] on div "2025-11" at bounding box center [112, 324] width 186 height 20
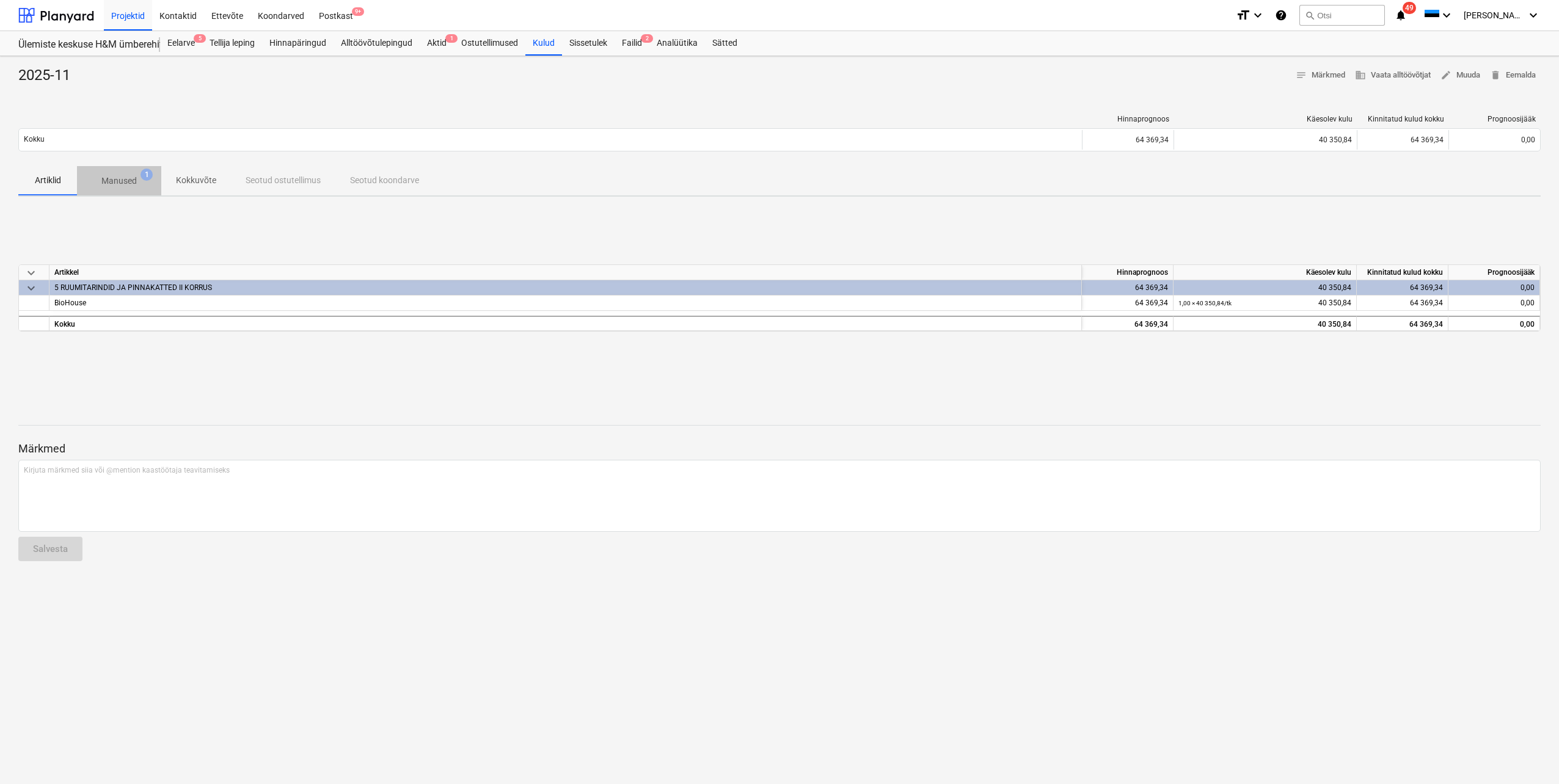
click at [115, 181] on p "Manused" at bounding box center [119, 181] width 36 height 13
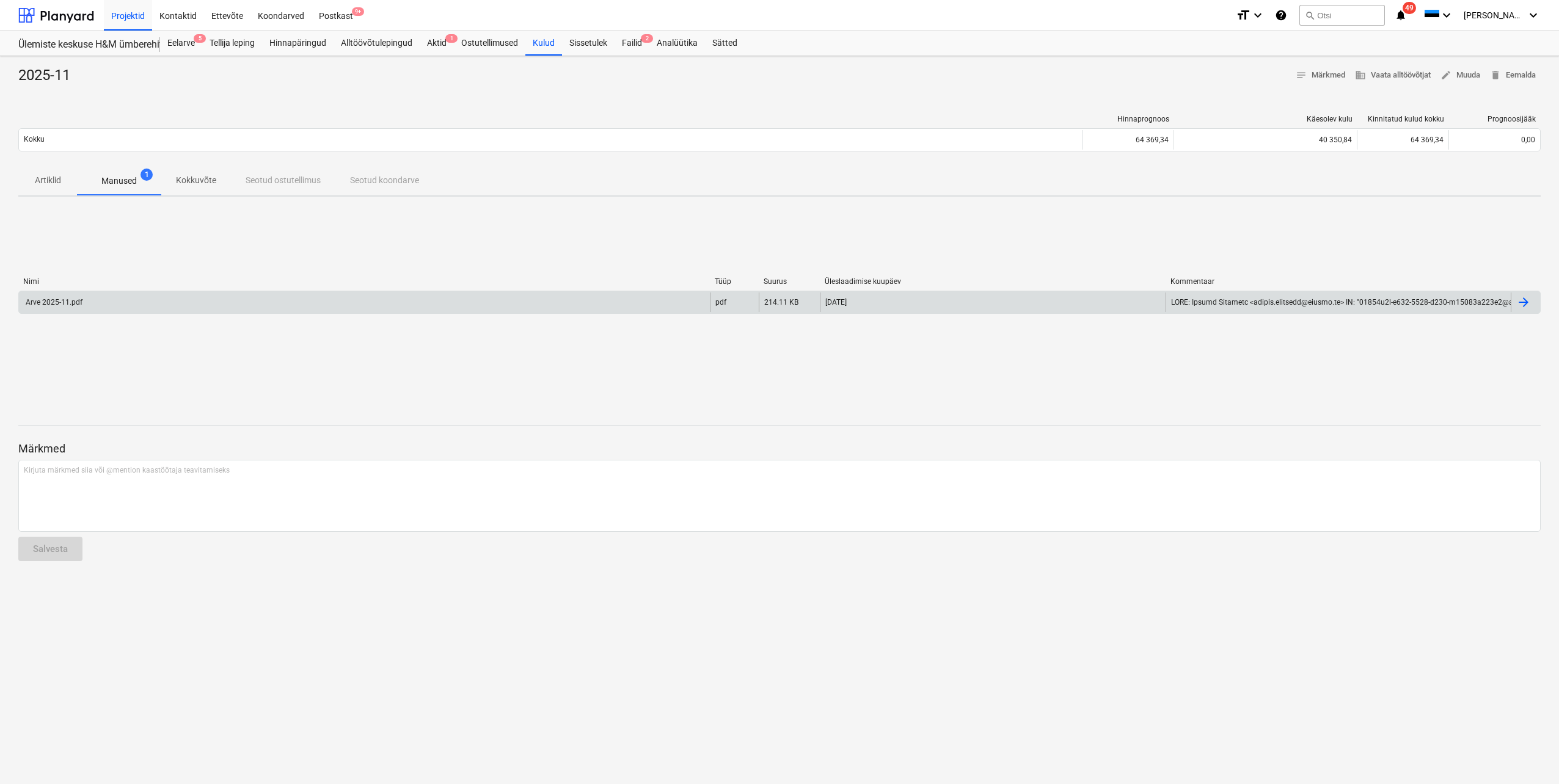
click at [60, 294] on div "Arve 2025-11.pdf" at bounding box center [364, 302] width 691 height 20
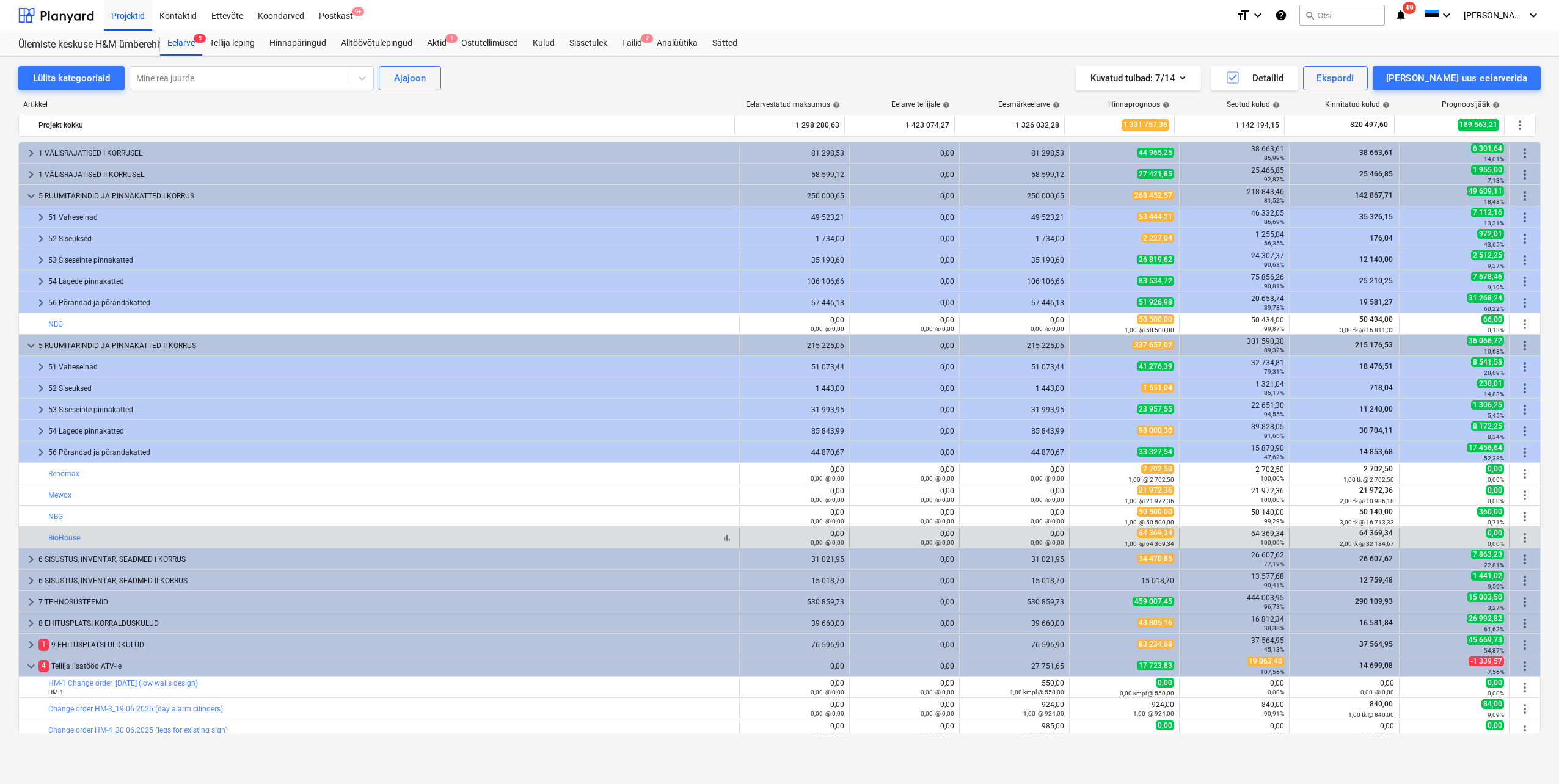
scroll to position [61, 0]
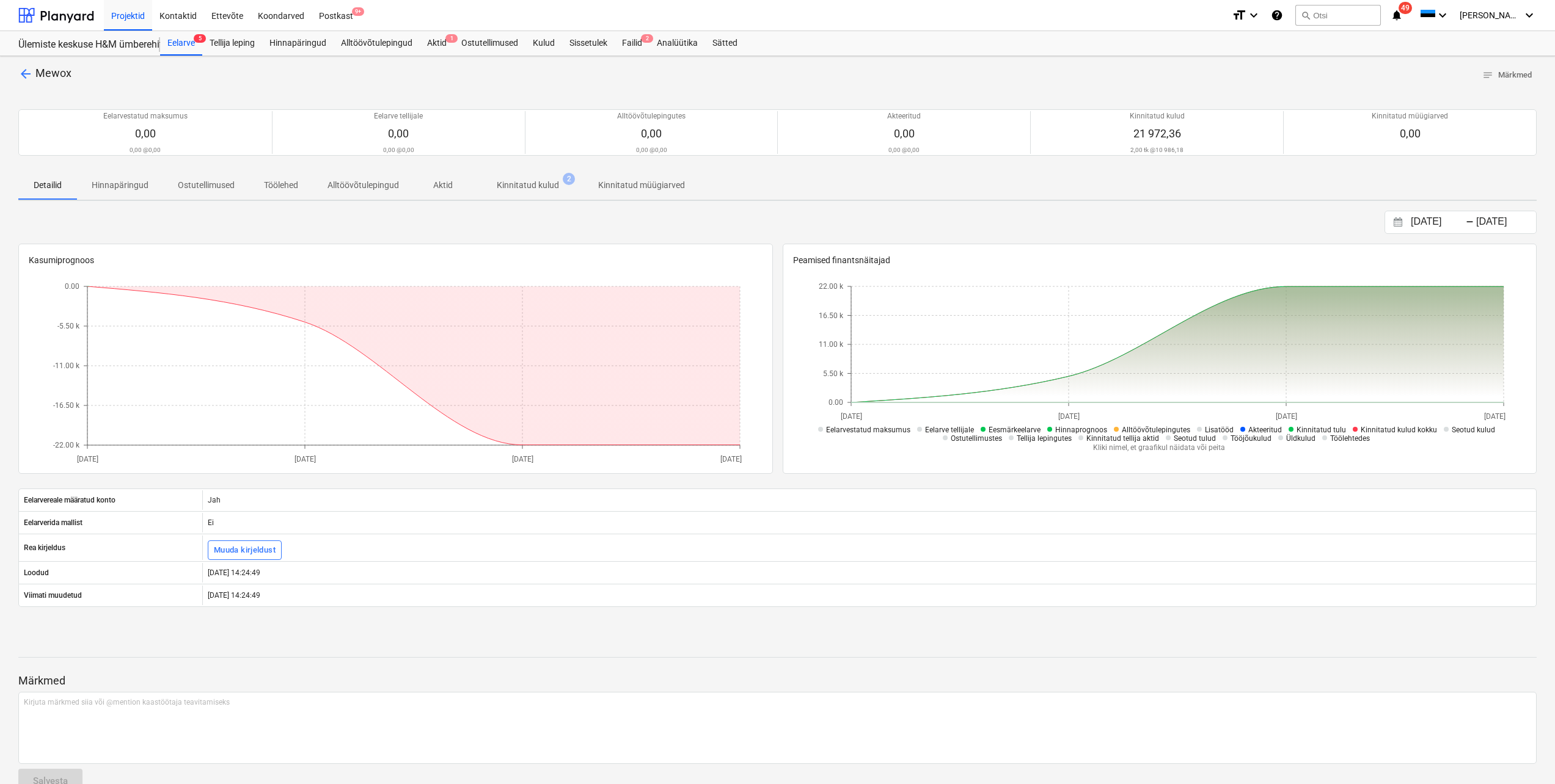
click at [514, 189] on p "Kinnitatud kulud" at bounding box center [527, 185] width 63 height 13
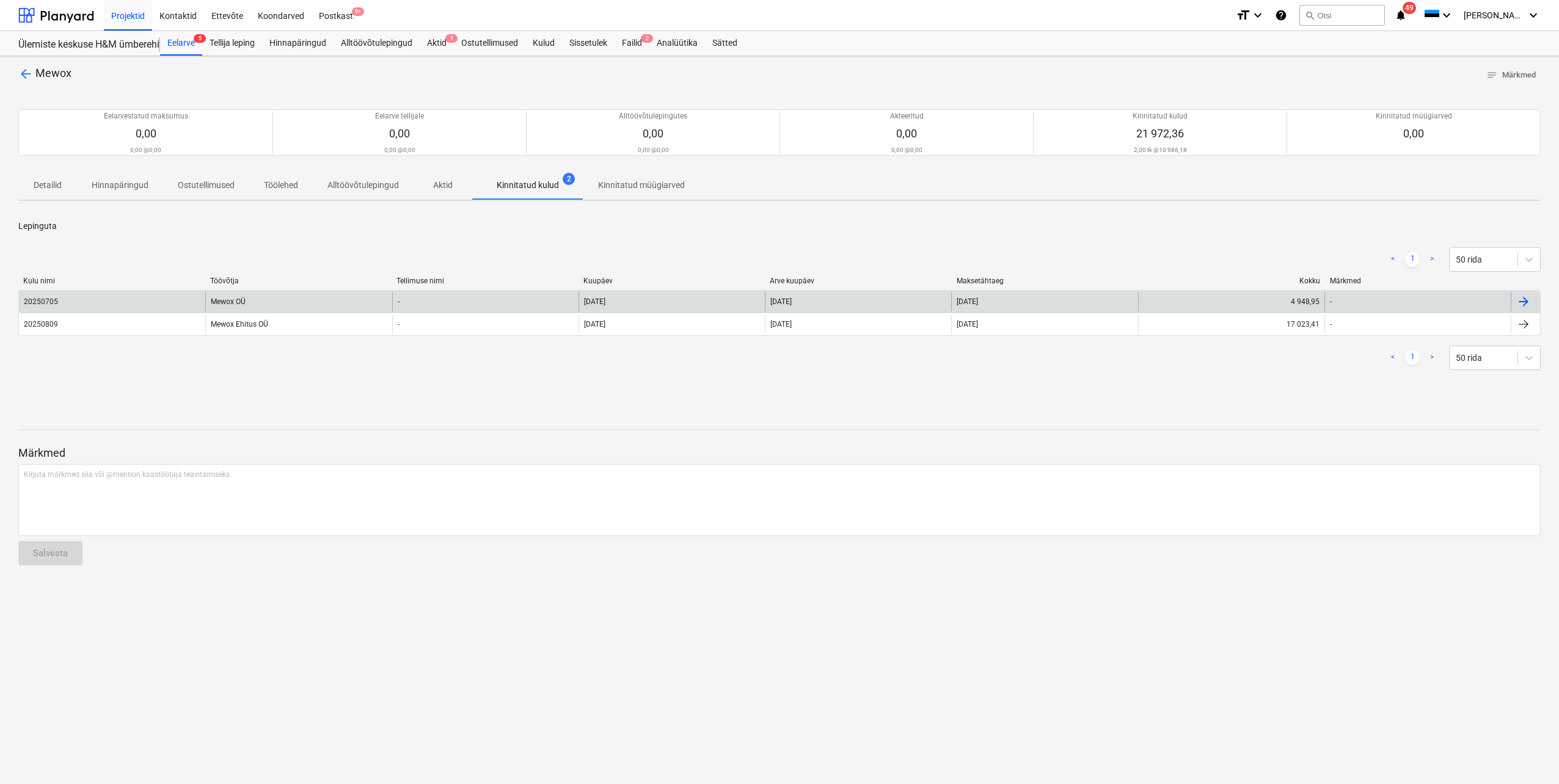
click at [42, 300] on div "20250705" at bounding box center [40, 301] width 34 height 9
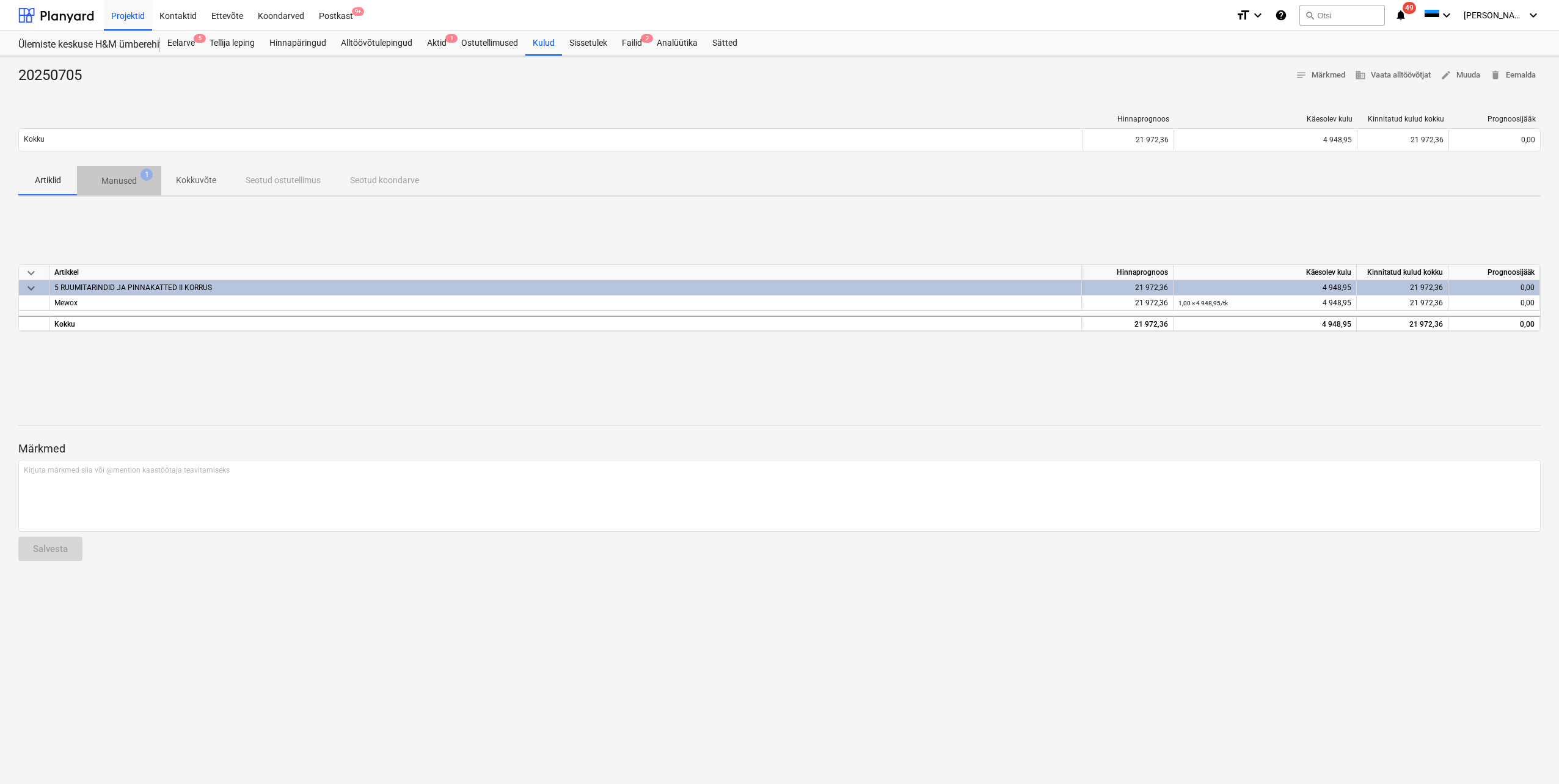
click at [115, 182] on p "Manused" at bounding box center [119, 181] width 36 height 13
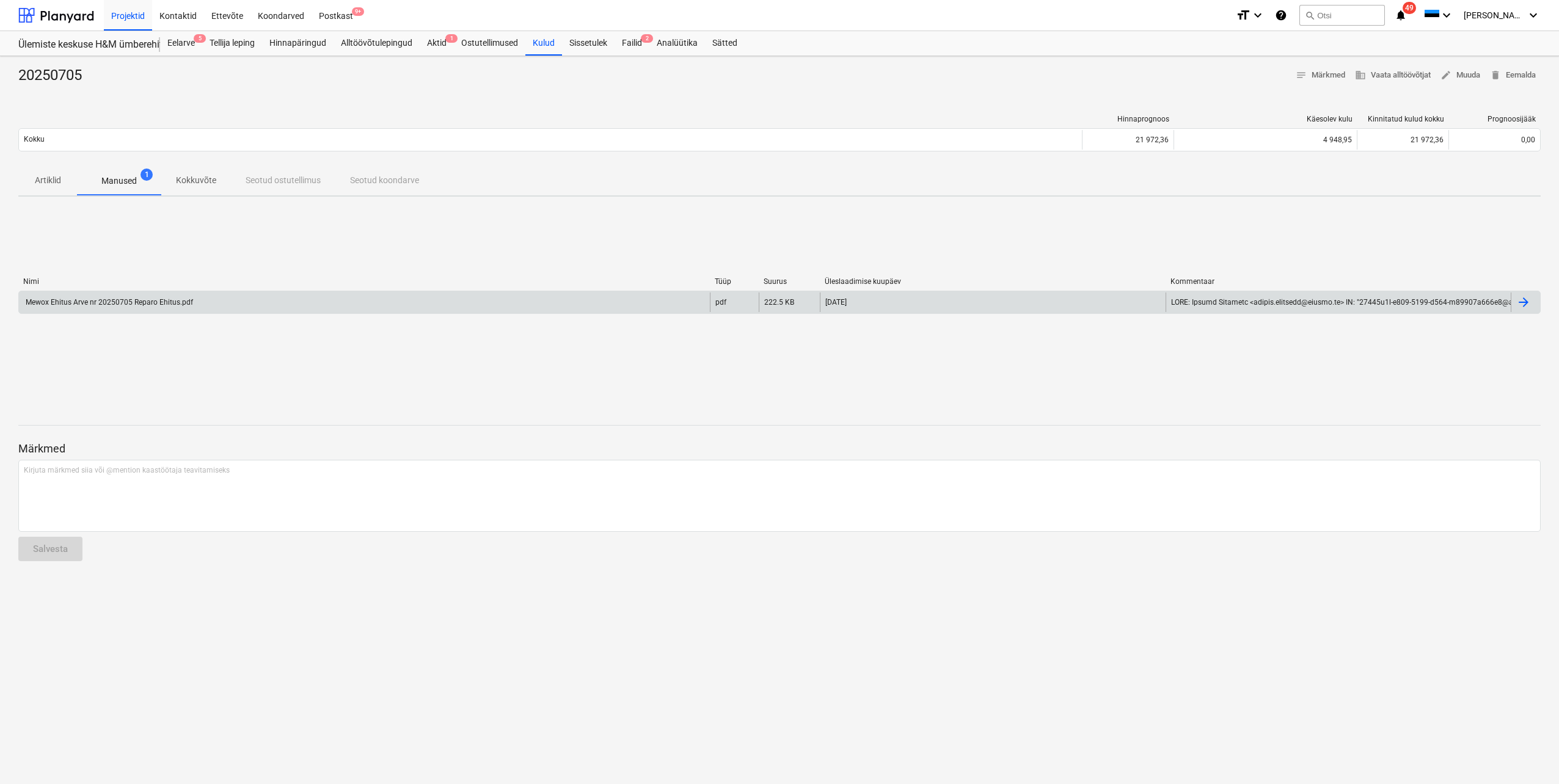
click at [151, 304] on div "Mewox Ehitus Arve nr 20250705 Reparo Ehitus.pdf" at bounding box center [108, 302] width 169 height 9
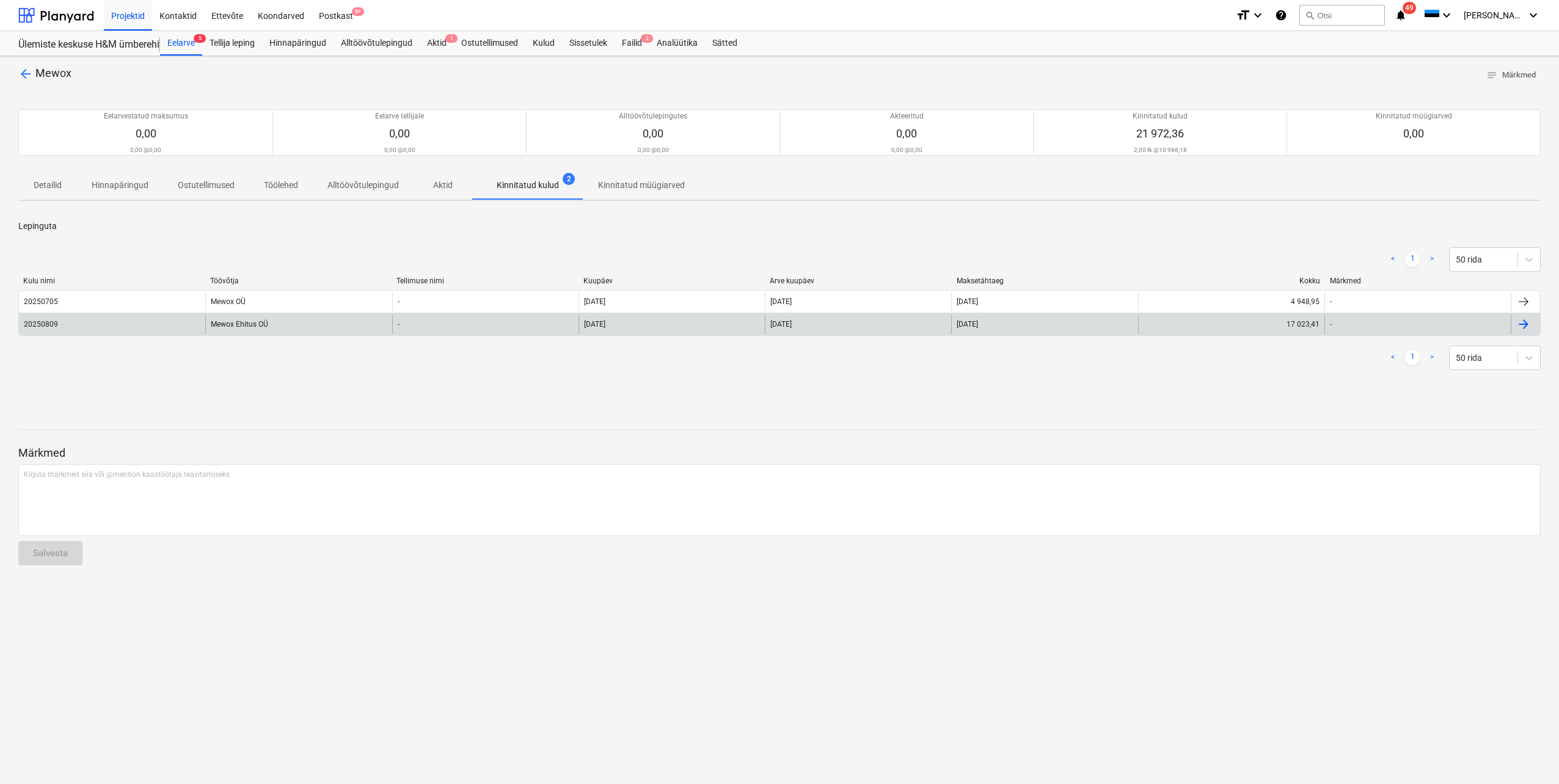
click at [58, 327] on div "20250809" at bounding box center [42, 324] width 36 height 9
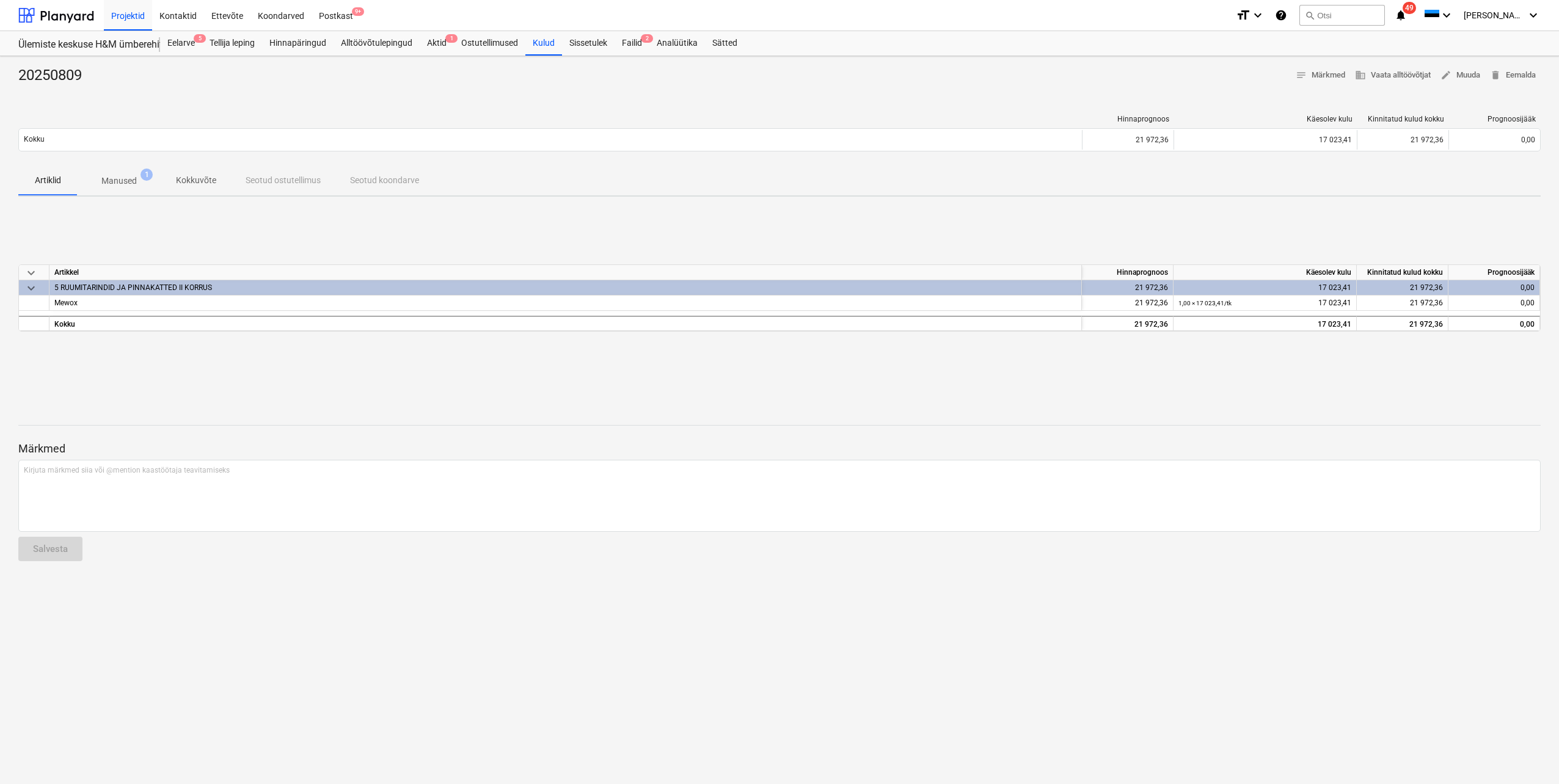
click at [118, 174] on span "Manused 1" at bounding box center [119, 181] width 84 height 22
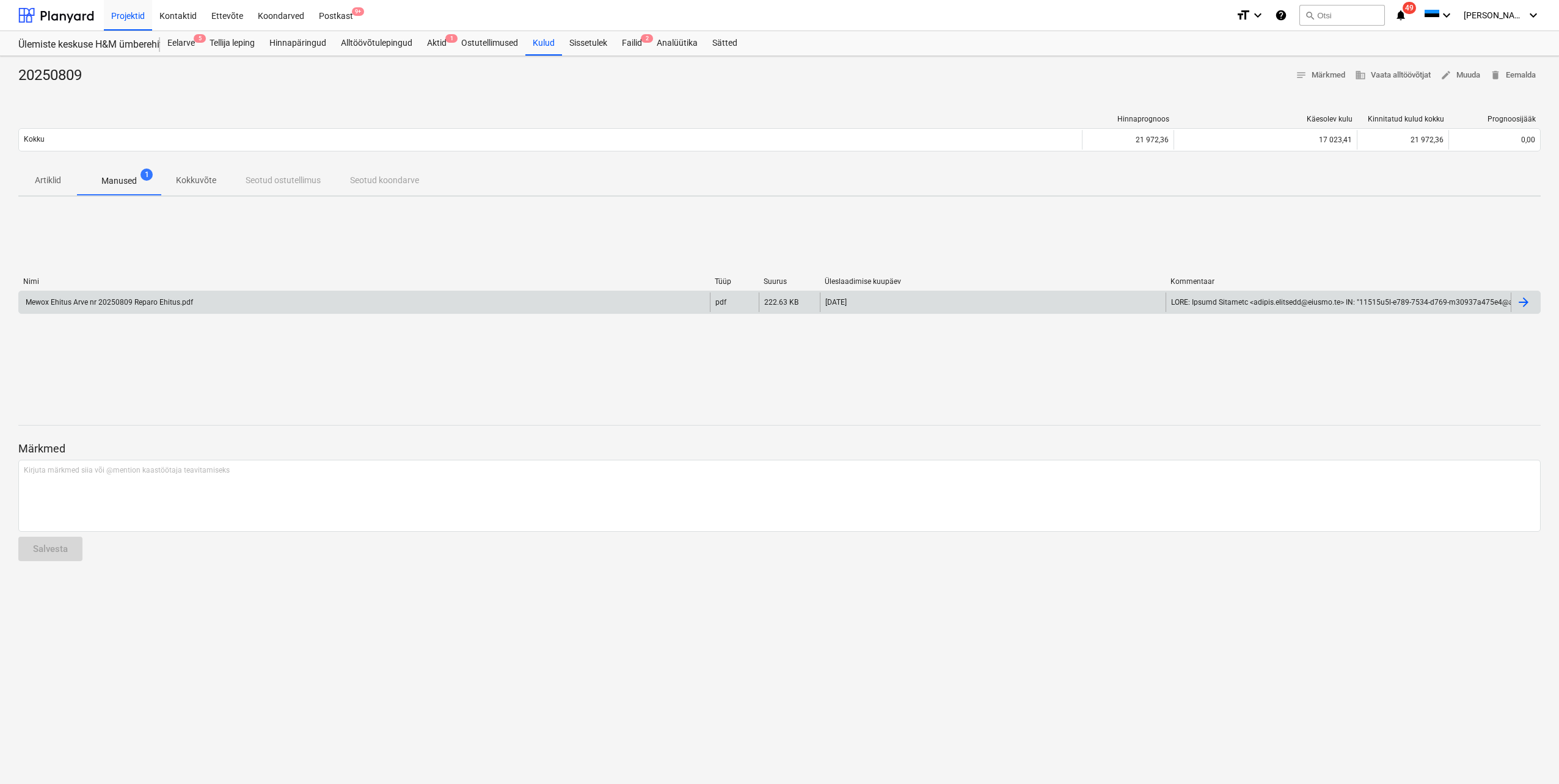
click at [155, 304] on div "Mewox Ehitus Arve nr 20250809 Reparo Ehitus.pdf" at bounding box center [108, 302] width 169 height 9
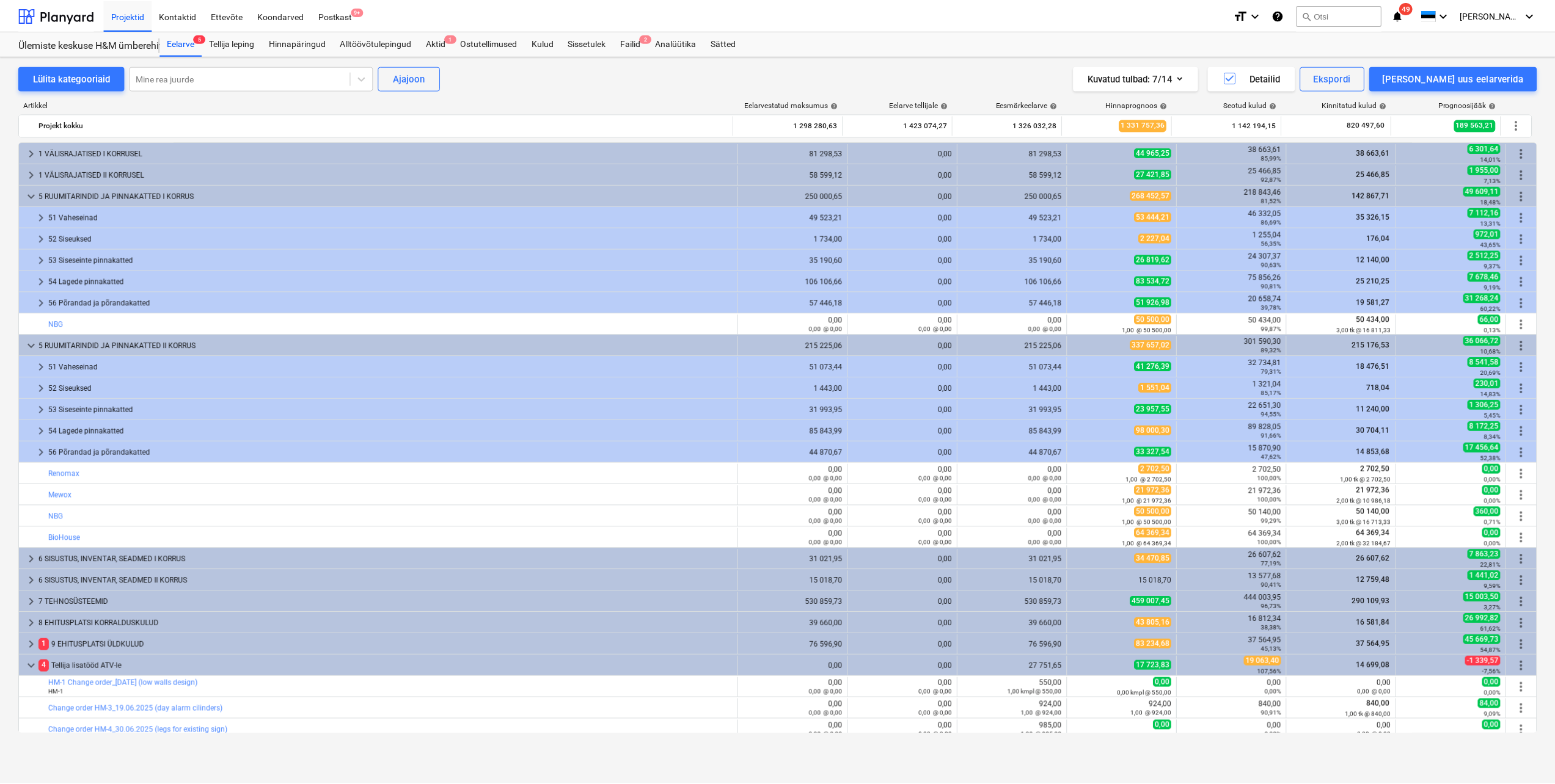
scroll to position [61, 0]
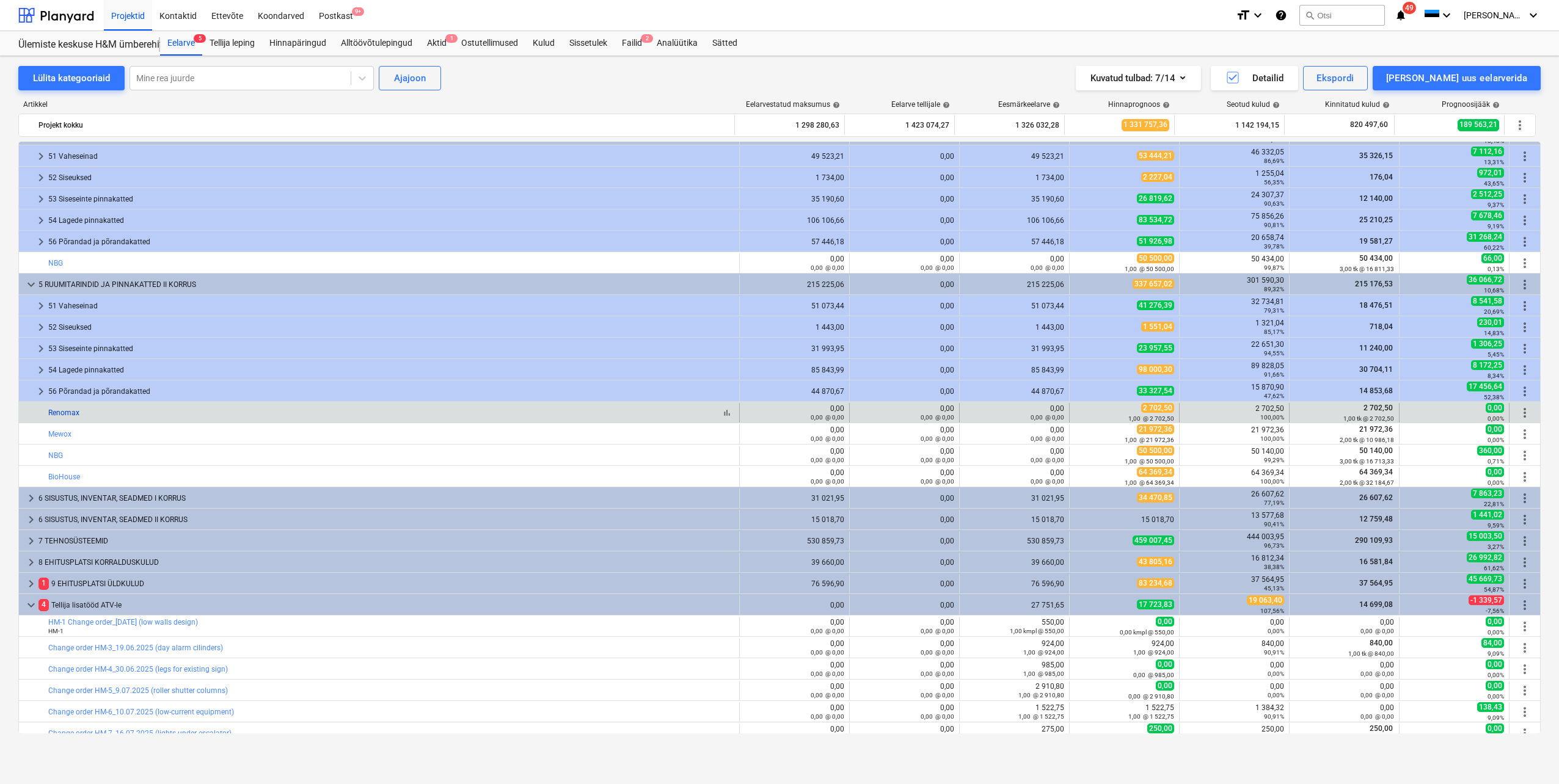
click at [57, 410] on link "Renomax" at bounding box center [63, 412] width 31 height 9
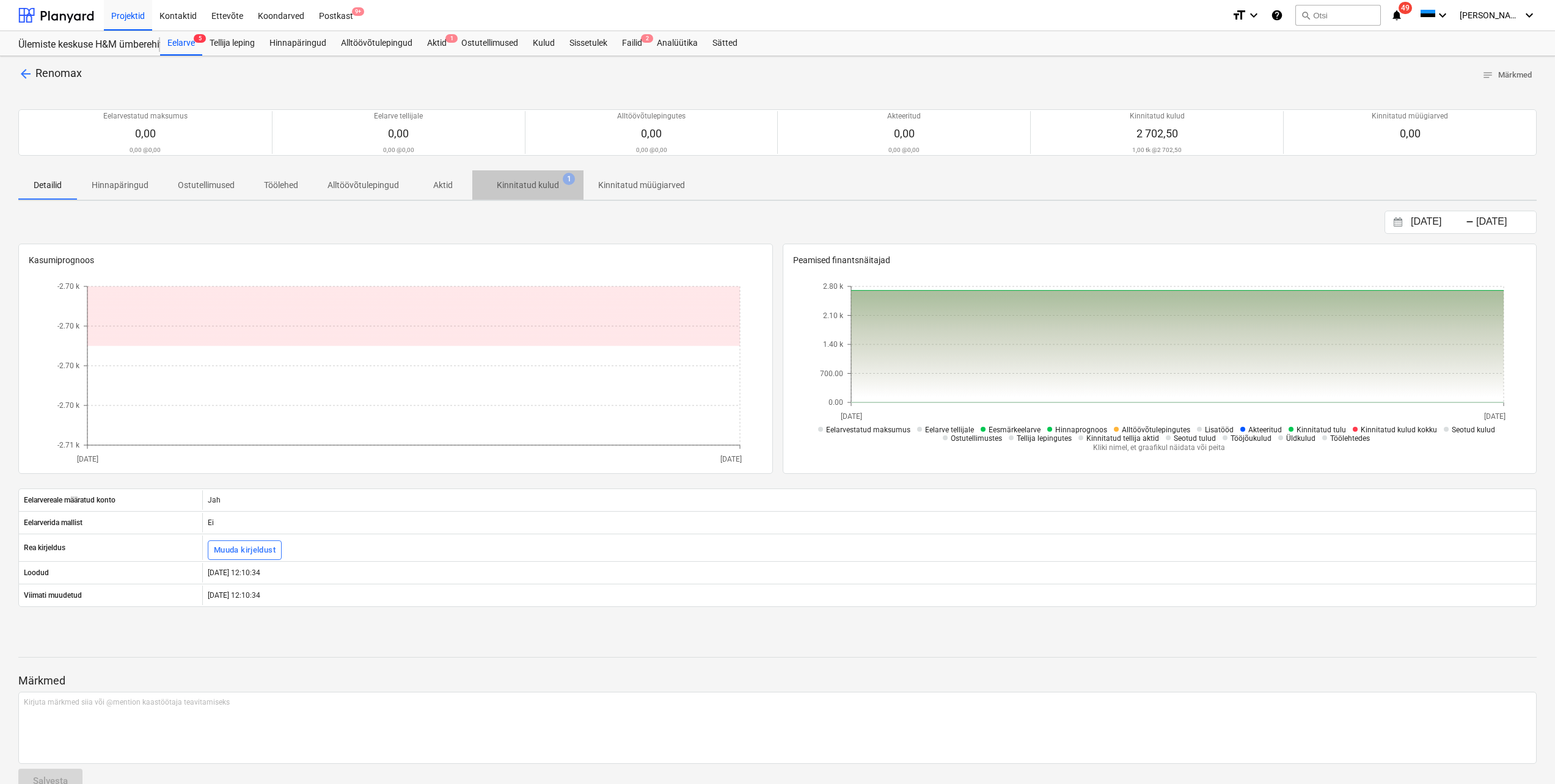
click at [515, 190] on p "Kinnitatud kulud" at bounding box center [527, 185] width 63 height 13
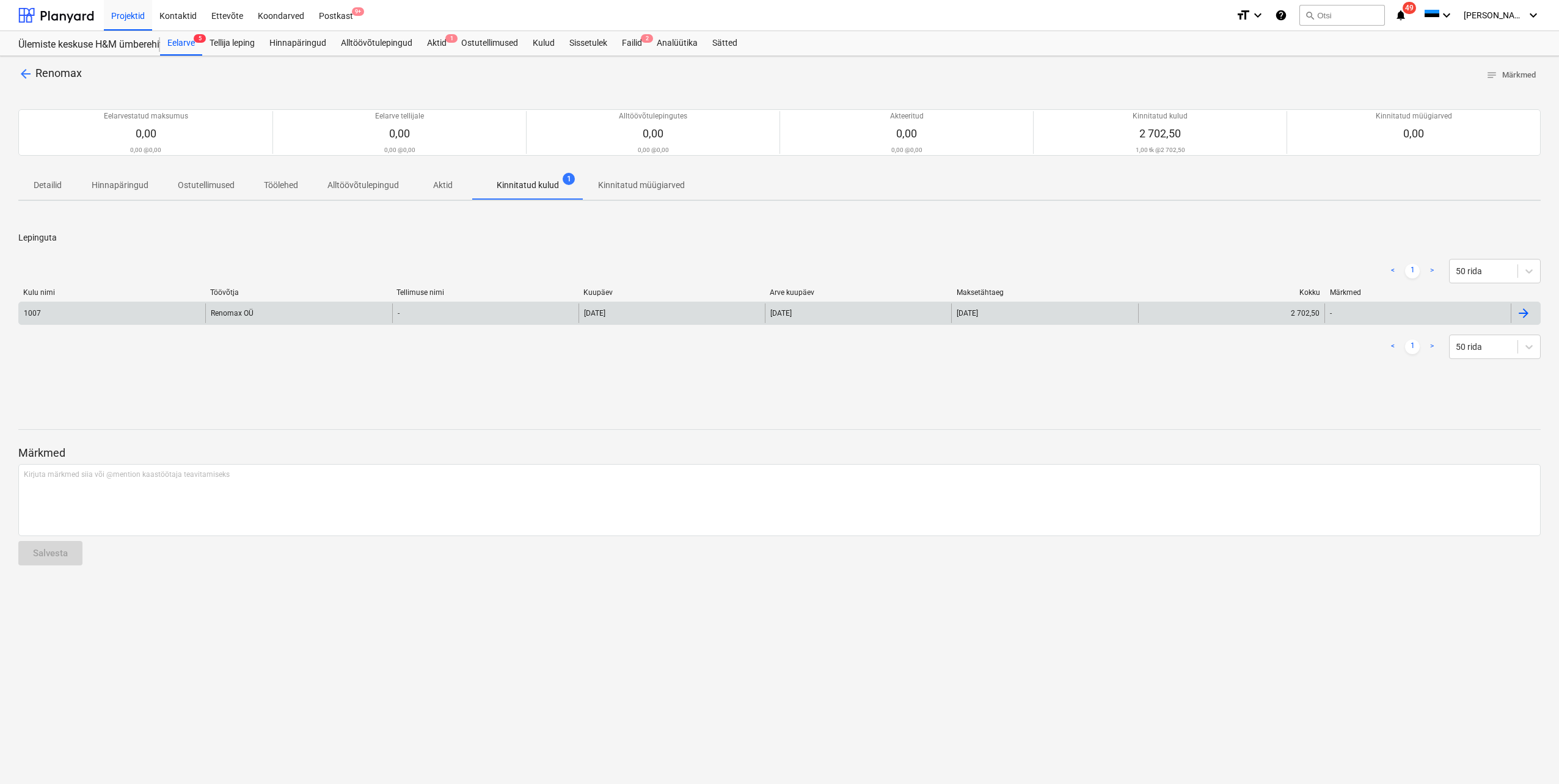
click at [224, 314] on div "Renomax OÜ" at bounding box center [298, 313] width 186 height 20
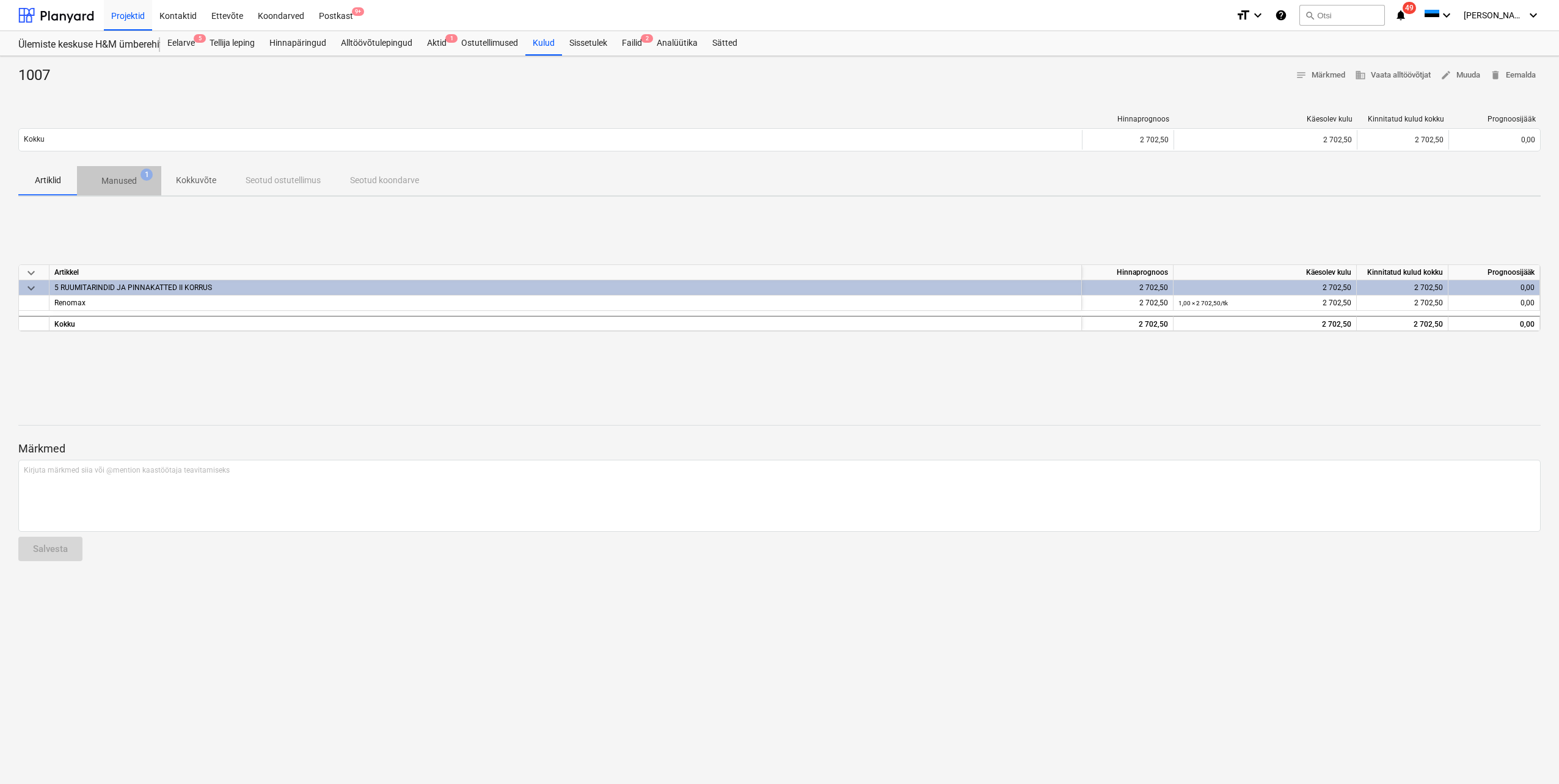
click at [119, 174] on span "Manused 1" at bounding box center [119, 181] width 84 height 22
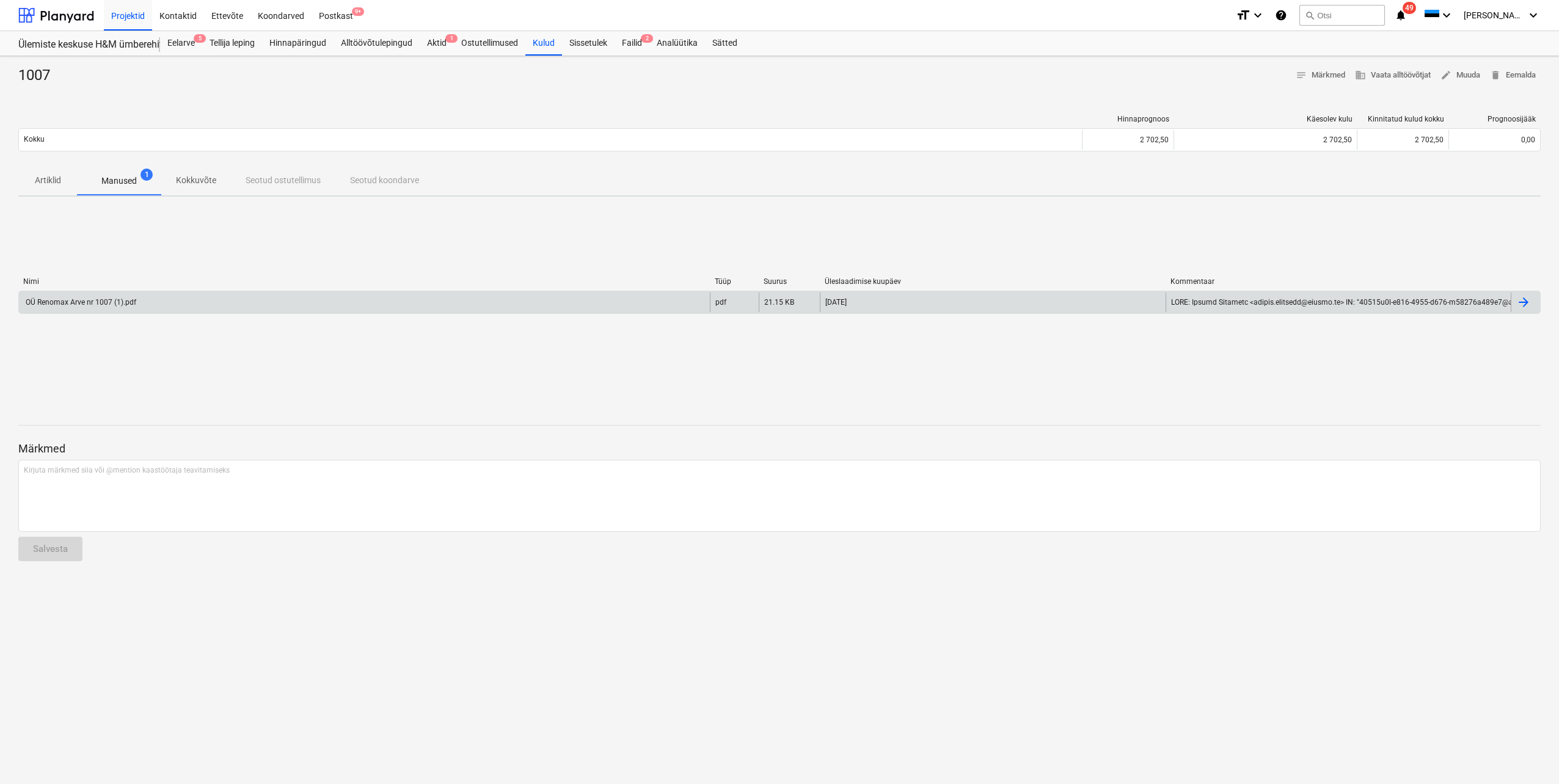
click at [122, 296] on div "OÜ Renomax Arve nr 1007 (1).pdf" at bounding box center [364, 302] width 691 height 20
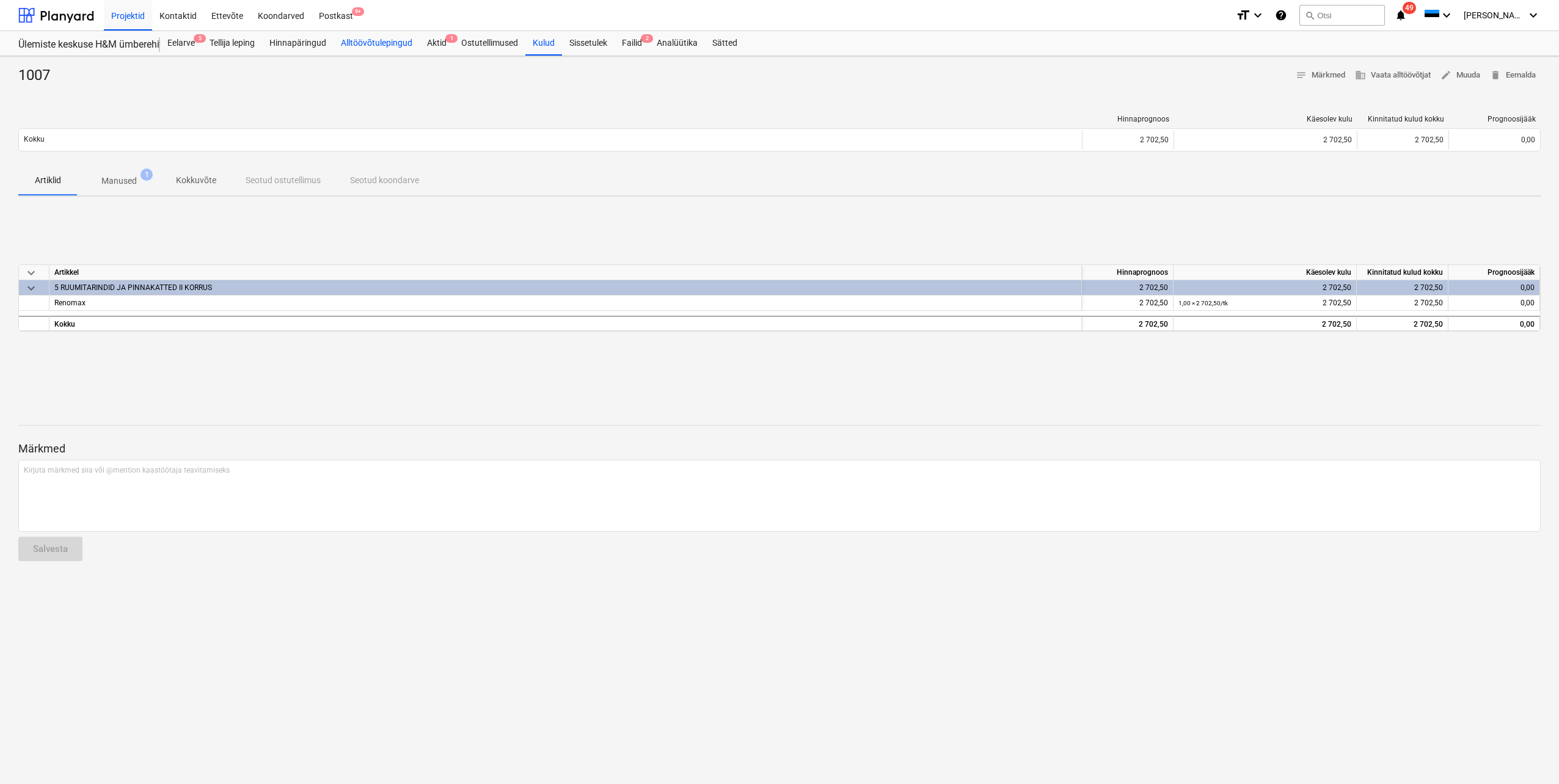
click at [363, 44] on div "Alltöövõtulepingud" at bounding box center [377, 43] width 86 height 25
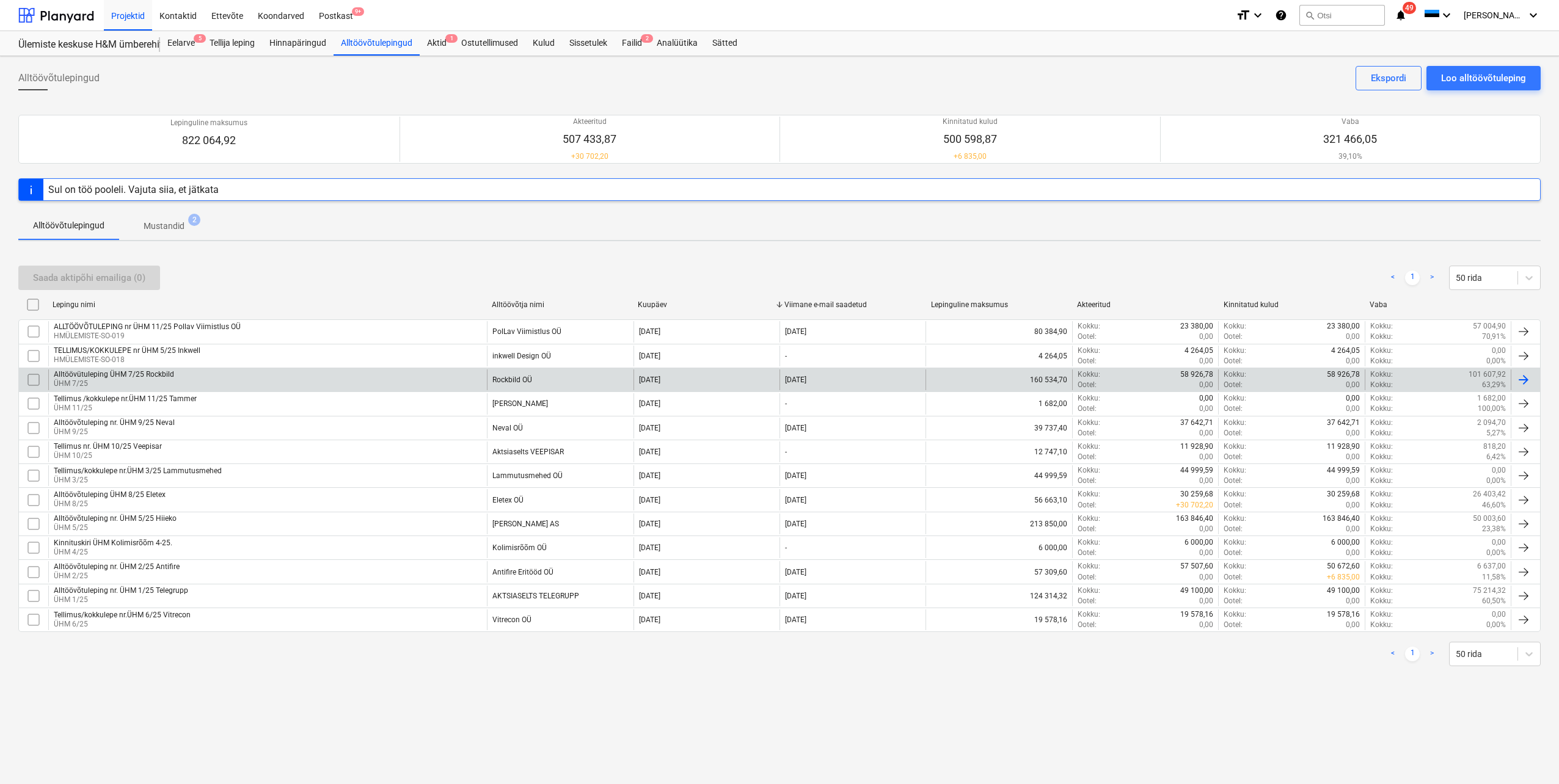
click at [151, 377] on div "Alltöövütuleping ÜHM 7/25 Rockbild" at bounding box center [114, 374] width 121 height 9
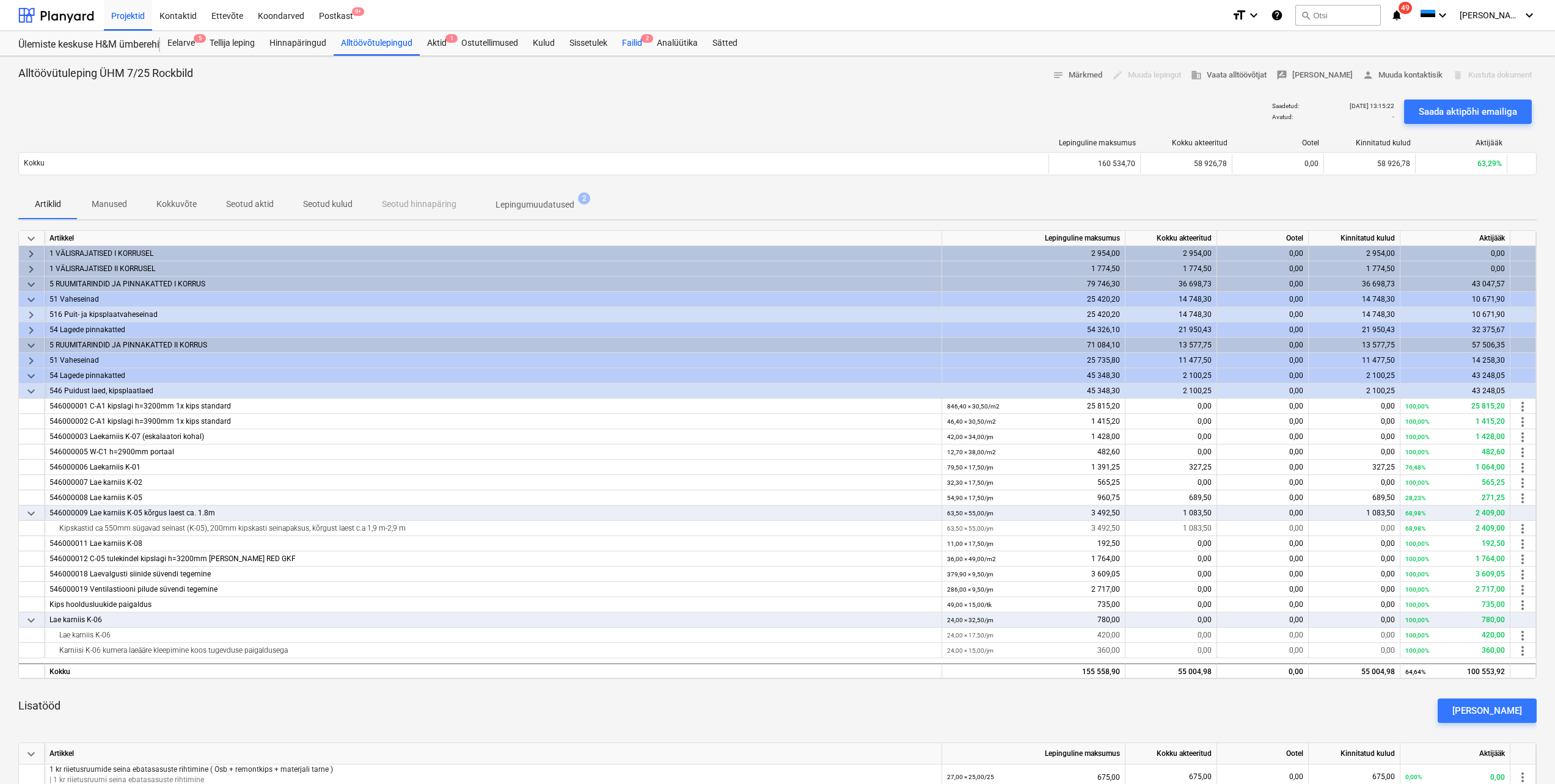
click at [630, 44] on div "Failid 2" at bounding box center [632, 43] width 35 height 25
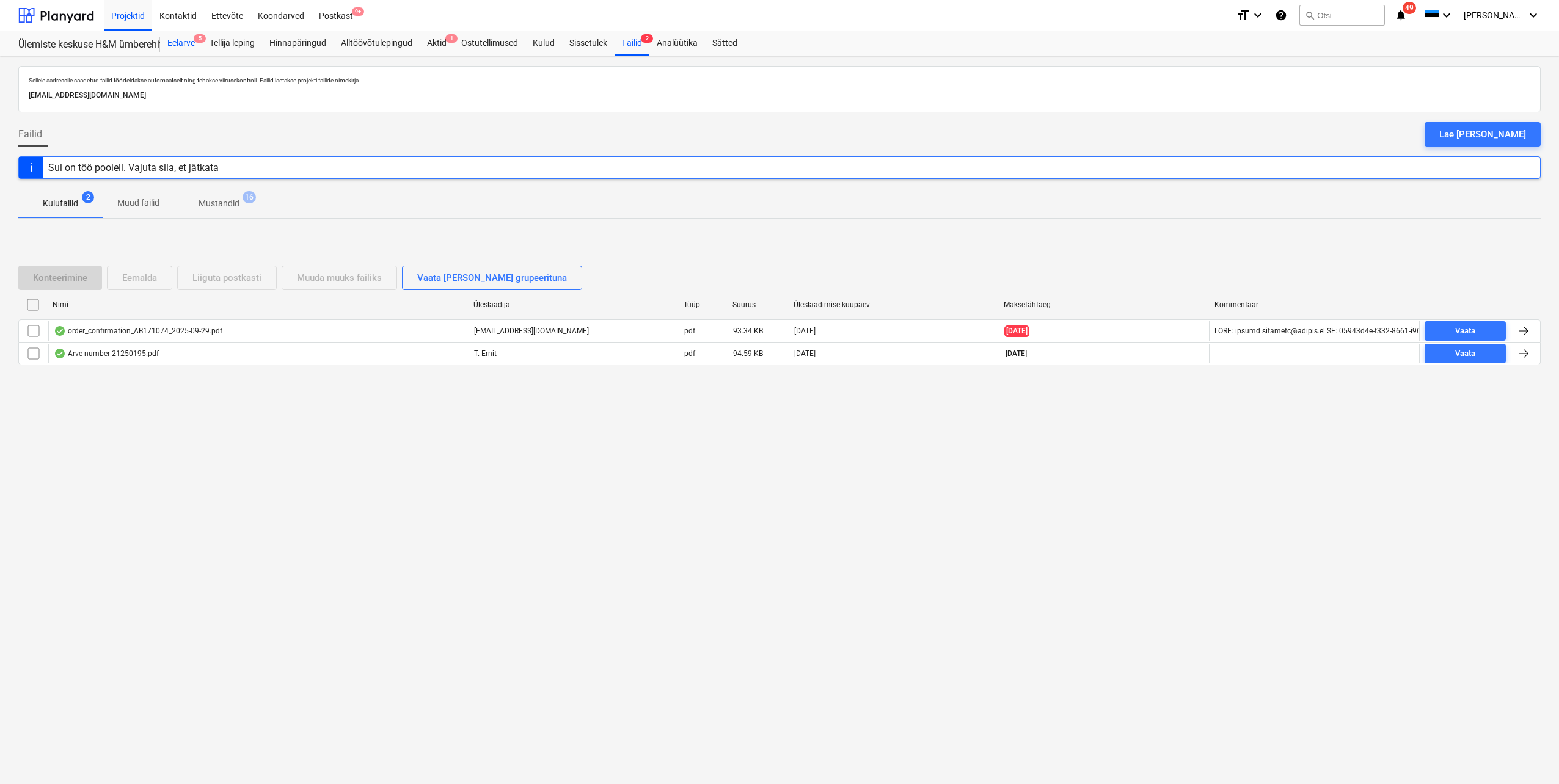
click at [182, 48] on div "Eelarve 5" at bounding box center [181, 43] width 42 height 25
